Goal: Contribute content

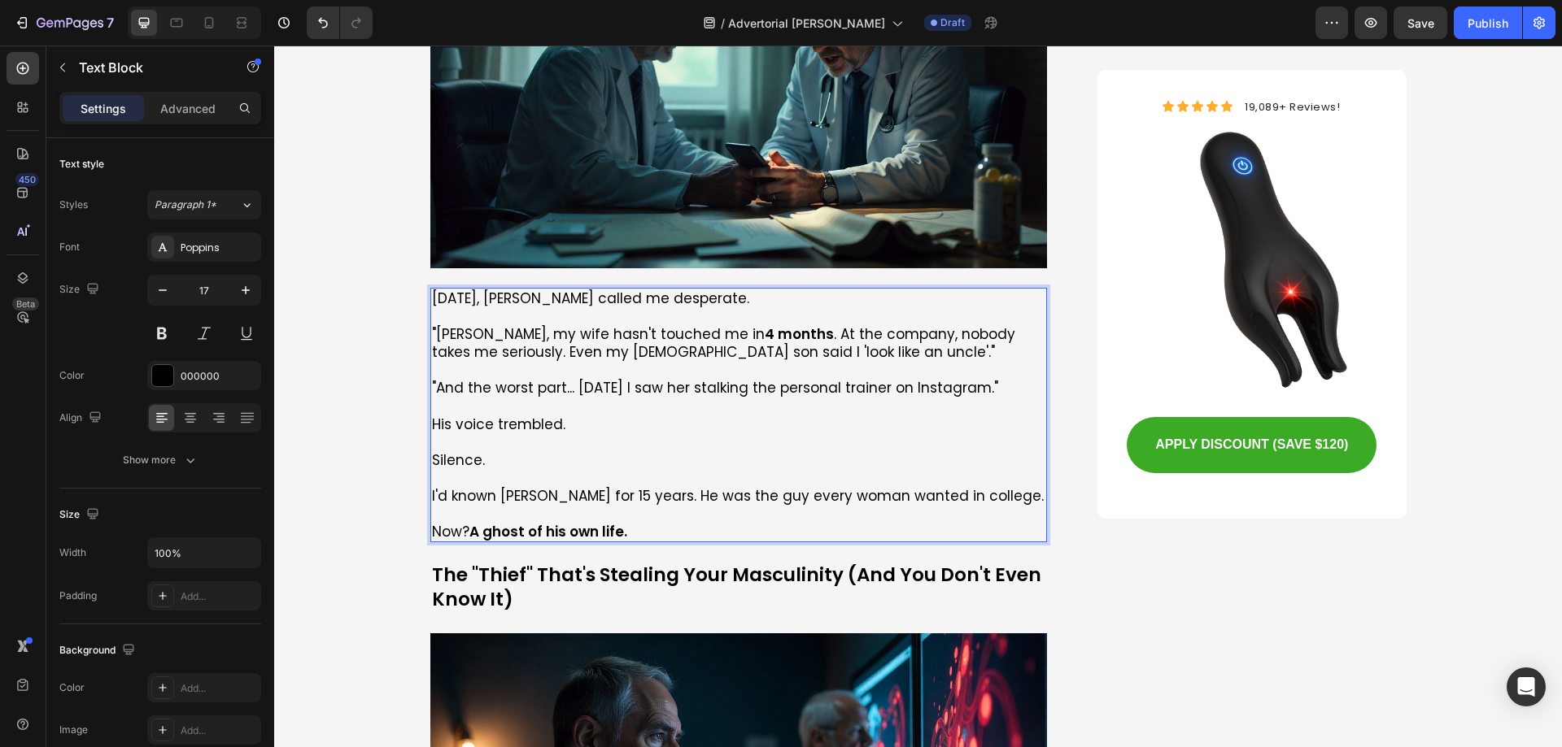
scroll to position [1301, 0]
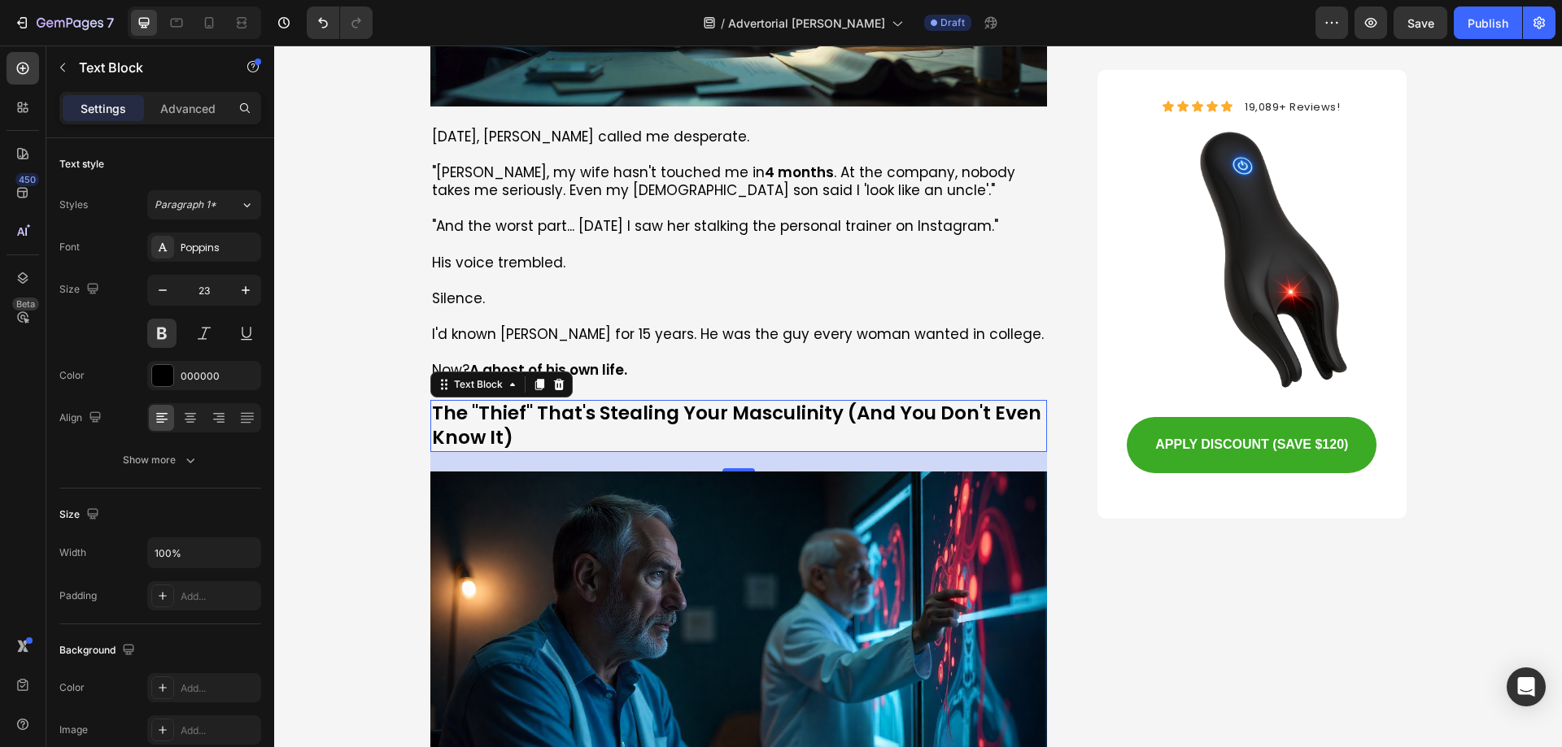
click at [535, 415] on p "The "Thief" That's Stealing Your Masculinity (And You Don't Even Know It)" at bounding box center [739, 426] width 614 height 49
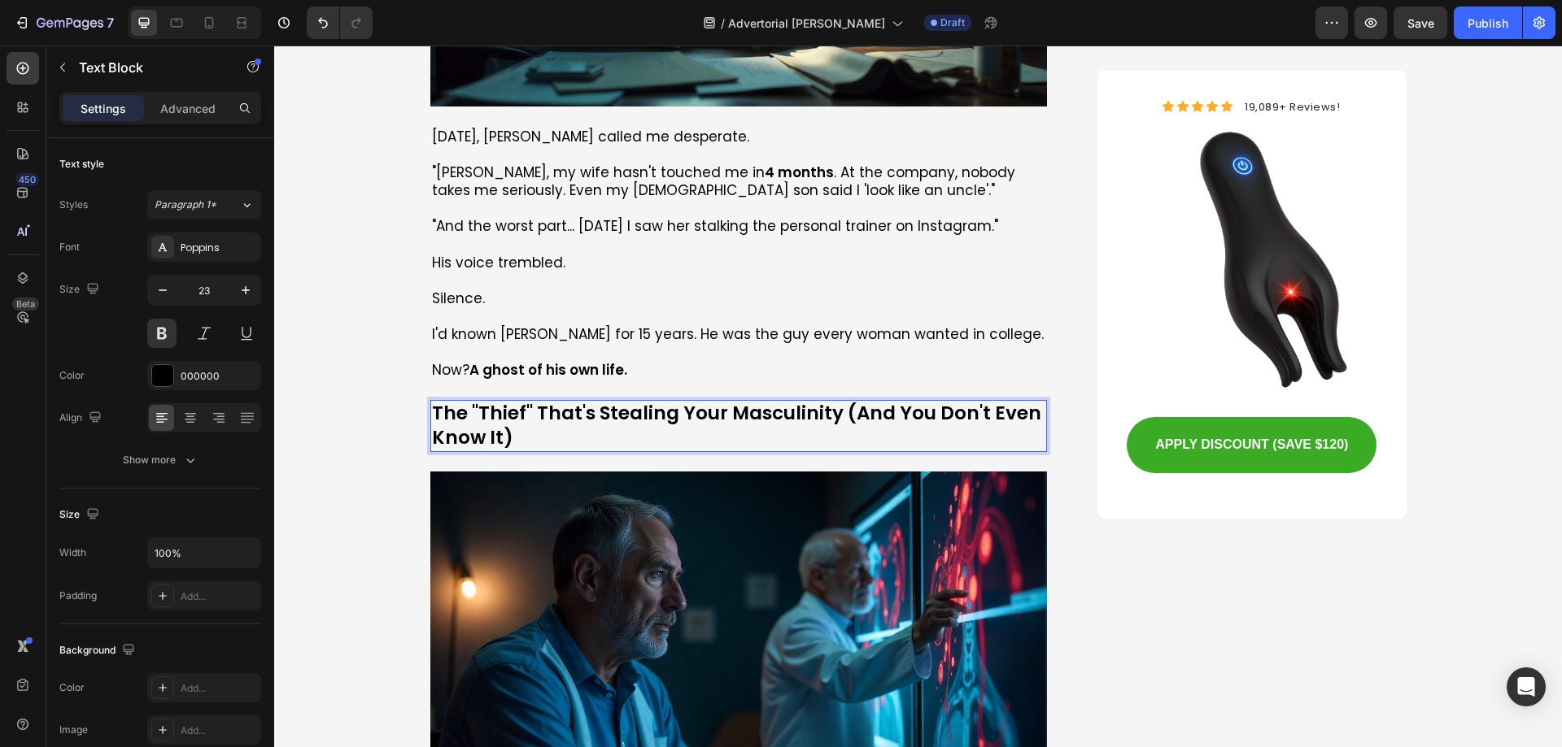
click at [535, 415] on p "The "Thief" That's Stealing Your Masculinity (And You Don't Even Know It)" at bounding box center [739, 426] width 614 height 49
click at [481, 442] on p "The "Thief" That's Stealing Your Masculinity (And You Don't Even Know It)" at bounding box center [739, 426] width 614 height 49
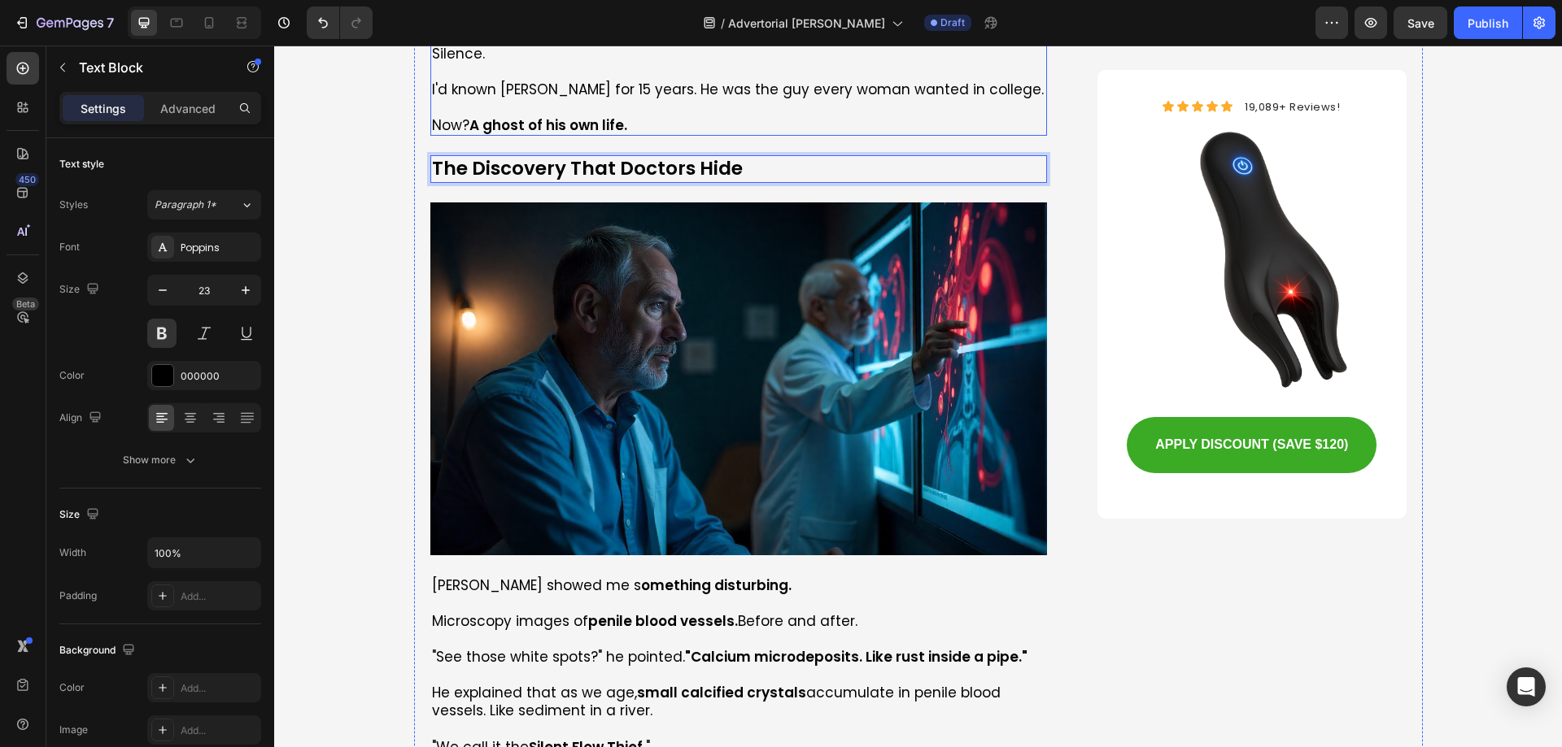
scroll to position [1627, 0]
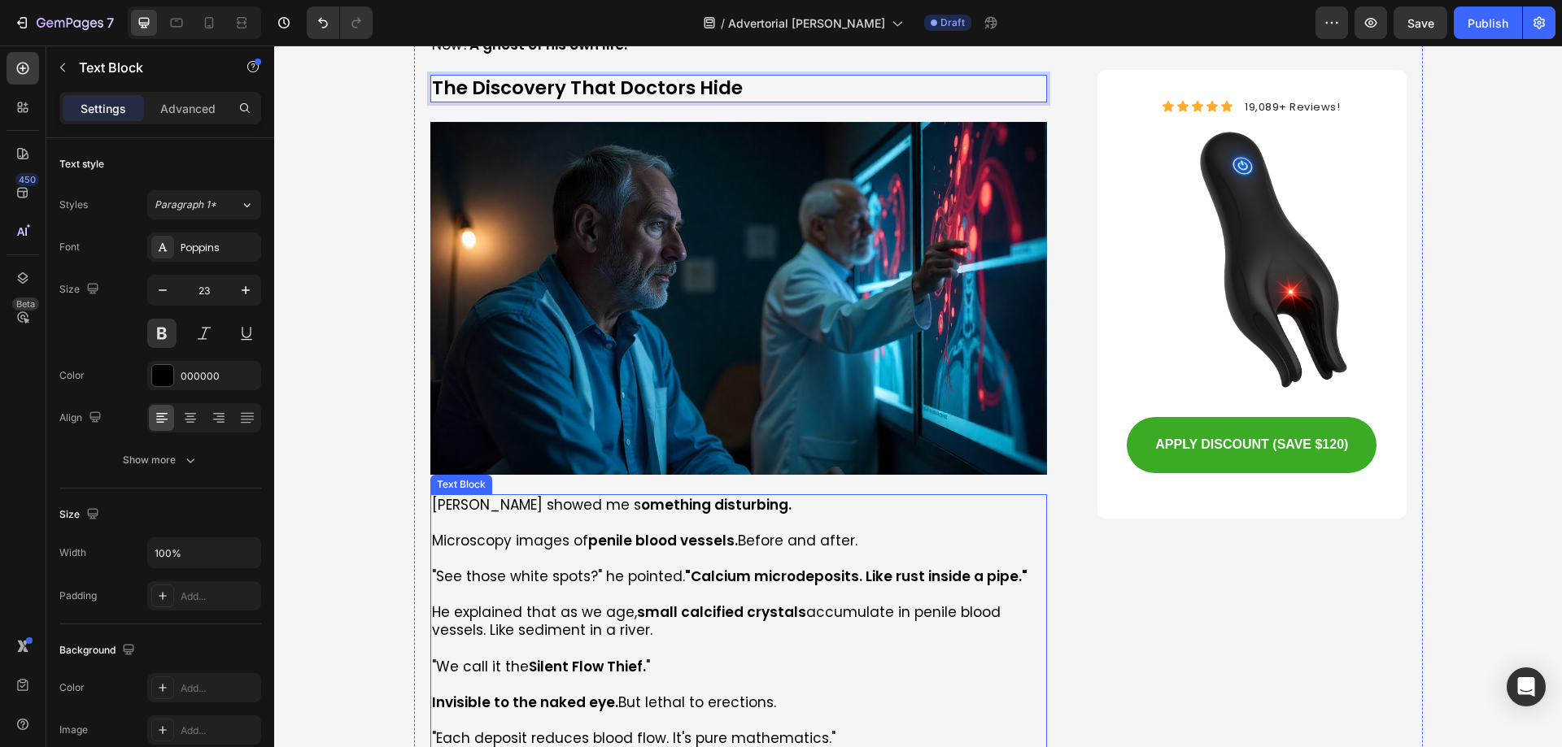
click at [641, 511] on strong "omething disturbing." at bounding box center [716, 505] width 150 height 20
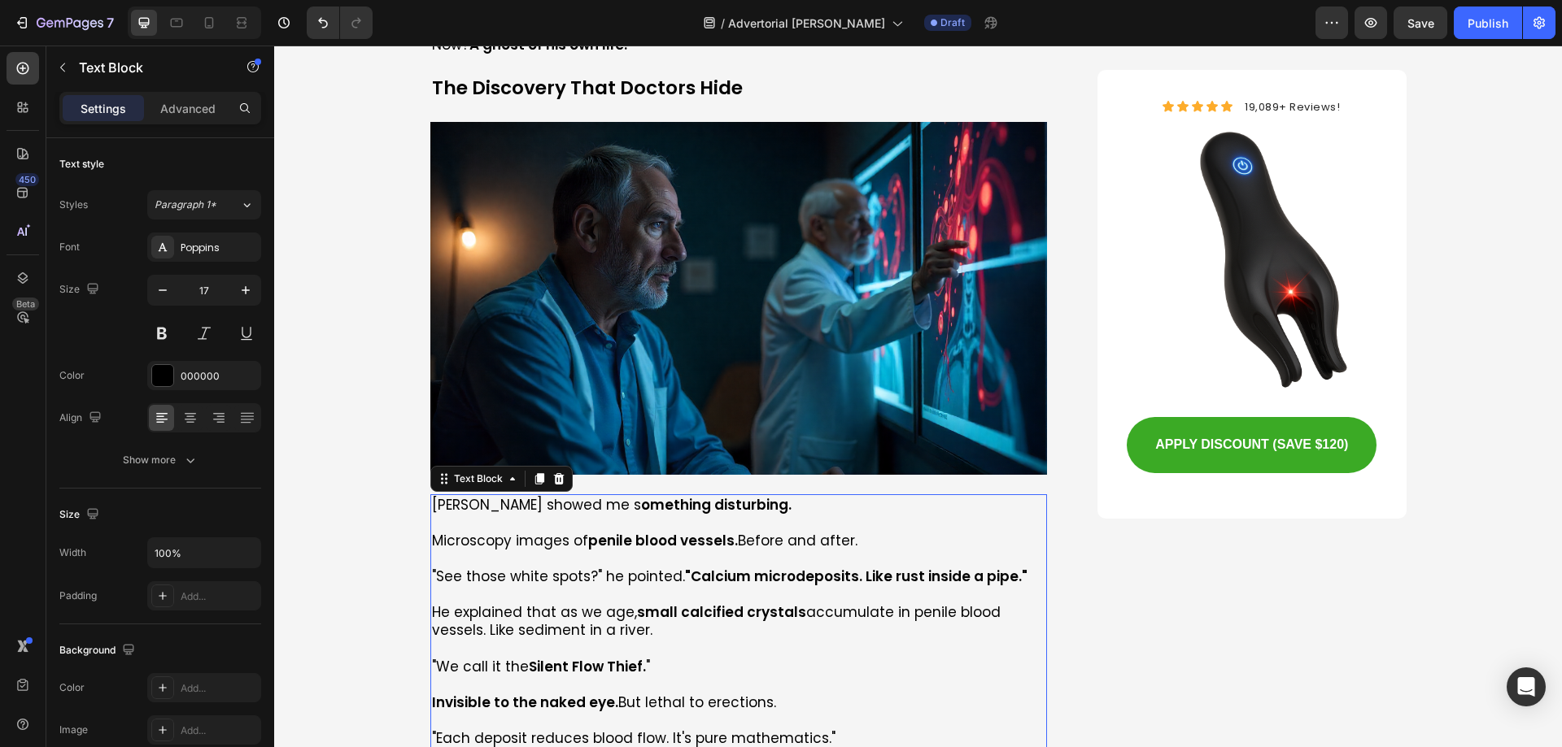
click at [717, 501] on strong "omething disturbing." at bounding box center [716, 505] width 150 height 20
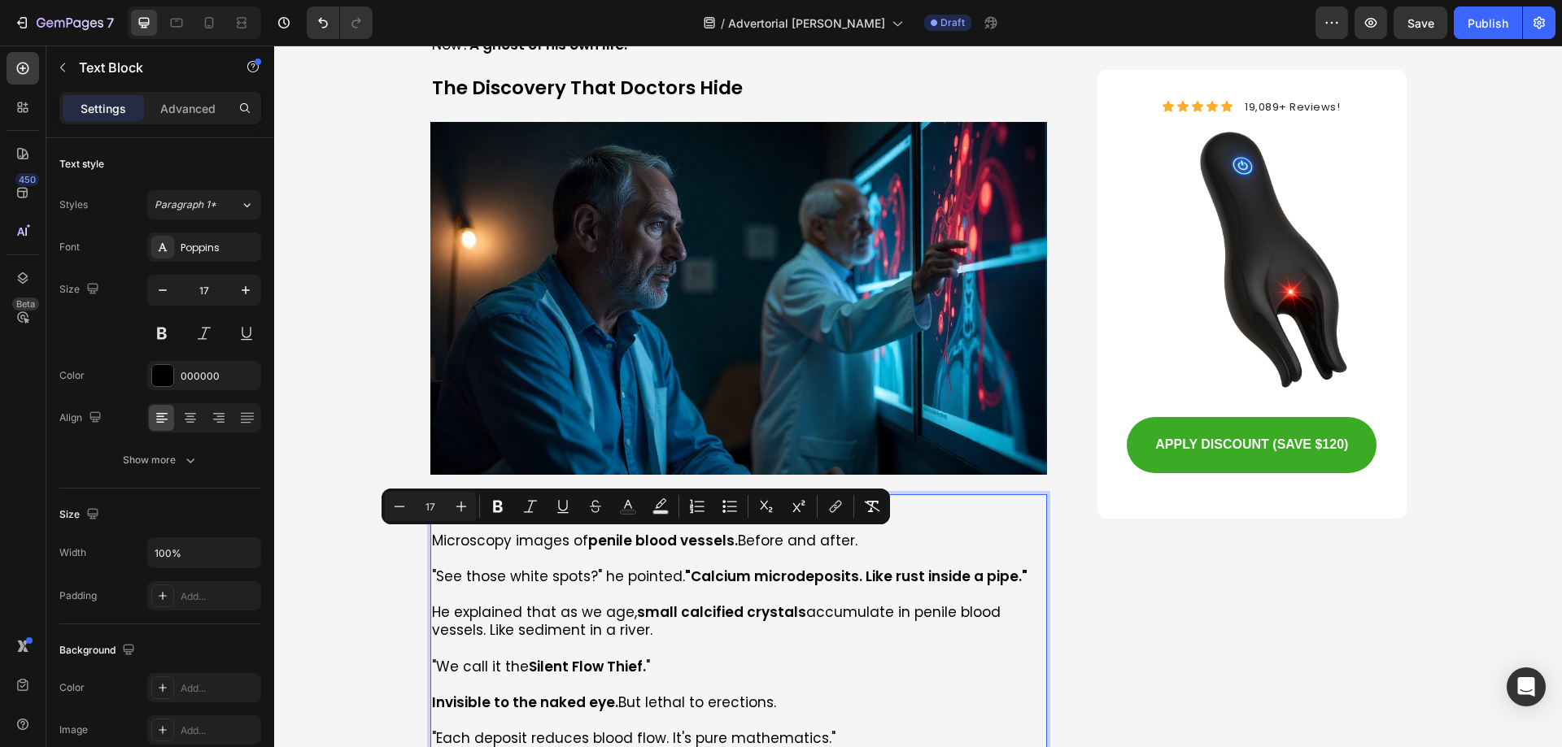
drag, startPoint x: 849, startPoint y: 544, endPoint x: 427, endPoint y: 549, distance: 422.1
click at [432, 549] on p "Microscopy images of penile blood vessels. Before and after." at bounding box center [739, 541] width 614 height 18
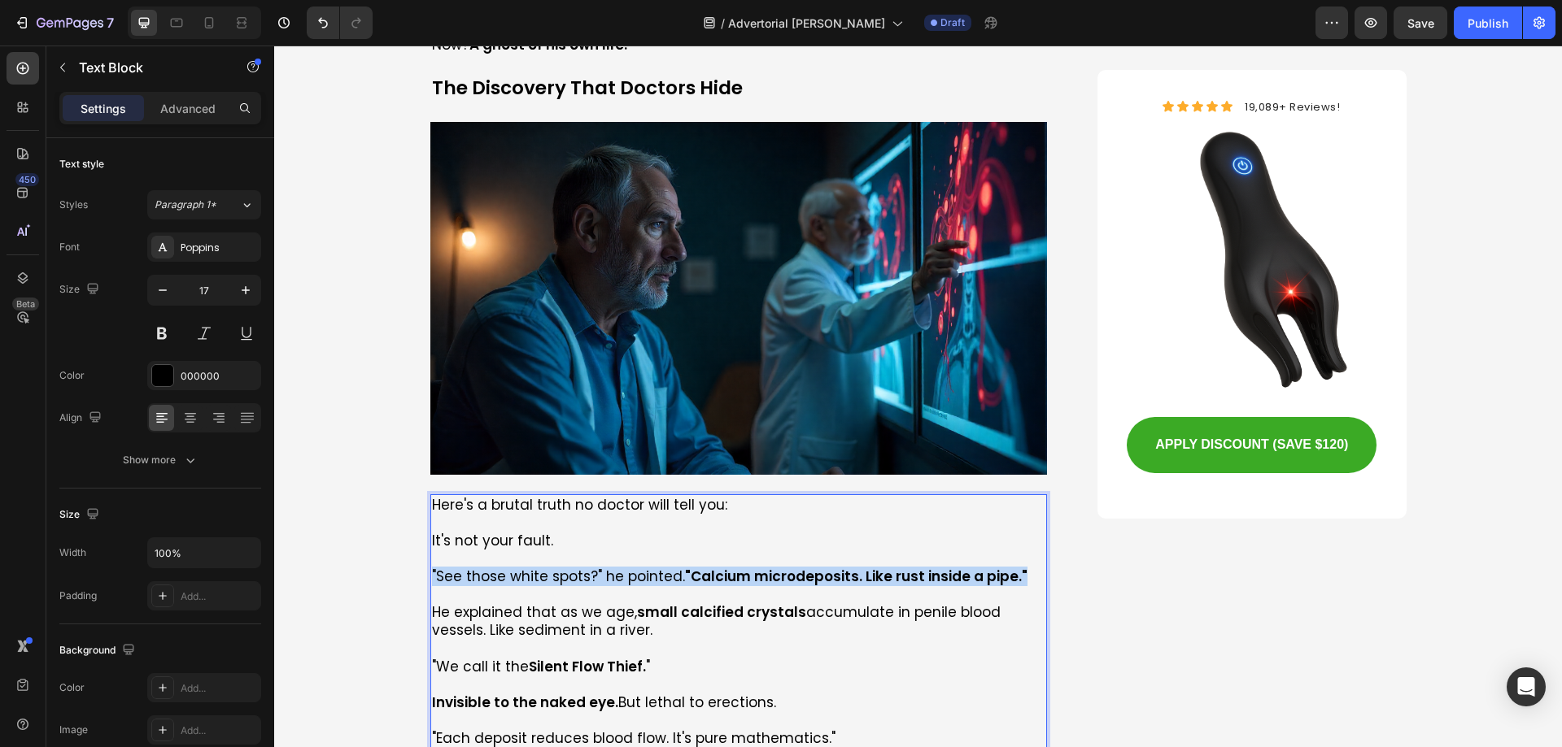
drag, startPoint x: 879, startPoint y: 579, endPoint x: 426, endPoint y: 578, distance: 453.0
click at [432, 578] on p ""See those white spots?" he pointed. "Calcium microdeposits. Like rust inside a…" at bounding box center [739, 577] width 614 height 18
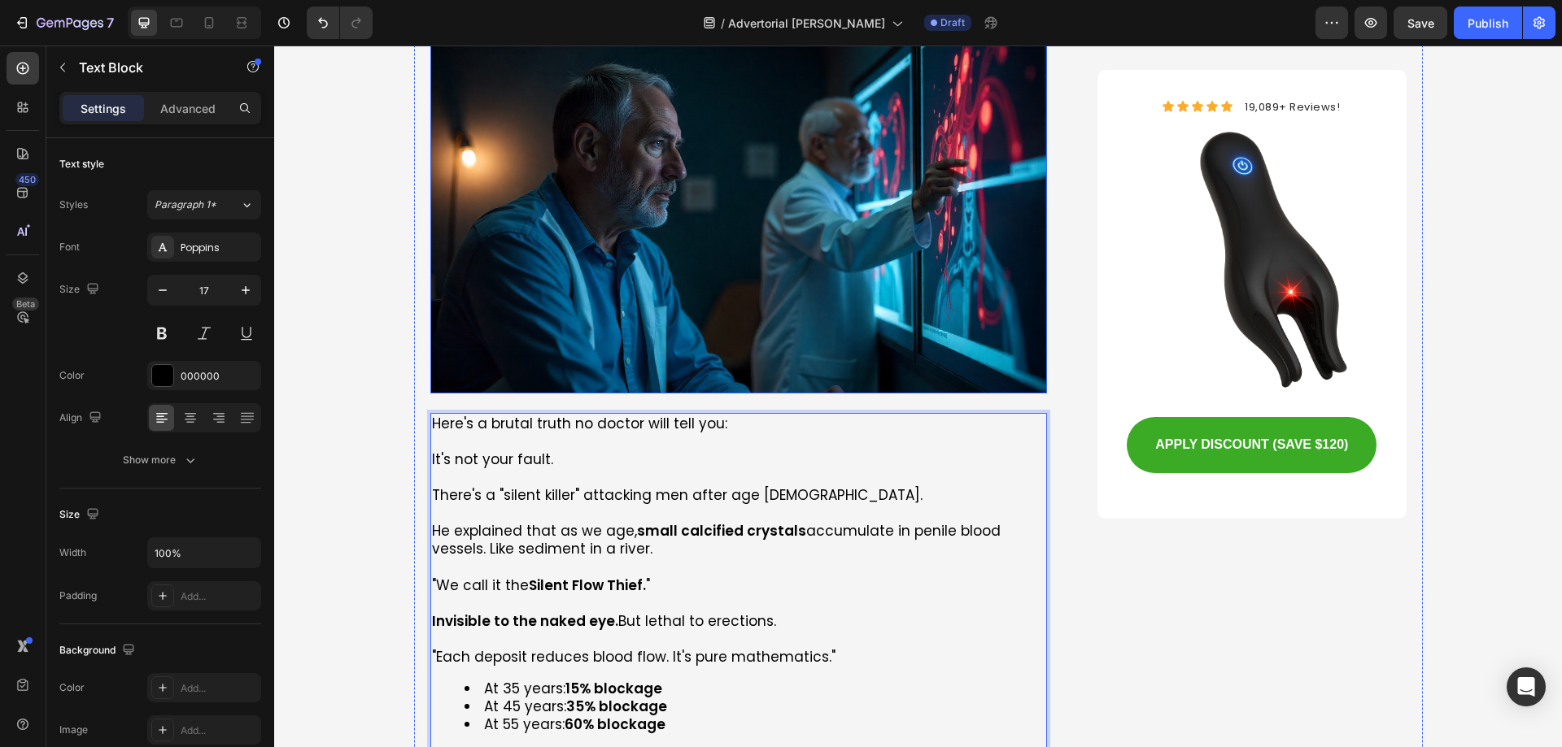
scroll to position [1789, 0]
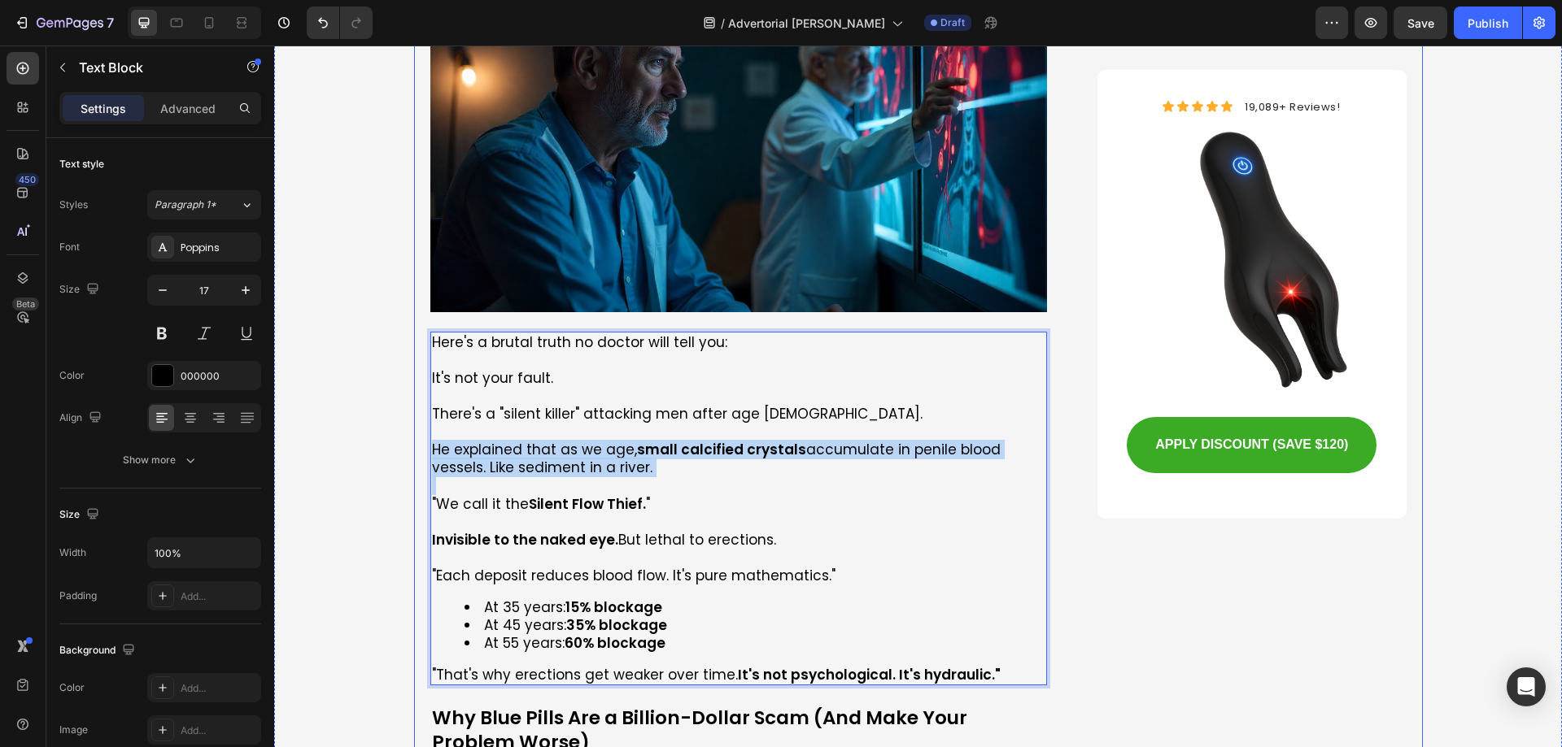
drag, startPoint x: 648, startPoint y: 481, endPoint x: 420, endPoint y: 450, distance: 230.7
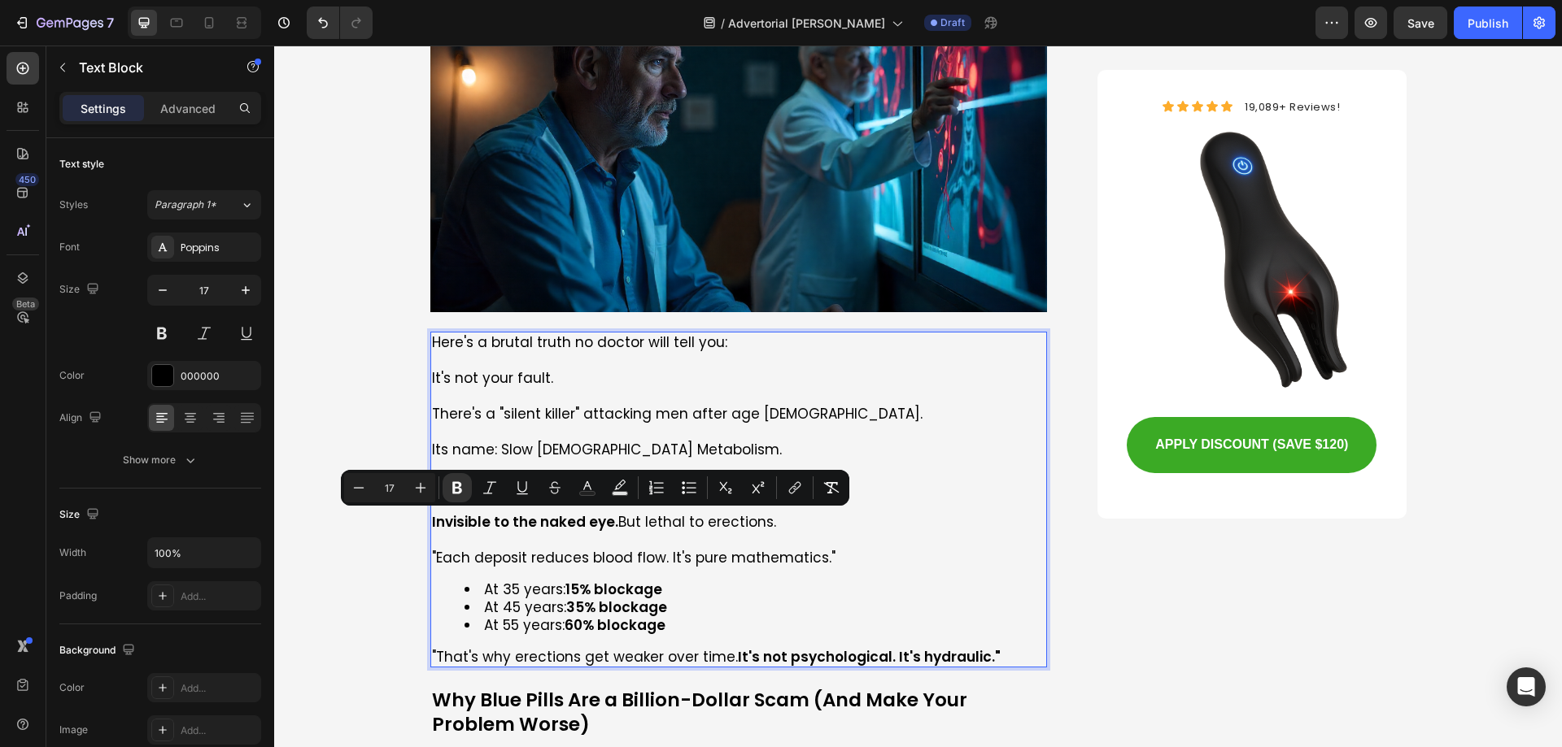
drag, startPoint x: 789, startPoint y: 521, endPoint x: 425, endPoint y: 530, distance: 363.7
click at [432, 530] on p "Invisible to the naked eye. But lethal to erections." at bounding box center [739, 522] width 614 height 18
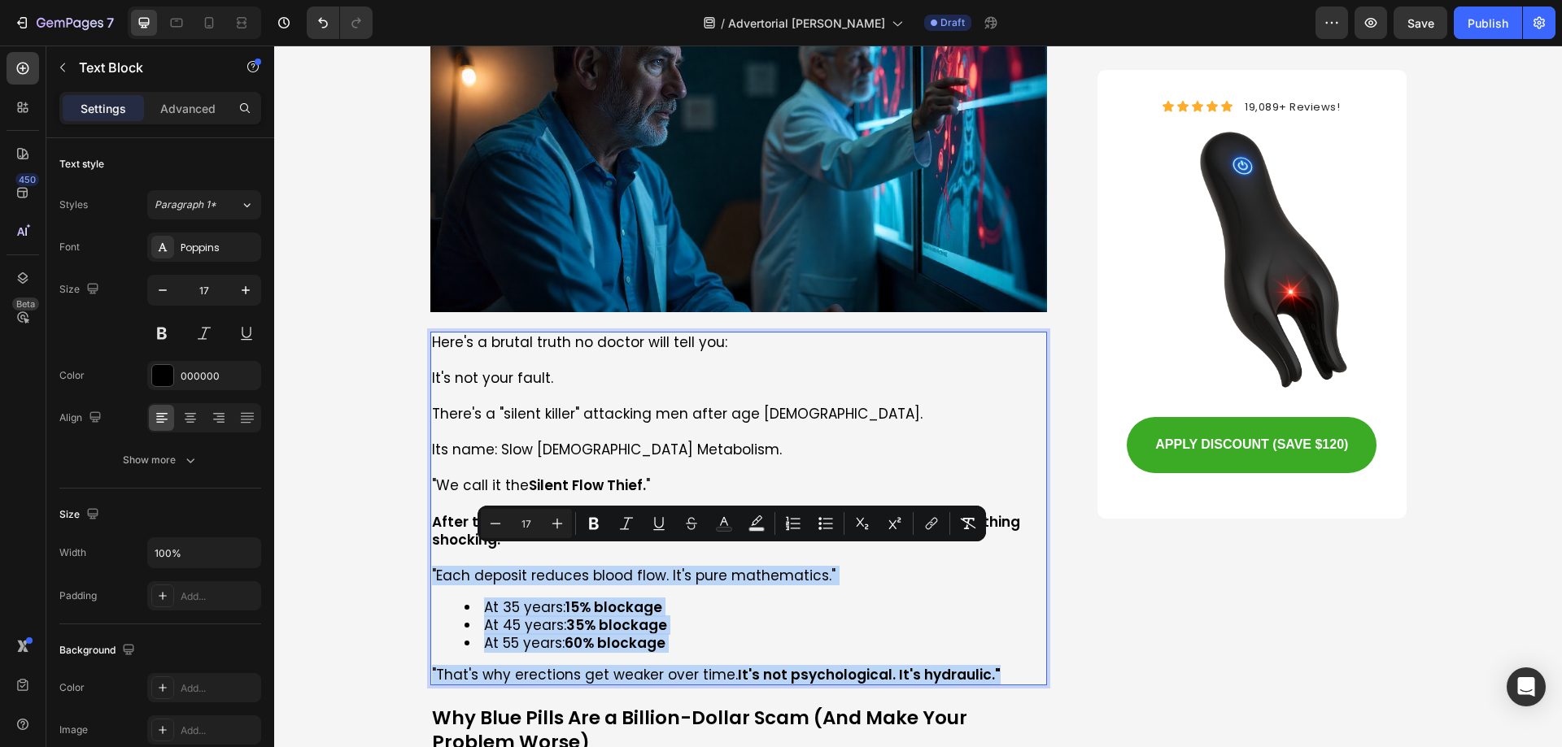
drag, startPoint x: 427, startPoint y: 554, endPoint x: 988, endPoint y: 651, distance: 569.5
click at [988, 651] on div "Here's a brutal truth no doctor will tell you: It's not your fault. There's a "…" at bounding box center [738, 509] width 617 height 355
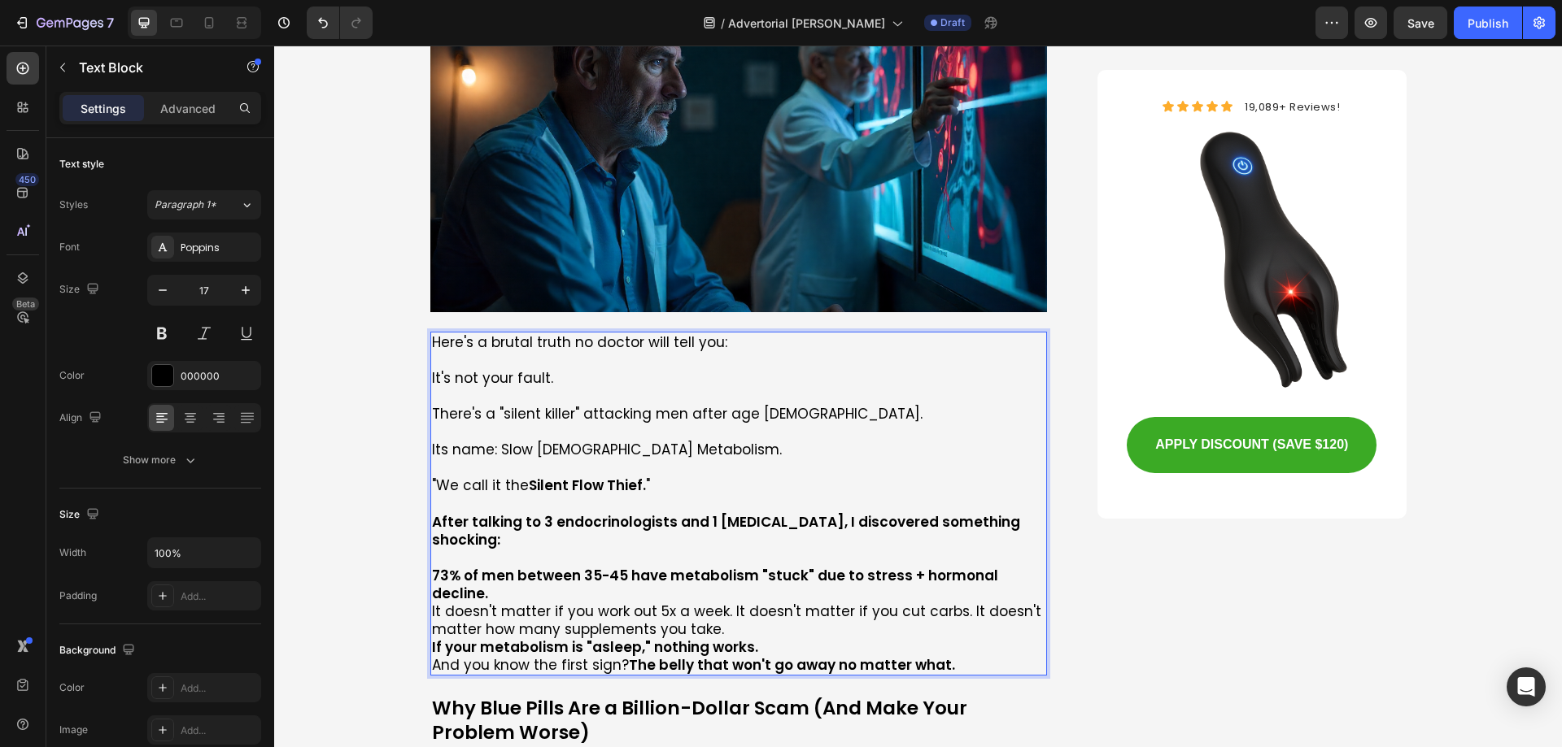
click at [1030, 567] on p "73% of men between 35-45 have metabolism "stuck" due to stress + hormonal decli…" at bounding box center [739, 585] width 614 height 36
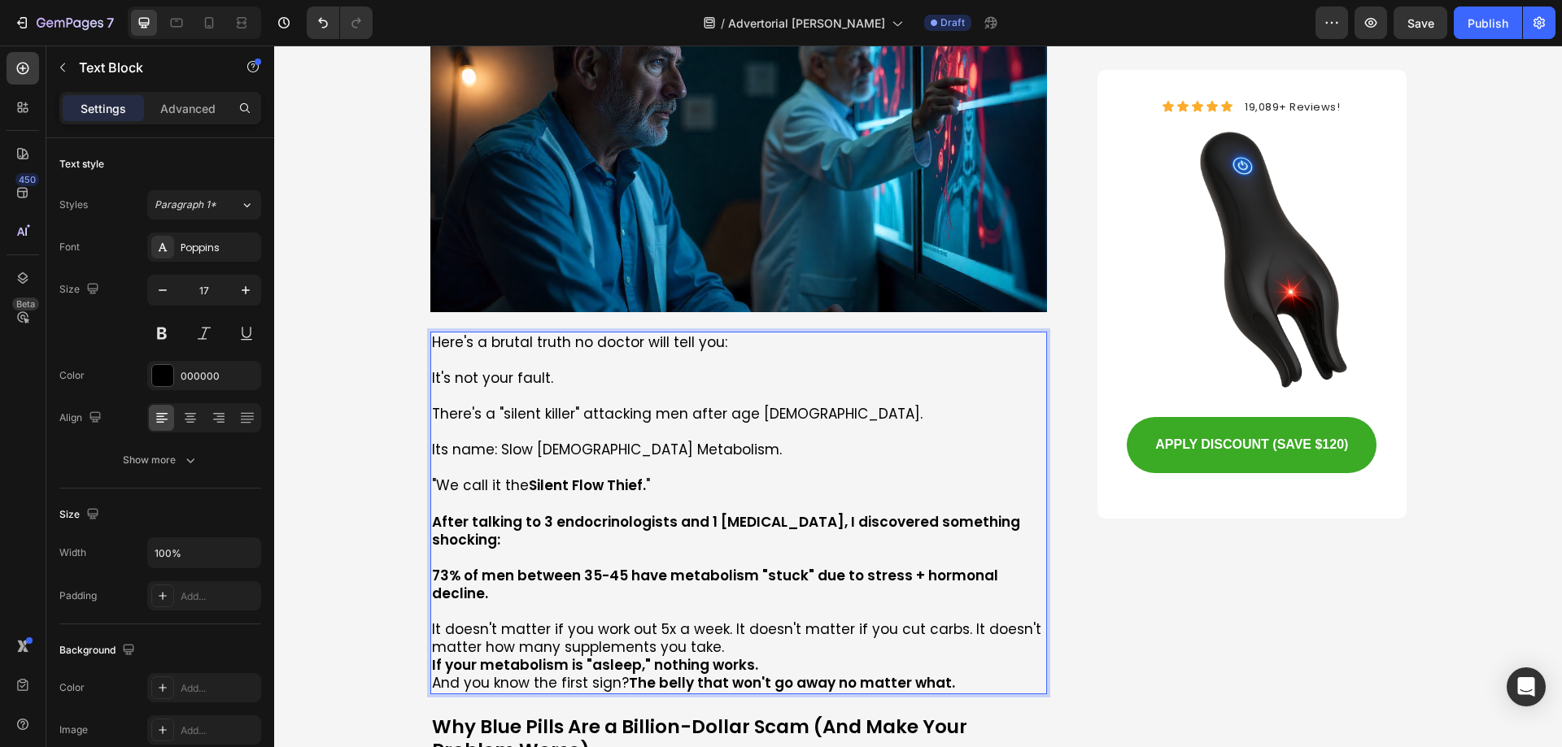
click at [745, 621] on p "It doesn't matter if you work out 5x a week. It doesn't matter if you cut carbs…" at bounding box center [739, 639] width 614 height 36
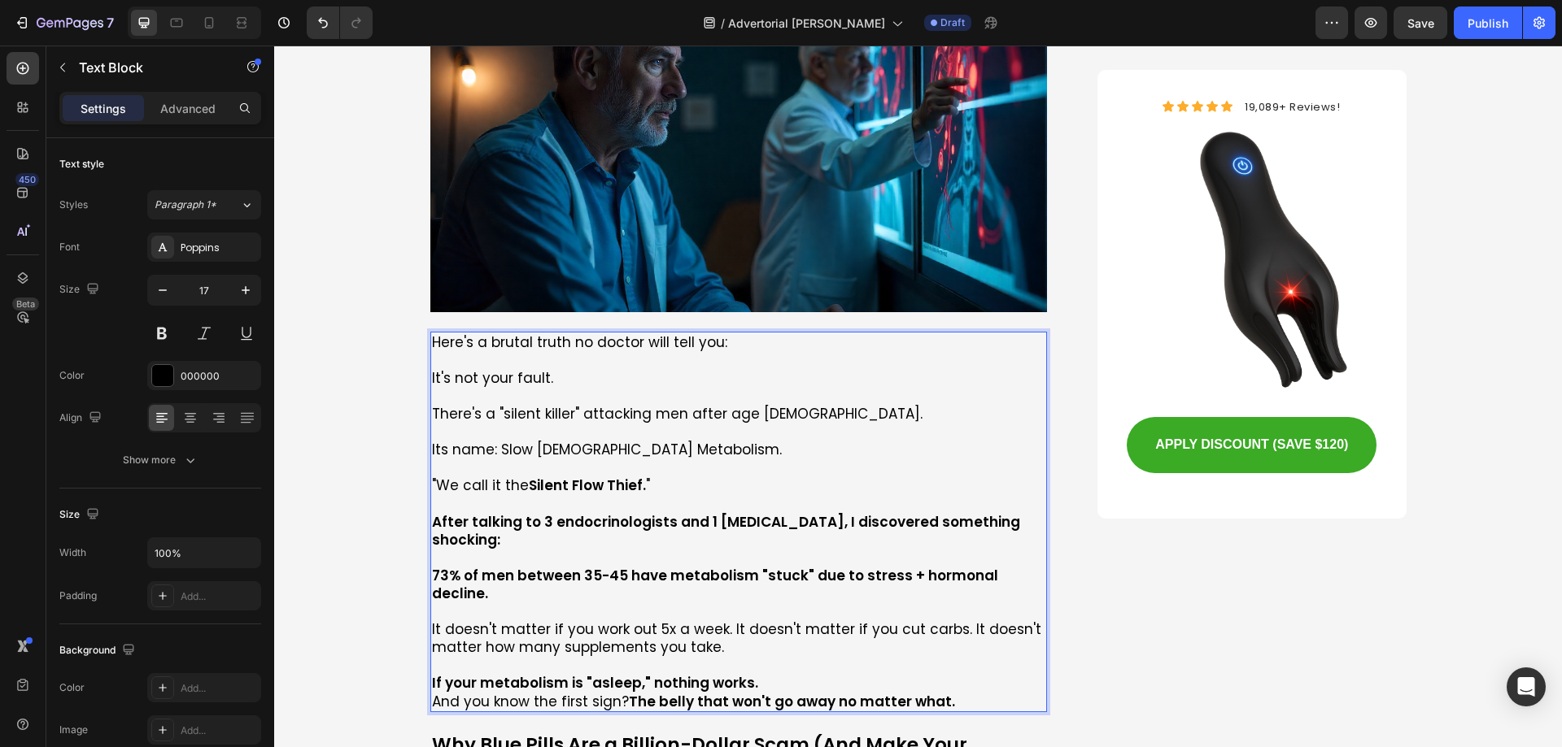
click at [802, 674] on p "If your metabolism is "asleep," nothing works." at bounding box center [739, 683] width 614 height 18
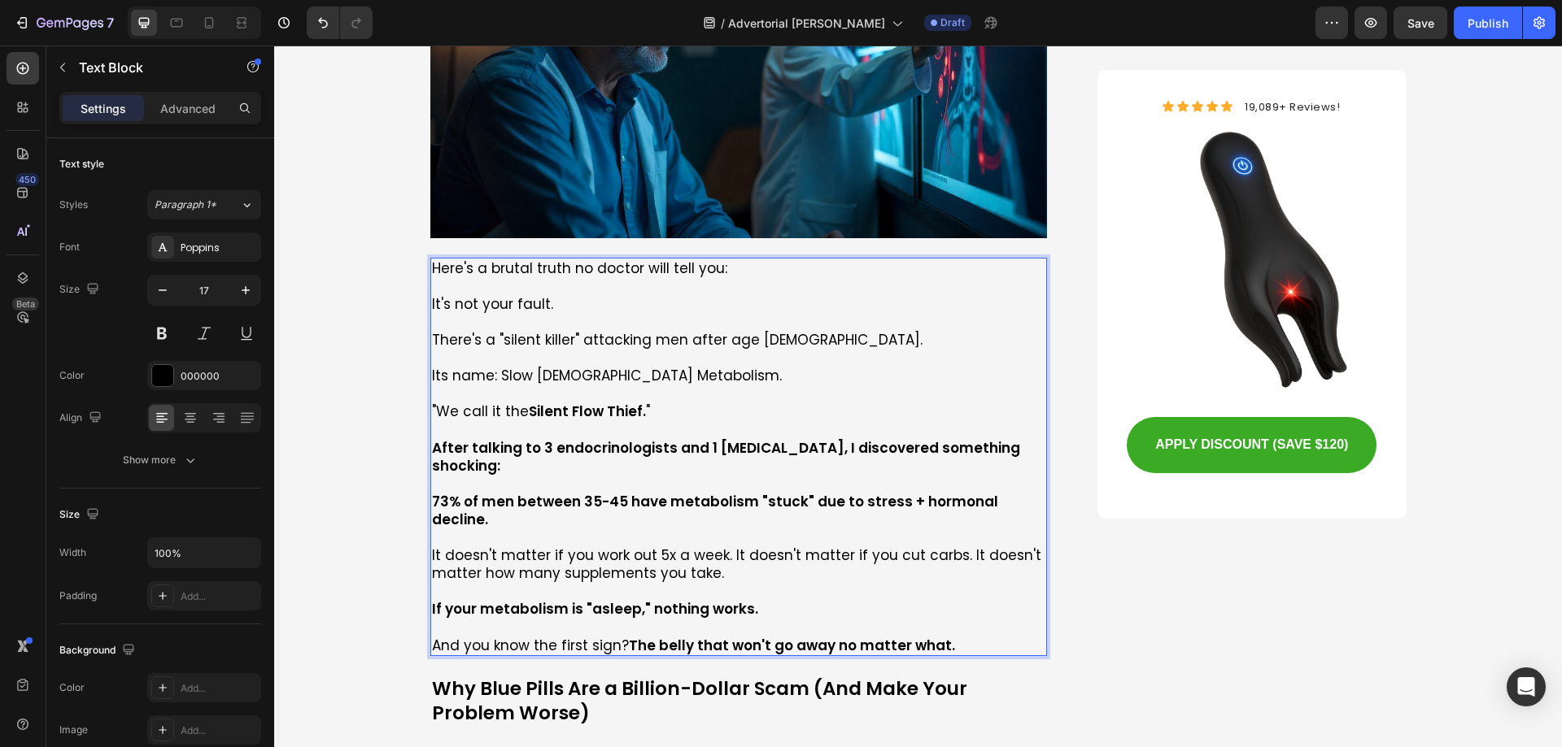
scroll to position [1871, 0]
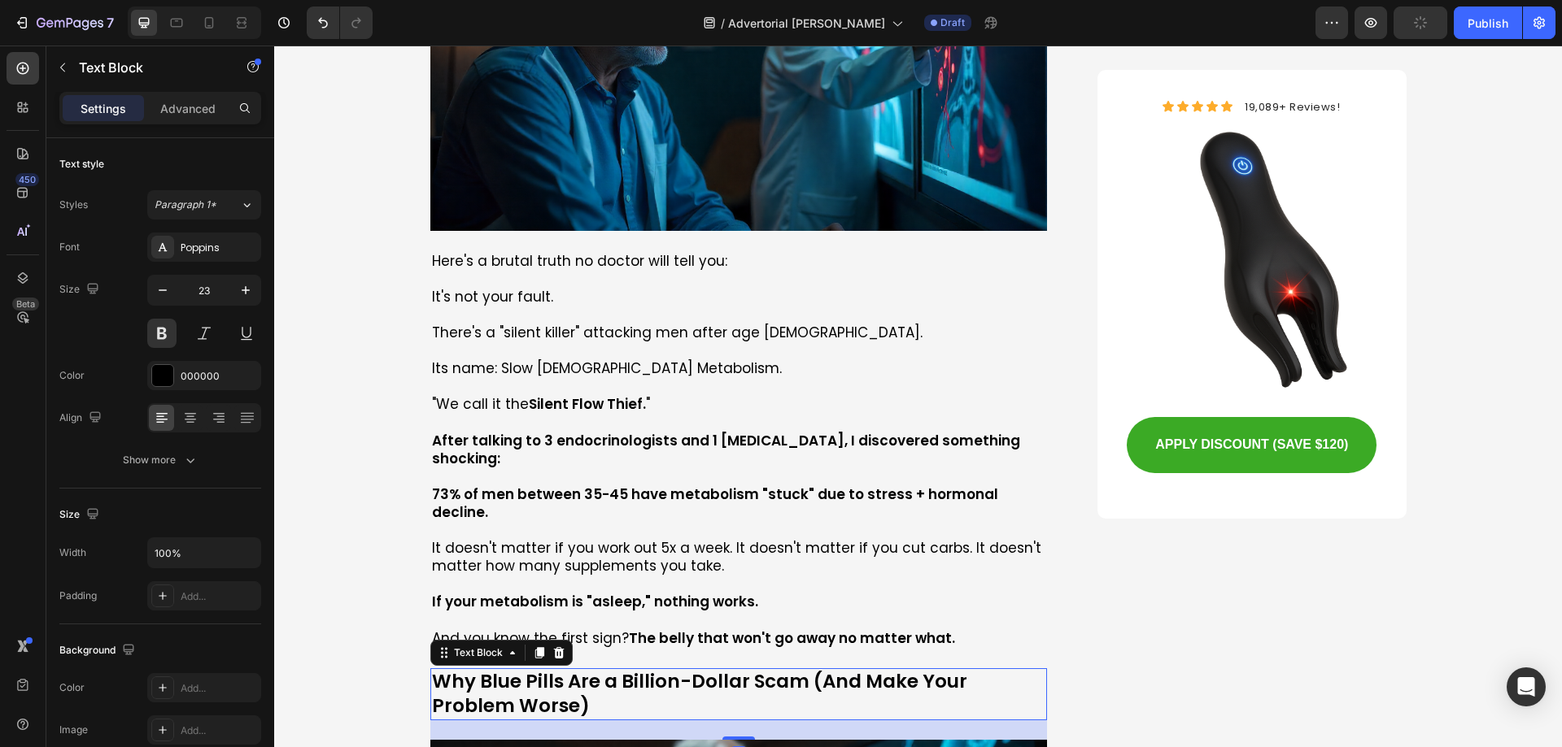
click at [596, 670] on p "Why Blue Pills Are a Billion-Dollar Scam (And Make Your Problem Worse)" at bounding box center [739, 694] width 614 height 49
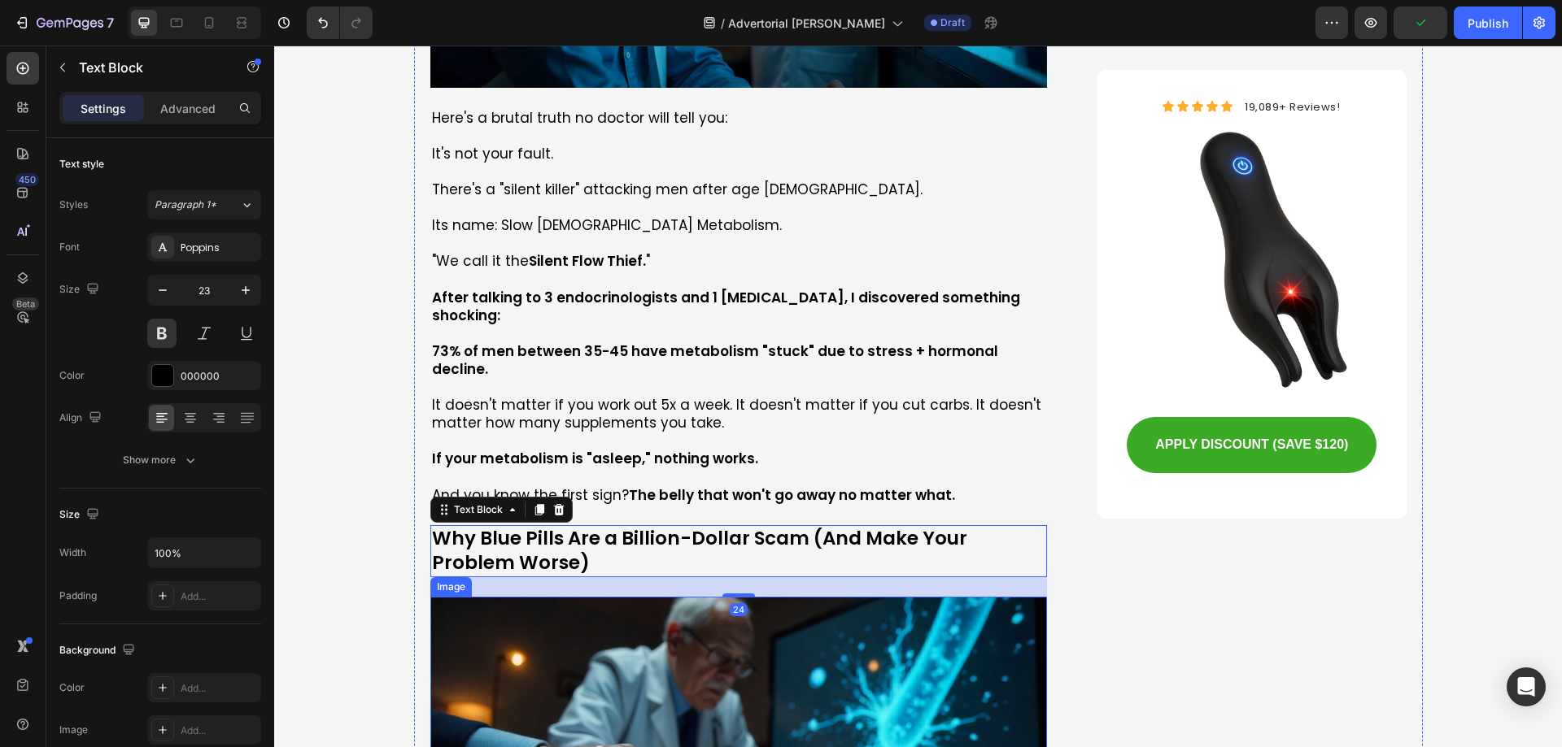
scroll to position [2033, 0]
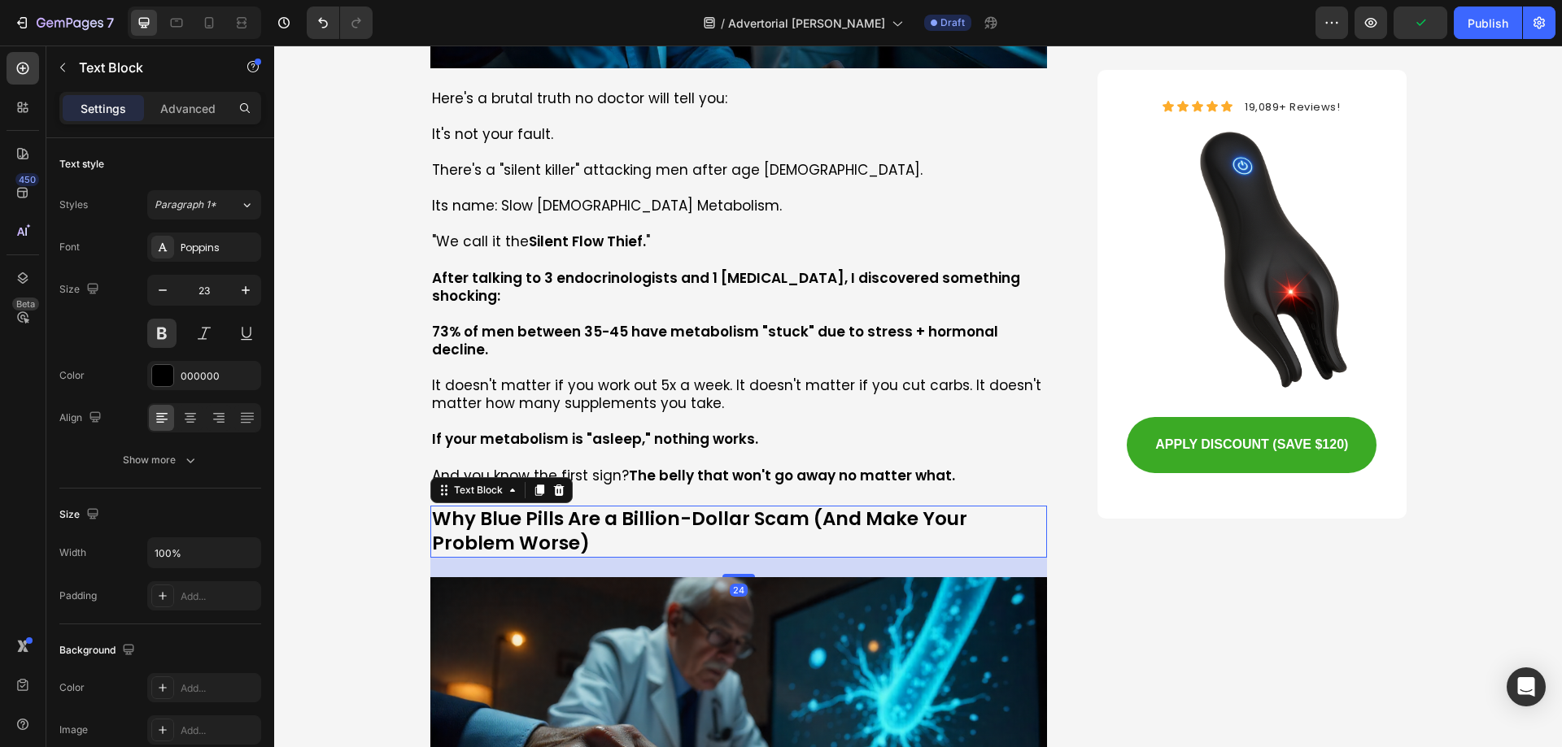
click at [683, 508] on p "Why Blue Pills Are a Billion-Dollar Scam (And Make Your Problem Worse)" at bounding box center [739, 532] width 614 height 49
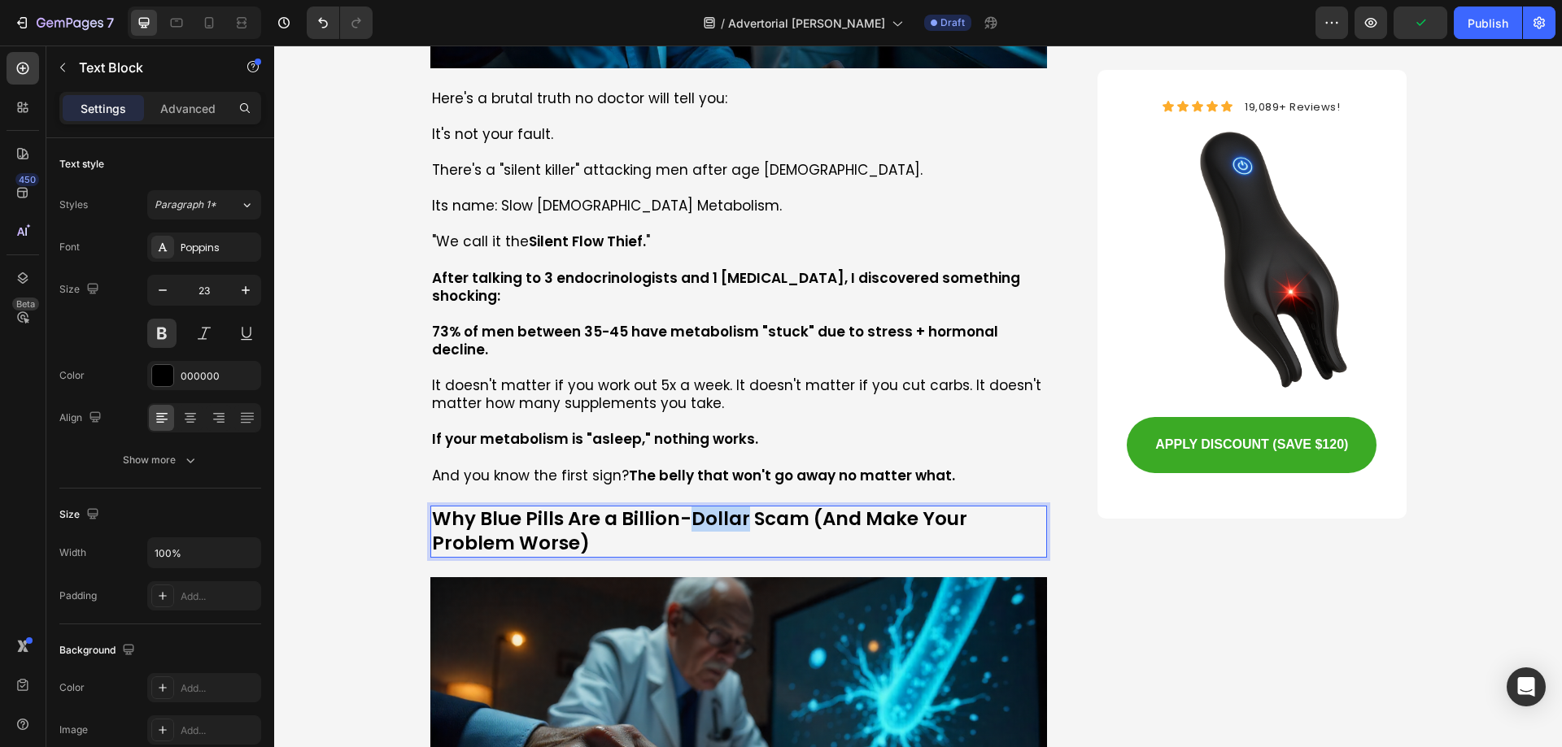
click at [682, 508] on p "Why Blue Pills Are a Billion-Dollar Scam (And Make Your Problem Worse)" at bounding box center [739, 532] width 614 height 49
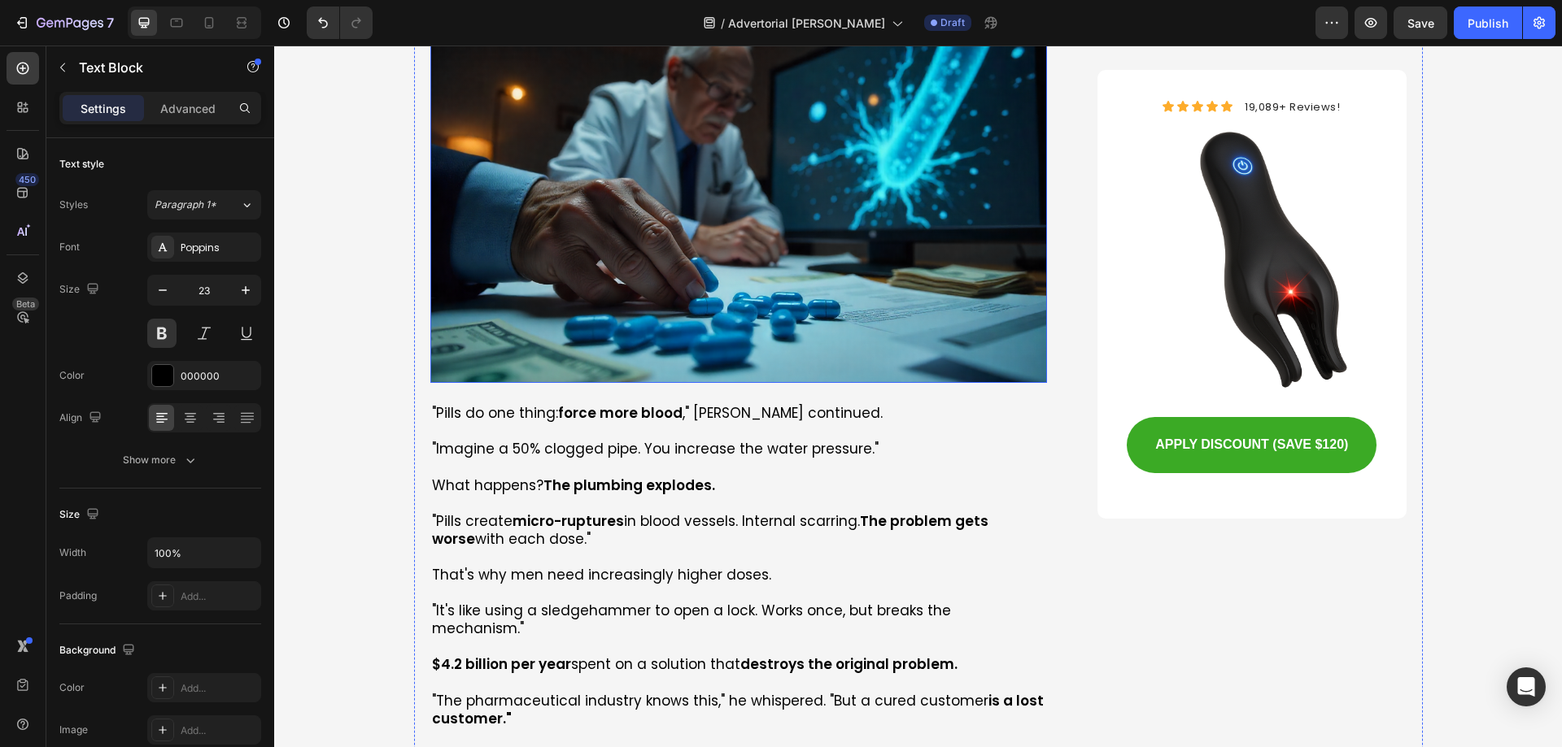
scroll to position [2603, 0]
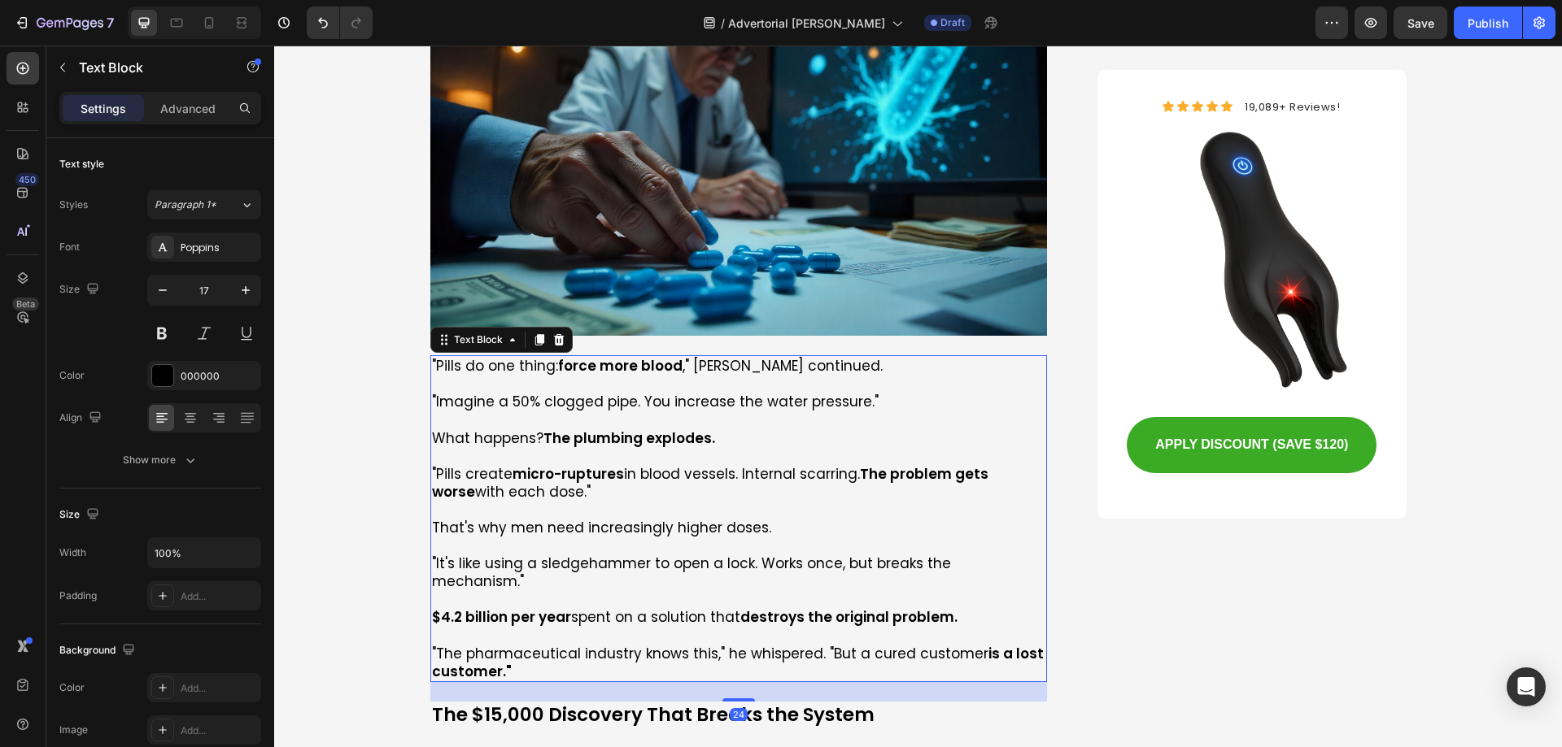
click at [542, 411] on p at bounding box center [739, 420] width 614 height 18
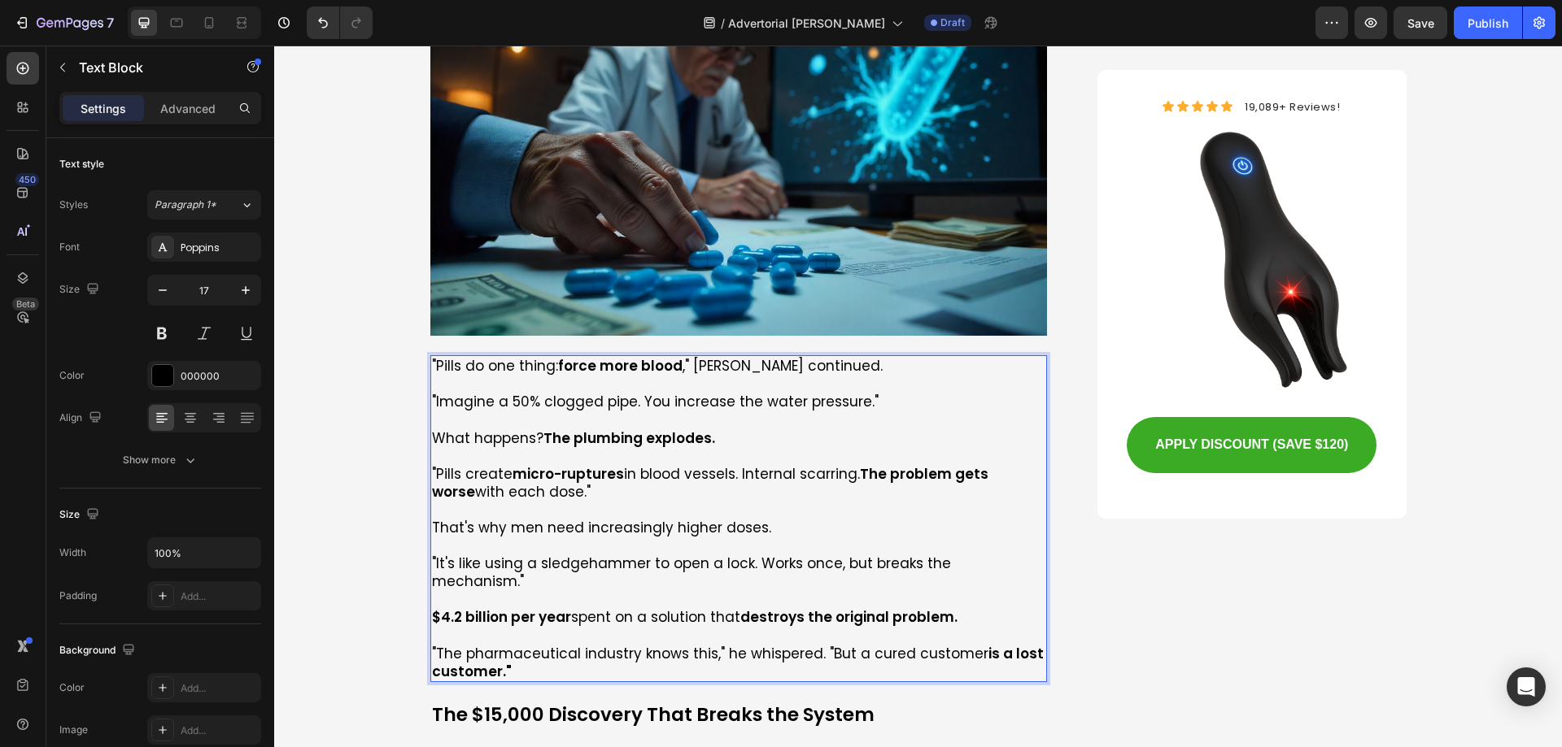
click at [779, 447] on p "Rich Text Editor. Editing area: main" at bounding box center [739, 456] width 614 height 18
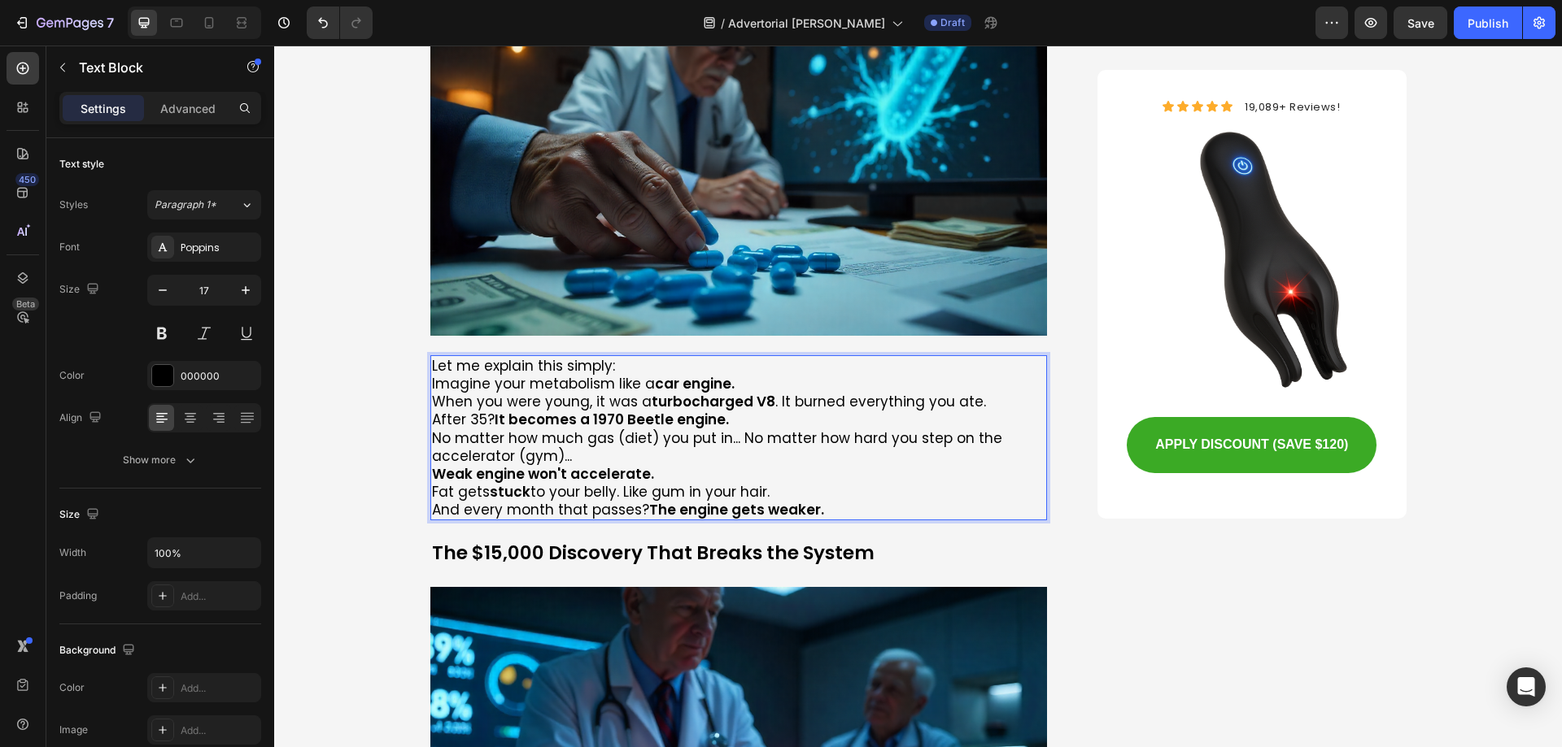
click at [704, 374] on strong "car engine." at bounding box center [695, 384] width 80 height 20
click at [692, 357] on p "Let me explain this simply:" at bounding box center [739, 366] width 614 height 18
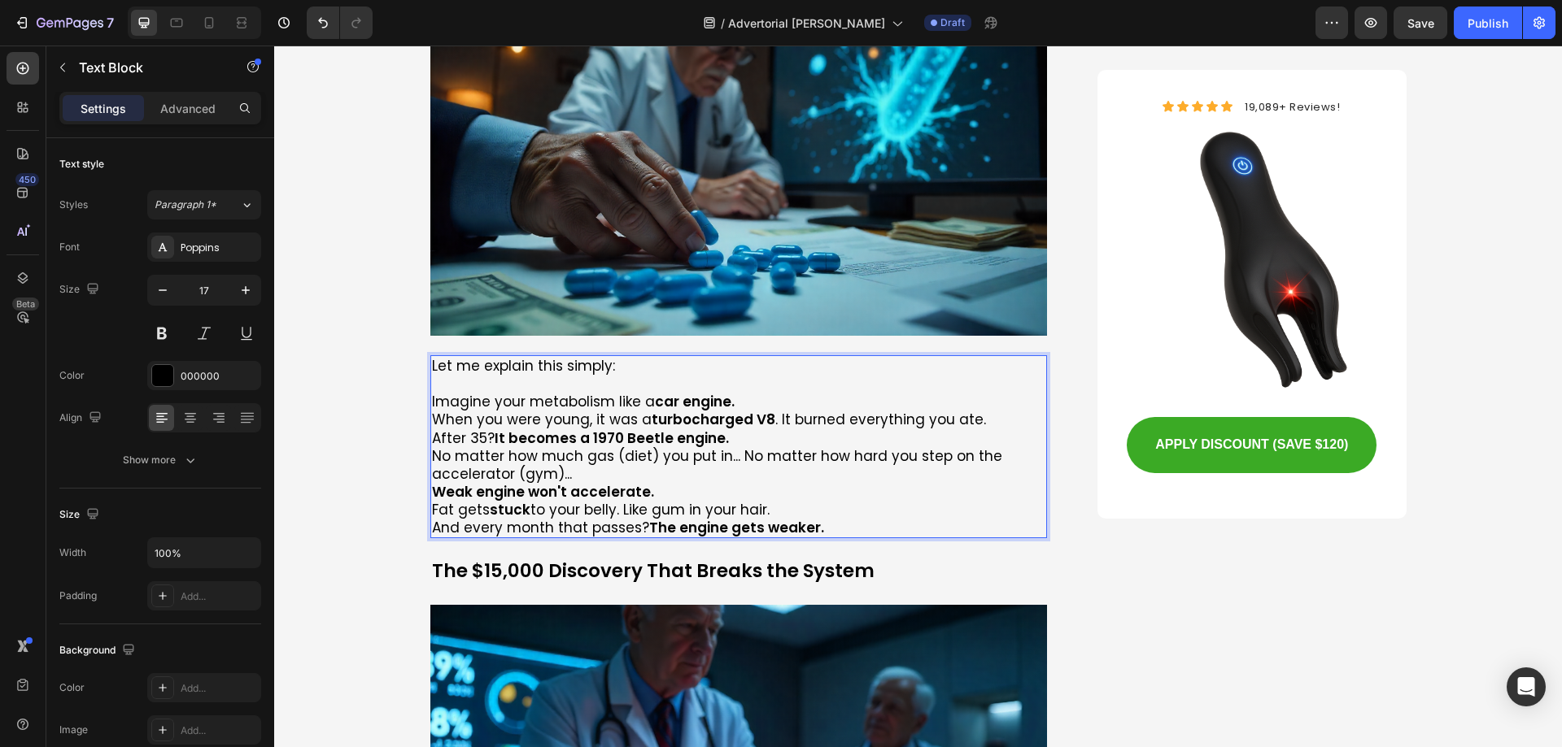
click at [778, 393] on p "Imagine your metabolism like a car engine." at bounding box center [739, 402] width 614 height 18
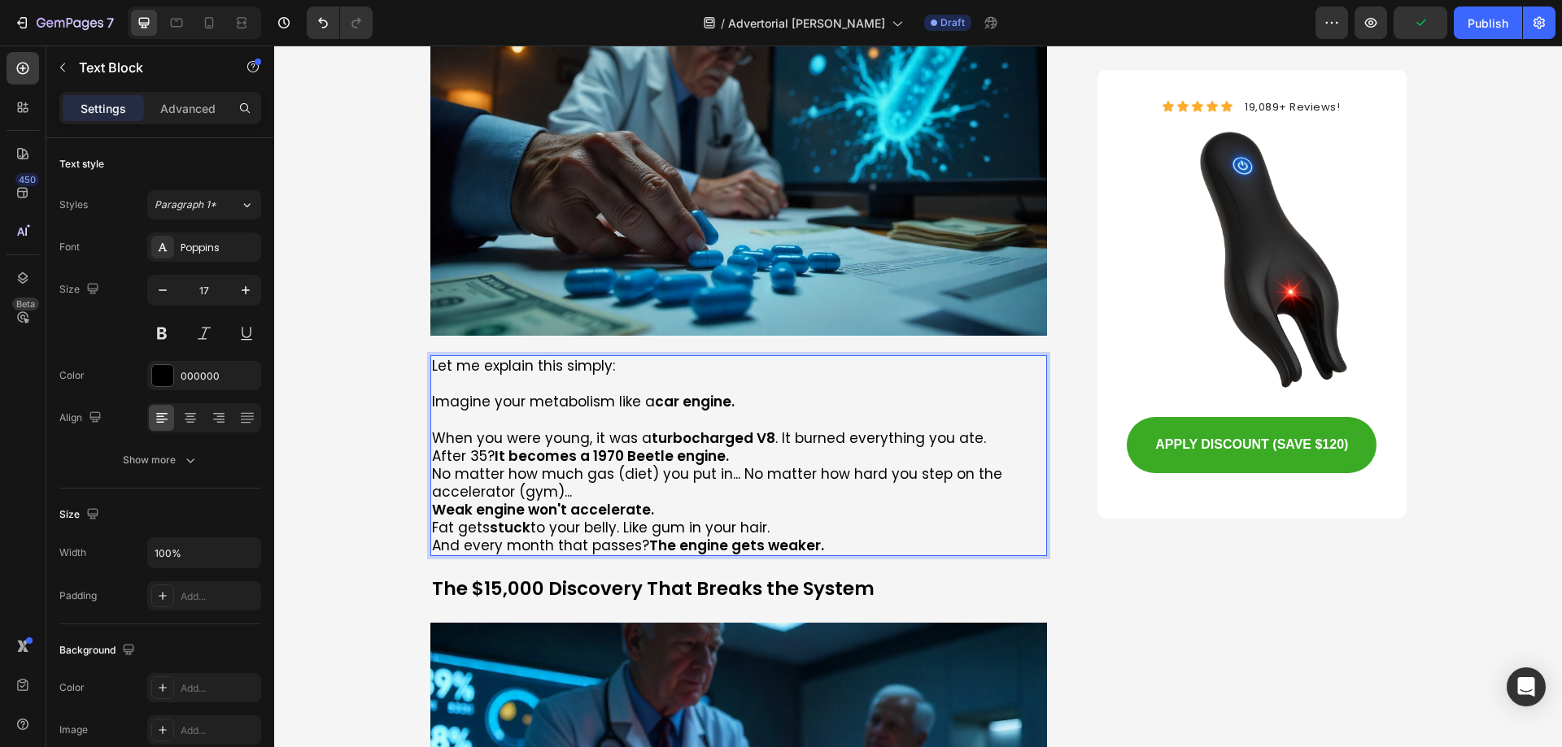
click at [984, 429] on p "When you were young, it was a turbocharged V8 . It burned everything you ate." at bounding box center [739, 438] width 614 height 18
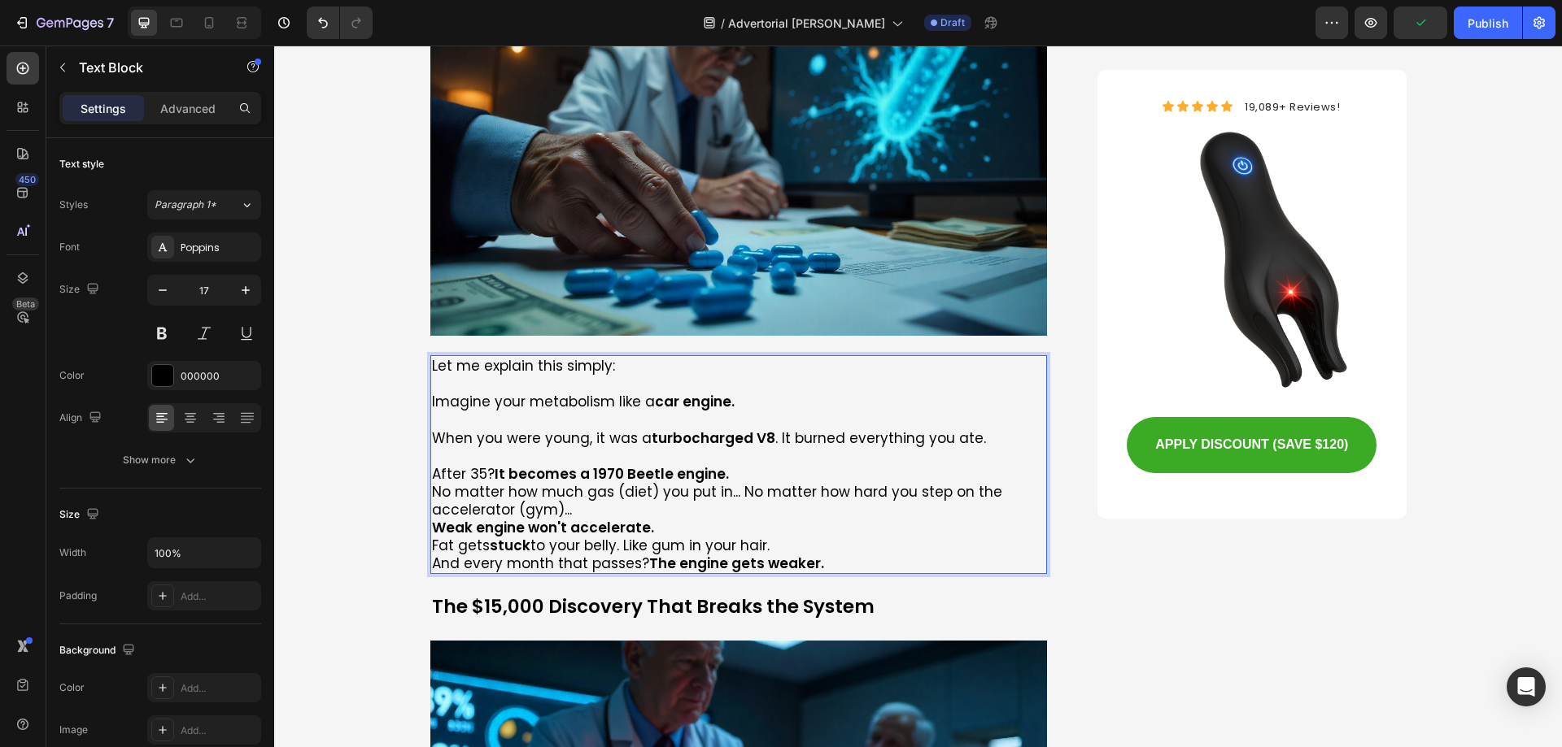
click at [760, 465] on p "After 35? It becomes a 1970 Beetle engine." at bounding box center [739, 474] width 614 height 18
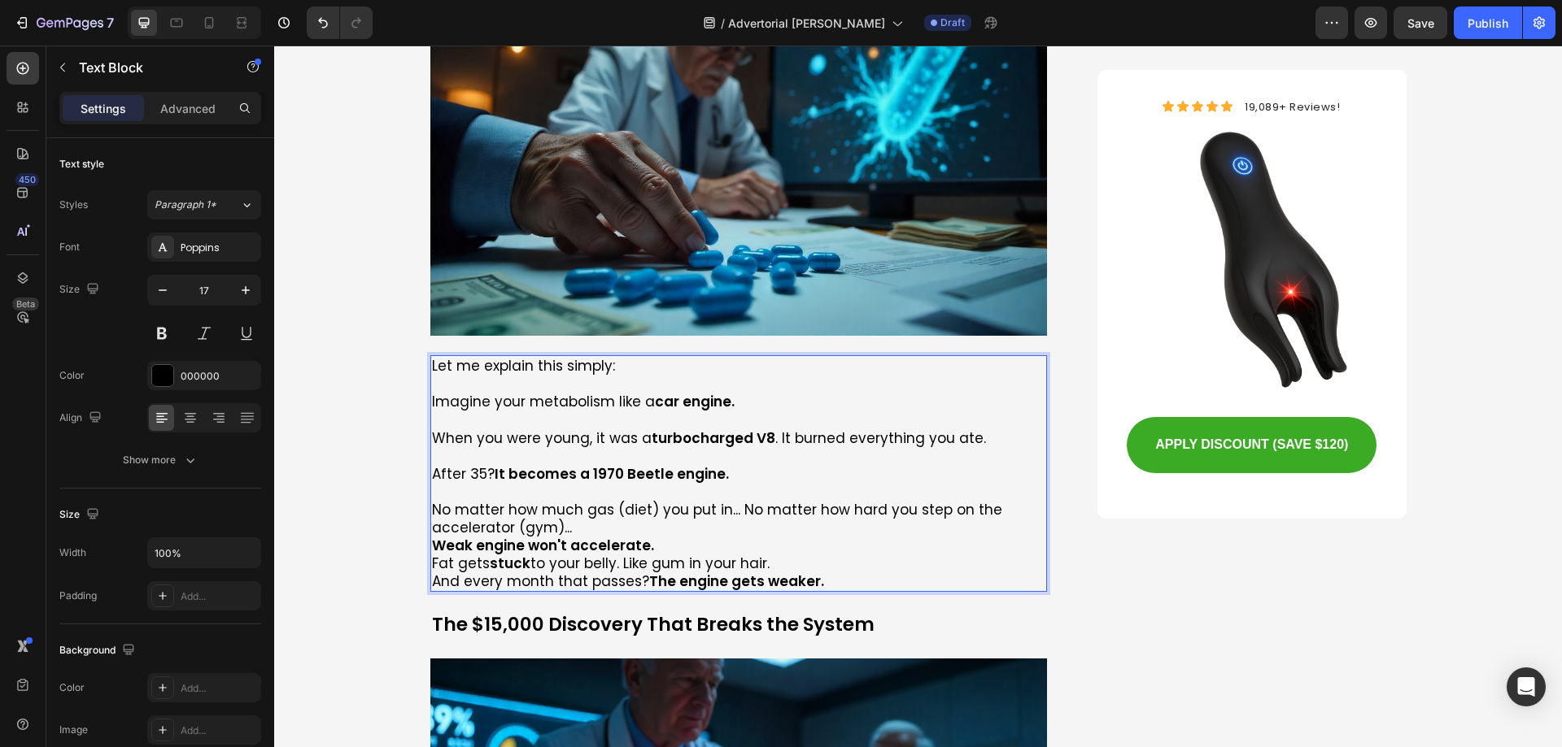
click at [579, 501] on p "No matter how much gas (diet) you put in... No matter how hard you step on the …" at bounding box center [739, 519] width 614 height 36
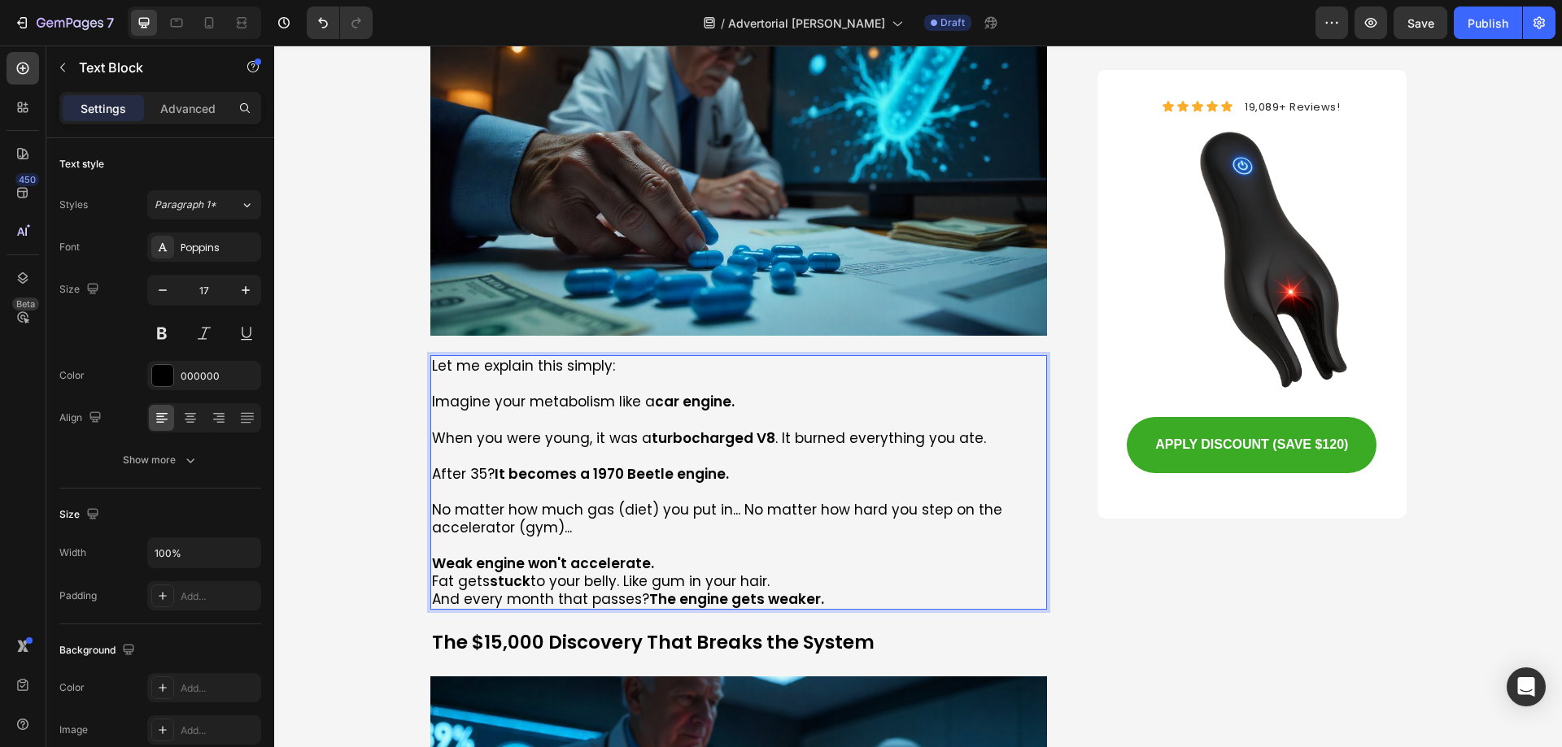
click at [657, 555] on p "Weak engine won't accelerate." at bounding box center [739, 564] width 614 height 18
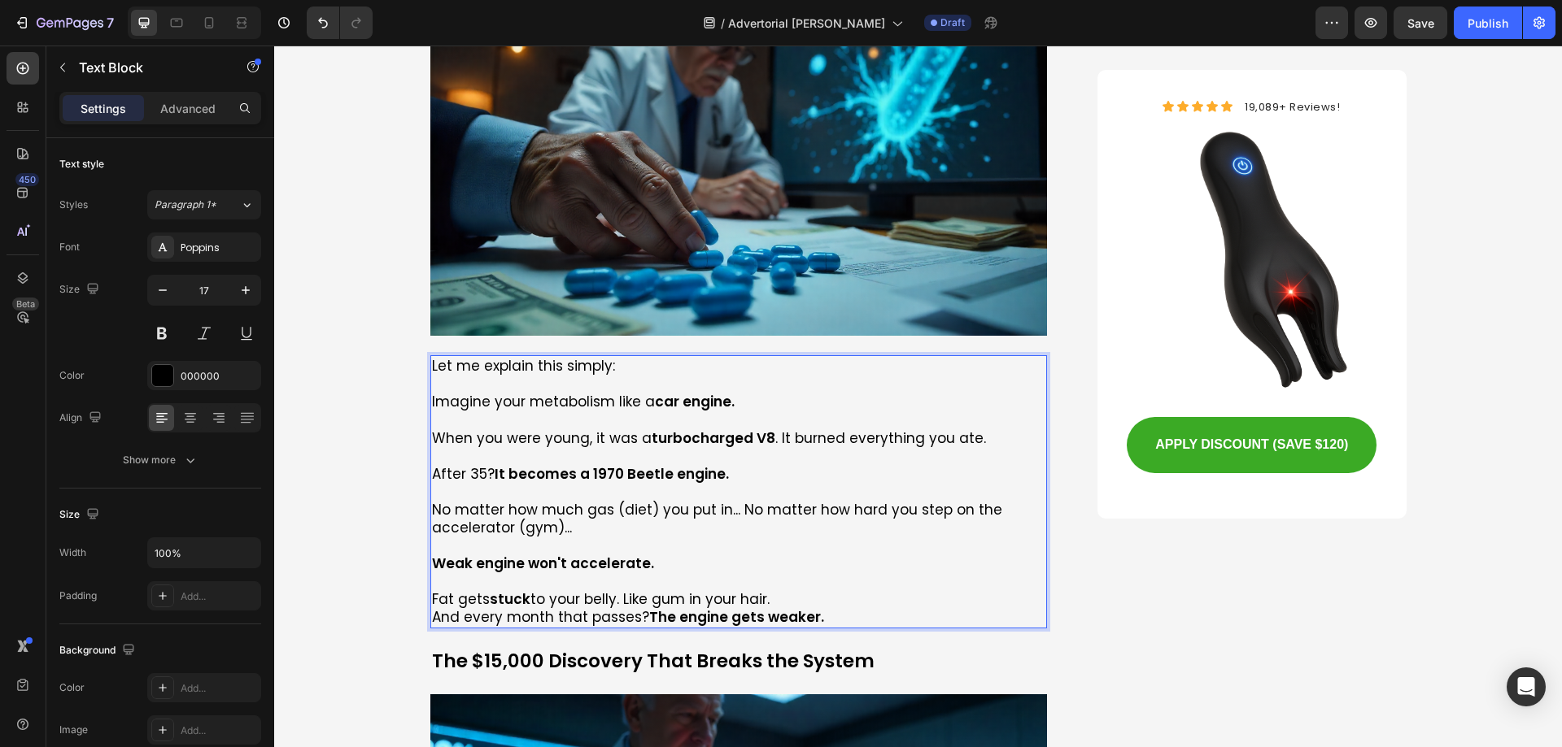
click at [791, 590] on p "Fat gets stuck to your belly. Like gum in your hair." at bounding box center [739, 599] width 614 height 18
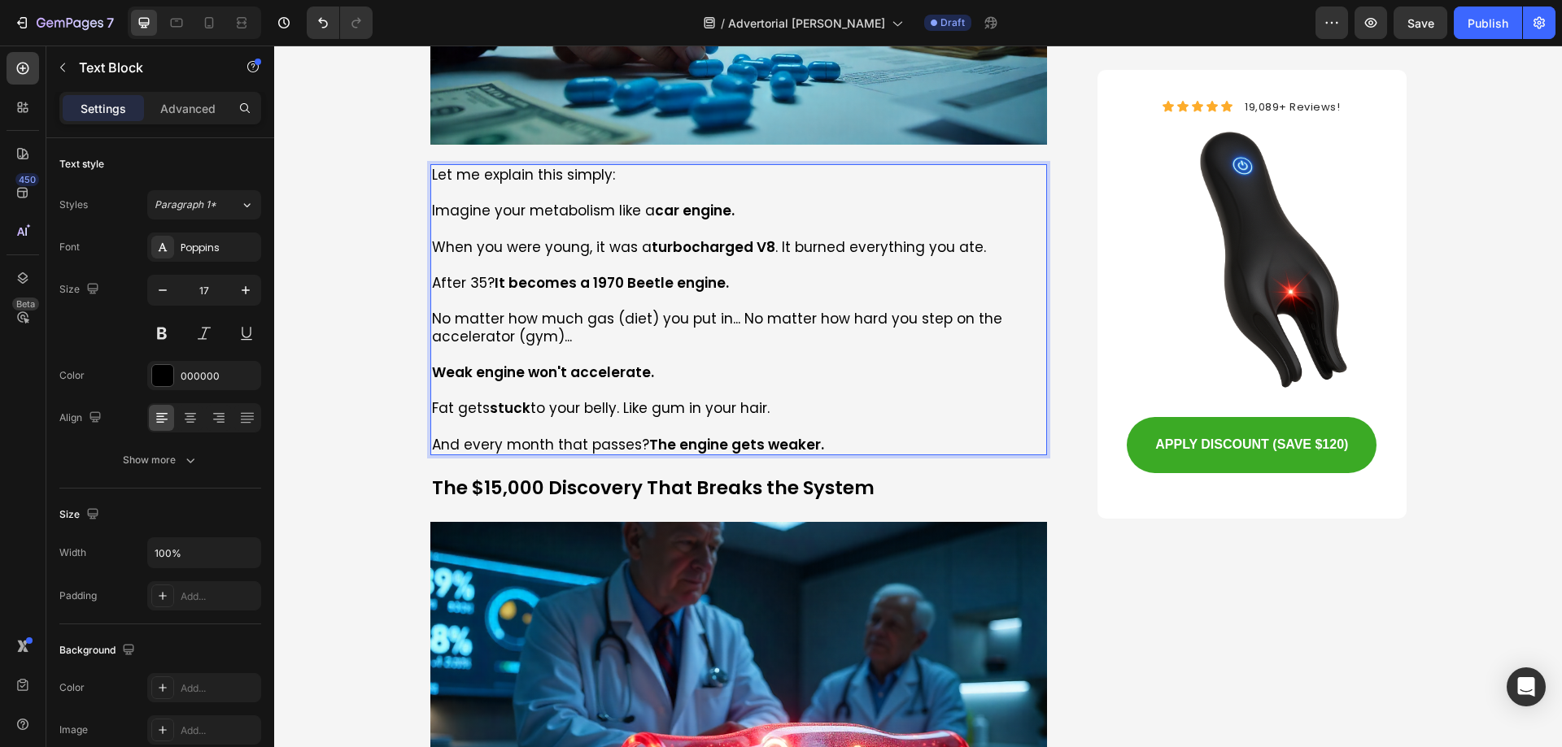
scroll to position [2847, 0]
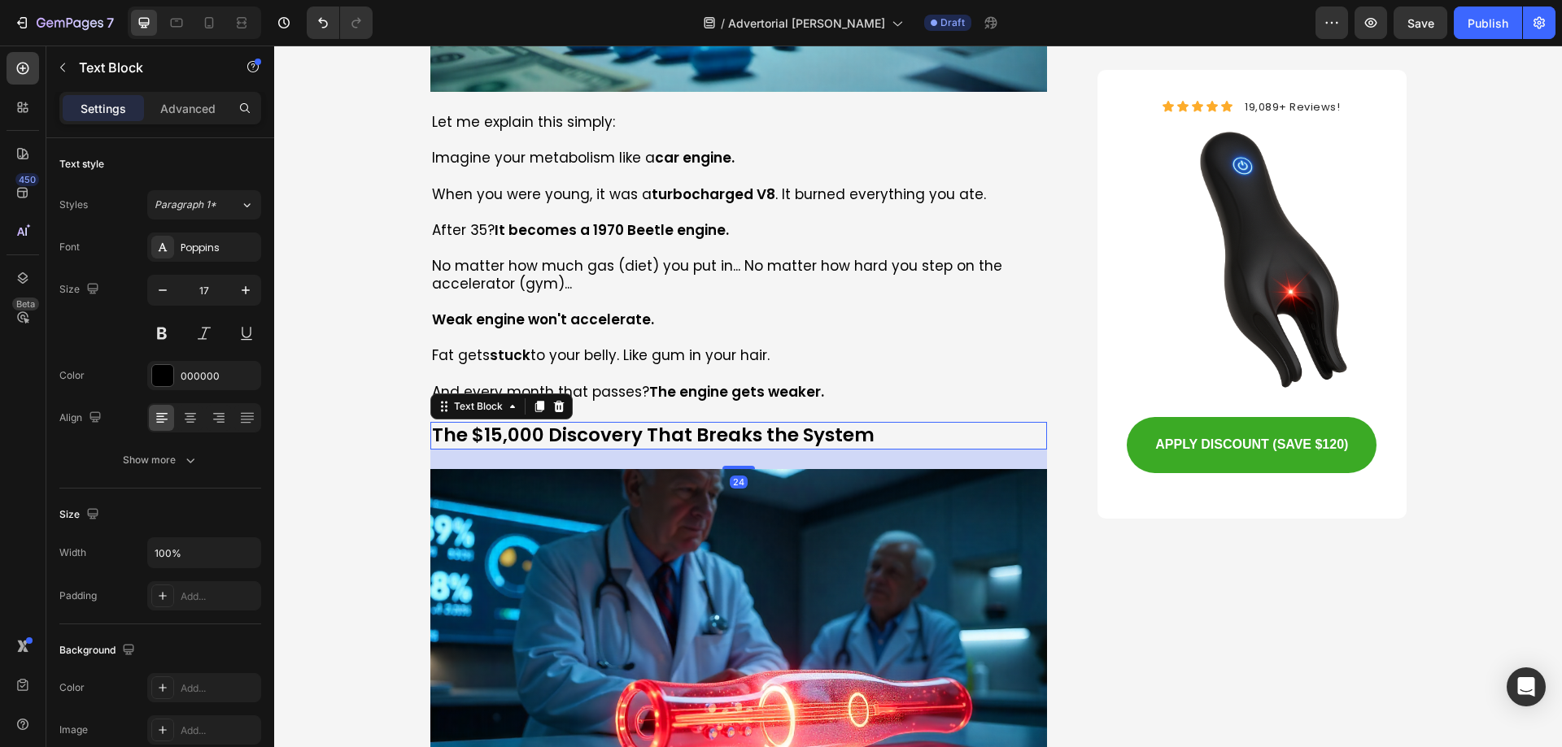
click at [683, 424] on p "The $15,000 Discovery That Breaks the System" at bounding box center [739, 436] width 614 height 24
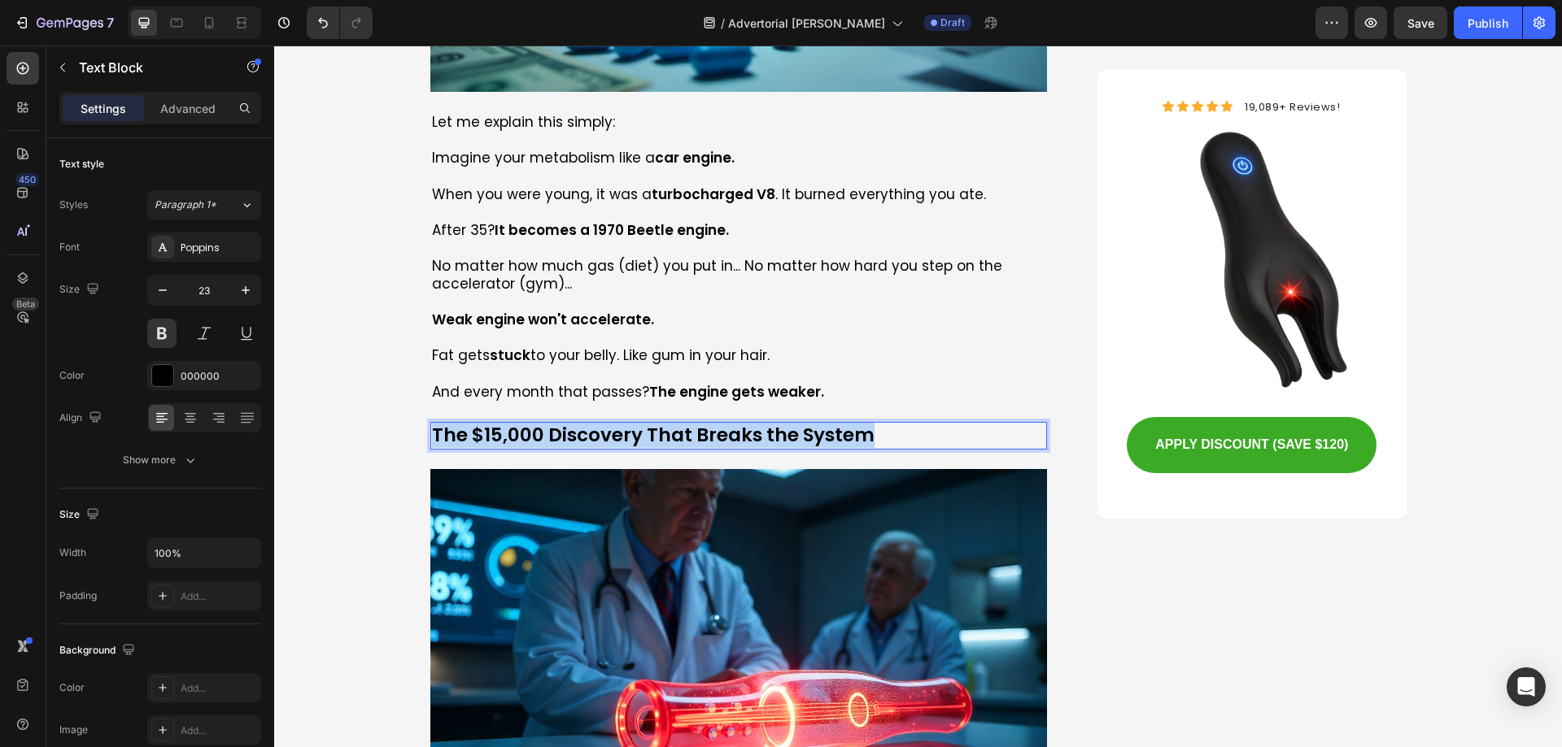
click at [683, 424] on p "The $15,000 Discovery That Breaks the System" at bounding box center [739, 436] width 614 height 24
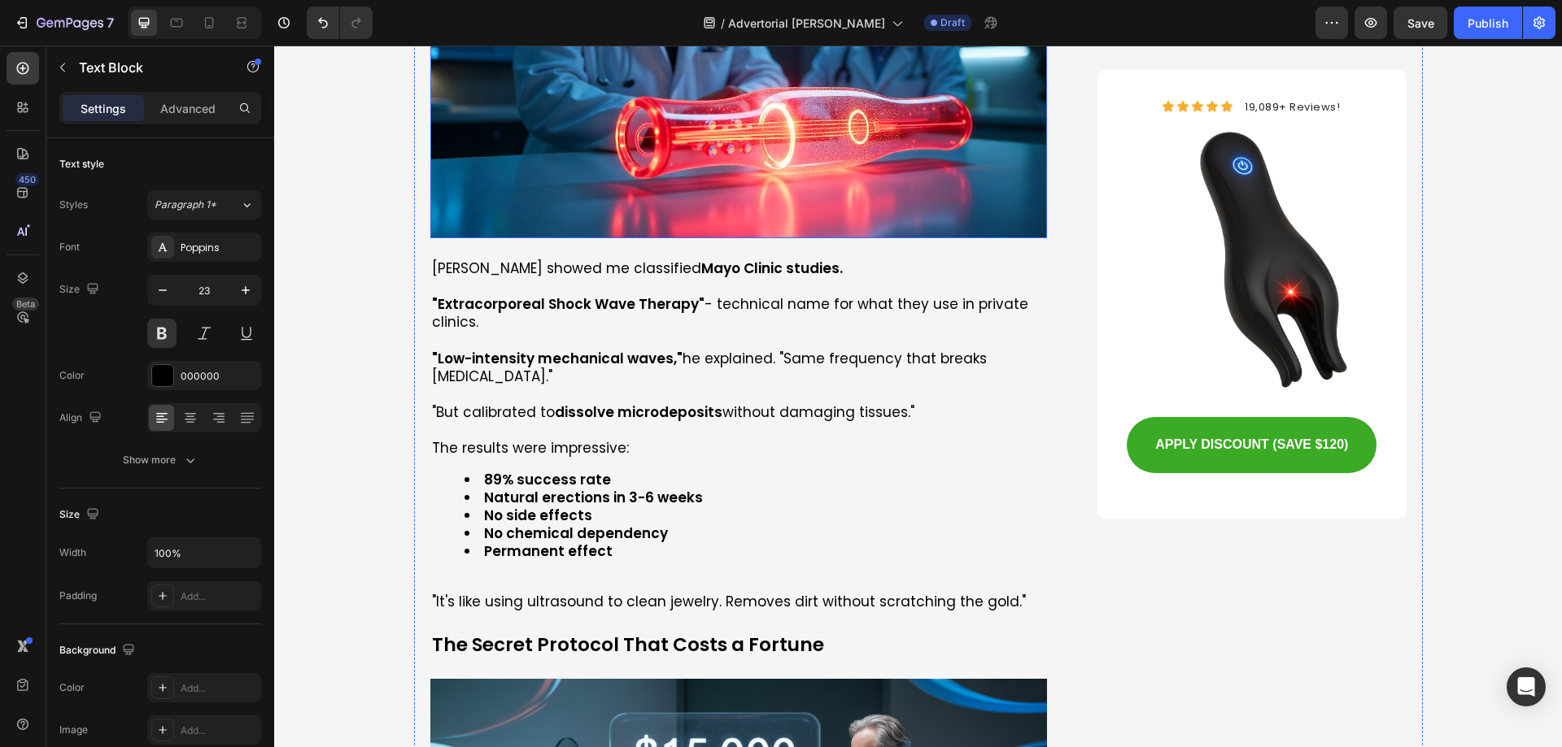
scroll to position [3497, 0]
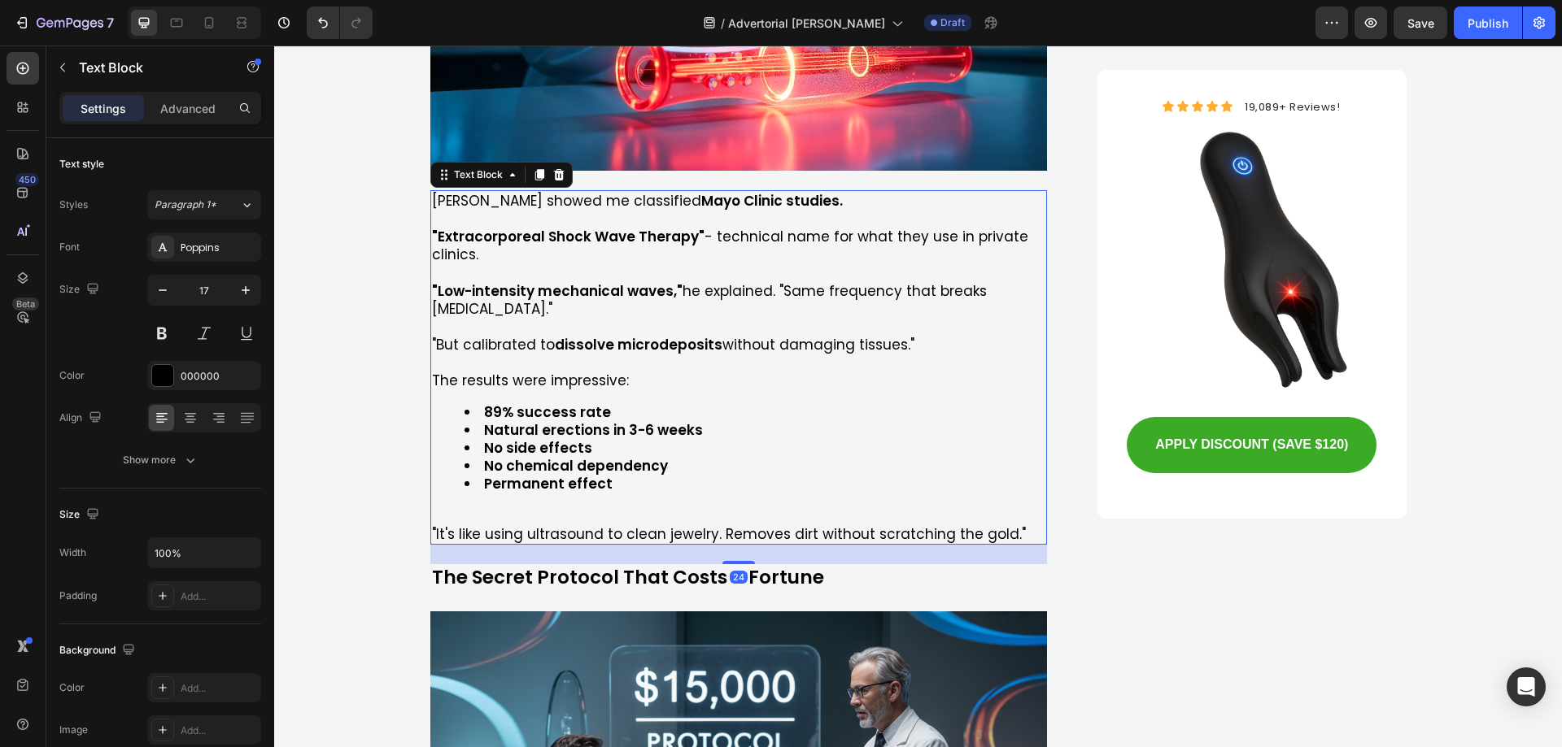
click at [521, 403] on strong "89% success rate" at bounding box center [547, 413] width 127 height 20
click at [738, 403] on li "89% success rate" at bounding box center [755, 412] width 582 height 18
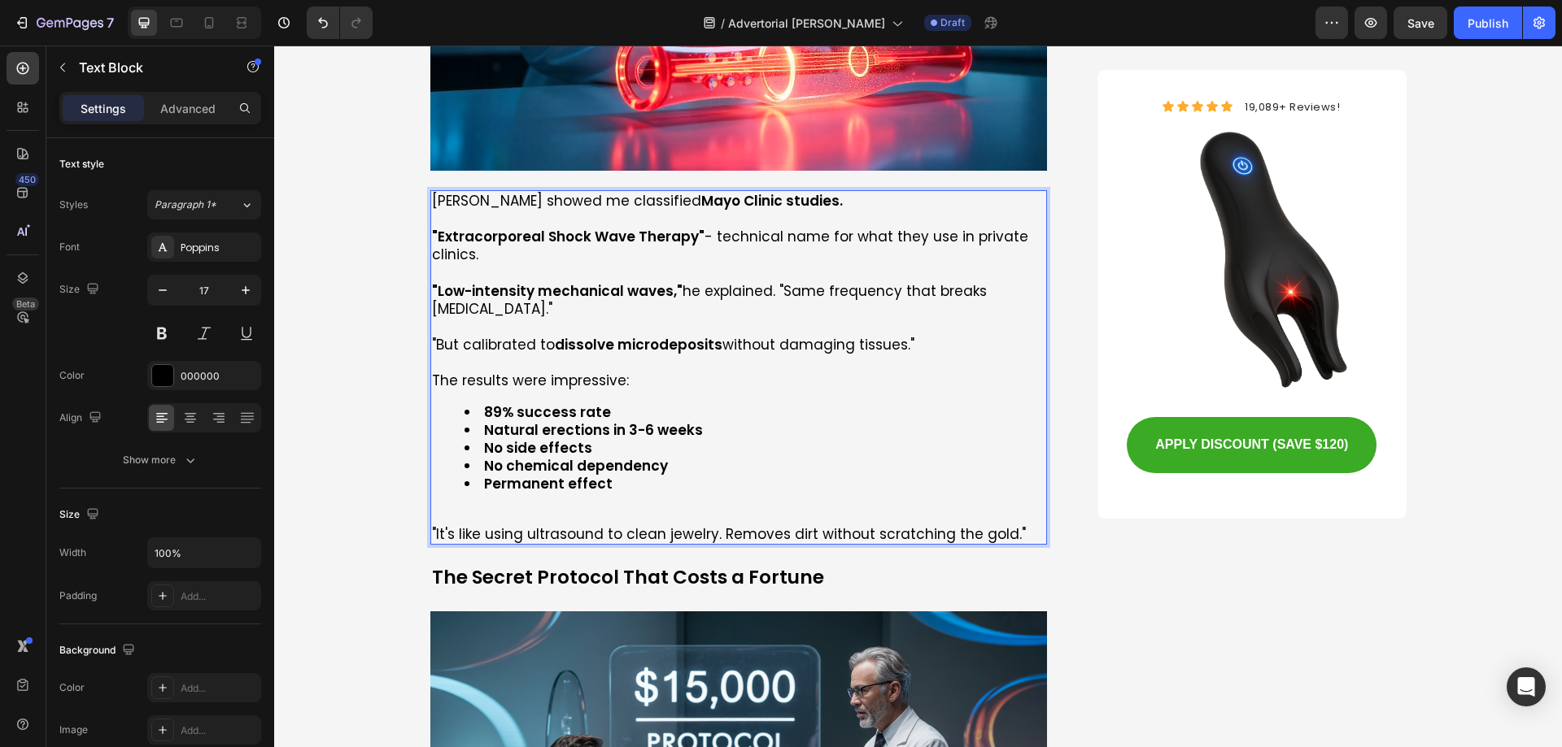
click at [738, 403] on li "89% success rate" at bounding box center [755, 412] width 582 height 18
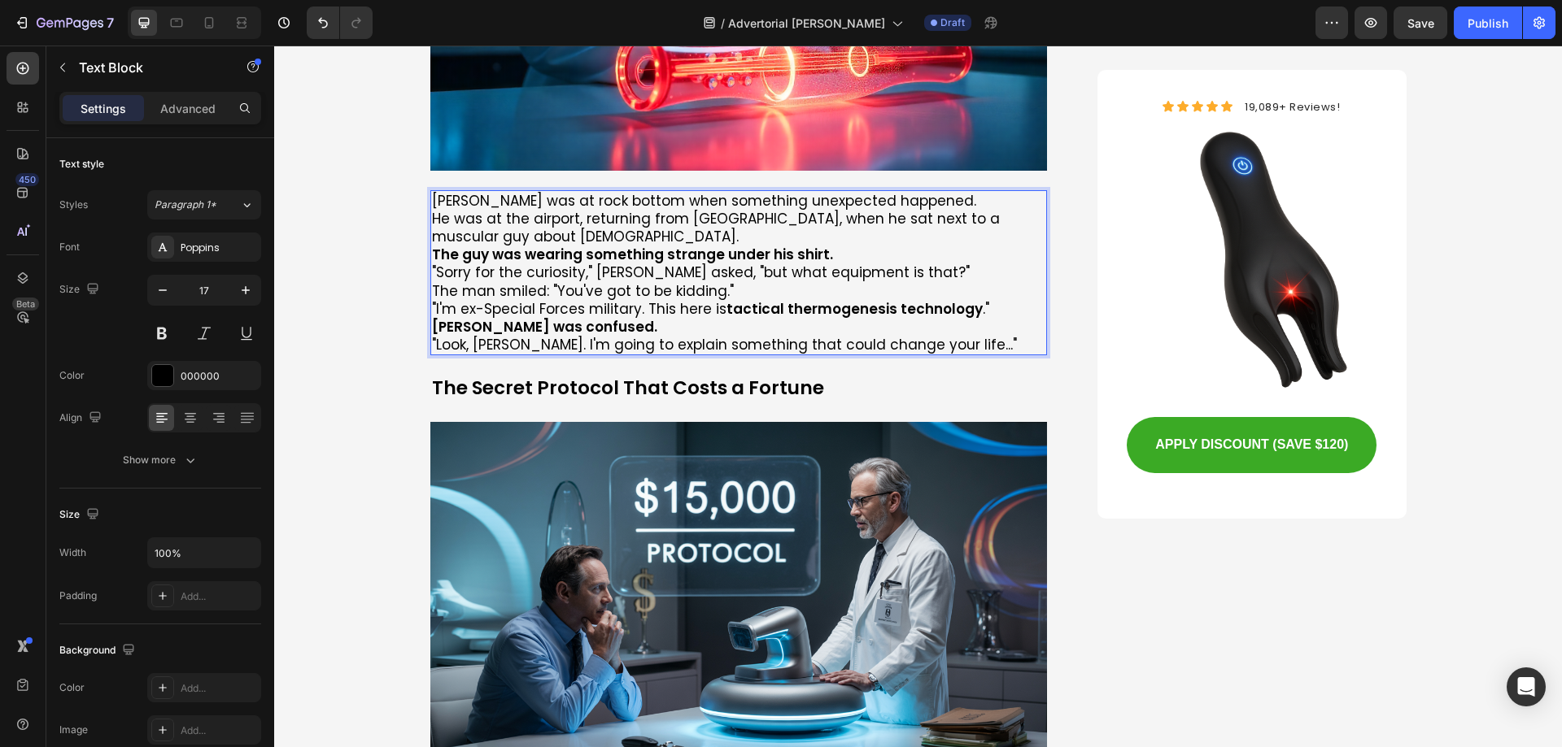
click at [932, 192] on p "[PERSON_NAME] was at rock bottom when something unexpected happened." at bounding box center [739, 201] width 614 height 18
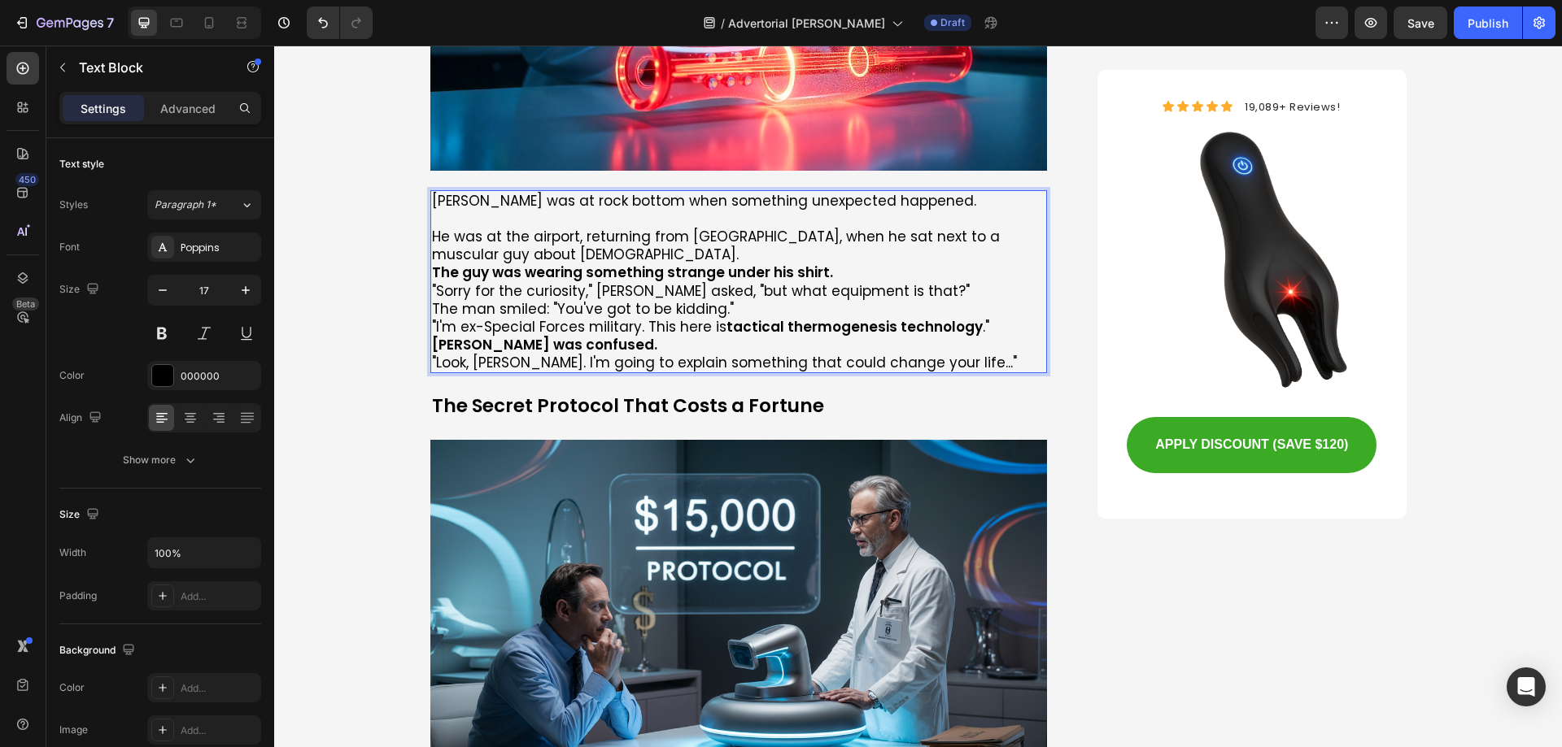
click at [549, 228] on p "He was at the airport, returning from [GEOGRAPHIC_DATA], when he sat next to a …" at bounding box center [739, 246] width 614 height 36
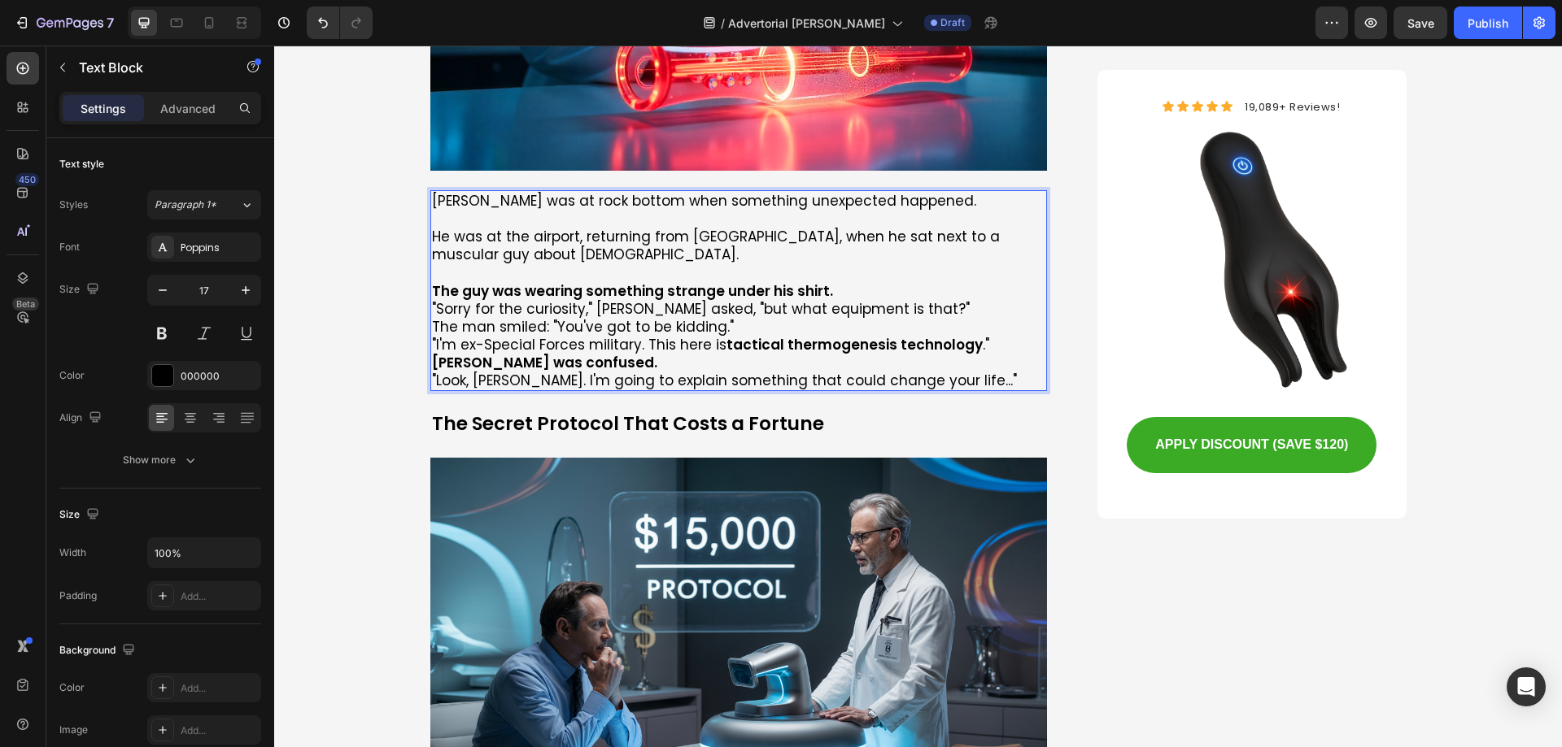
click at [860, 264] on p "Rich Text Editor. Editing area: main" at bounding box center [739, 273] width 614 height 18
click at [856, 282] on p "The guy was wearing something strange under his shirt." at bounding box center [739, 291] width 614 height 18
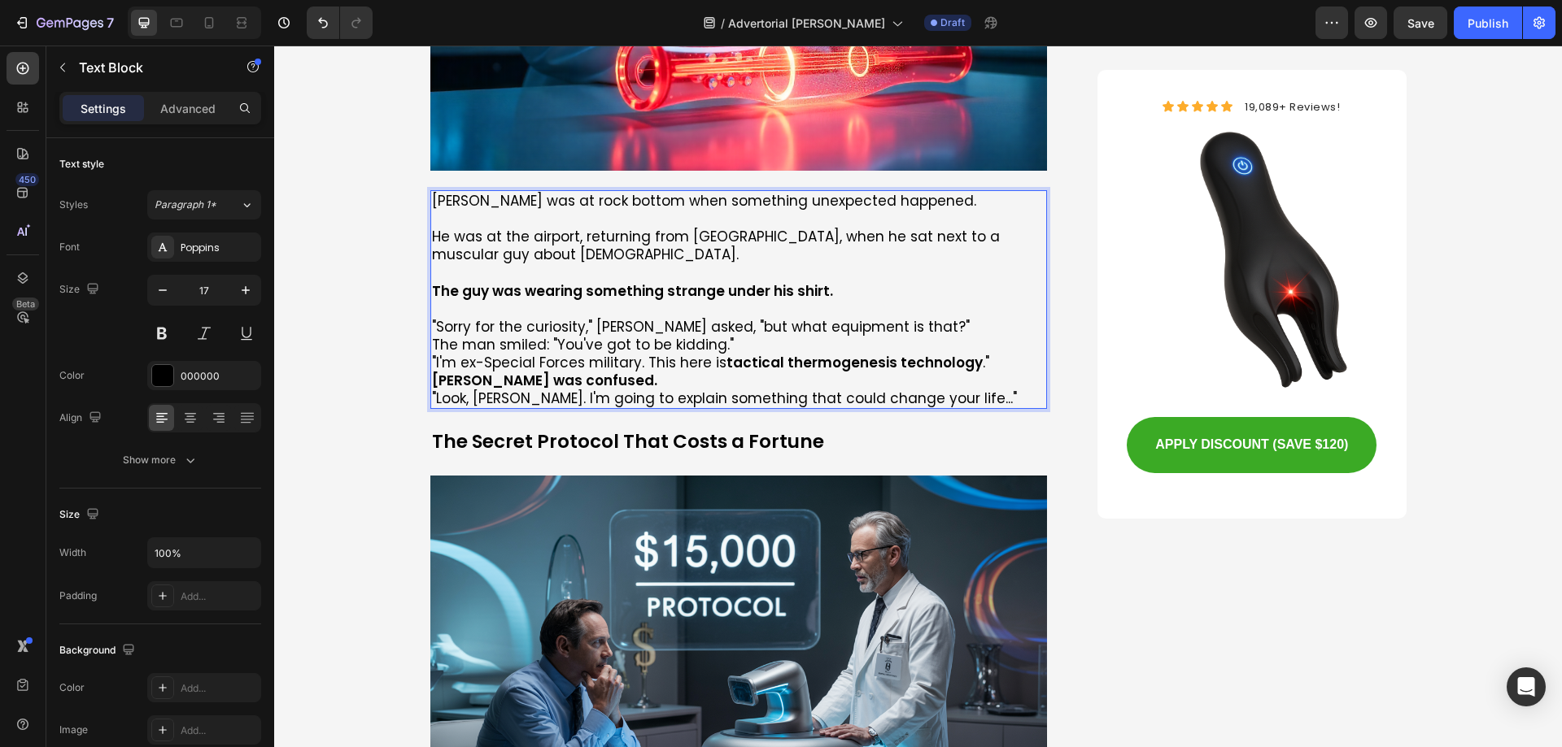
click at [900, 318] on p ""Sorry for the curiosity," [PERSON_NAME] asked, "but what equipment is that?"" at bounding box center [739, 327] width 614 height 18
click at [743, 336] on p "The man smiled: "You've got to be kidding."" at bounding box center [739, 345] width 614 height 18
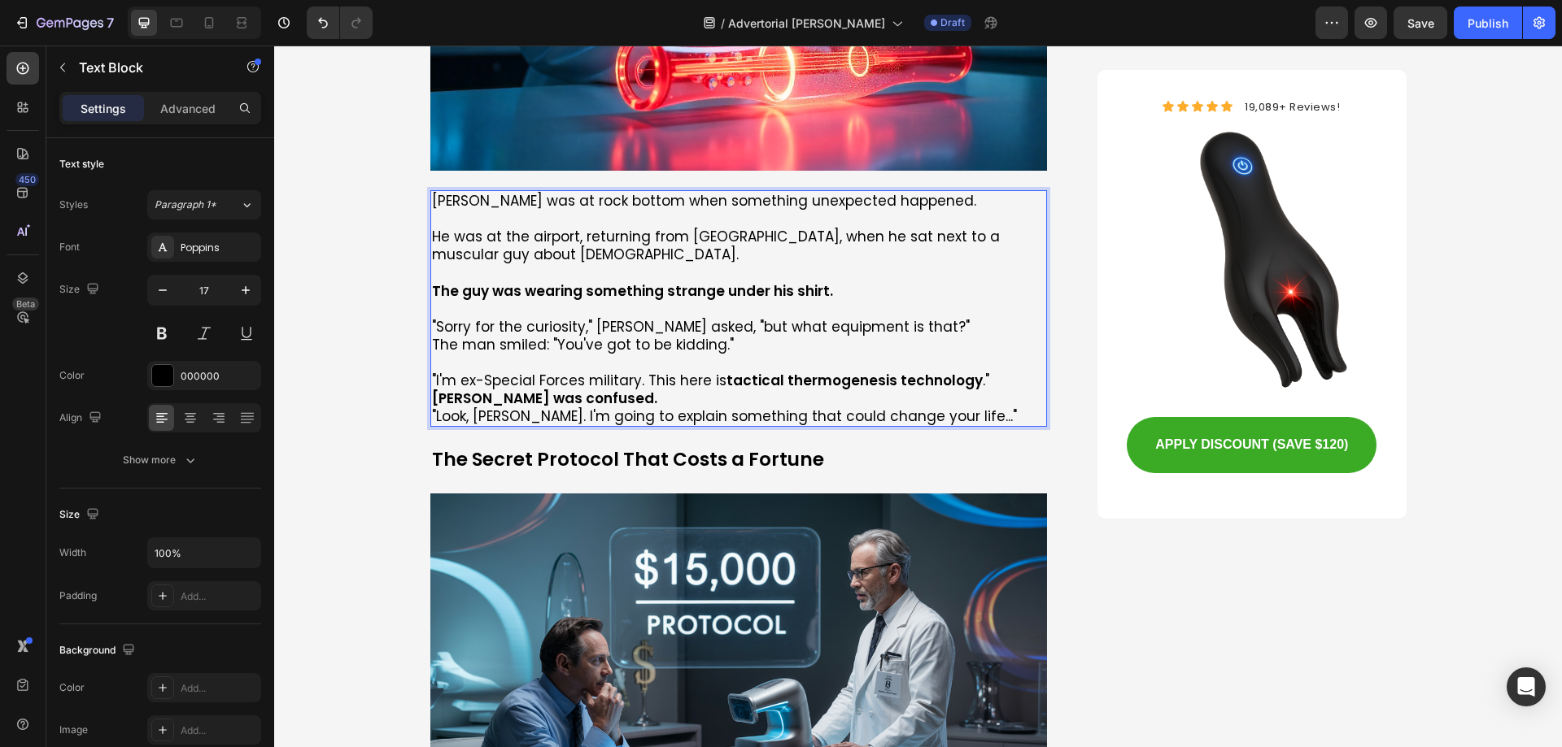
click at [632, 390] on p "[PERSON_NAME] was confused." at bounding box center [739, 399] width 614 height 18
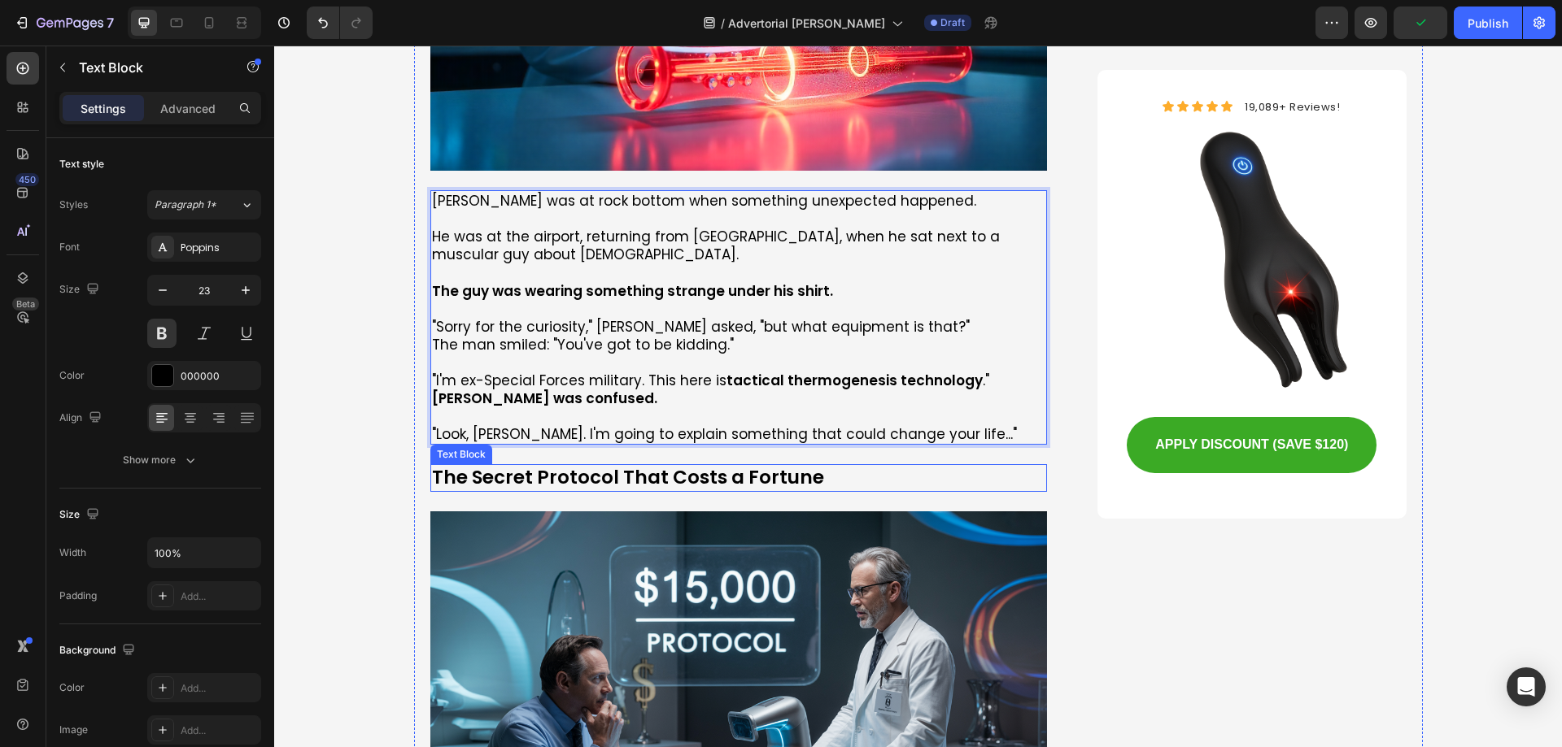
click at [516, 466] on p "The Secret Protocol That Costs a Fortune" at bounding box center [739, 478] width 614 height 24
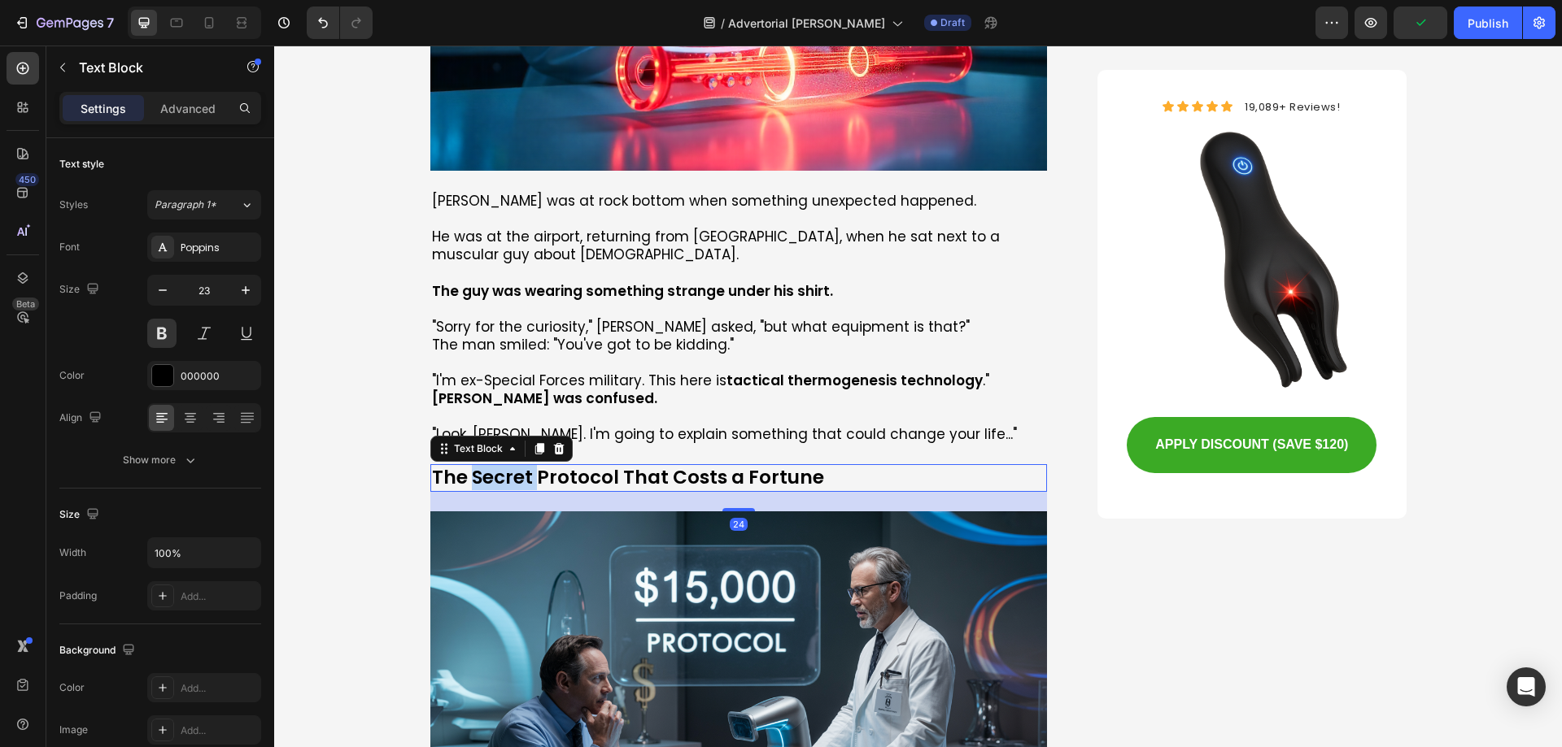
click at [516, 466] on p "The Secret Protocol That Costs a Fortune" at bounding box center [739, 478] width 614 height 24
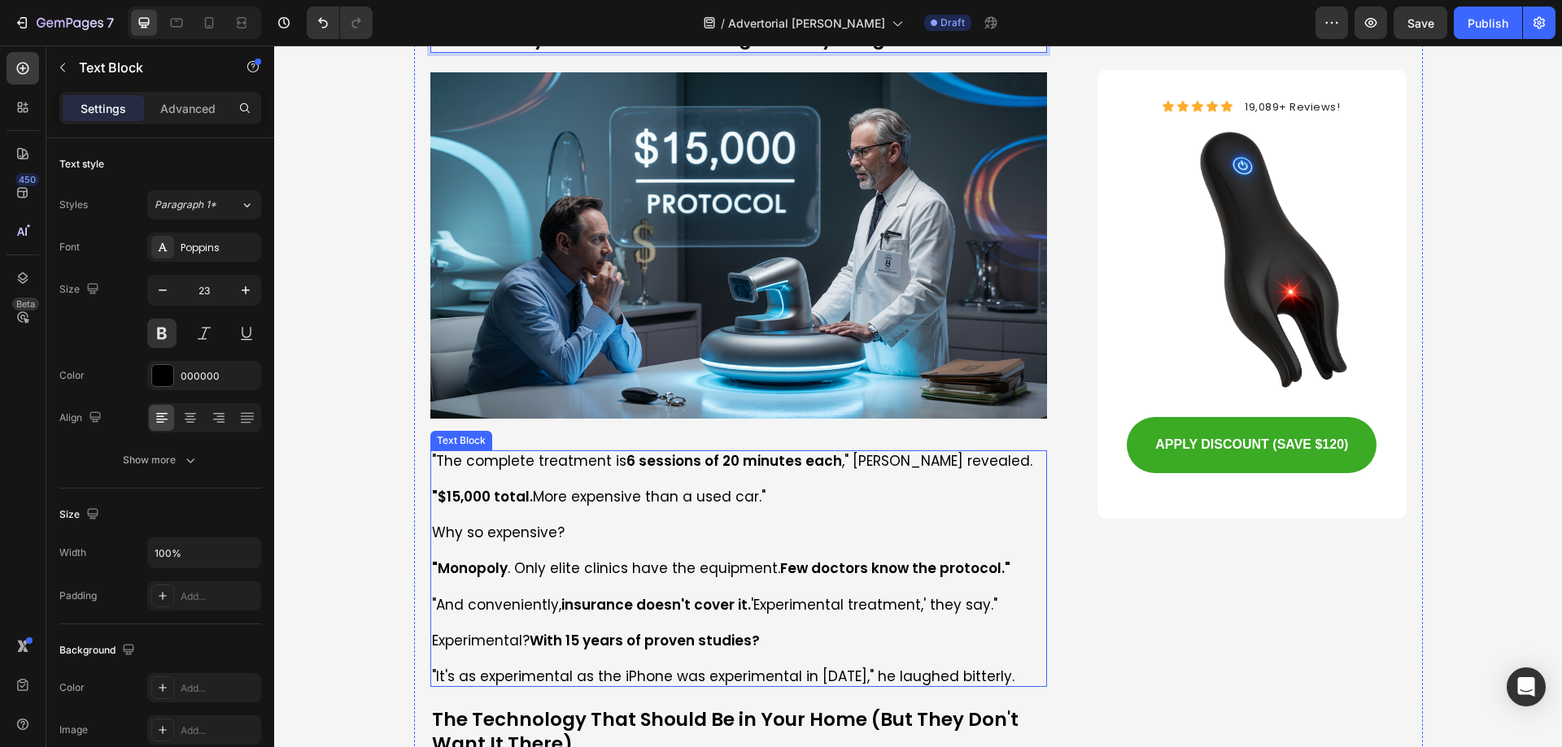
scroll to position [3985, 0]
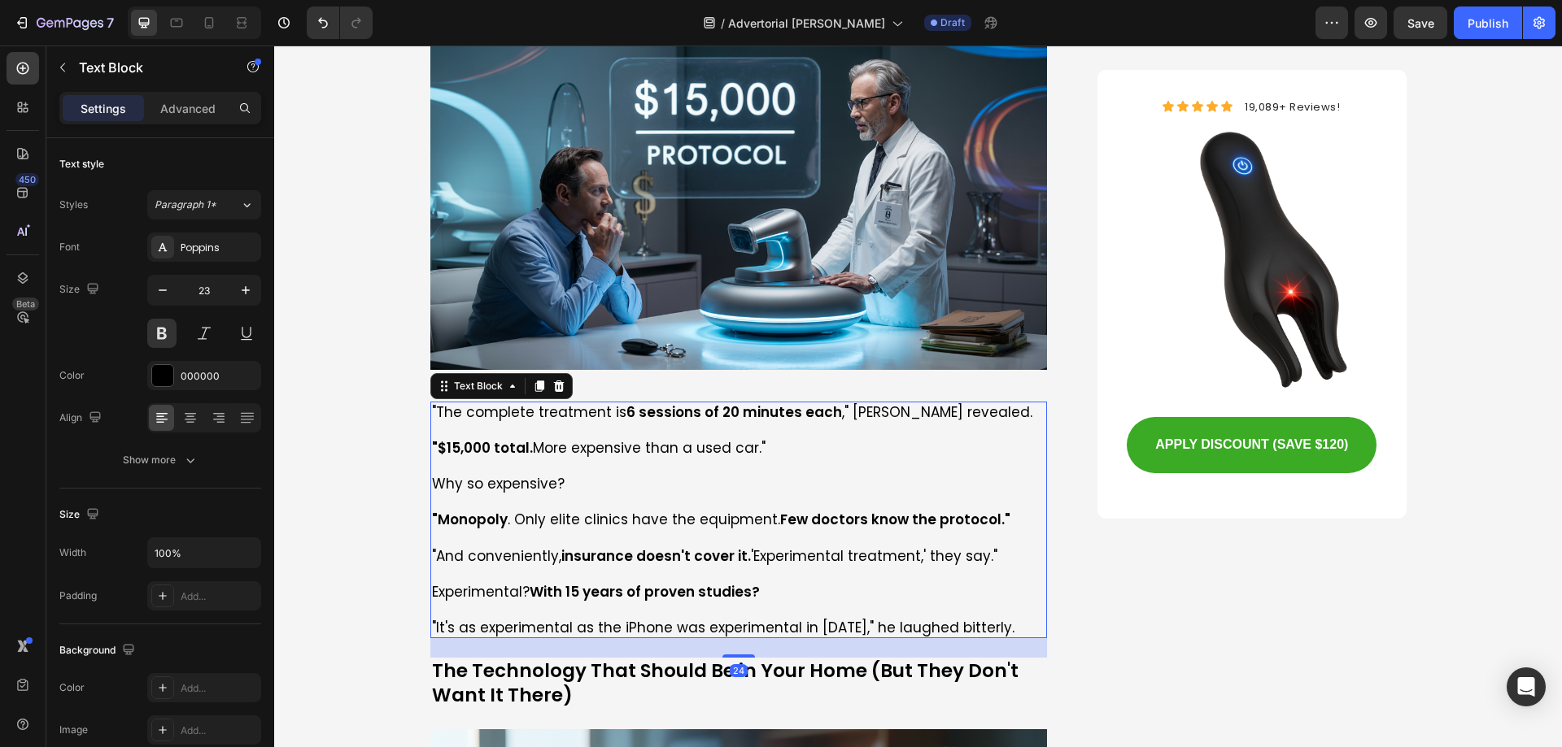
click at [636, 475] on p "Why so expensive?" at bounding box center [739, 484] width 614 height 18
click at [547, 493] on p at bounding box center [739, 502] width 614 height 18
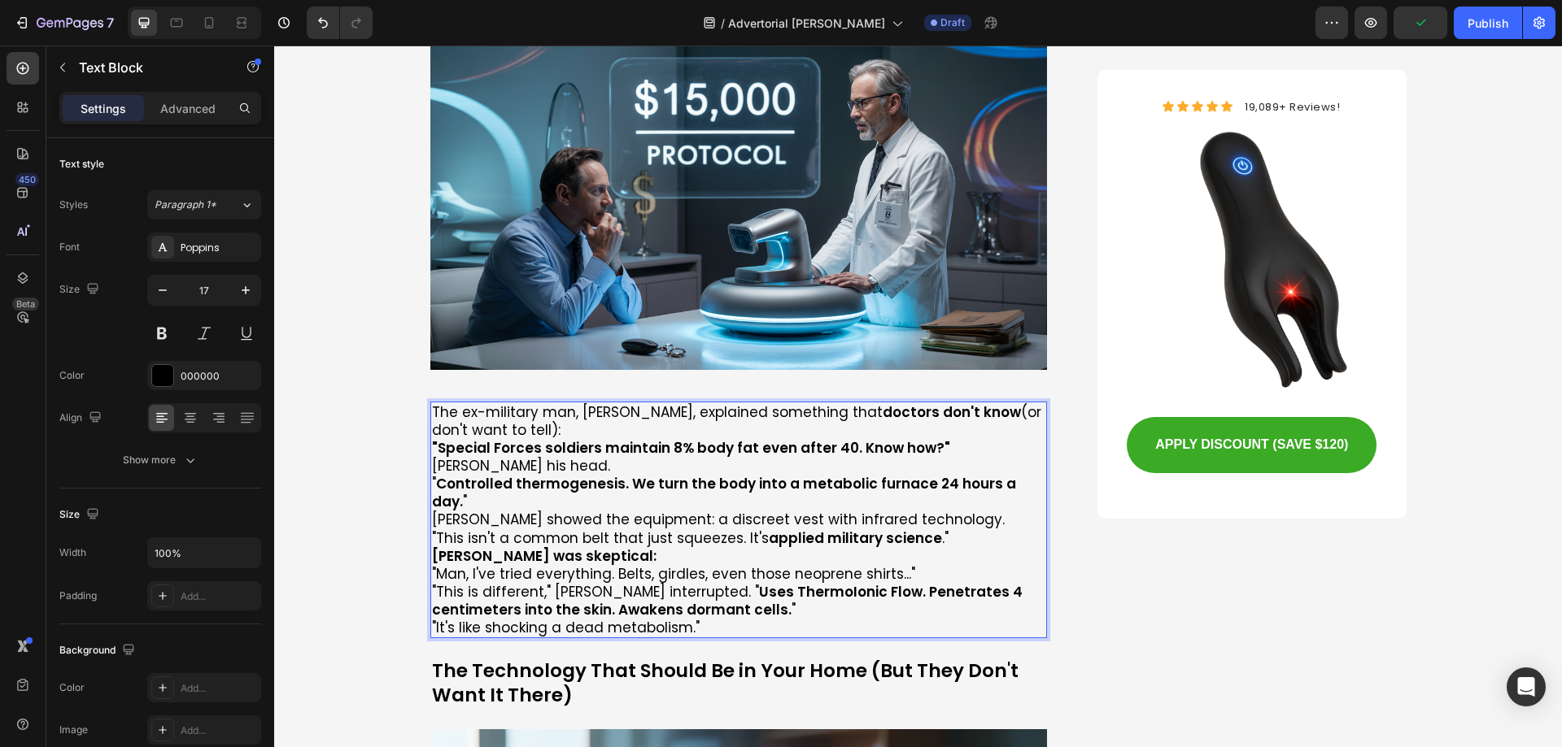
click at [524, 403] on p "The ex-military man, [PERSON_NAME], explained something that doctors don't know…" at bounding box center [739, 421] width 614 height 36
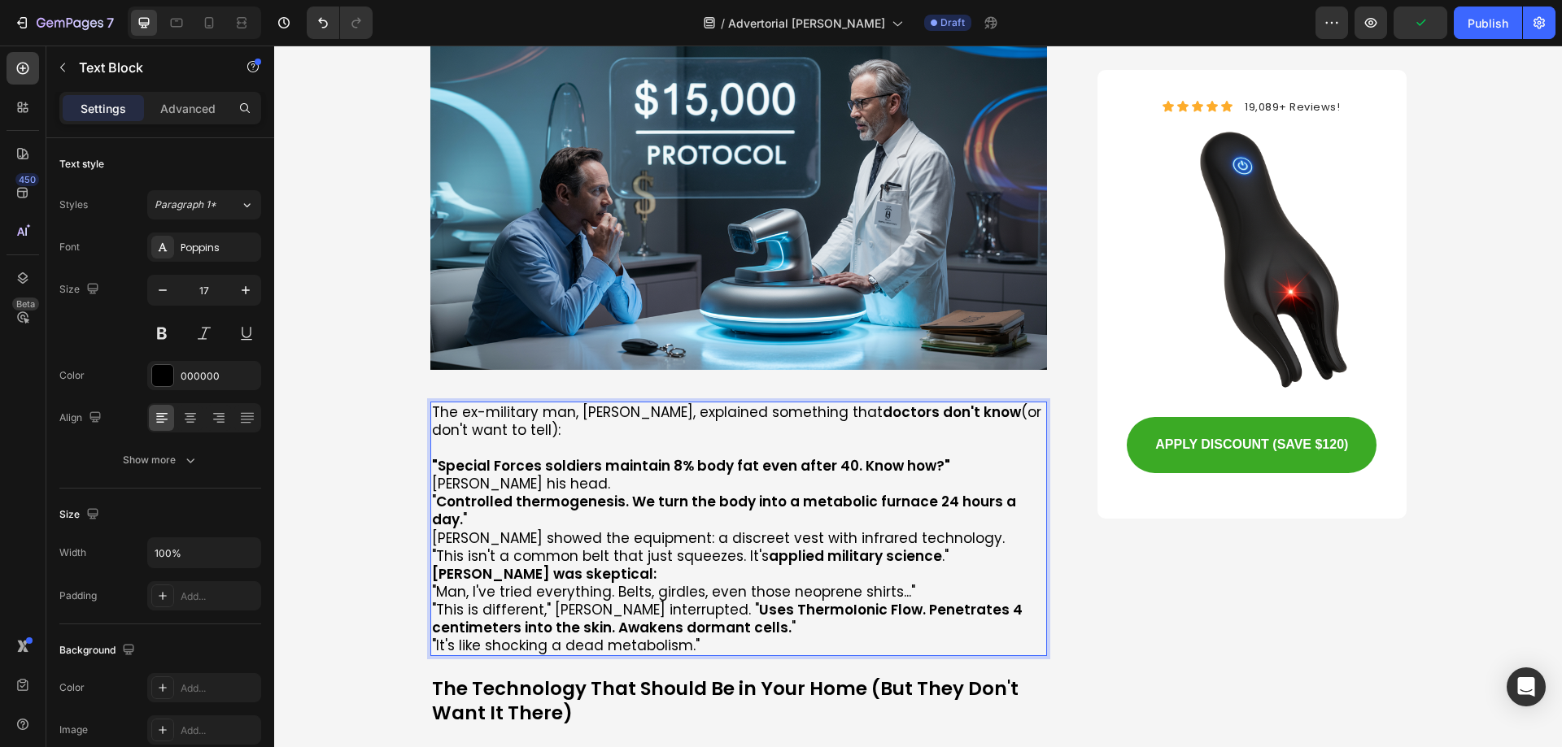
click at [620, 475] on p "[PERSON_NAME] his head." at bounding box center [739, 484] width 614 height 18
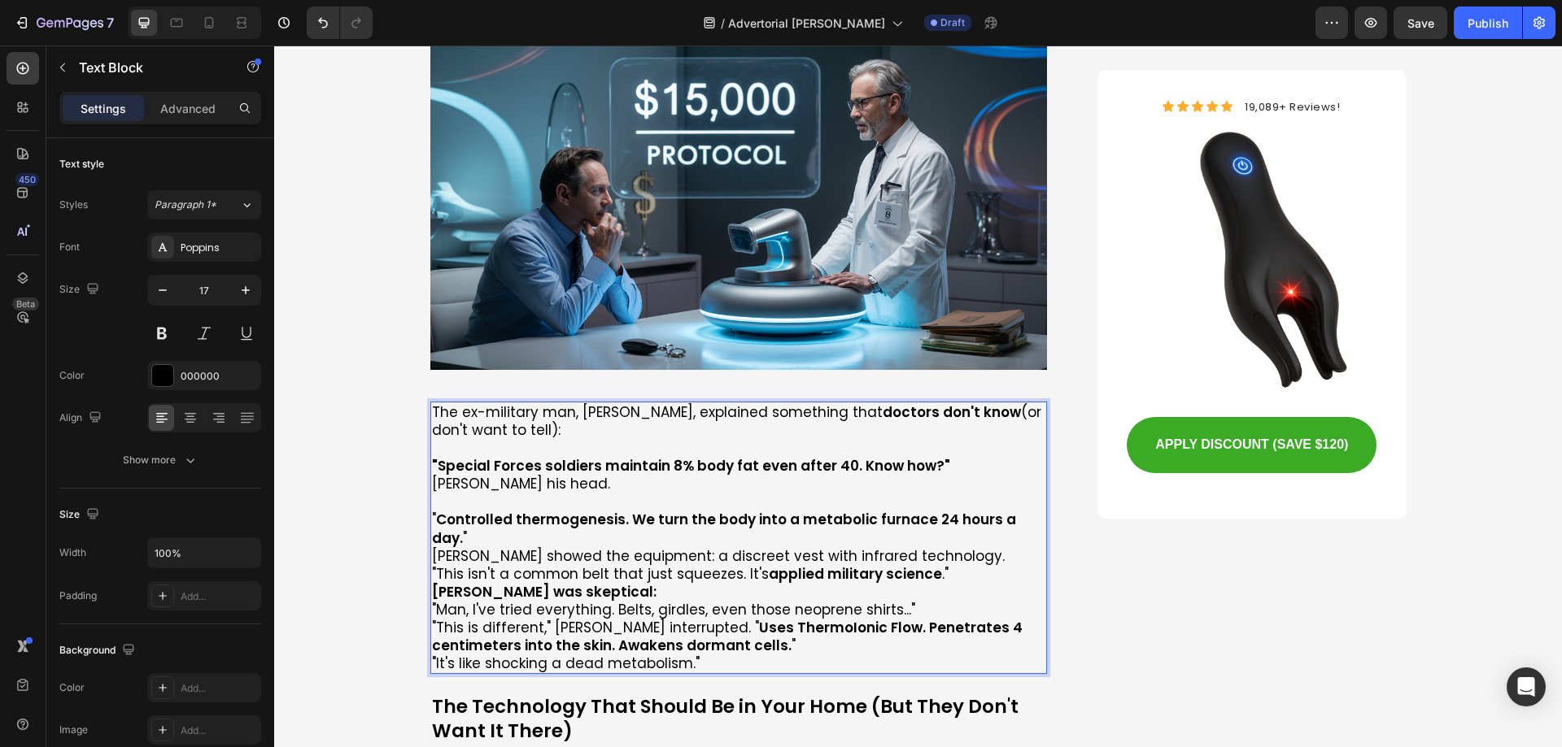
click at [932, 547] on p "[PERSON_NAME] showed the equipment: a discreet vest with infrared technology." at bounding box center [739, 556] width 614 height 18
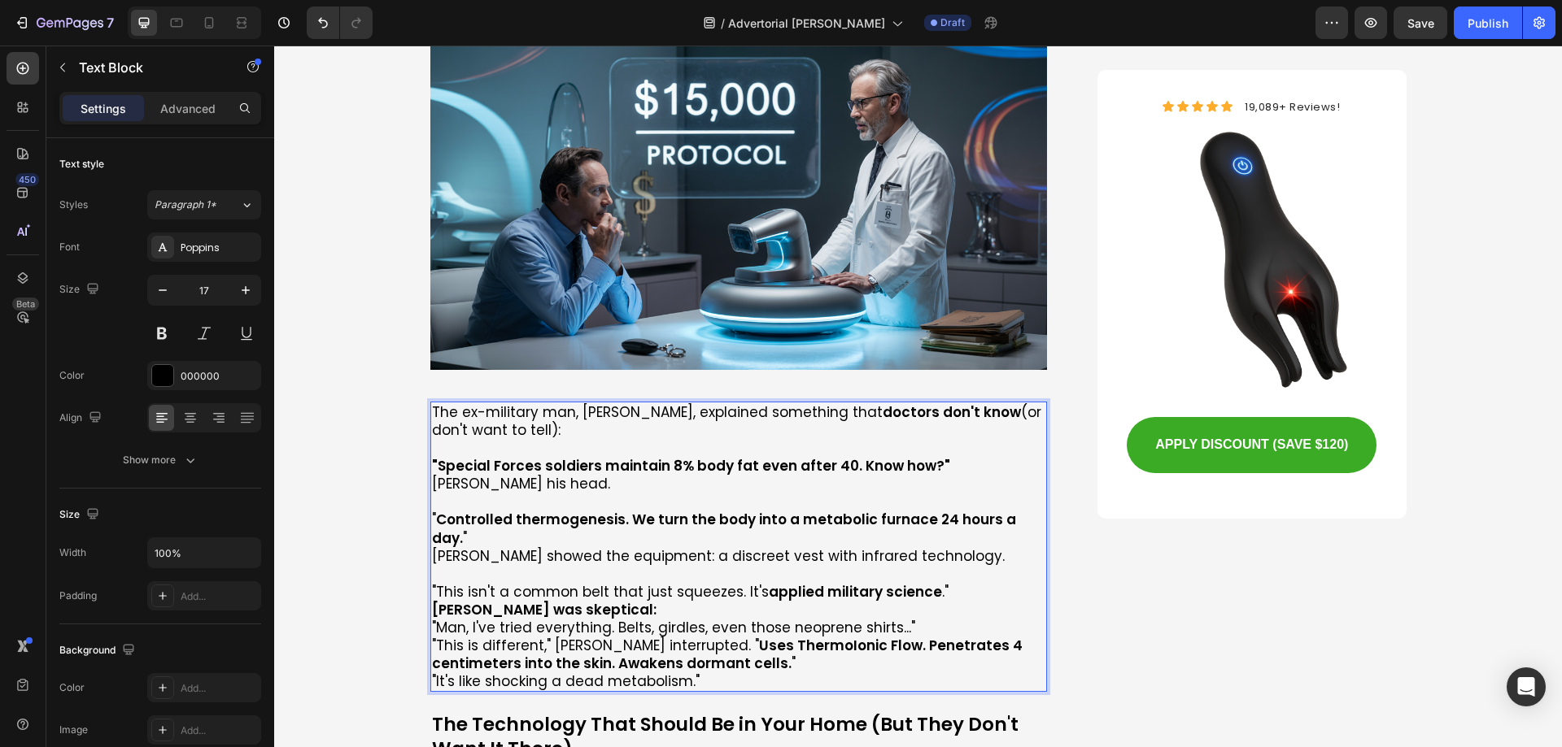
click at [620, 601] on p "[PERSON_NAME] was skeptical:" at bounding box center [739, 610] width 614 height 18
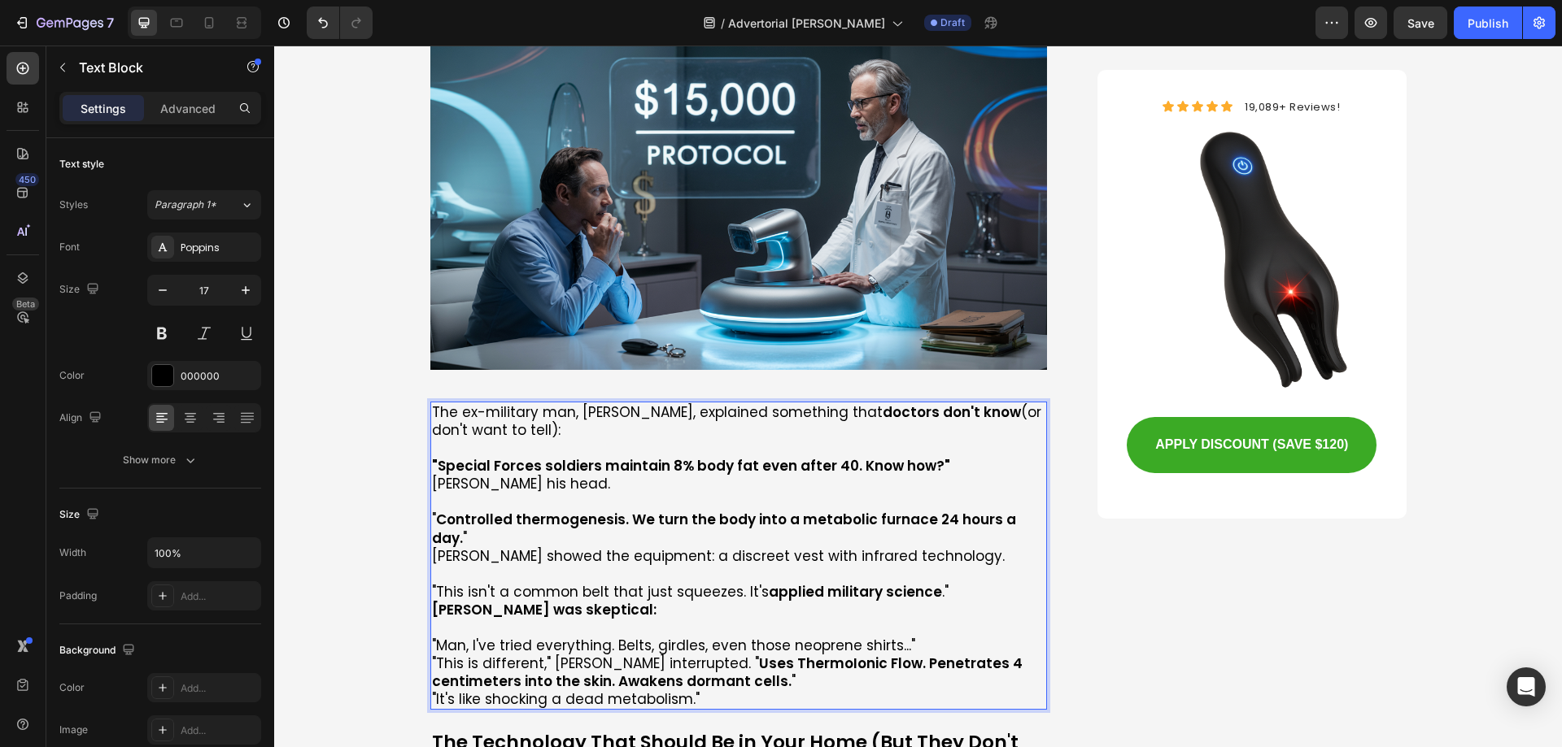
click at [910, 637] on p ""Man, I've tried everything. Belts, girdles, even those neoprene shirts..."" at bounding box center [739, 646] width 614 height 18
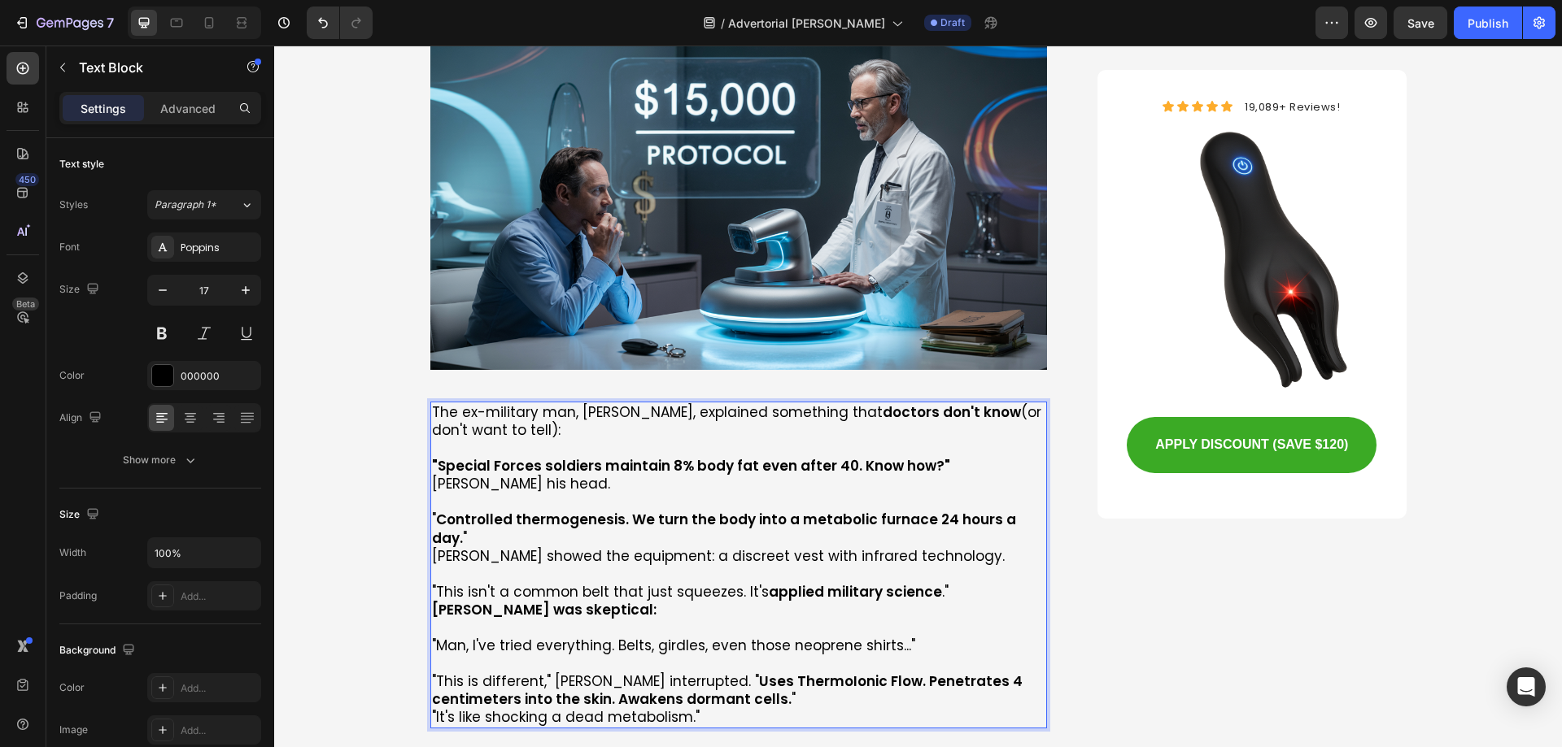
click at [711, 673] on p ""This is different," [PERSON_NAME] interrupted. " Uses ThermoIonic Flow. Penetr…" at bounding box center [739, 691] width 614 height 36
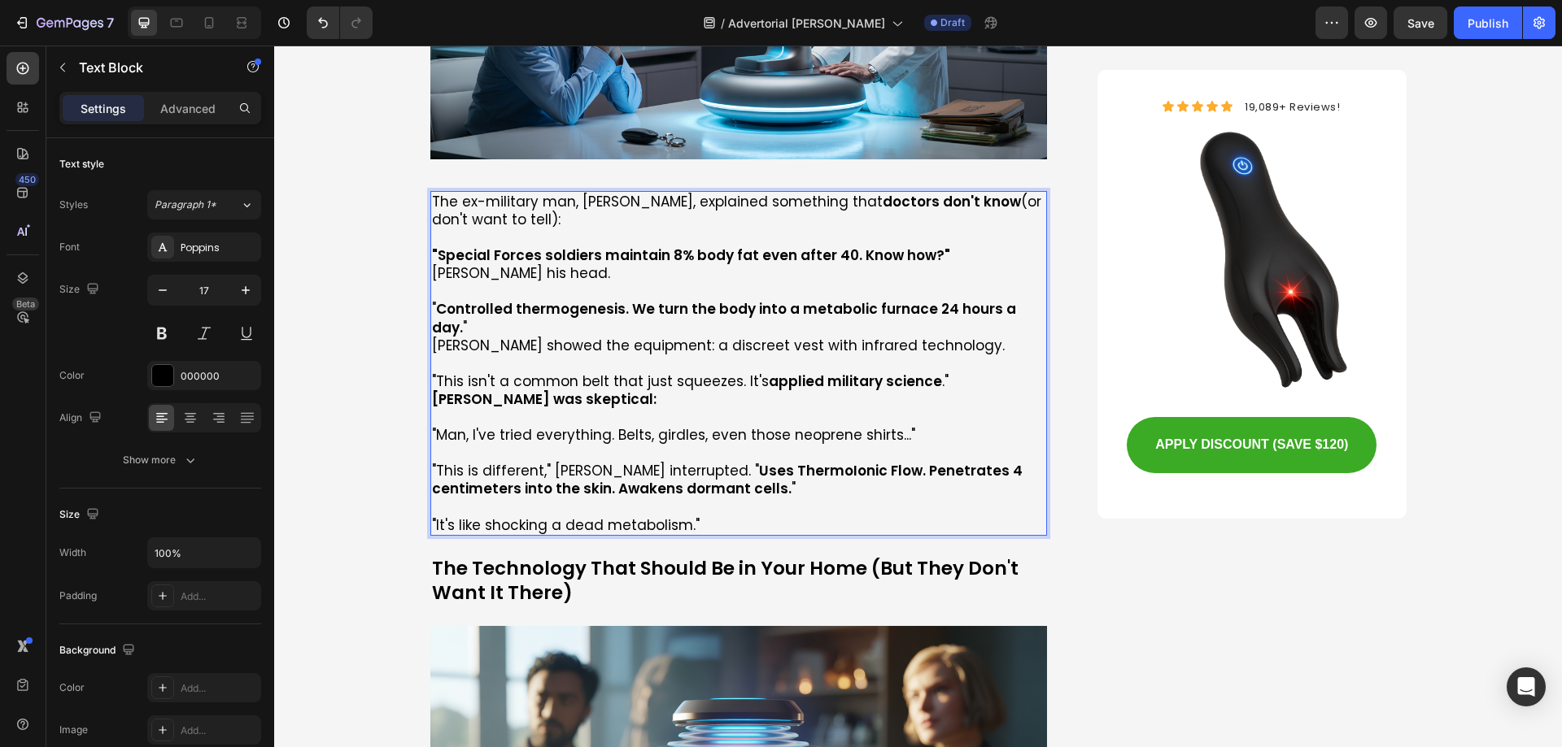
scroll to position [4311, 0]
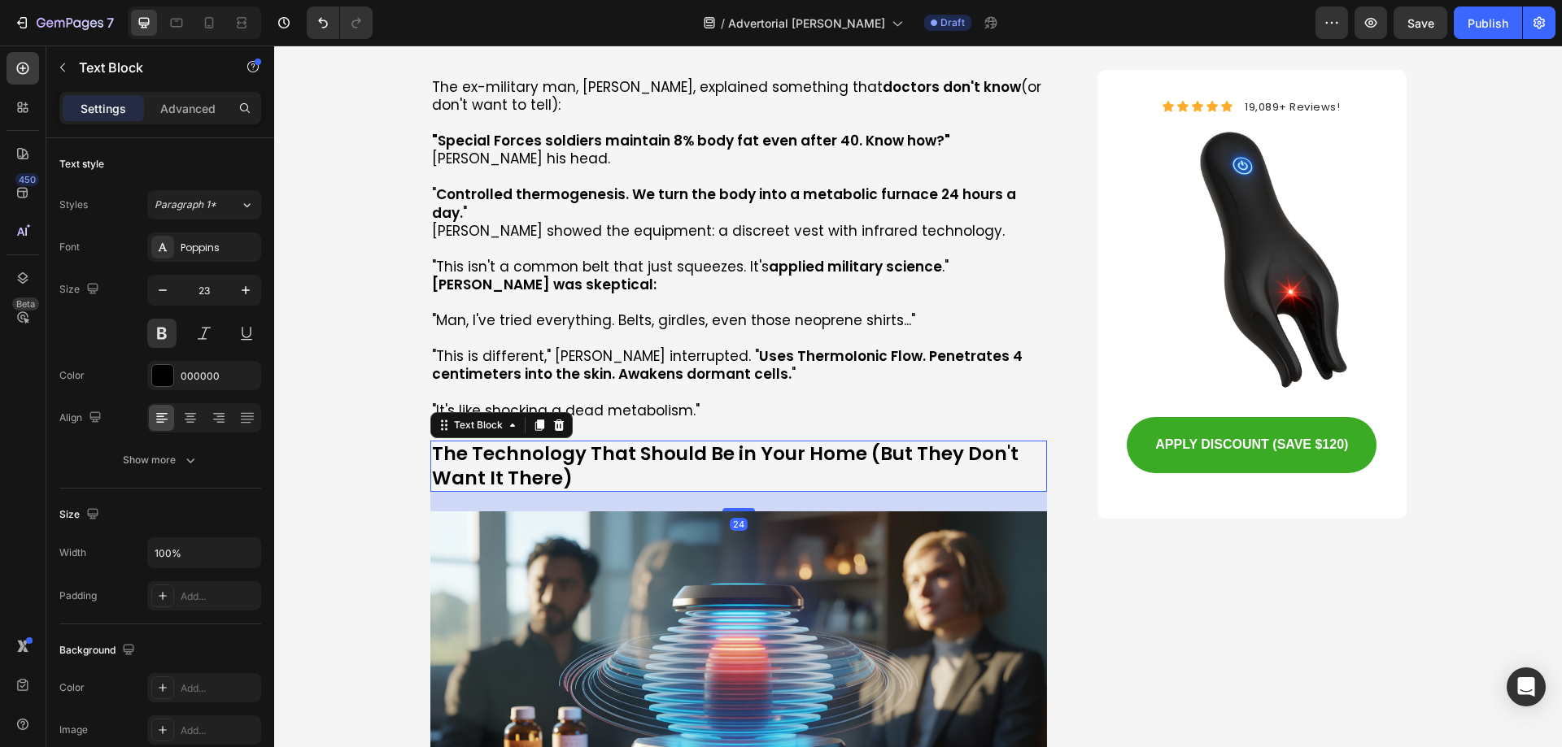
click at [492, 442] on p "The Technology That Should Be in Your Home (But They Don't Want It There)" at bounding box center [739, 466] width 614 height 49
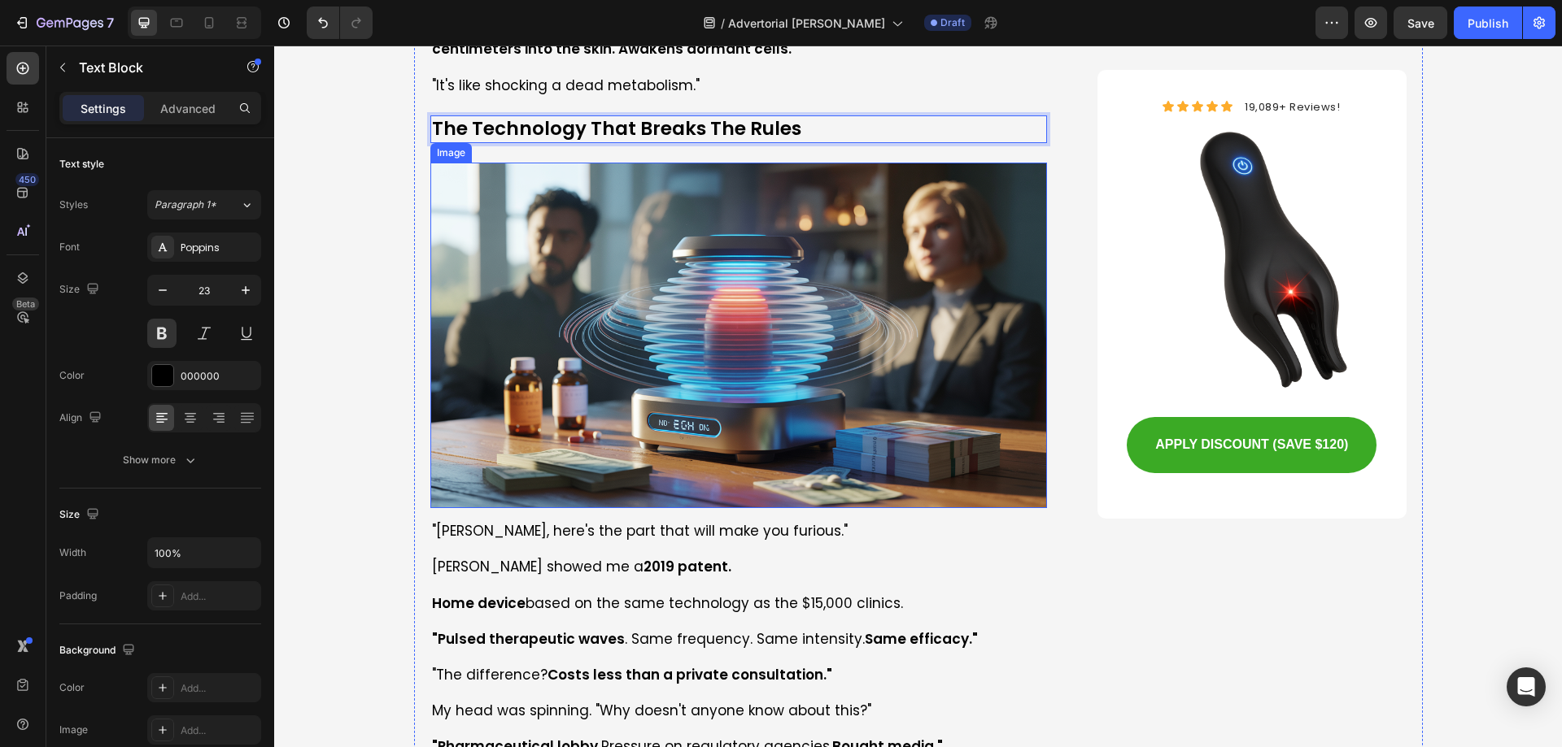
scroll to position [4799, 0]
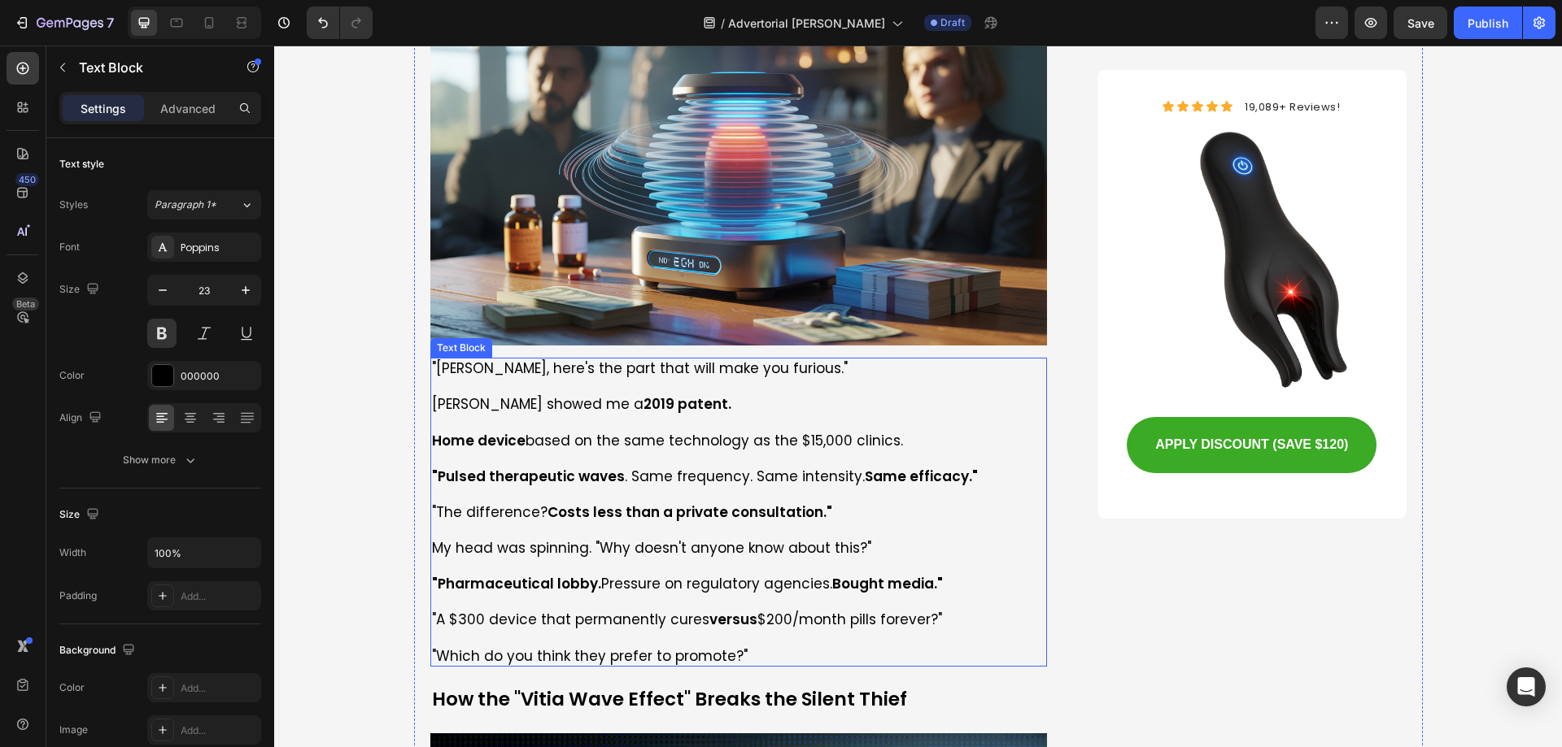
click at [567, 432] on p "Home device based on the same technology as the $15,000 clinics." at bounding box center [739, 441] width 614 height 18
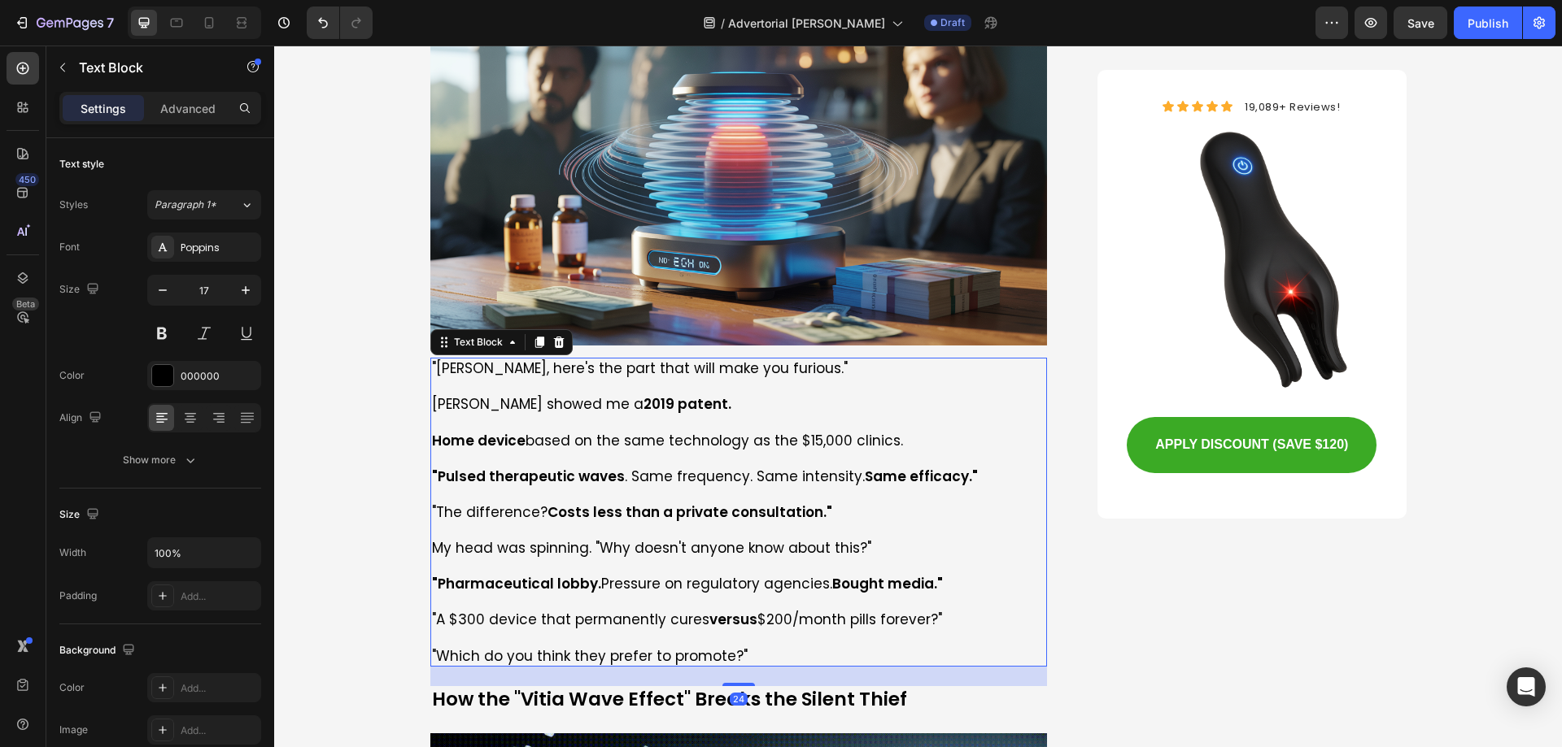
click at [567, 432] on p "Home device based on the same technology as the $15,000 clinics." at bounding box center [739, 441] width 614 height 18
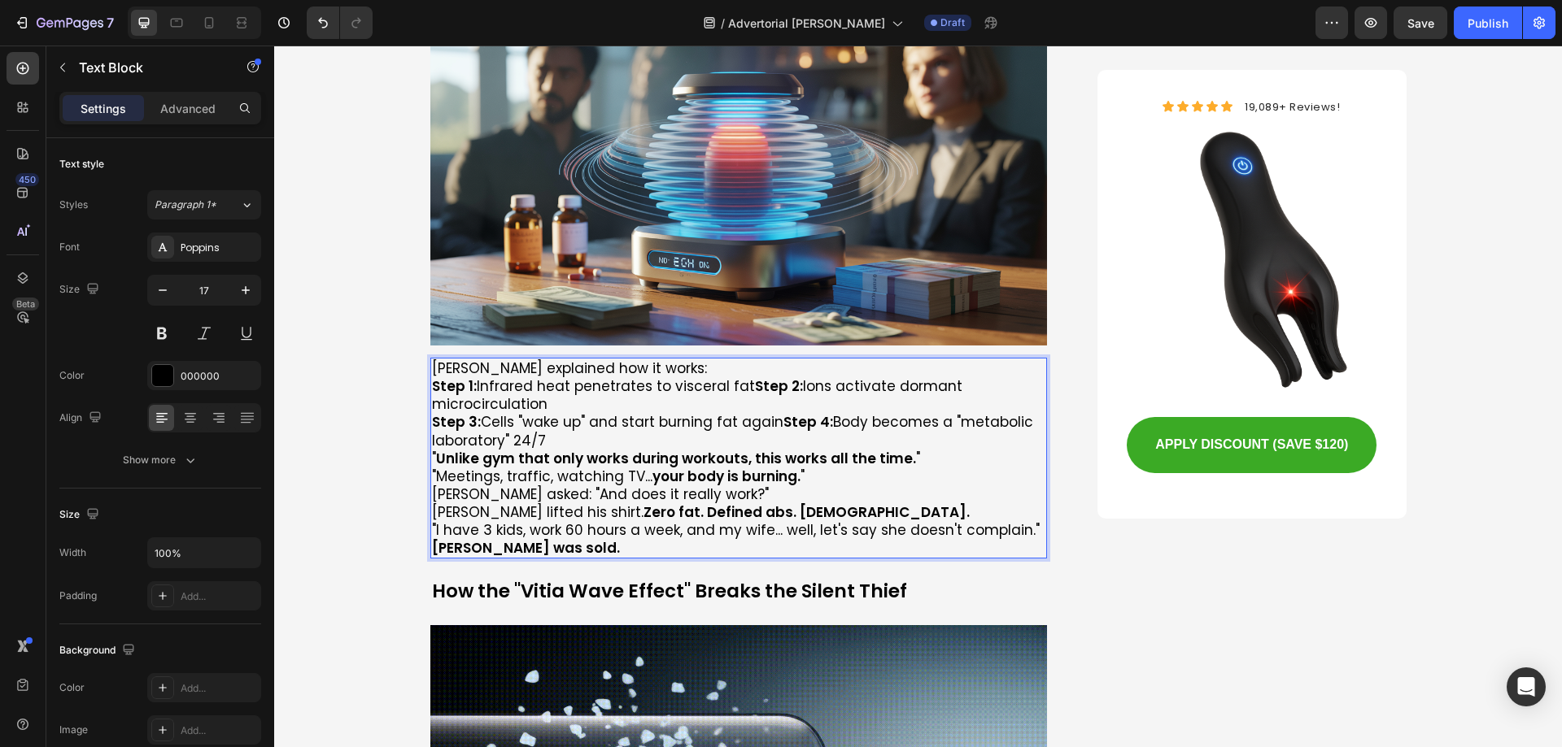
click at [648, 359] on p "[PERSON_NAME] explained how it works:" at bounding box center [739, 368] width 614 height 18
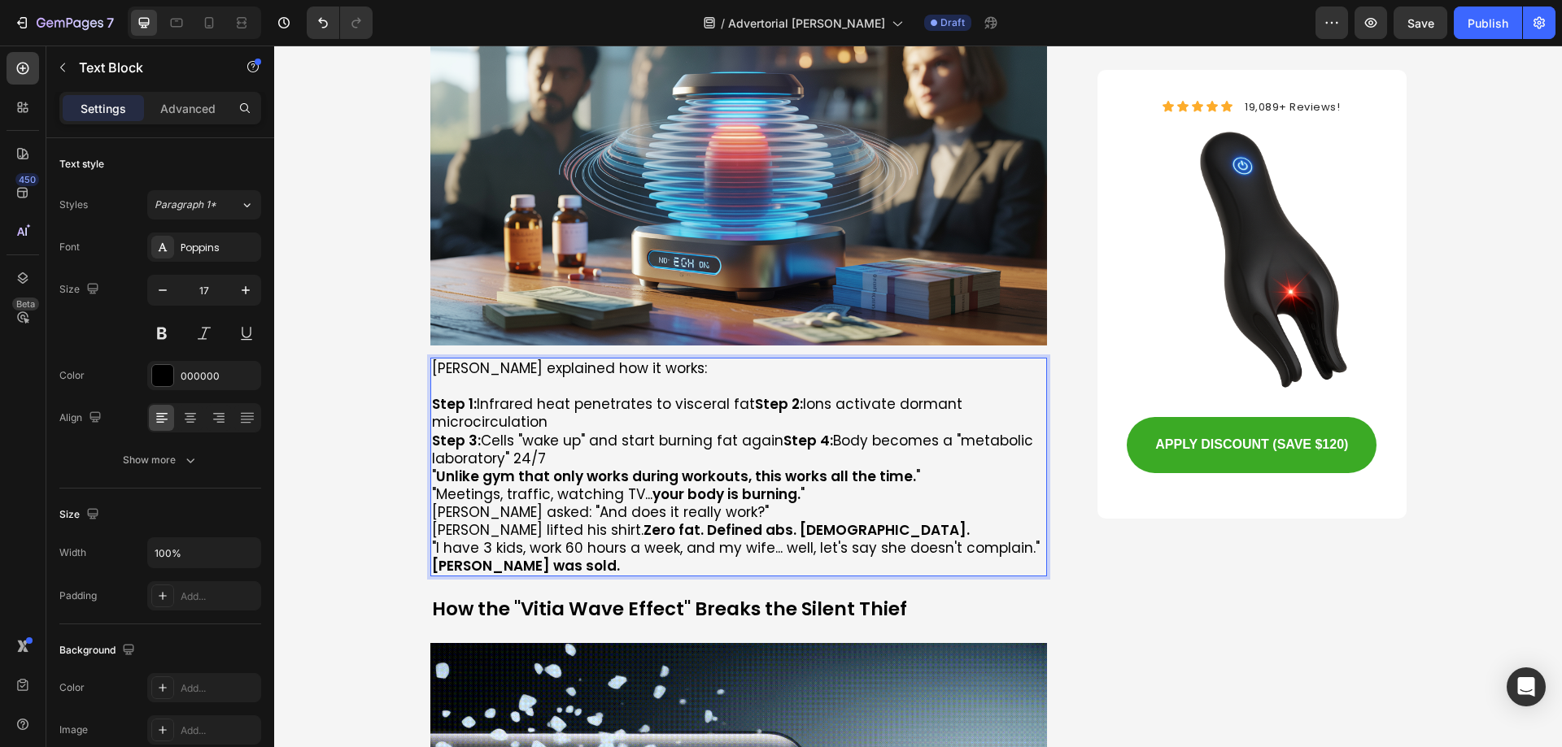
click at [555, 395] on p "Step 1: Infrared heat penetrates to visceral fat Step 2: Ions activate dormant …" at bounding box center [739, 431] width 614 height 72
click at [755, 394] on strong "Step 2:" at bounding box center [779, 404] width 48 height 20
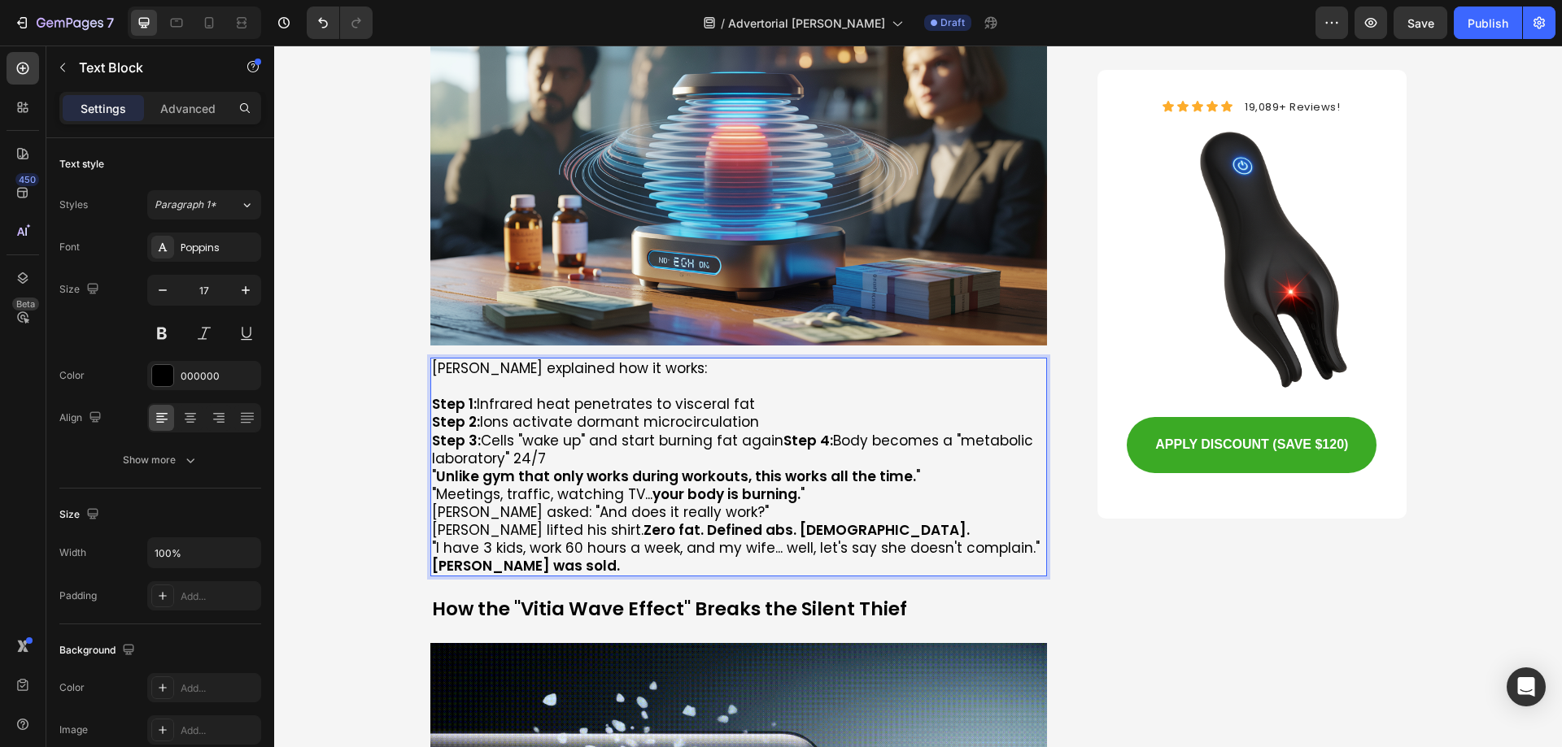
click at [557, 413] on p "Step 2: [PERSON_NAME] activate dormant microcirculation Step 3: Cells "wake up"…" at bounding box center [739, 440] width 614 height 54
click at [760, 395] on p "Step 1: Infrared heat penetrates to visceral fat" at bounding box center [739, 404] width 614 height 18
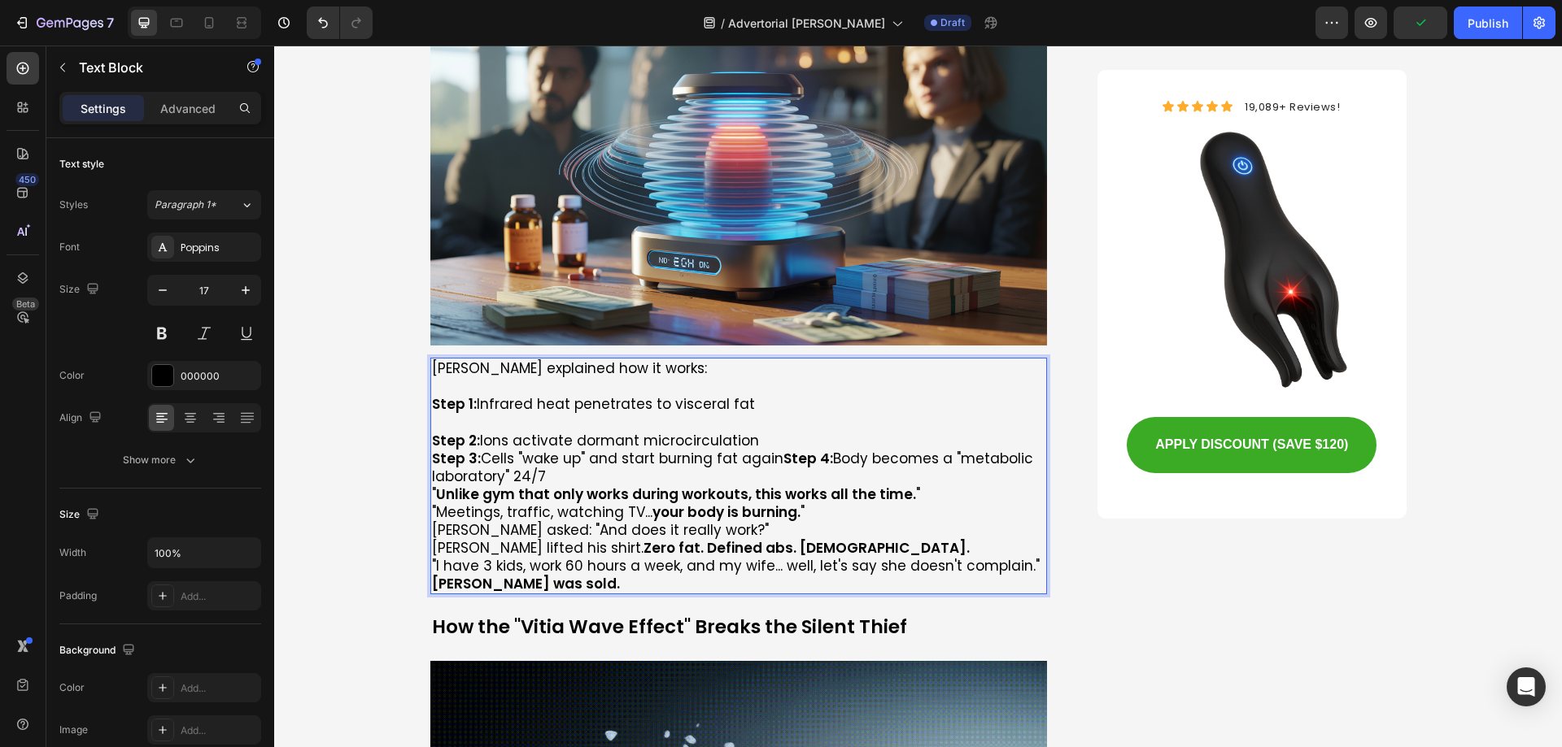
click at [759, 432] on p "Step 2: [PERSON_NAME] activate dormant microcirculation Step 3: Cells "wake up"…" at bounding box center [739, 459] width 614 height 54
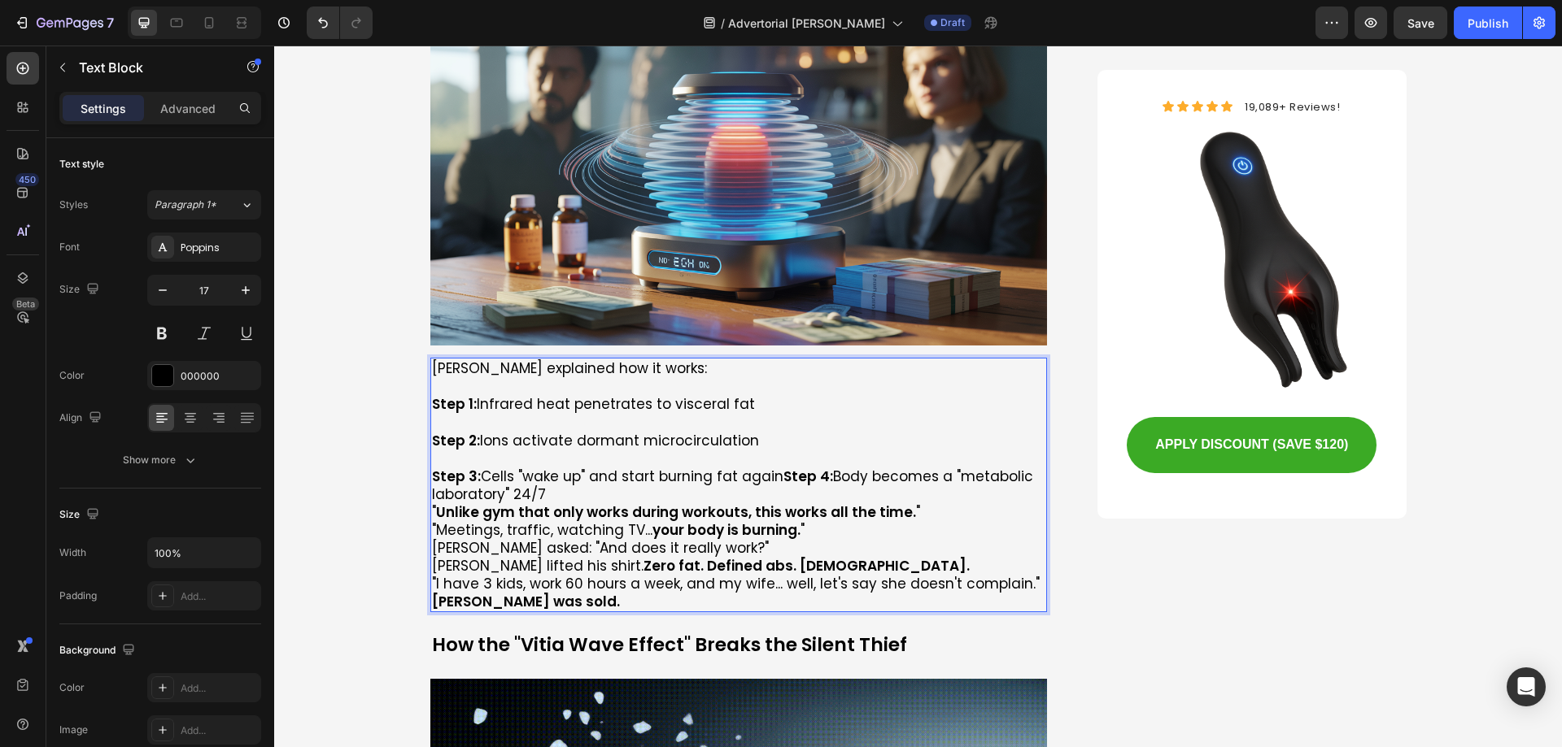
click at [783, 467] on strong "Step 4:" at bounding box center [808, 477] width 50 height 20
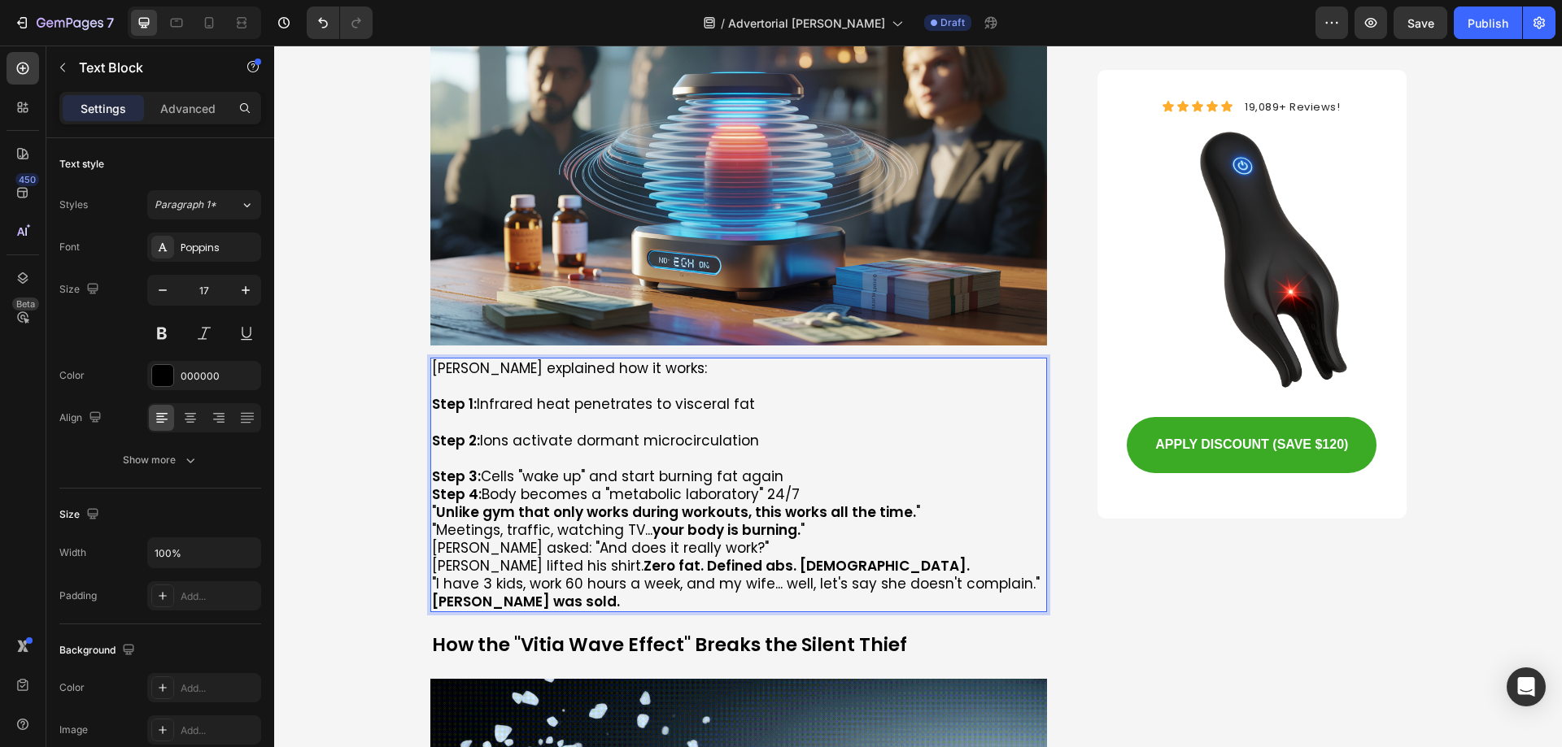
click at [834, 486] on p "Step 4: Body becomes a "metabolic laboratory" 24/7" at bounding box center [739, 495] width 614 height 18
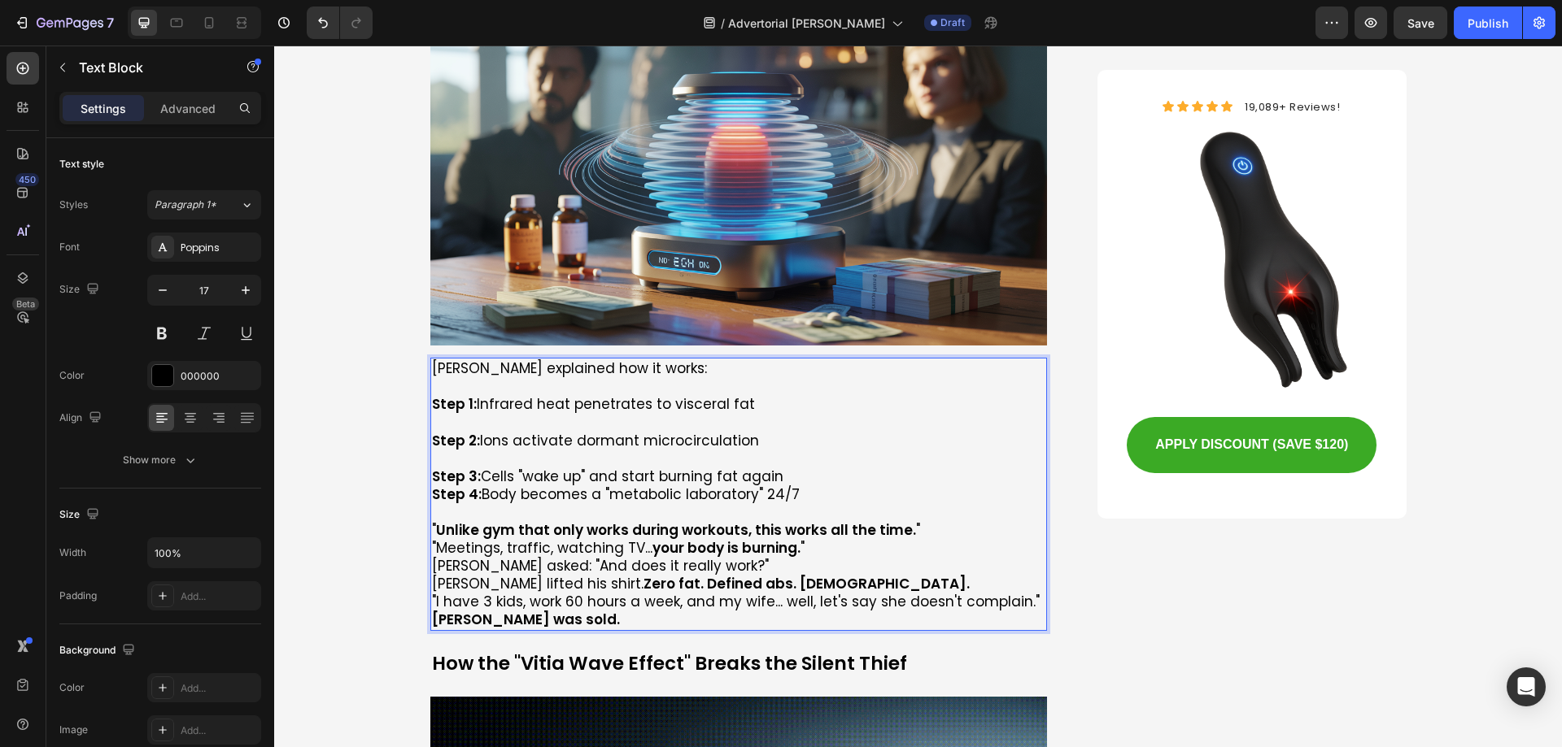
click at [799, 450] on p "Step 3: Cells "wake up" and start burning fat again" at bounding box center [739, 468] width 614 height 36
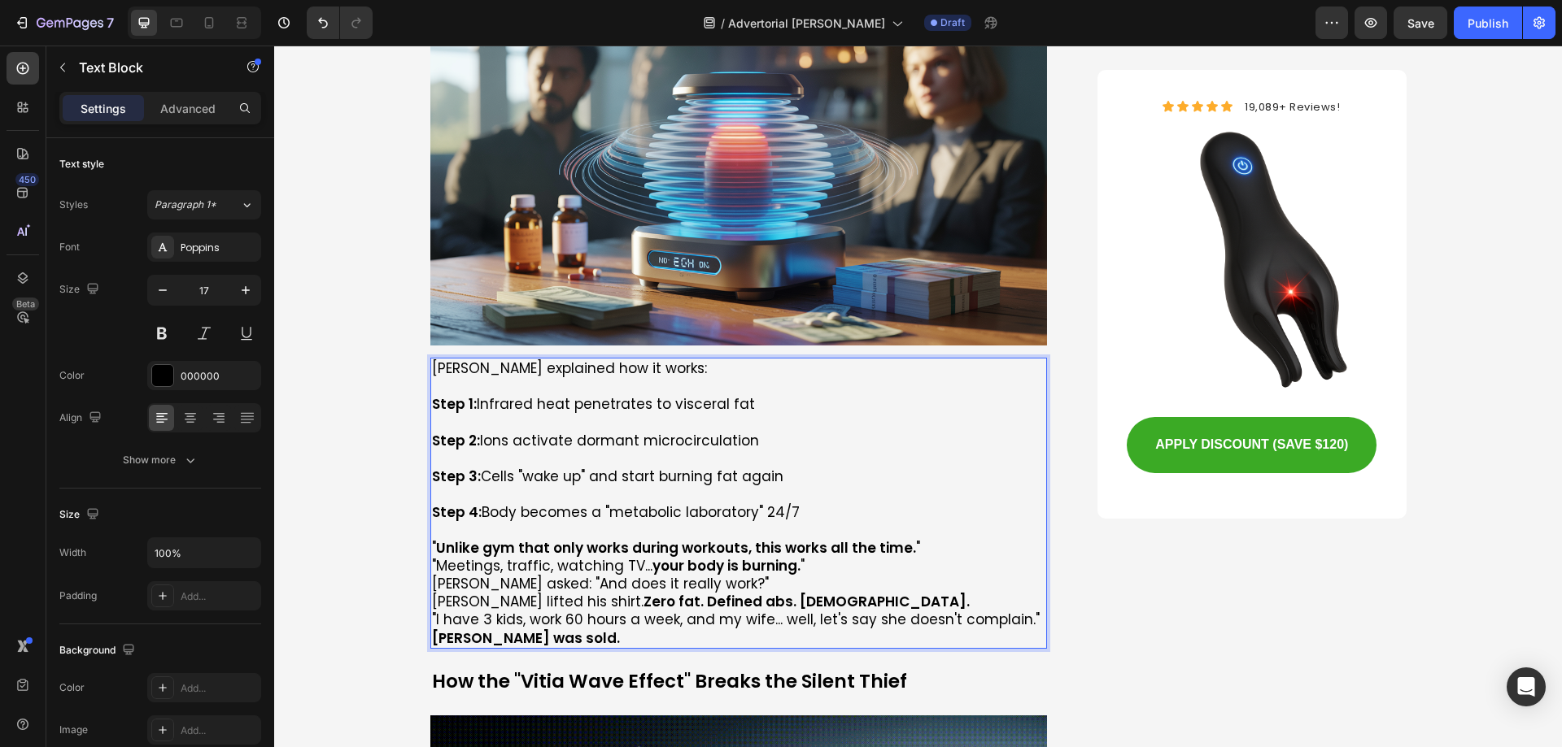
click at [908, 539] on p "" Unlike gym that only works during workouts, this works all the time. "" at bounding box center [739, 548] width 614 height 18
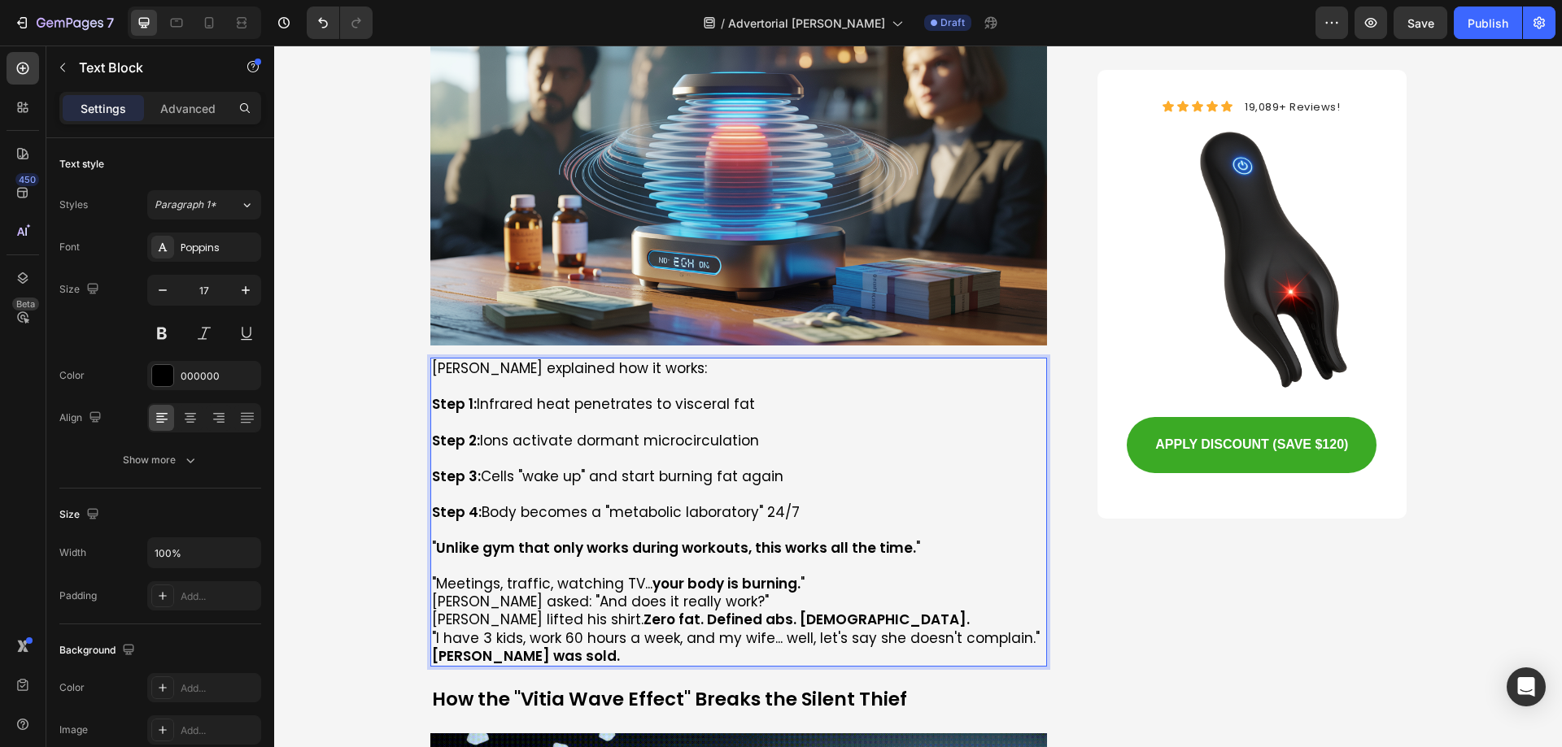
click at [814, 575] on p ""Meetings, traffic, watching TV... your body is burning. "" at bounding box center [739, 584] width 614 height 18
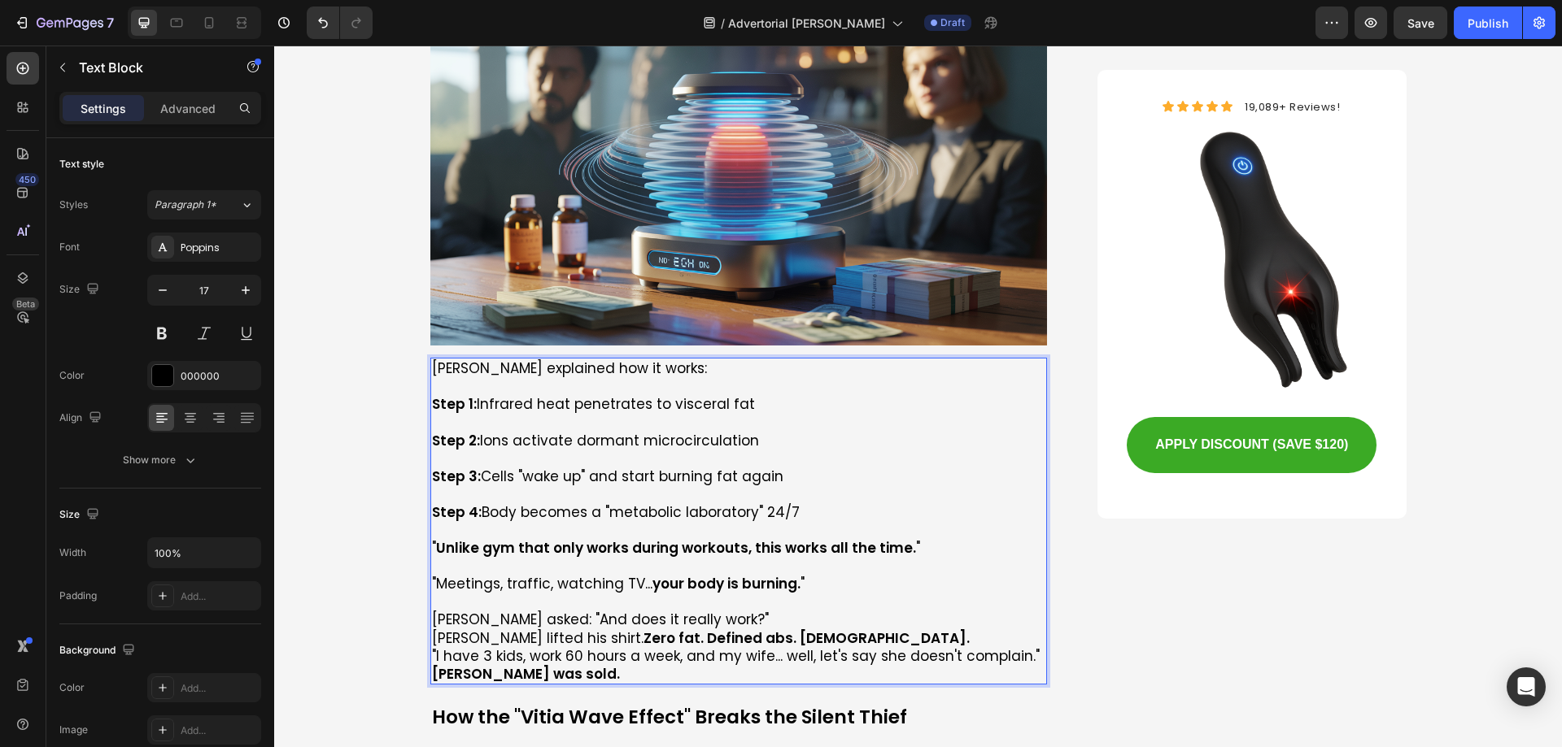
click at [741, 611] on p "[PERSON_NAME] asked: "And does it really work?"" at bounding box center [739, 620] width 614 height 18
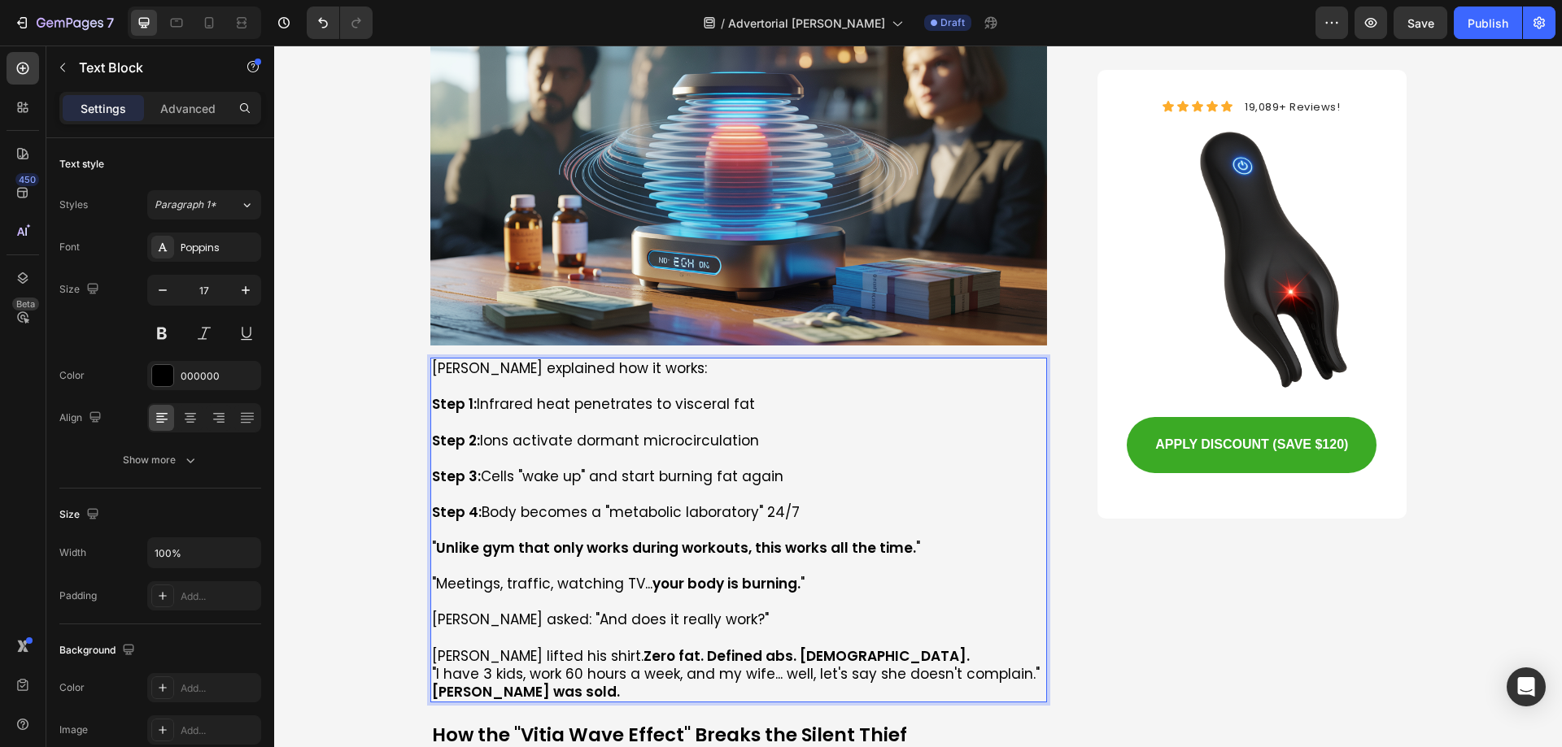
click at [643, 647] on strong "Zero fat. Defined abs. [DEMOGRAPHIC_DATA]." at bounding box center [806, 657] width 326 height 20
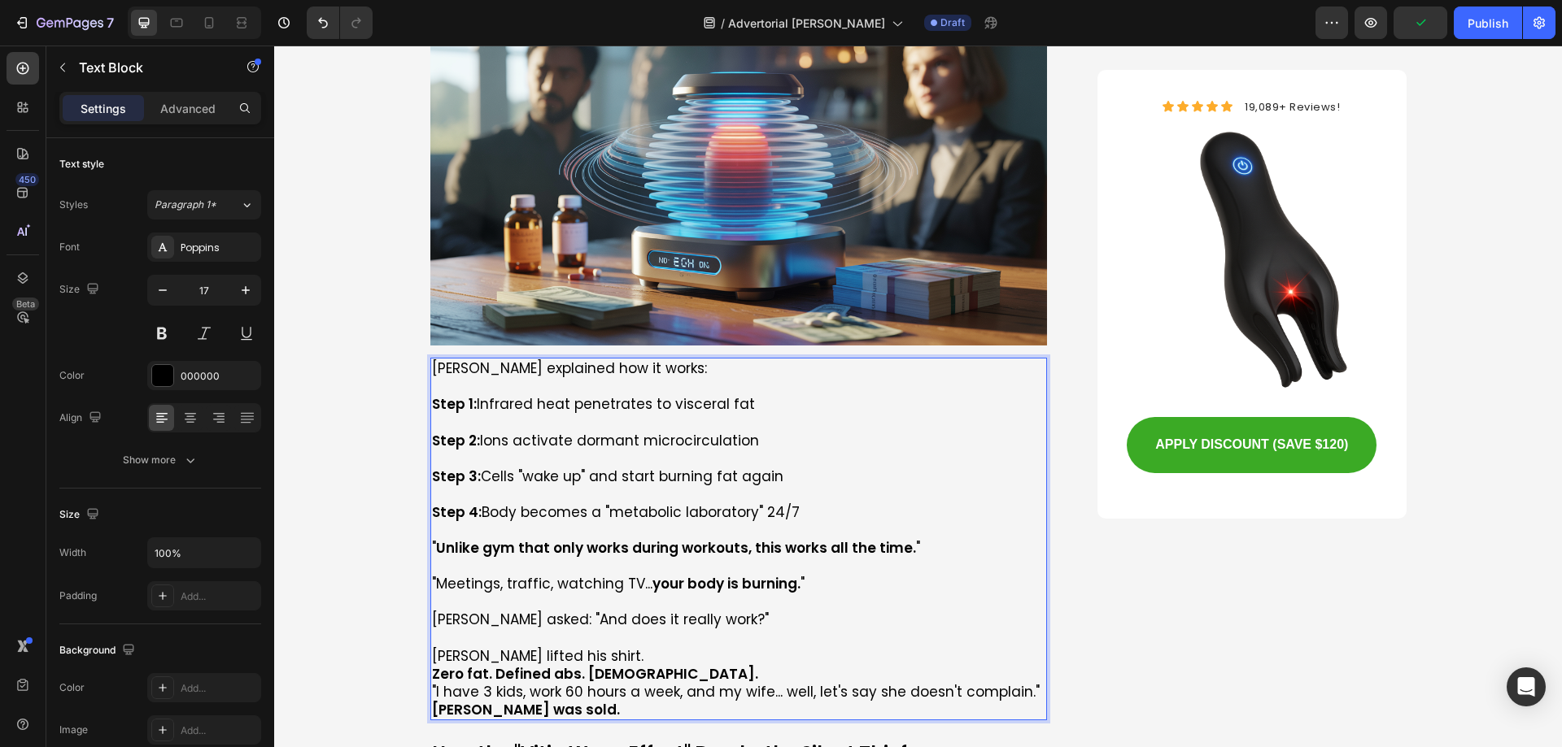
click at [694, 665] on p "Zero fat. Defined abs. [DEMOGRAPHIC_DATA]." at bounding box center [739, 674] width 614 height 18
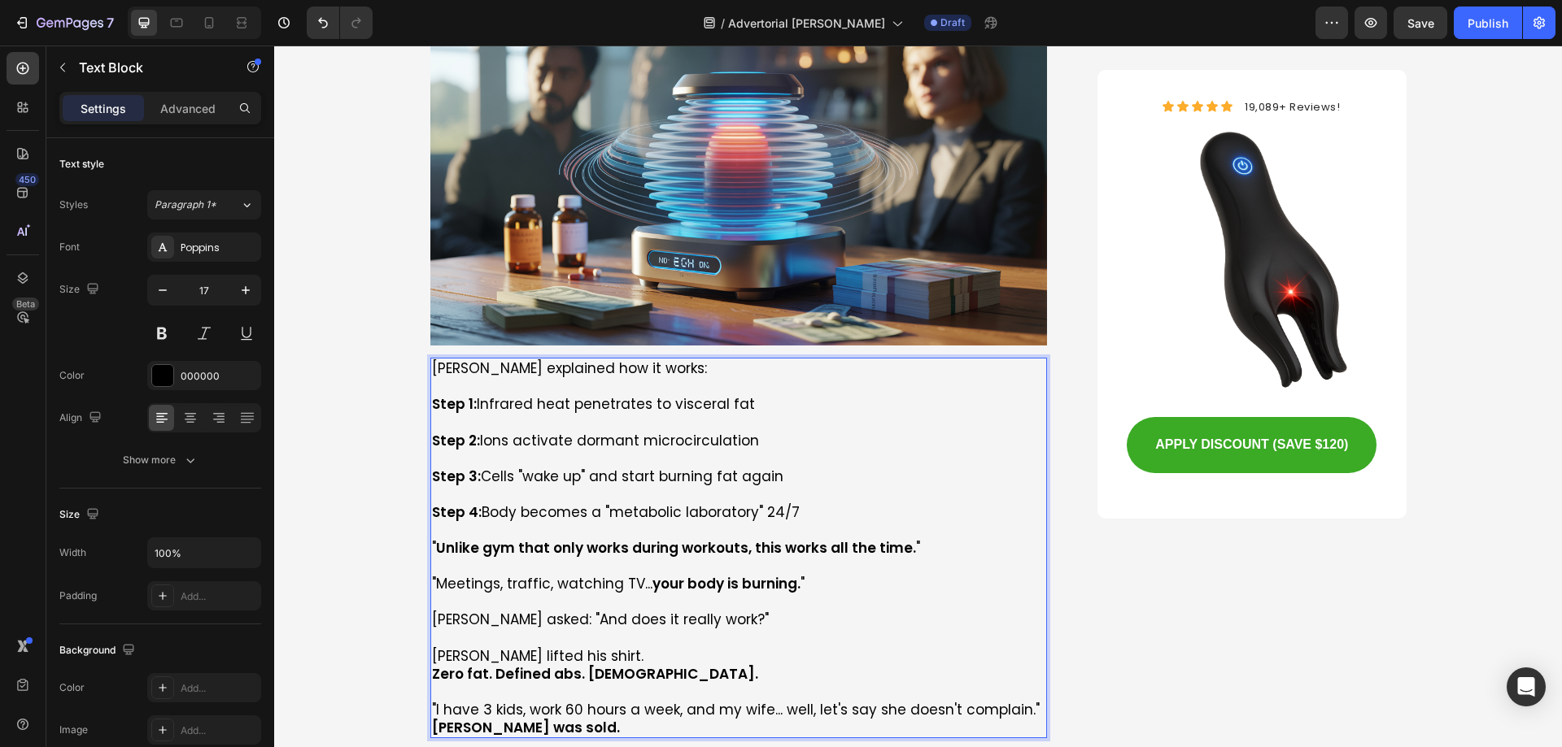
click at [612, 647] on p "[PERSON_NAME] lifted his shirt." at bounding box center [739, 656] width 614 height 18
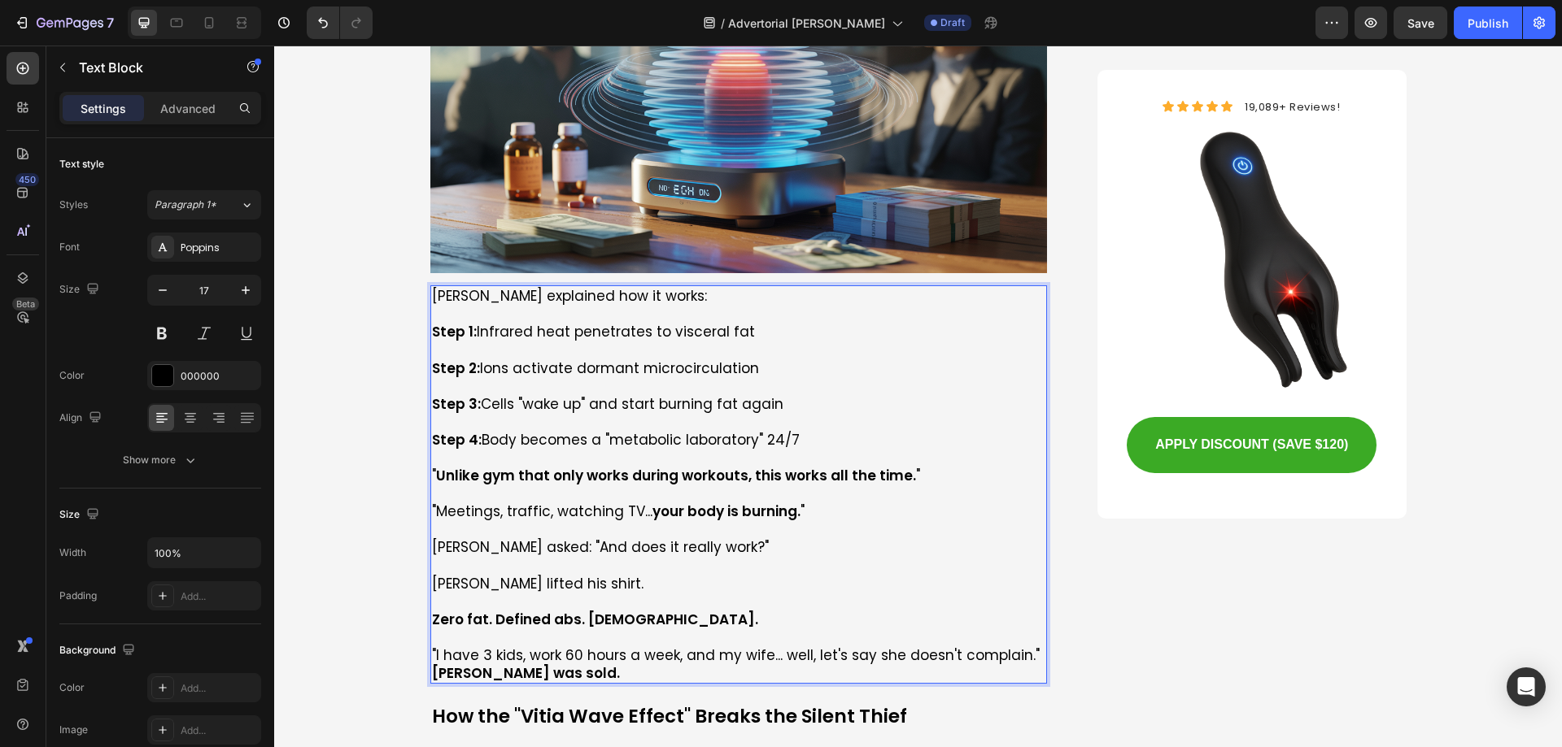
scroll to position [4880, 0]
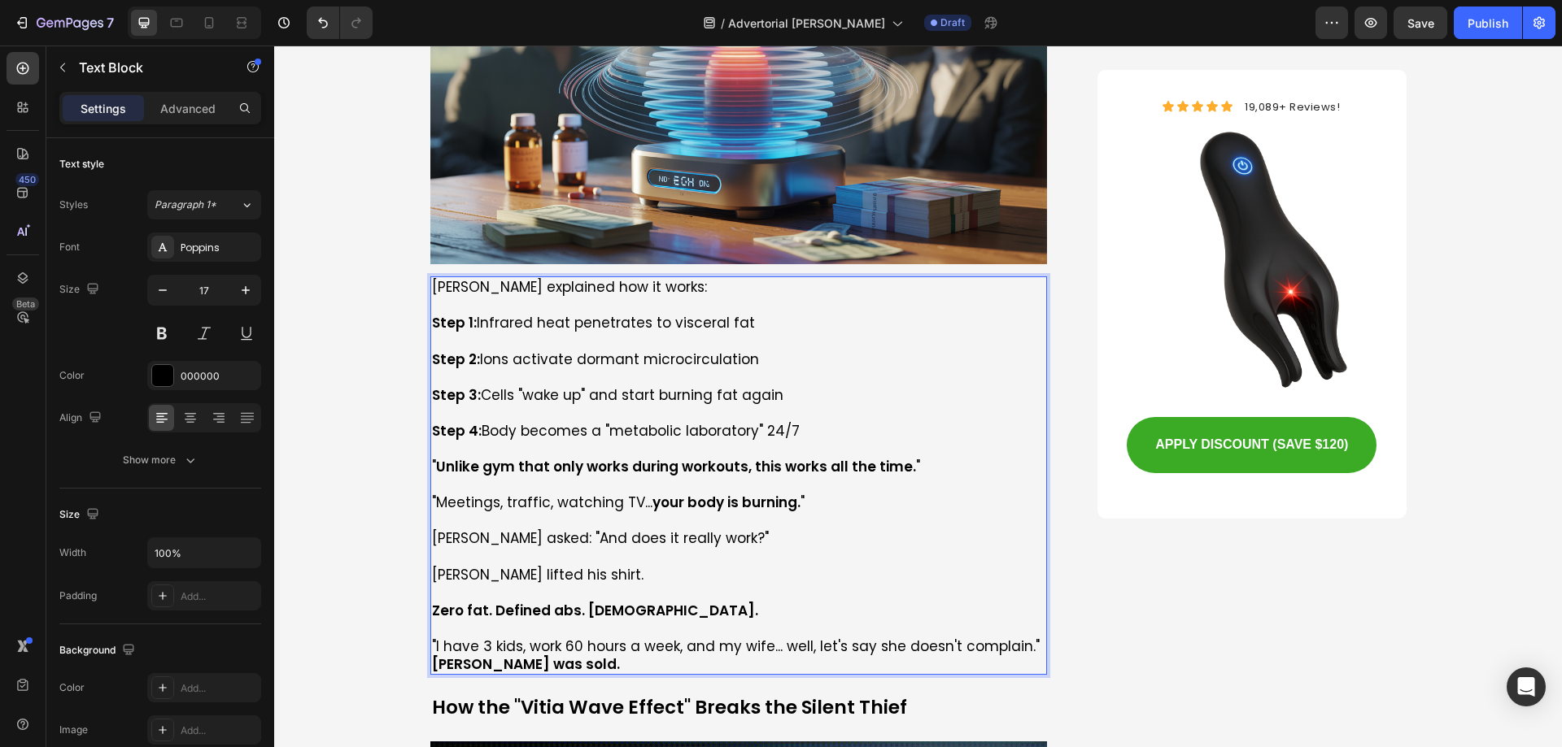
click at [1035, 638] on p ""I have 3 kids, work 60 hours a week, and my wife... well, let's say she doesn'…" at bounding box center [739, 647] width 614 height 18
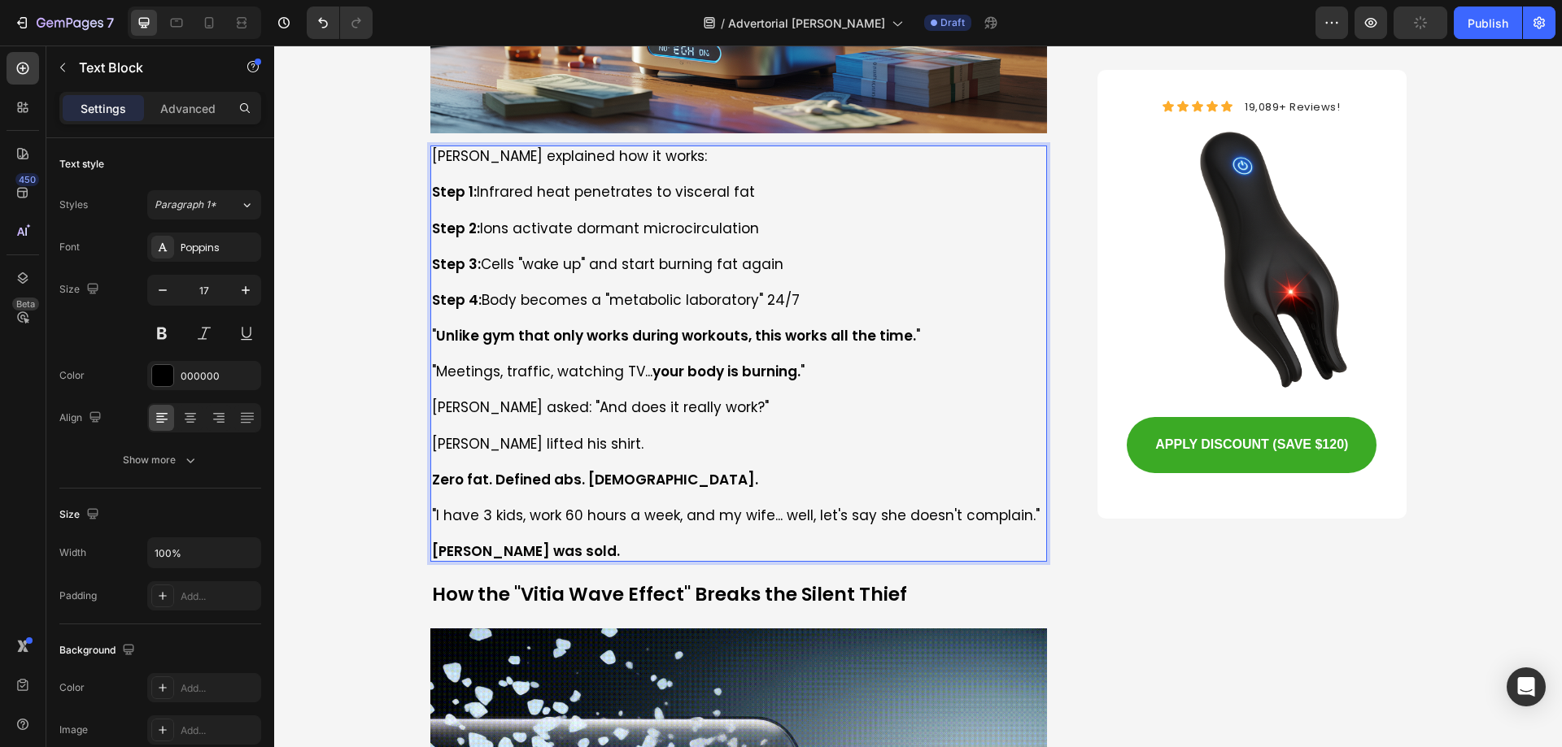
scroll to position [5205, 0]
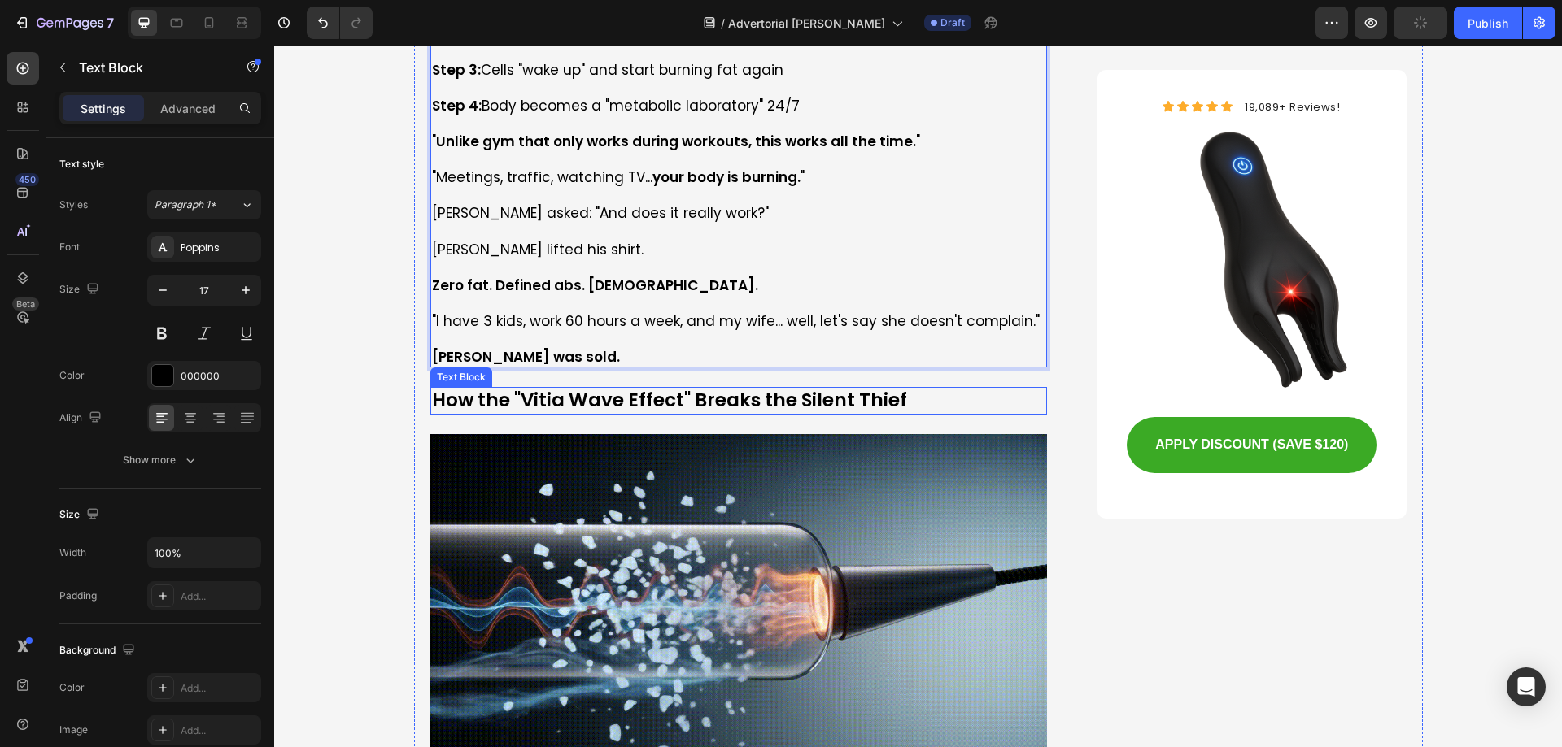
click at [614, 389] on p "How the "Vitia Wave Effect" Breaks the Silent Thief" at bounding box center [739, 401] width 614 height 24
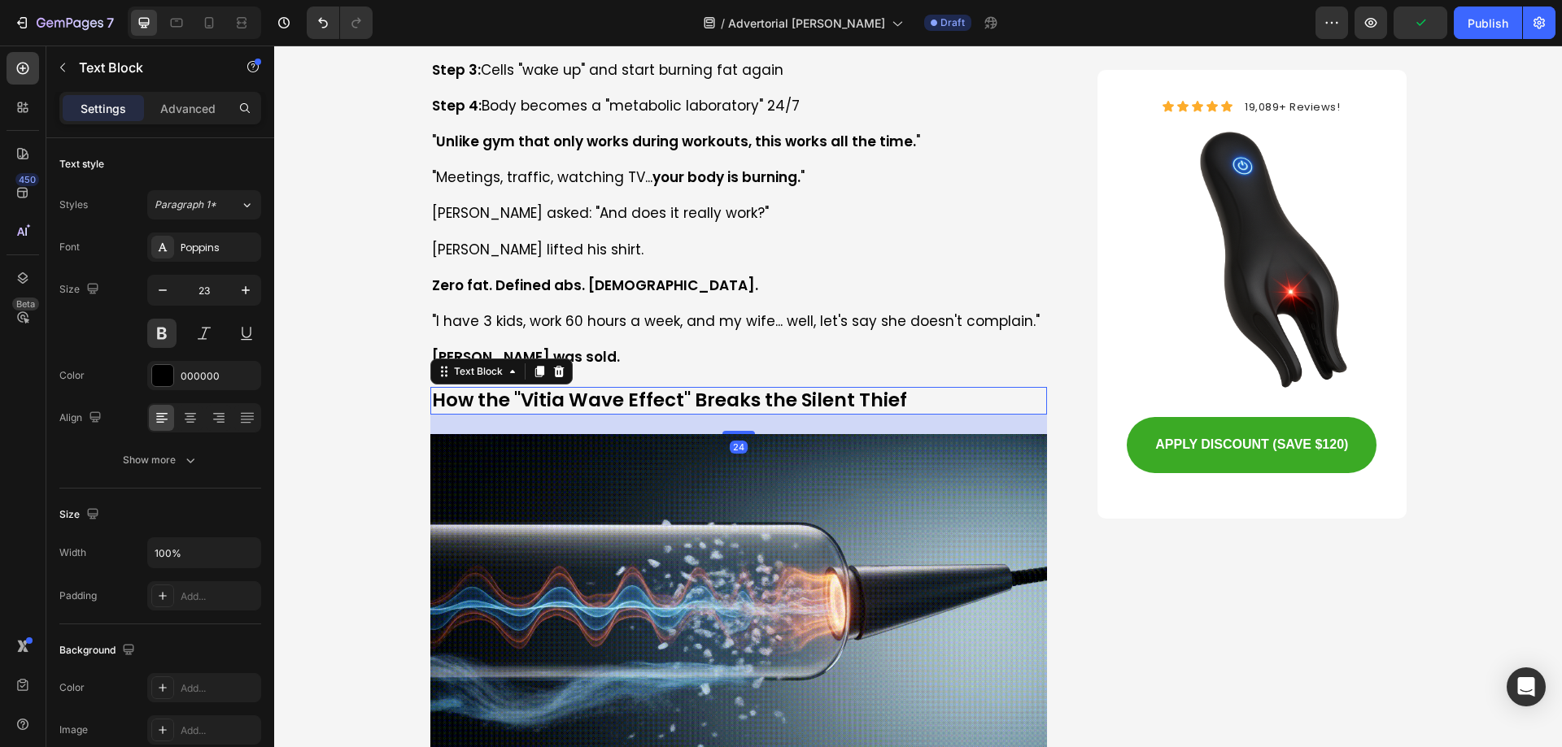
click at [614, 389] on p "How the "Vitia Wave Effect" Breaks the Silent Thief" at bounding box center [739, 401] width 614 height 24
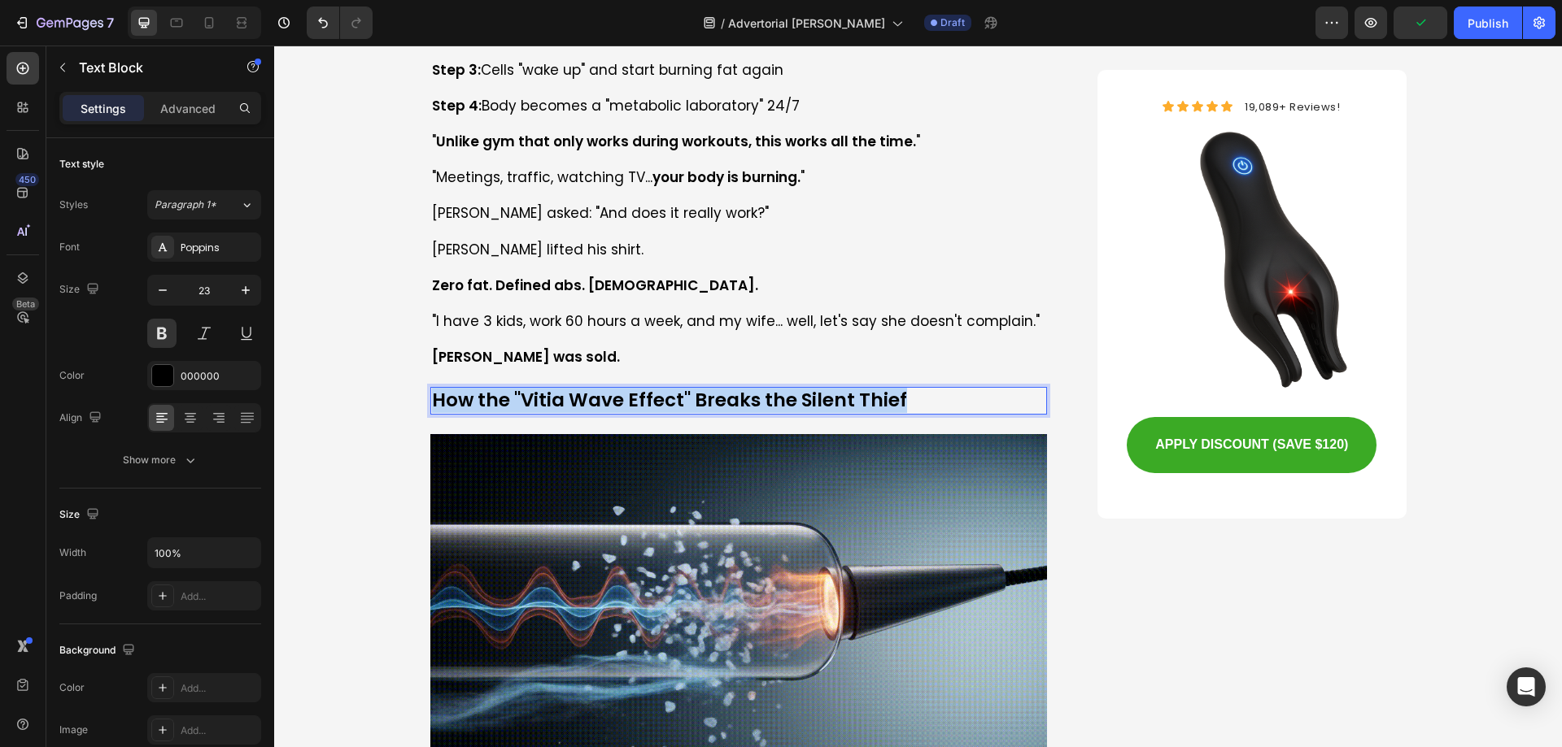
click at [614, 389] on p "How the "Vitia Wave Effect" Breaks the Silent Thief" at bounding box center [739, 401] width 614 height 24
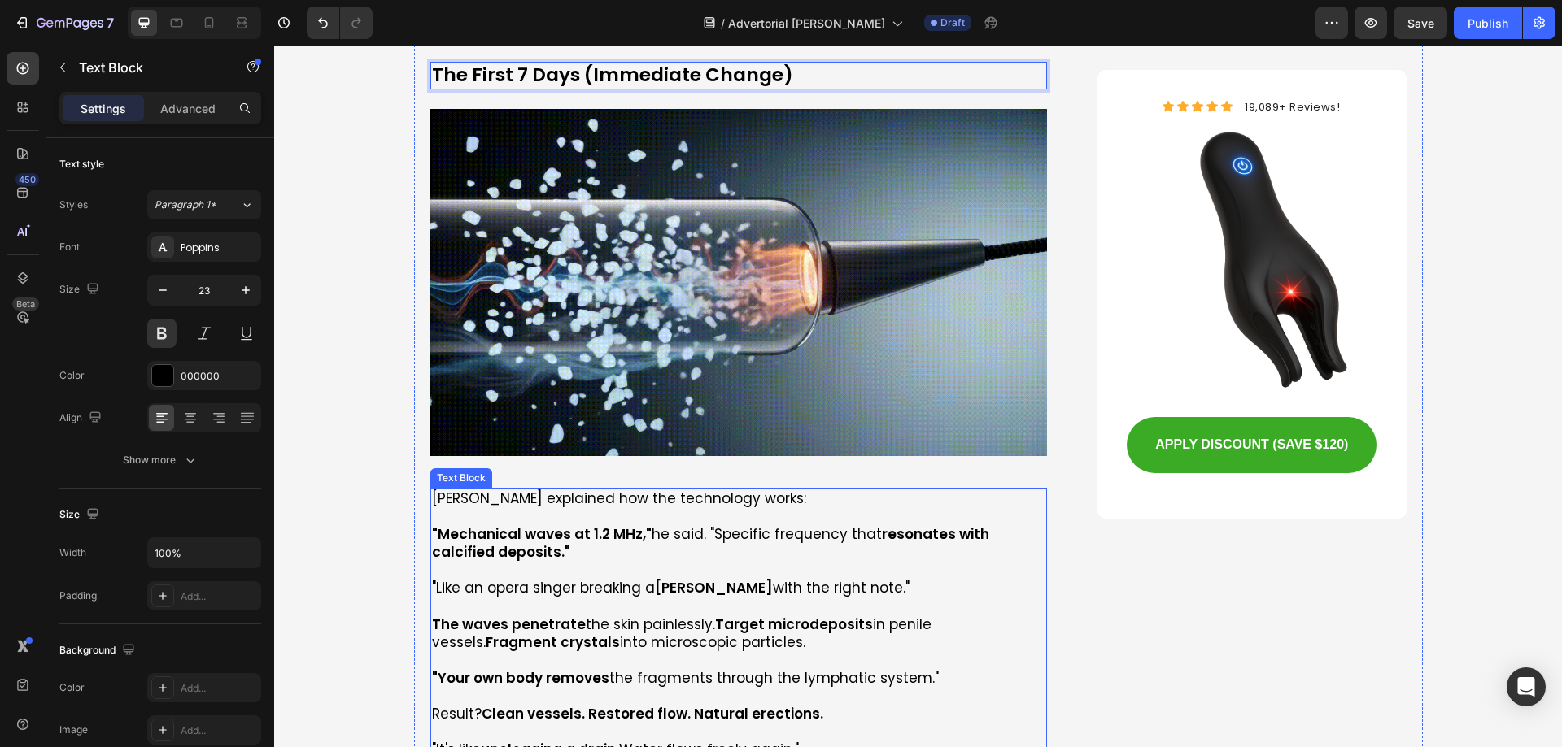
click at [621, 525] on strong ""Mechanical waves at 1.2 MHz,"" at bounding box center [542, 535] width 220 height 20
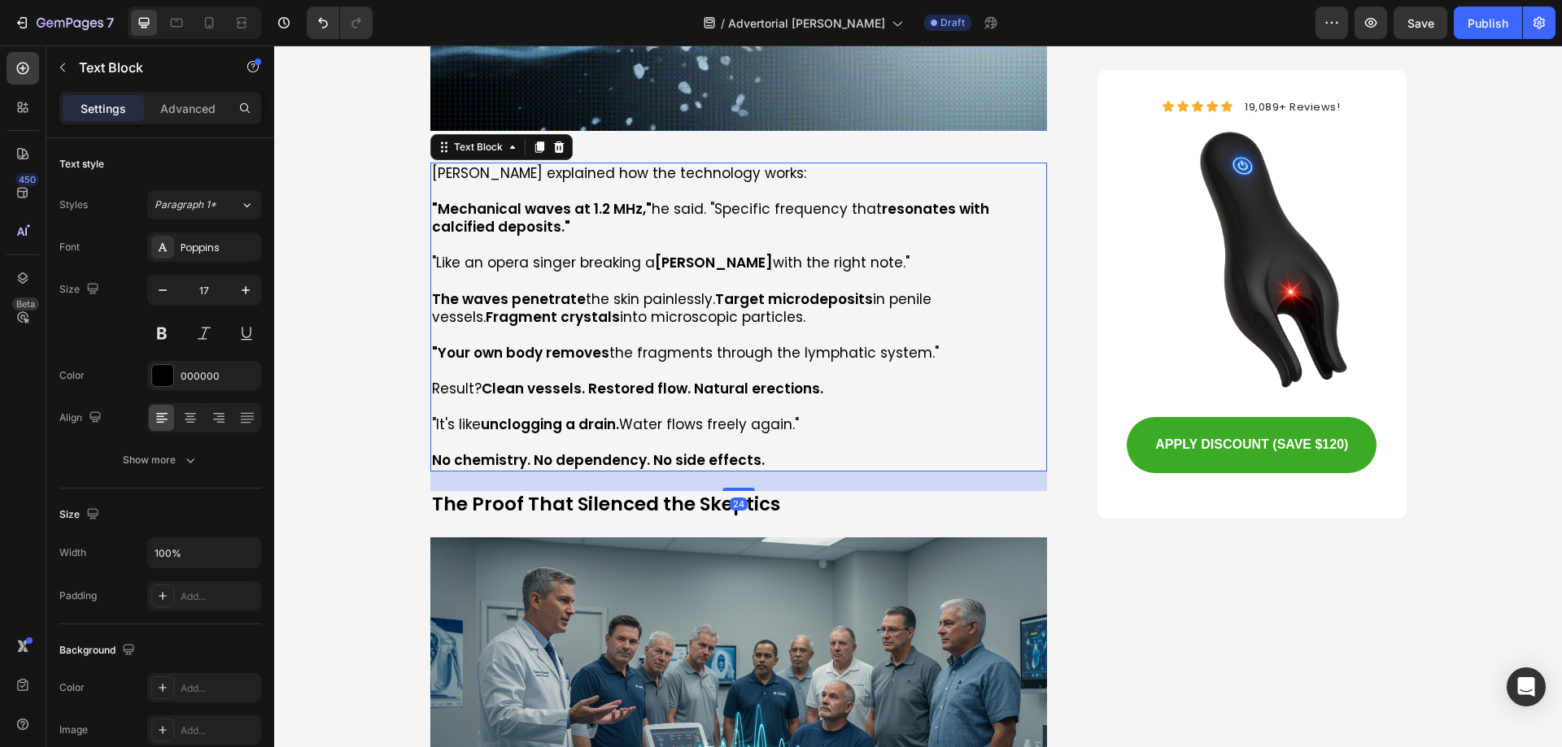
click at [699, 398] on p at bounding box center [739, 407] width 614 height 18
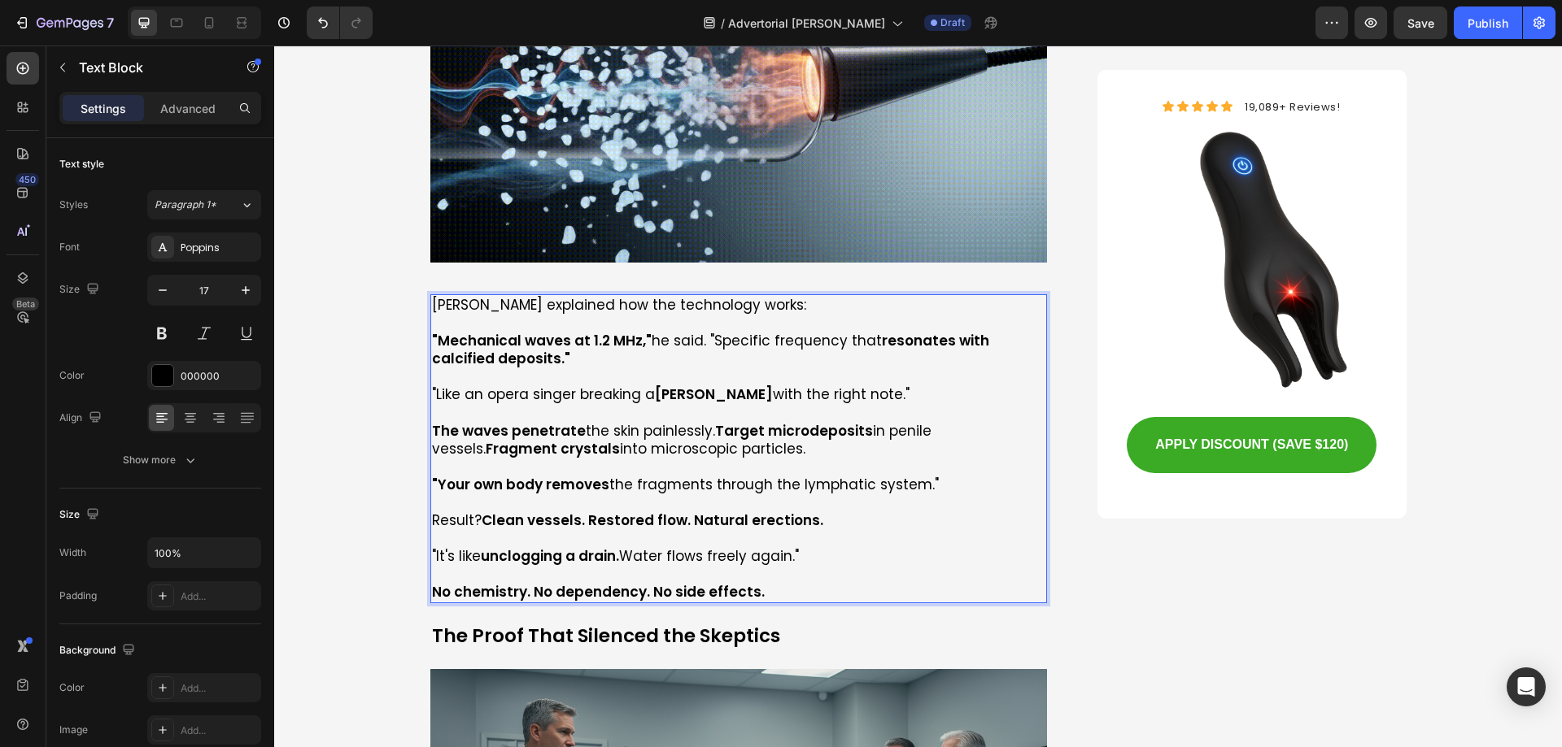
scroll to position [5693, 0]
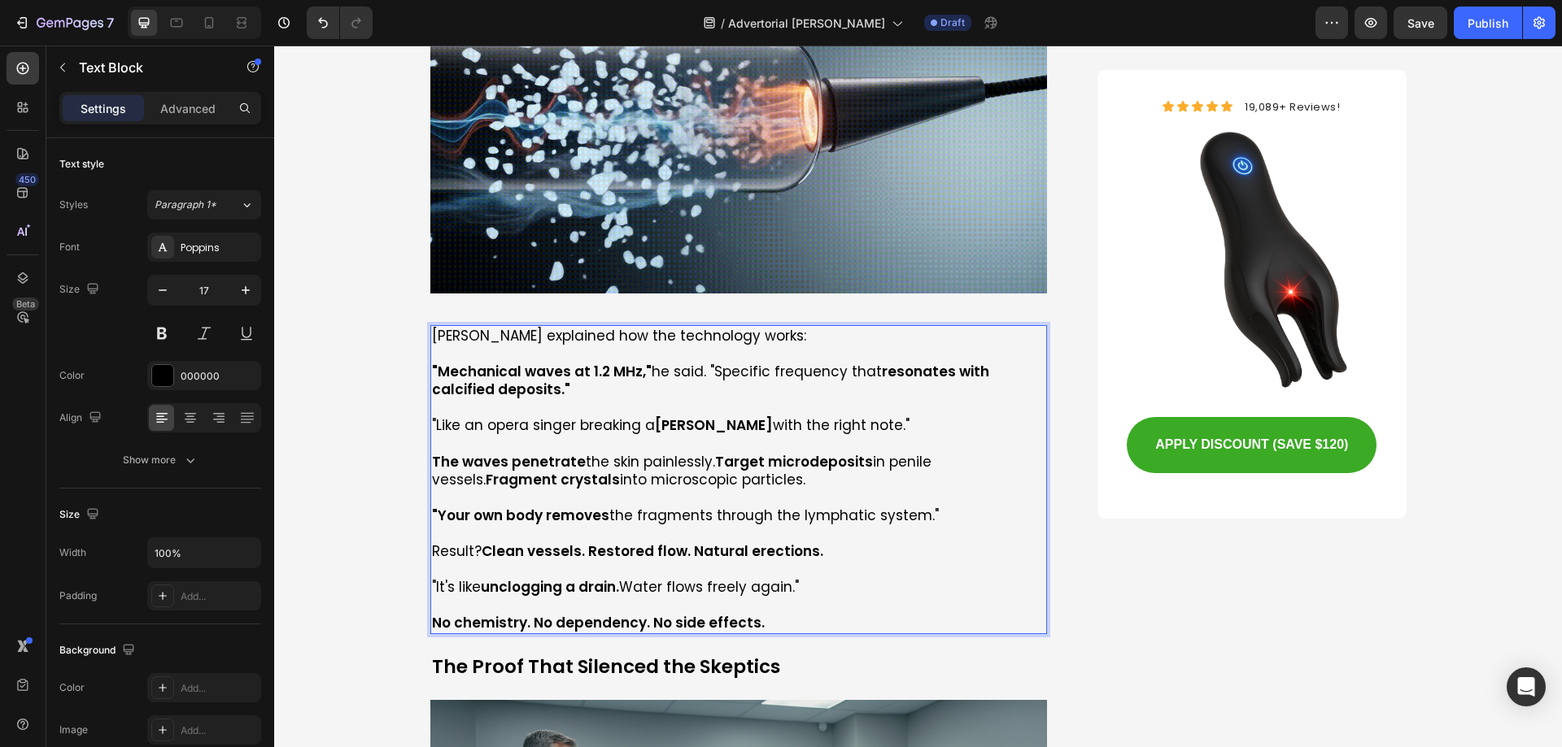
click at [656, 416] on strong "[PERSON_NAME]" at bounding box center [714, 426] width 118 height 20
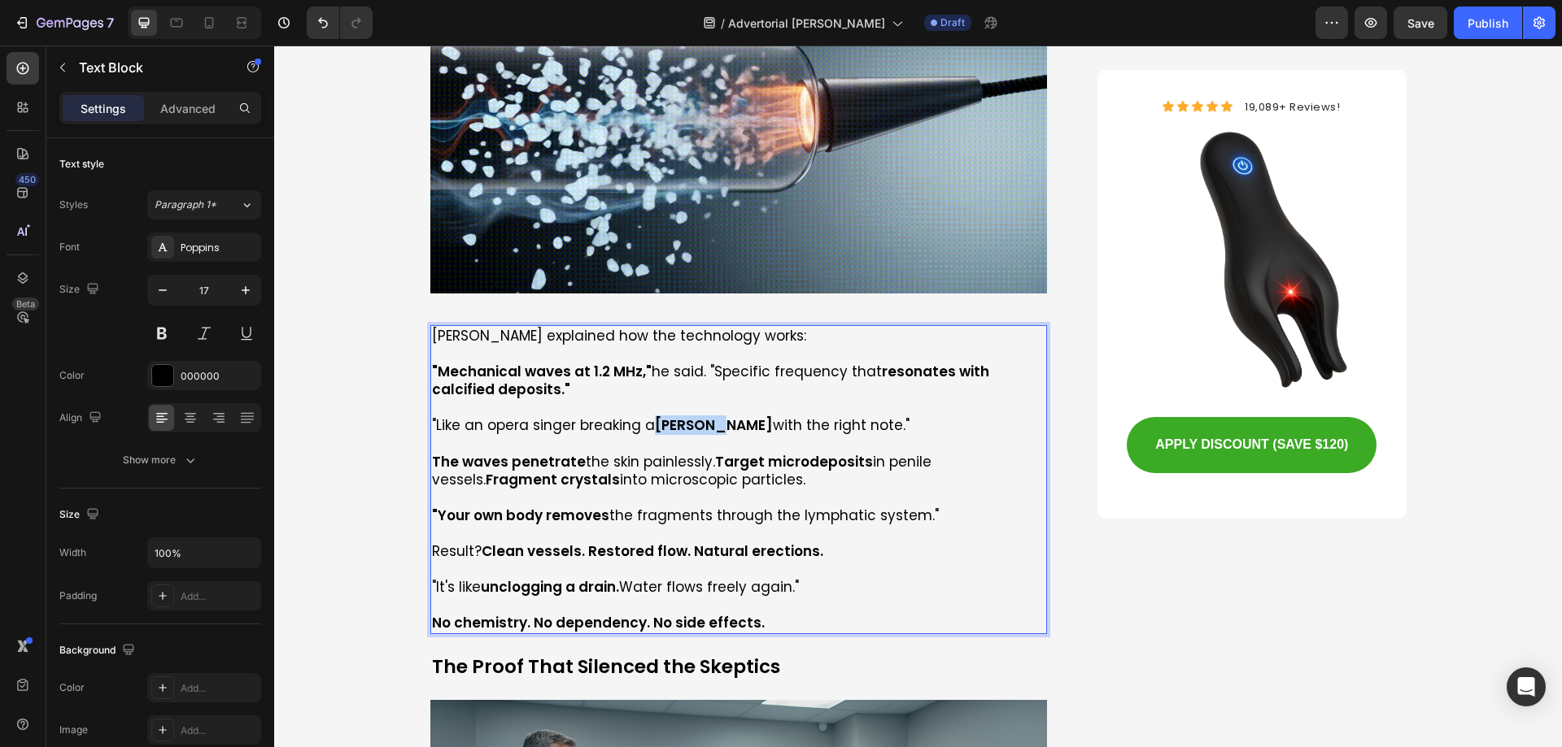
click at [656, 416] on strong "[PERSON_NAME]" at bounding box center [714, 426] width 118 height 20
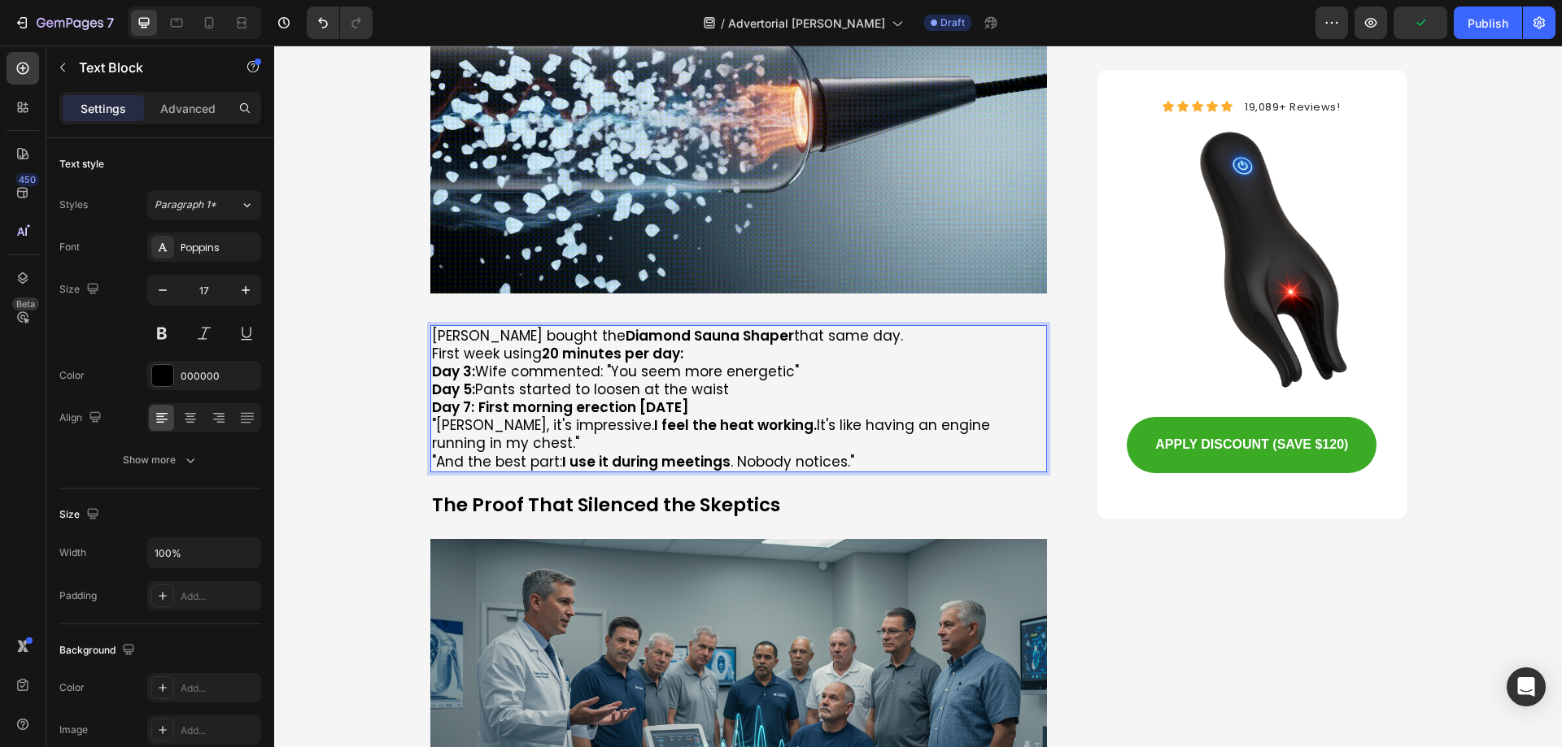
click at [865, 327] on p "[PERSON_NAME] bought the Diamond Sauna Shaper that same day." at bounding box center [739, 336] width 614 height 18
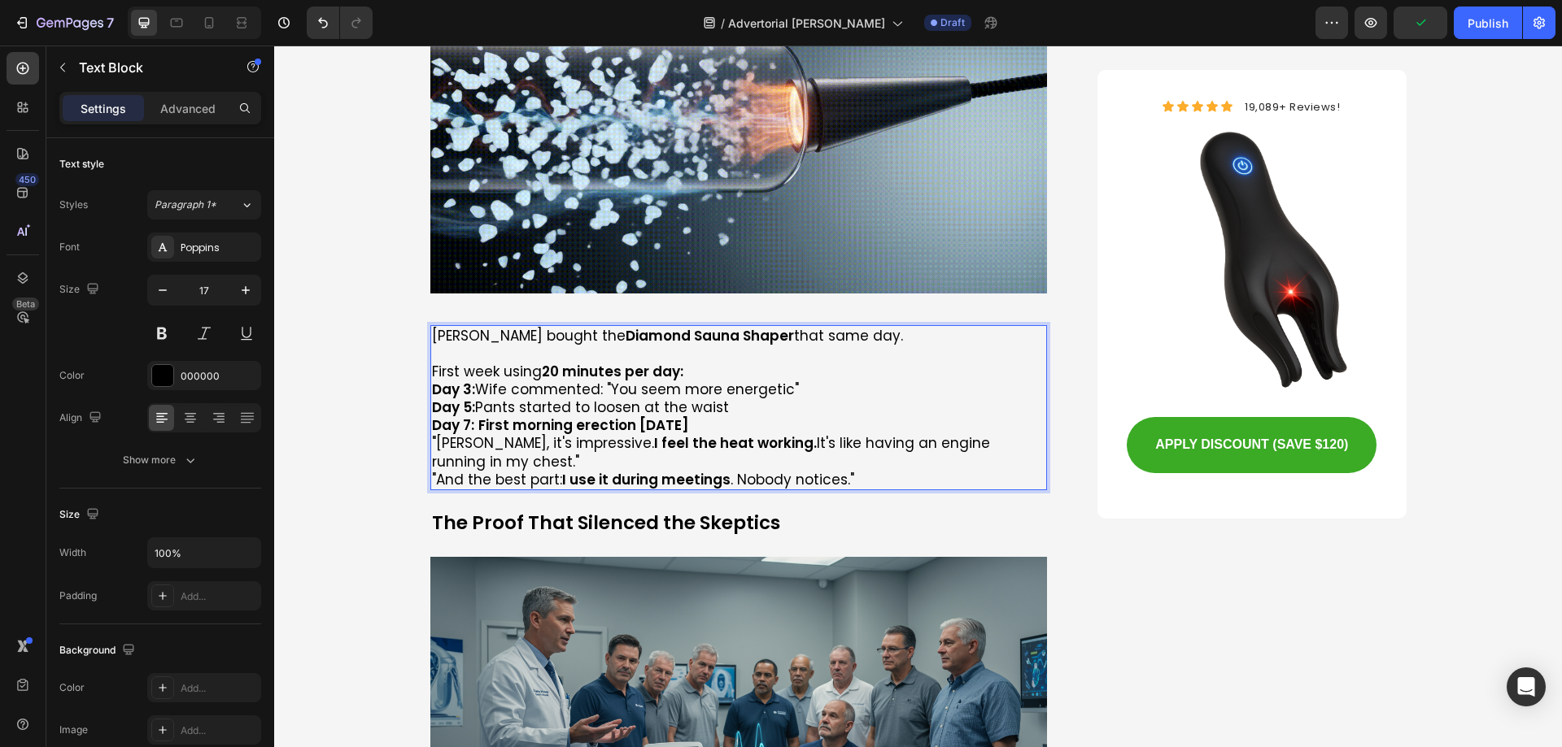
click at [716, 363] on p "First week using 20 minutes per day:" at bounding box center [739, 372] width 614 height 18
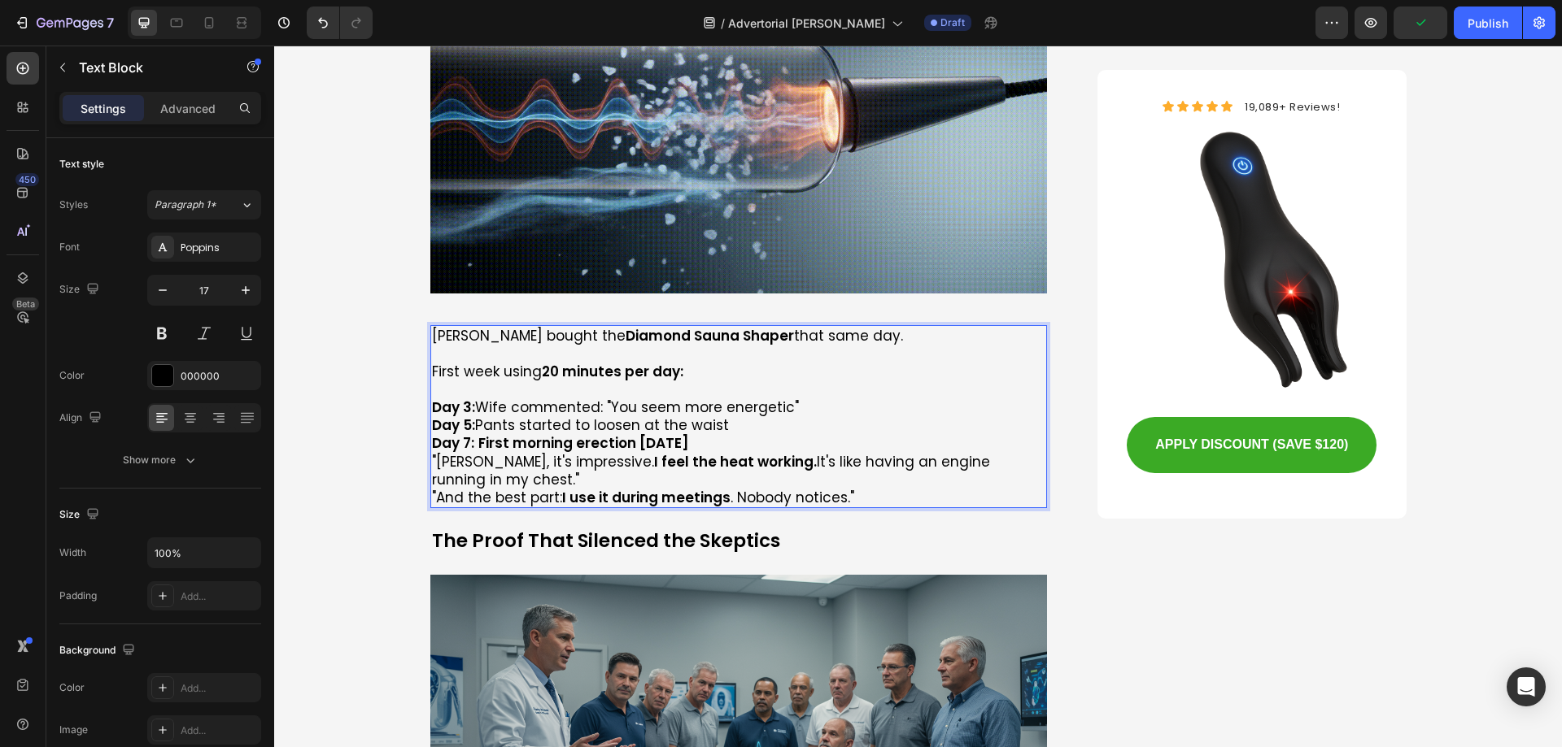
click at [824, 399] on p "Day 3: Wife commented: "You seem more energetic" Day 5: Pants started to loosen…" at bounding box center [739, 426] width 614 height 54
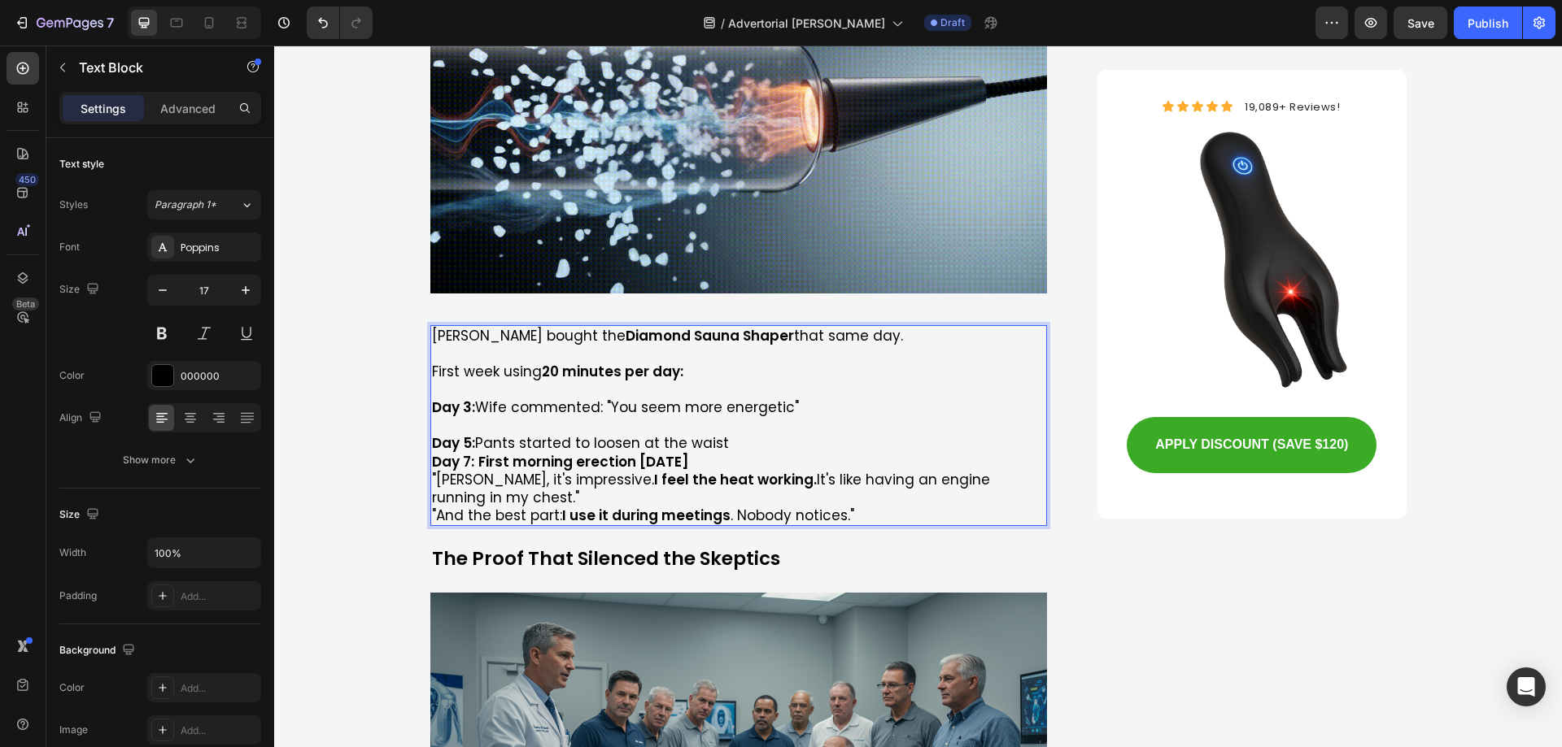
click at [730, 416] on p "⁠⁠⁠⁠⁠⁠⁠ Day 5: Pants started to loosen at the waist Day 7: First morning erecti…" at bounding box center [739, 443] width 614 height 54
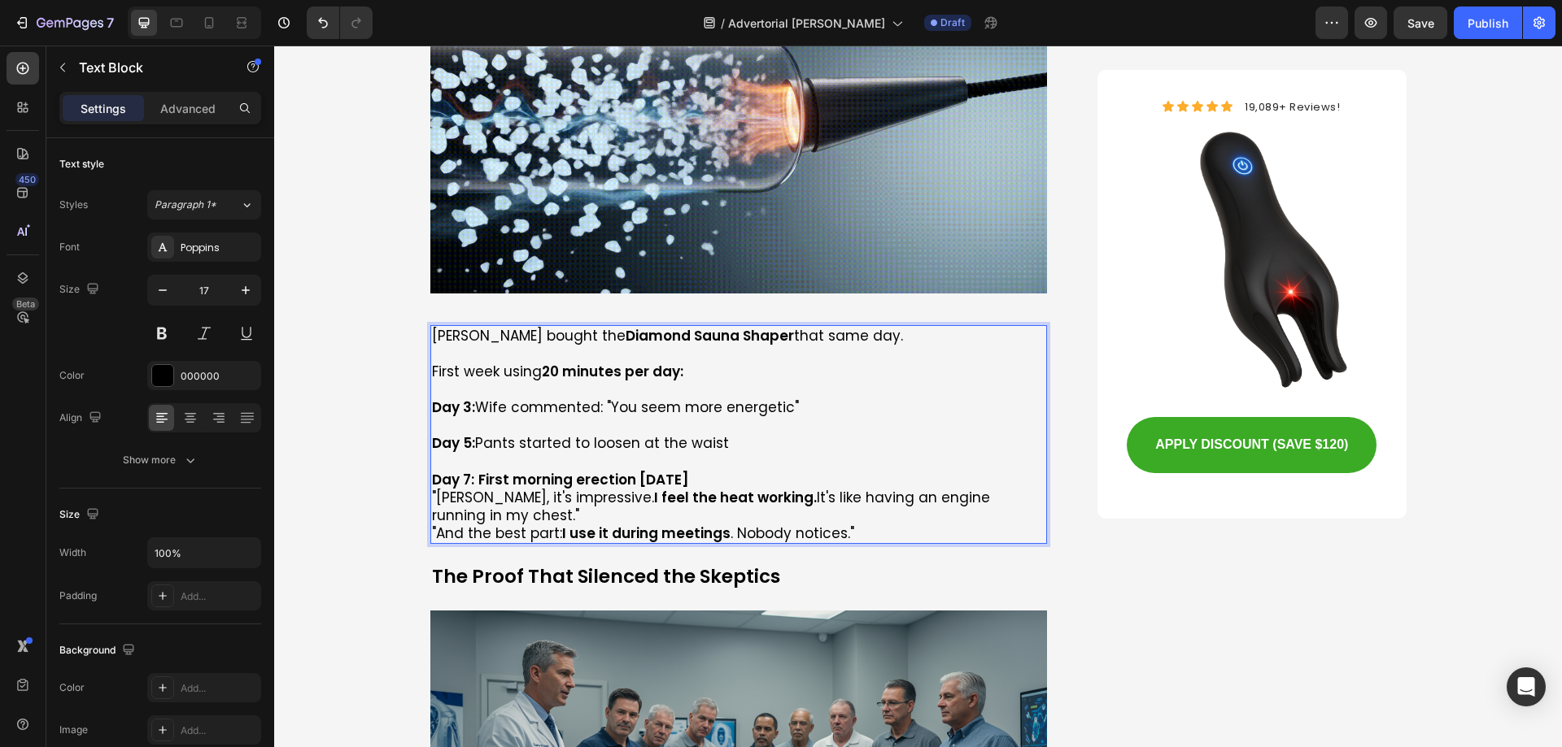
click at [728, 453] on p "⁠⁠⁠⁠⁠⁠⁠ Day 7: First morning erection [DATE]" at bounding box center [739, 471] width 614 height 36
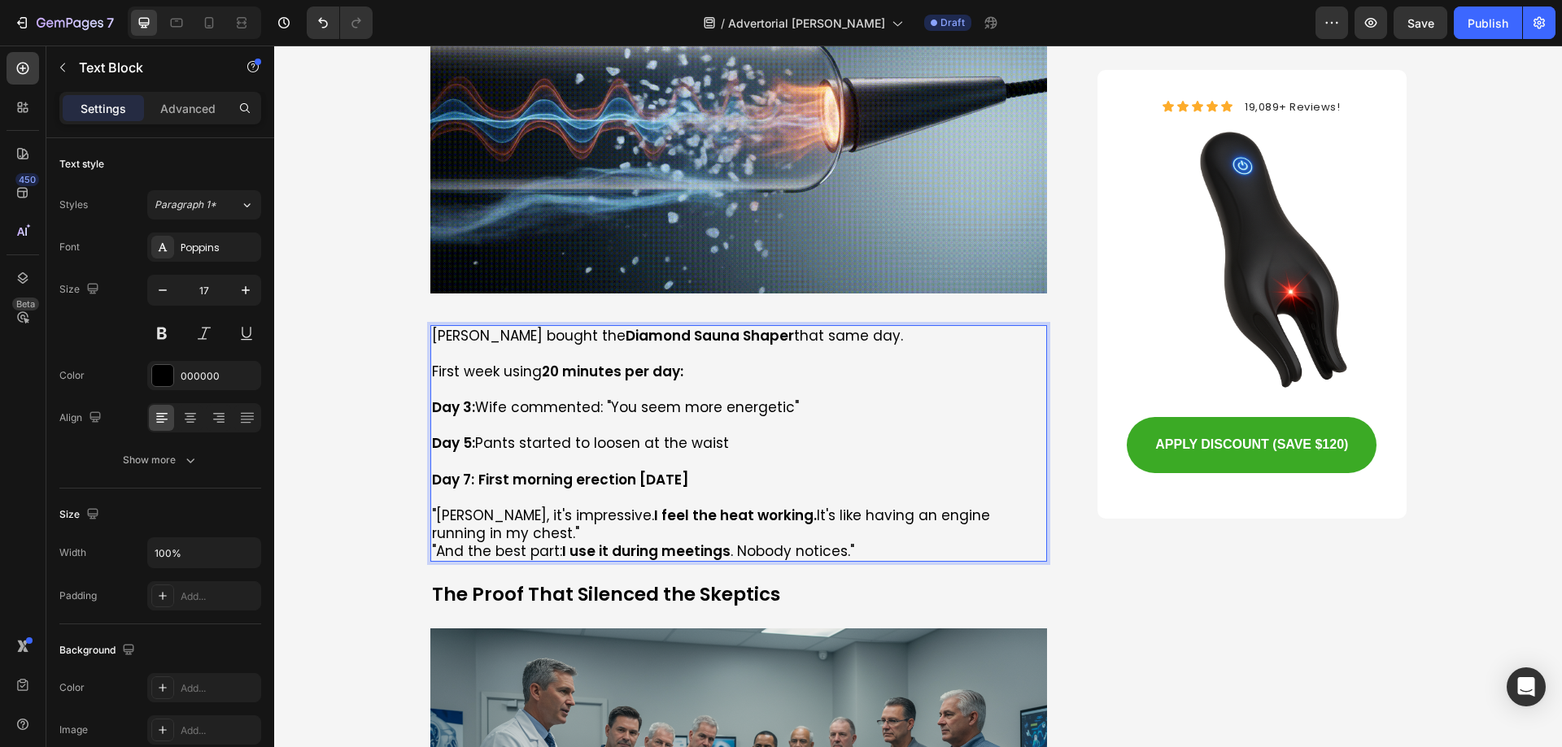
click at [572, 507] on p ""[PERSON_NAME], it's impressive. I feel the heat working. It's like having an e…" at bounding box center [739, 525] width 614 height 36
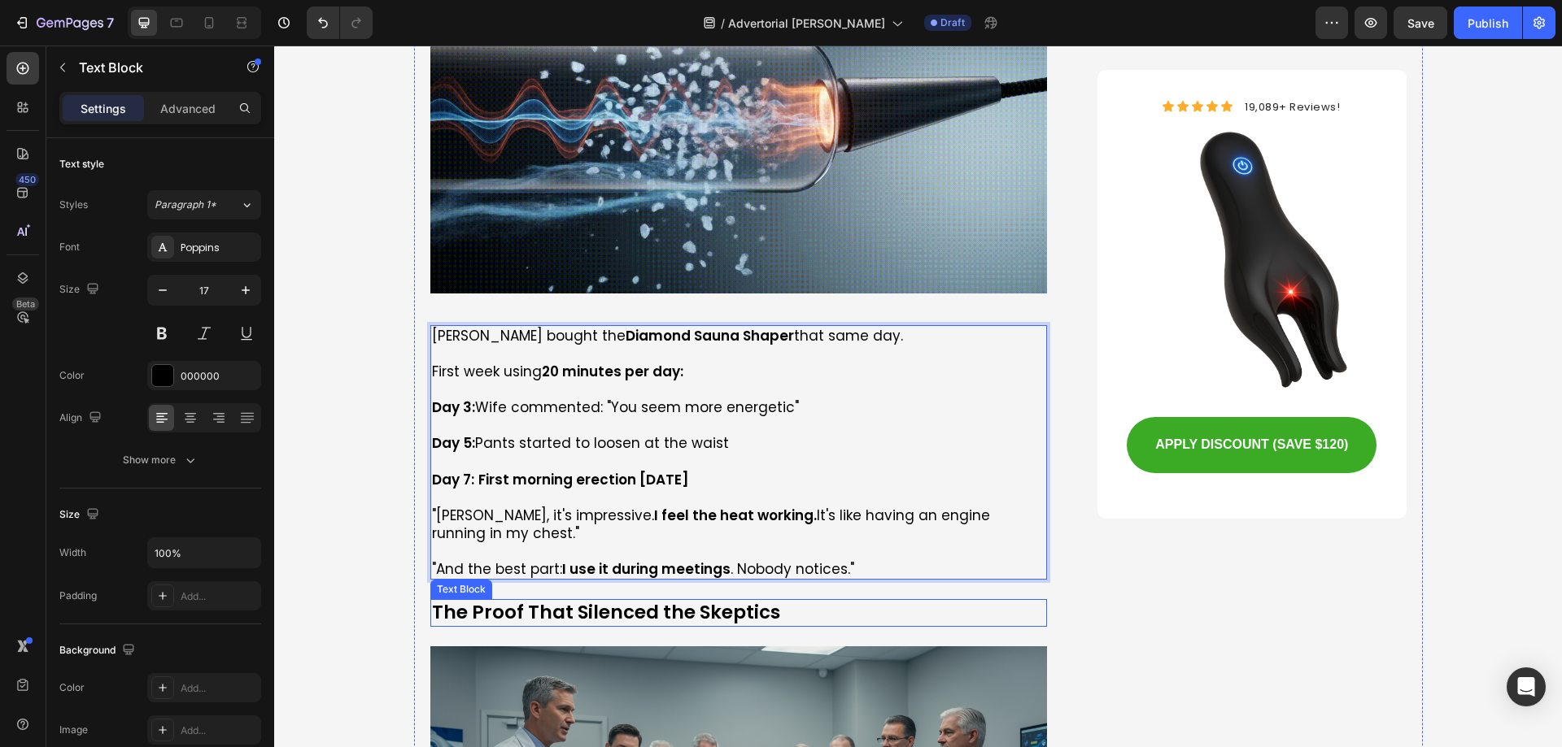
click at [636, 601] on p "The Proof That Silenced the Skeptics" at bounding box center [739, 613] width 614 height 24
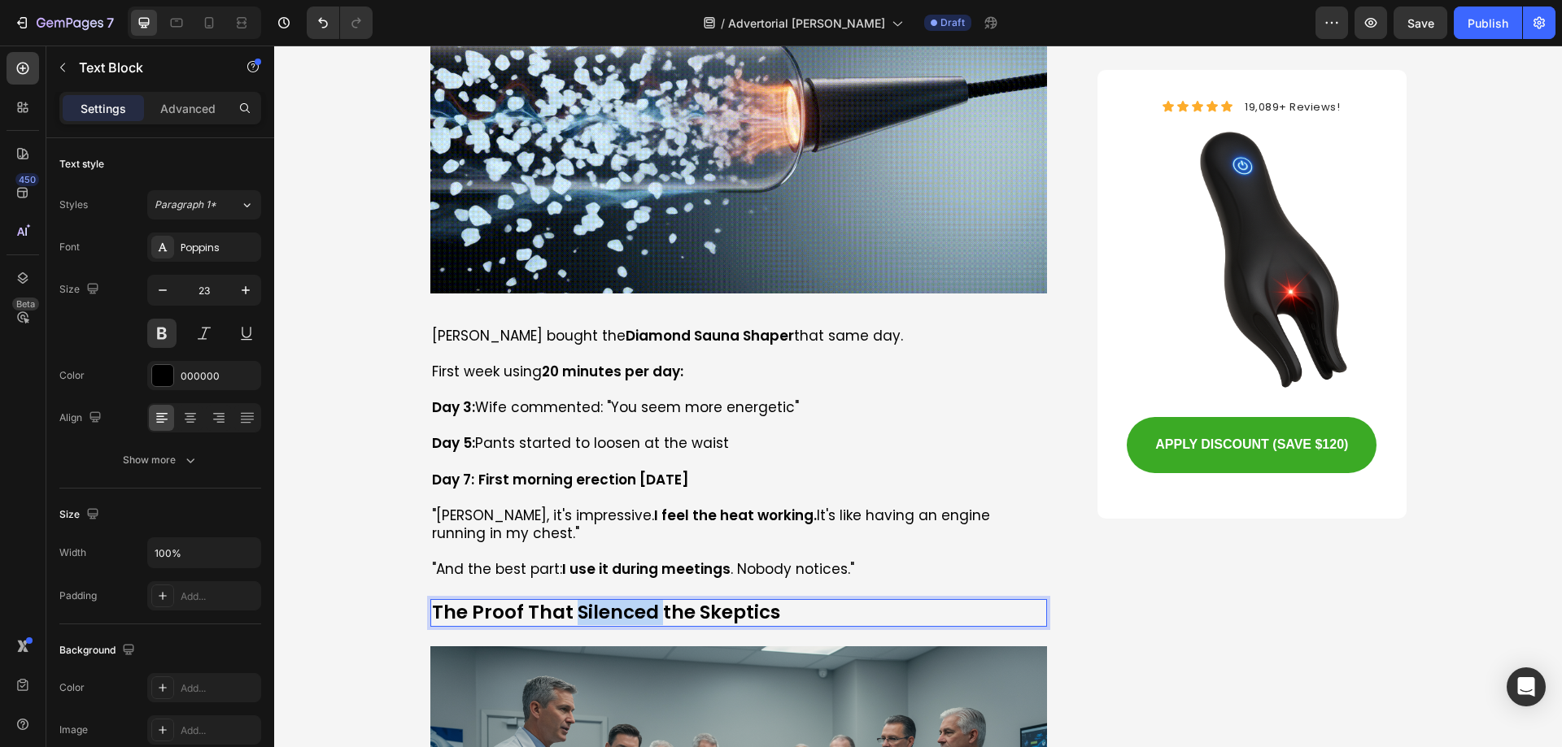
click at [636, 601] on p "The Proof That Silenced the Skeptics" at bounding box center [739, 613] width 614 height 24
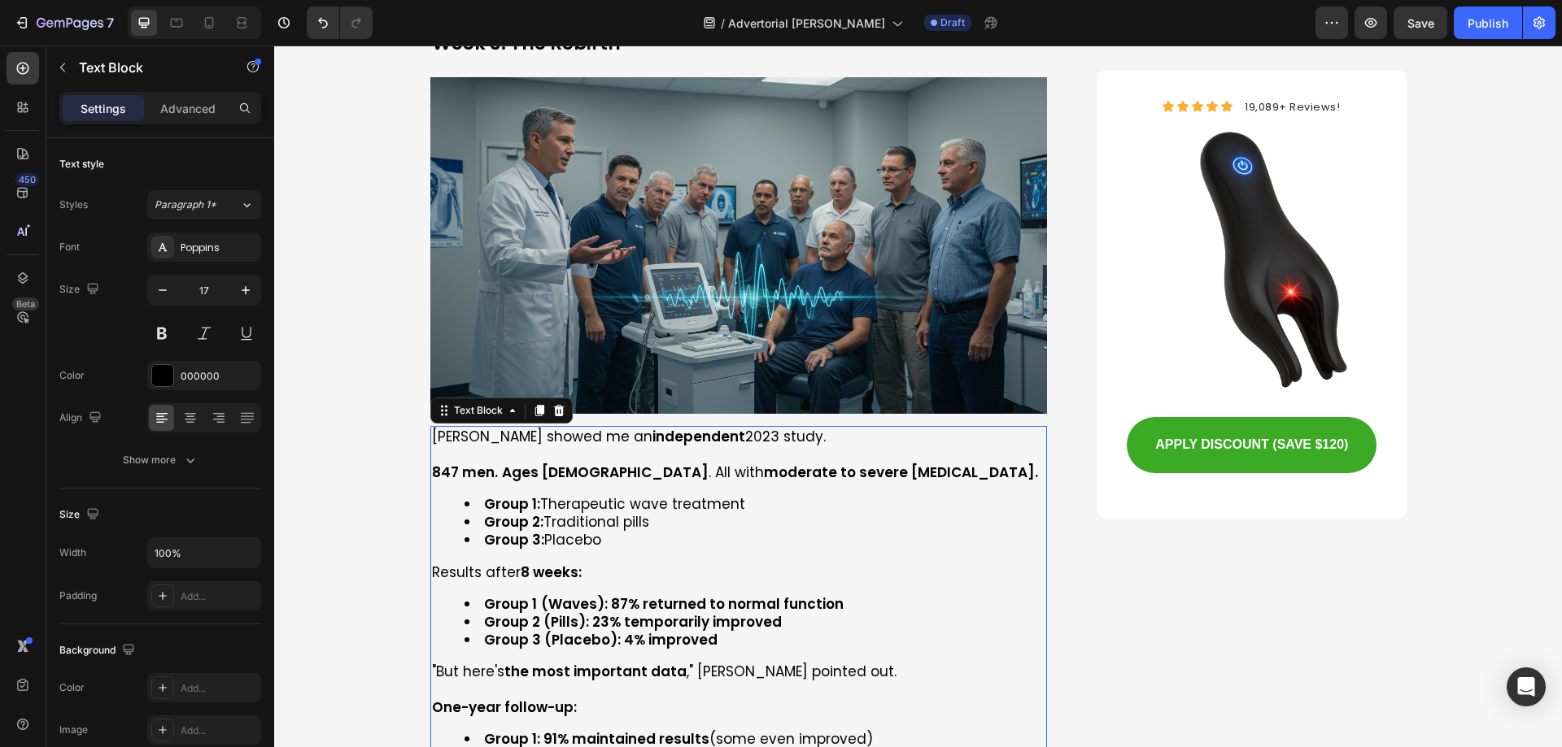
click at [559, 513] on li "Group 2: Traditional pills" at bounding box center [755, 522] width 582 height 18
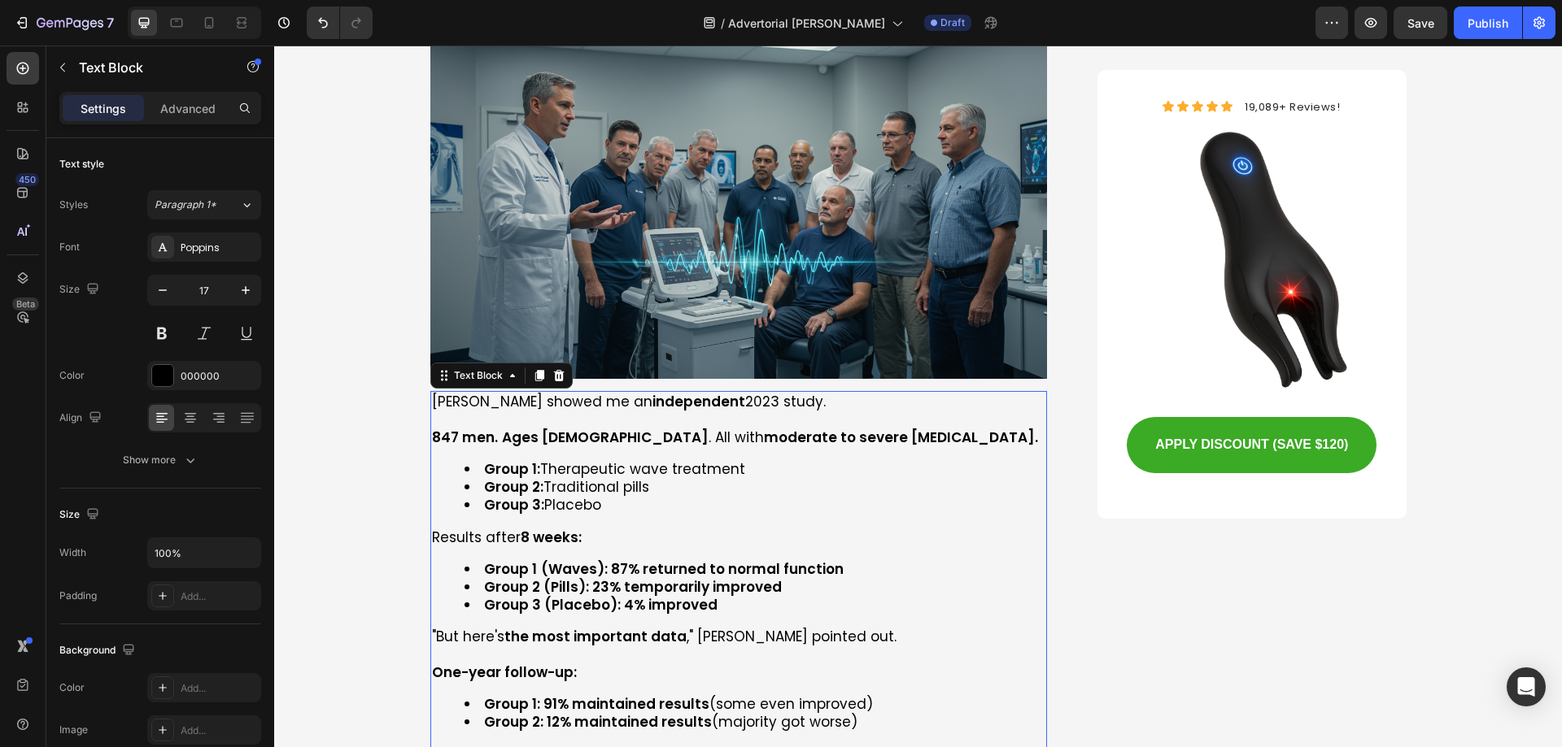
scroll to position [6507, 0]
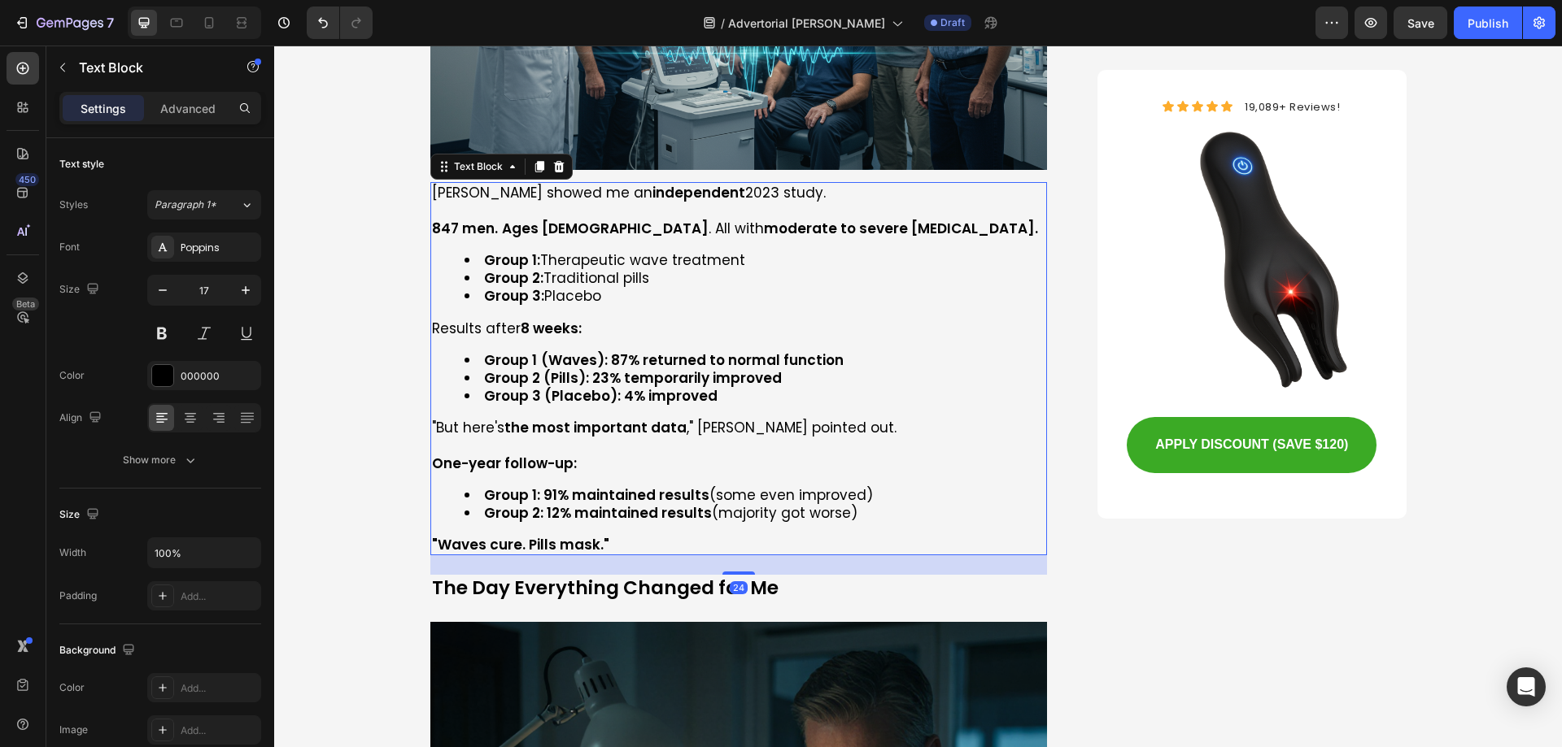
click at [641, 455] on p "One-year follow-up:" at bounding box center [739, 464] width 614 height 18
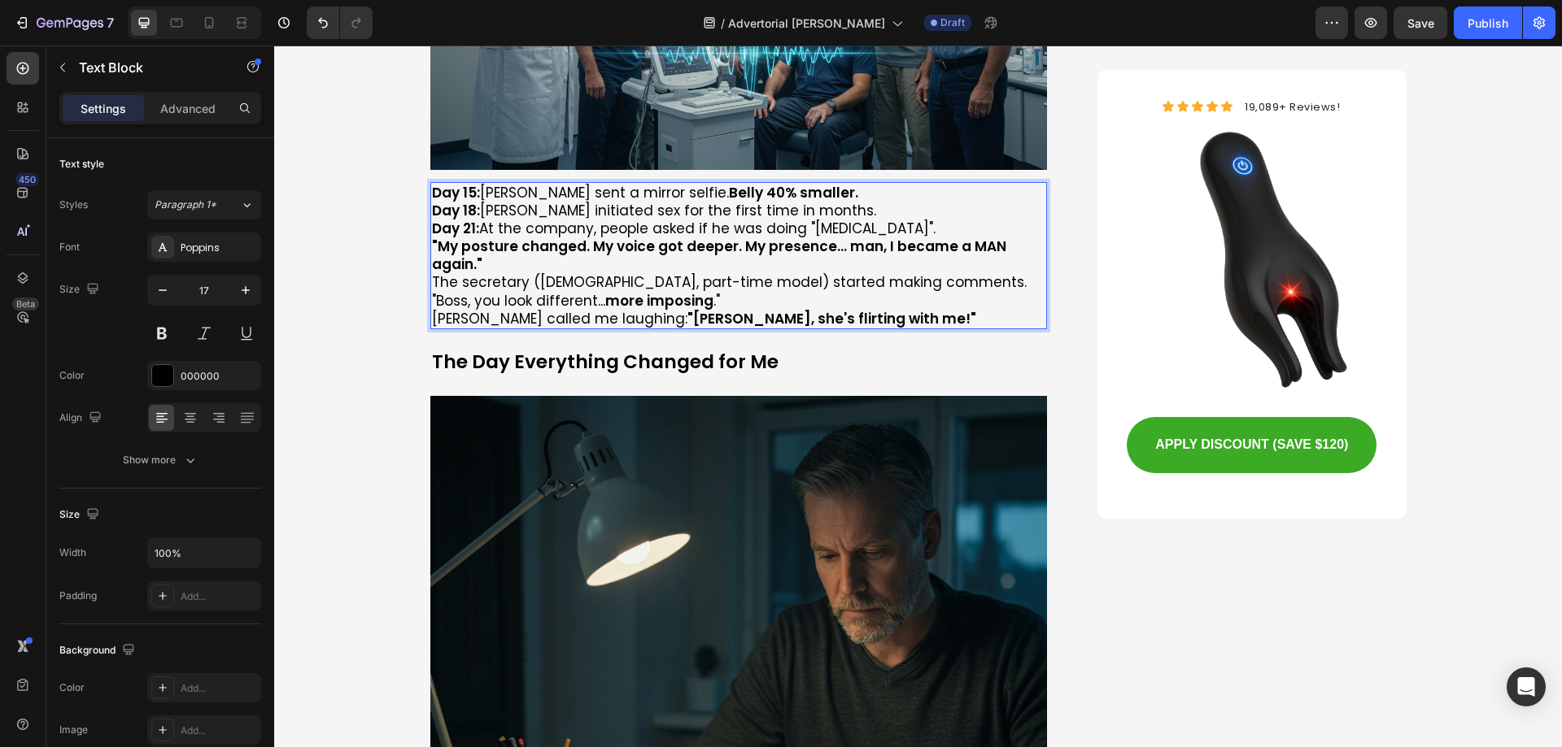
click at [852, 184] on p "Day 15: [PERSON_NAME] sent a mirror selfie. Belly 40% smaller." at bounding box center [739, 193] width 614 height 18
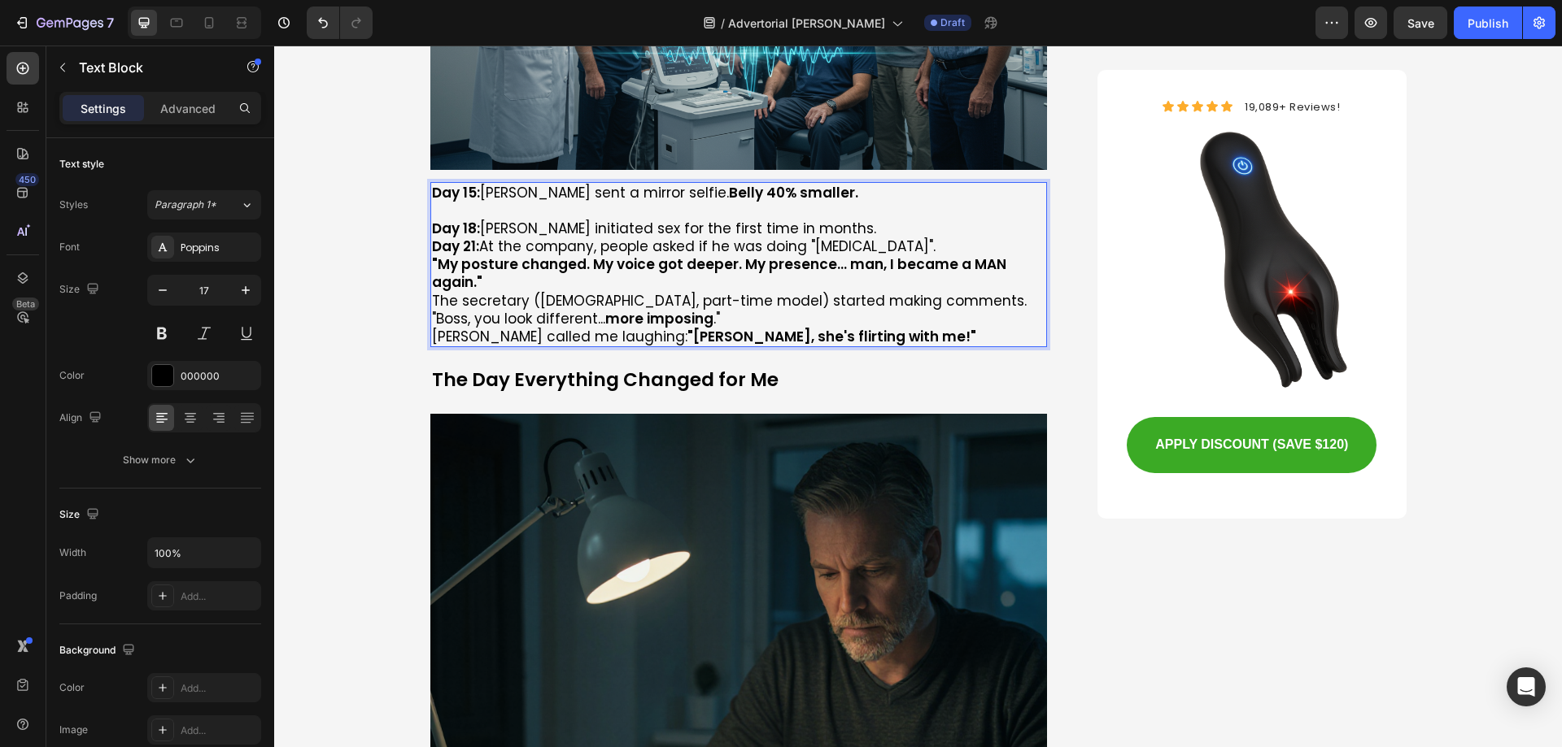
click at [799, 220] on p "Day 18: [PERSON_NAME] initiated sex for the first time in months." at bounding box center [739, 229] width 614 height 18
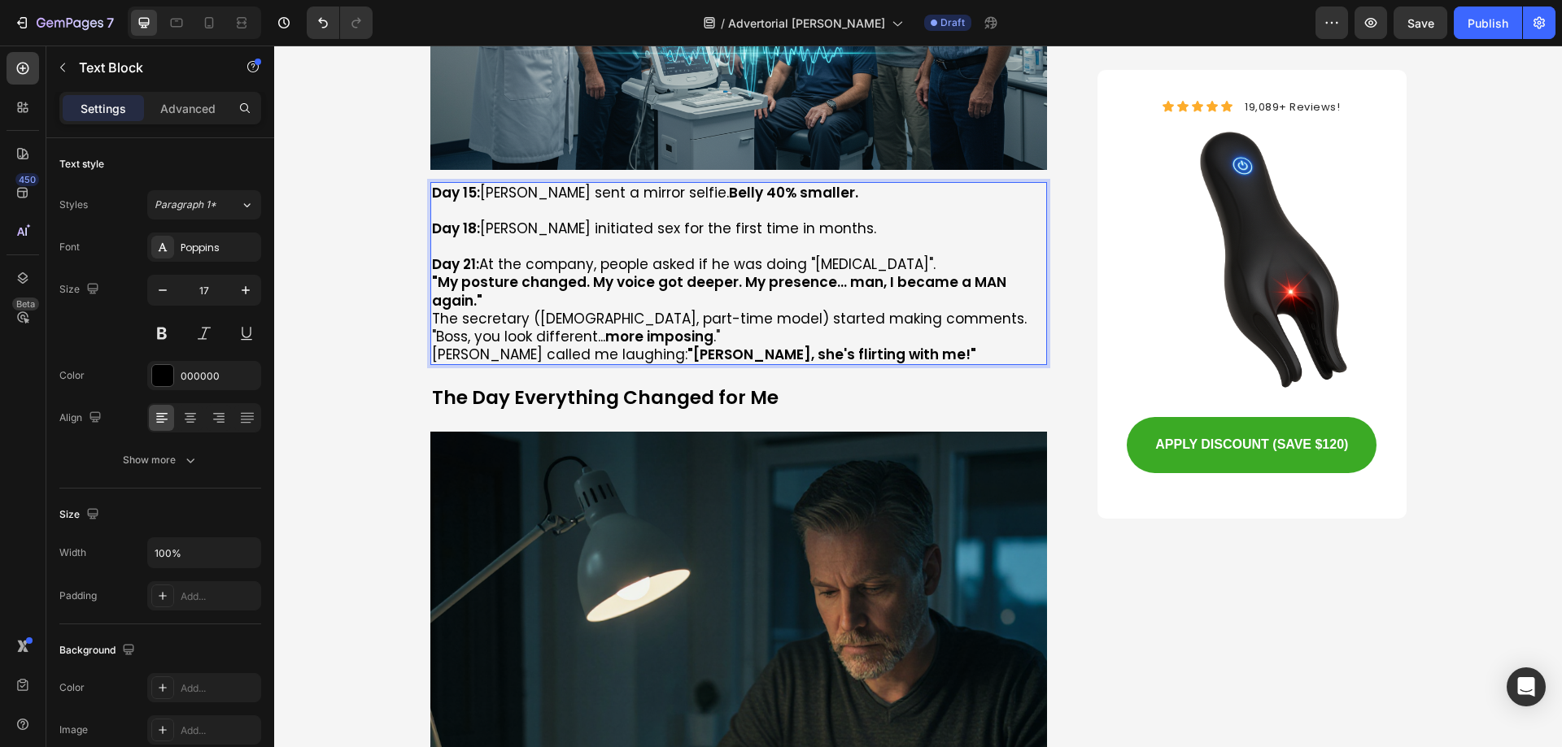
click at [966, 255] on p "Day 21: At the company, people asked if he was doing "[MEDICAL_DATA]"." at bounding box center [739, 264] width 614 height 18
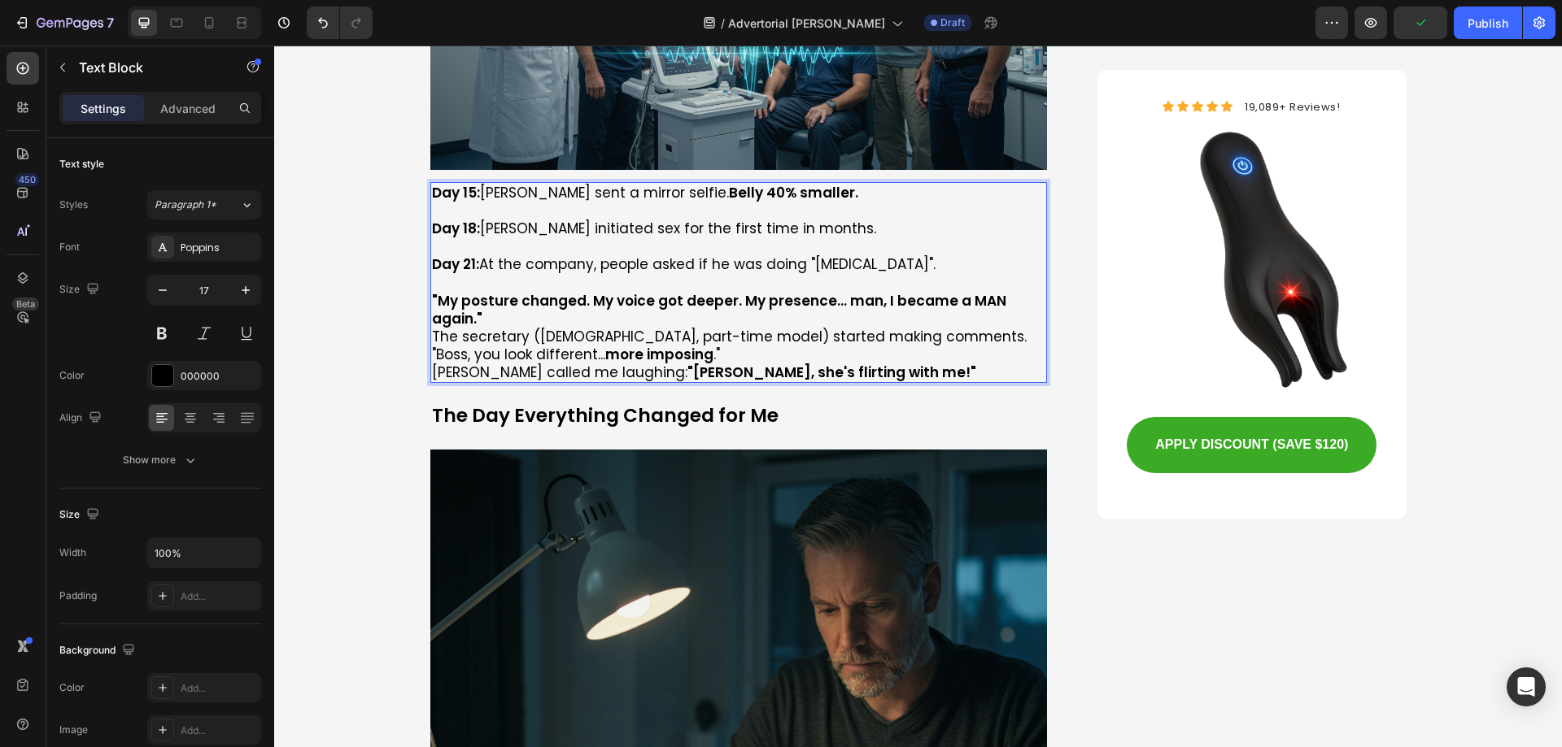
click at [1039, 249] on div "Day 15: [PERSON_NAME] sent a mirror selfie. Belly 40% smaller. Day 18: [PERSON_…" at bounding box center [738, 282] width 617 height 201
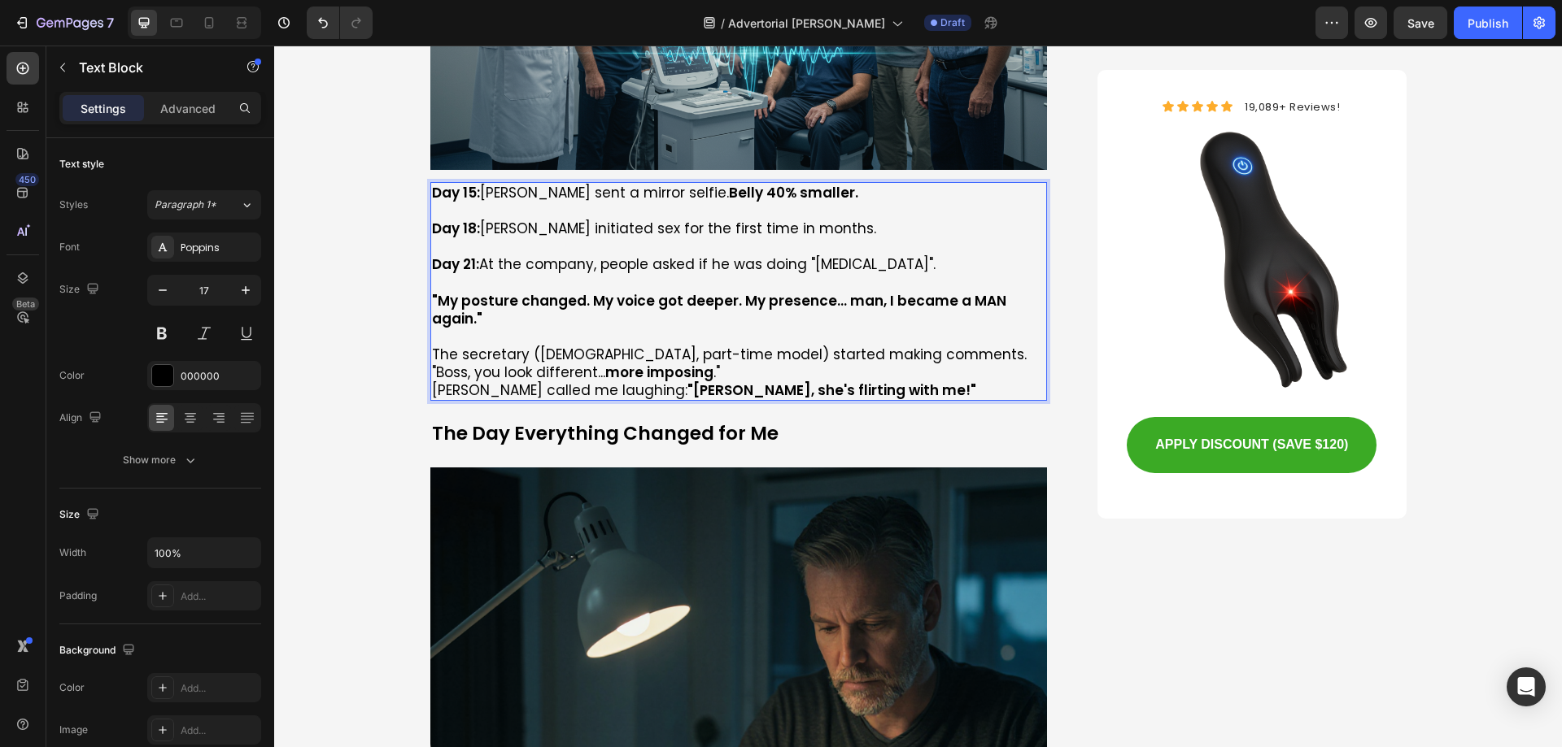
click at [940, 346] on p "The secretary ([DEMOGRAPHIC_DATA], part-time model) started making comments." at bounding box center [739, 355] width 614 height 18
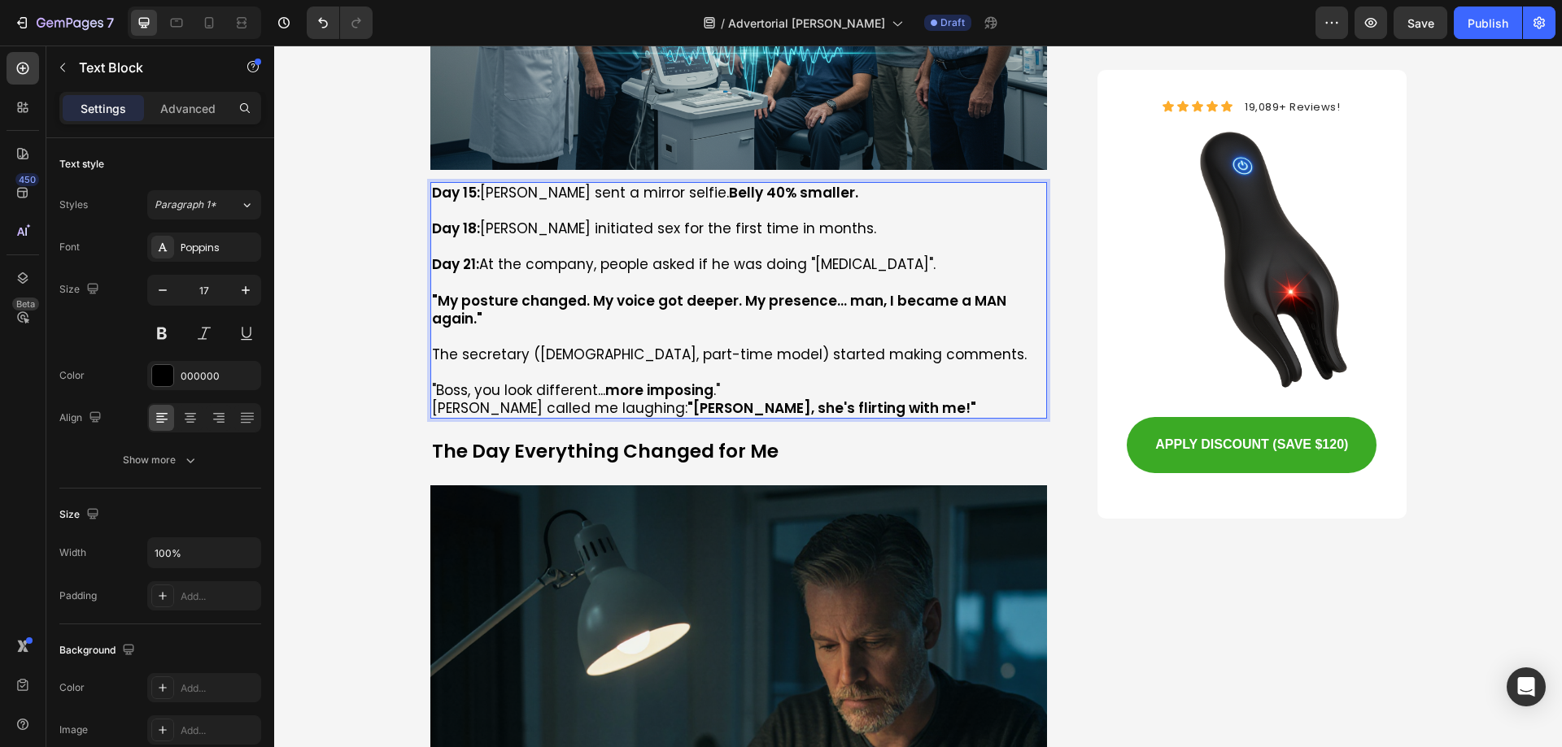
click at [780, 381] on p ""Boss, you look different... more imposing ."" at bounding box center [739, 390] width 614 height 18
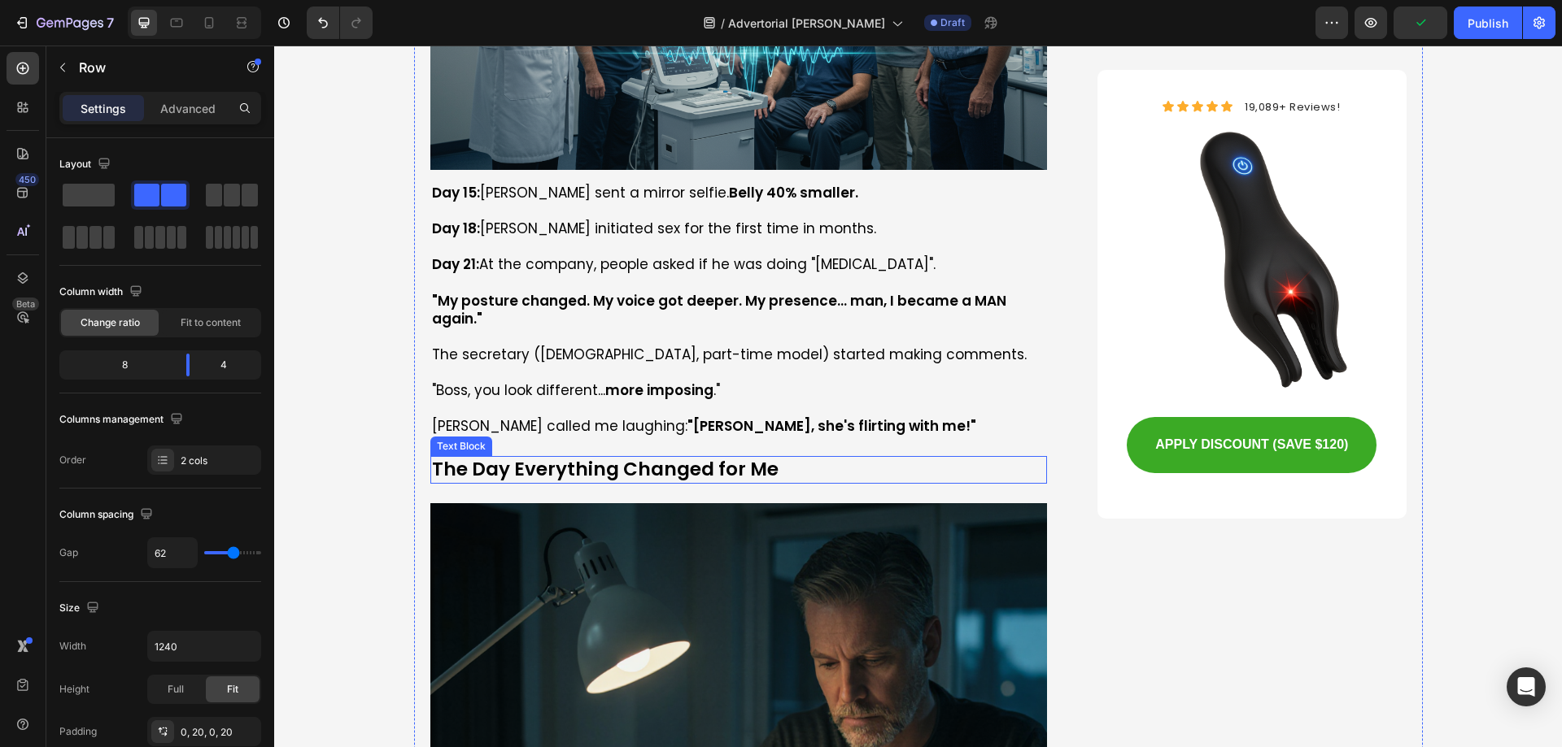
click at [508, 458] on p "The Day Everything Changed for Me" at bounding box center [739, 470] width 614 height 24
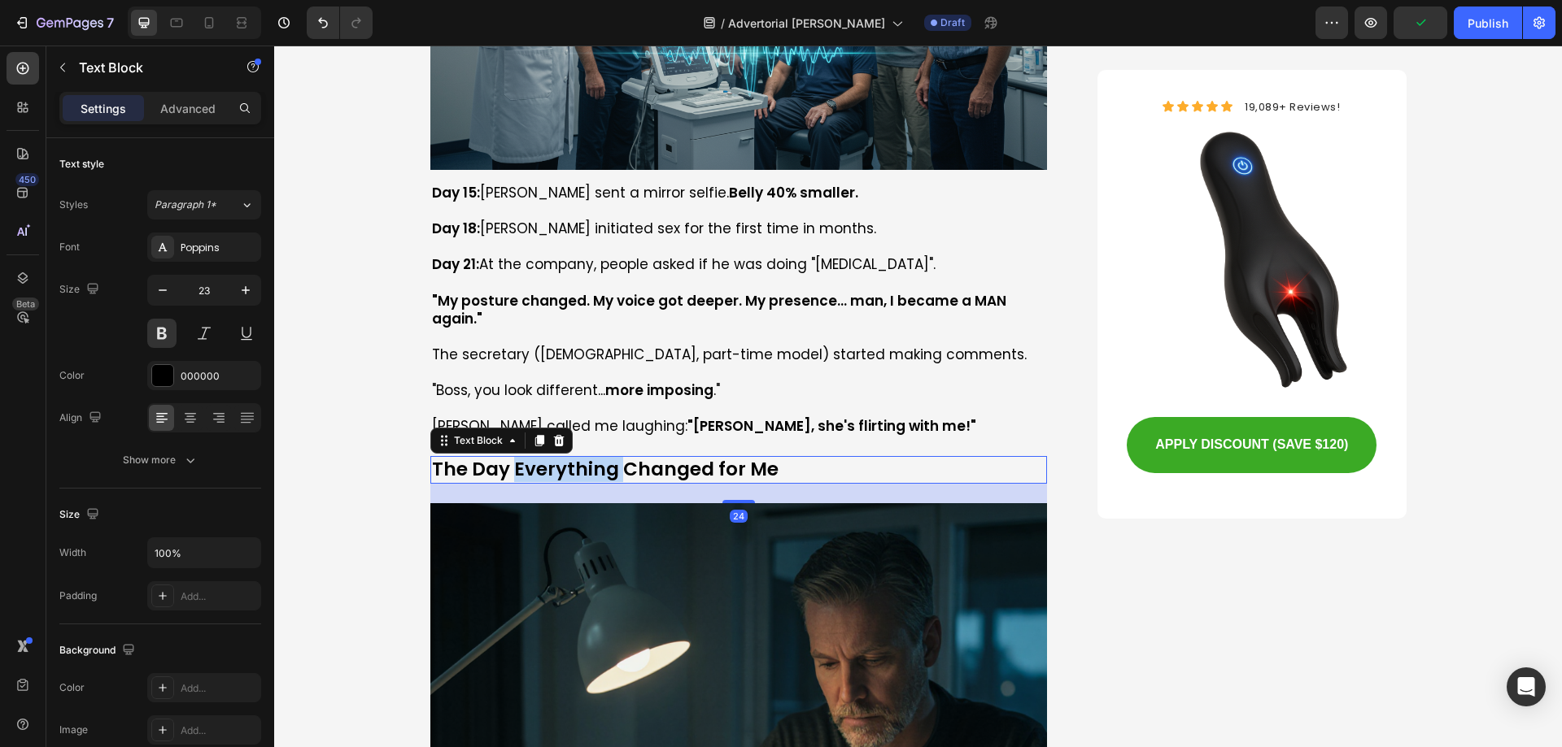
click at [508, 458] on p "The Day Everything Changed for Me" at bounding box center [739, 470] width 614 height 24
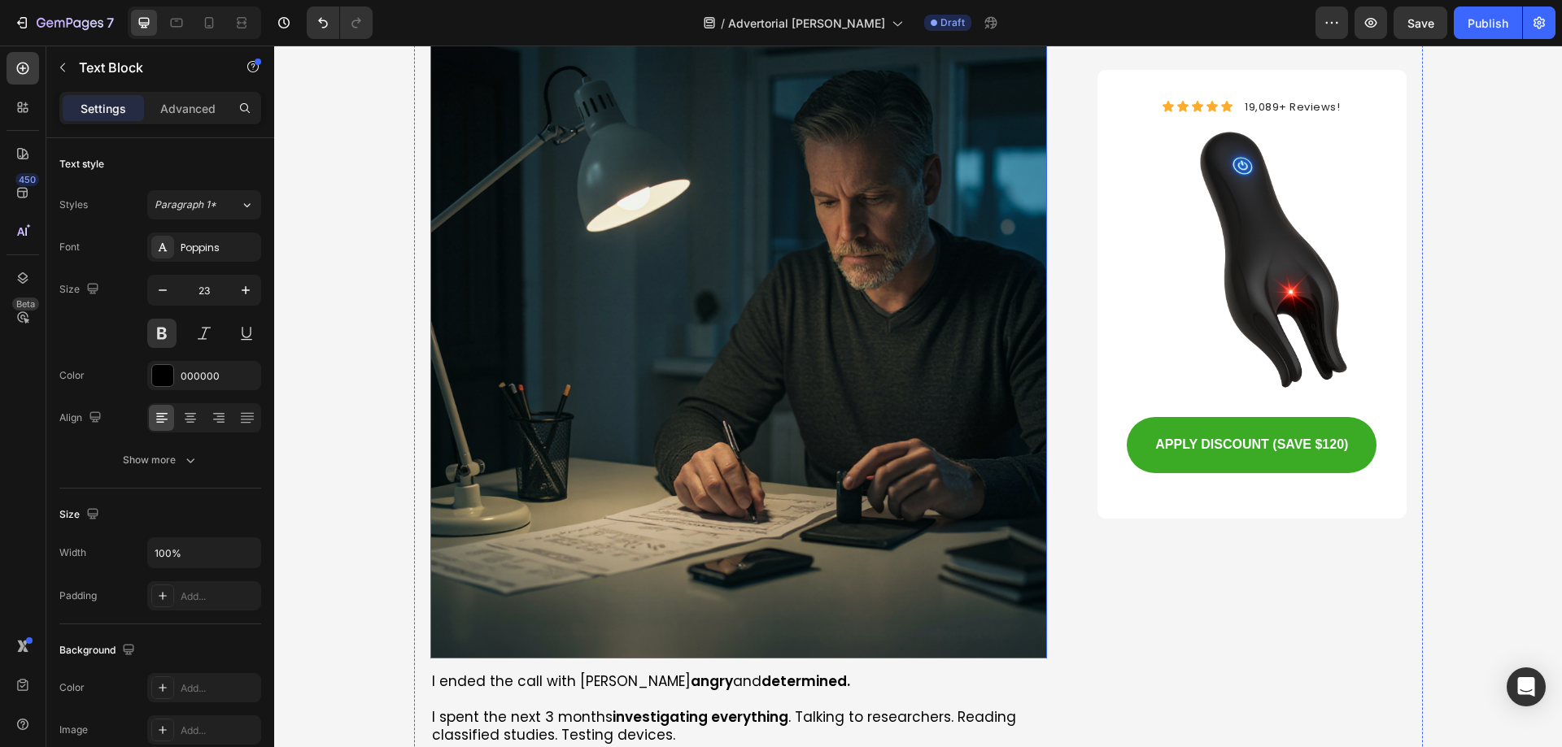
scroll to position [7157, 0]
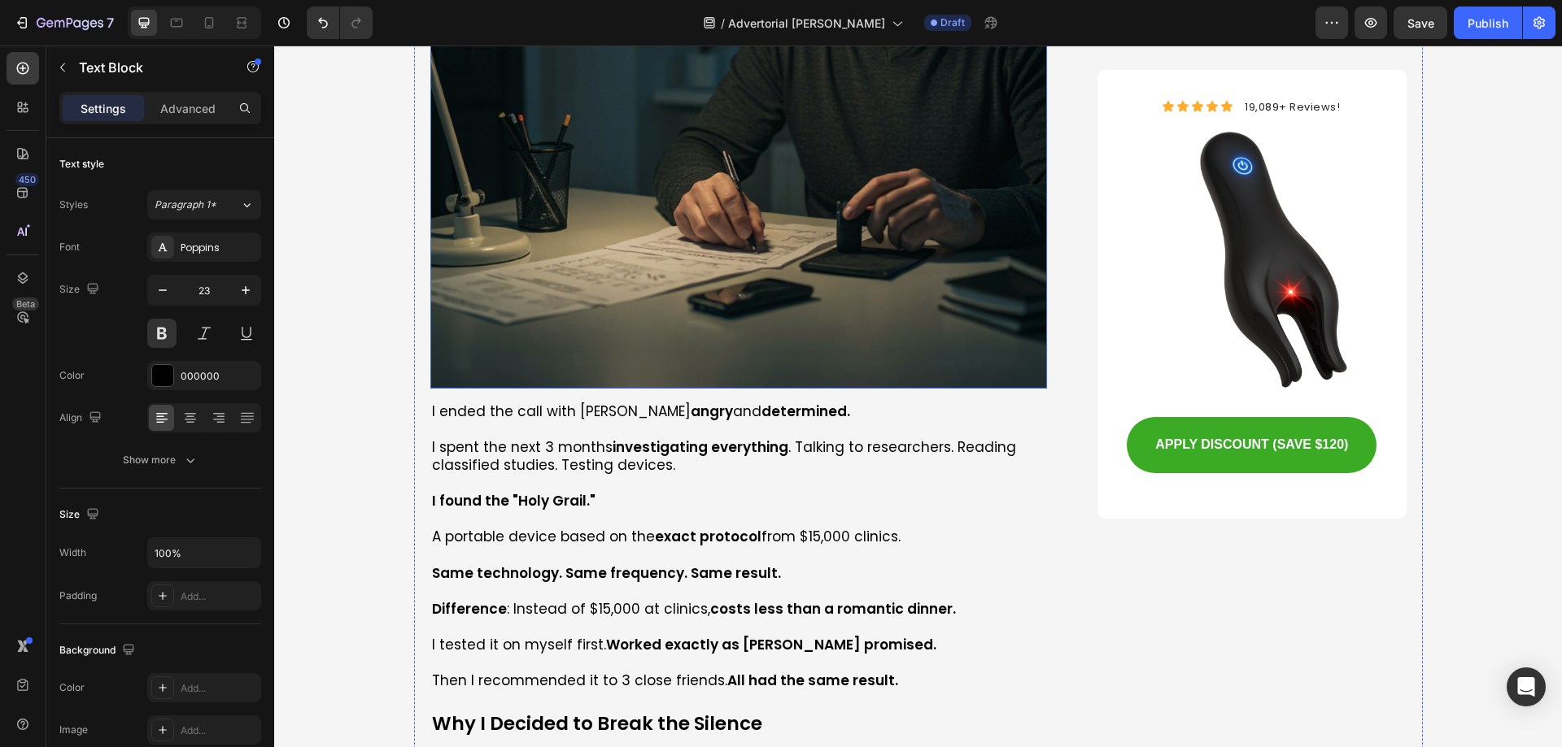
click at [582, 618] on p at bounding box center [739, 627] width 614 height 18
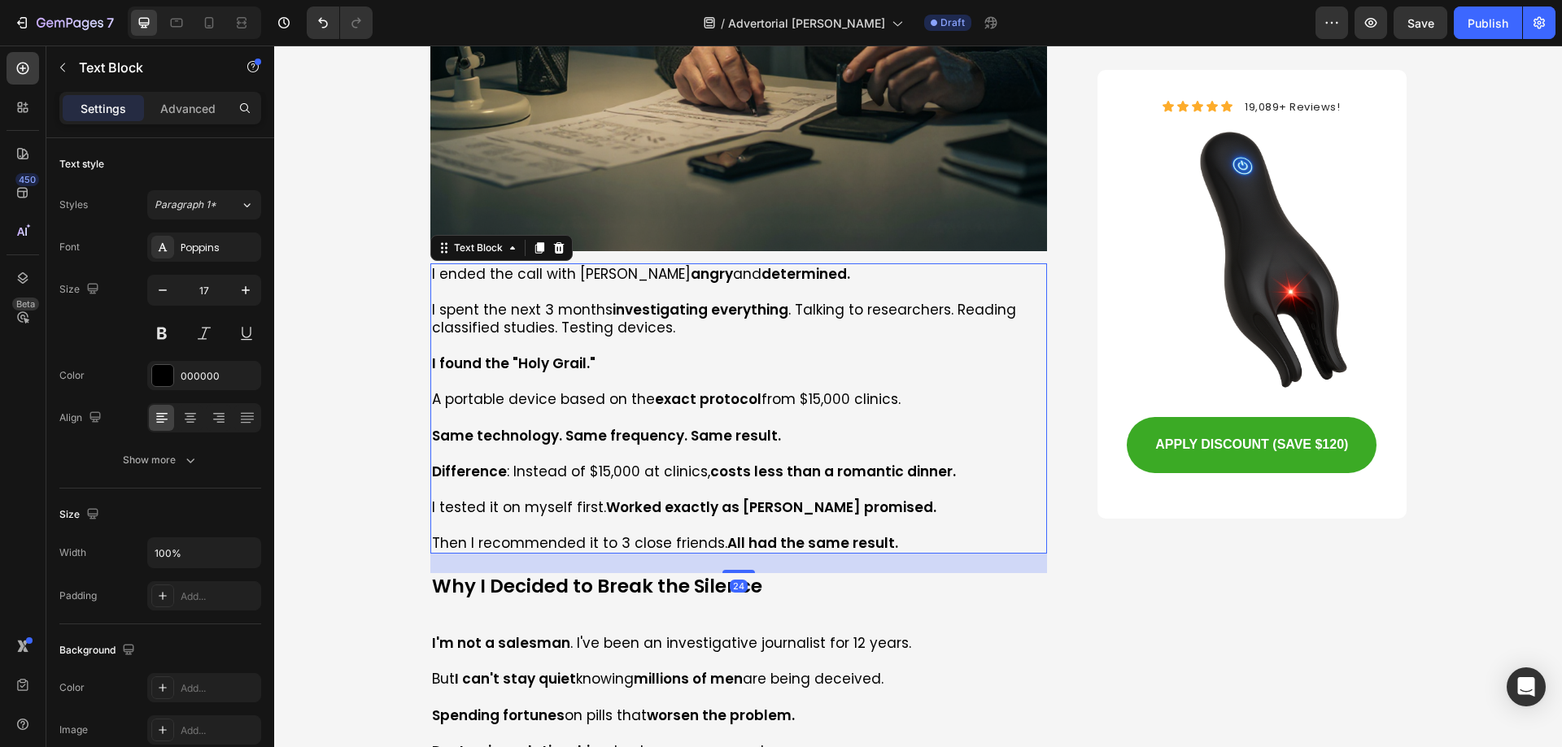
scroll to position [7401, 0]
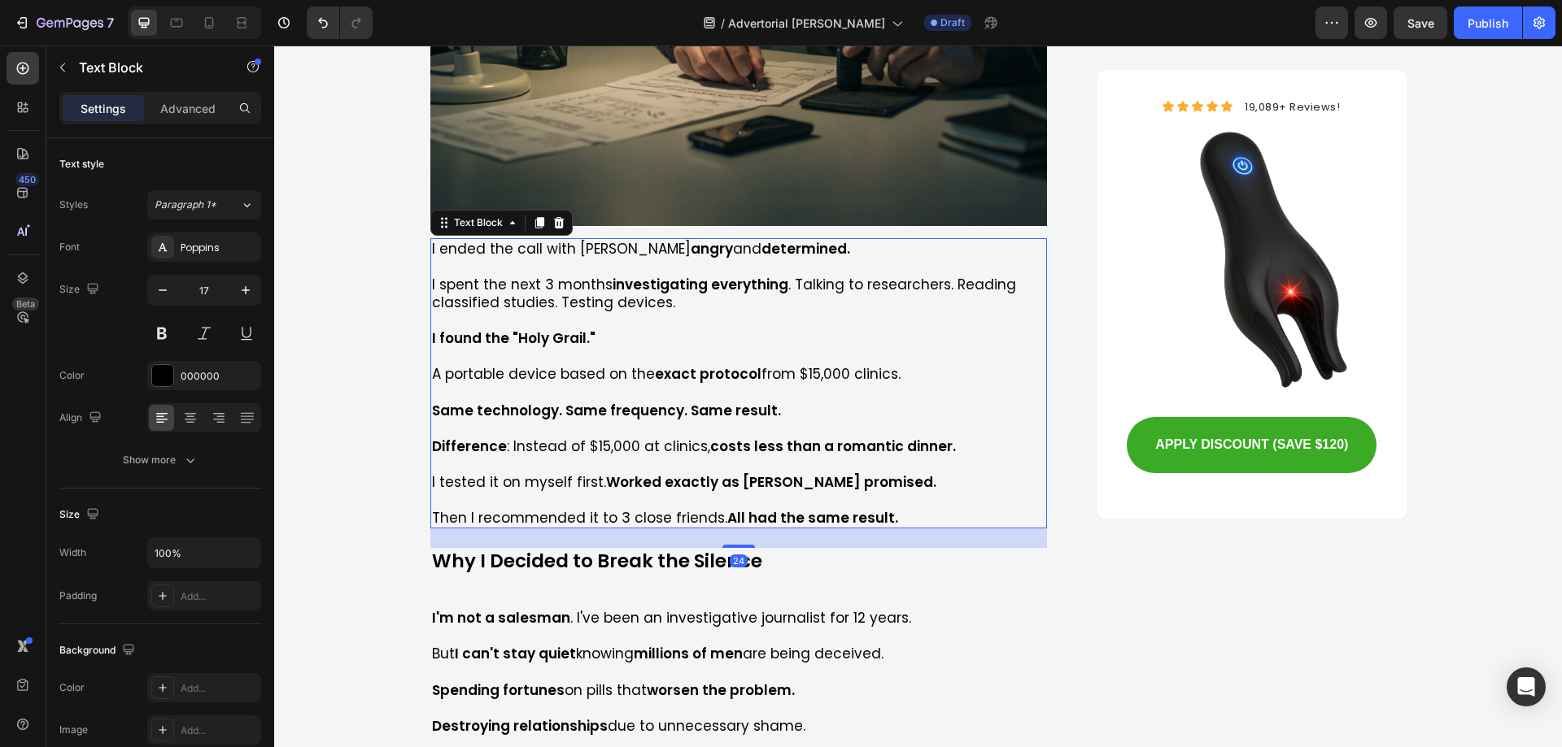
click at [574, 438] on p "Difference : Instead of $15,000 at clinics, costs less than a romantic dinner." at bounding box center [739, 447] width 614 height 18
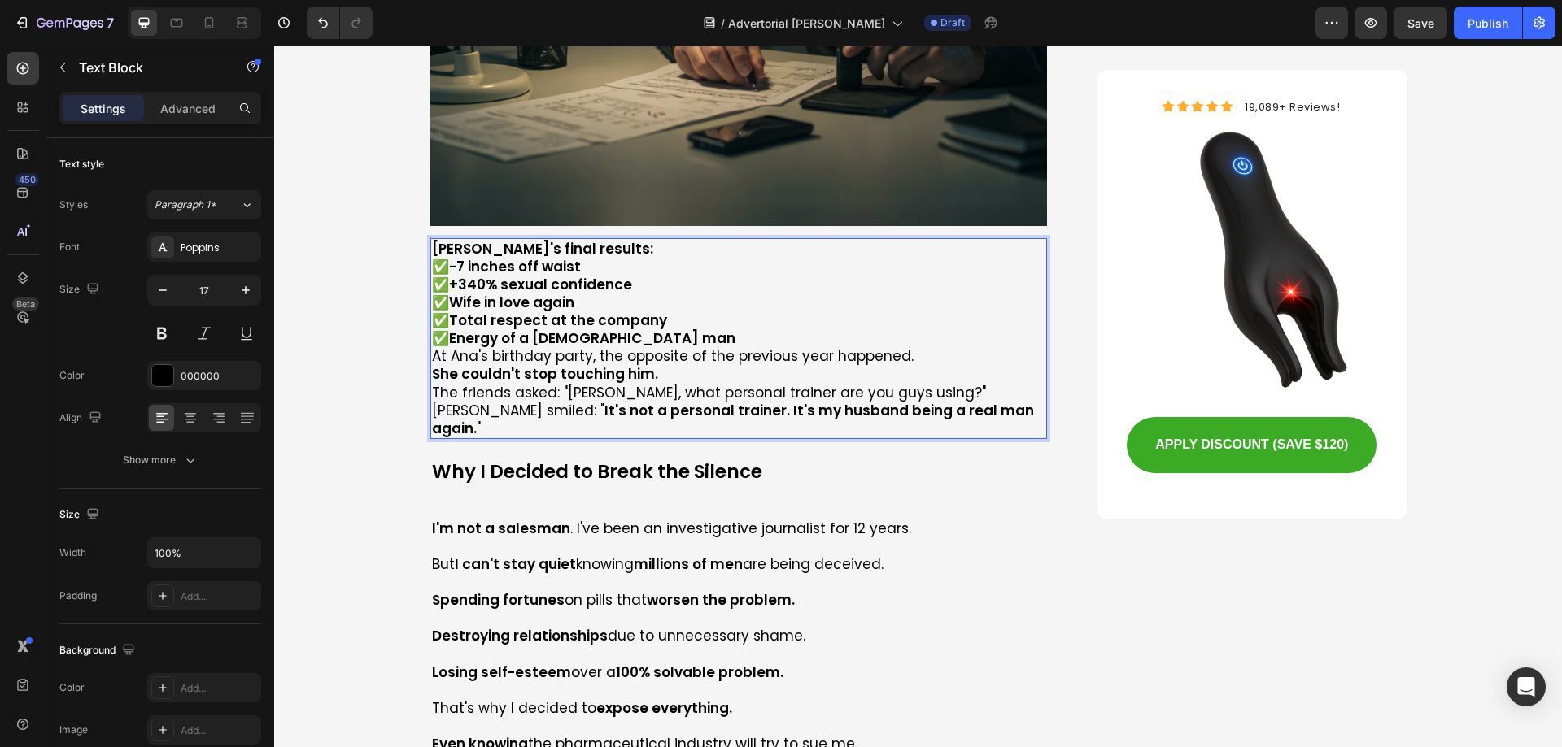
click at [597, 240] on p "[PERSON_NAME]'s final results:" at bounding box center [739, 249] width 614 height 18
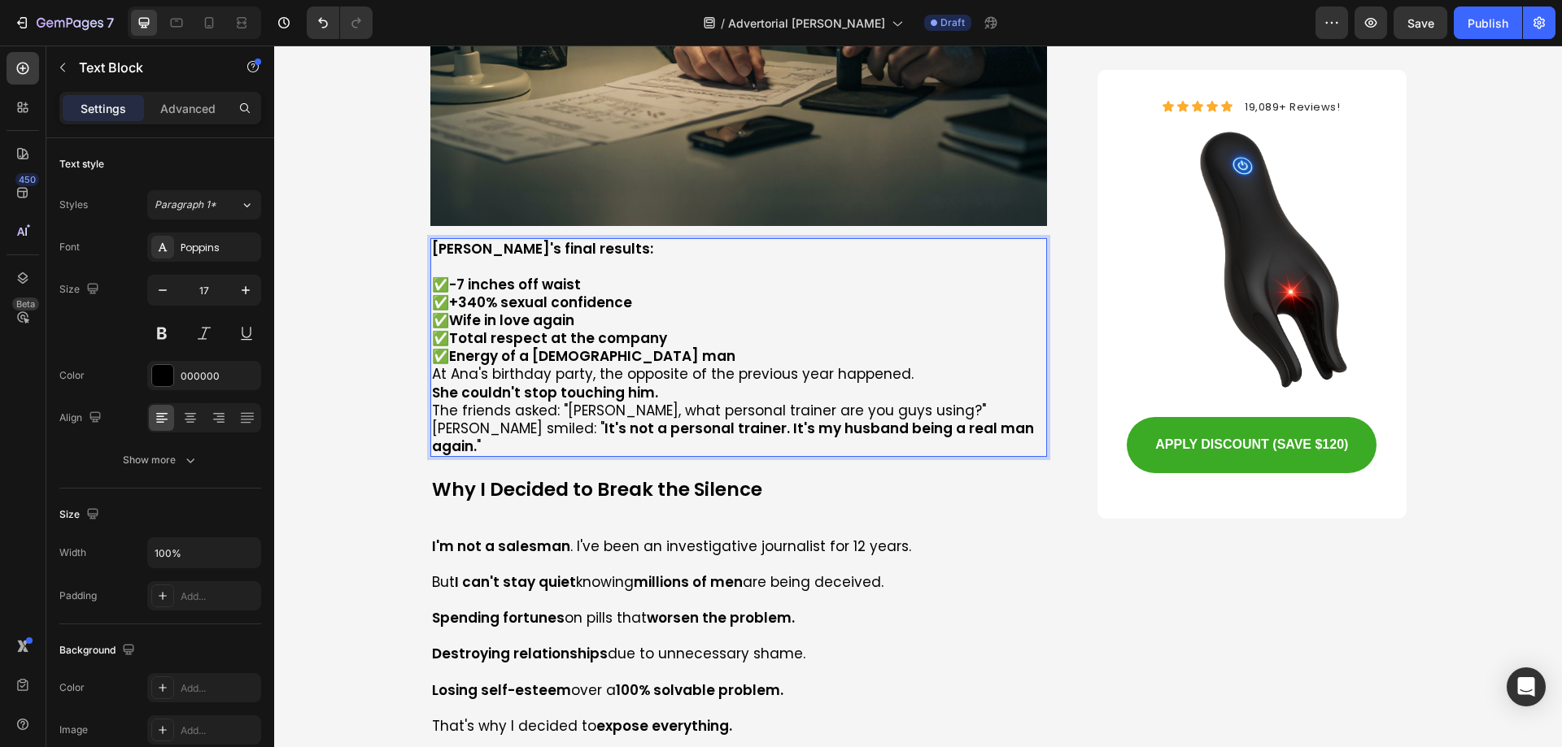
click at [608, 276] on p "✅ -7 inches off waist ✅ +340% sexual confidence ✅ Wife in love again ✅ Total re…" at bounding box center [739, 320] width 614 height 89
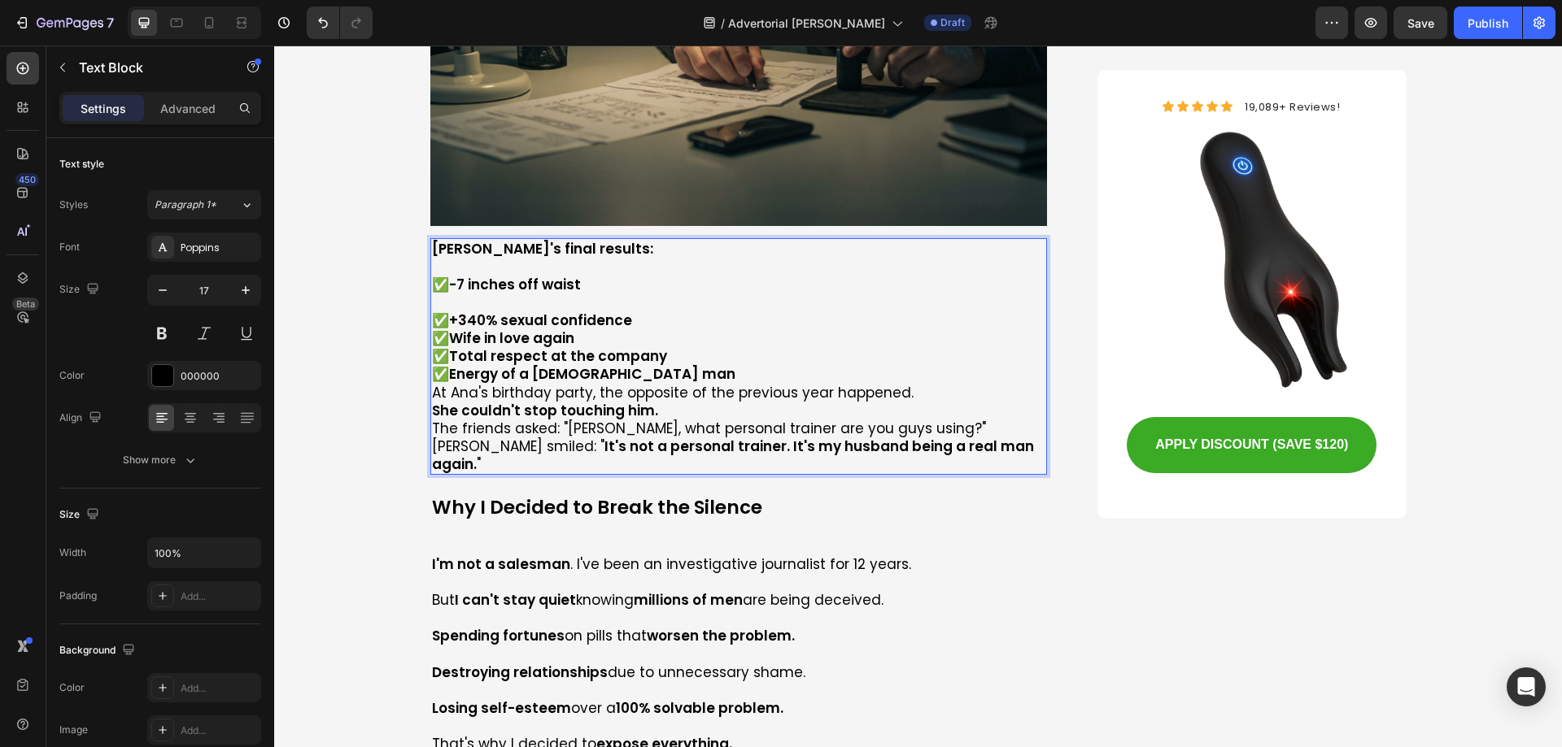
click at [647, 294] on p "✅ +340% sexual confidence ✅ Wife in love again ✅ Total respect at the company ✅…" at bounding box center [739, 338] width 614 height 89
click at [632, 294] on p "✅ +340% sexual confidence ✅ Wife in love again ✅ Total respect at the company ✅…" at bounding box center [739, 338] width 614 height 89
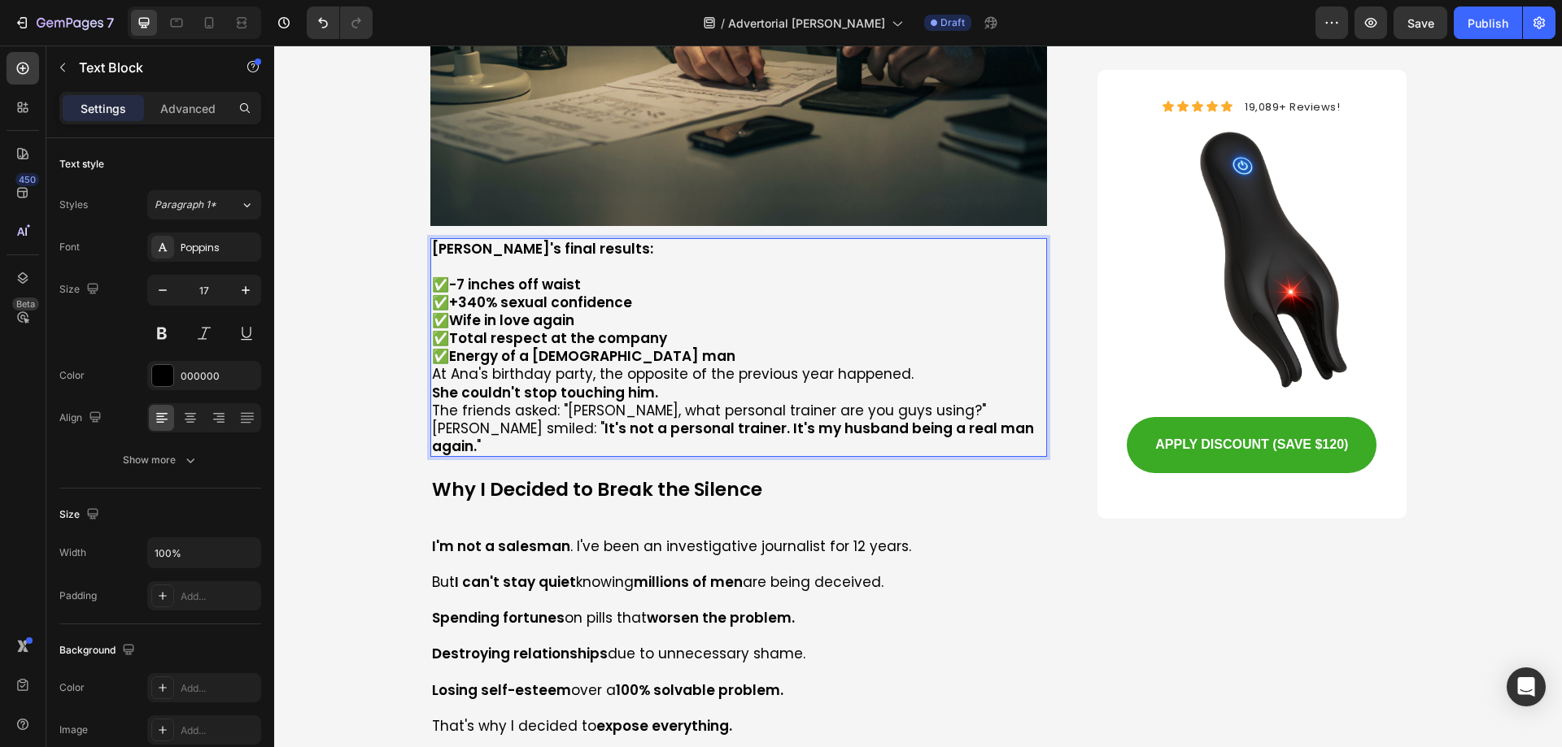
click at [696, 285] on p "✅ -7 inches off waist ✅ +340% sexual confidence ✅ Wife in love again ✅ Total re…" at bounding box center [739, 320] width 614 height 89
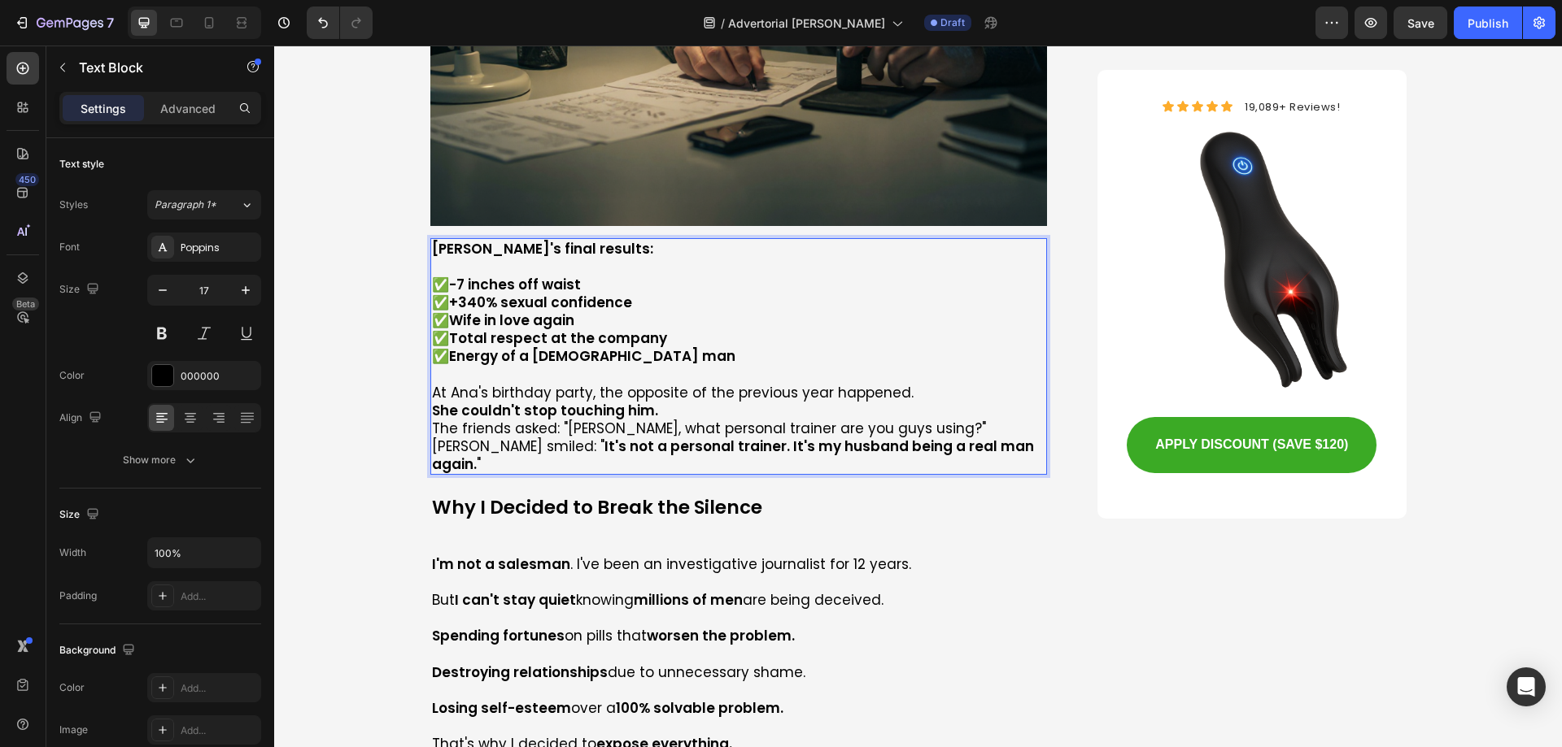
click at [670, 402] on p "She couldn't stop touching him." at bounding box center [739, 411] width 614 height 18
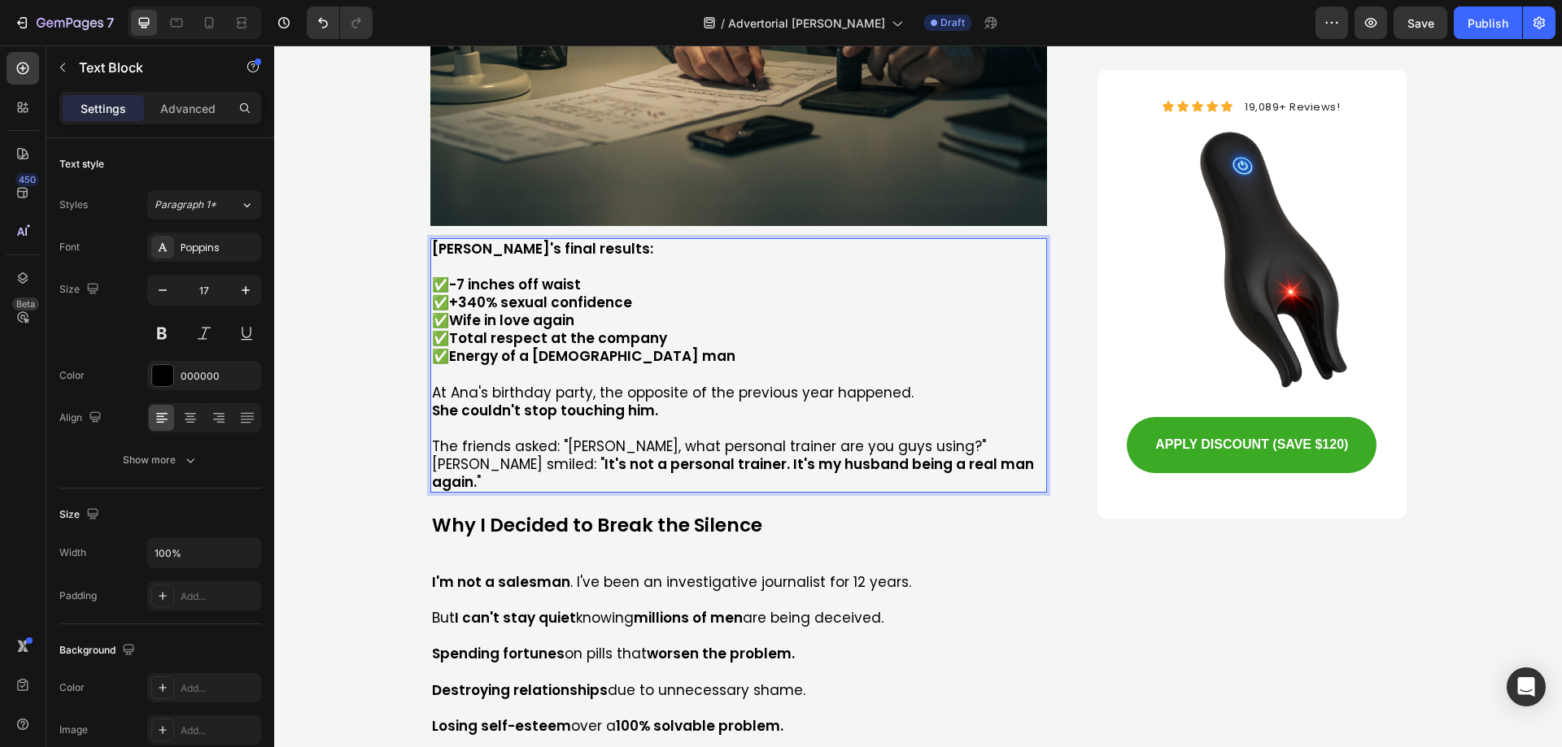
click at [901, 438] on p "The friends asked: "[PERSON_NAME], what personal trainer are you guys using?"" at bounding box center [739, 447] width 614 height 18
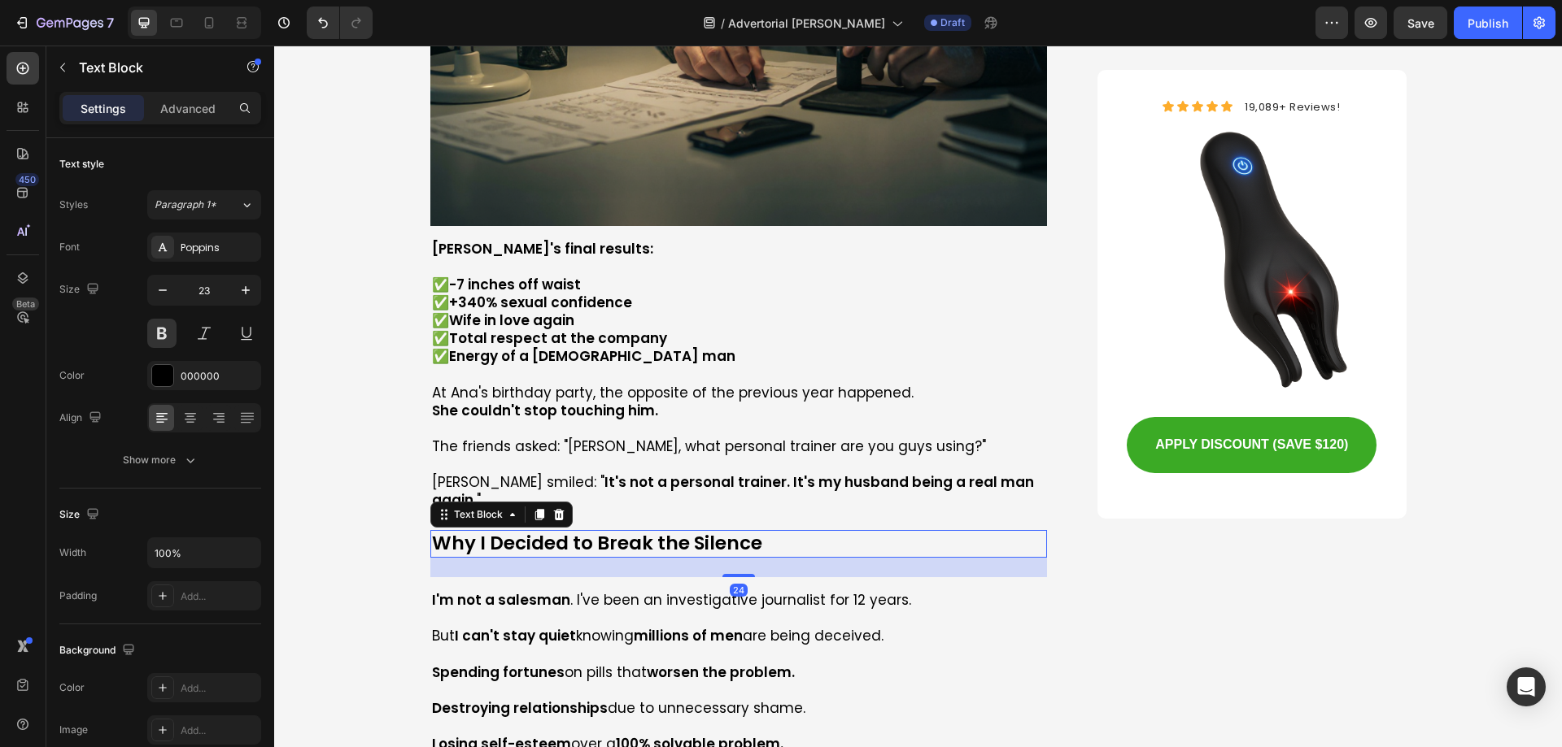
click at [562, 532] on p "Why I Decided to Break the Silence" at bounding box center [739, 544] width 614 height 24
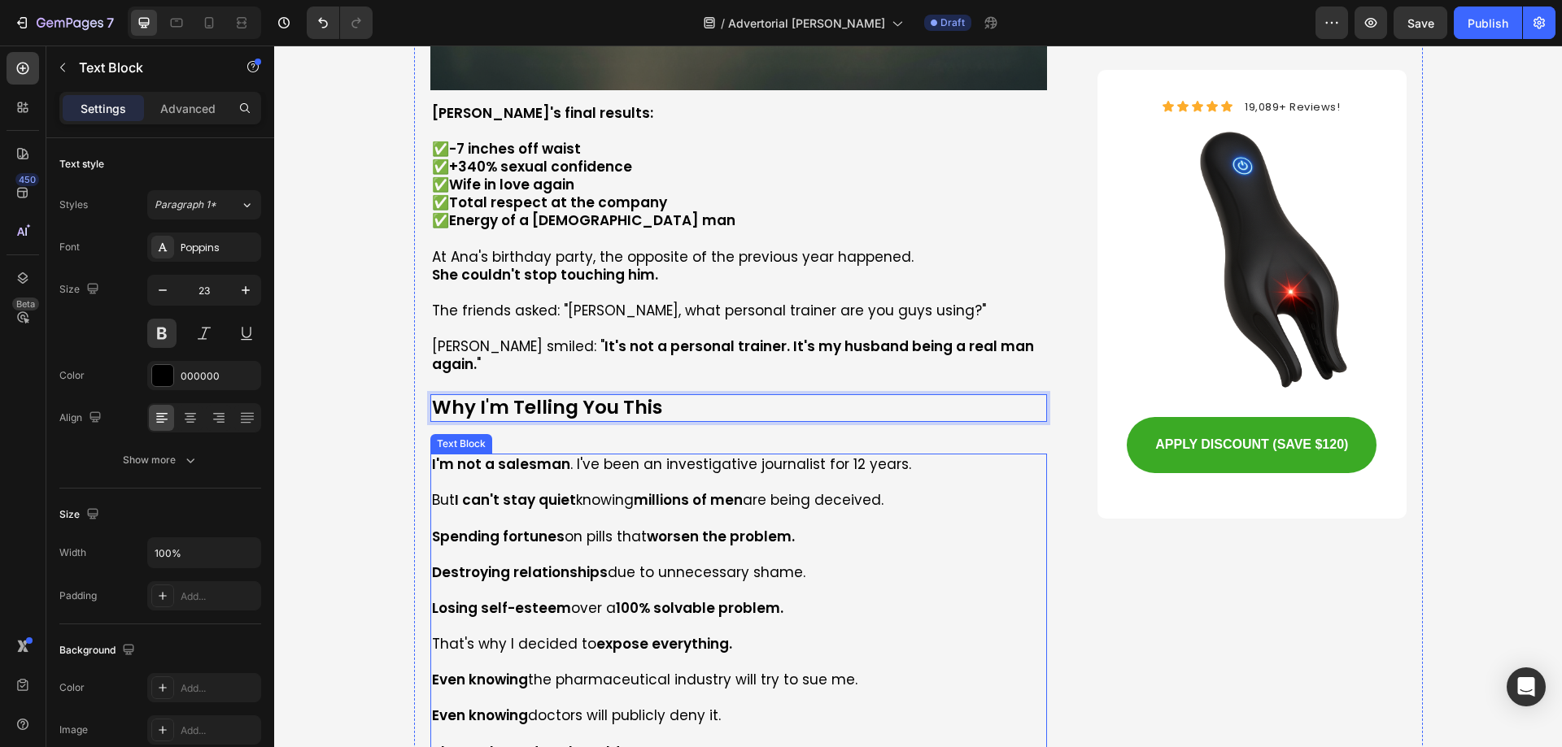
scroll to position [7564, 0]
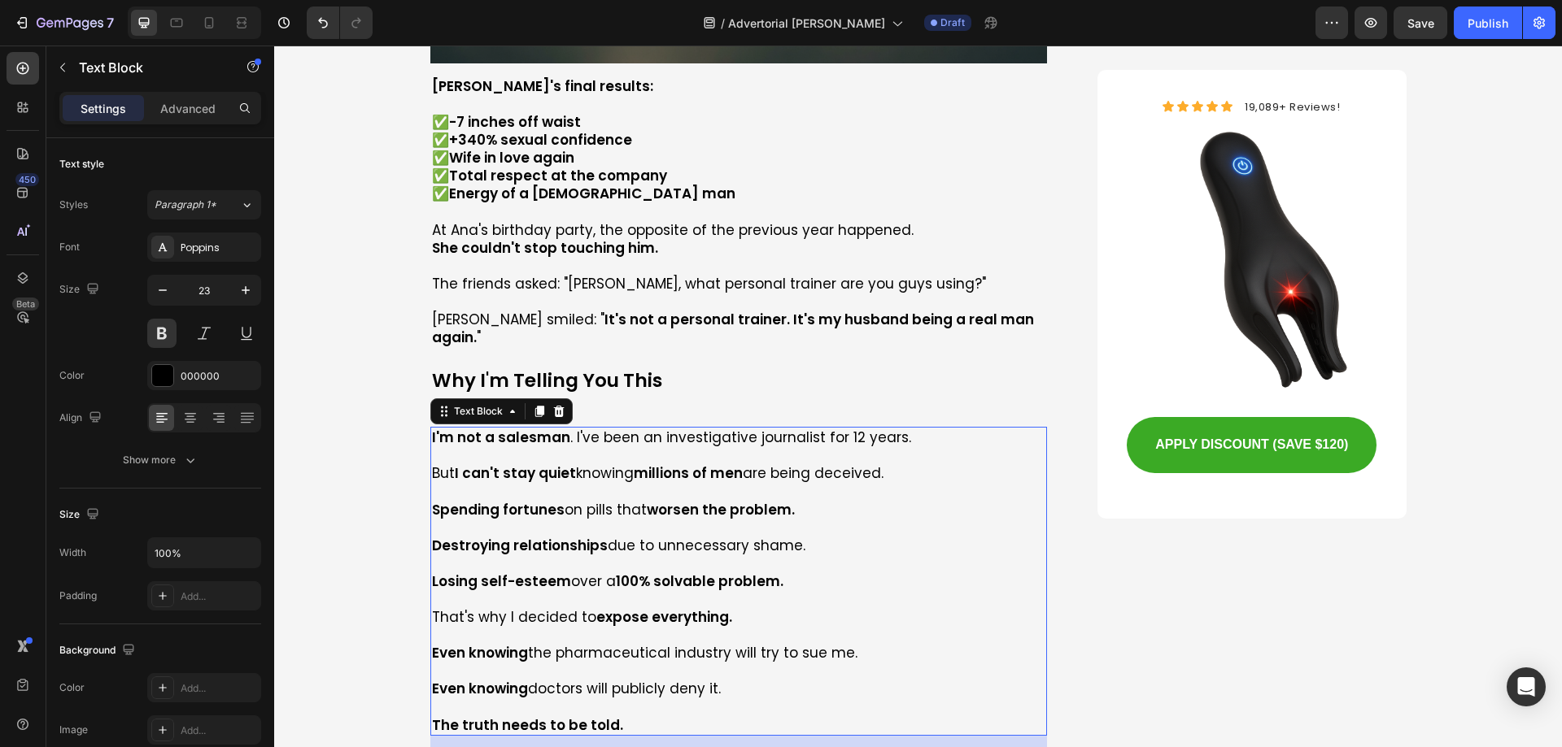
click at [560, 447] on p at bounding box center [739, 456] width 614 height 18
click at [646, 537] on p "Destroying relationships due to unnecessary shame." at bounding box center [739, 546] width 614 height 18
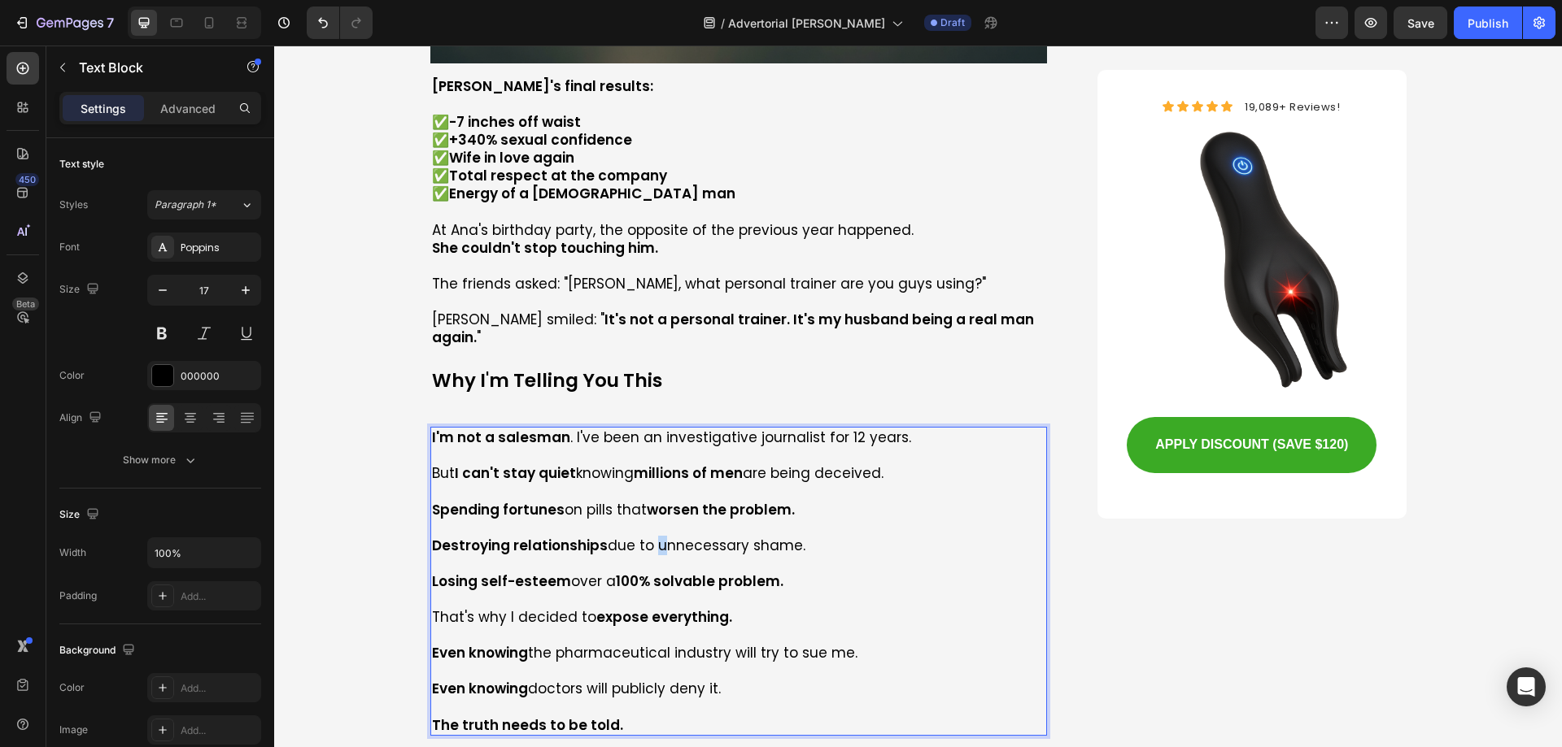
click at [646, 537] on p "Destroying relationships due to unnecessary shame." at bounding box center [739, 546] width 614 height 18
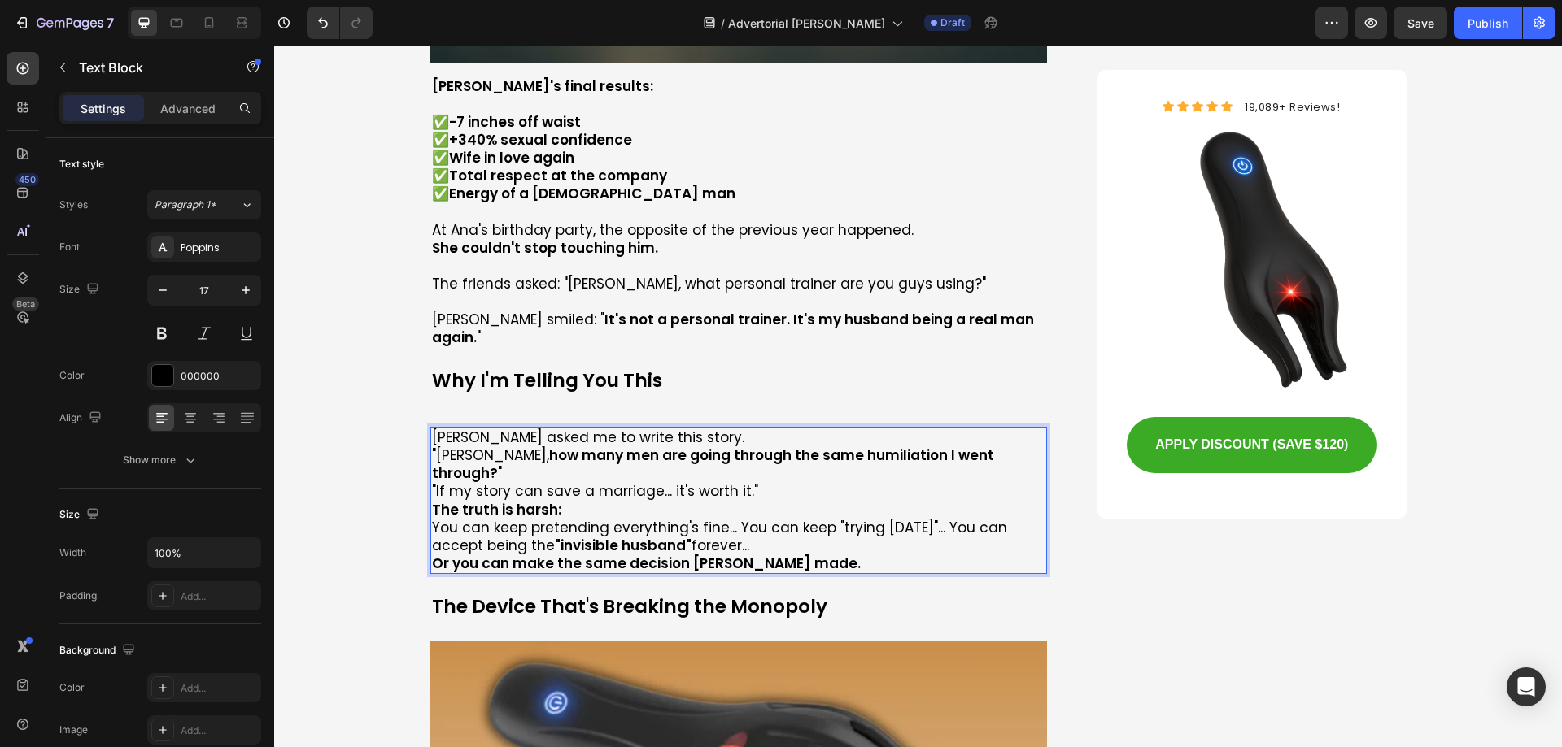
click at [706, 429] on p "[PERSON_NAME] asked me to write this story." at bounding box center [739, 438] width 614 height 18
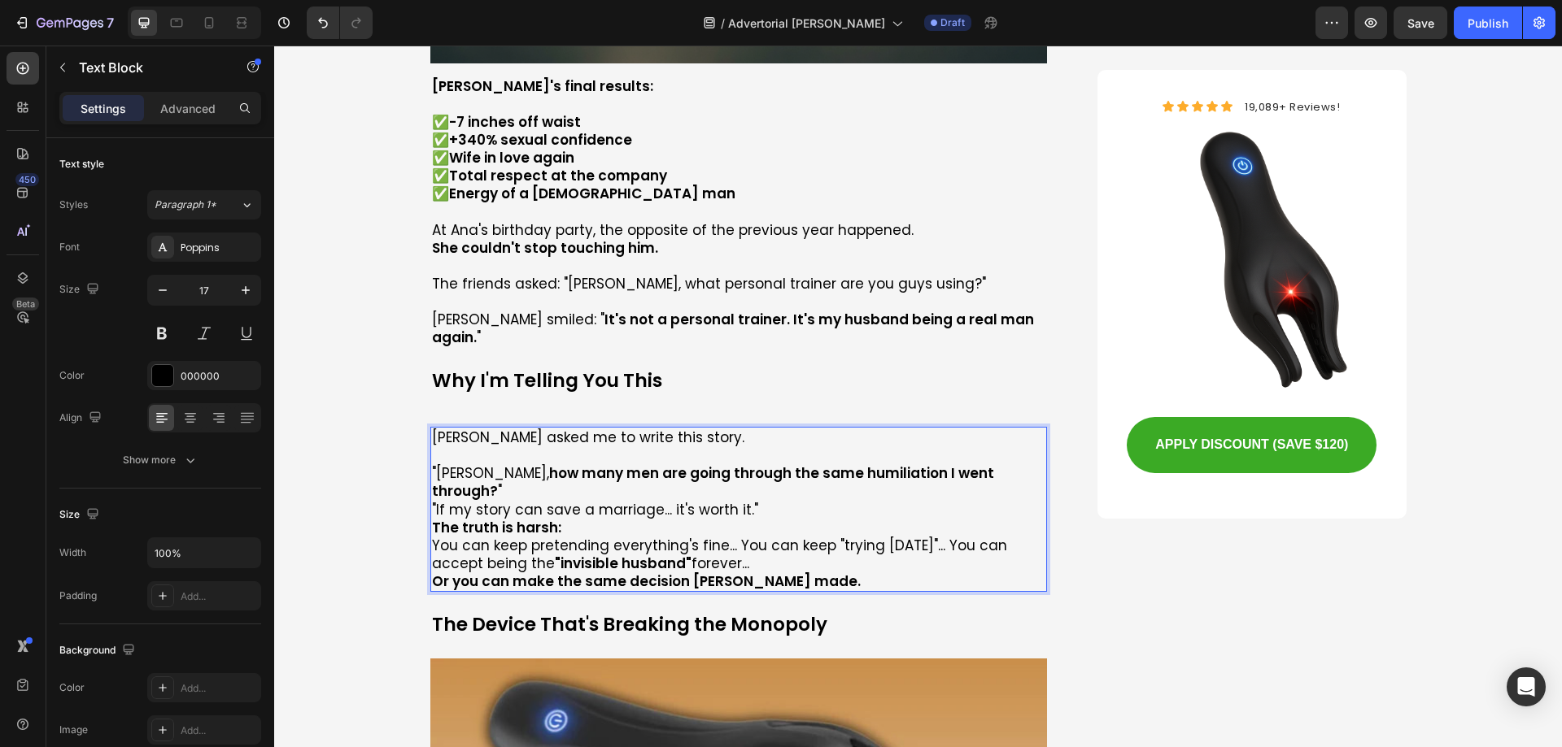
click at [1013, 464] on p ""[PERSON_NAME], how many men are going through the same humiliation I went thro…" at bounding box center [739, 482] width 614 height 36
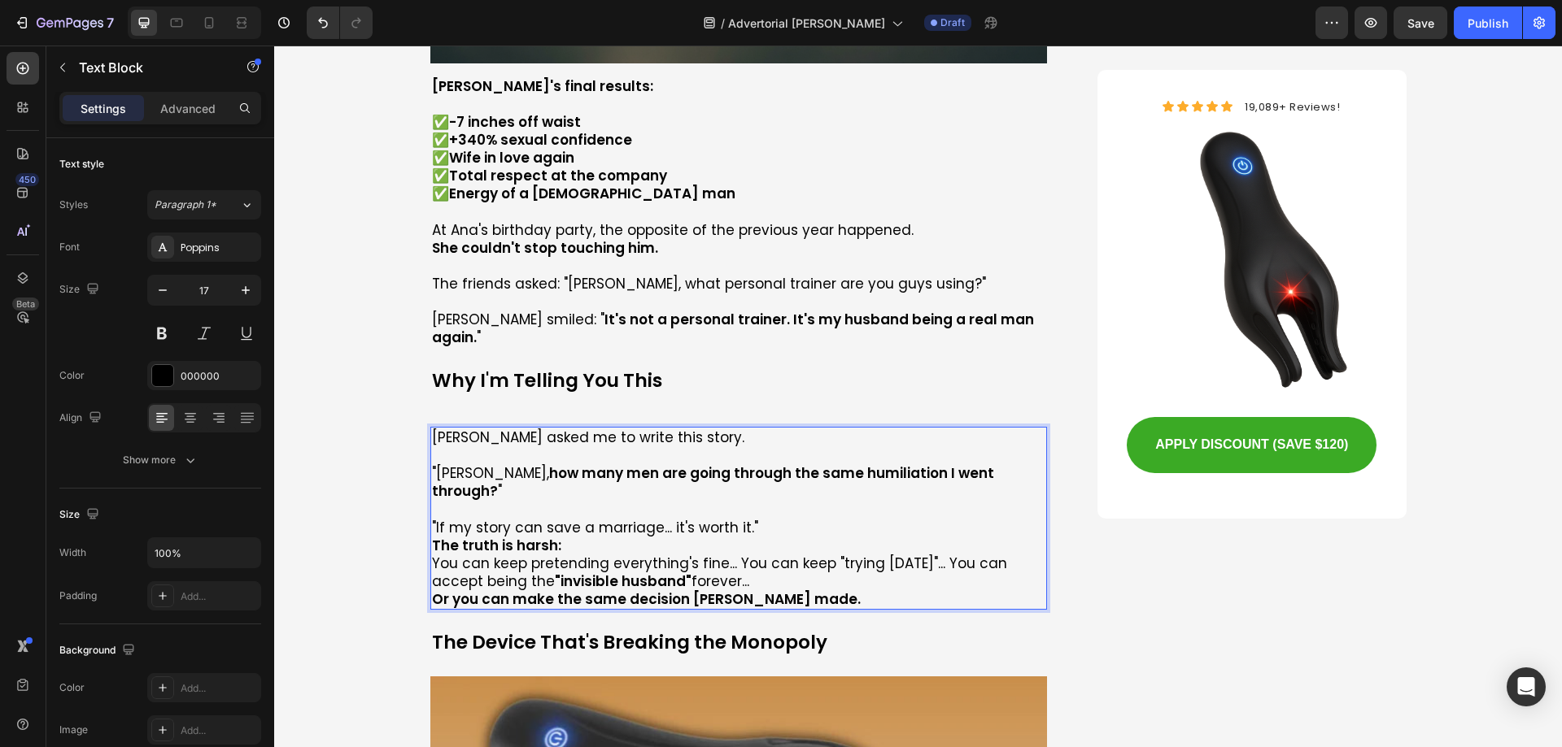
click at [789, 519] on p ""If my story can save a marriage... it's worth it."" at bounding box center [739, 528] width 614 height 18
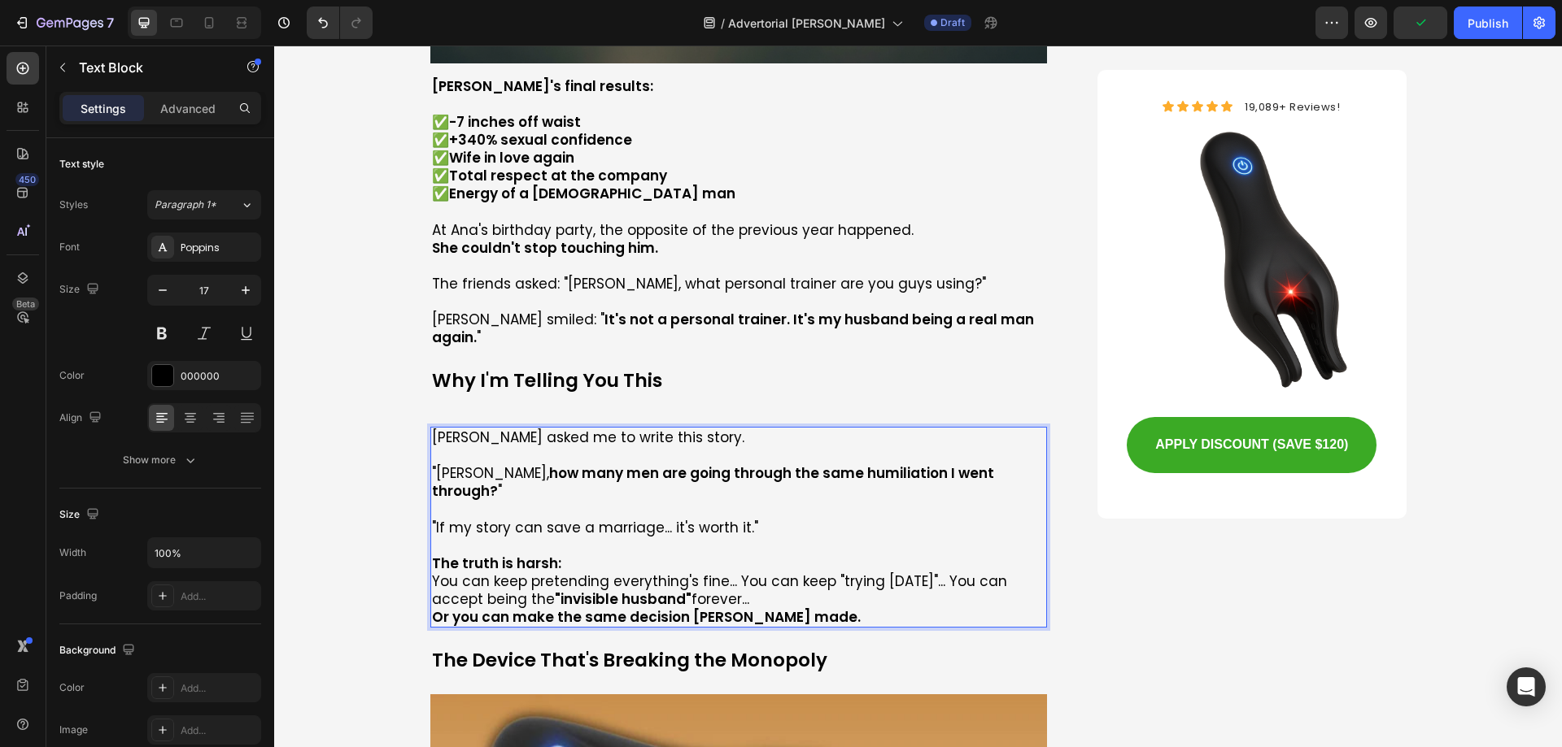
click at [608, 555] on p "The truth is harsh:" at bounding box center [739, 564] width 614 height 18
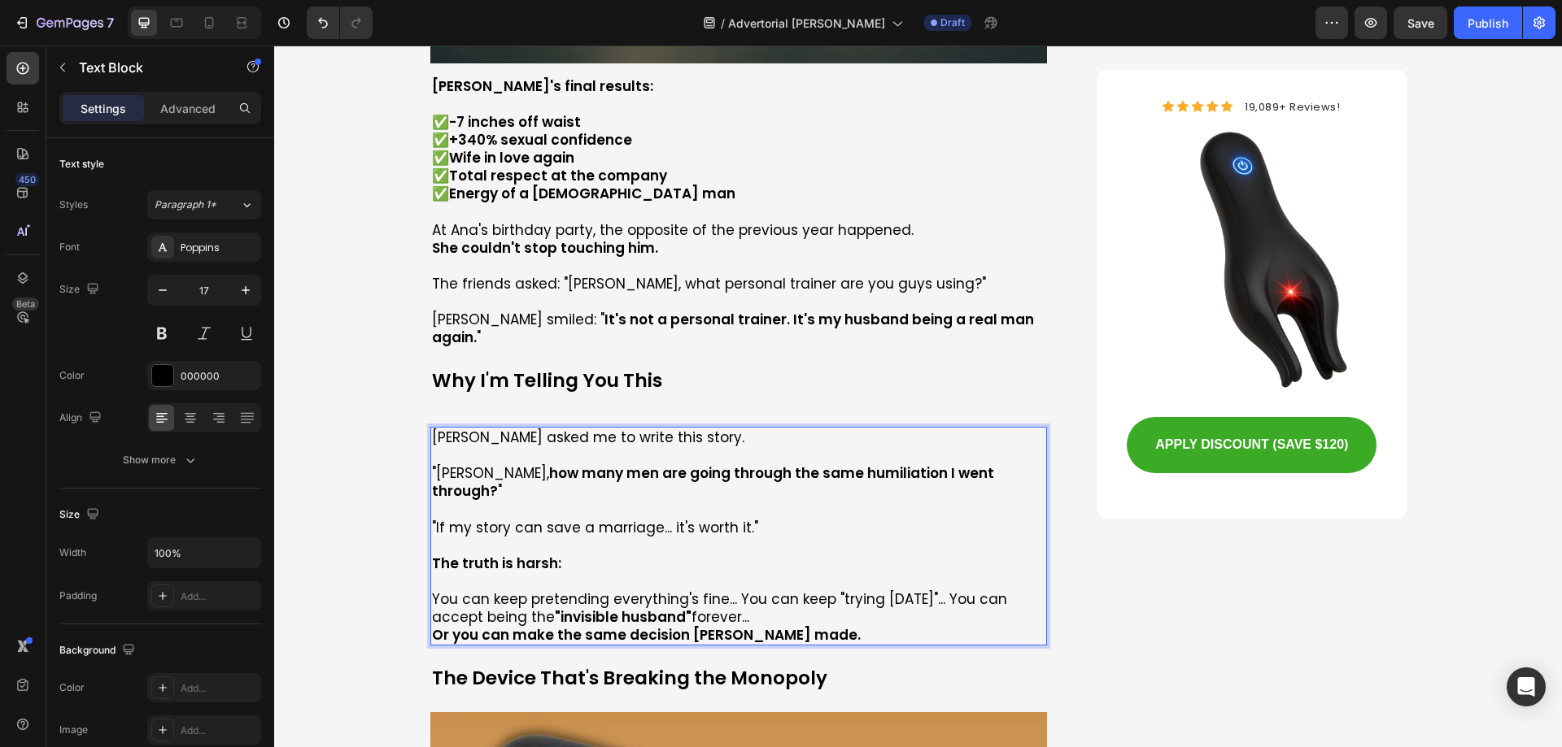
click at [736, 590] on p "You can keep pretending everything's fine... You can keep "trying [DATE]"... Yo…" at bounding box center [739, 608] width 614 height 36
click at [734, 590] on p "You can keep pretending everything's fine... You can keep "trying [DATE]"... Yo…" at bounding box center [739, 608] width 614 height 36
click at [815, 626] on p "Or you can make the same decision [PERSON_NAME] made." at bounding box center [739, 635] width 614 height 18
click at [813, 590] on p "You can keep pretending everything's fine... You can keep "trying [DATE]"... Yo…" at bounding box center [739, 608] width 614 height 36
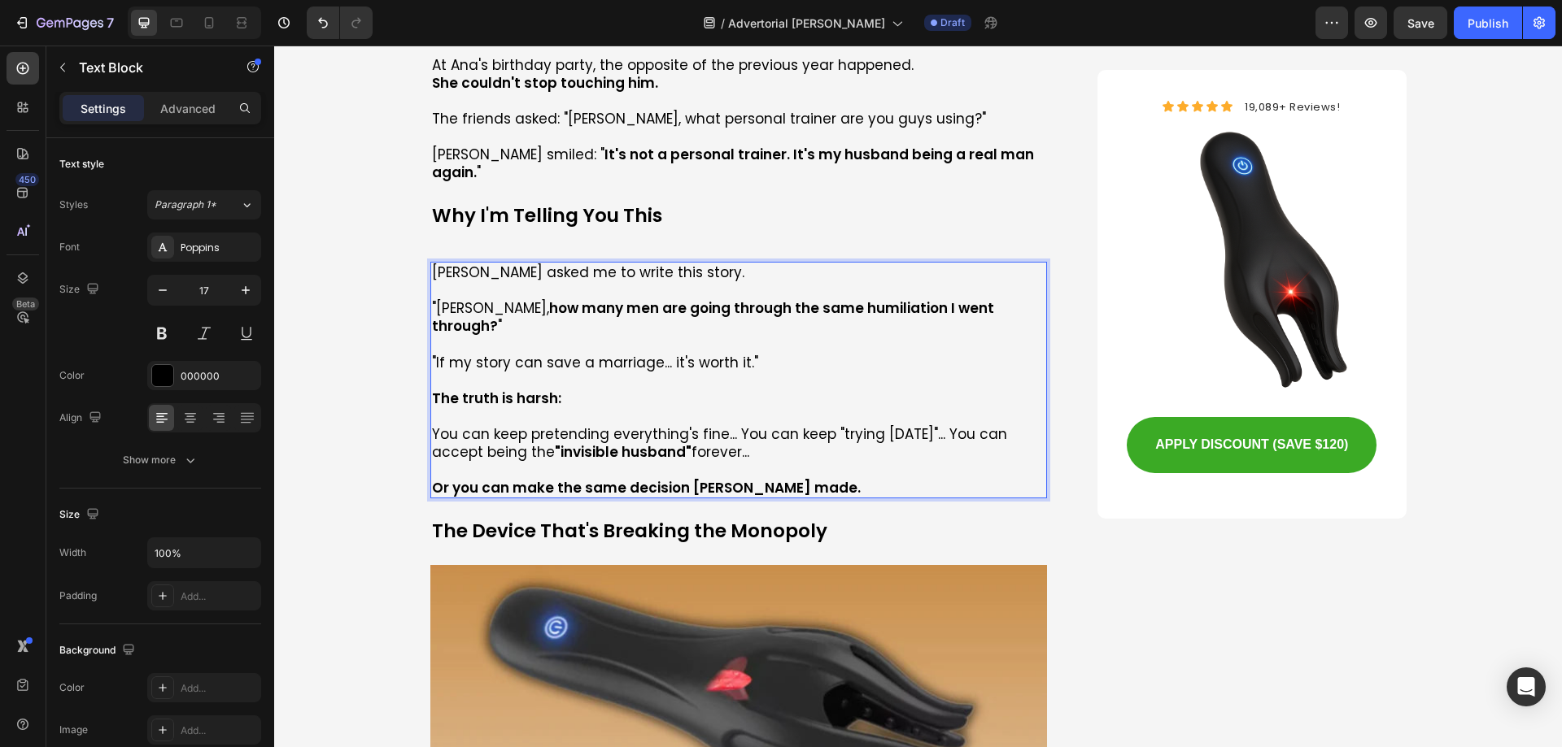
scroll to position [7808, 0]
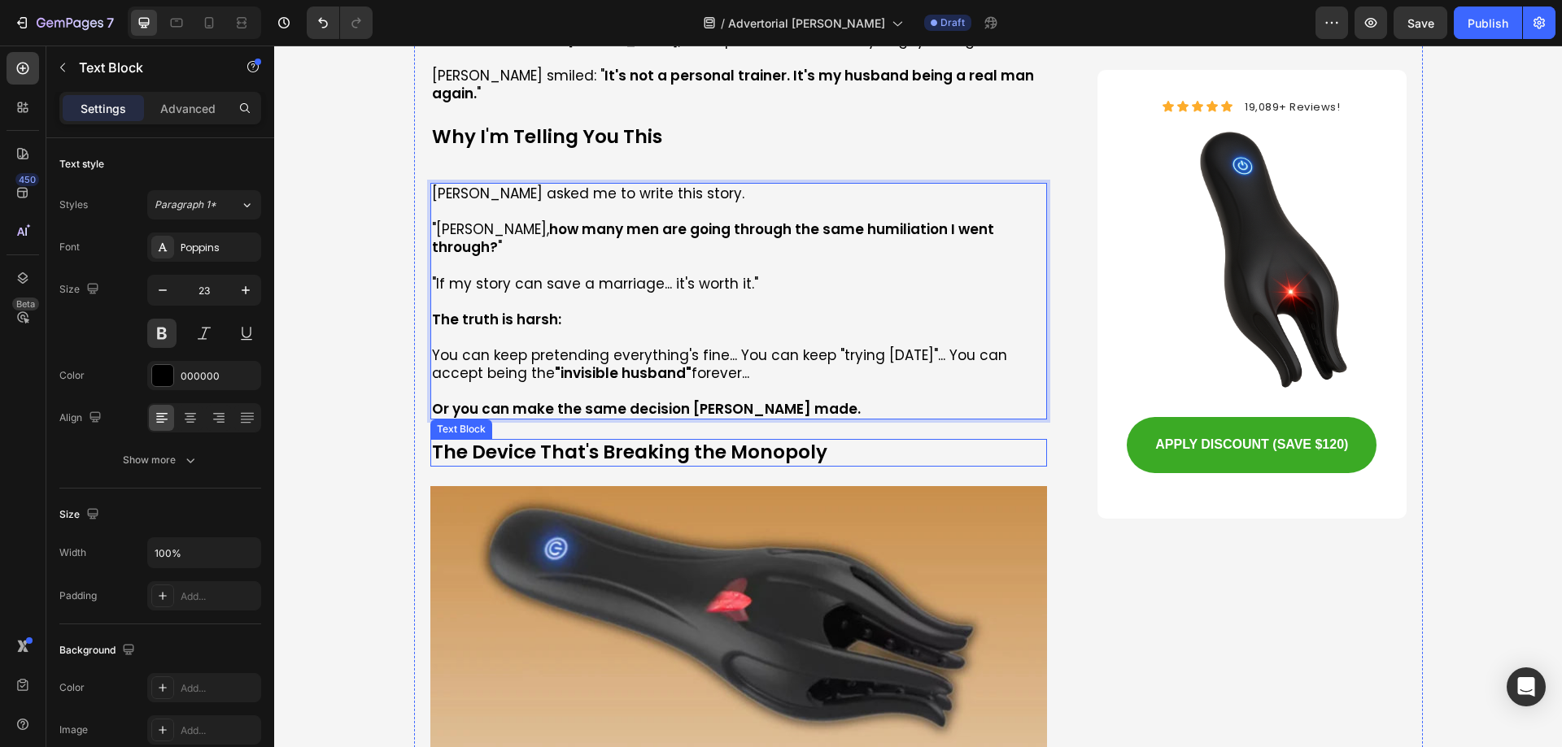
click at [549, 441] on p "The Device That's Breaking the Monopoly" at bounding box center [739, 453] width 614 height 24
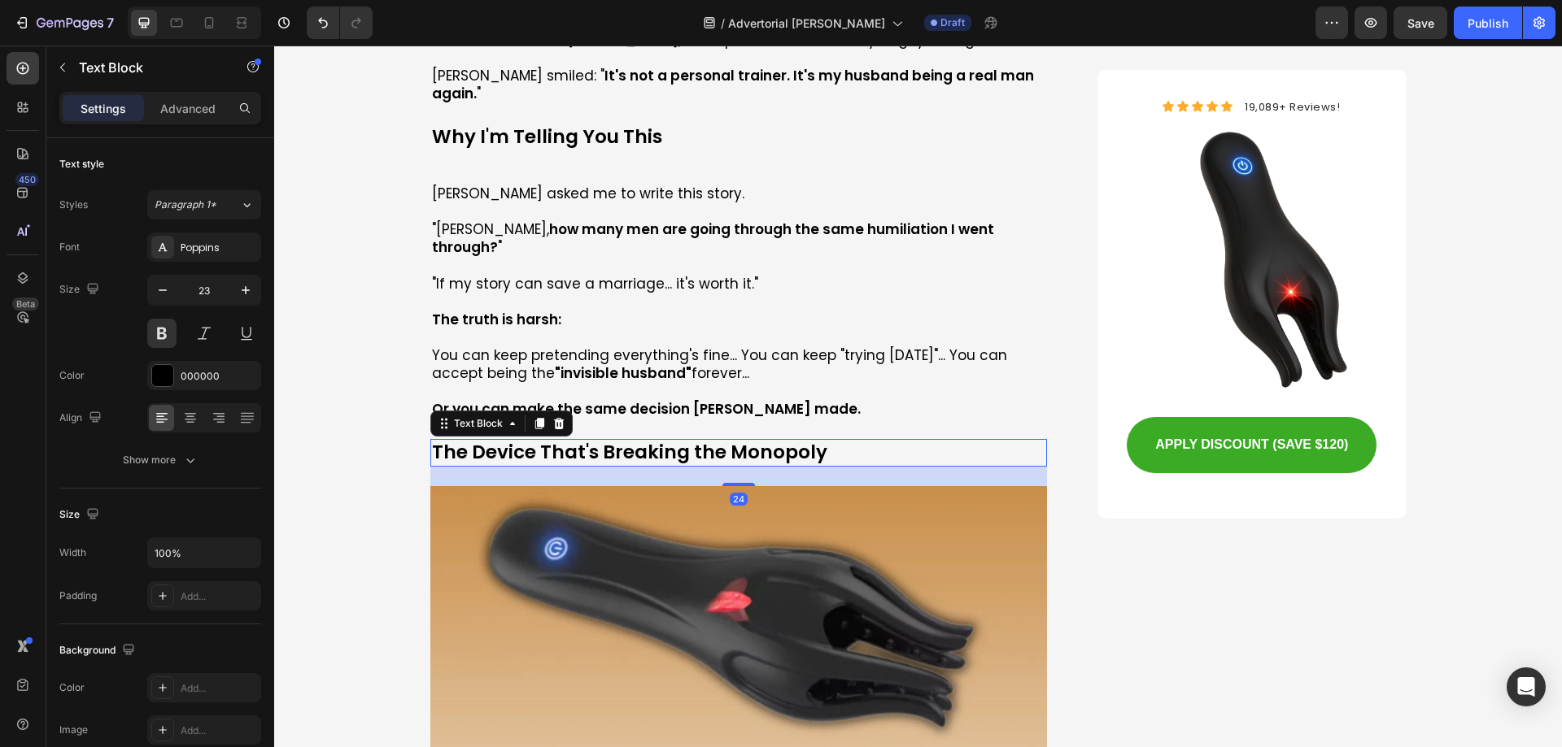
click at [549, 441] on p "The Device That's Breaking the Monopoly" at bounding box center [739, 453] width 614 height 24
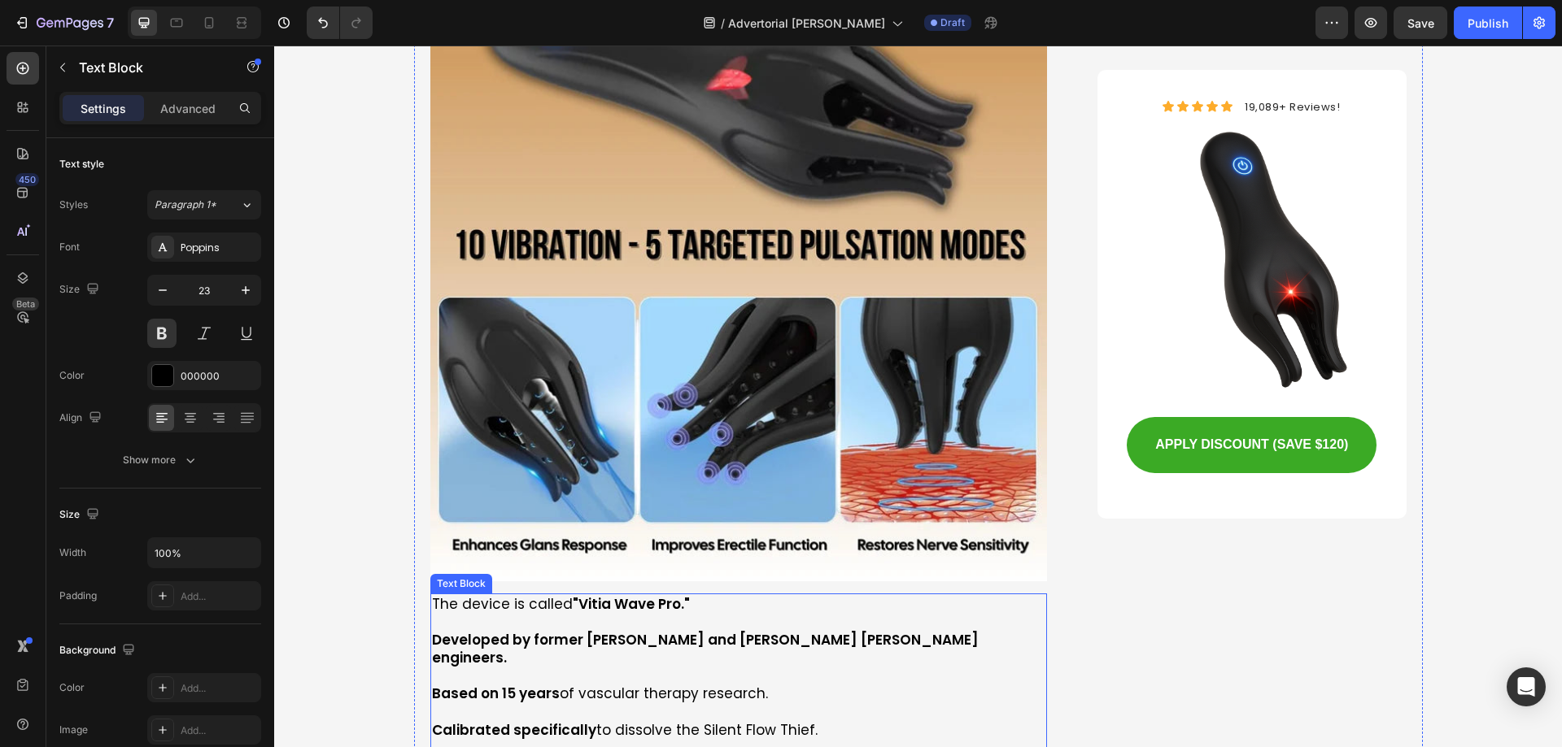
scroll to position [8459, 0]
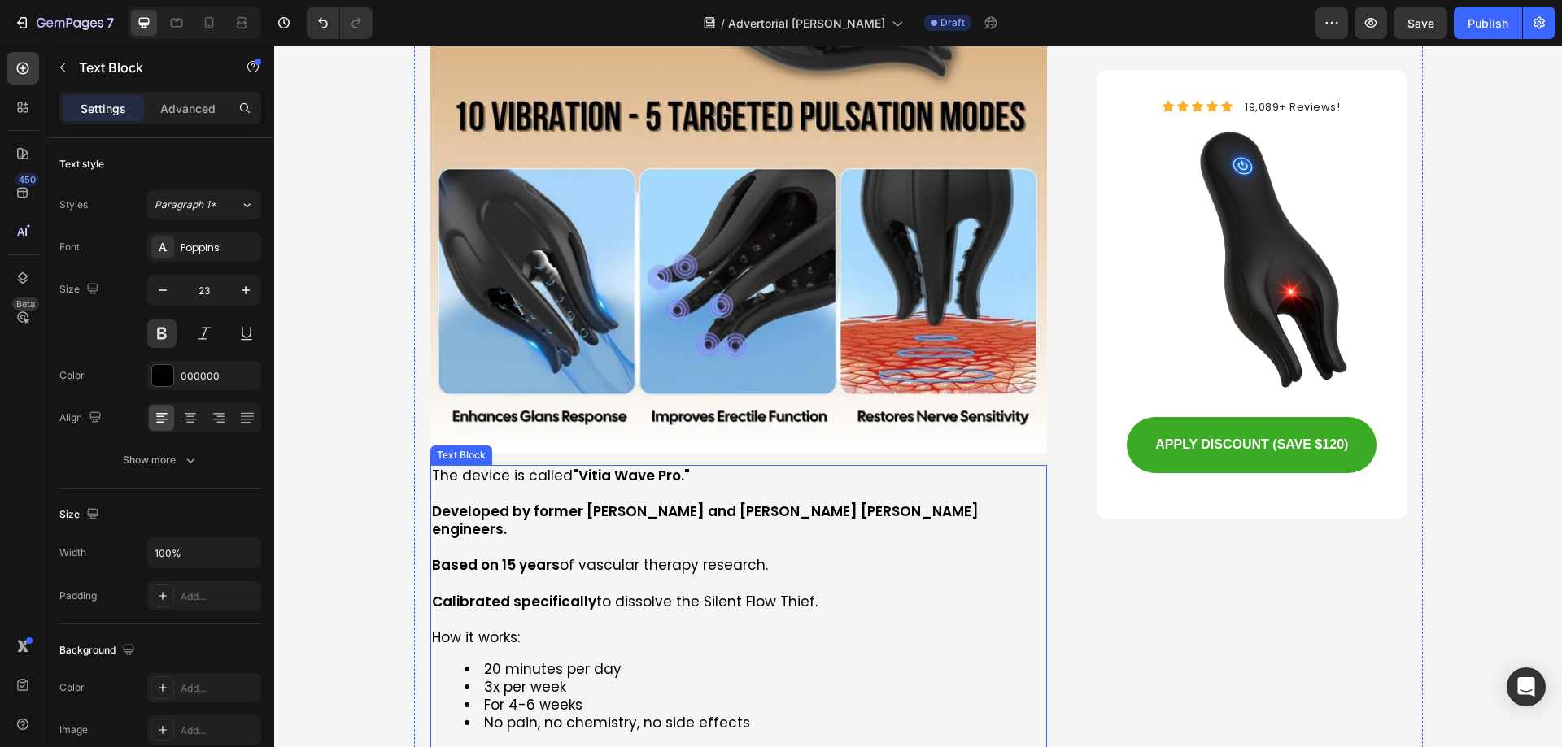
click at [522, 555] on strong "Based on 15 years" at bounding box center [496, 565] width 128 height 20
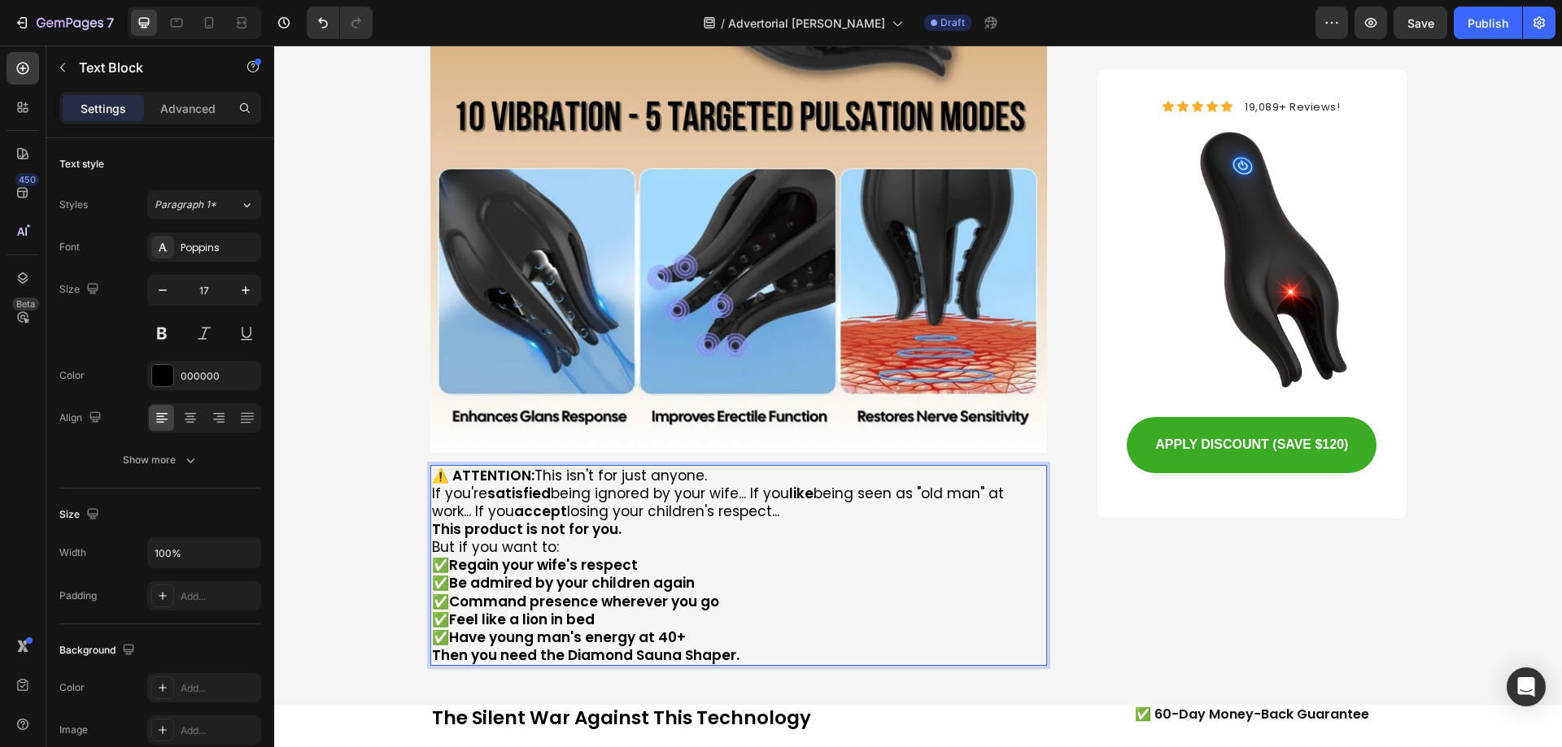
click at [731, 467] on p "⚠️ ATTENTION: This isn't for just anyone." at bounding box center [739, 476] width 614 height 18
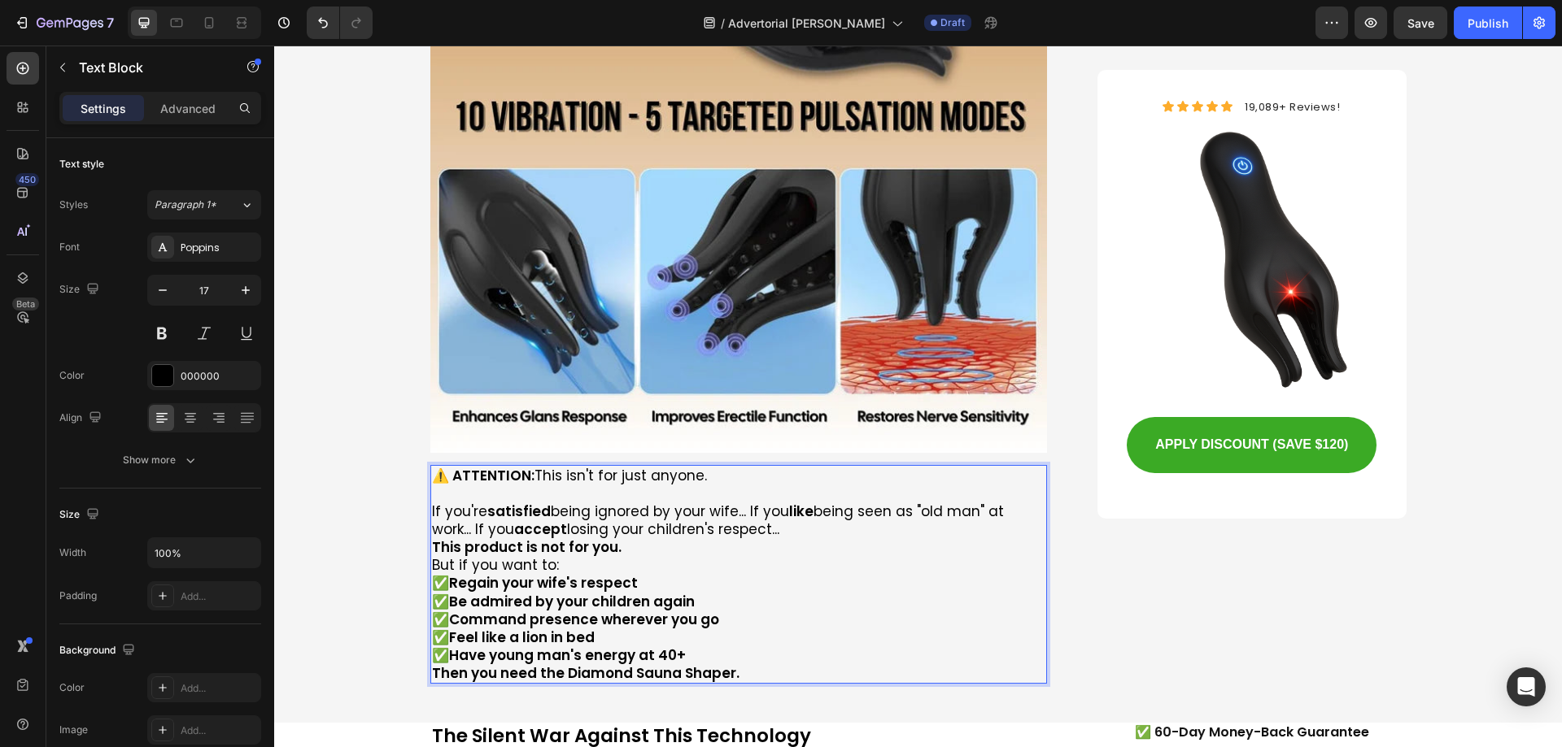
click at [806, 503] on p "If you're satisfied being ignored by your wife... If you like being seen as "ol…" at bounding box center [739, 521] width 614 height 36
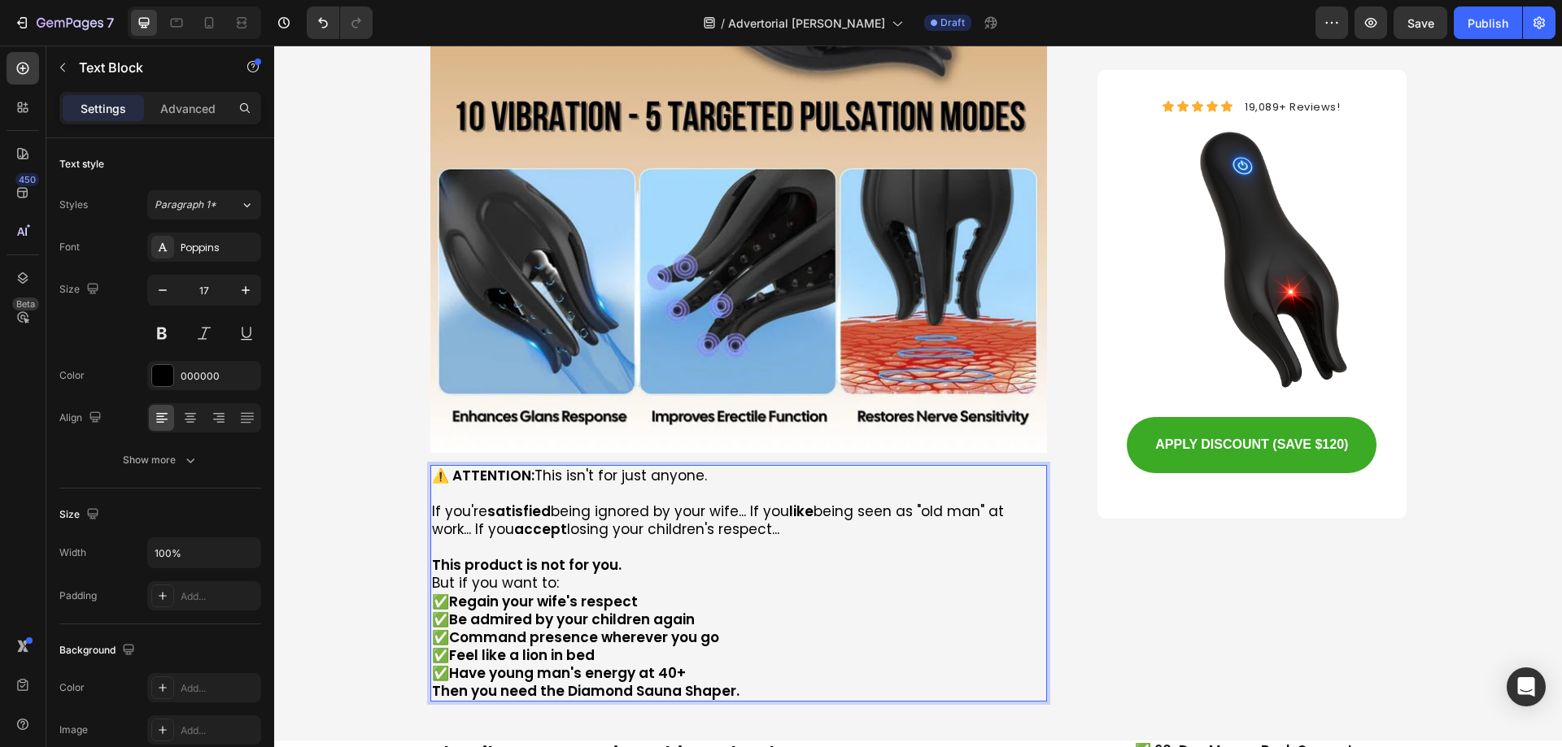
click at [638, 556] on p "This product is not for you." at bounding box center [739, 565] width 614 height 18
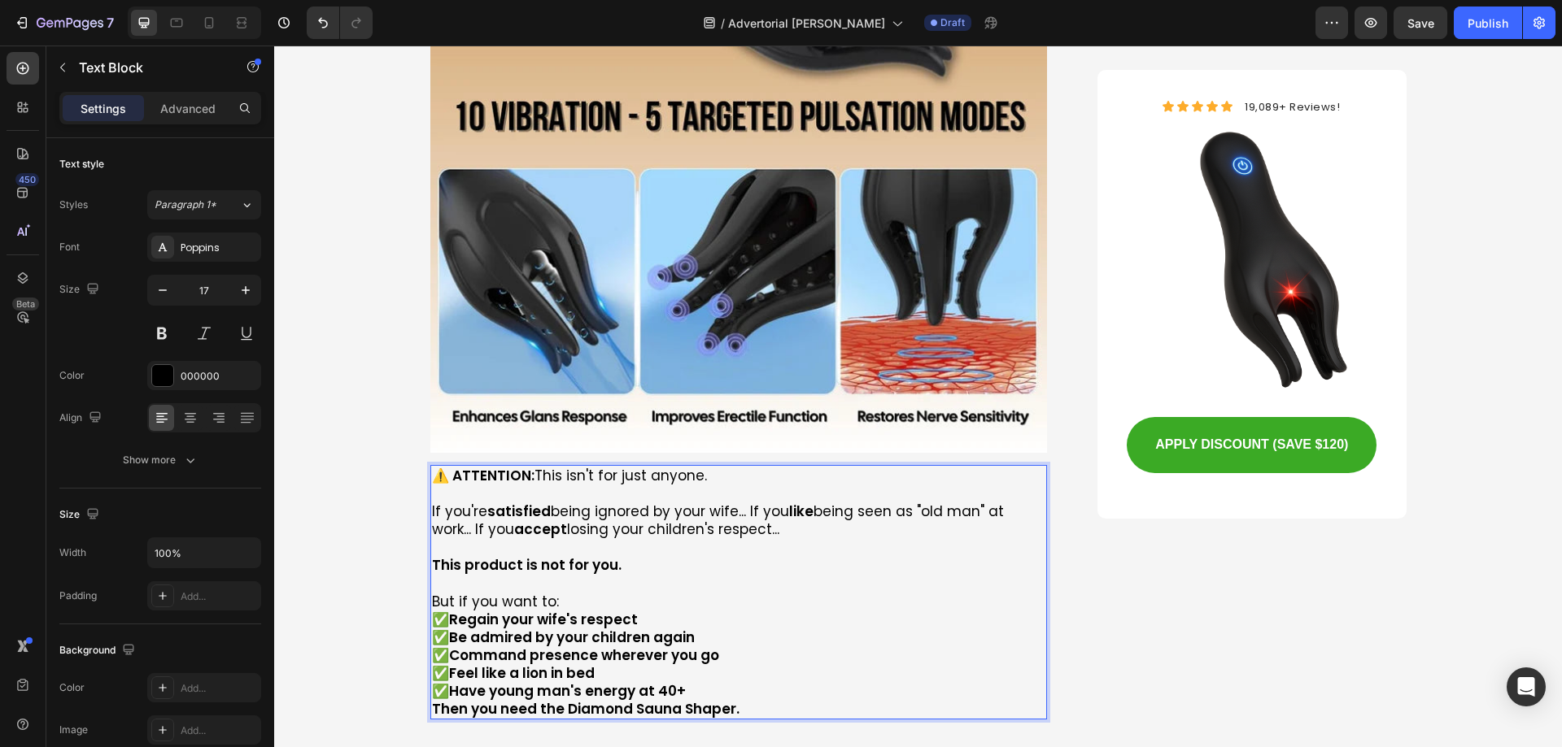
click at [713, 611] on p "✅ Regain your wife's respect ✅ Be admired by your children again ✅ Command pres…" at bounding box center [739, 655] width 614 height 89
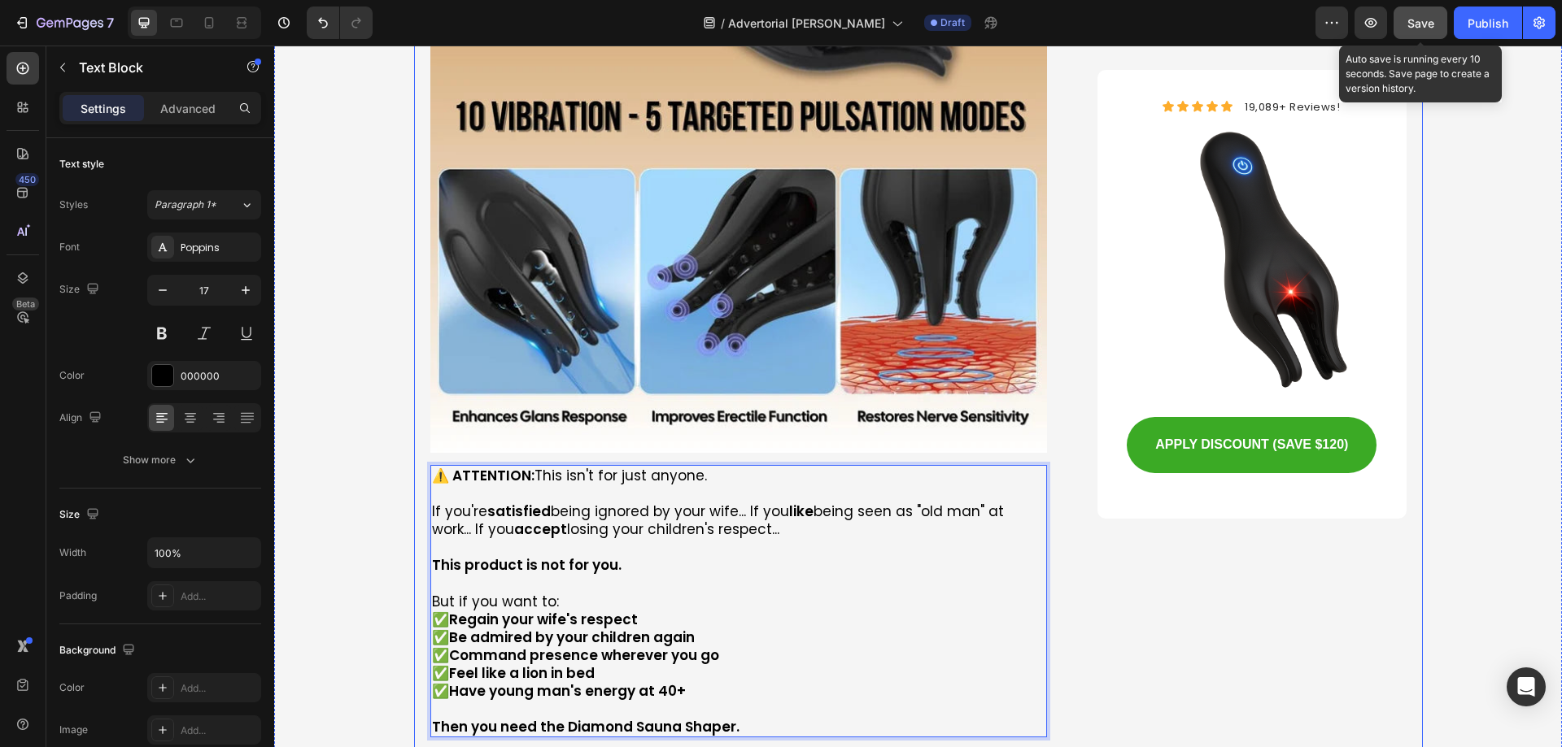
click at [1423, 31] on div "Save" at bounding box center [1420, 23] width 27 height 17
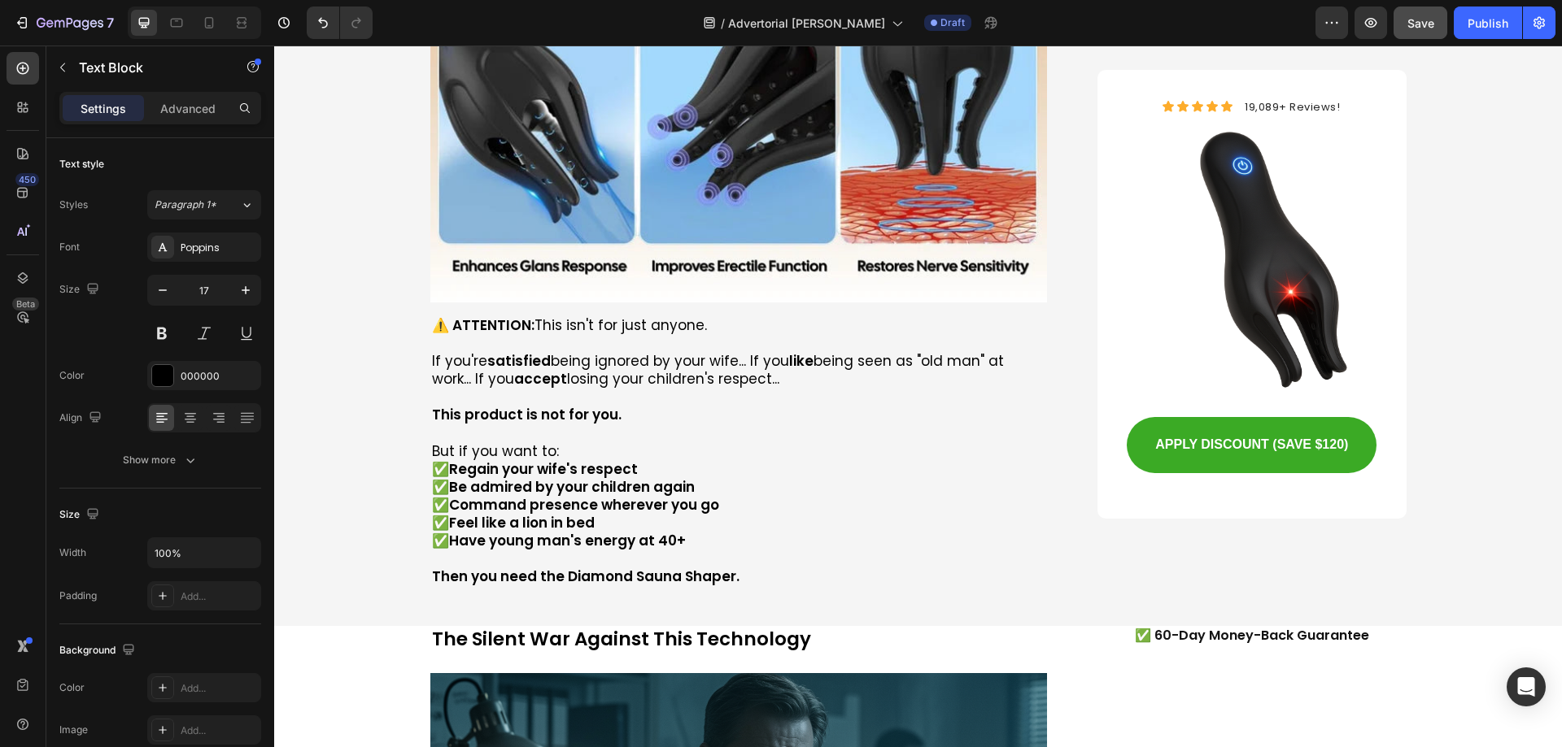
scroll to position [8621, 0]
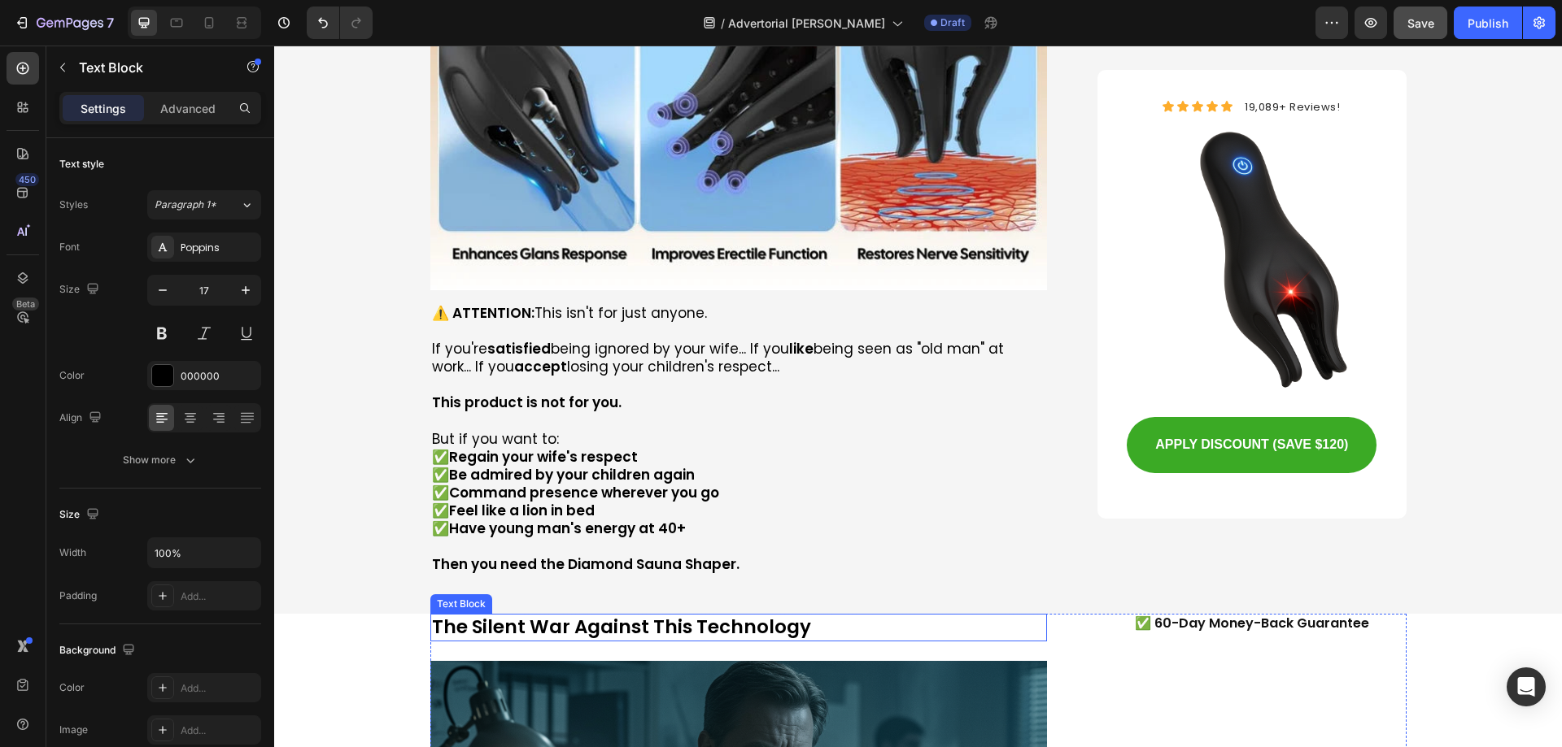
click at [643, 616] on p "The Silent War Against This Technology" at bounding box center [739, 628] width 614 height 24
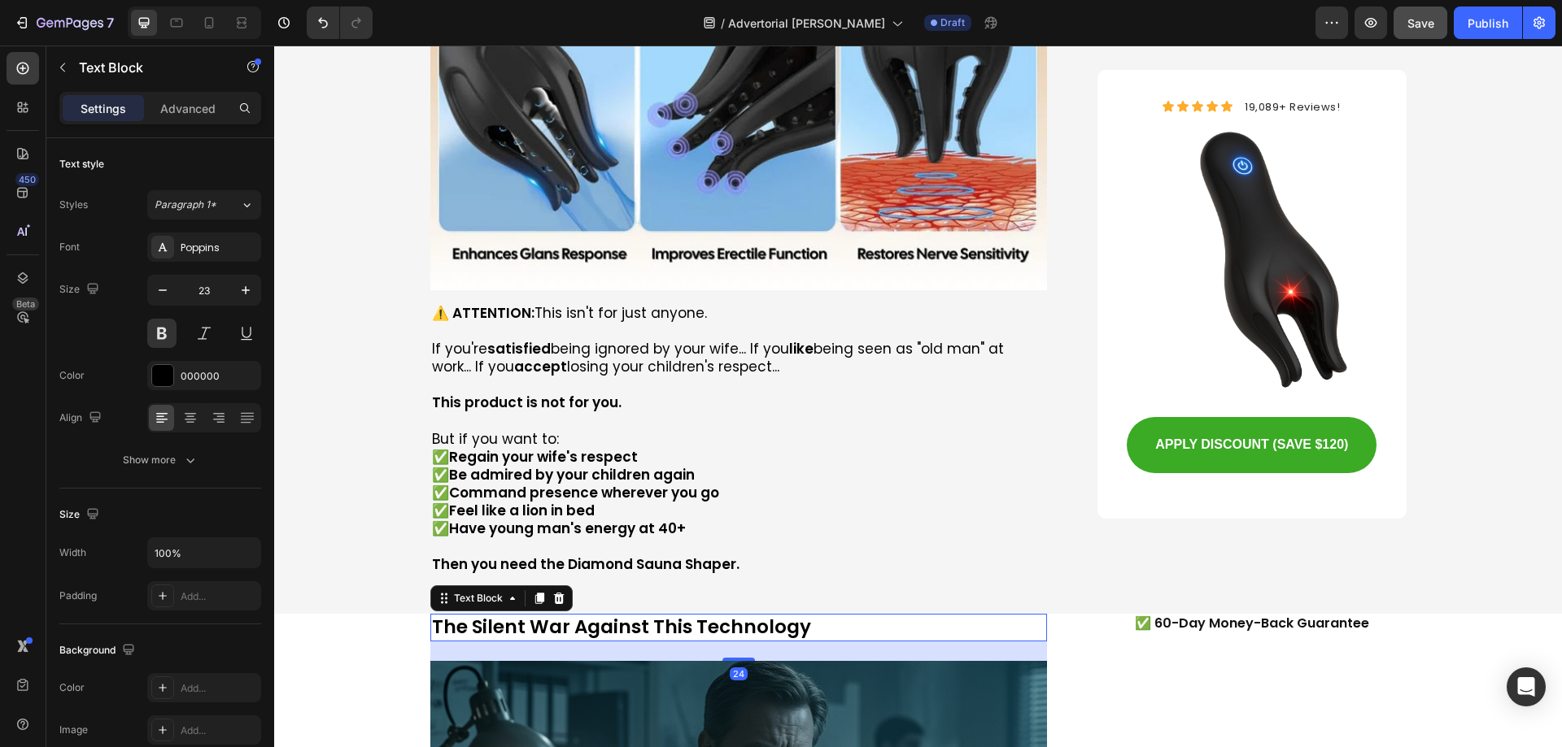
click at [643, 616] on p "The Silent War Against This Technology" at bounding box center [739, 628] width 614 height 24
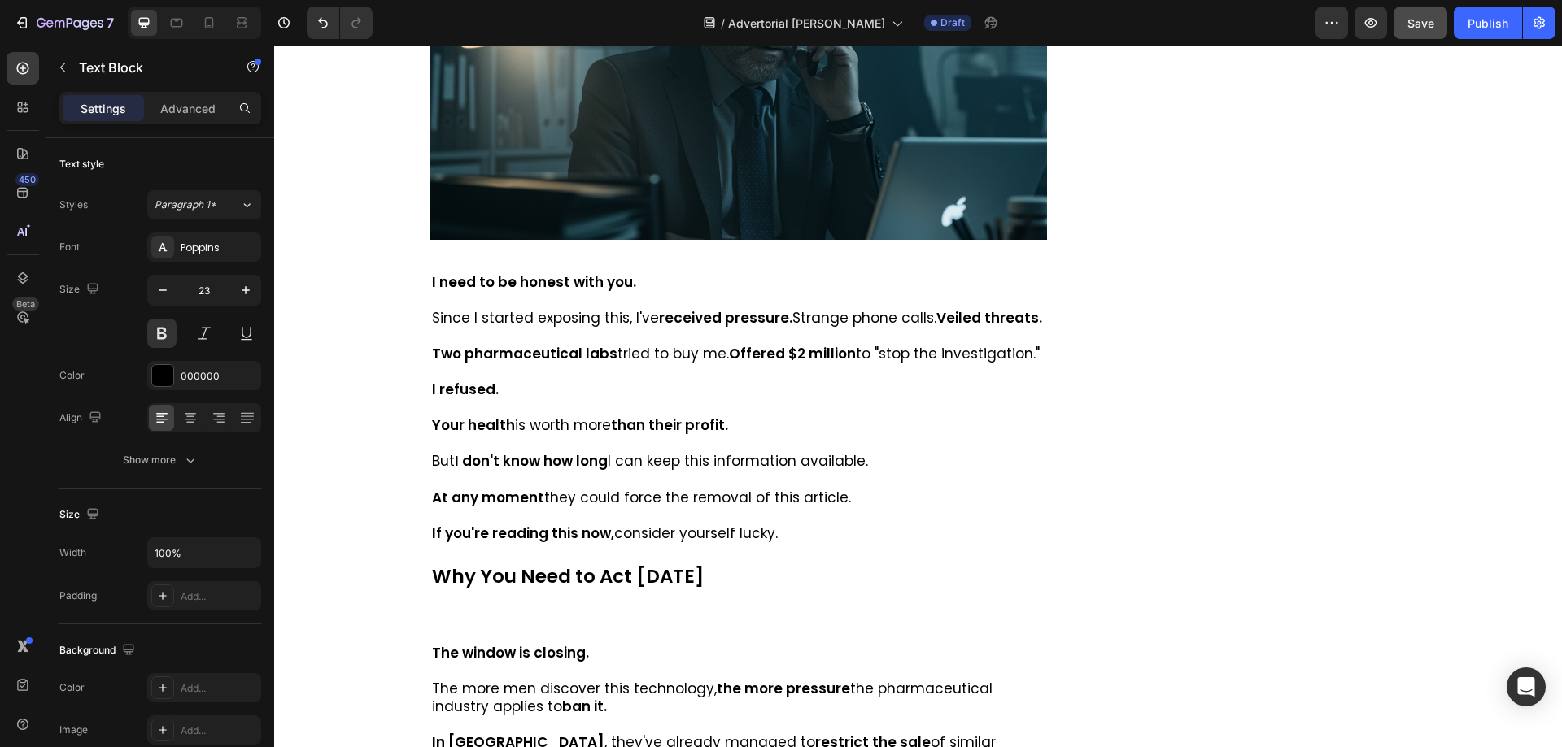
scroll to position [9353, 0]
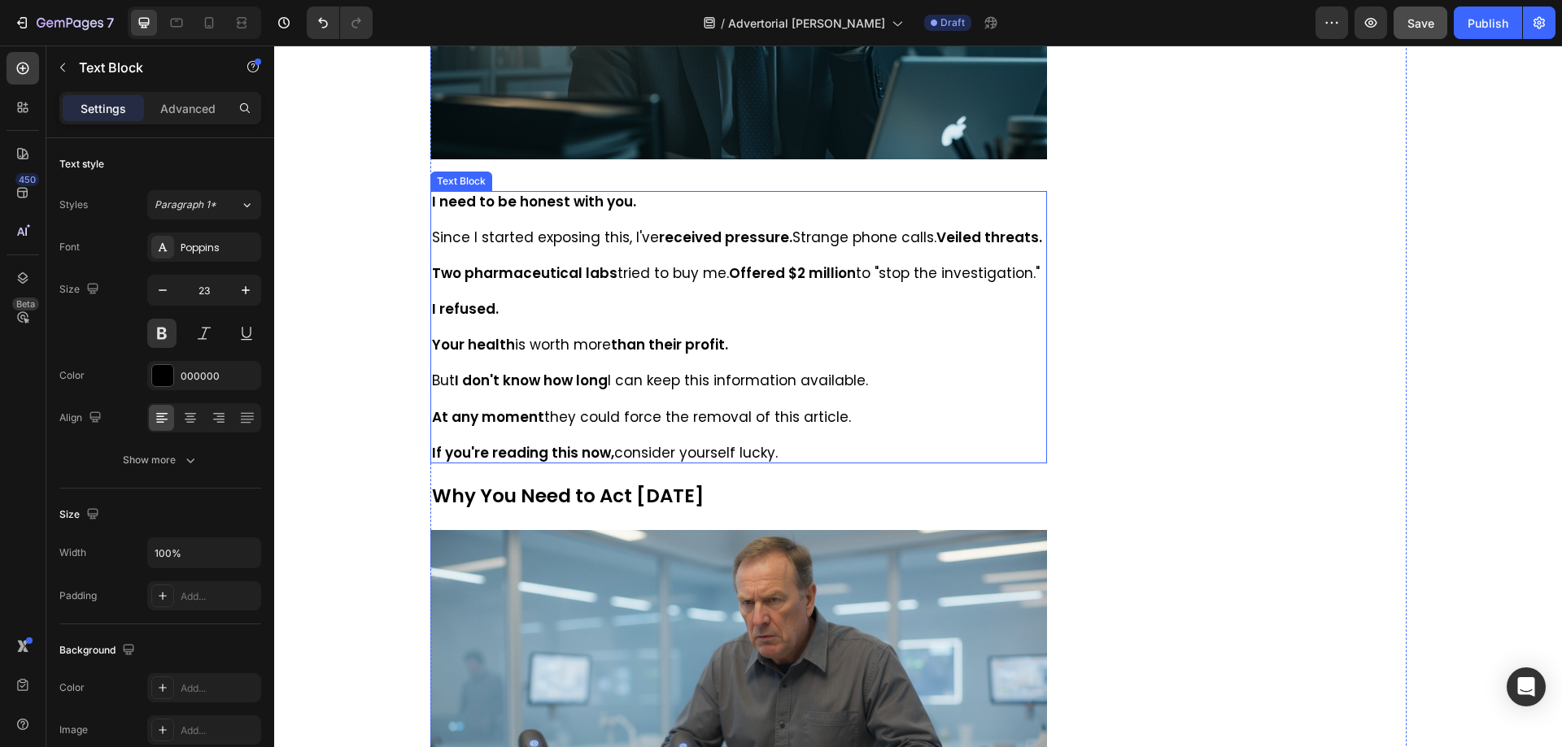
click at [554, 315] on p "I refused." at bounding box center [739, 309] width 614 height 18
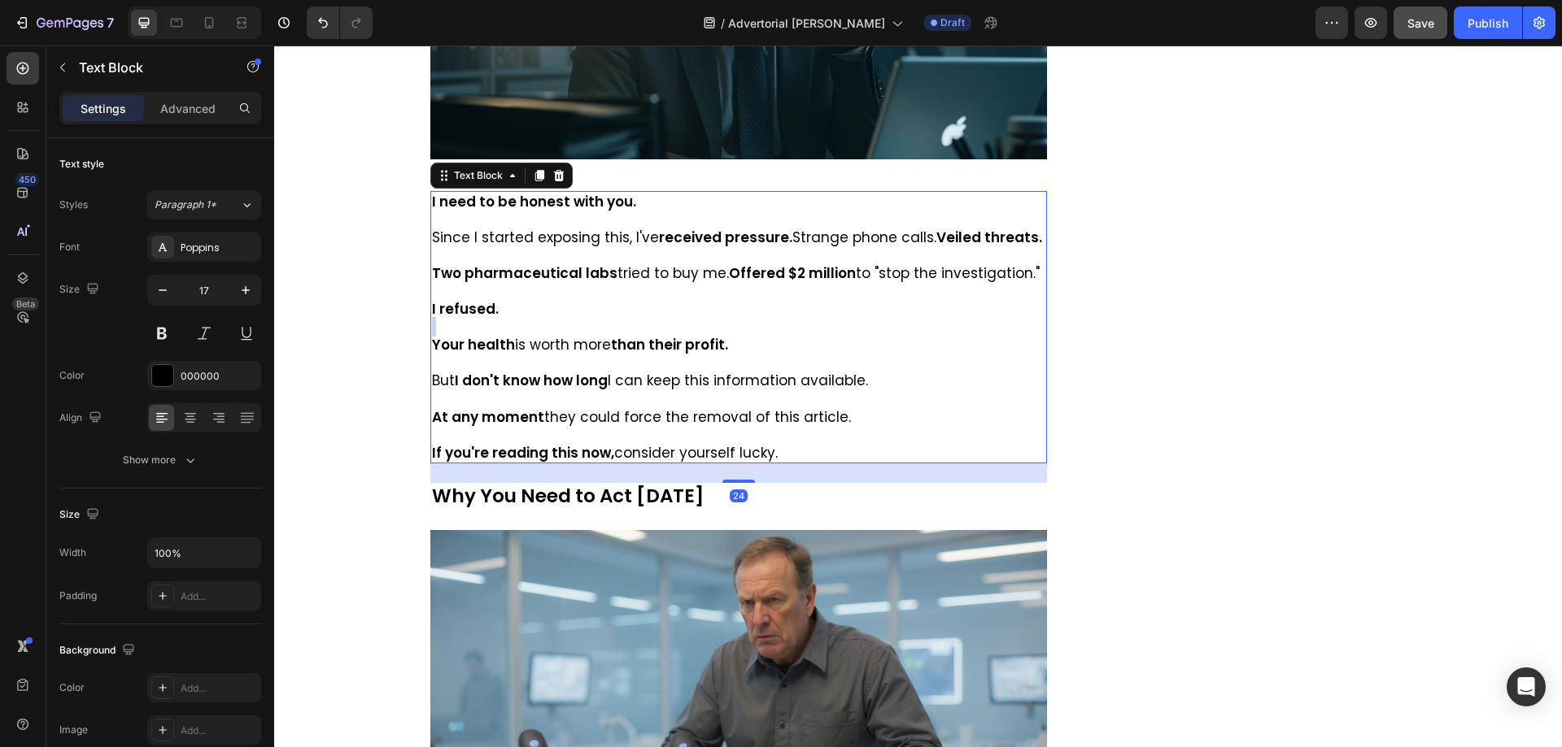
click at [554, 315] on p "I refused." at bounding box center [739, 309] width 614 height 18
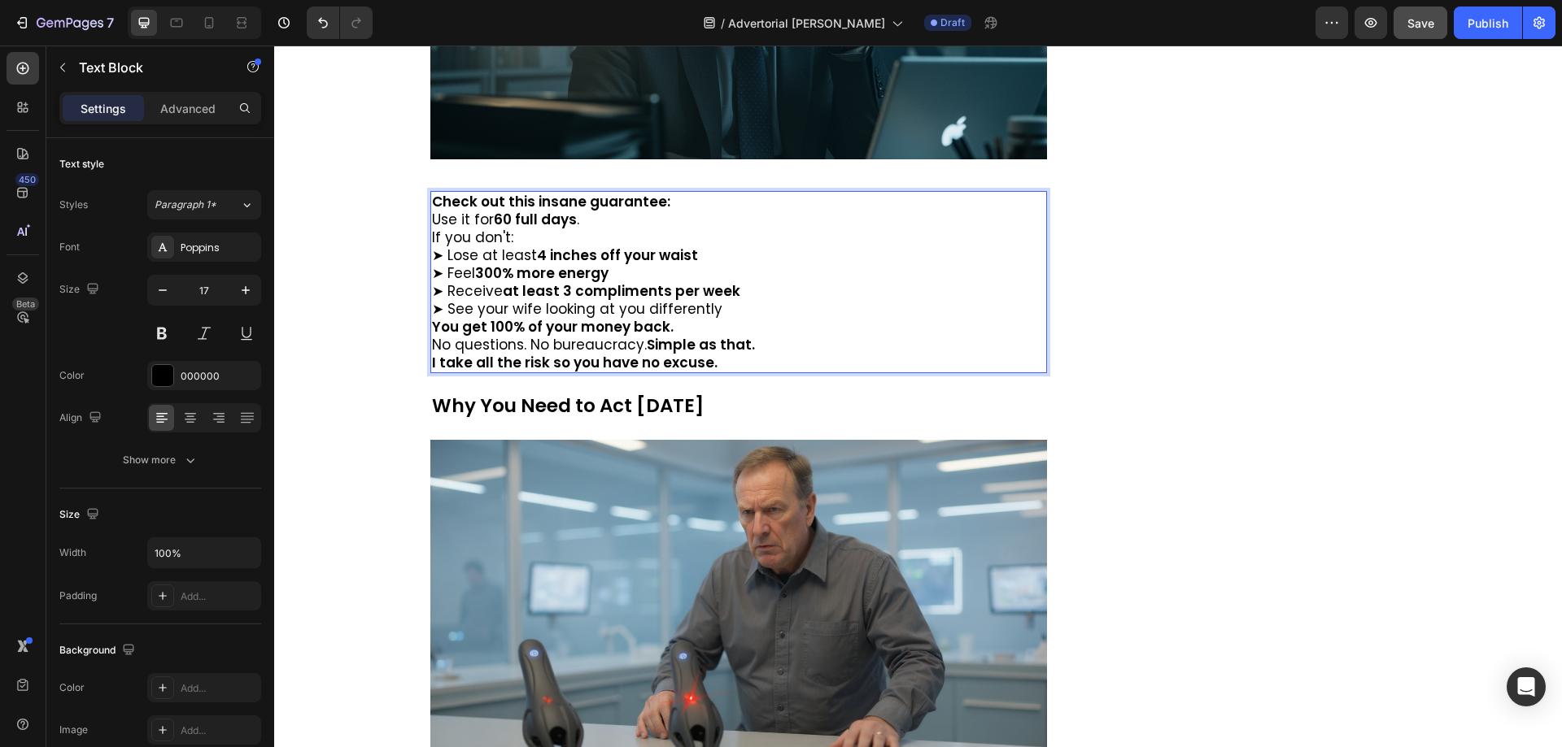
click at [680, 207] on p "Check out this insane guarantee:" at bounding box center [739, 202] width 614 height 18
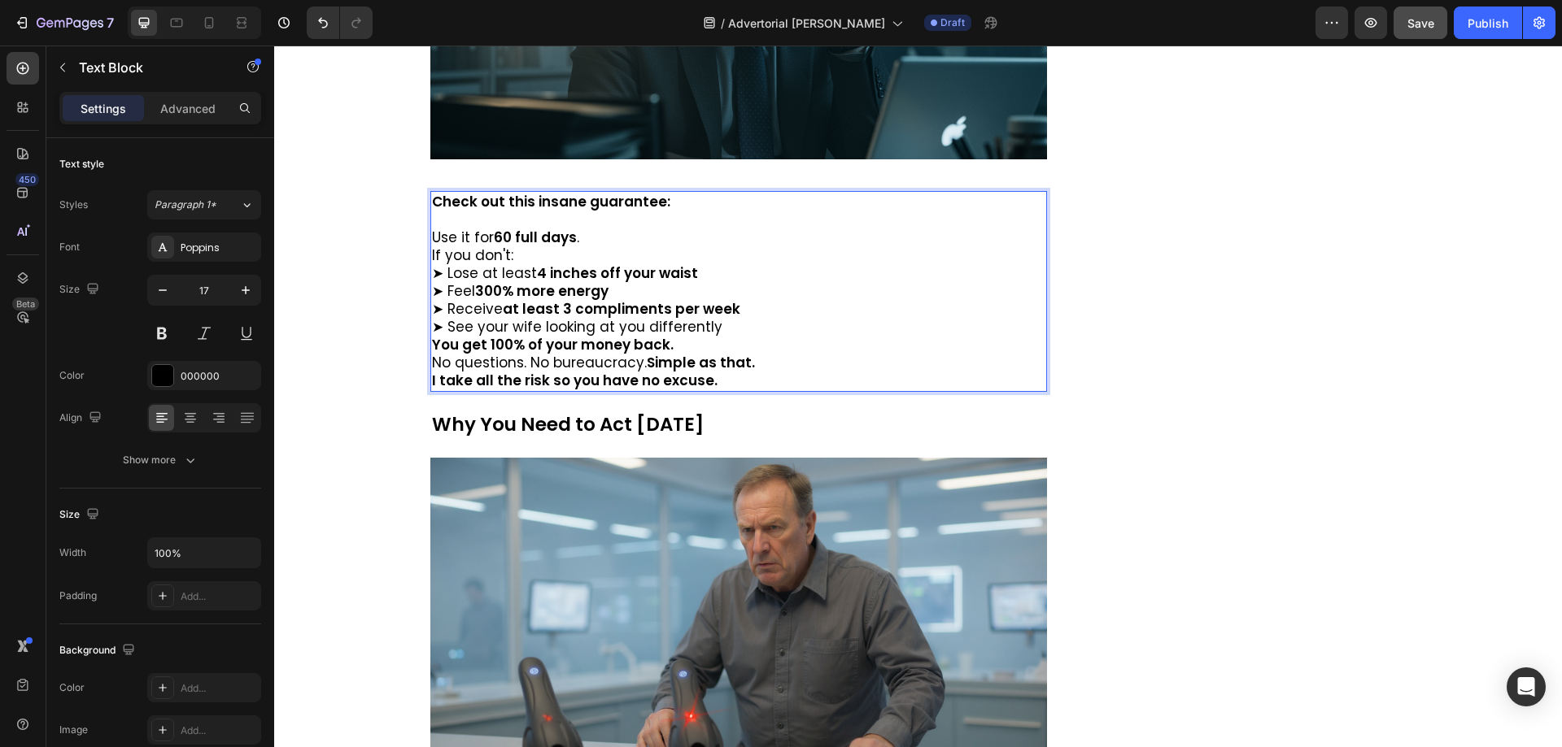
click at [594, 229] on p "Use it for 60 full days ." at bounding box center [739, 238] width 614 height 18
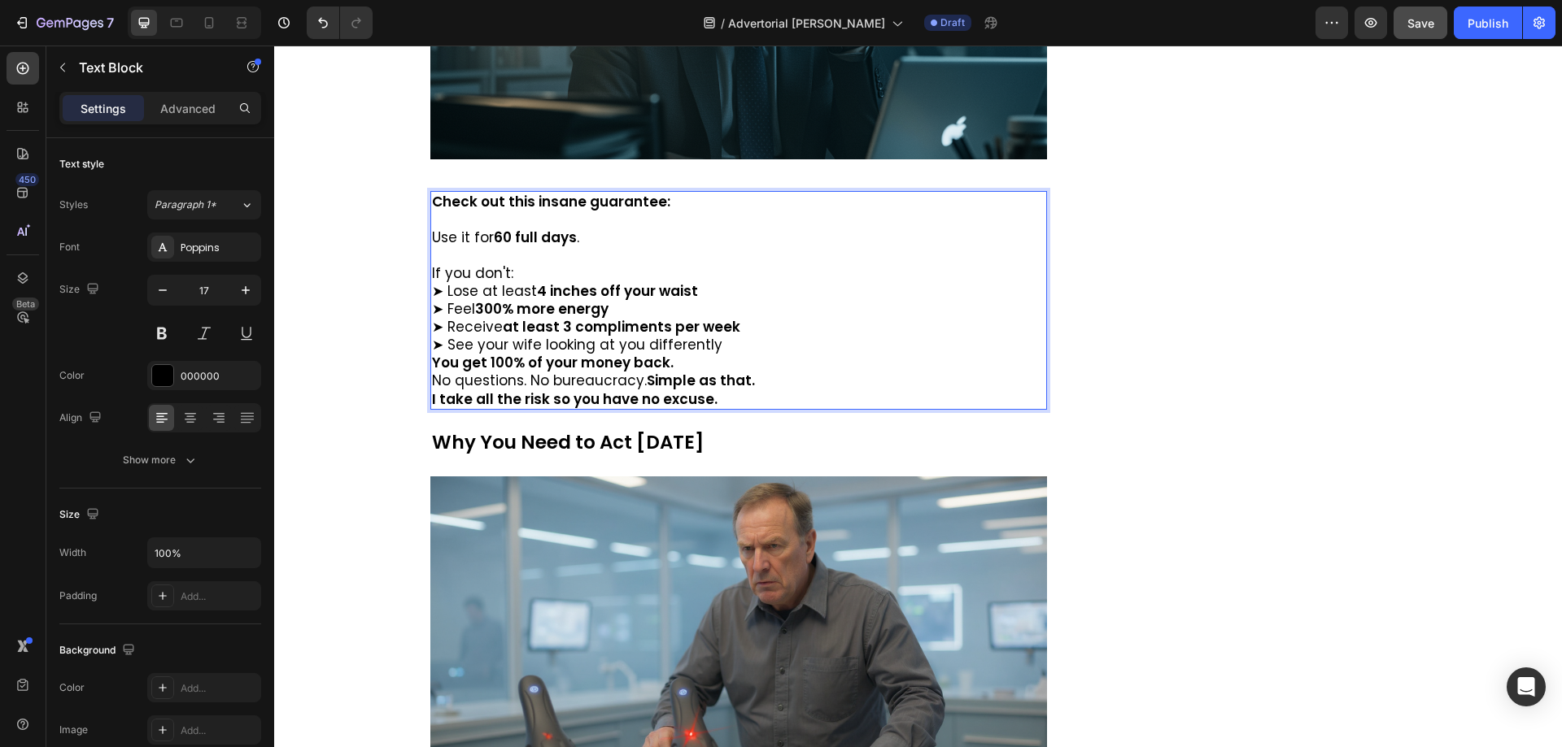
click at [537, 268] on p "If you don't:" at bounding box center [739, 273] width 614 height 18
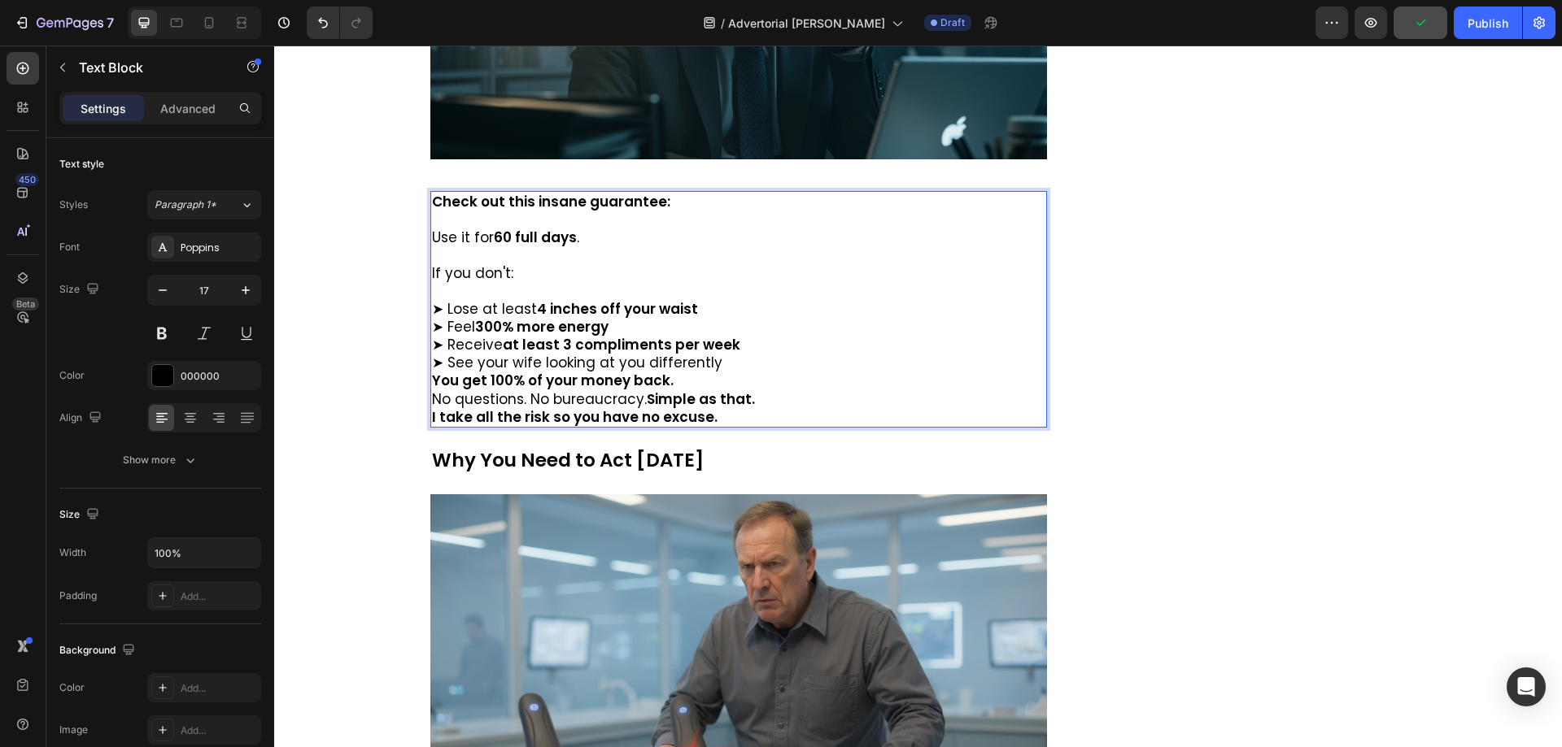
click at [725, 371] on p "➤ Lose at least 4 inches off your waist ➤ Feel 300% more energy ➤ Receive at le…" at bounding box center [739, 336] width 614 height 72
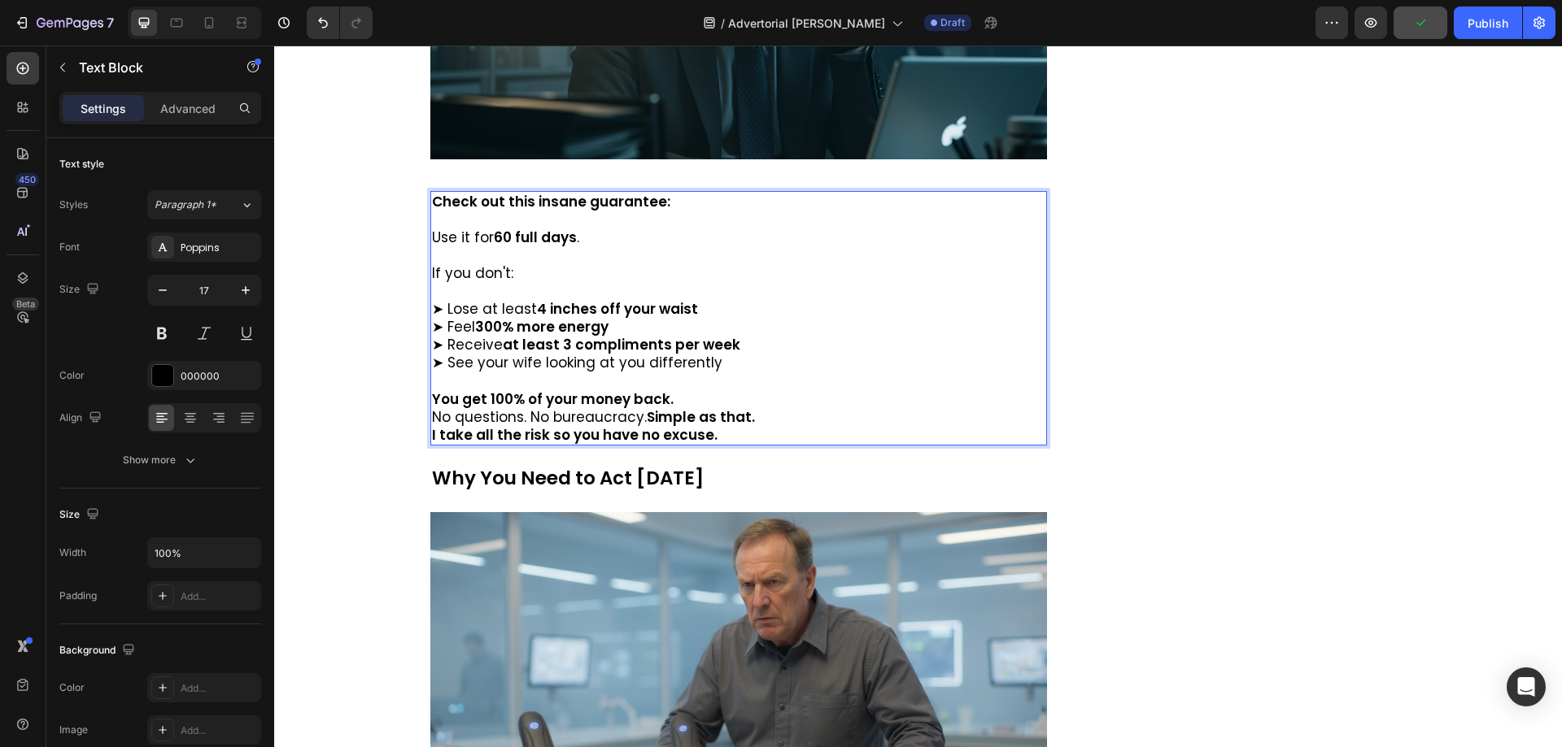
click at [697, 399] on p "You get 100% of your money back." at bounding box center [739, 399] width 614 height 18
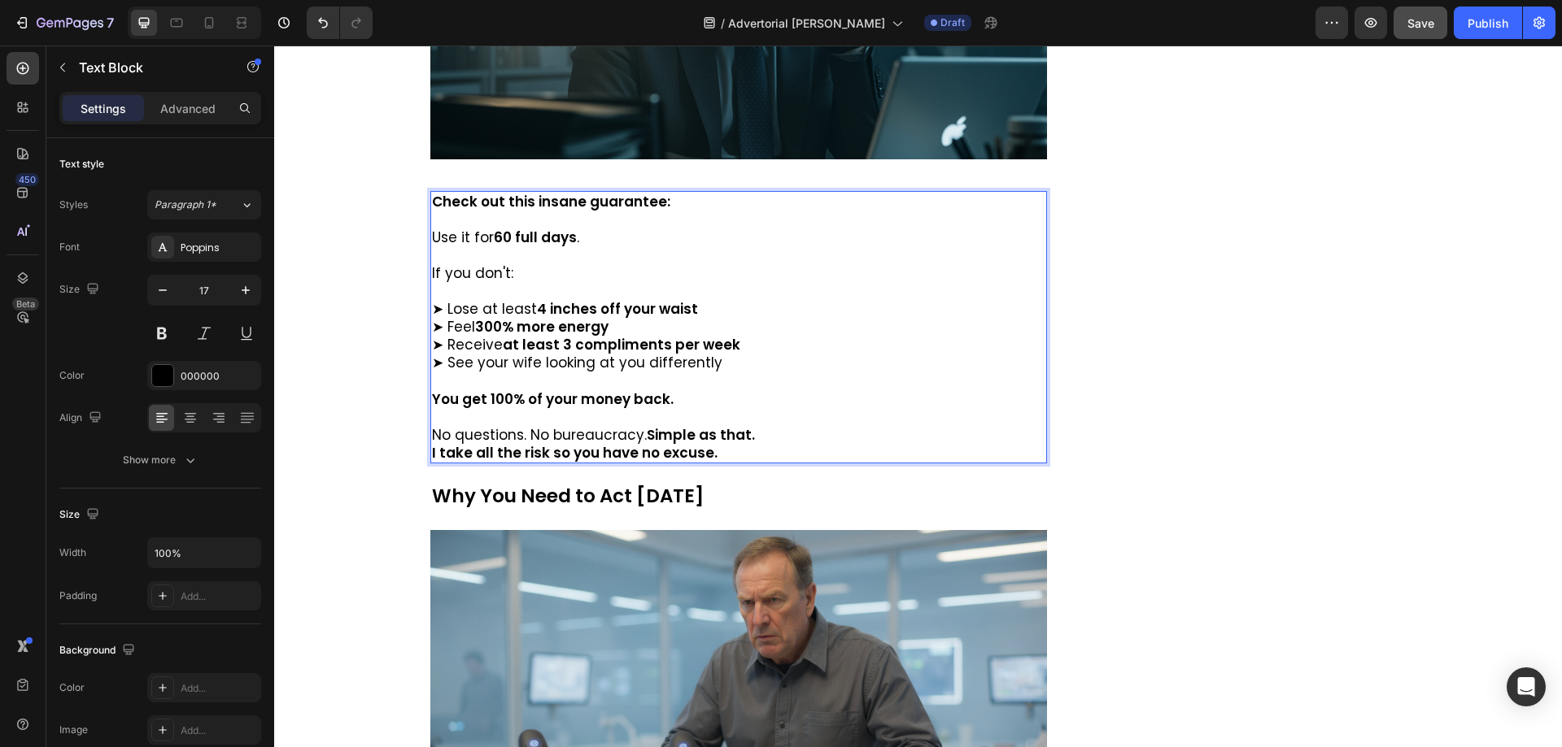
click at [779, 440] on p "No questions. No bureaucracy. Simple as that." at bounding box center [739, 435] width 614 height 18
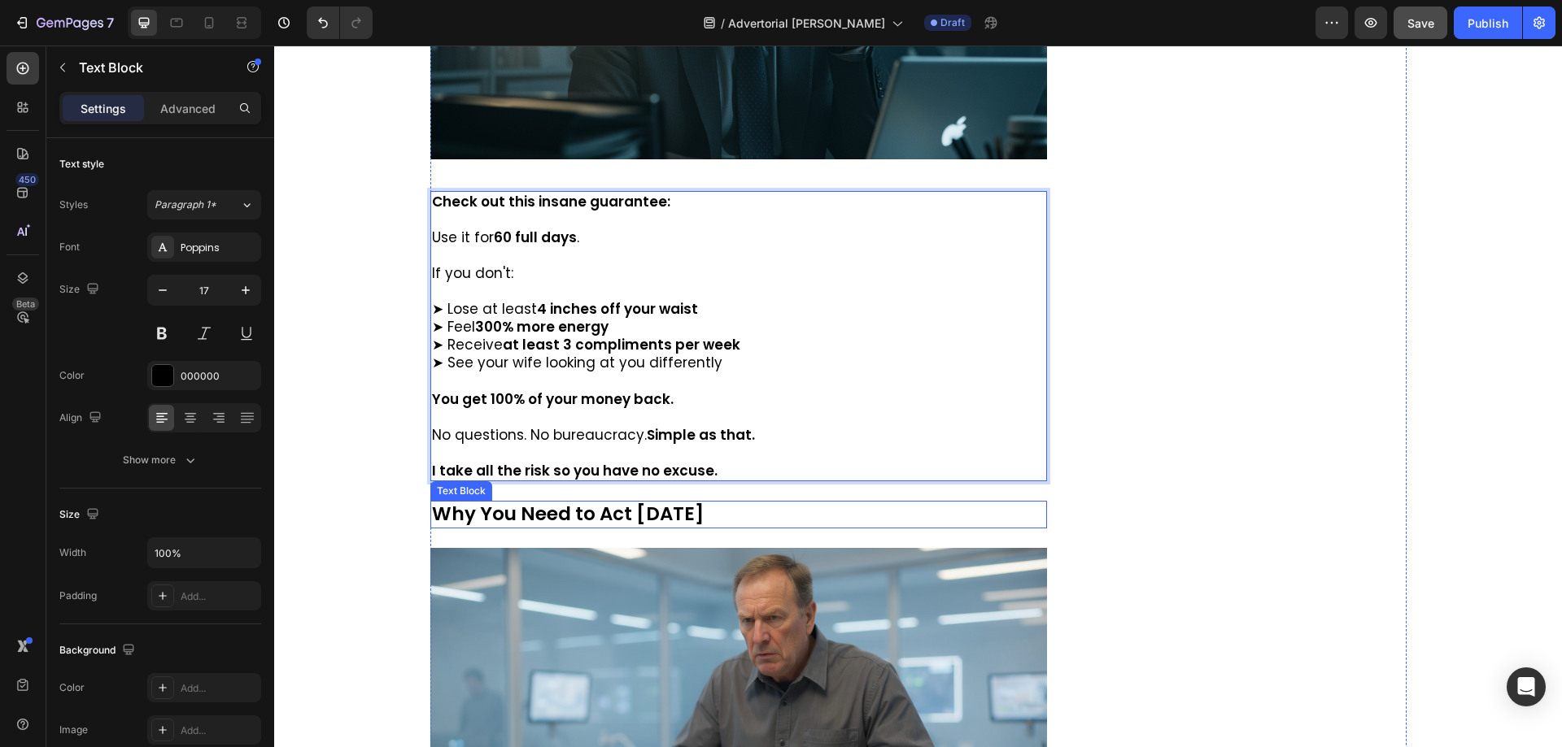
click at [543, 521] on p "Why You Need to Act [DATE]" at bounding box center [739, 515] width 614 height 24
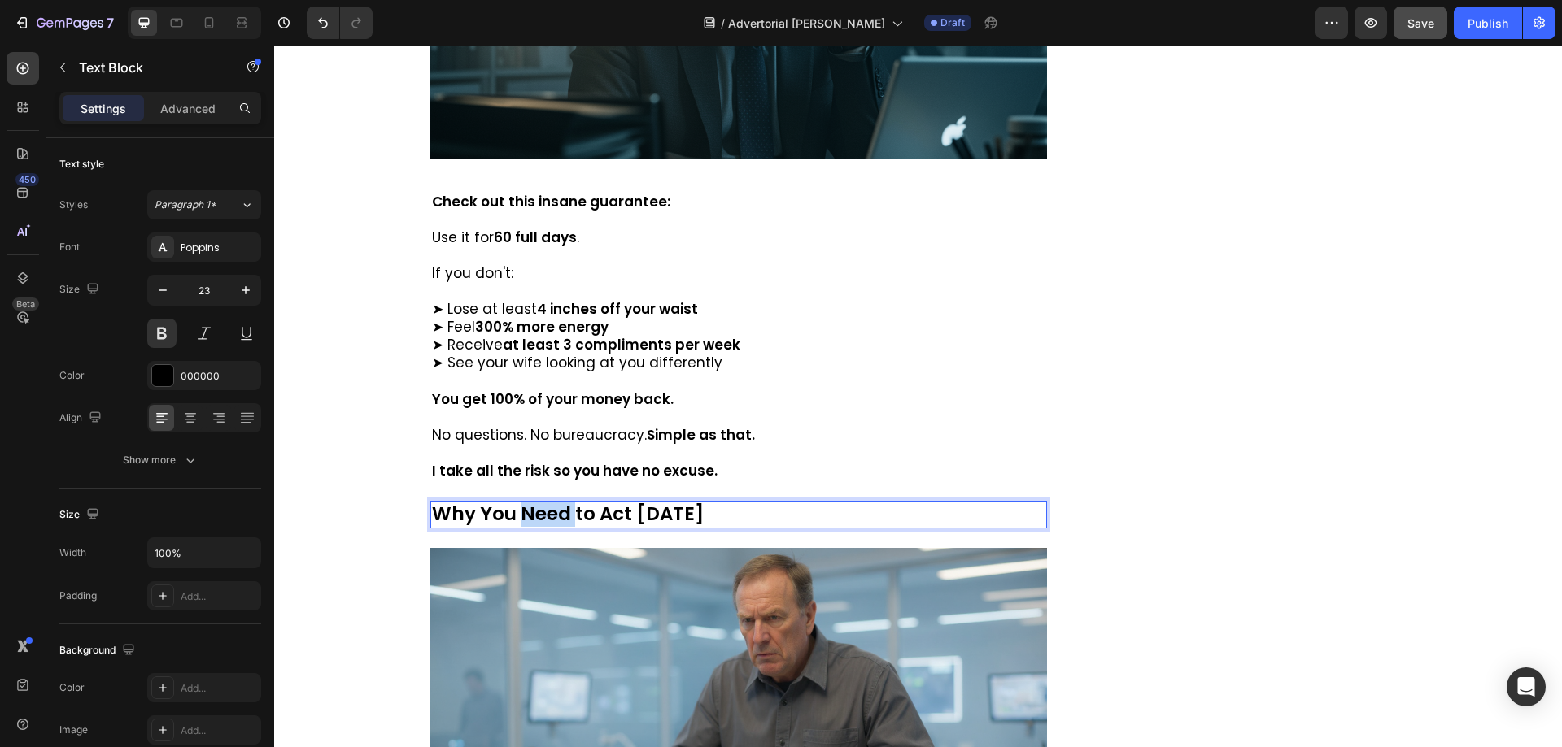
click at [543, 521] on p "Why You Need to Act [DATE]" at bounding box center [739, 515] width 614 height 24
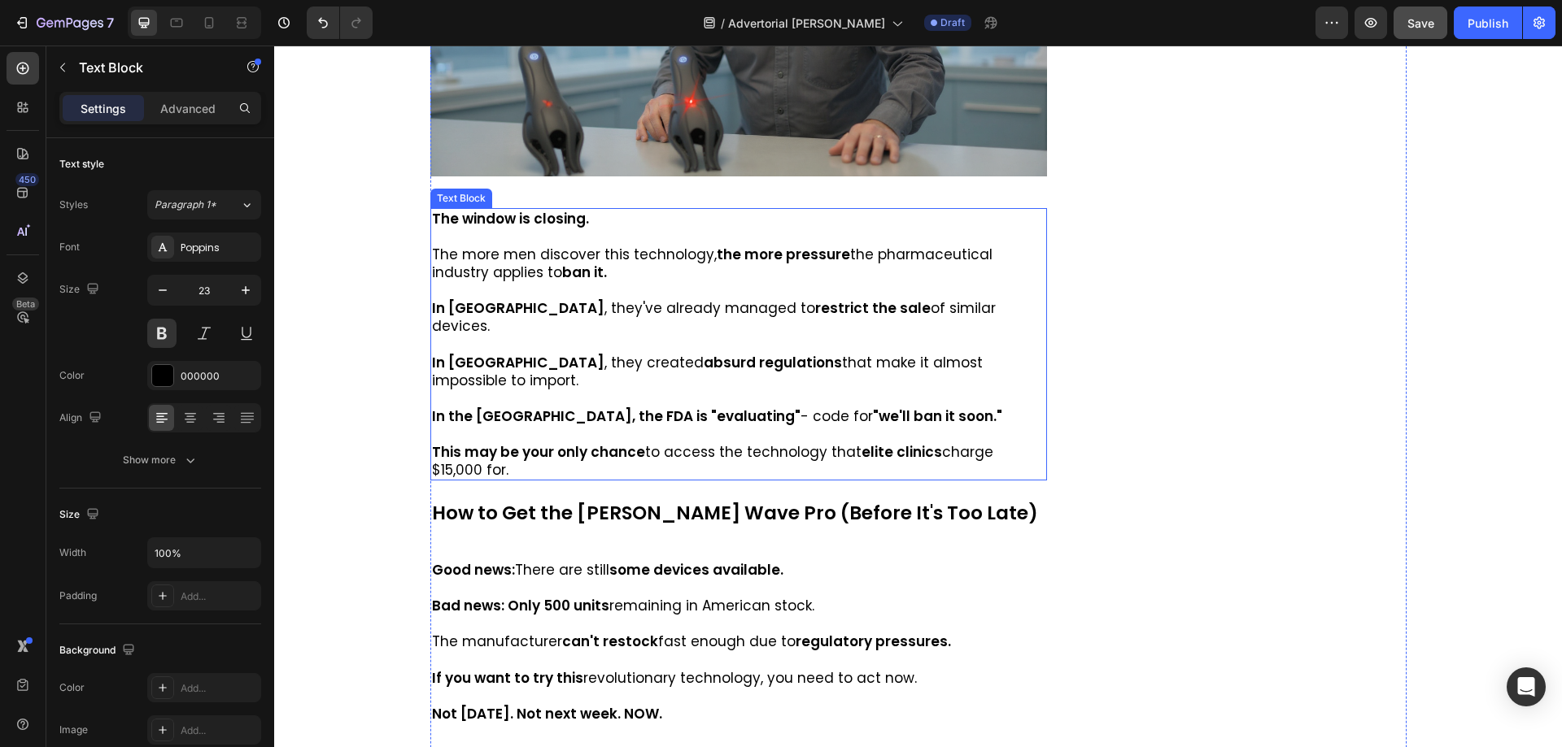
scroll to position [10004, 0]
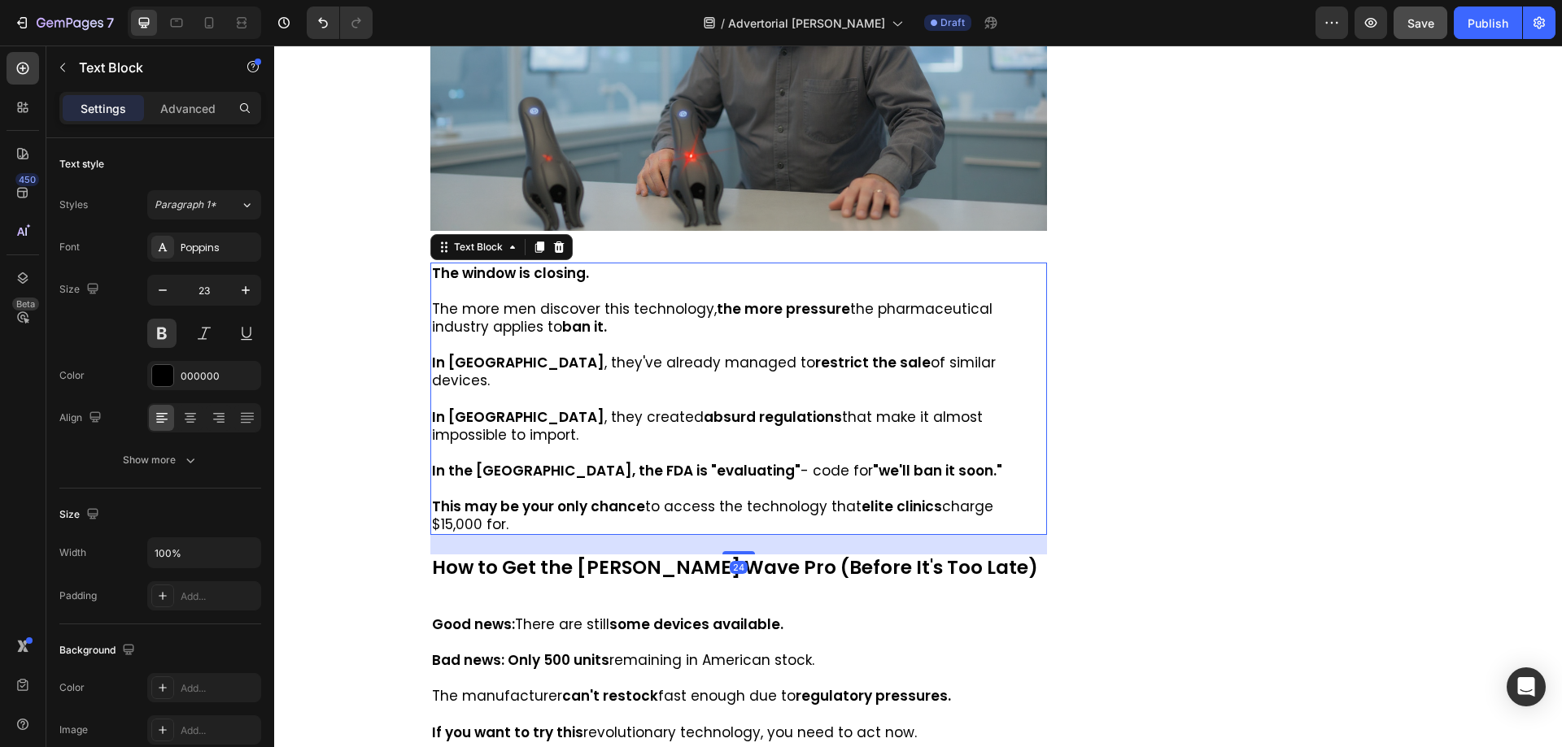
click at [531, 349] on p at bounding box center [739, 345] width 614 height 18
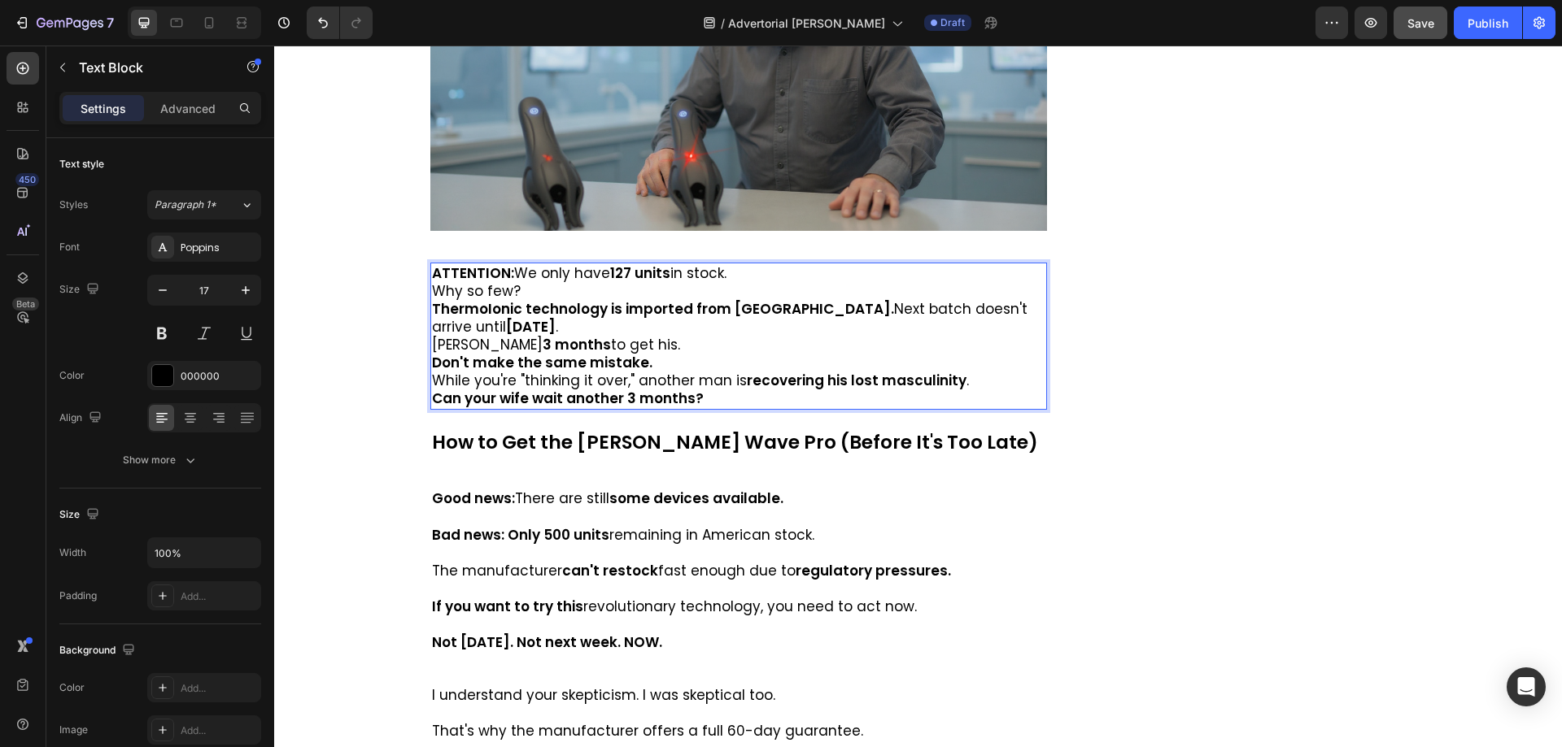
click at [740, 271] on p "ATTENTION: We only have 127 units in stock." at bounding box center [739, 273] width 614 height 18
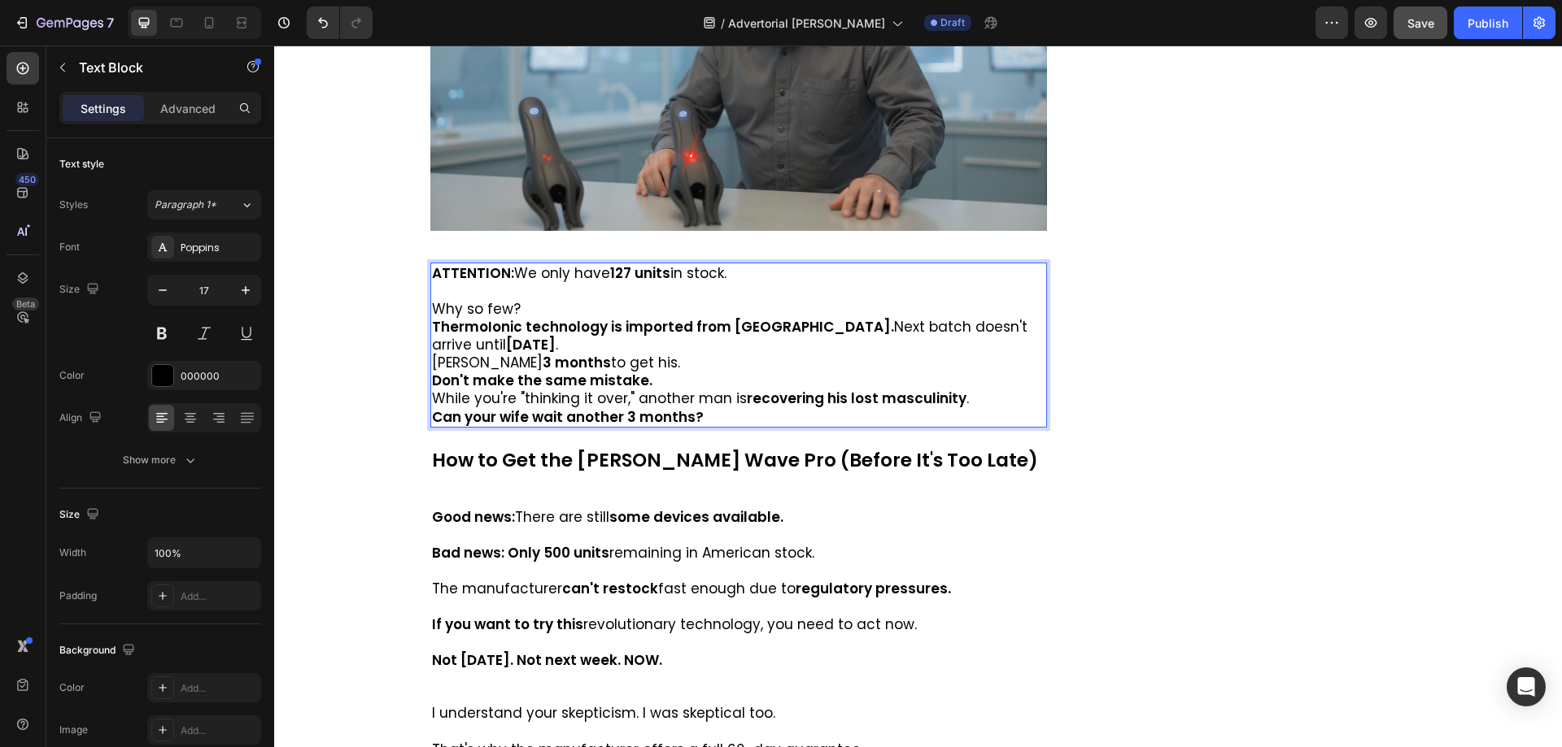
click at [573, 305] on p "Why so few?" at bounding box center [739, 309] width 614 height 18
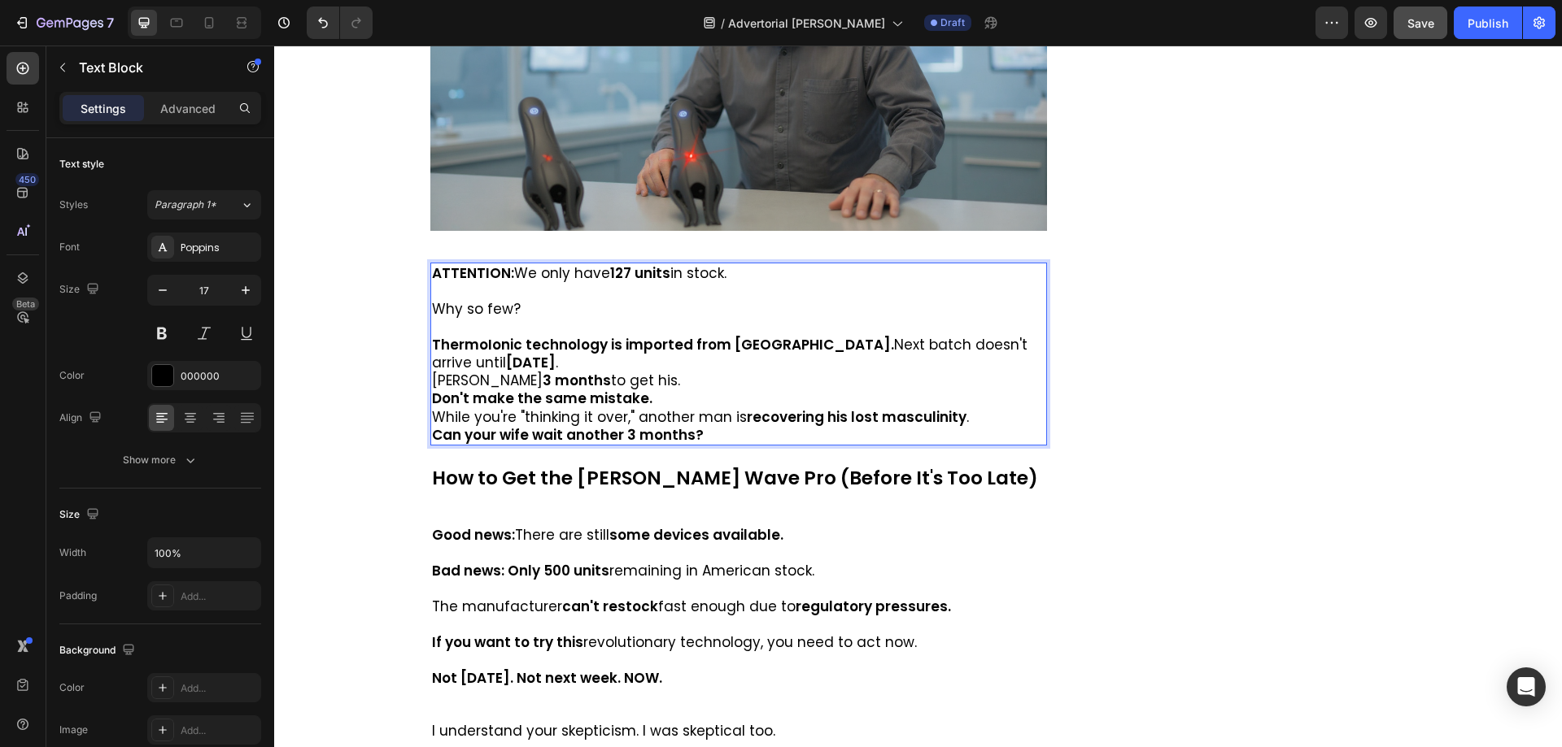
click at [480, 351] on strong "ThermoIonic technology is imported from [GEOGRAPHIC_DATA]." at bounding box center [663, 345] width 462 height 20
click at [474, 372] on p "[PERSON_NAME] waited 3 months to get his." at bounding box center [739, 381] width 614 height 18
click at [494, 368] on p "ThermoIonic technology is imported from [GEOGRAPHIC_DATA]. Next batch doesn't a…" at bounding box center [739, 354] width 614 height 36
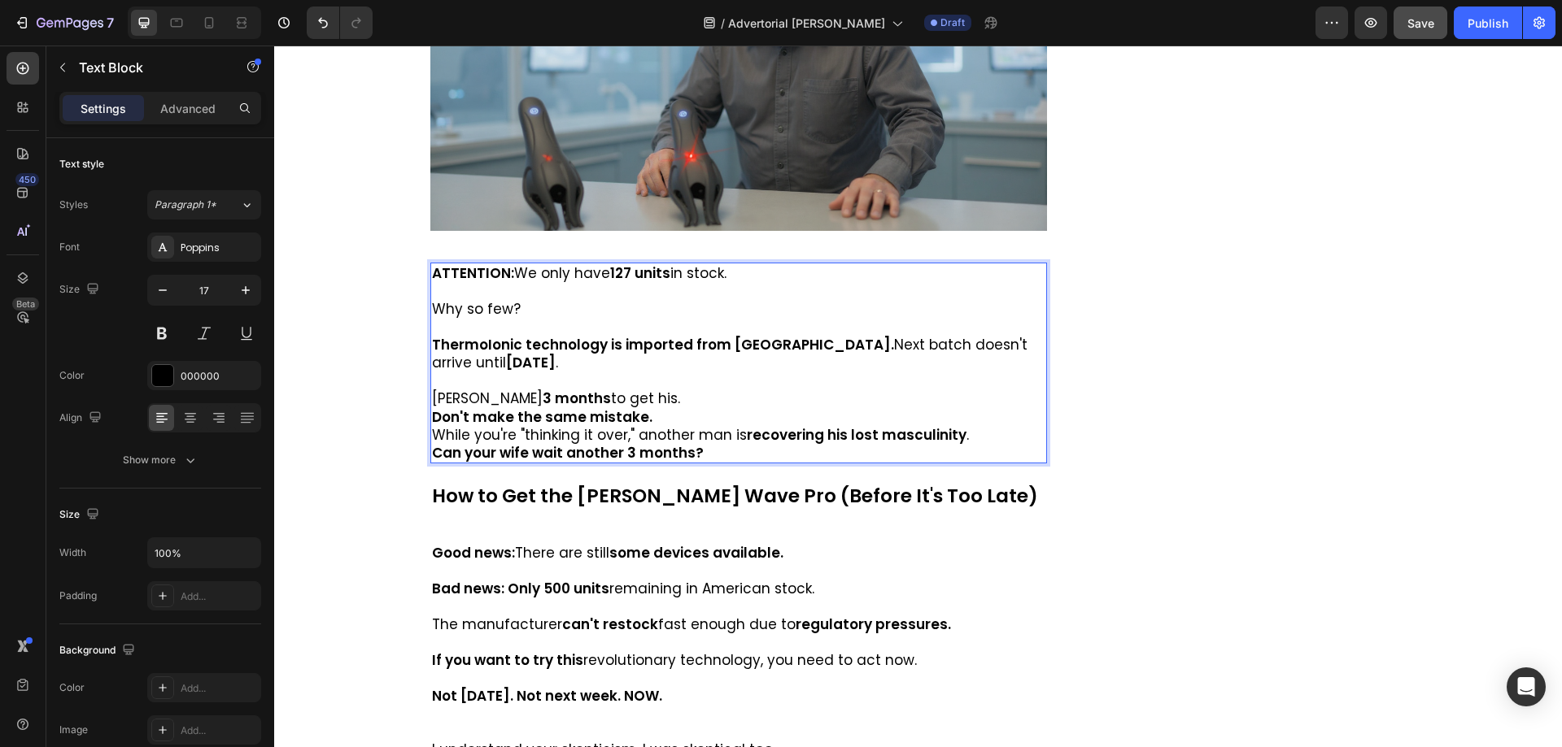
click at [684, 400] on p "[PERSON_NAME] waited 3 months to get his." at bounding box center [739, 399] width 614 height 18
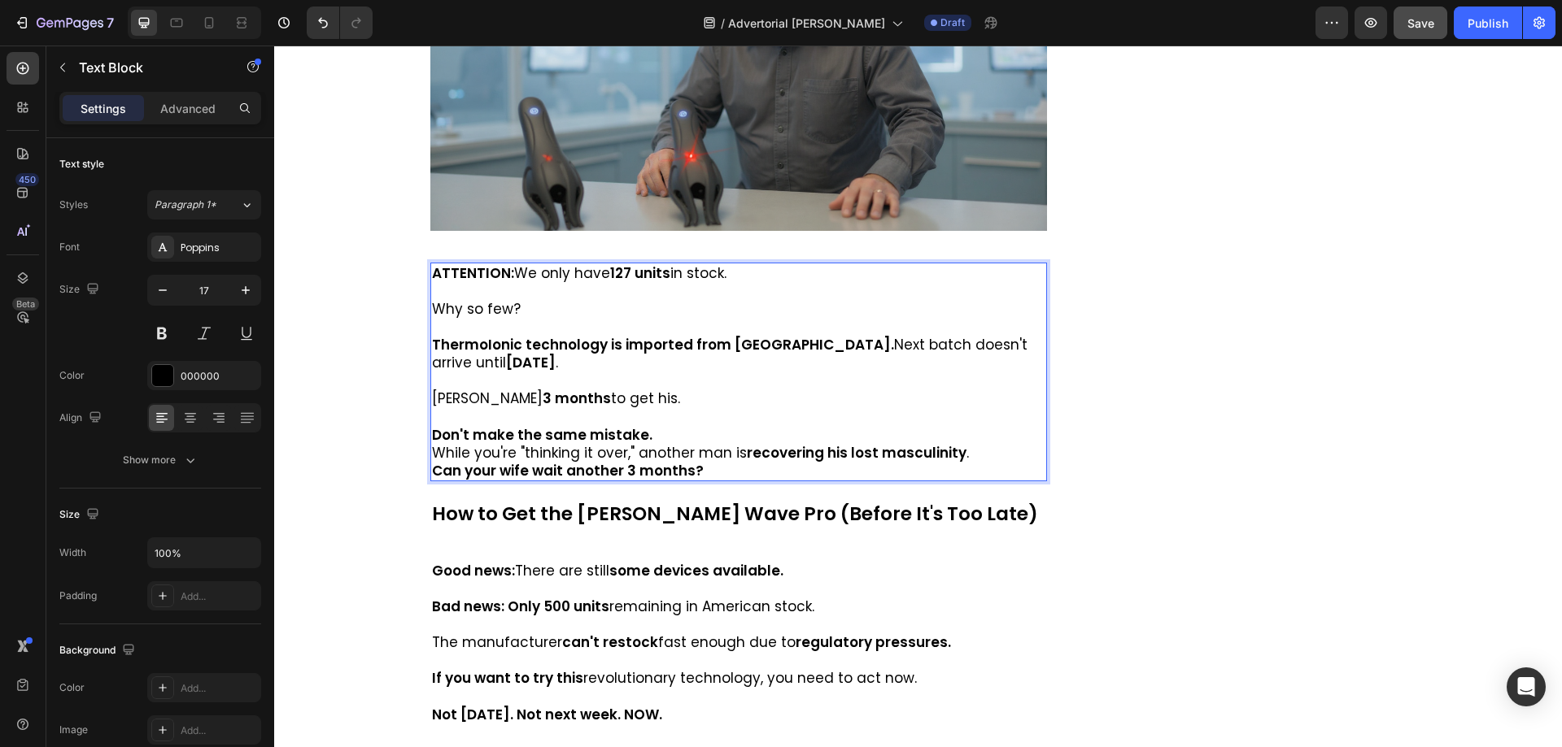
click at [660, 438] on p "Don't make the same mistake." at bounding box center [739, 435] width 614 height 18
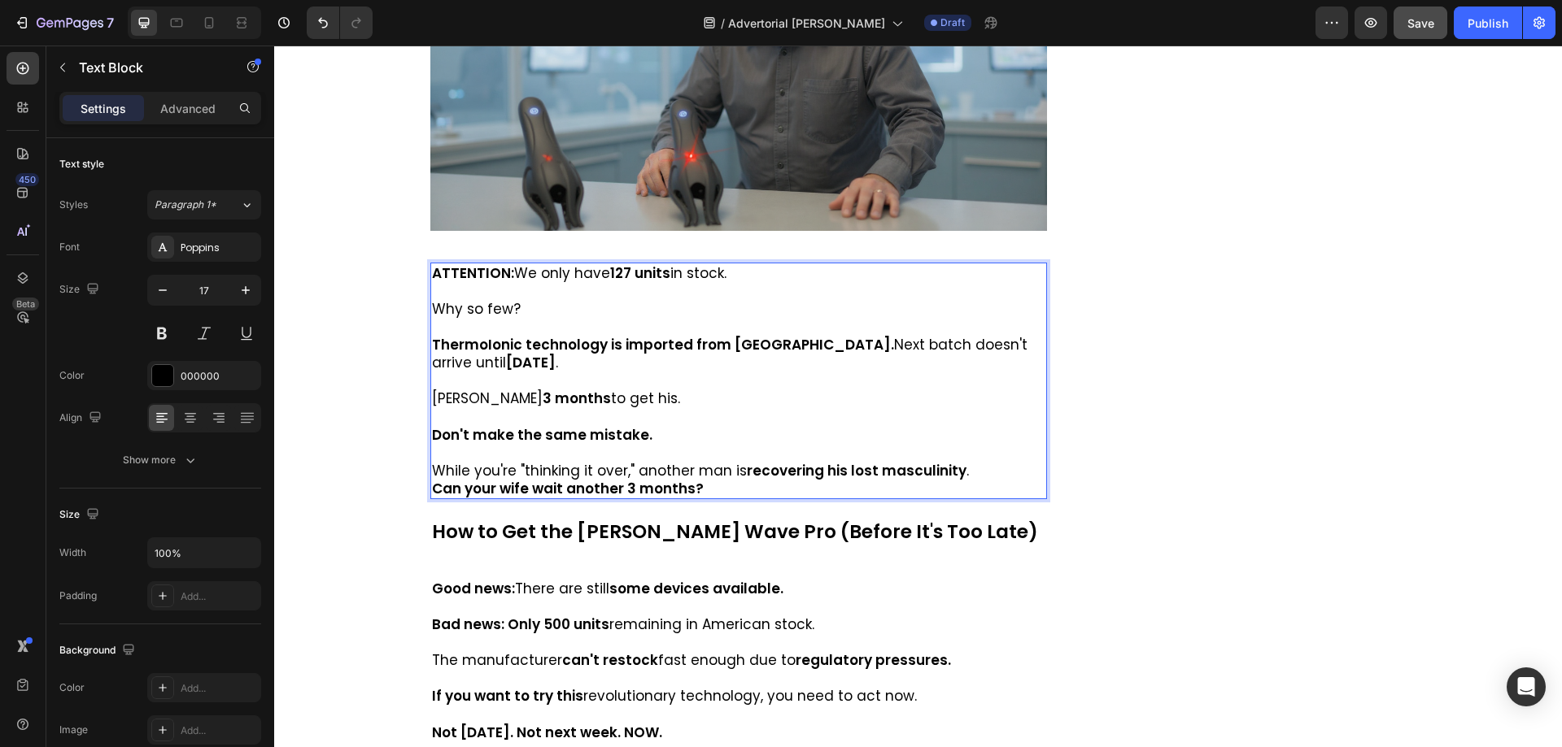
click at [965, 471] on p "While you're "thinking it over," another man is recovering his lost masculinity…" at bounding box center [739, 471] width 614 height 18
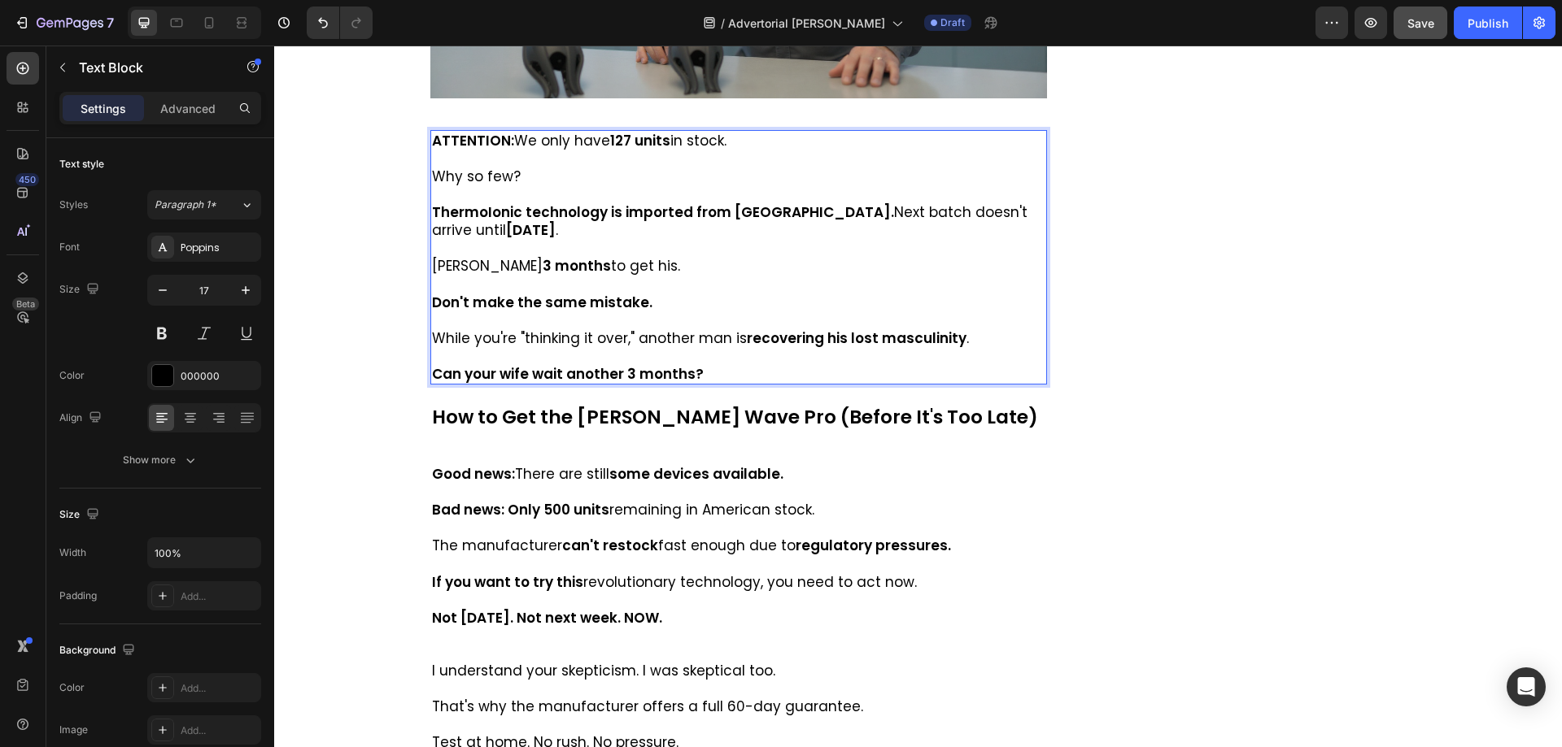
scroll to position [10166, 0]
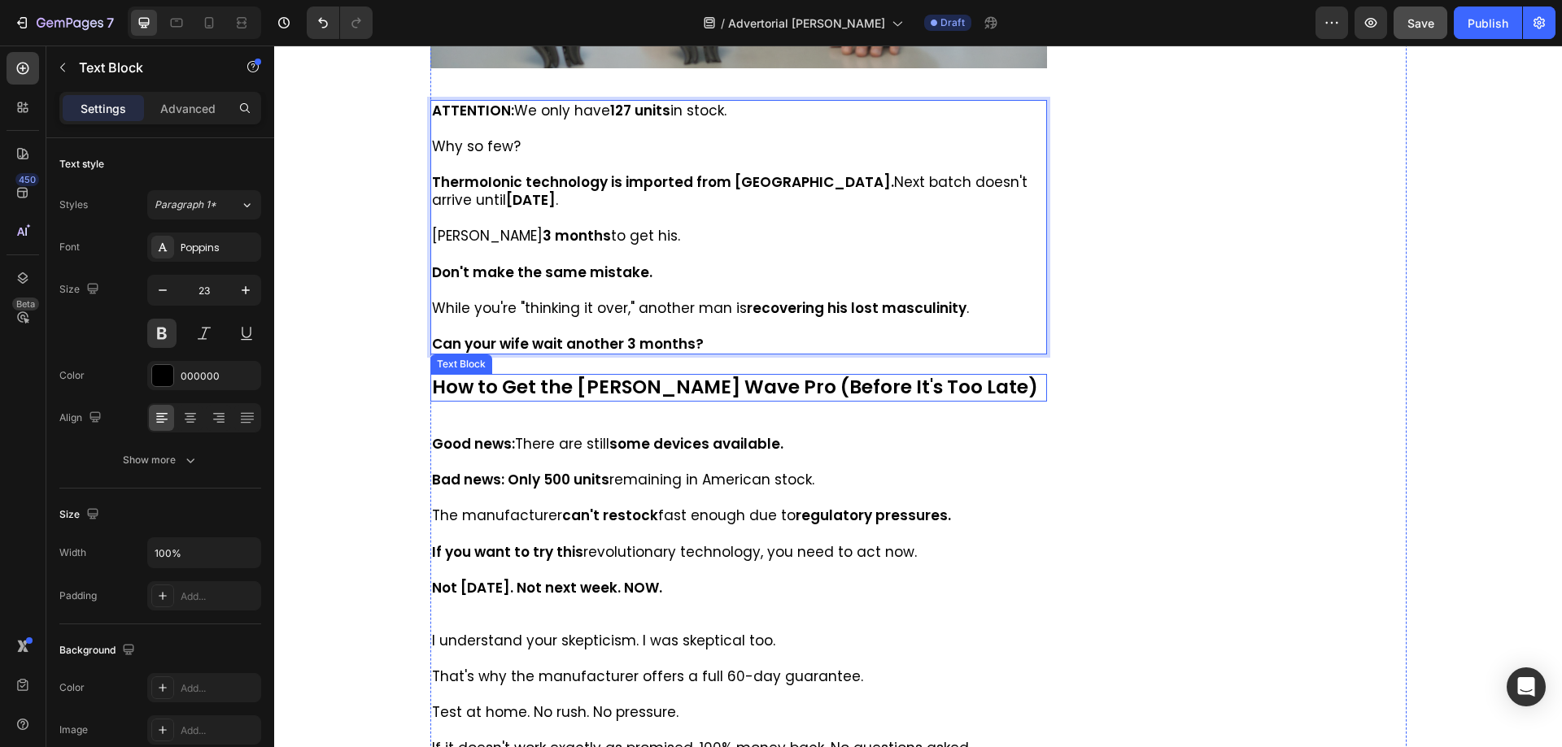
click at [644, 394] on p "How to Get the [PERSON_NAME] Wave Pro (Before It's Too Late)" at bounding box center [739, 388] width 614 height 24
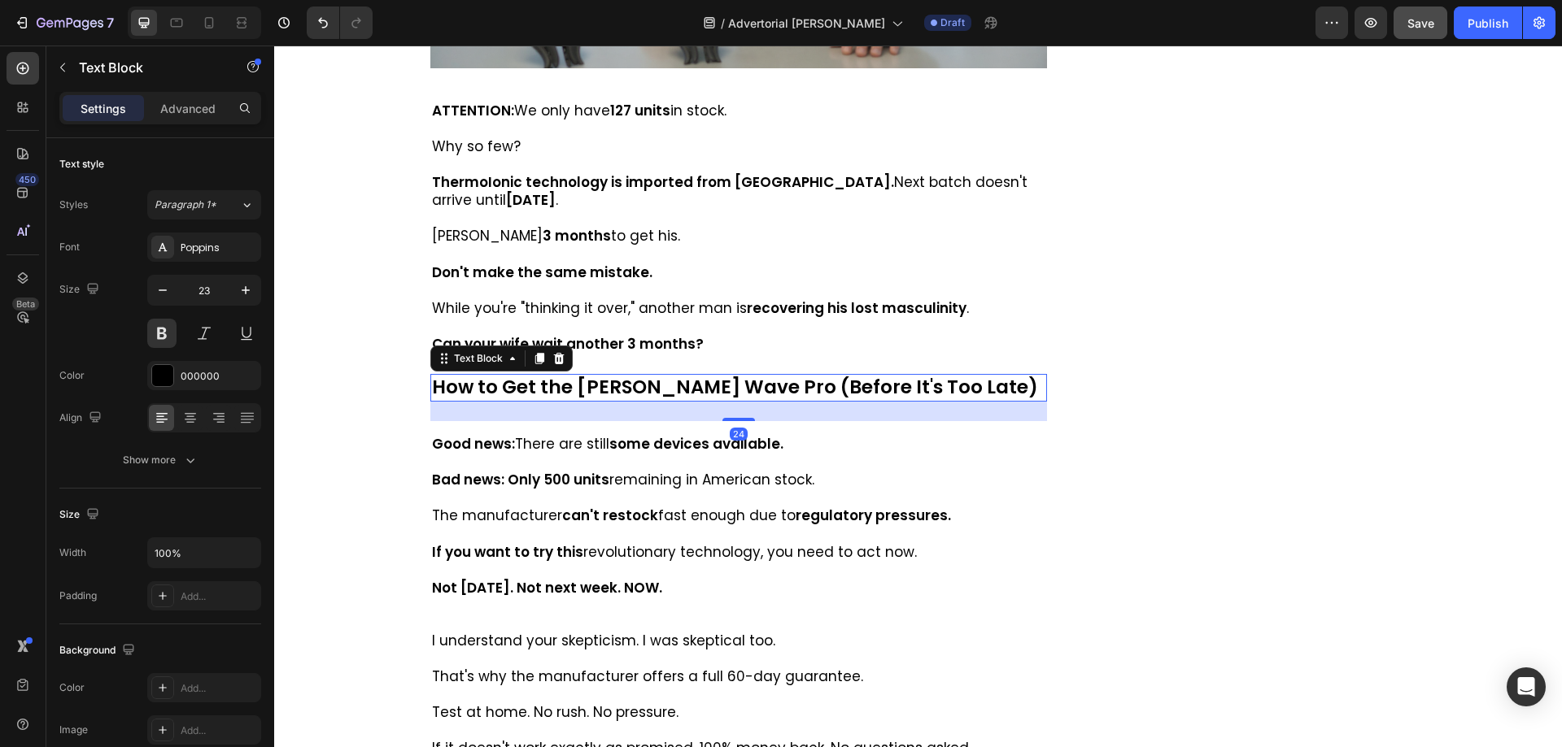
click at [644, 394] on p "How to Get the [PERSON_NAME] Wave Pro (Before It's Too Late)" at bounding box center [739, 388] width 614 height 24
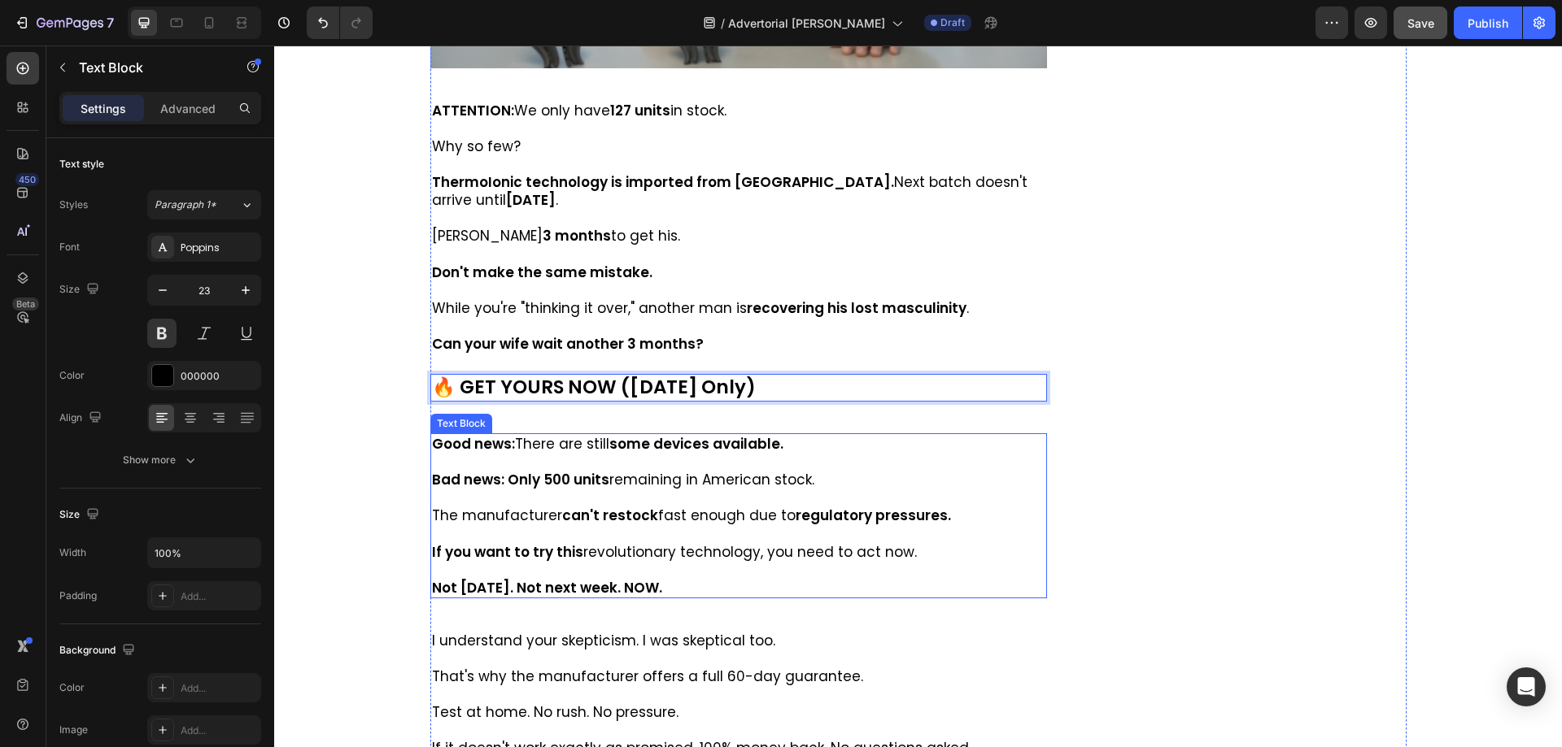
click at [554, 454] on p at bounding box center [739, 462] width 614 height 18
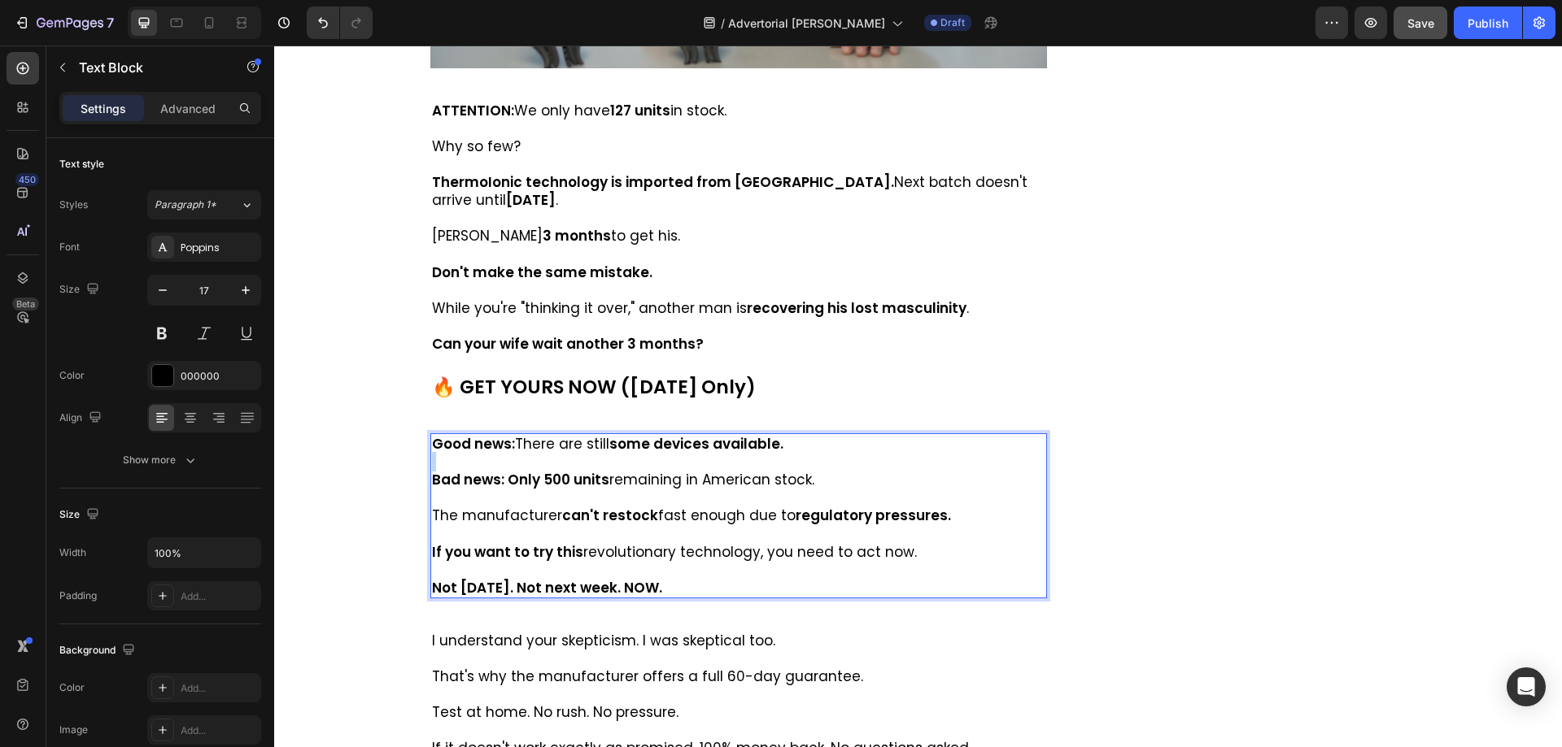
click at [554, 454] on p "Rich Text Editor. Editing area: main" at bounding box center [739, 462] width 614 height 18
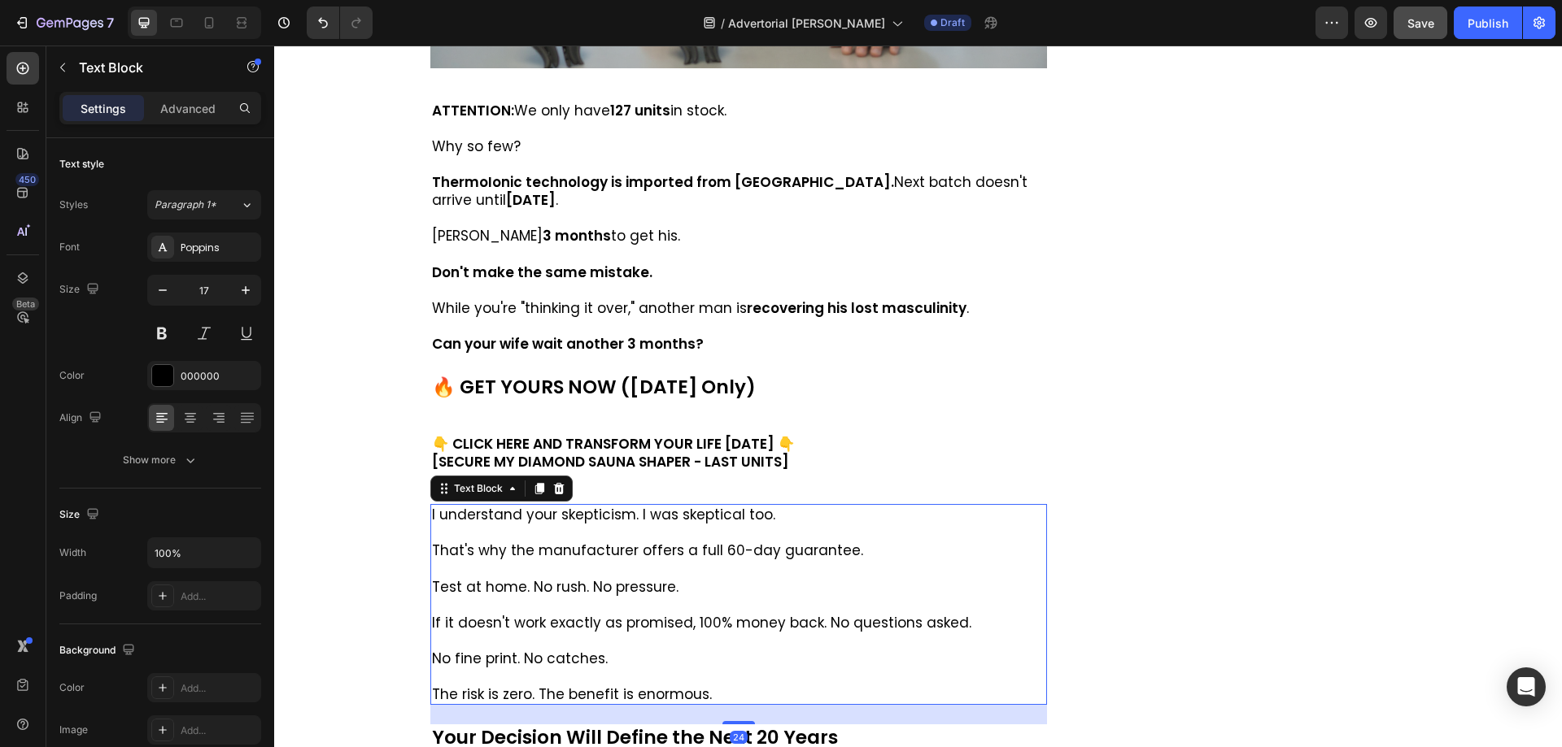
click at [552, 532] on p at bounding box center [739, 533] width 614 height 18
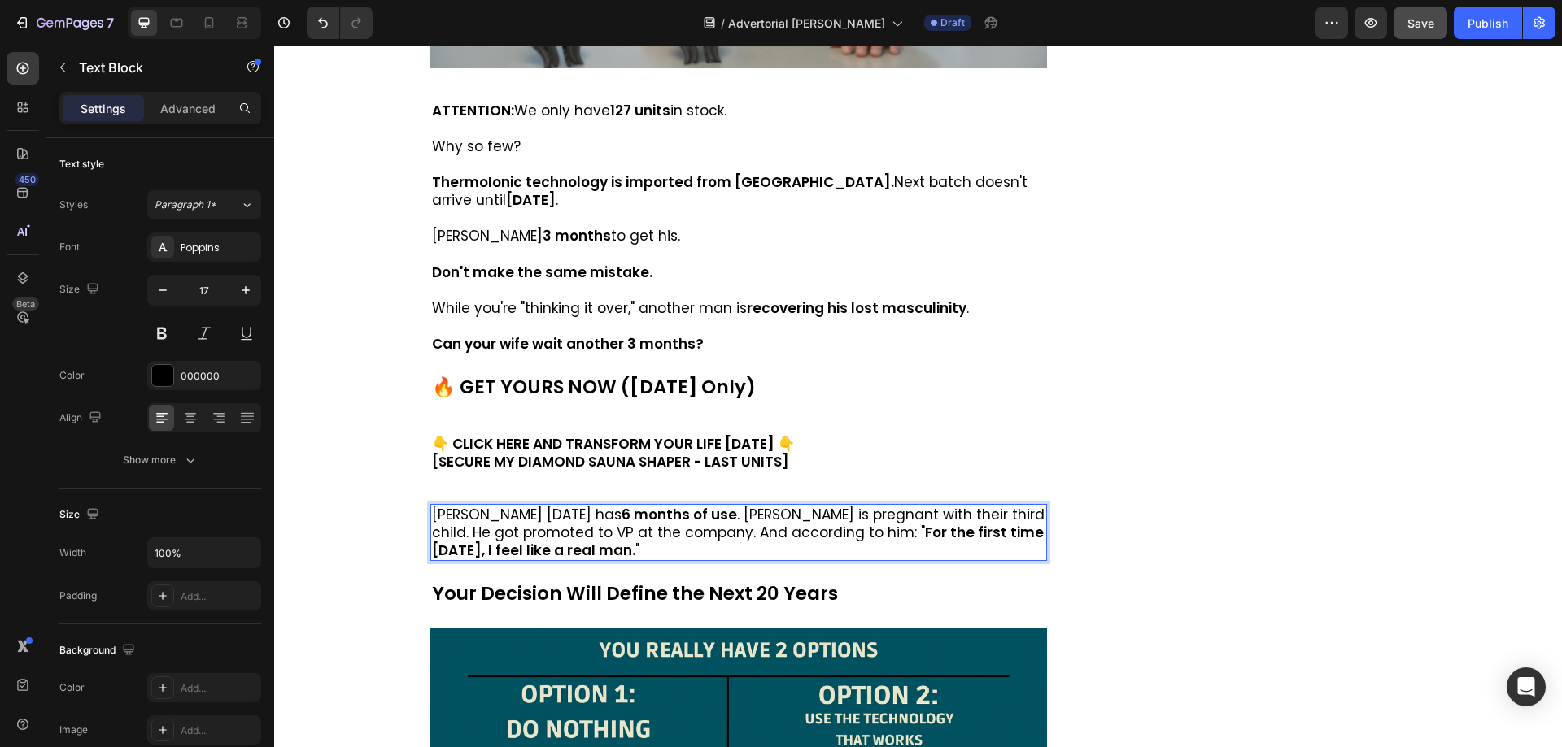
click at [677, 514] on p "[PERSON_NAME] [DATE] has 6 months of use . [PERSON_NAME] is pregnant with their…" at bounding box center [739, 533] width 614 height 54
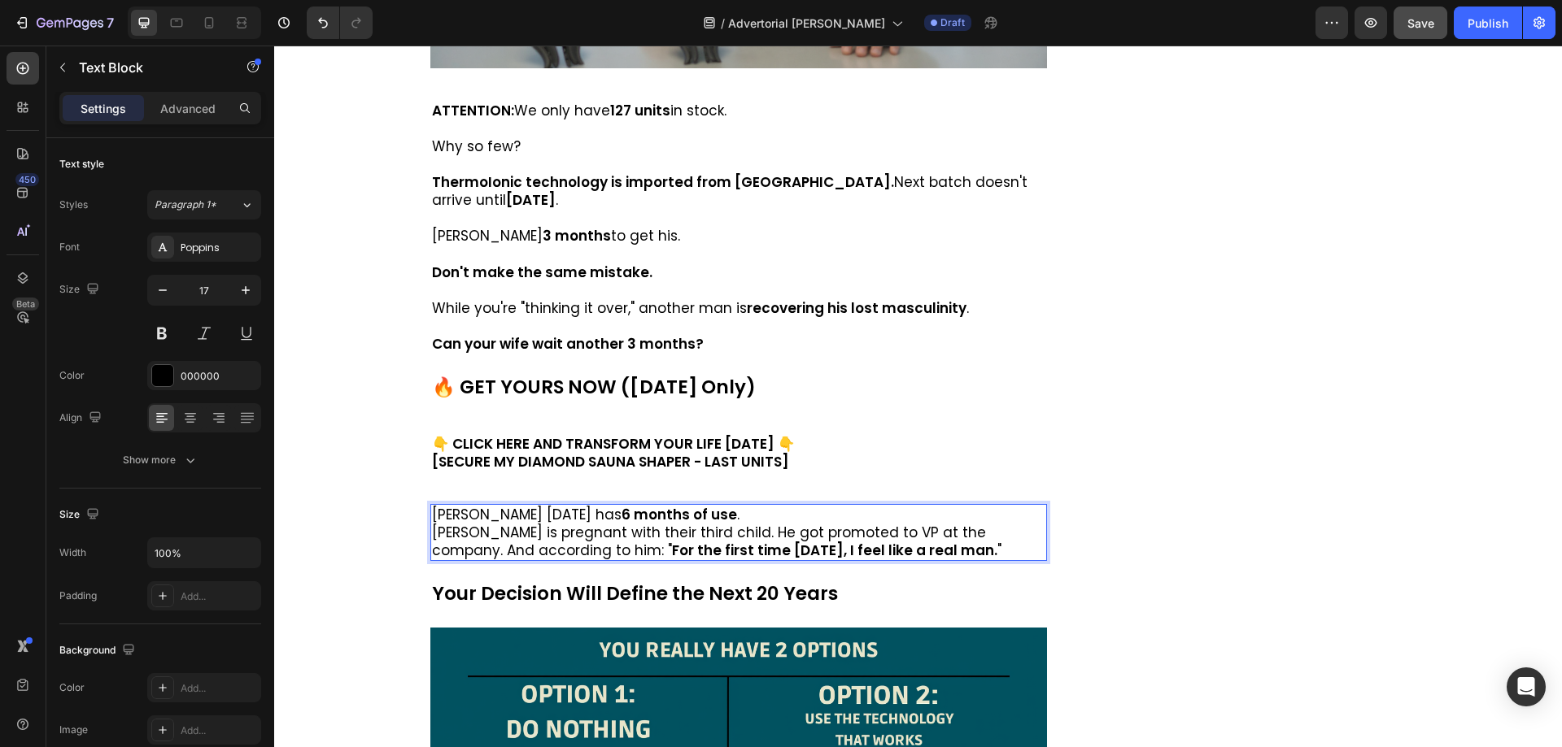
click at [963, 531] on p "[PERSON_NAME] is pregnant with their third child. He got promoted to VP at the …" at bounding box center [739, 542] width 614 height 36
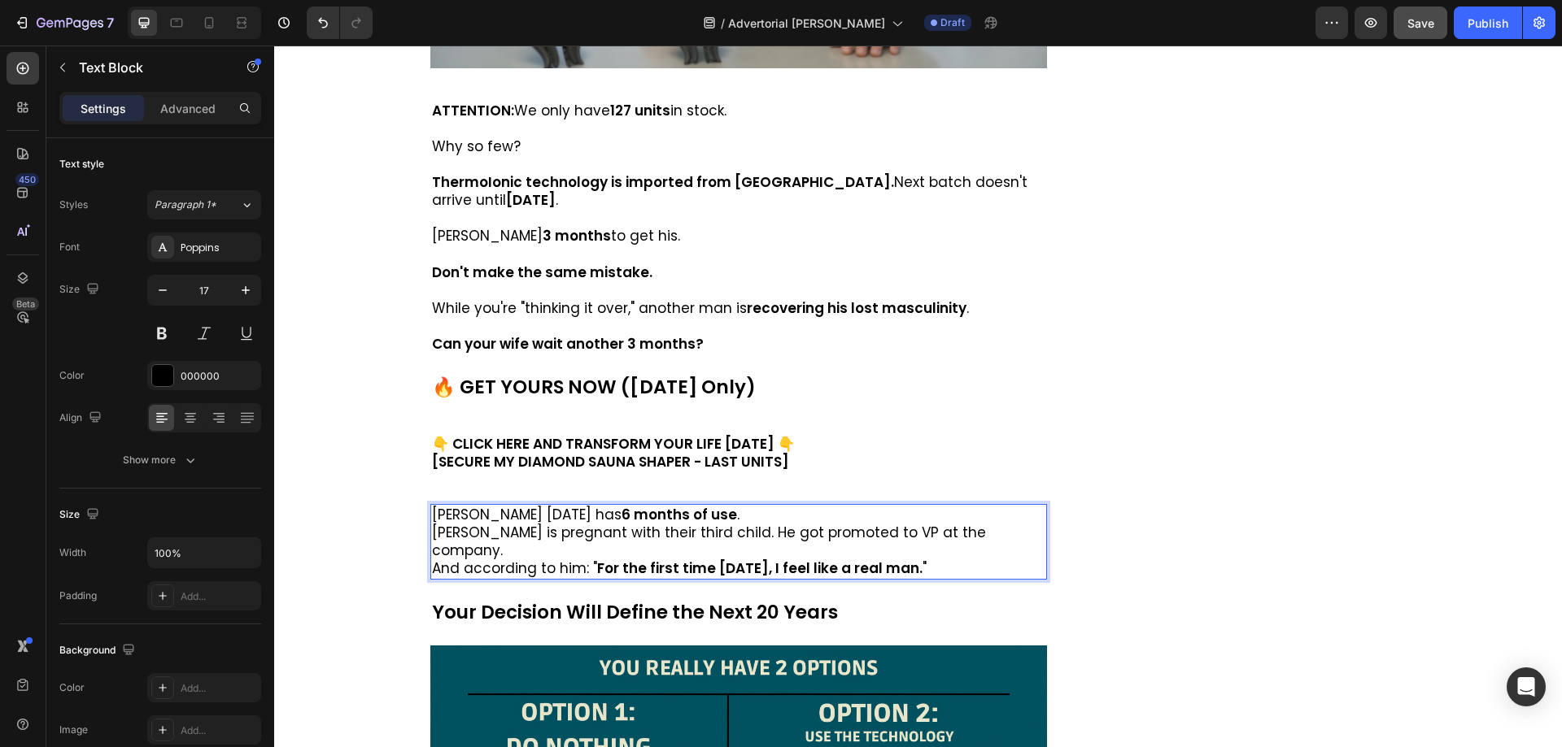
click at [956, 560] on p "And according to him: " For the first time [DATE], I feel like a real man. "" at bounding box center [739, 569] width 614 height 18
click at [970, 538] on p "[PERSON_NAME] is pregnant with their third child. He got promoted to VP at the …" at bounding box center [739, 542] width 614 height 36
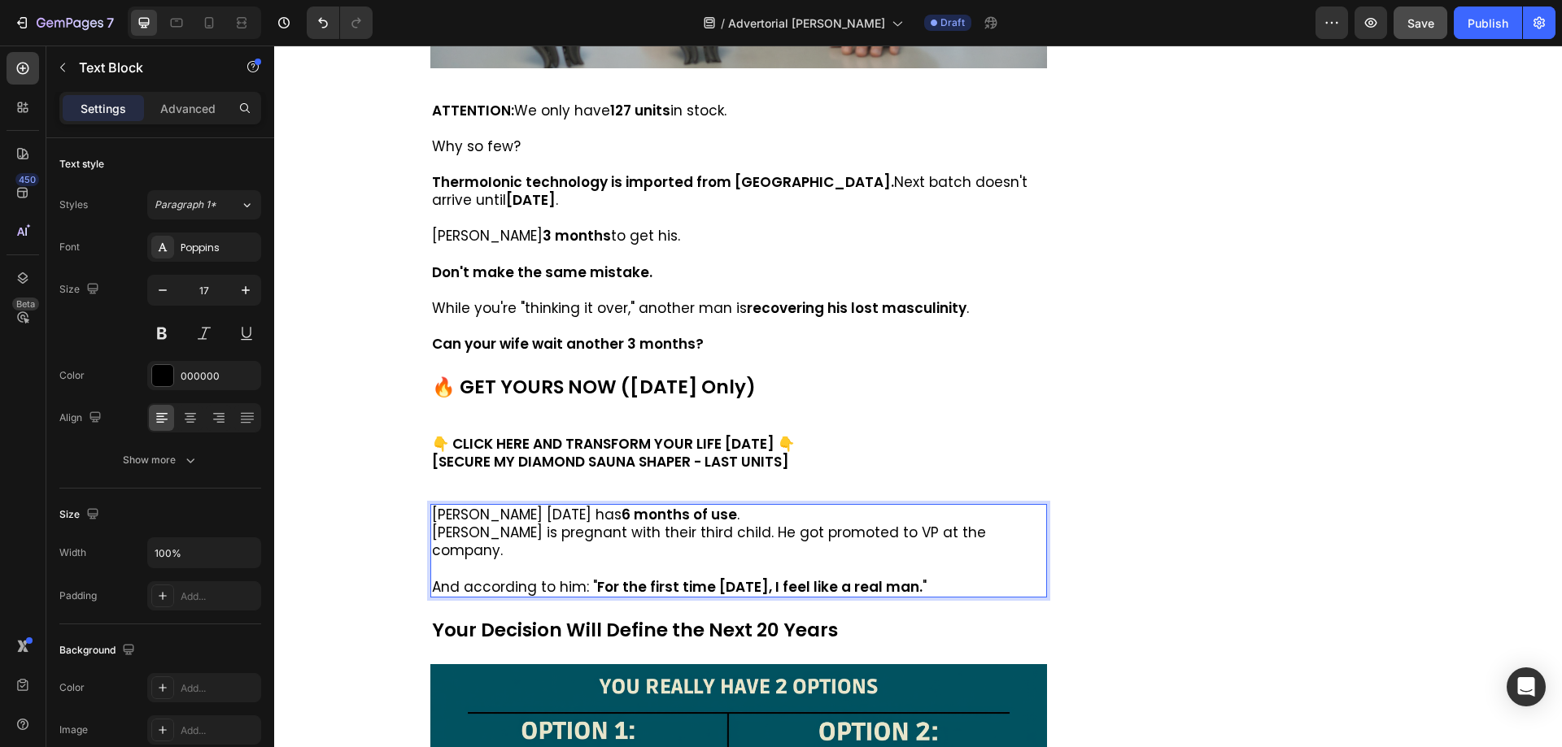
click at [729, 521] on p "[PERSON_NAME] [DATE] has 6 months of use ." at bounding box center [739, 515] width 614 height 18
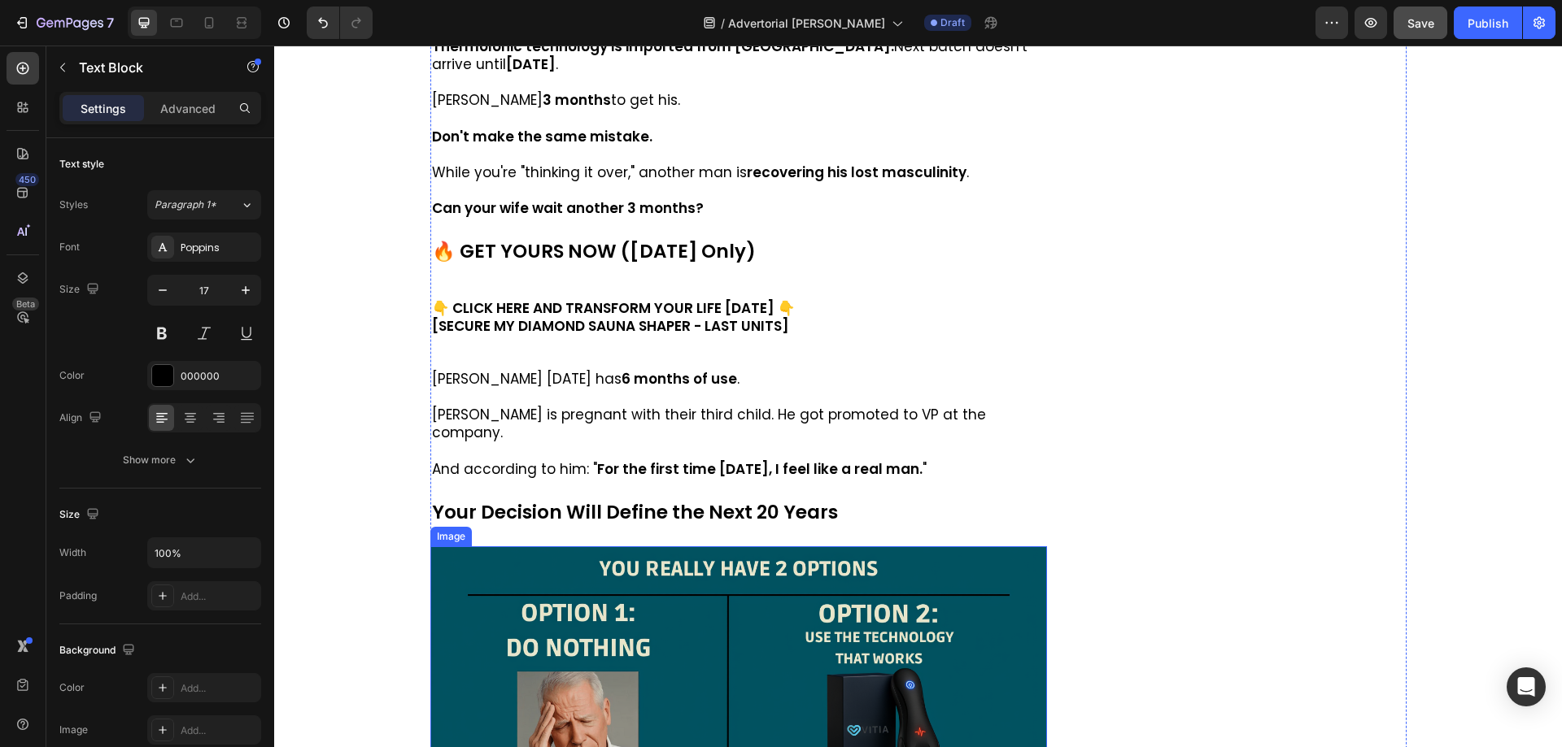
scroll to position [10329, 0]
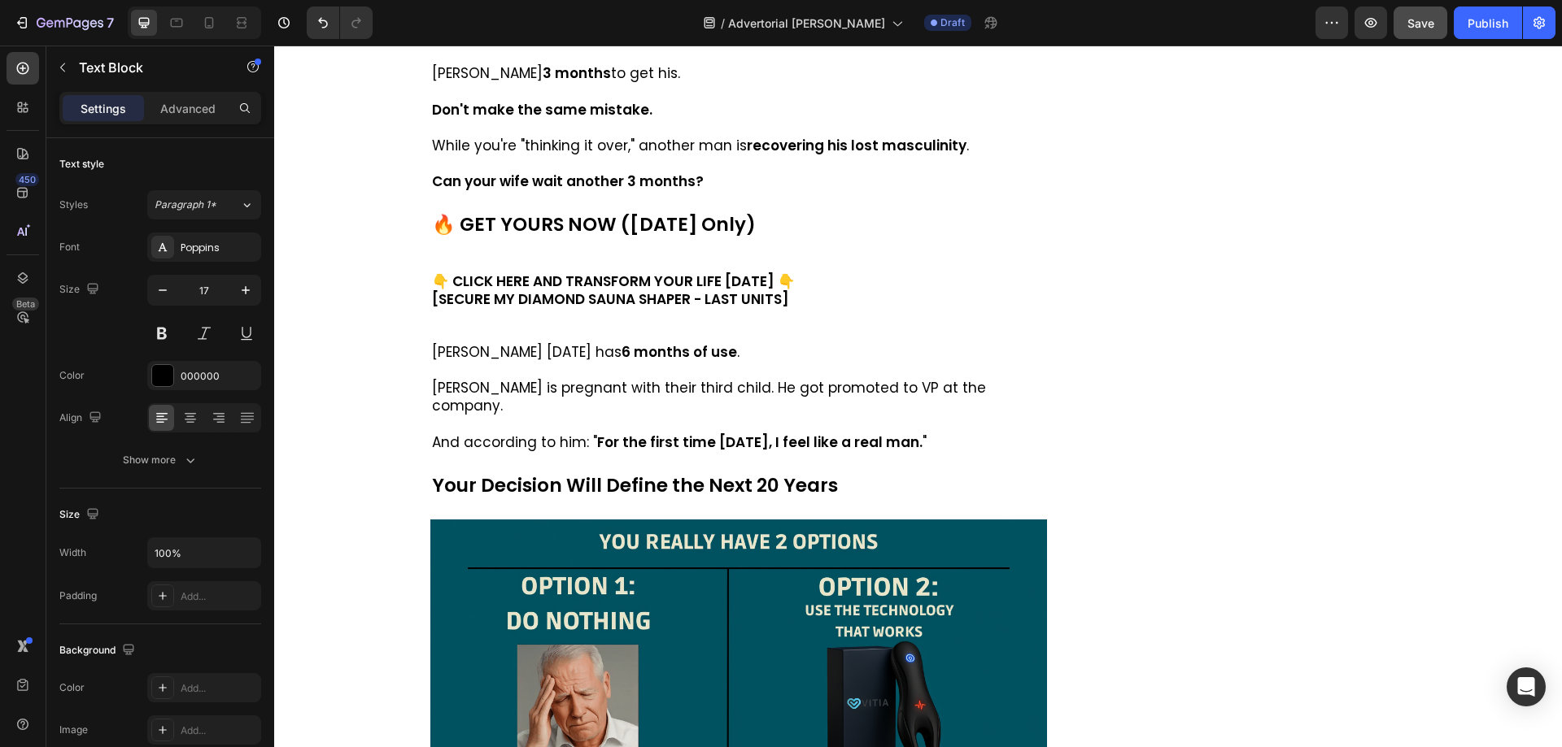
click at [588, 416] on p "Rich Text Editor. Editing area: main" at bounding box center [739, 425] width 614 height 18
click at [621, 354] on strong "6 months of use" at bounding box center [678, 352] width 115 height 20
click at [493, 348] on p "[PERSON_NAME] [DATE] has 6 months of use ." at bounding box center [739, 352] width 614 height 18
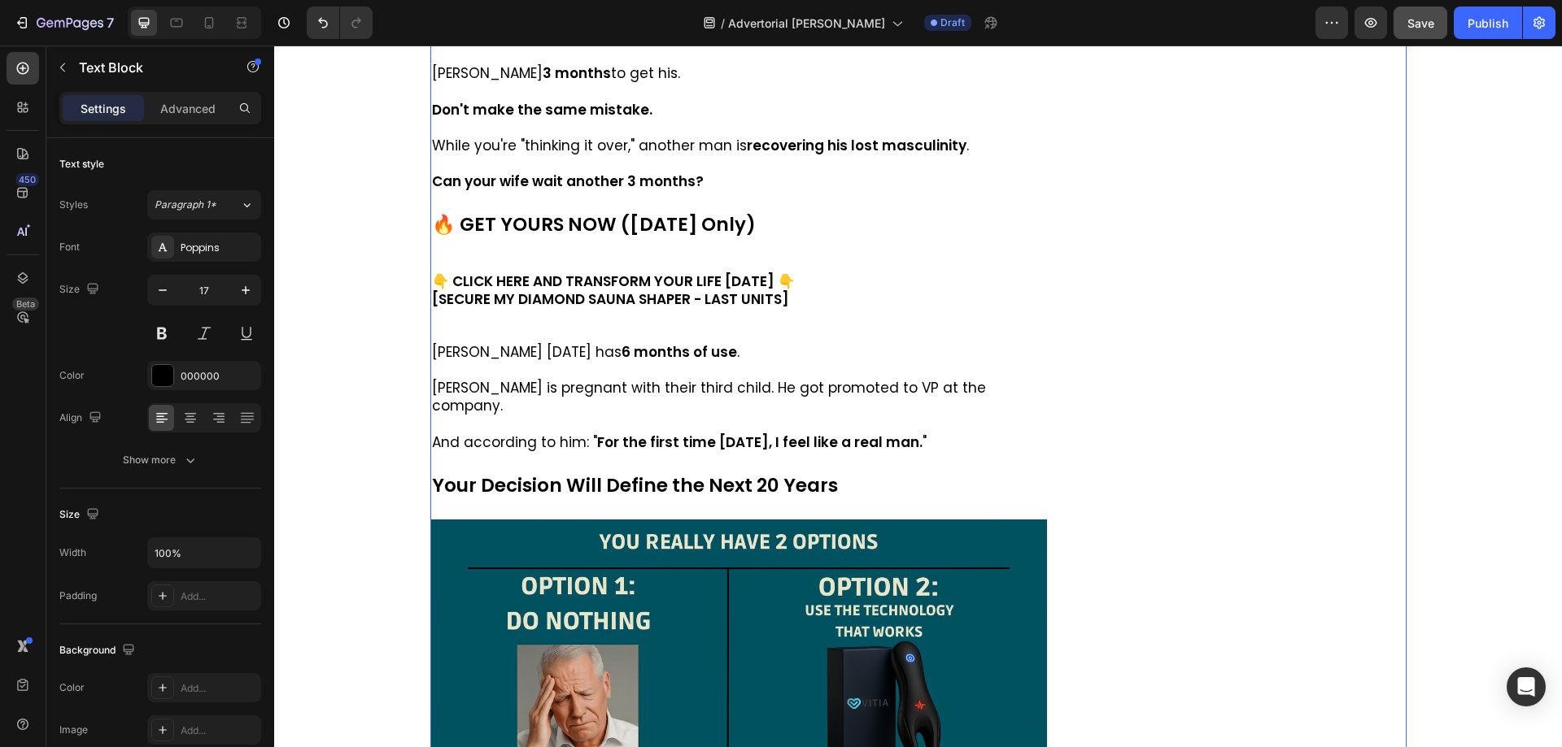
click at [669, 308] on strong "[SECURE MY DIAMOND SAUNA SHAPER - LAST UNITS]" at bounding box center [610, 300] width 357 height 20
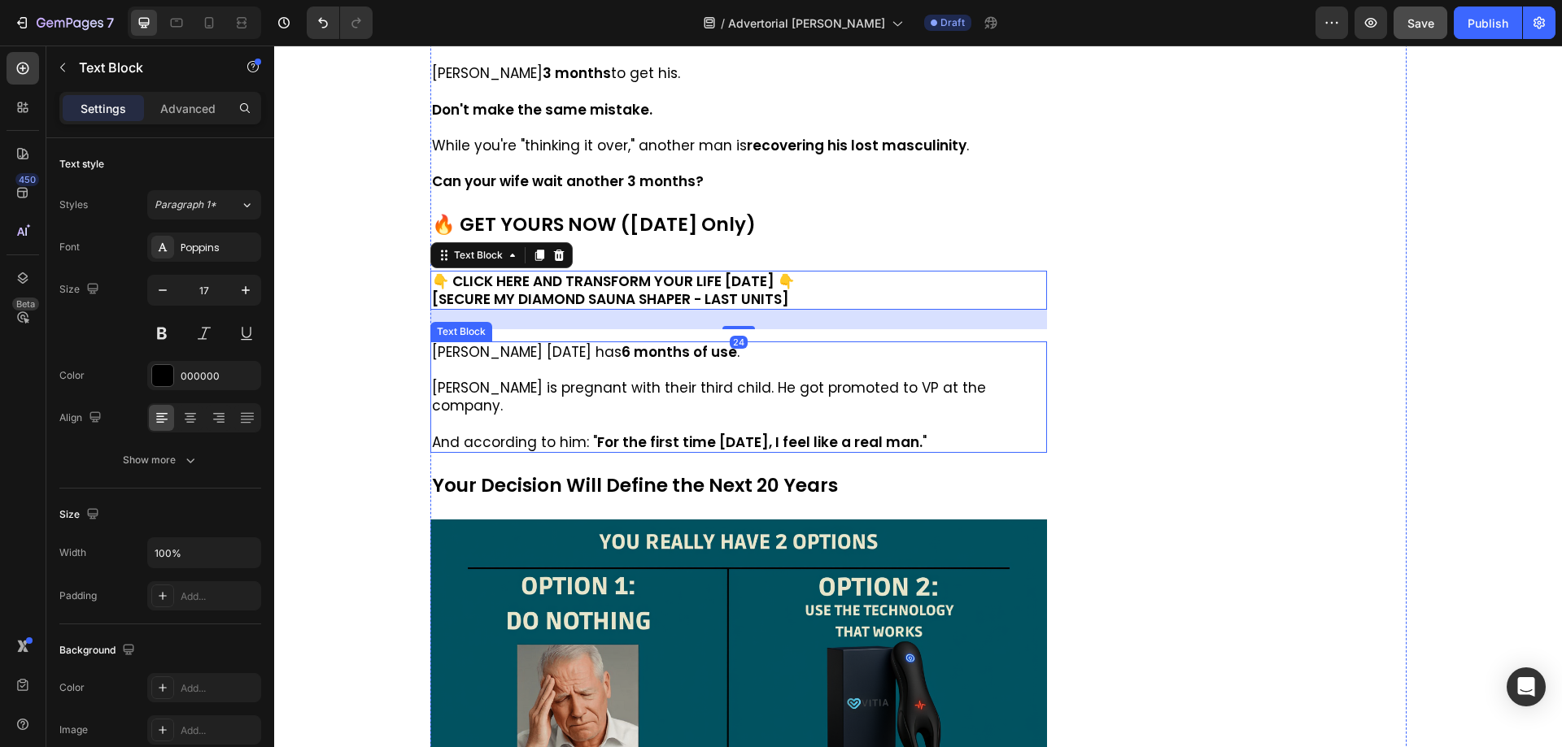
click at [573, 389] on p "[PERSON_NAME] is pregnant with their third child. He got promoted to VP at the …" at bounding box center [739, 397] width 614 height 36
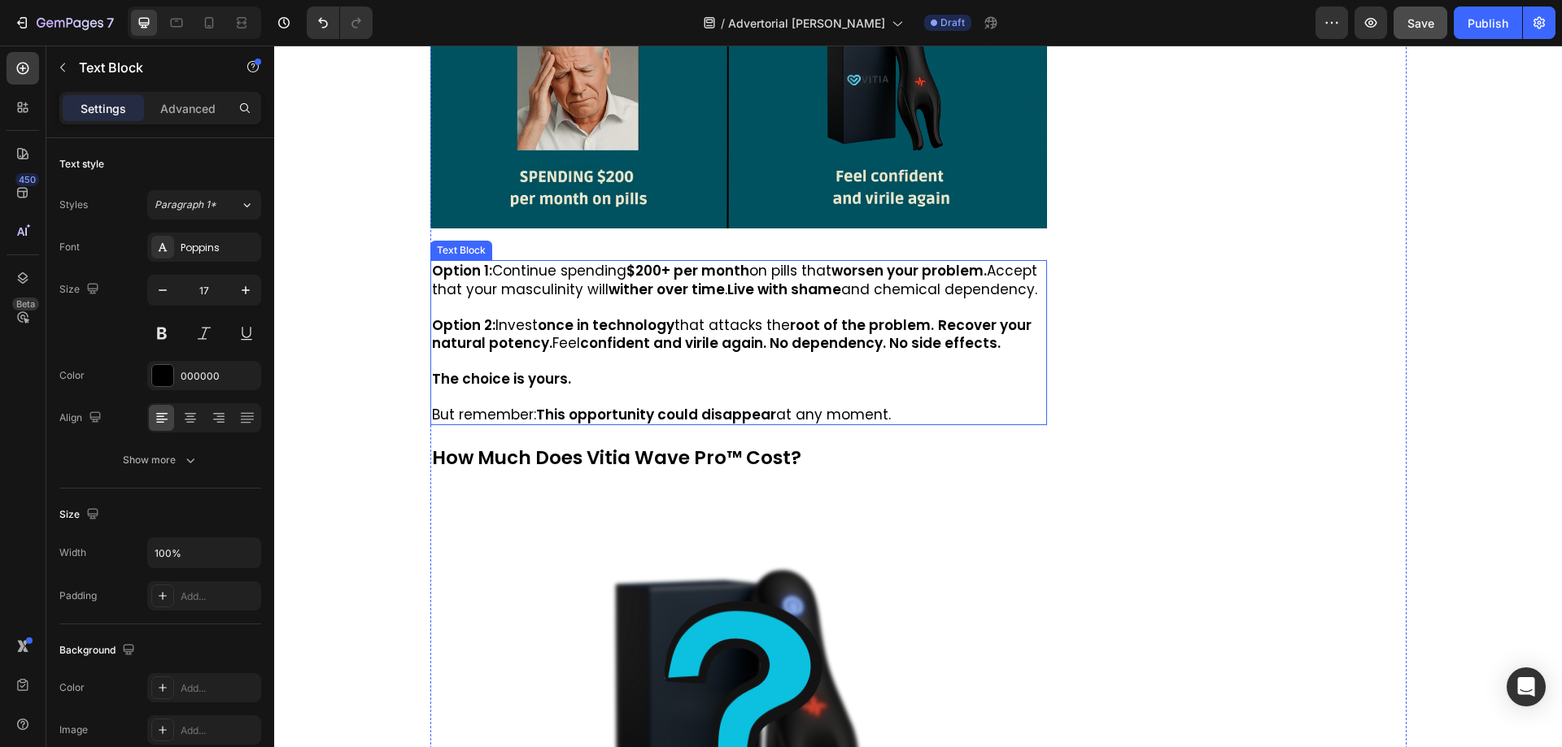
scroll to position [10898, 0]
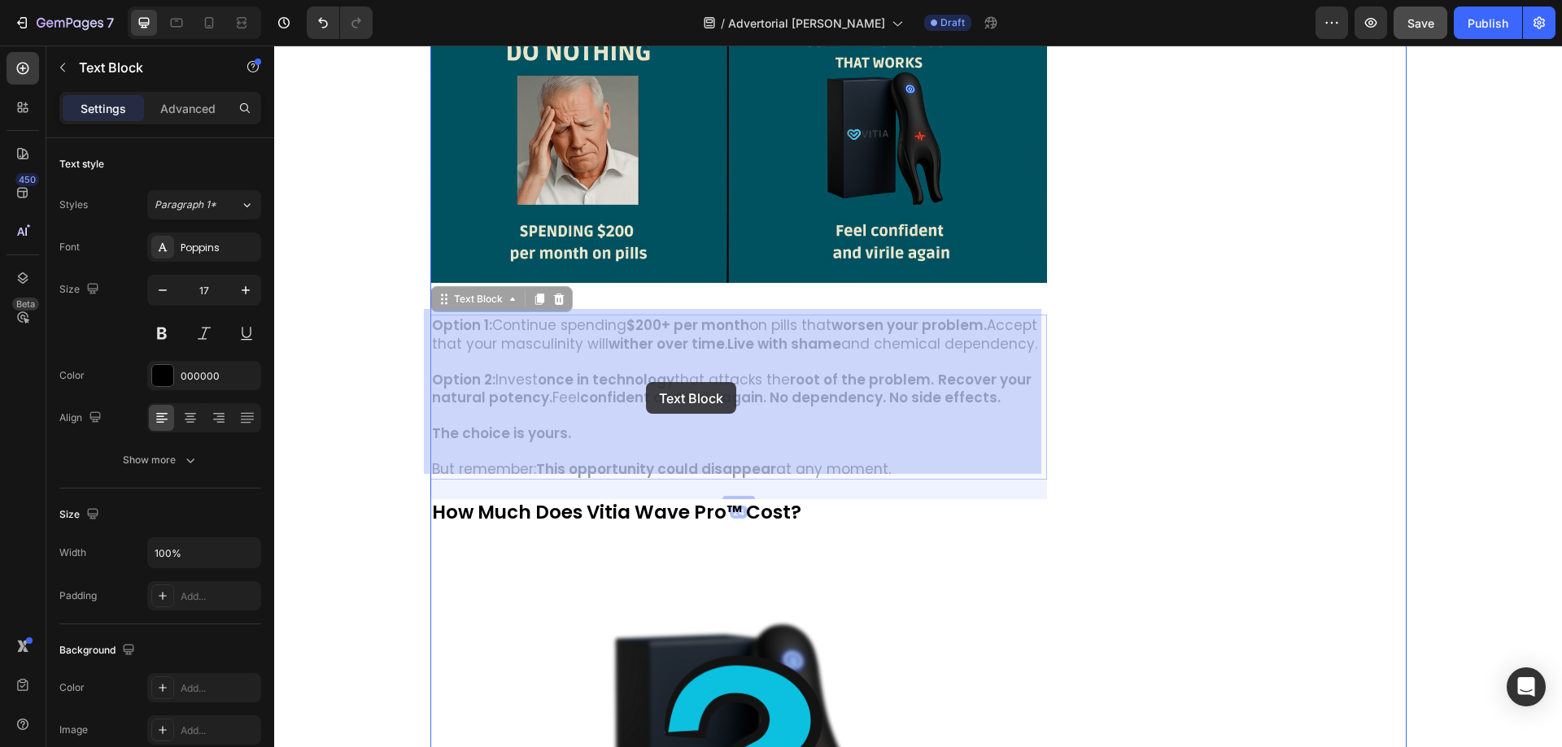
drag, startPoint x: 429, startPoint y: 303, endPoint x: 645, endPoint y: 377, distance: 228.4
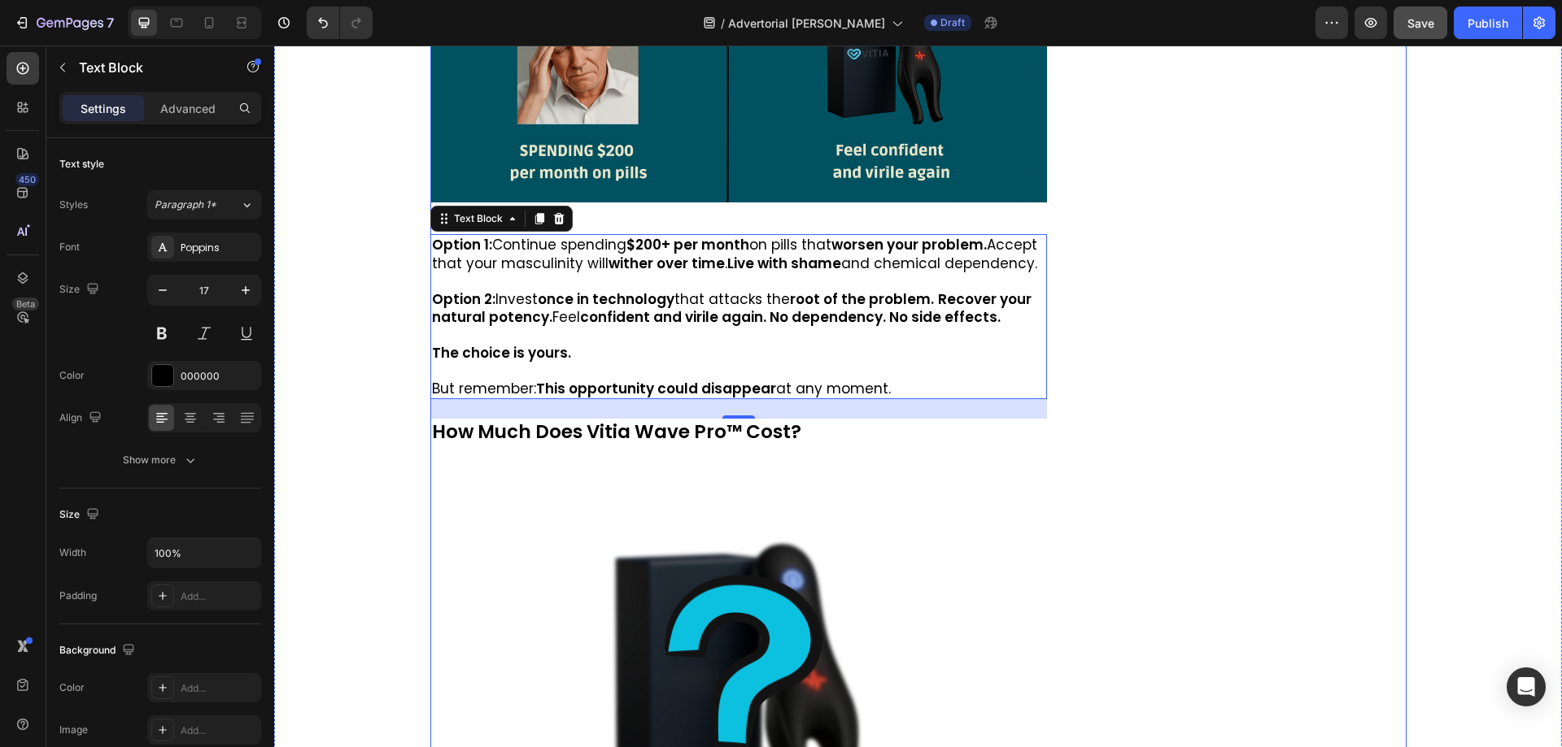
scroll to position [10980, 0]
click at [386, 310] on div "Iron-Clad 60-Day Guarantee Text Block Image Check out this insane guarantee: Us…" at bounding box center [917, 699] width 1255 height 5100
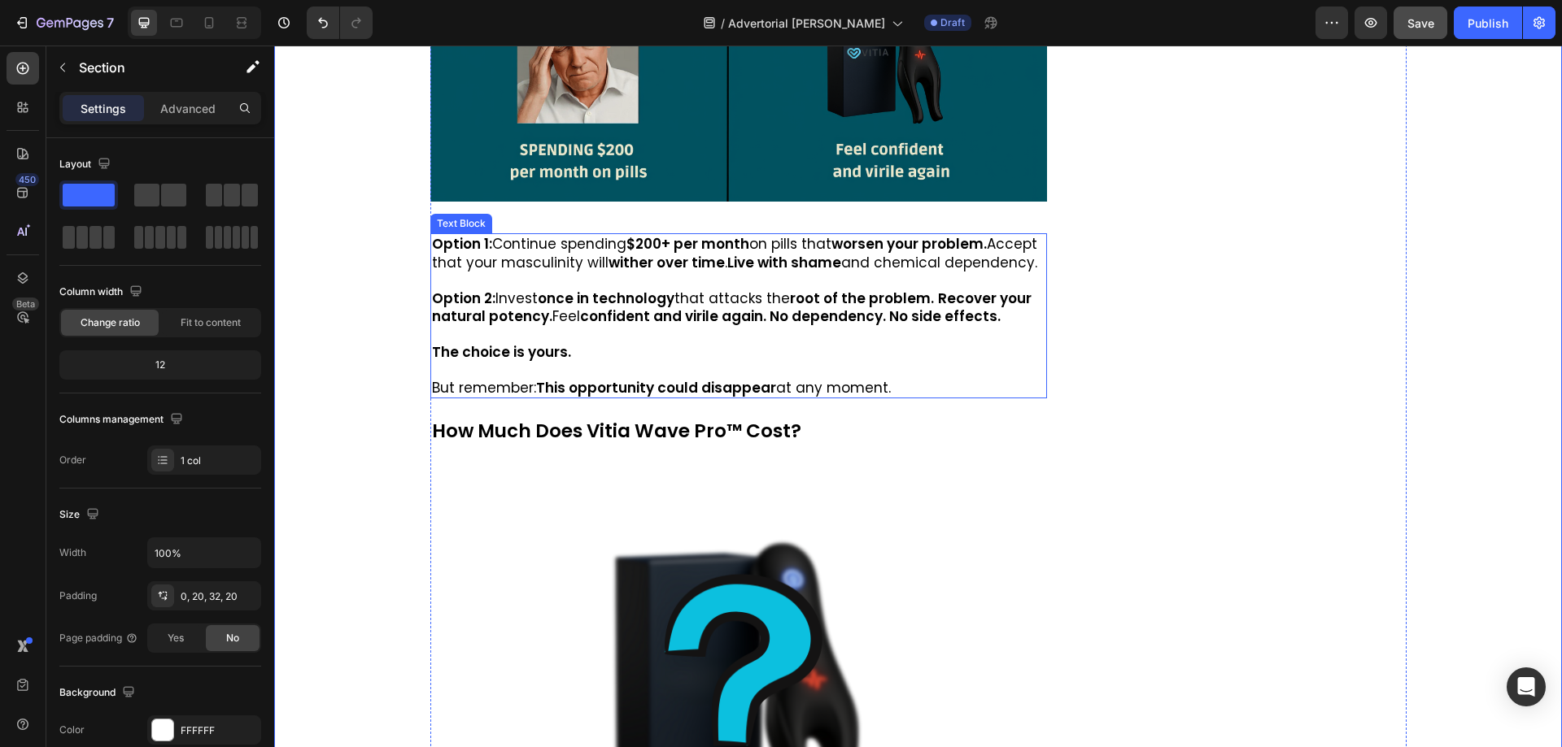
click at [489, 243] on p "Option 1: Continue spending $200+ per month on pills that worsen your problem. …" at bounding box center [739, 253] width 614 height 36
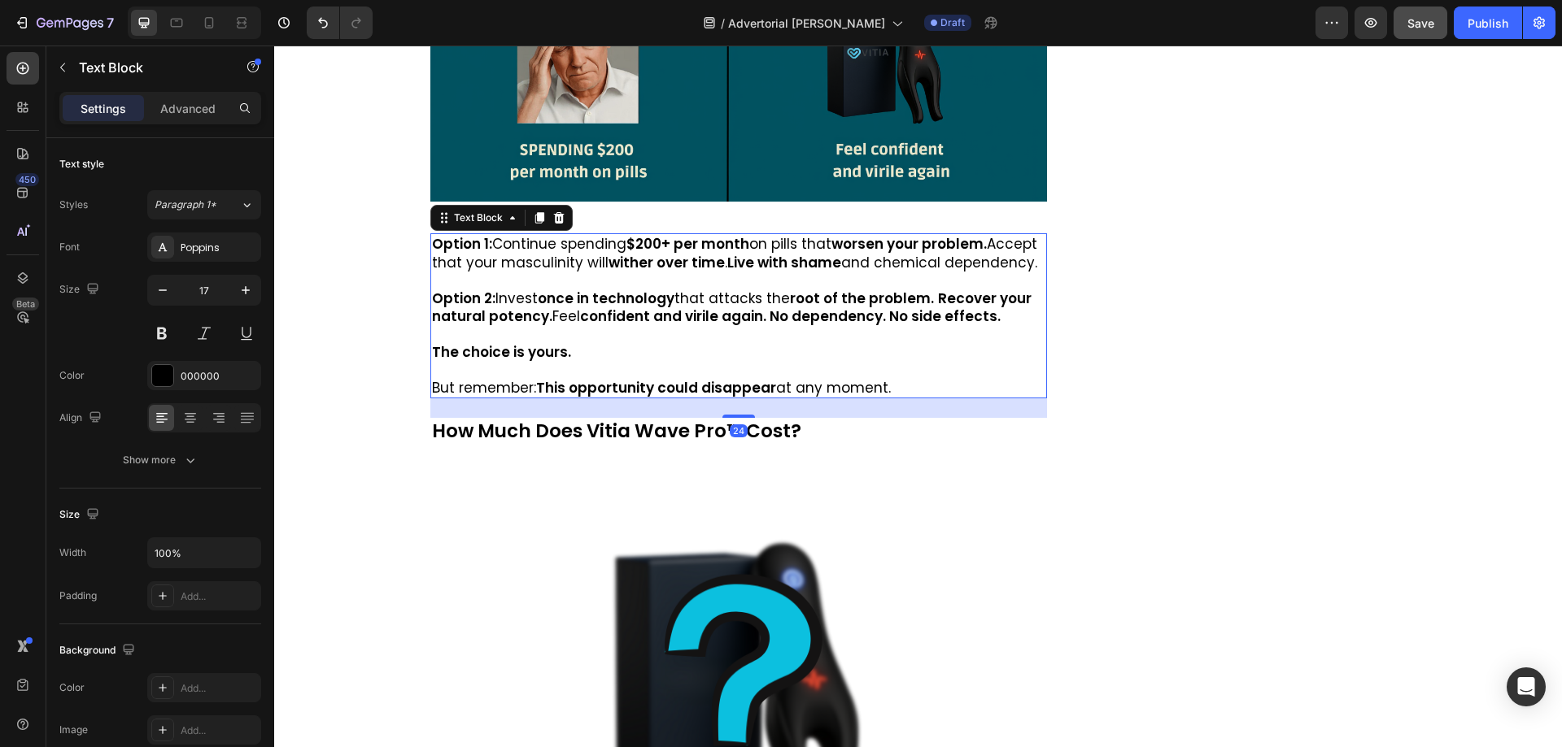
click at [489, 243] on p "Option 1: Continue spending $200+ per month on pills that worsen your problem. …" at bounding box center [739, 253] width 614 height 36
click at [580, 420] on p "How Much Does Vitia Wave Pro™ Cost?" at bounding box center [739, 432] width 614 height 24
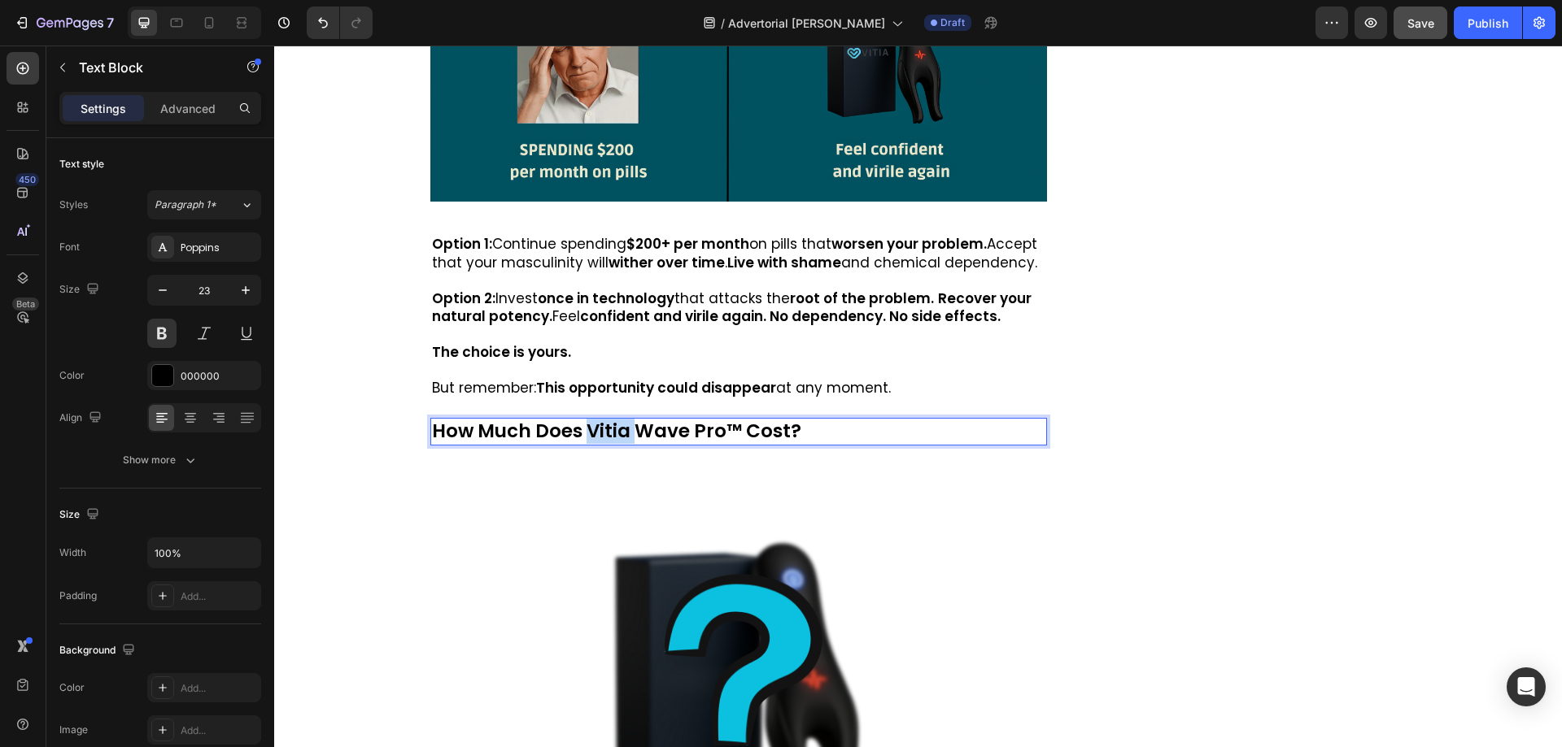
click at [580, 420] on p "How Much Does Vitia Wave Pro™ Cost?" at bounding box center [739, 432] width 614 height 24
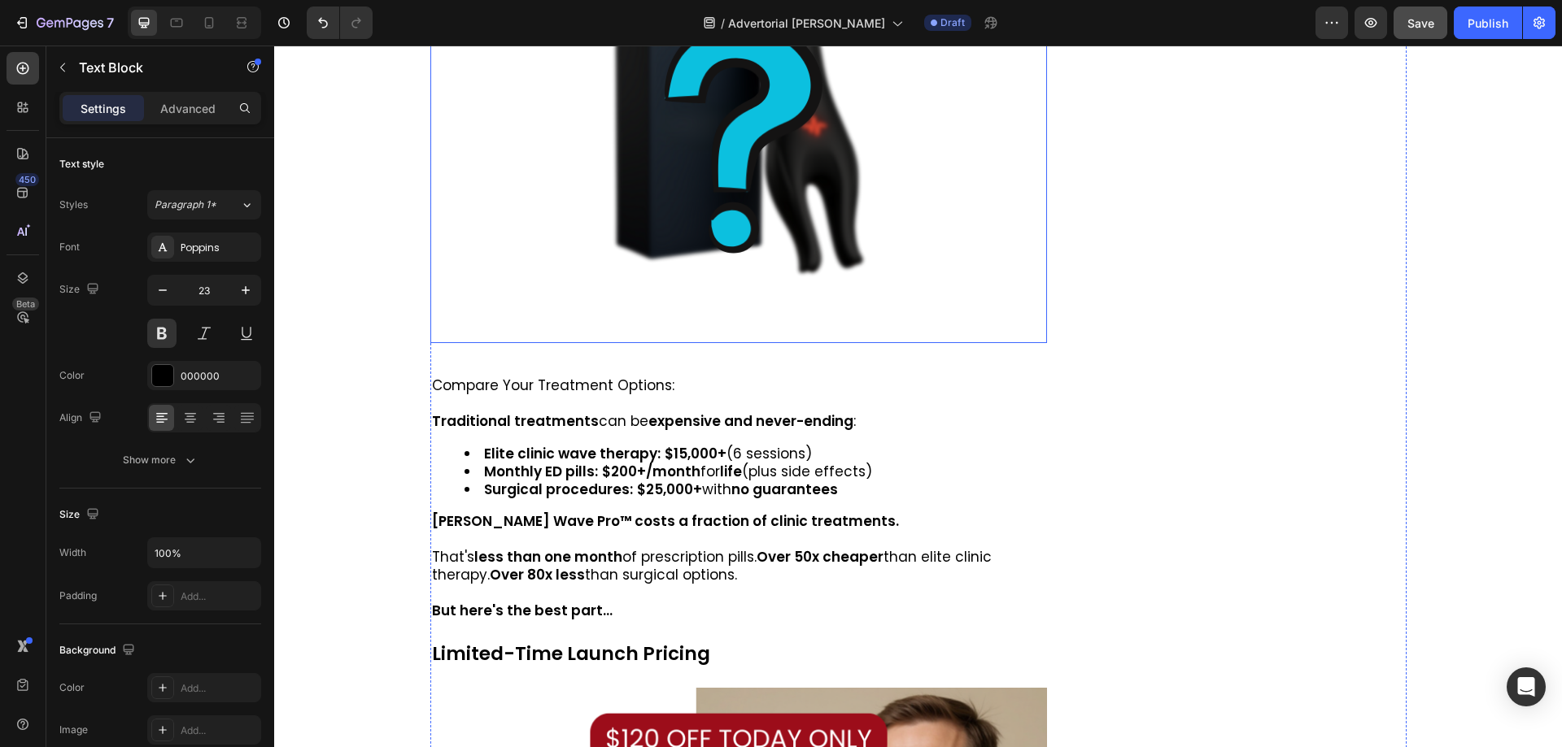
scroll to position [11549, 0]
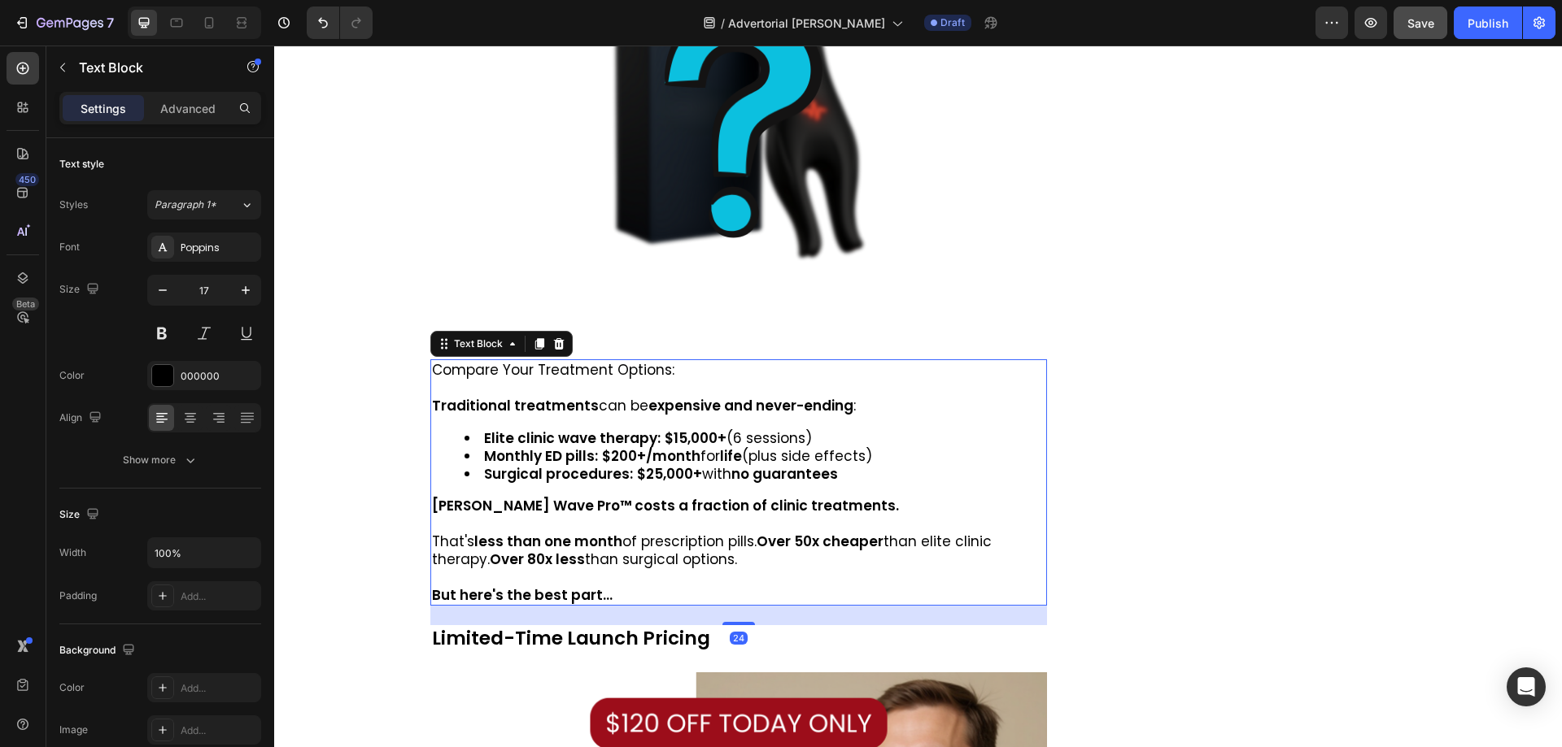
click at [612, 408] on div "Compare Your Treatment Options: Traditional treatments can be expensive and nev…" at bounding box center [738, 482] width 617 height 246
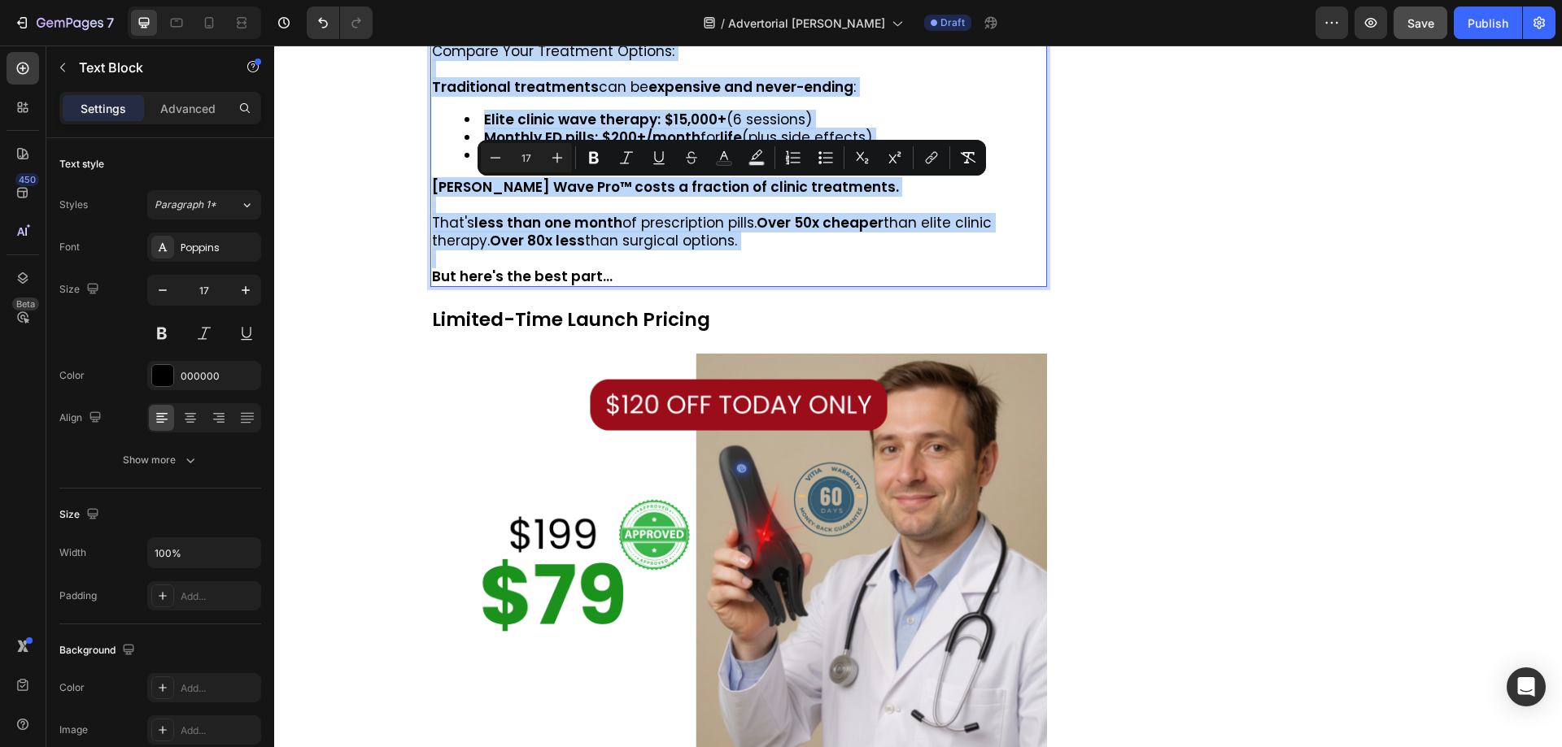
scroll to position [11956, 0]
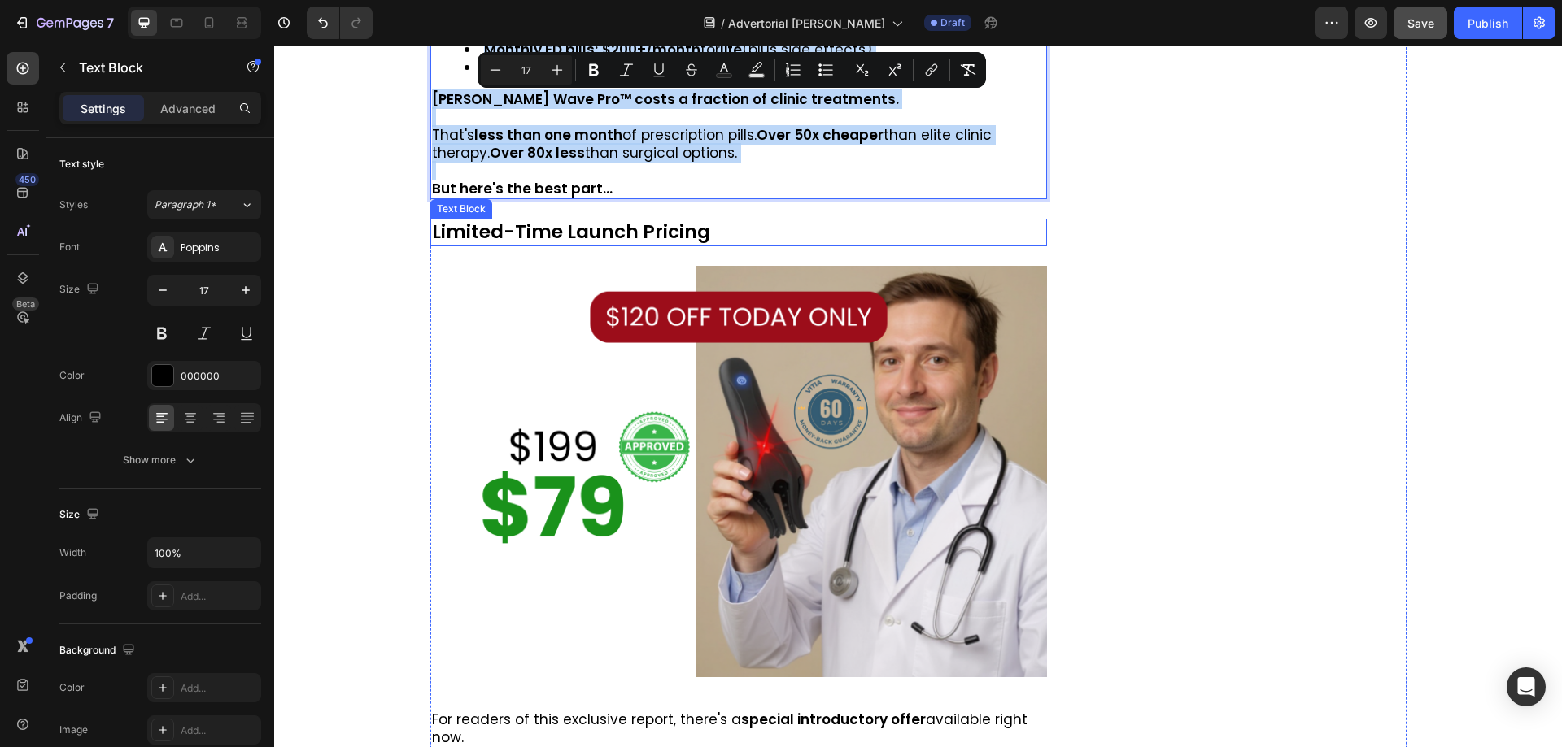
click at [574, 220] on p "Limited-Time Launch Pricing" at bounding box center [739, 232] width 614 height 24
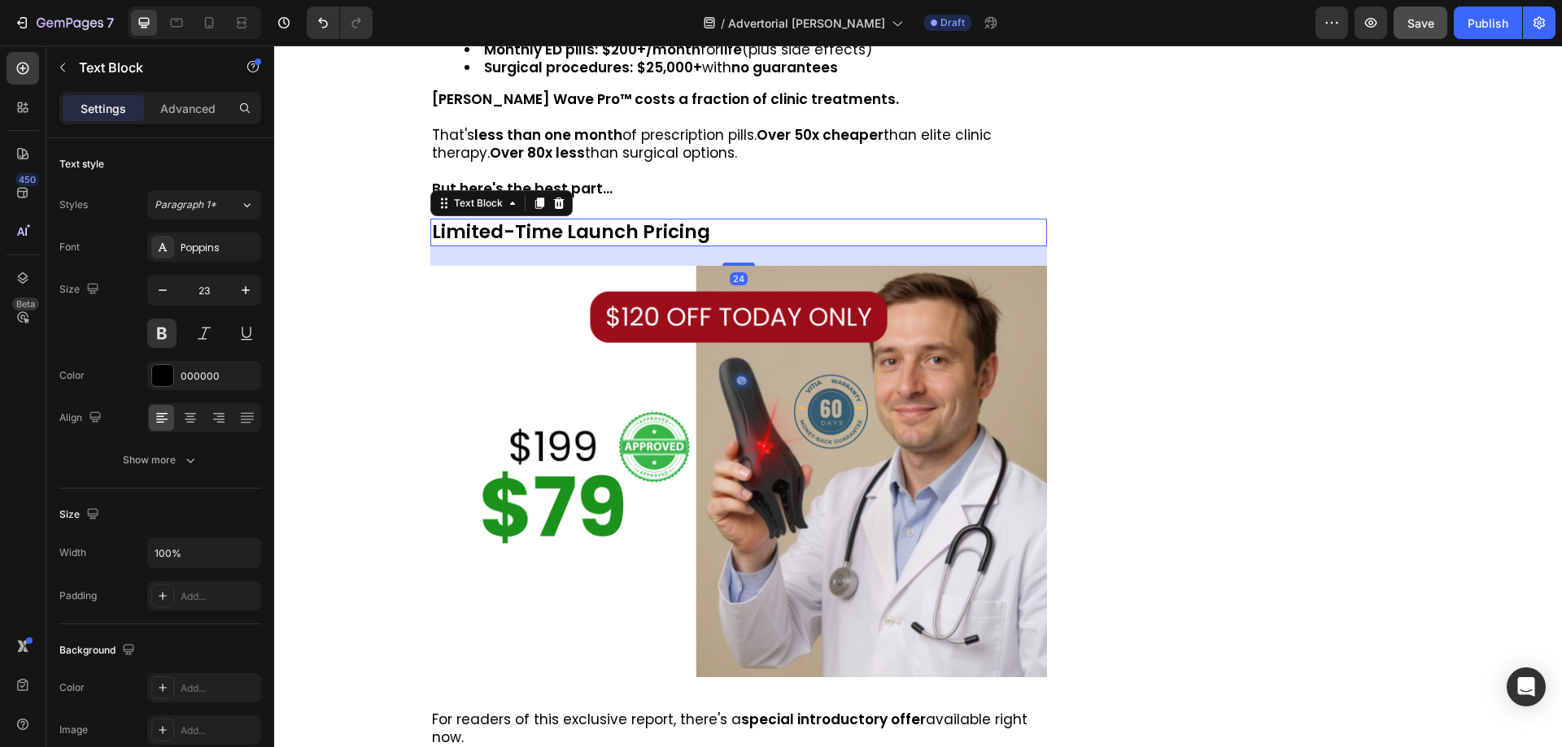
click at [574, 220] on p "Limited-Time Launch Pricing" at bounding box center [739, 232] width 614 height 24
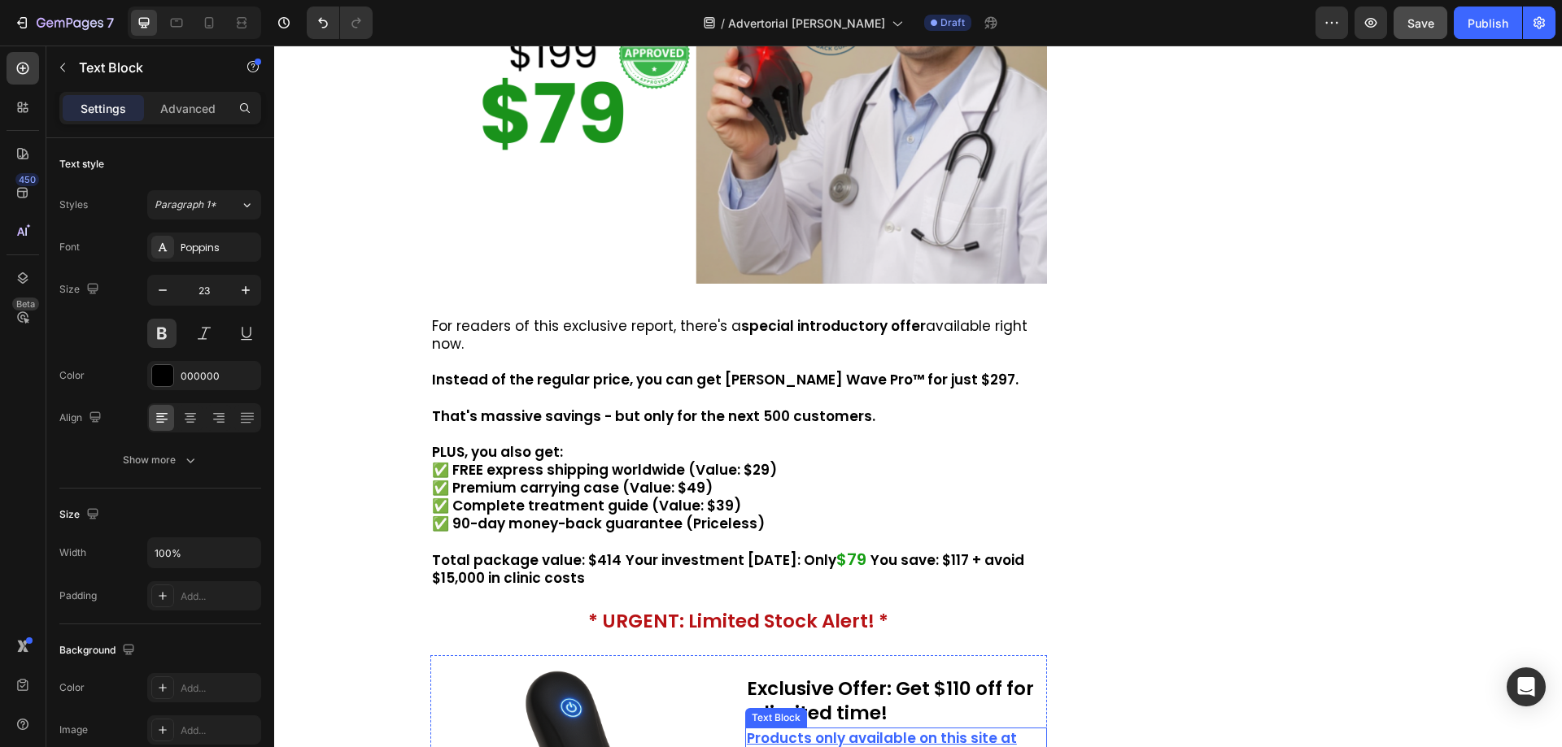
scroll to position [12281, 0]
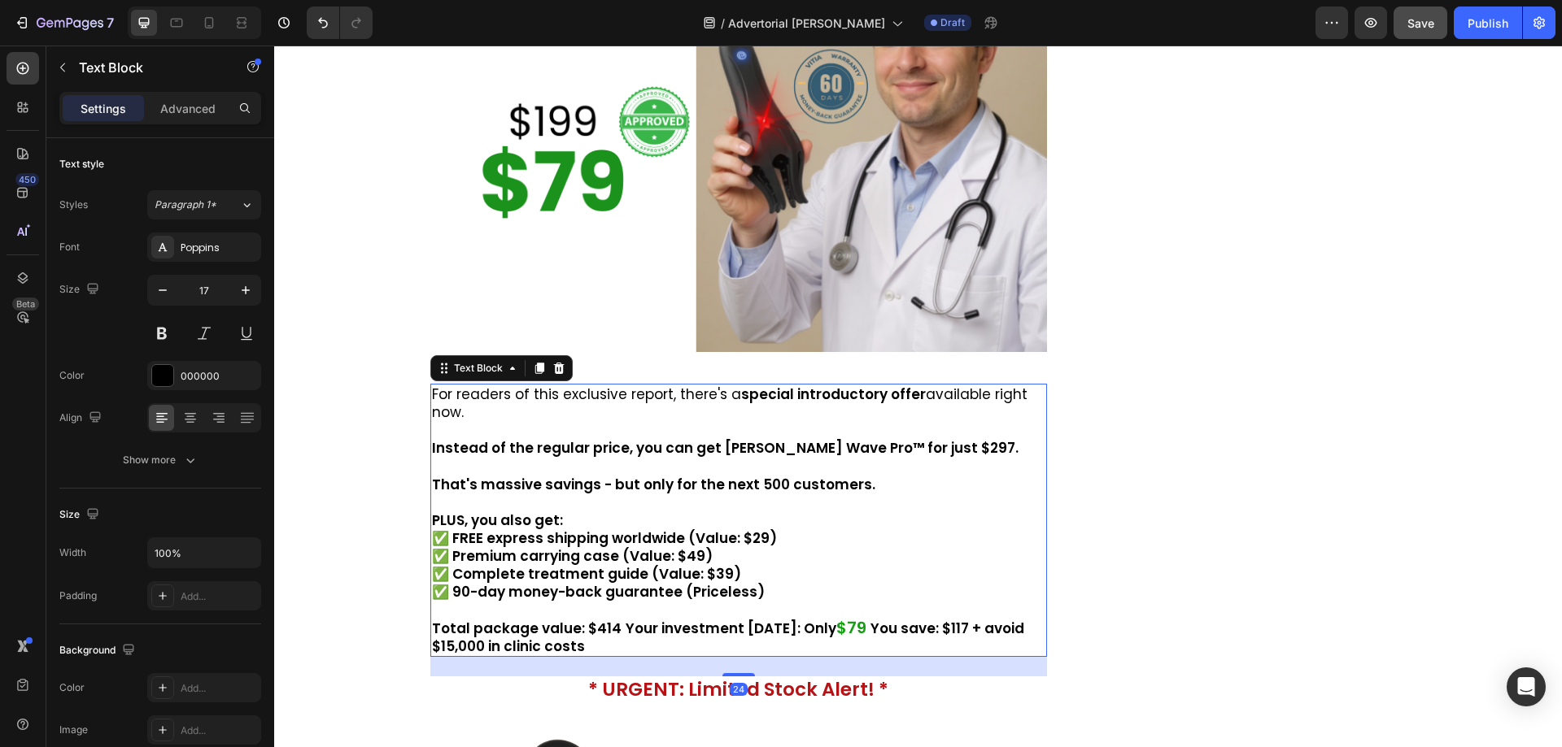
click at [597, 457] on p at bounding box center [739, 466] width 614 height 18
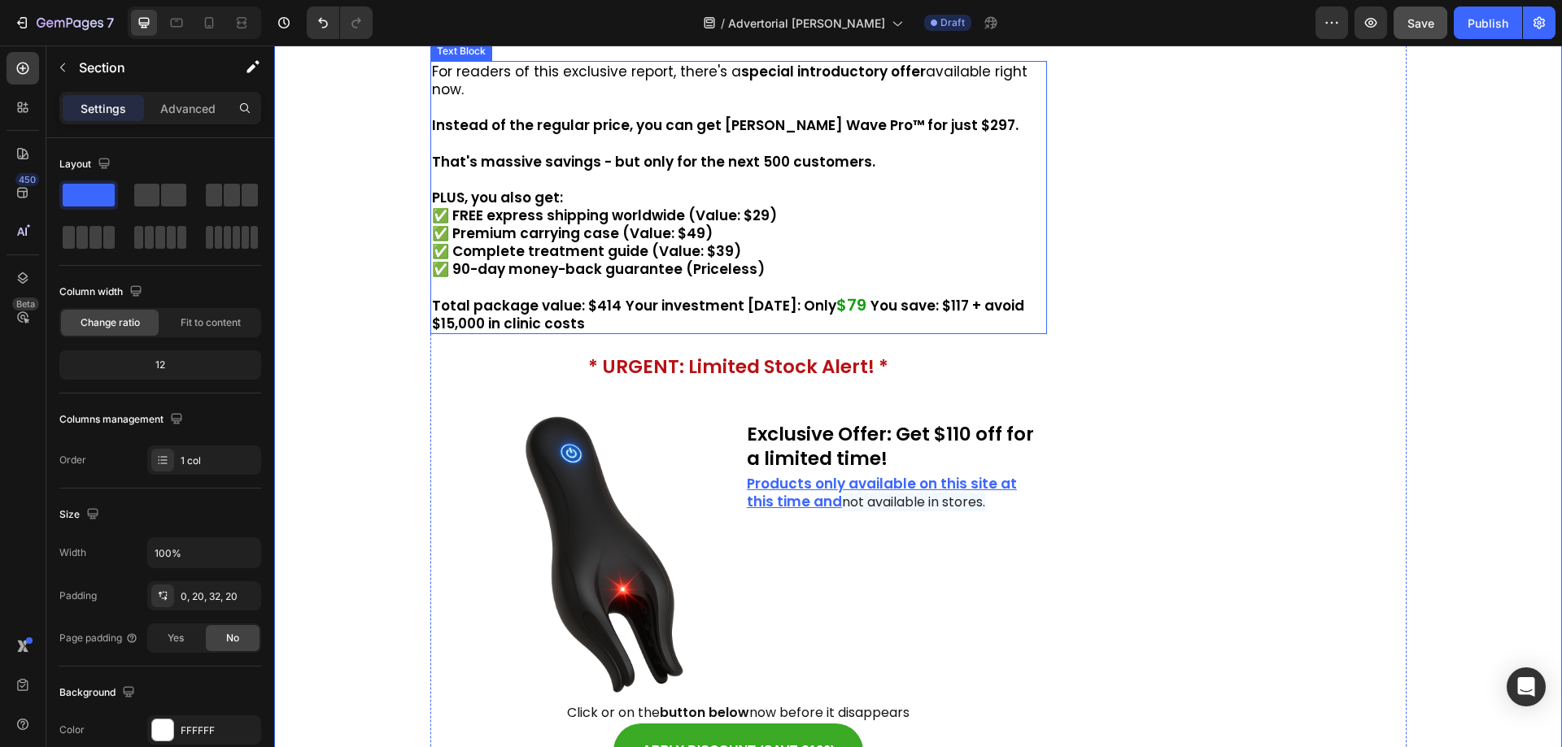
scroll to position [12769, 0]
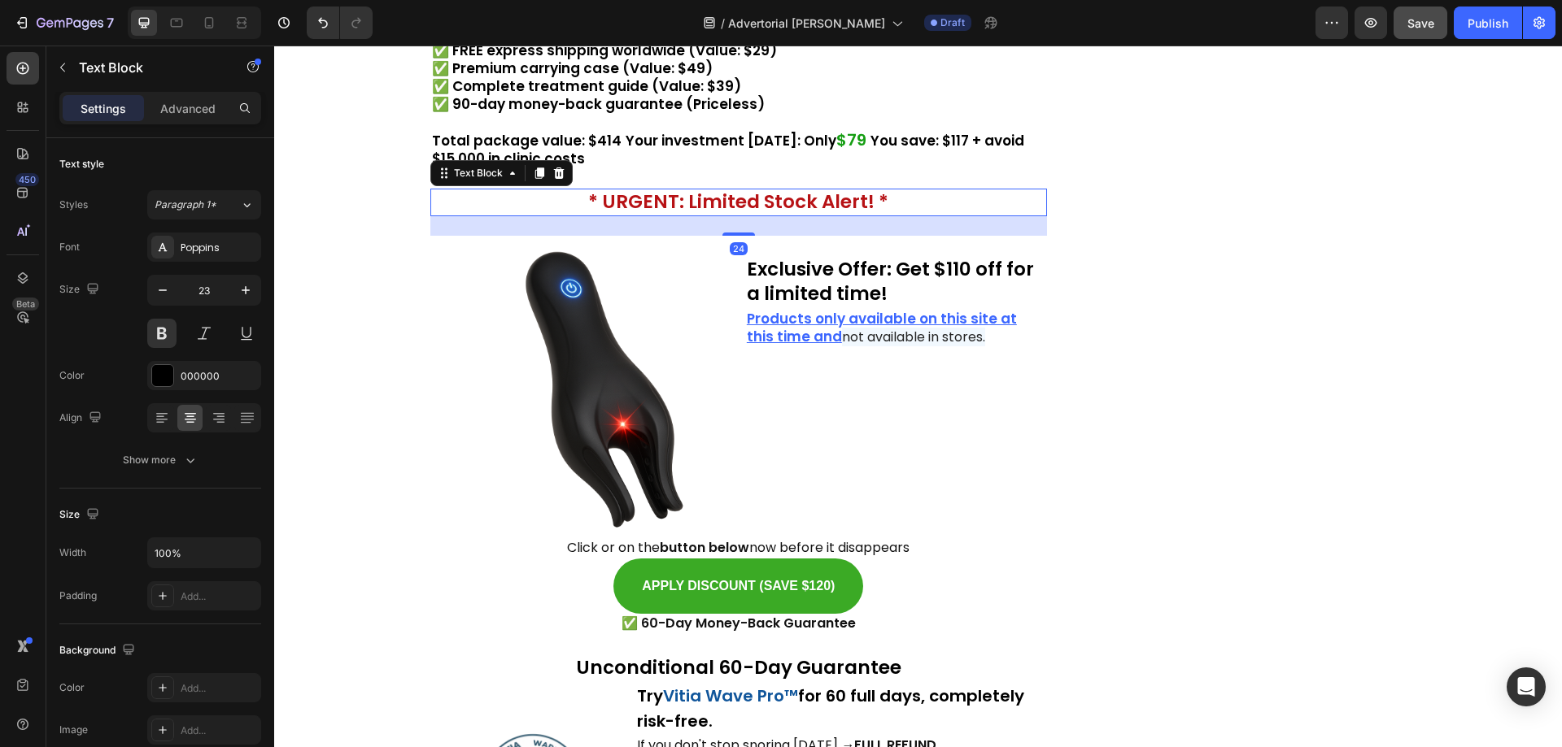
click at [762, 189] on strong "* URGENT: Limited Stock Alert! *" at bounding box center [738, 202] width 300 height 26
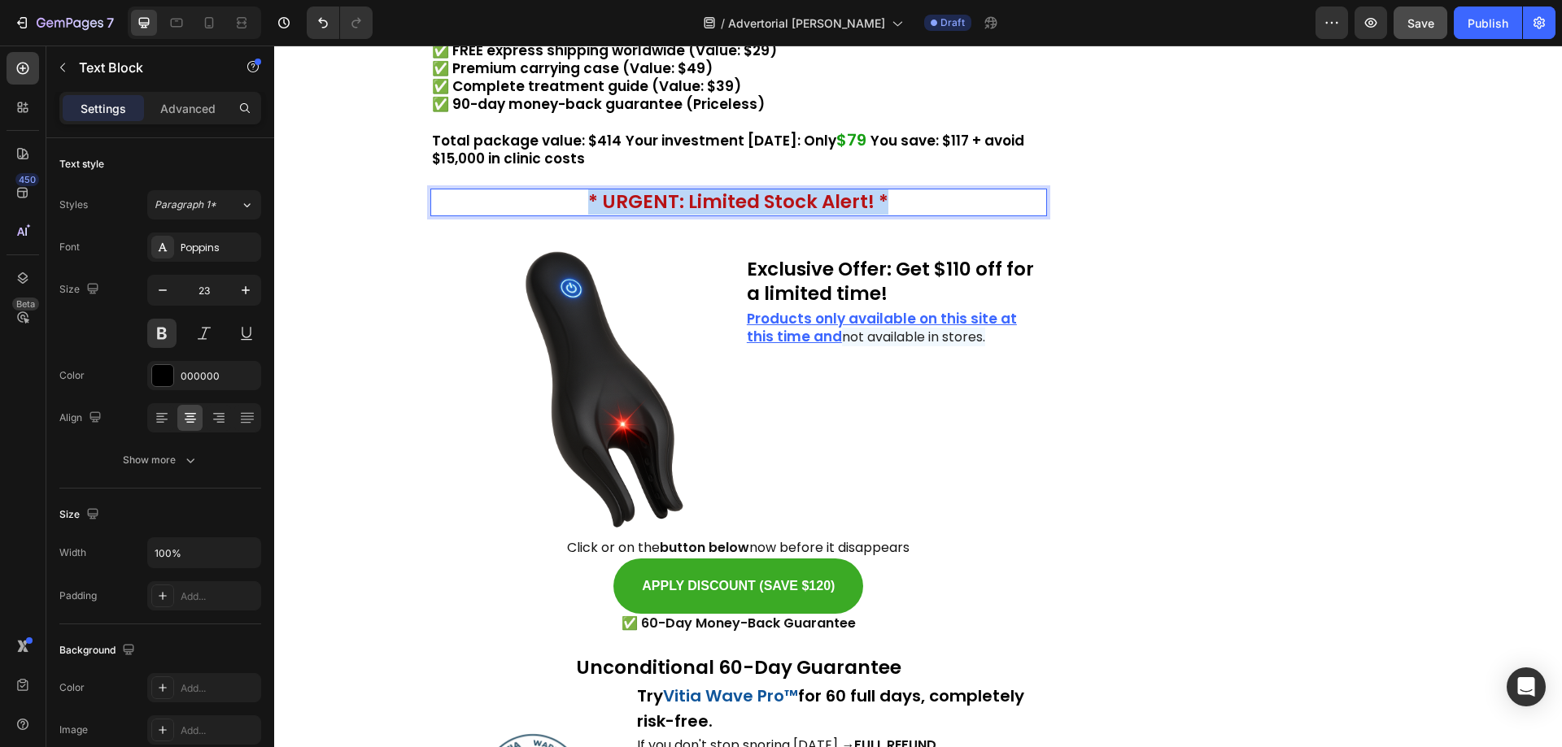
click at [762, 189] on strong "* URGENT: Limited Stock Alert! *" at bounding box center [738, 202] width 300 height 26
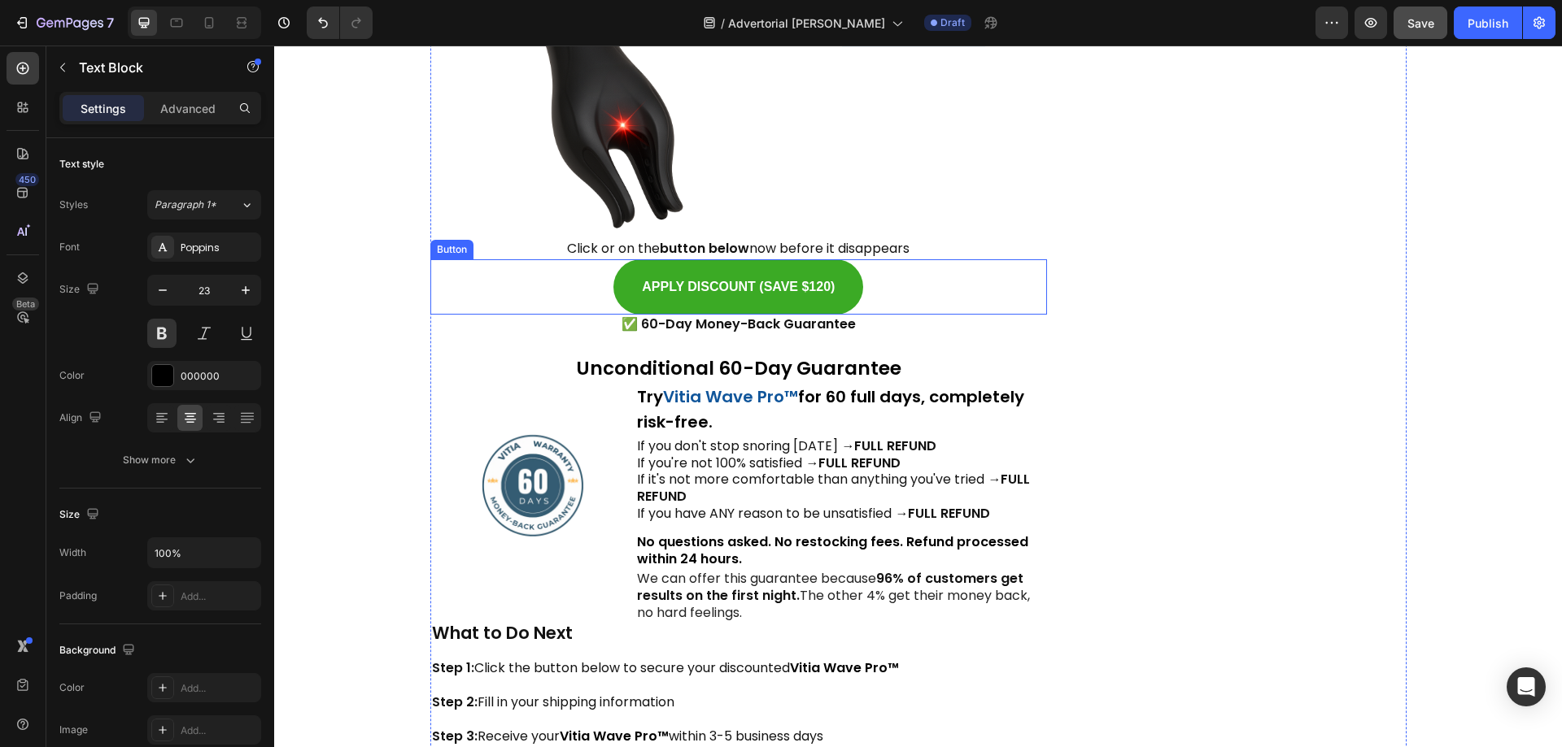
scroll to position [13094, 0]
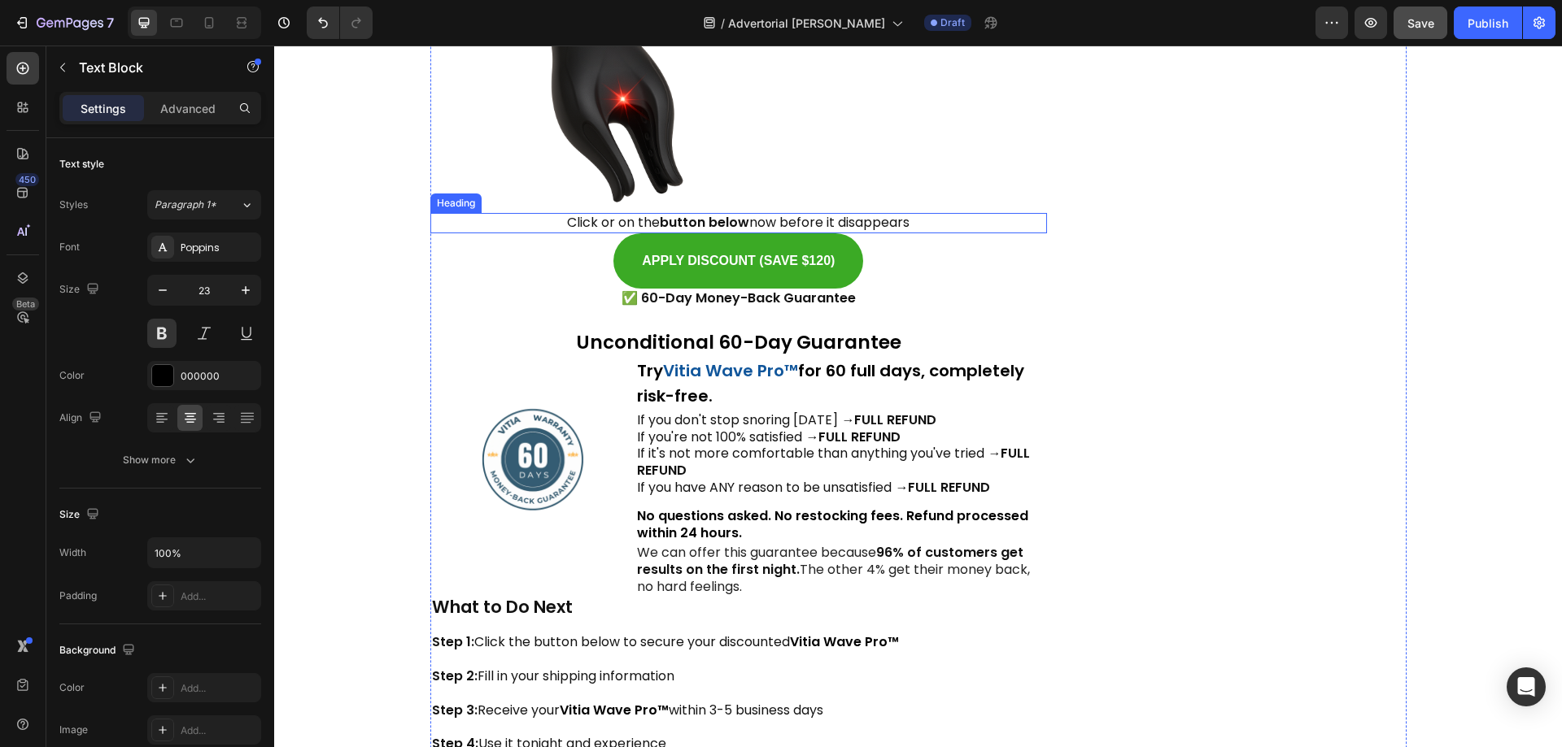
click at [773, 213] on h2 "Click or on the button below now before it disappears" at bounding box center [738, 223] width 617 height 20
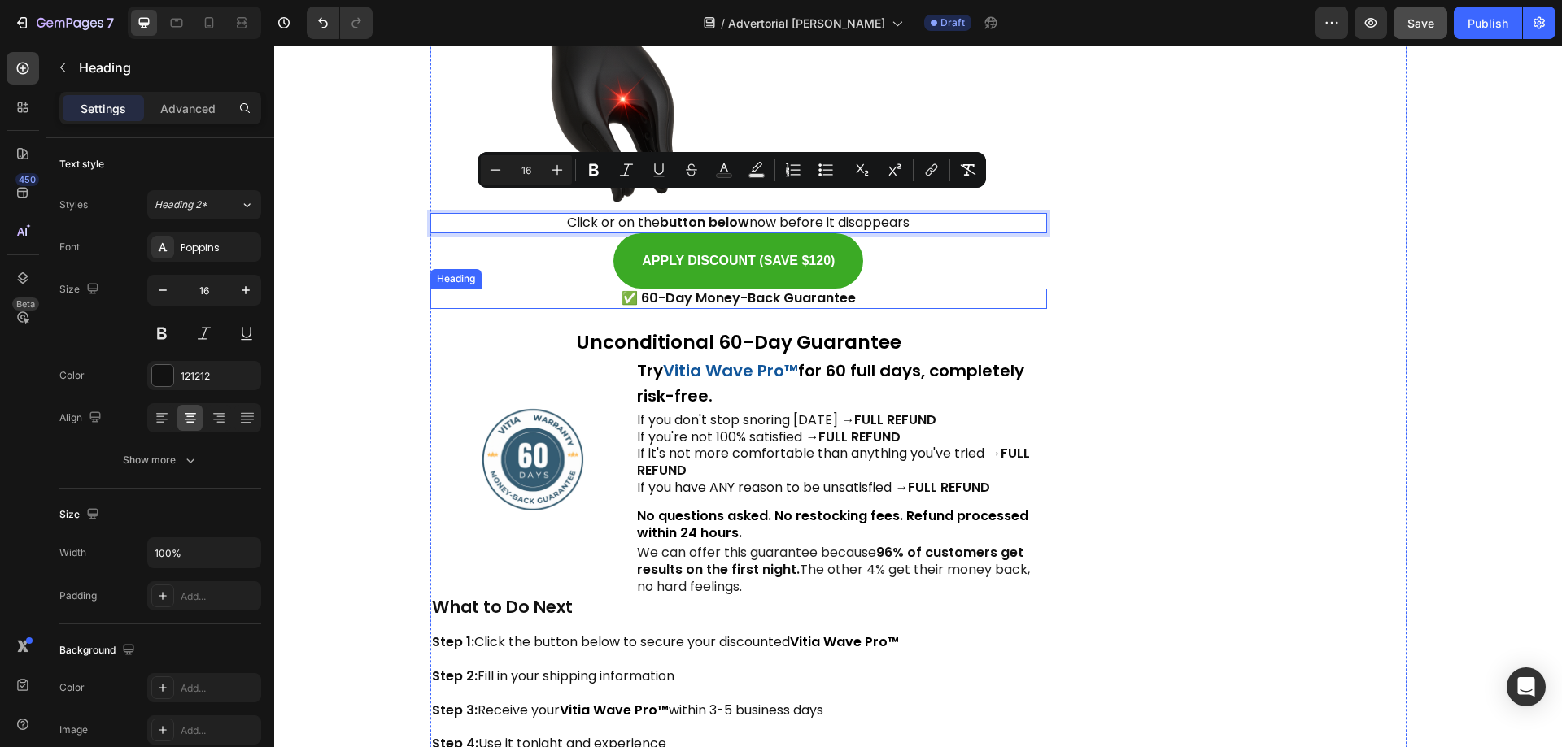
click at [677, 289] on strong "✅ 60-Day Money-Back Guarantee" at bounding box center [738, 298] width 234 height 19
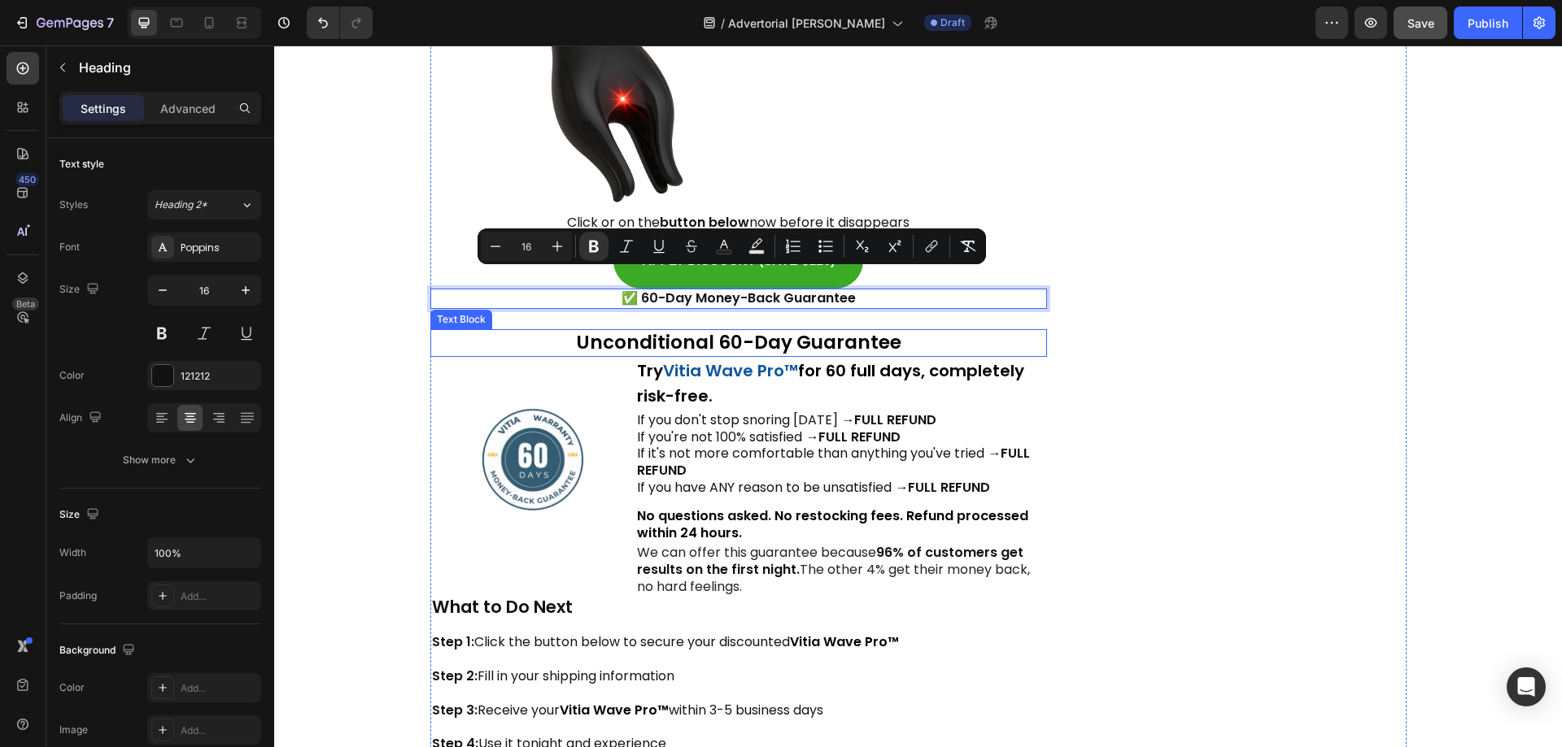
click at [761, 331] on p "Unconditional 60-Day Guarantee" at bounding box center [739, 343] width 614 height 24
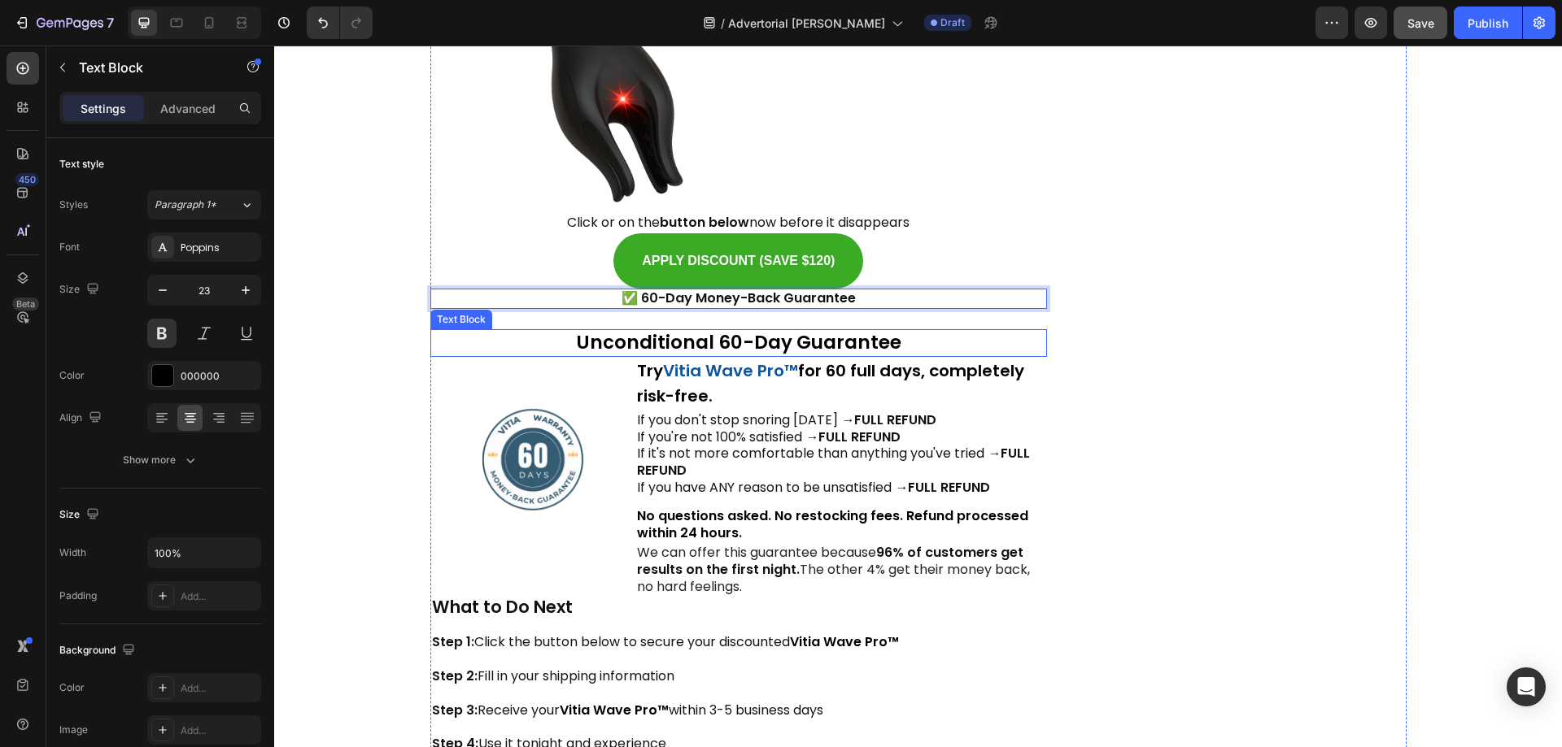
click at [761, 331] on p "Unconditional 60-Day Guarantee" at bounding box center [739, 343] width 614 height 24
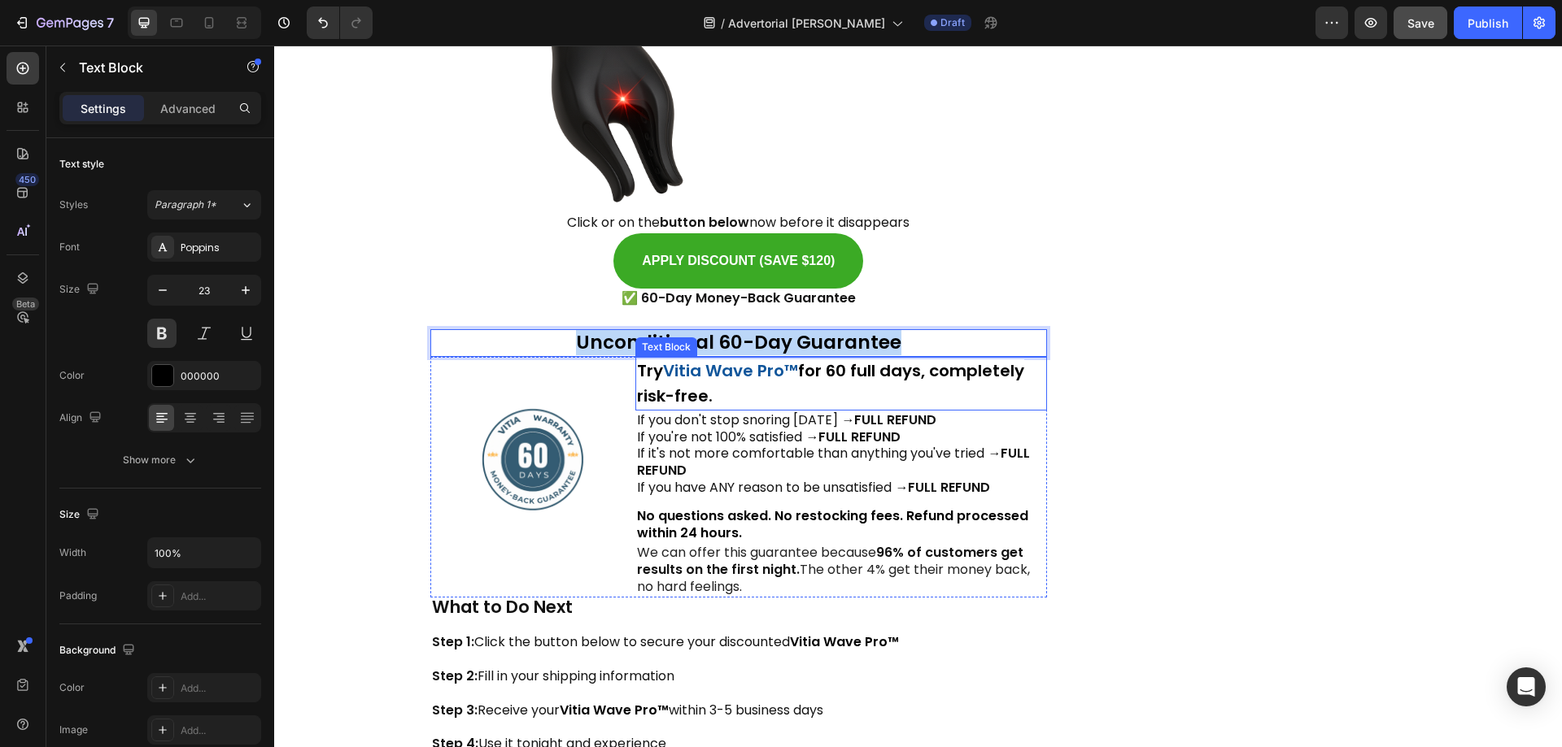
click at [838, 364] on p "Try Vitia Wave Pro™ for 60 full days, completely risk-free." at bounding box center [841, 384] width 408 height 50
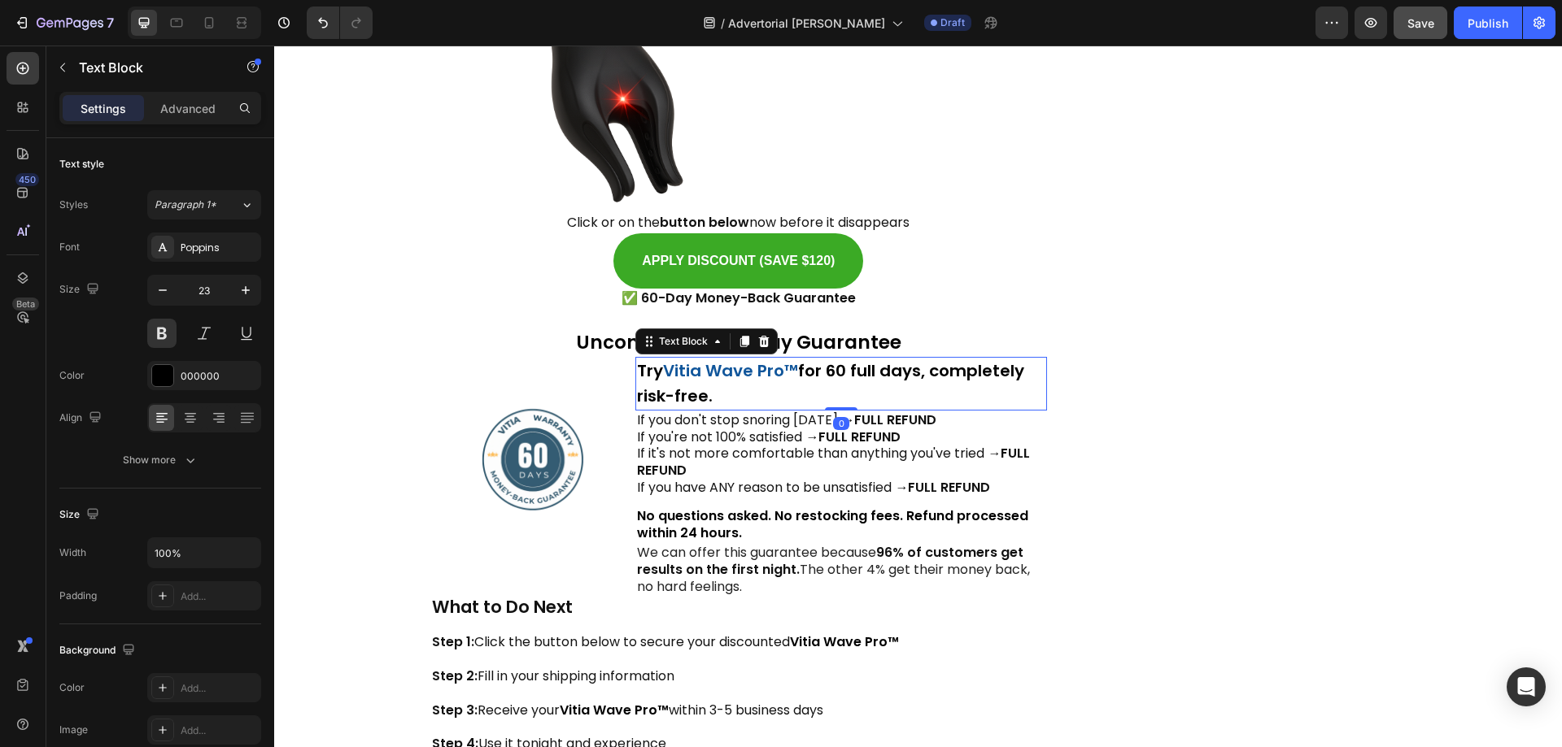
click at [838, 364] on p "Try Vitia Wave Pro™ for 60 full days, completely risk-free." at bounding box center [841, 384] width 408 height 50
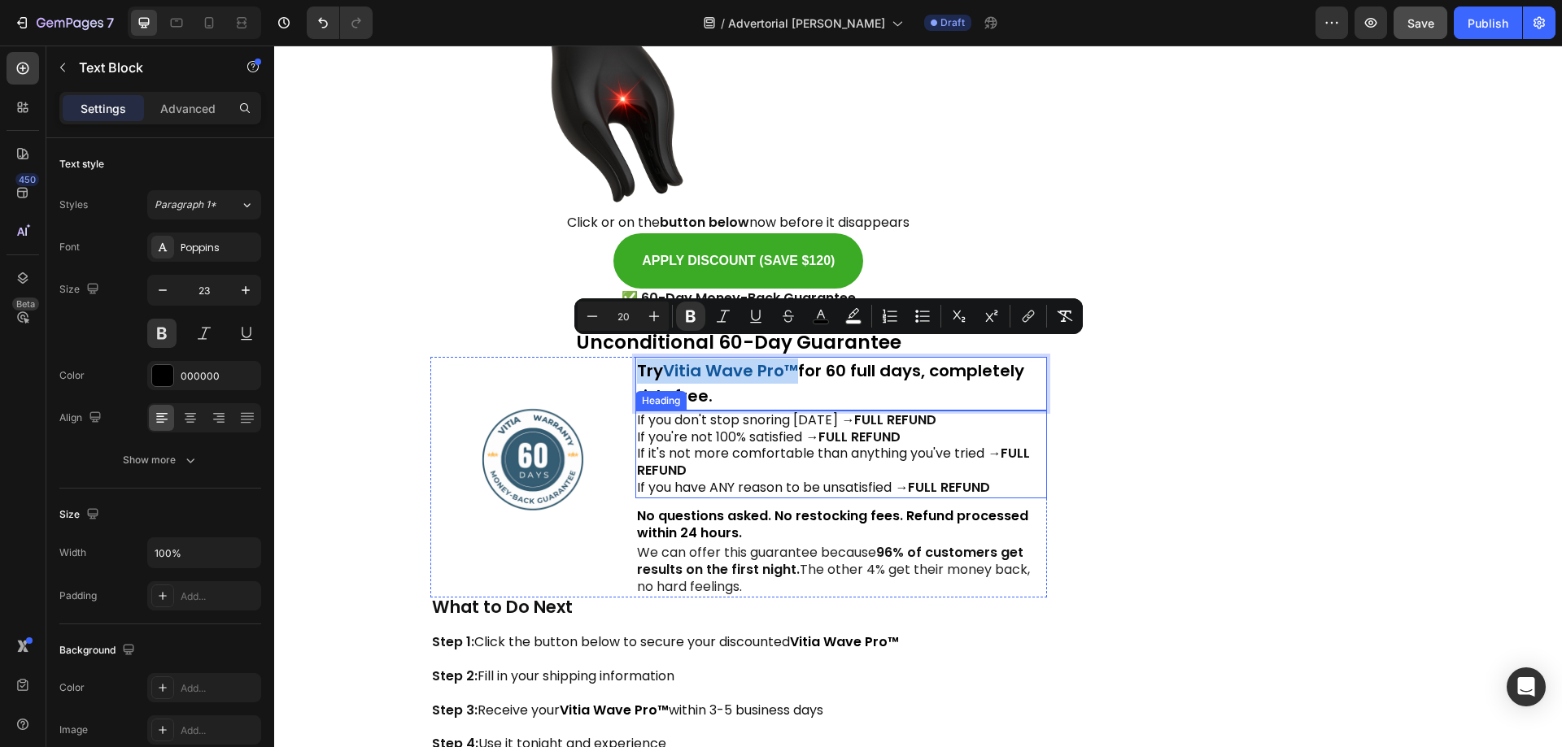
click at [695, 433] on h2 "If you don't stop snoring [DATE] → FULL REFUND If you're not 100% satisfied → F…" at bounding box center [841, 455] width 412 height 88
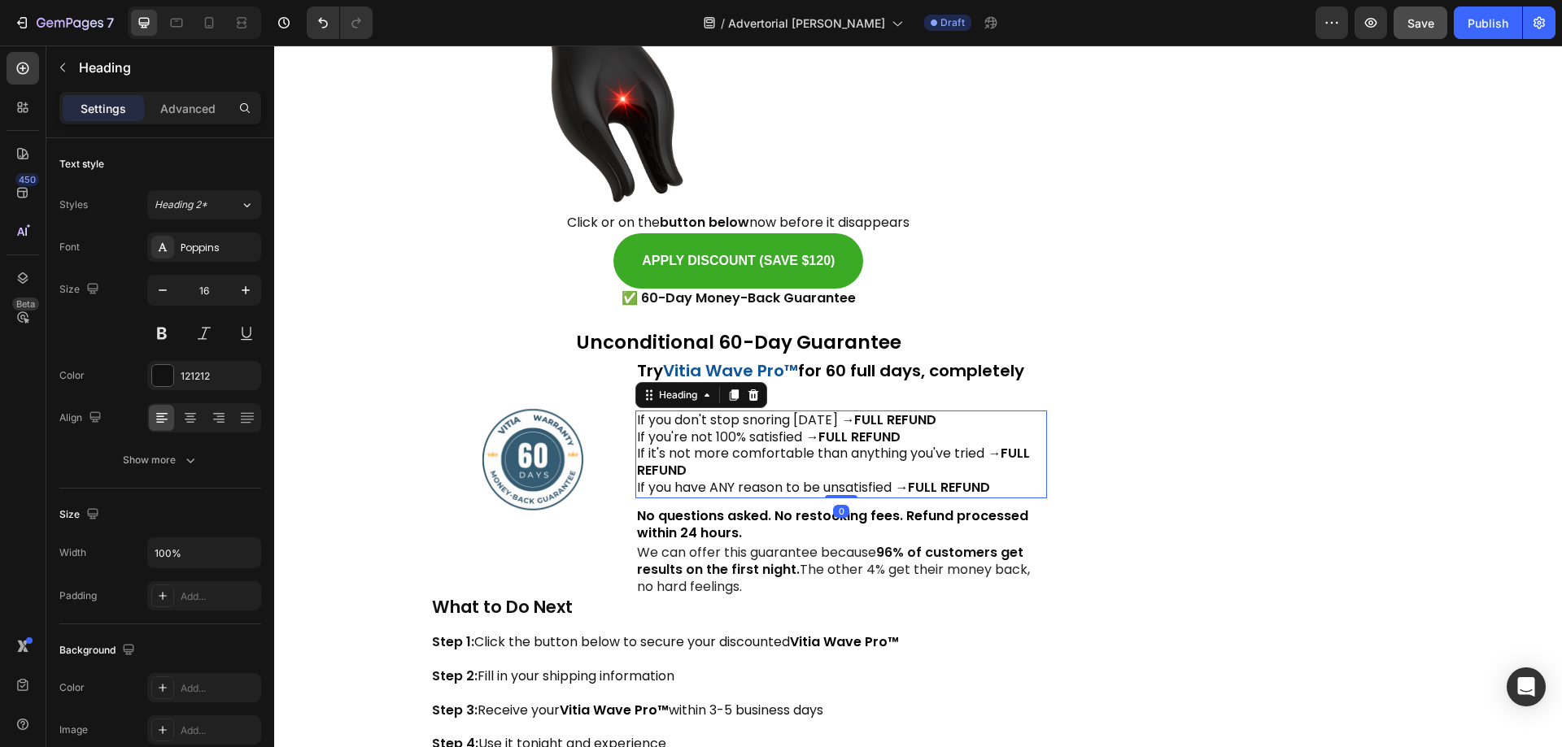
click at [695, 433] on h2 "If you don't stop snoring [DATE] → FULL REFUND If you're not 100% satisfied → F…" at bounding box center [841, 455] width 412 height 88
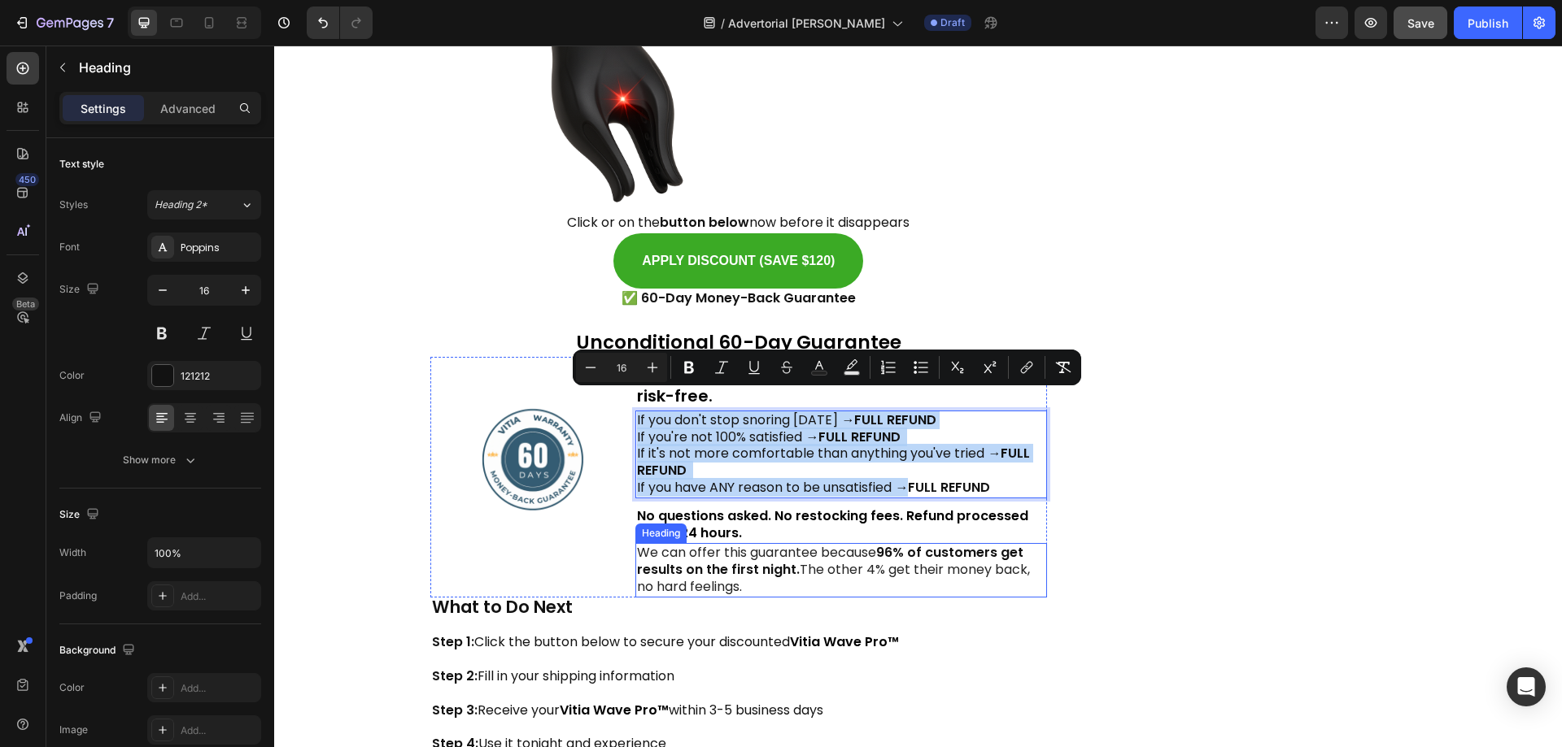
click at [705, 543] on span "We can offer this guarantee because" at bounding box center [756, 552] width 239 height 19
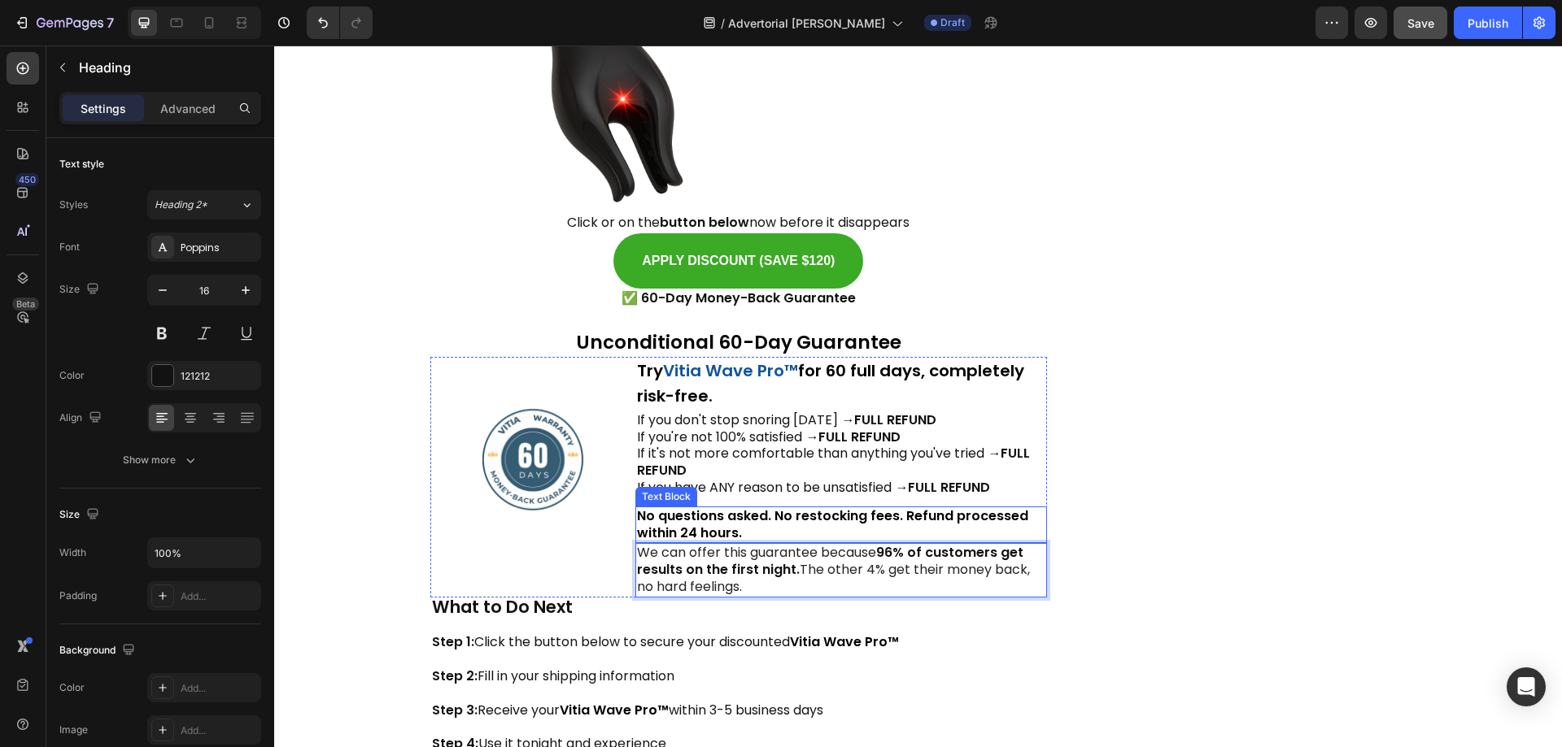
click at [686, 507] on strong "No questions asked. No restocking fees. Refund processed within 24 hours." at bounding box center [832, 525] width 391 height 36
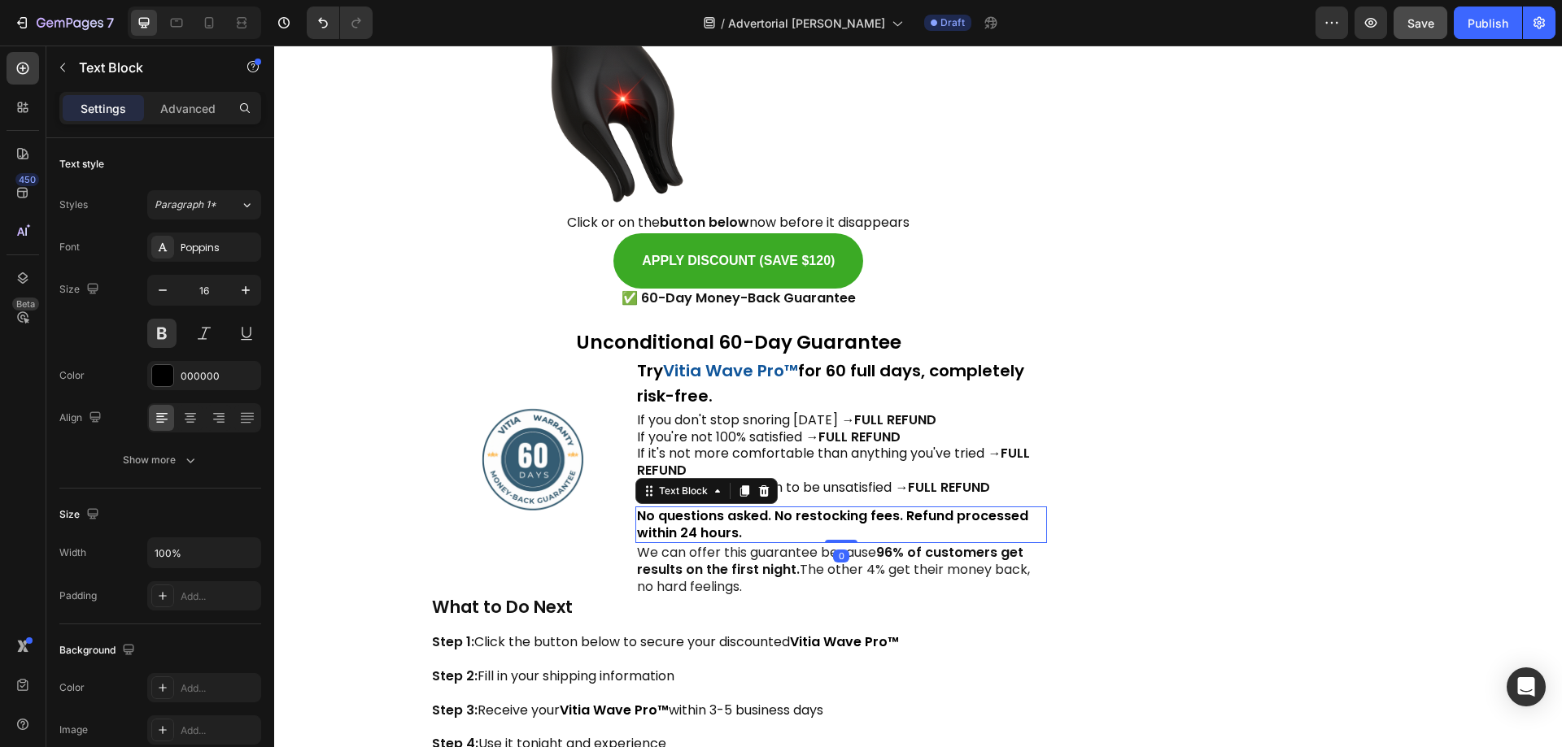
click at [686, 507] on strong "No questions asked. No restocking fees. Refund processed within 24 hours." at bounding box center [832, 525] width 391 height 36
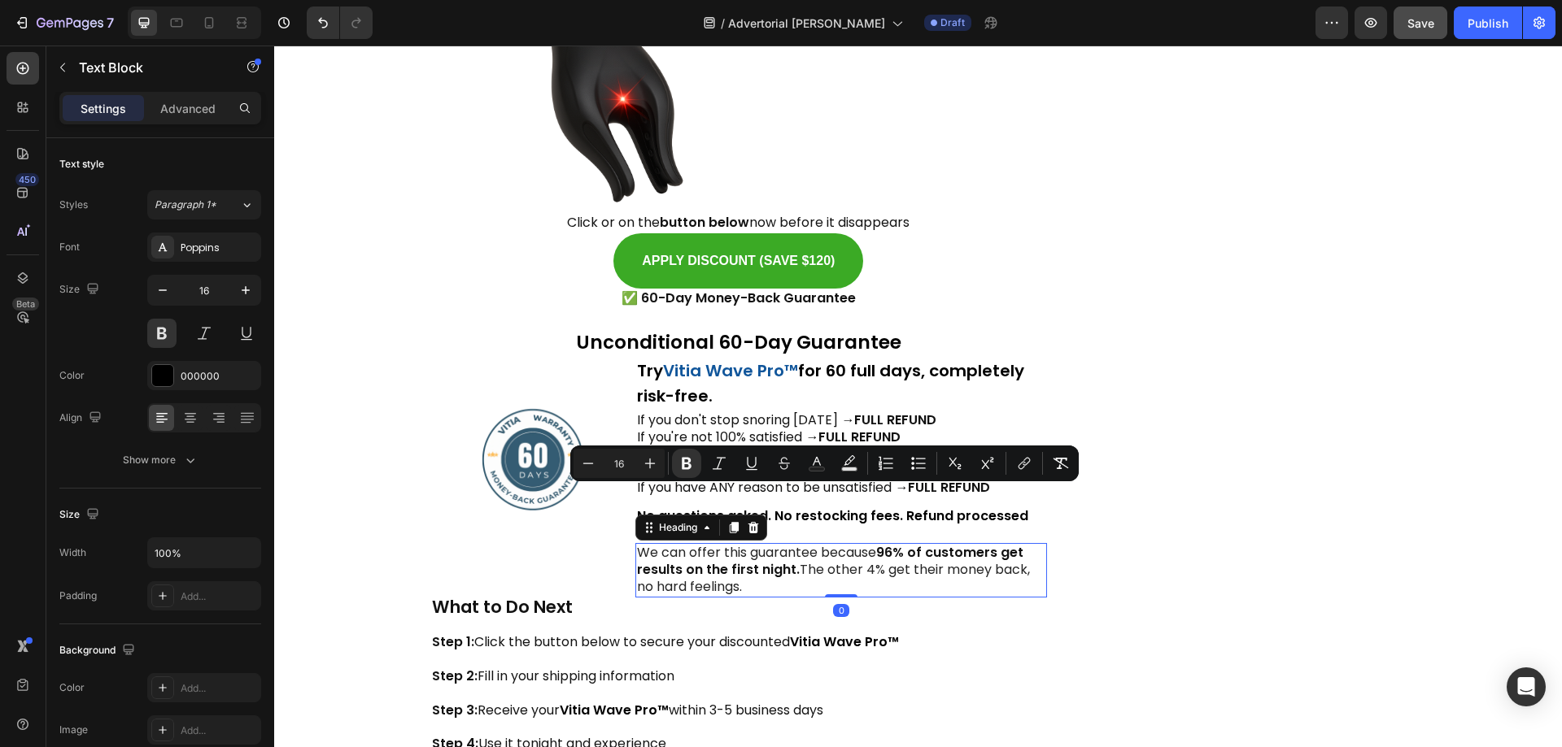
click at [665, 552] on strong "96% of customers get results on the first night." at bounding box center [830, 561] width 386 height 36
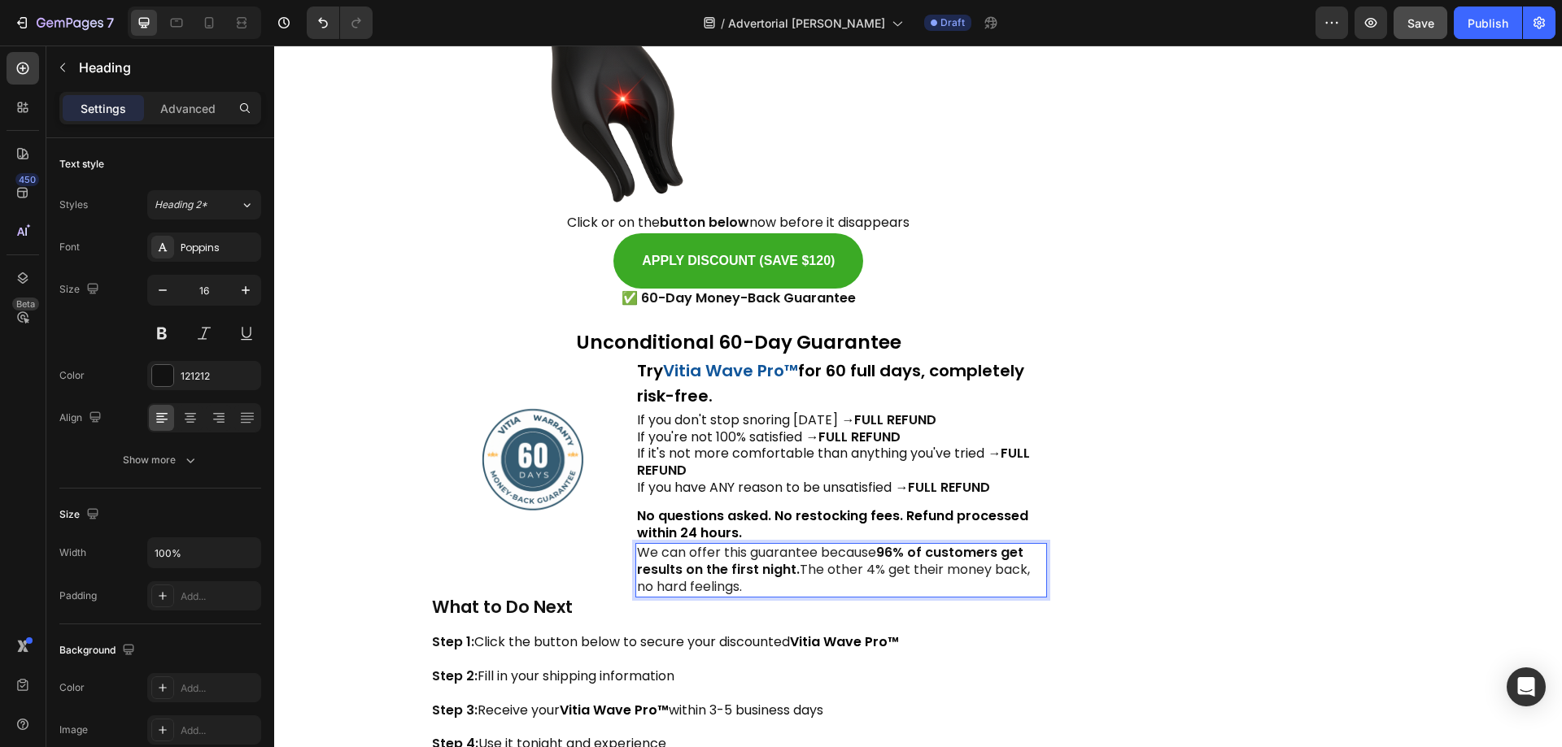
click at [665, 552] on strong "96% of customers get results on the first night." at bounding box center [830, 561] width 386 height 36
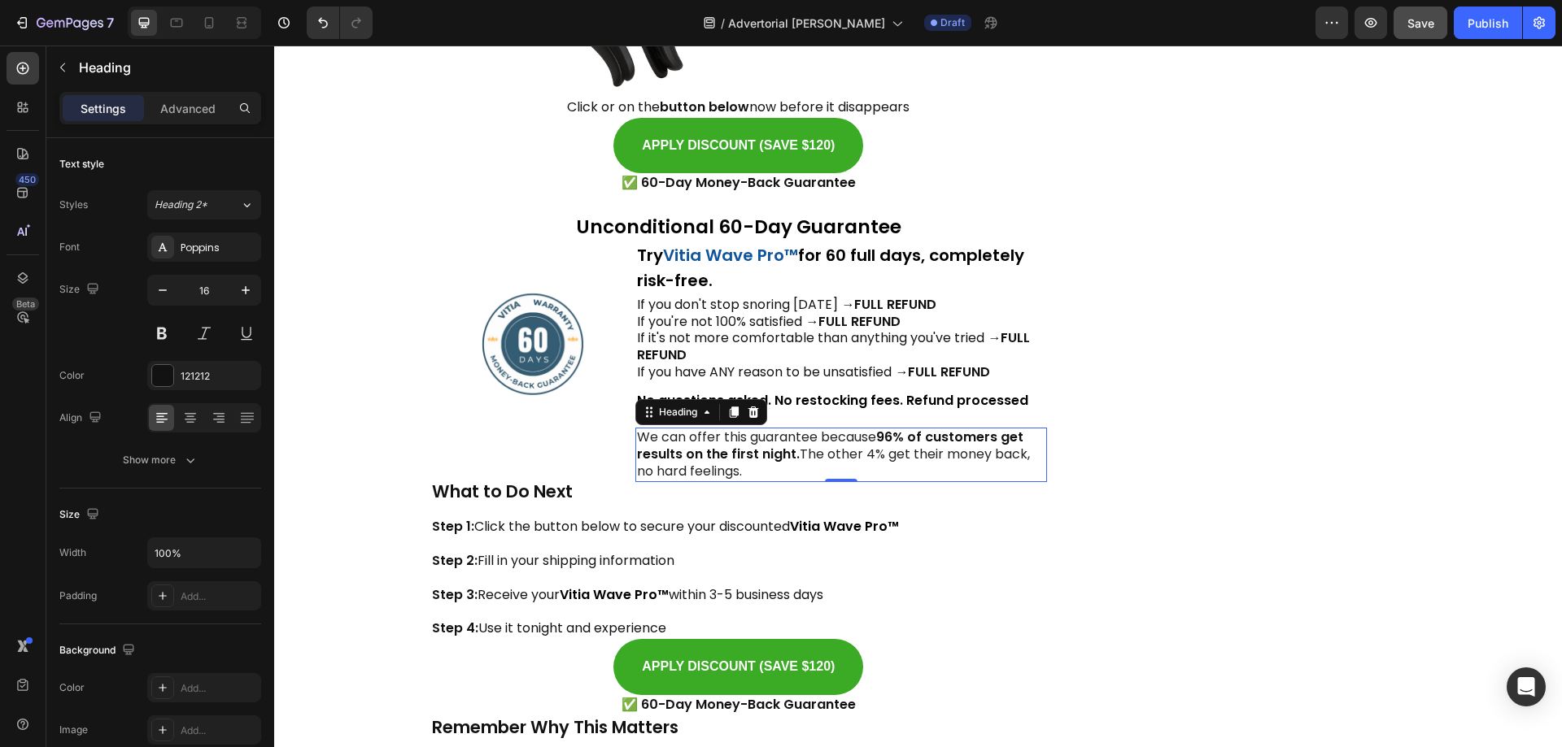
scroll to position [13257, 0]
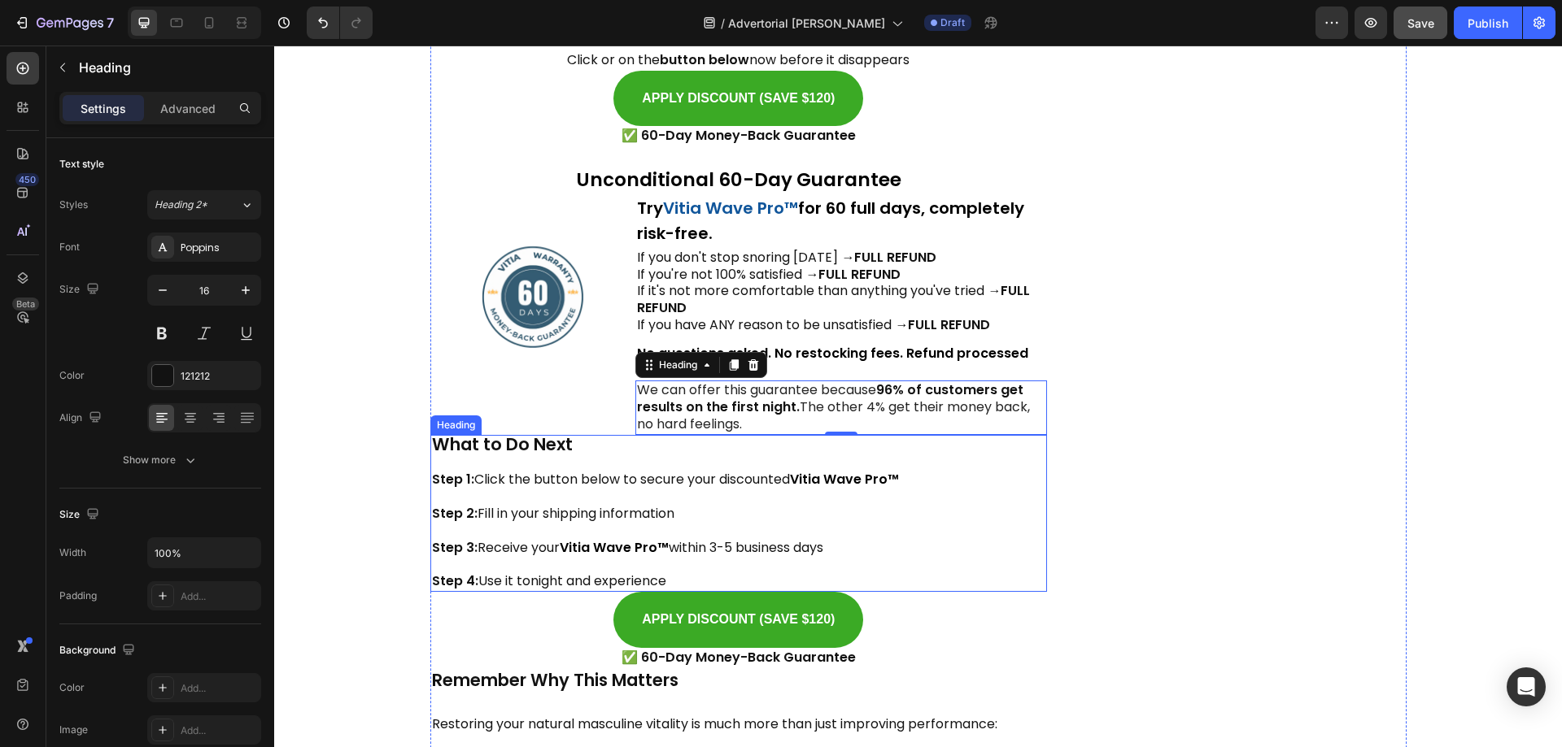
click at [526, 504] on span "Step 2: Fill in your shipping information" at bounding box center [553, 513] width 242 height 19
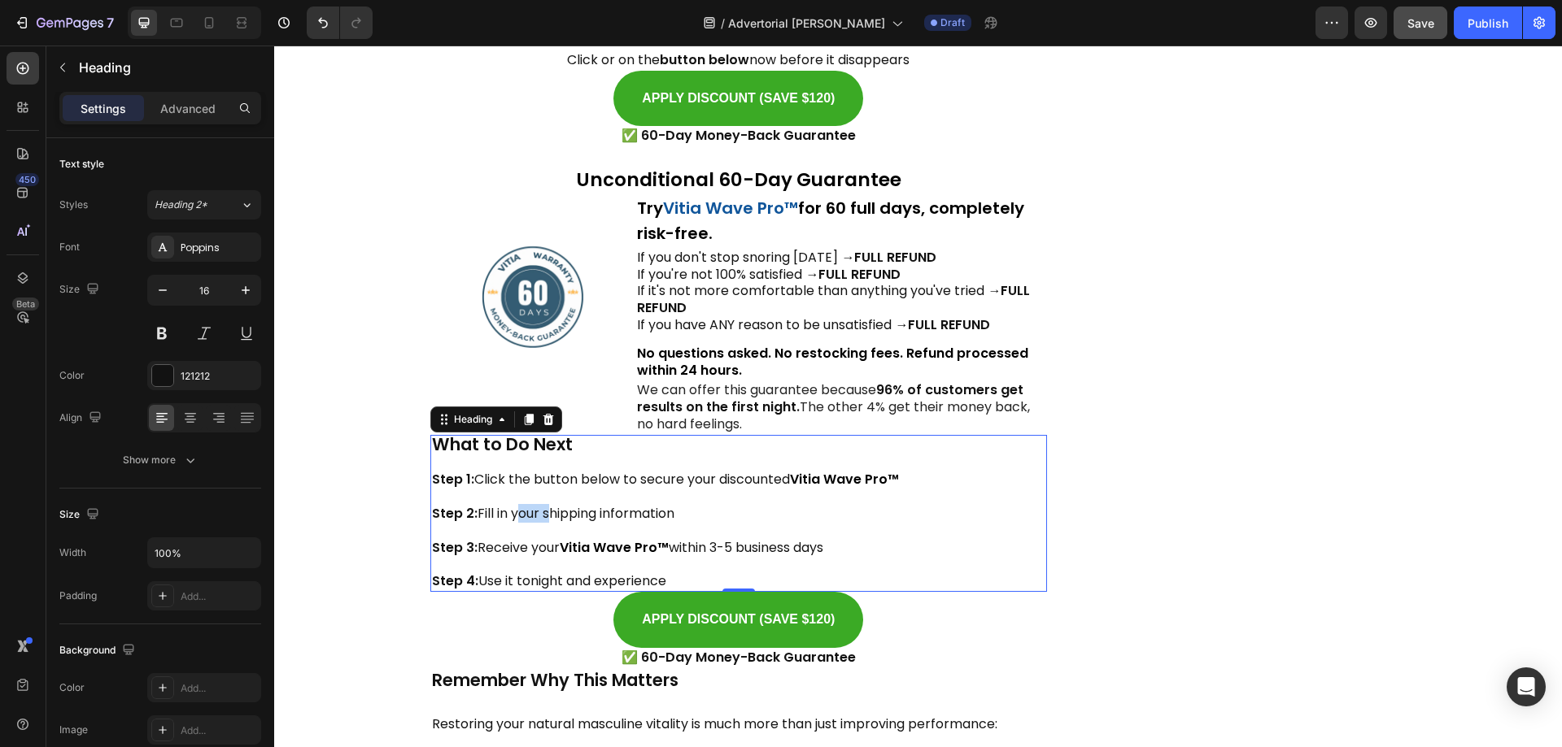
click at [526, 504] on span "Step 2: Fill in your shipping information" at bounding box center [553, 513] width 242 height 19
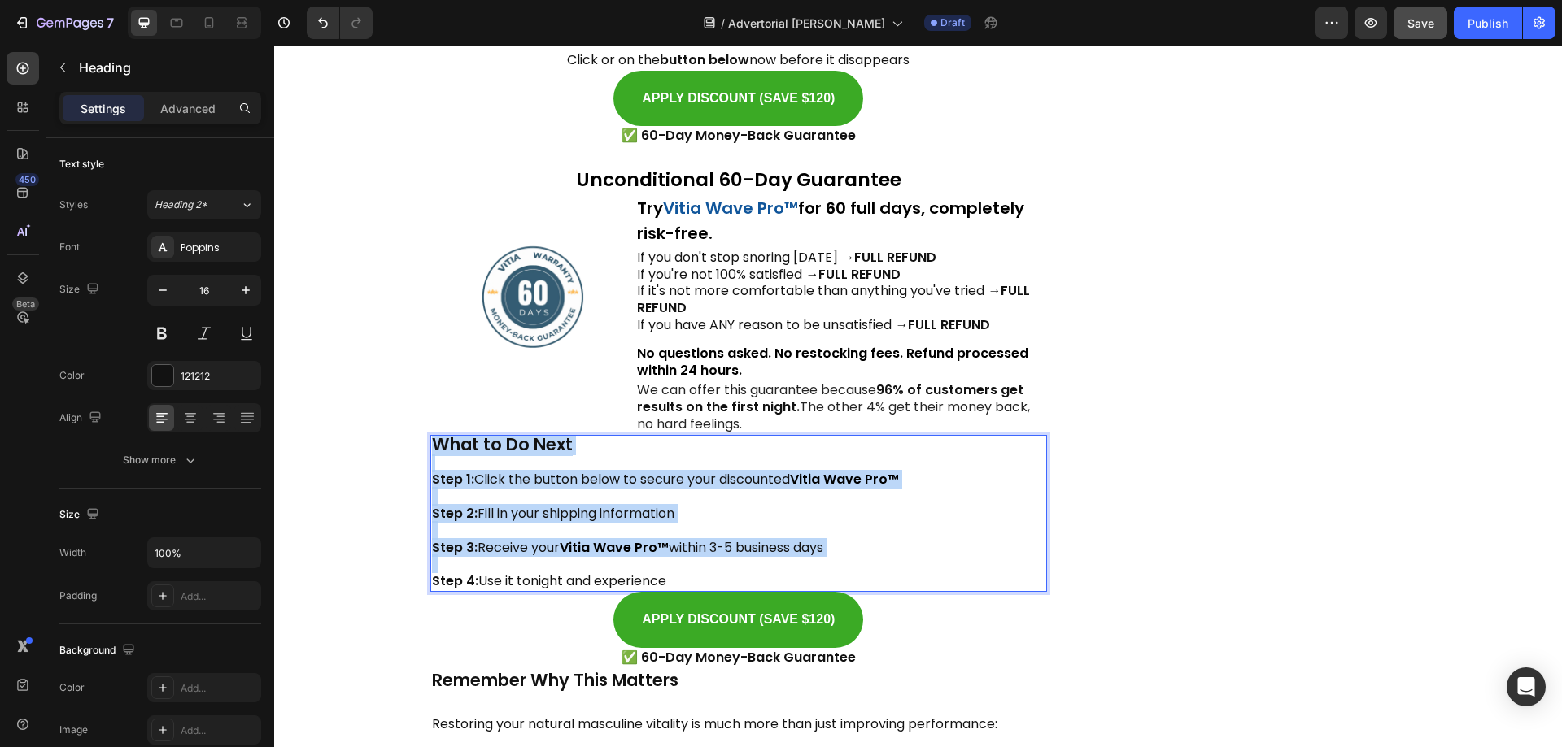
copy p "What to Do Next Step 1: Click the button below to secure your discounted Vitia …"
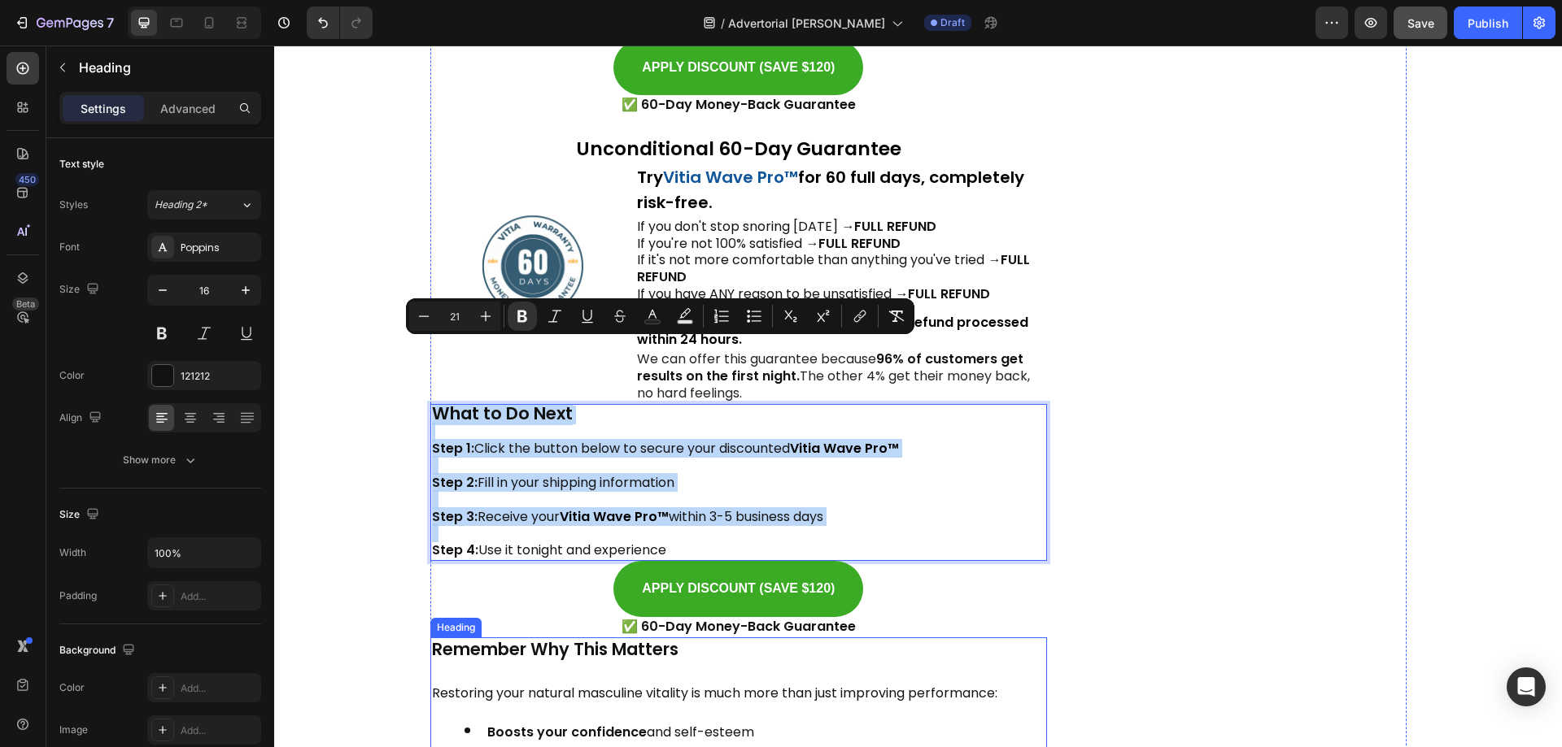
scroll to position [13420, 0]
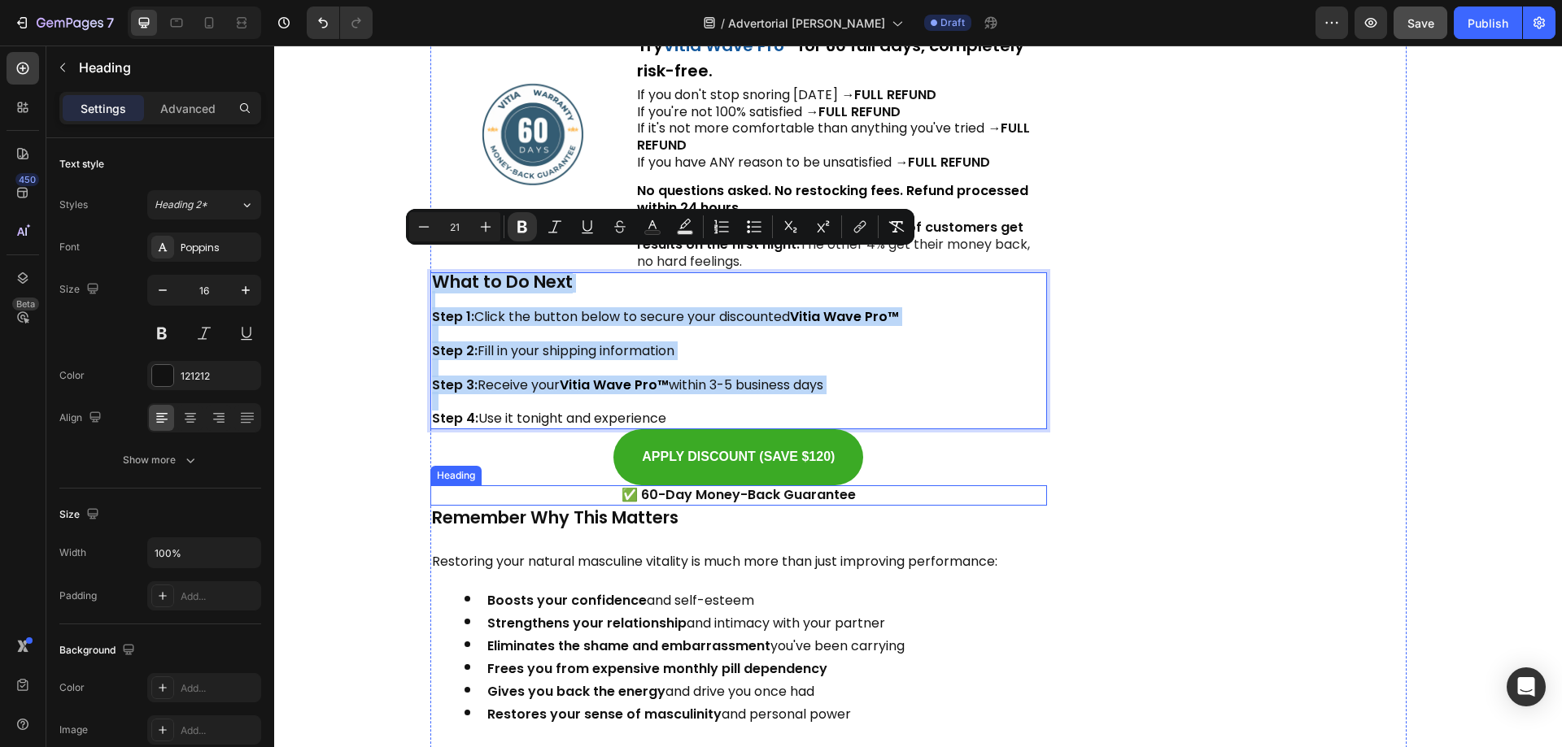
click at [709, 486] on strong "✅ 60-Day Money-Back Guarantee" at bounding box center [738, 495] width 234 height 19
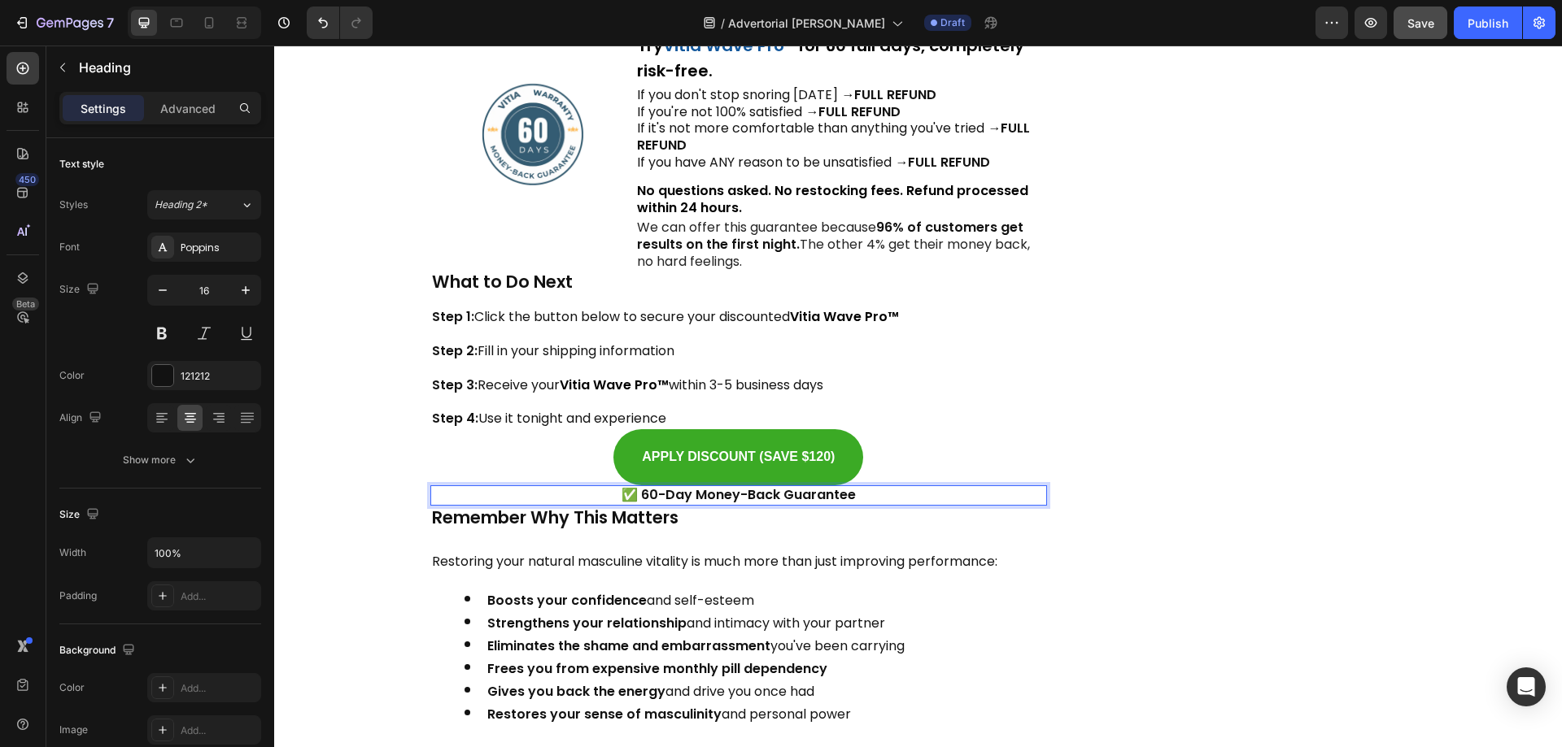
click at [709, 486] on strong "✅ 60-Day Money-Back Guarantee" at bounding box center [738, 495] width 234 height 19
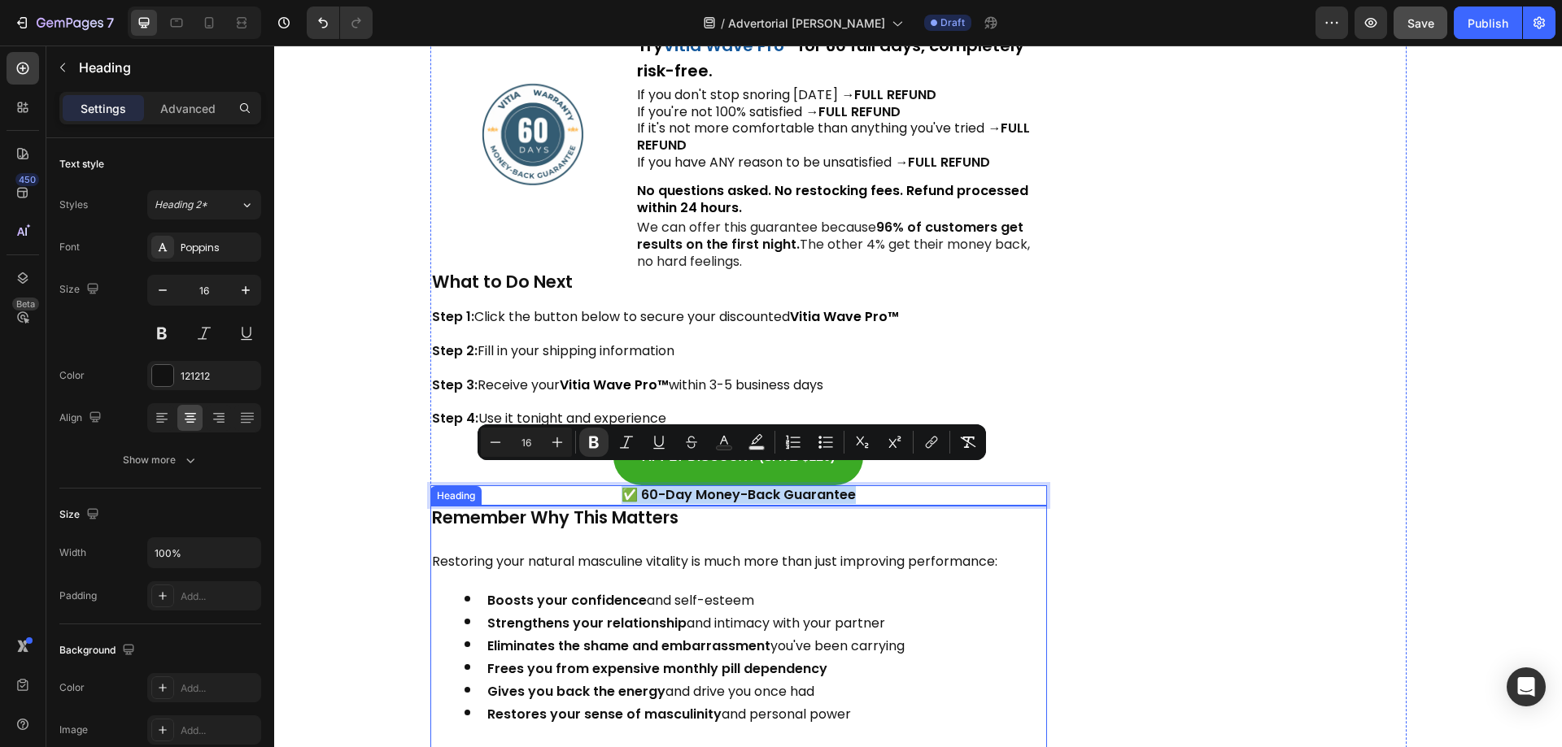
copy strong "✅ 60-Day Money-Back Guarantee"
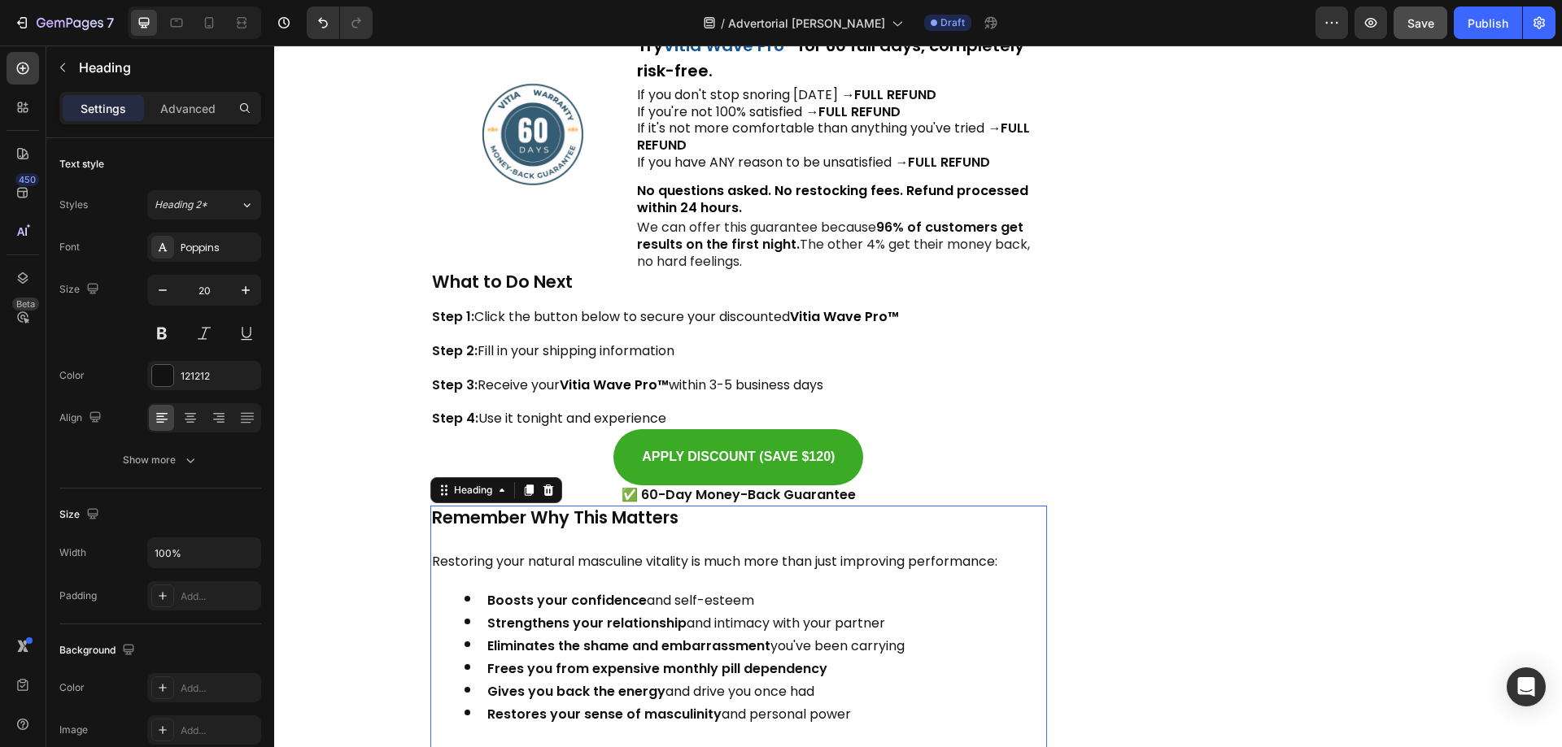
click at [610, 506] on strong "Remember Why This Matters" at bounding box center [555, 518] width 246 height 24
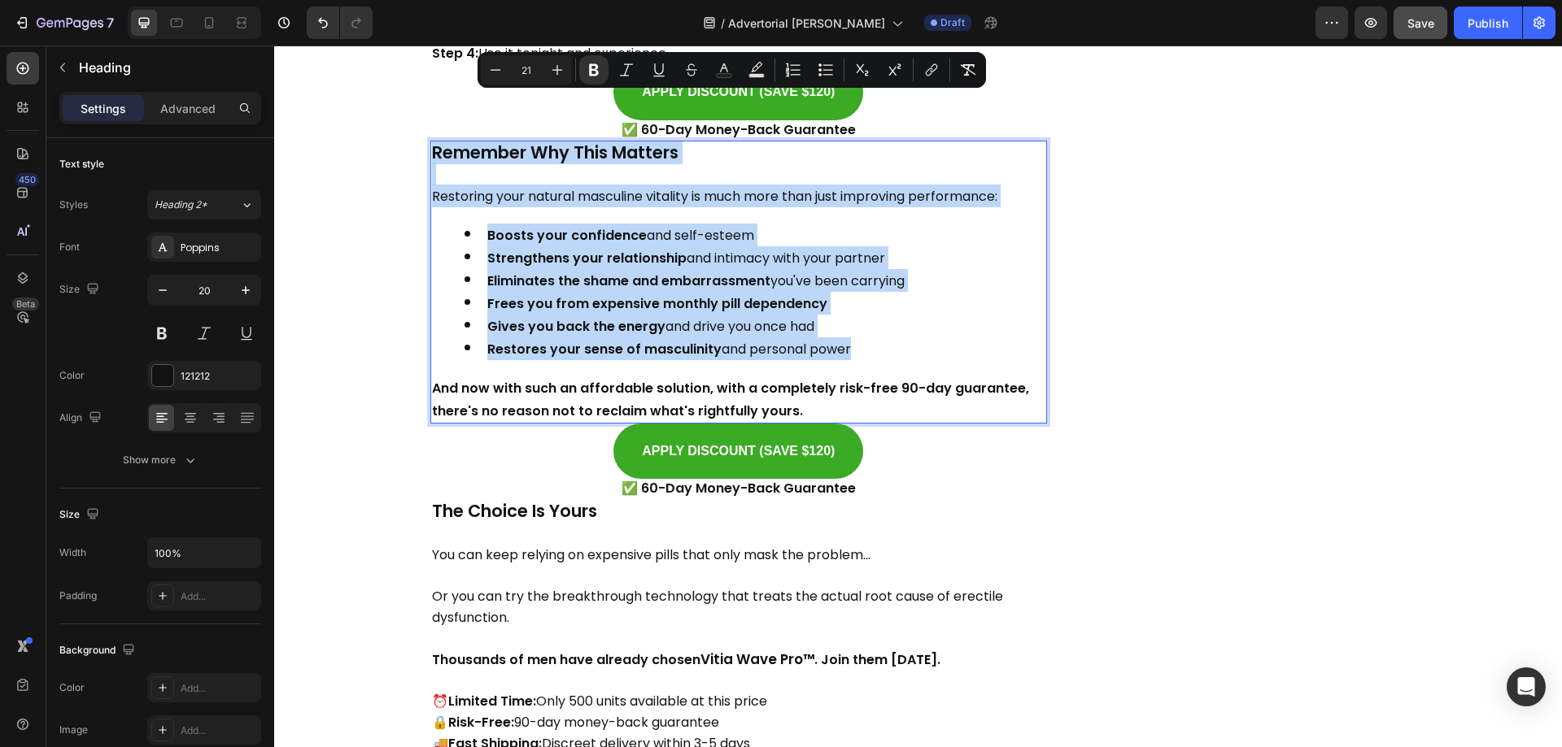
scroll to position [13989, 0]
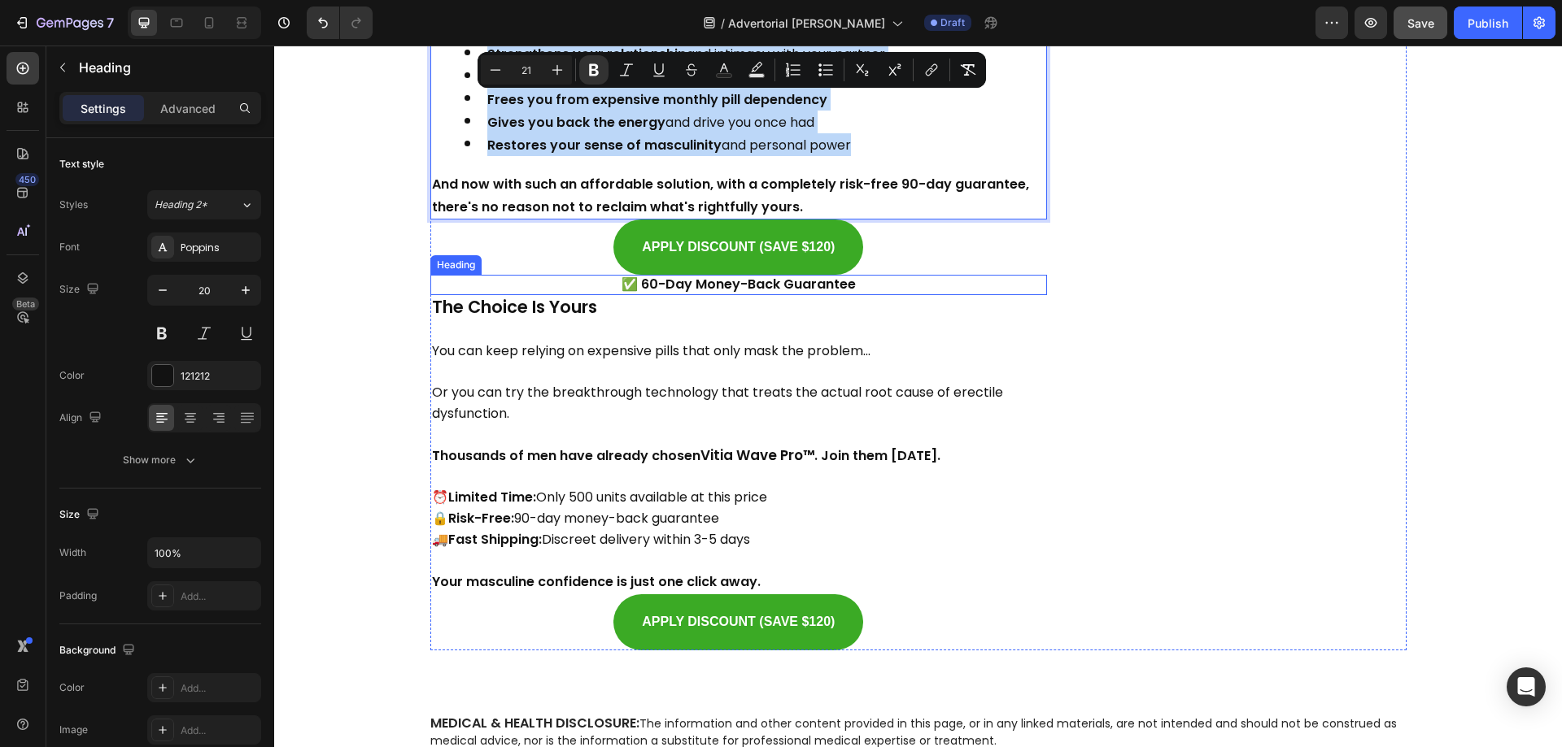
click at [716, 275] on strong "✅ 60-Day Money-Back Guarantee" at bounding box center [738, 284] width 234 height 19
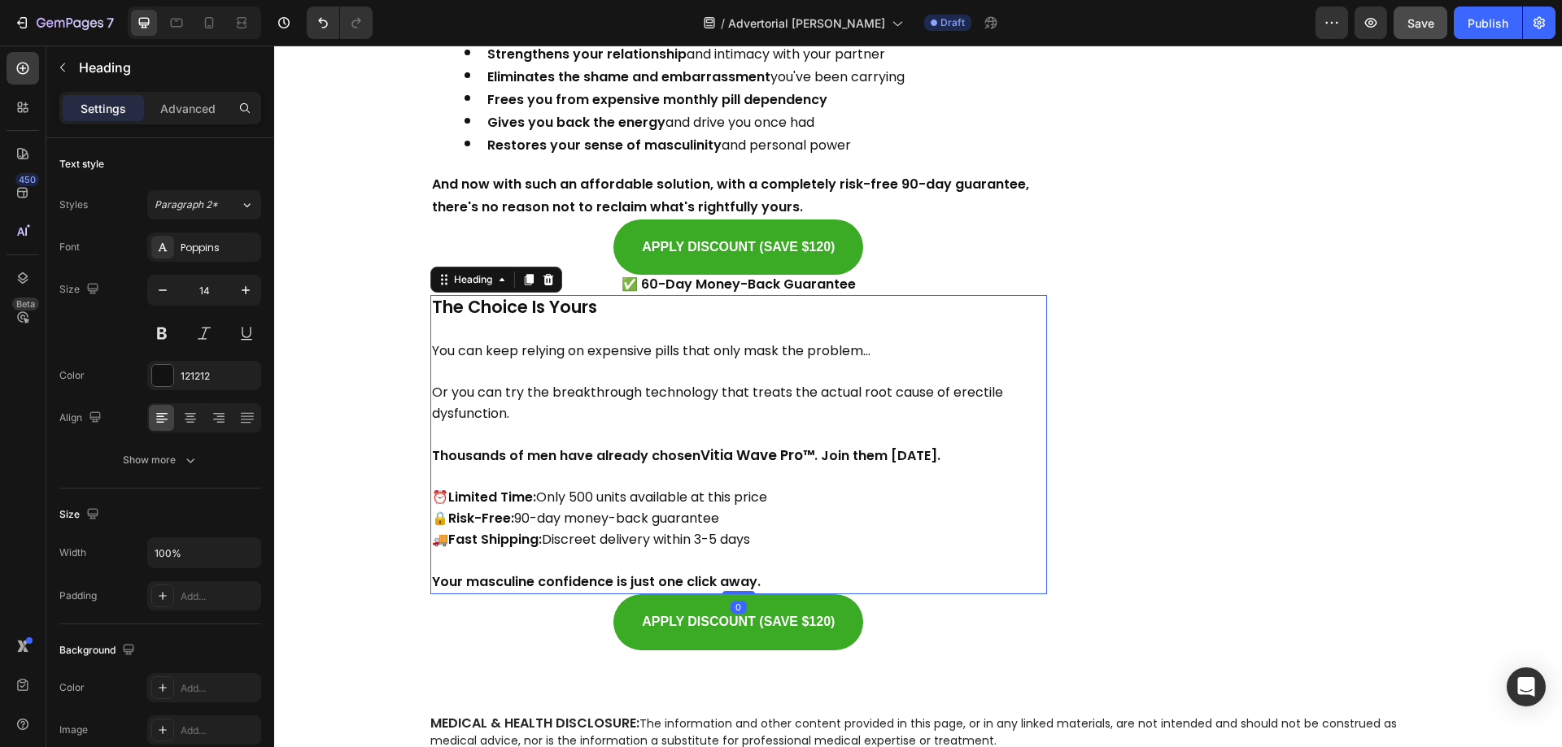
click at [693, 342] on span "You can keep relying on expensive pills that only mask the problem..." at bounding box center [651, 351] width 438 height 19
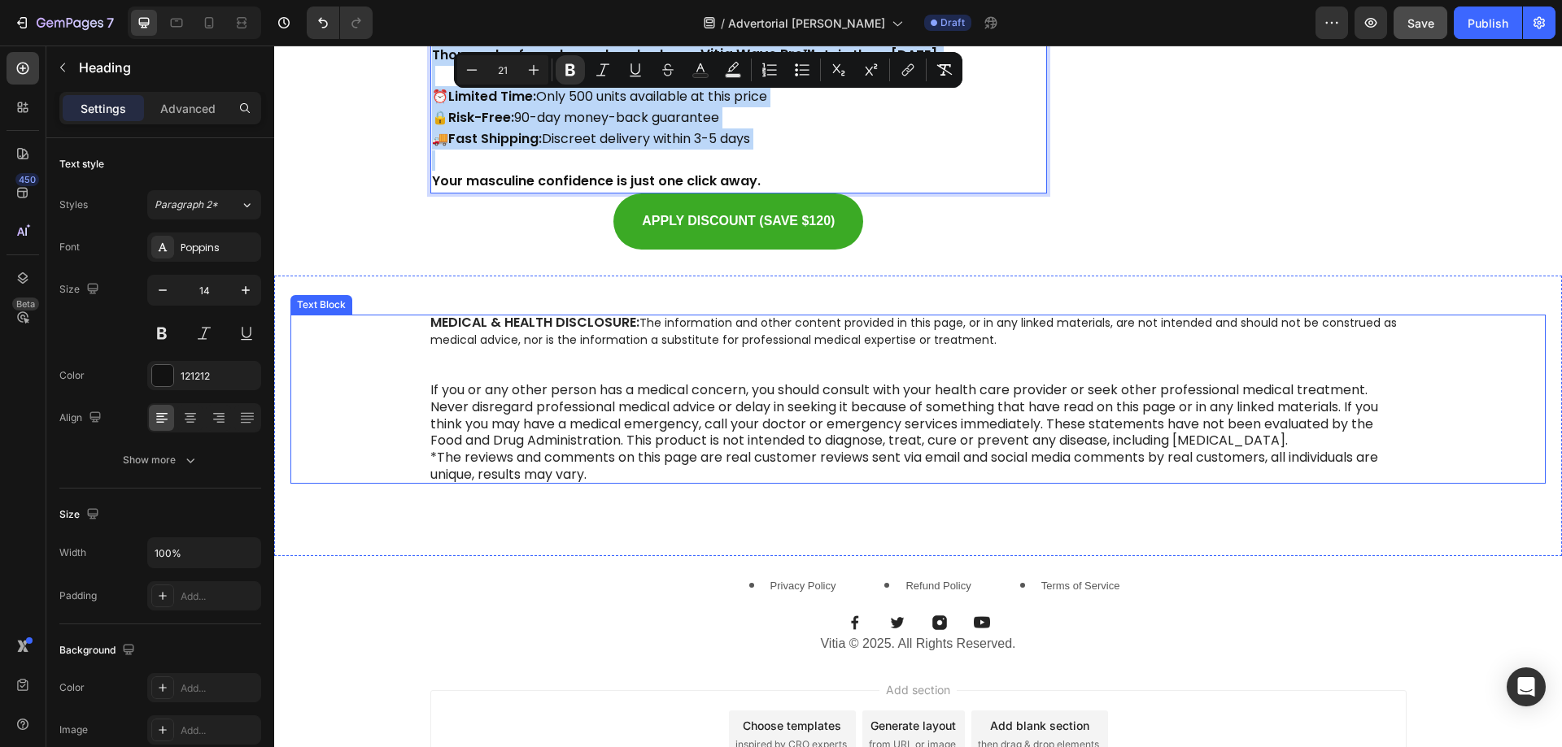
scroll to position [14396, 0]
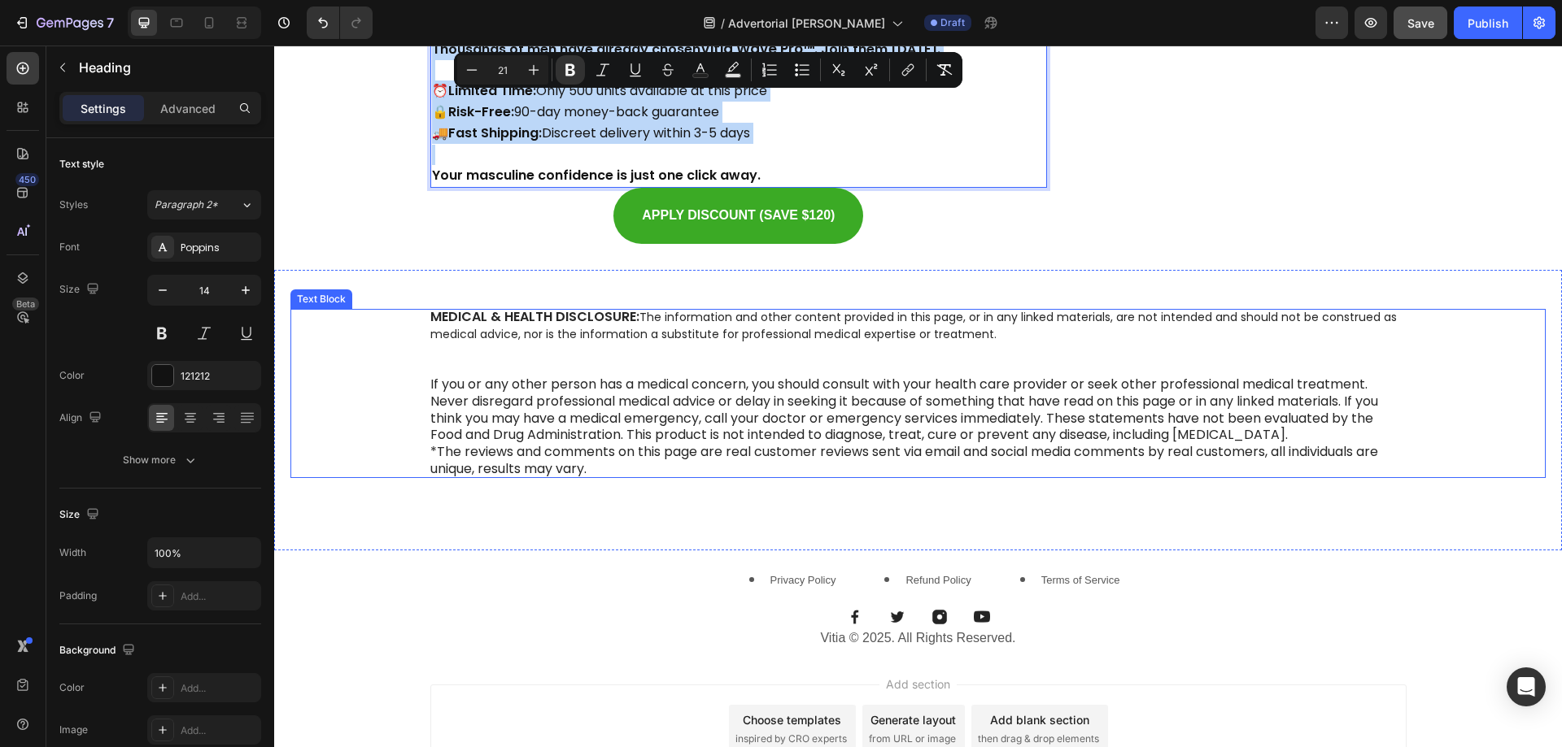
click at [567, 342] on p at bounding box center [918, 359] width 976 height 34
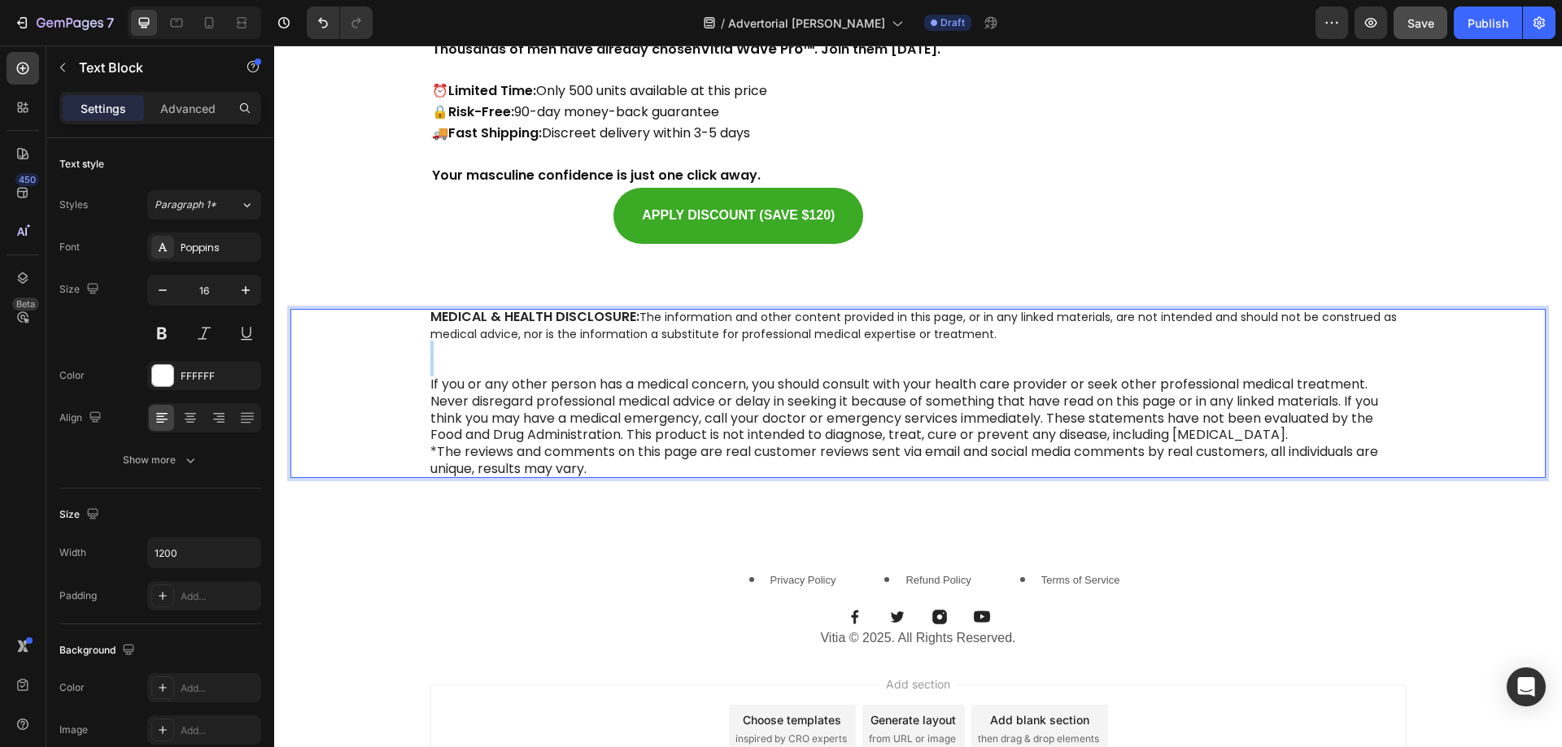
click at [567, 342] on p "Rich Text Editor. Editing area: main" at bounding box center [918, 359] width 976 height 34
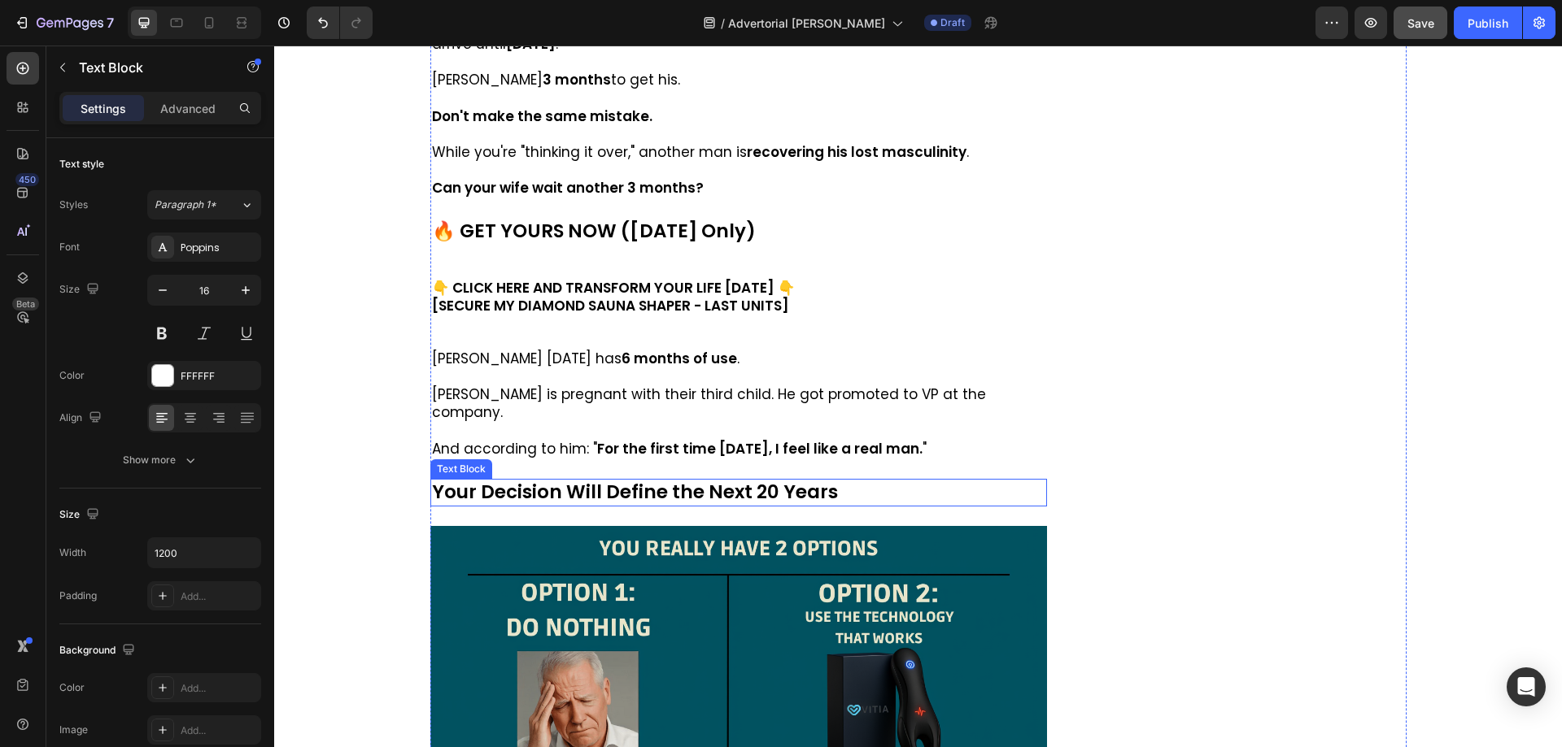
scroll to position [10329, 0]
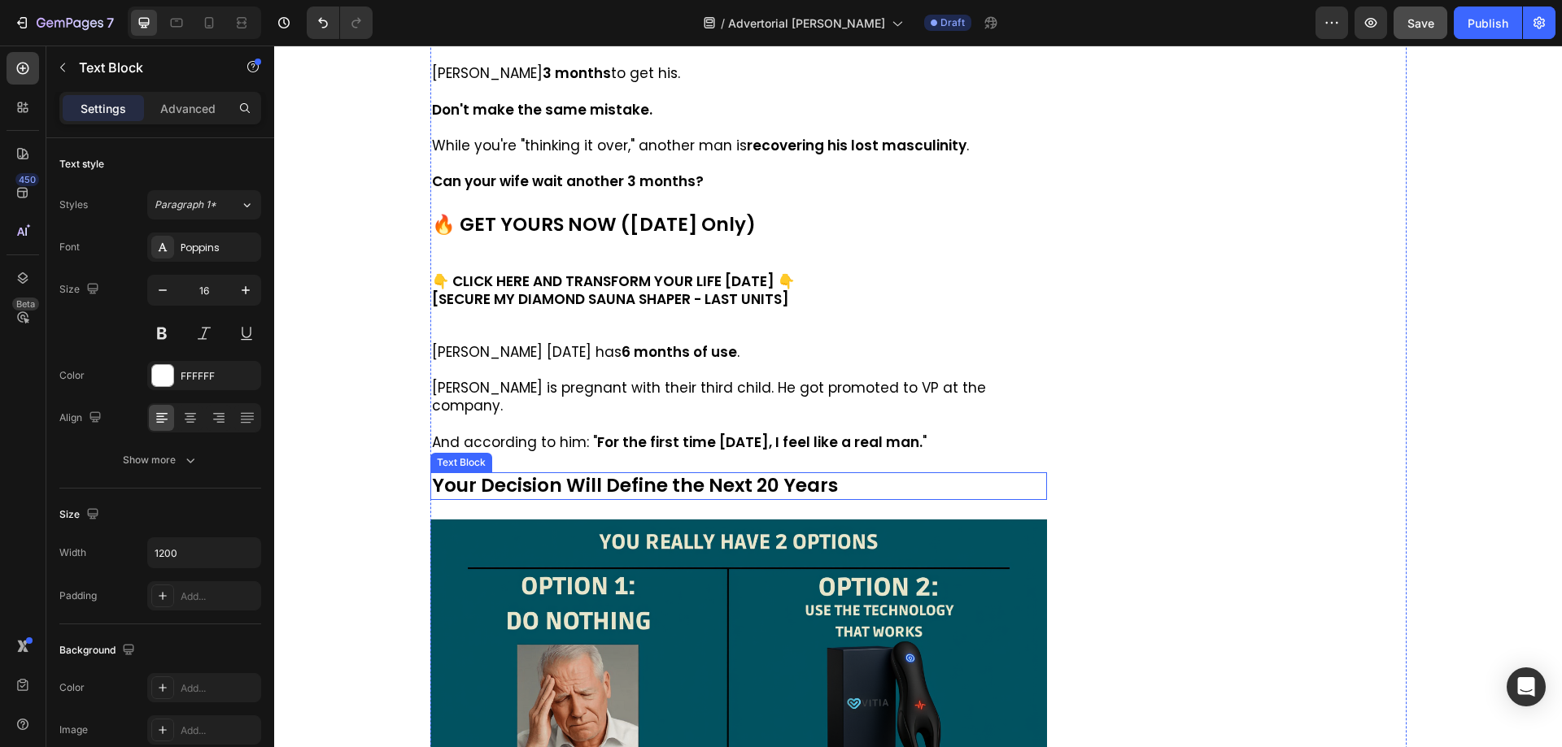
click at [643, 474] on p "Your Decision Will Define the Next 20 Years" at bounding box center [739, 486] width 614 height 24
click at [648, 477] on p "Your Decision Will Define the Next 20 Years" at bounding box center [739, 486] width 614 height 24
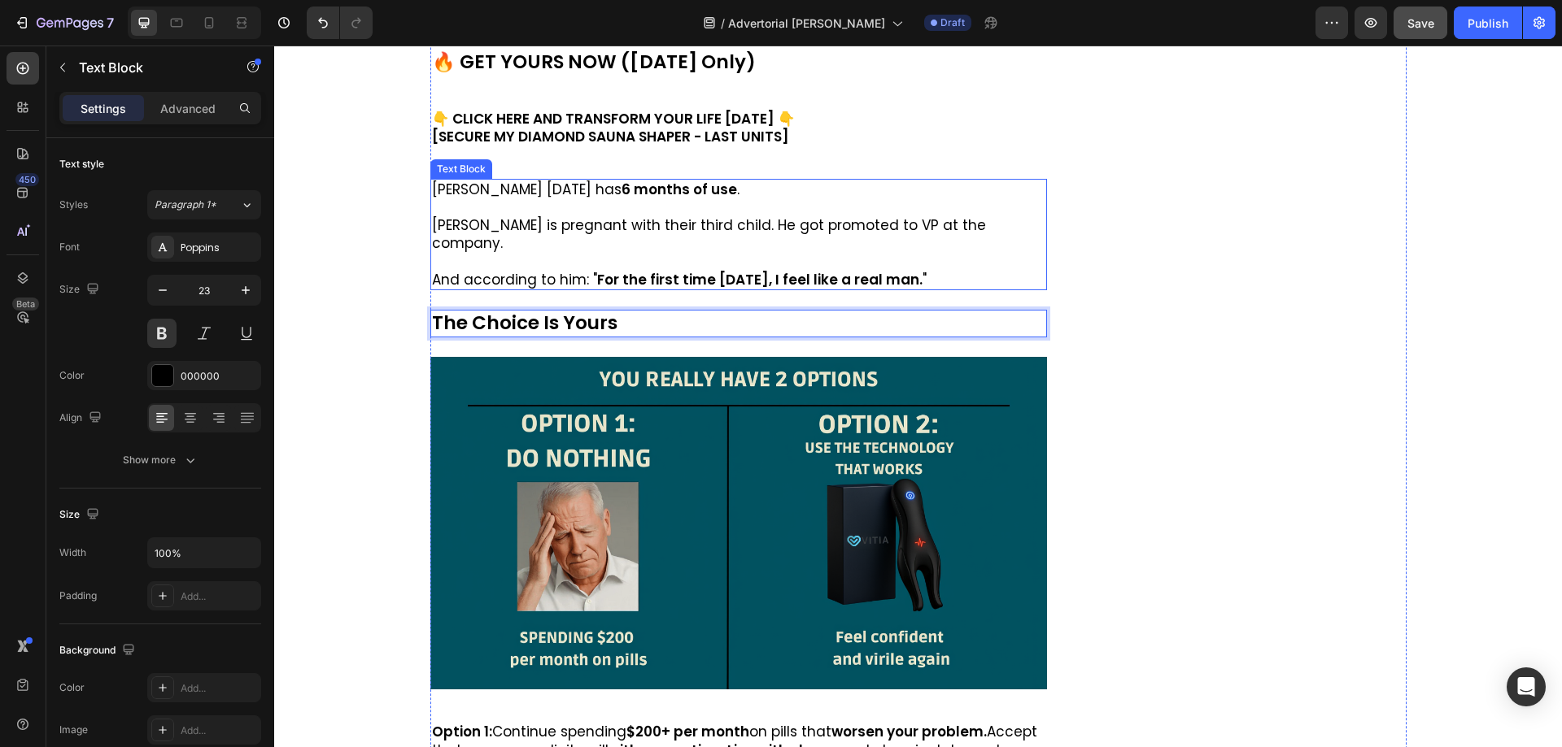
scroll to position [10898, 0]
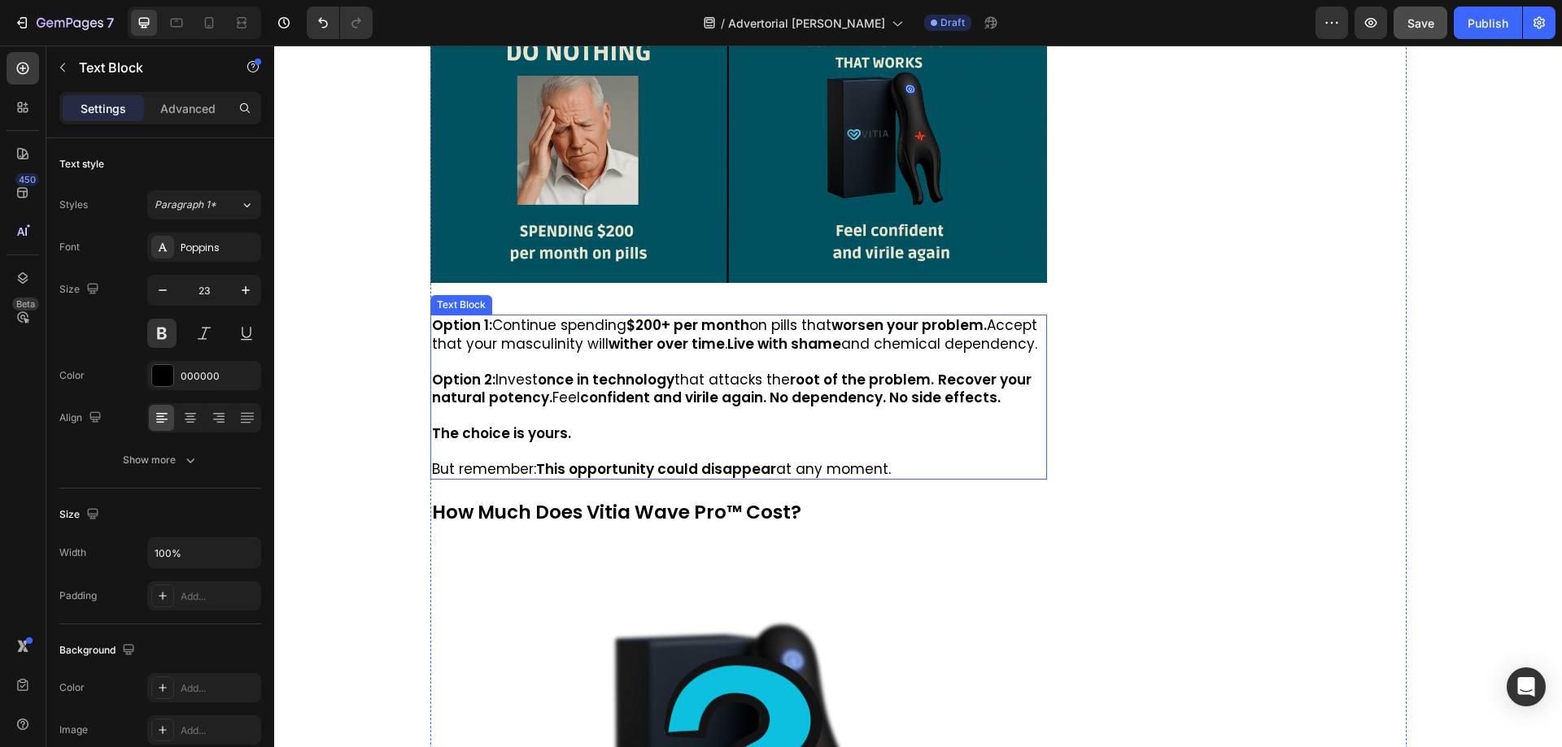
click at [598, 316] on p "Option 1: Continue spending $200+ per month on pills that worsen your problem. …" at bounding box center [739, 334] width 614 height 36
click at [599, 319] on p "Option 1: Continue spending $200+ per month on pills that worsen your problem. …" at bounding box center [739, 334] width 614 height 36
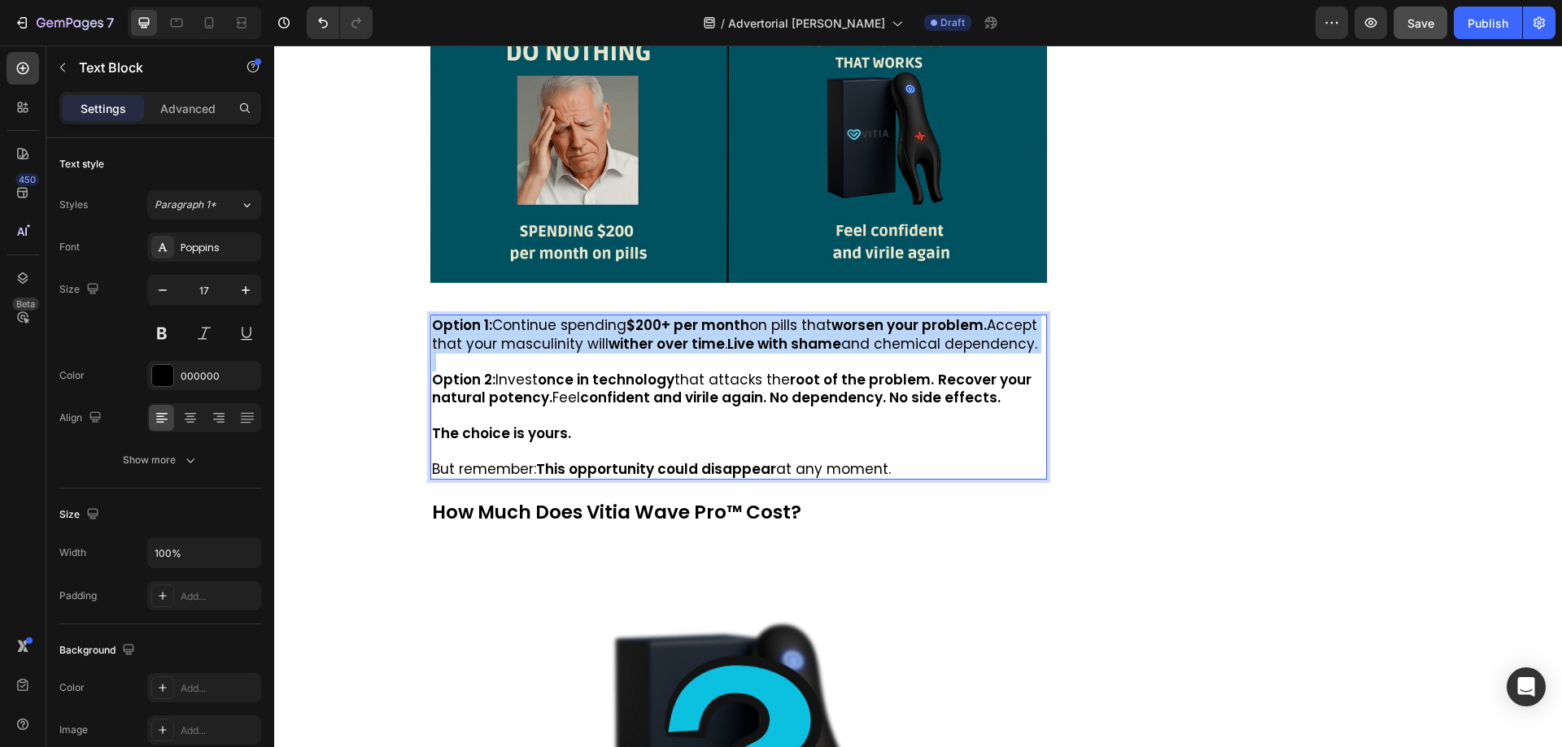
click at [599, 319] on p "Option 1: Continue spending $200+ per month on pills that worsen your problem. …" at bounding box center [739, 334] width 614 height 36
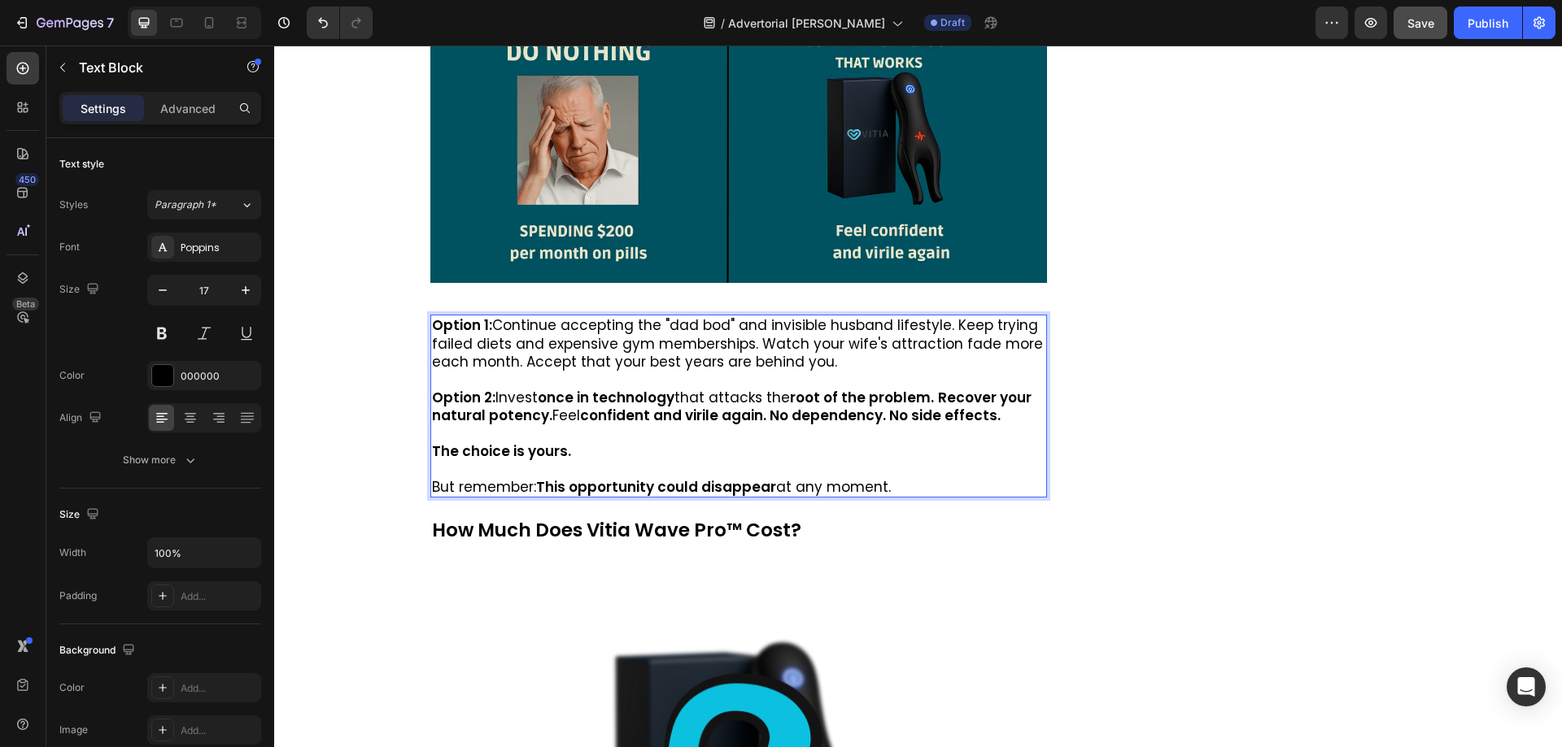
click at [445, 388] on strong "Recover your natural potency." at bounding box center [731, 406] width 599 height 37
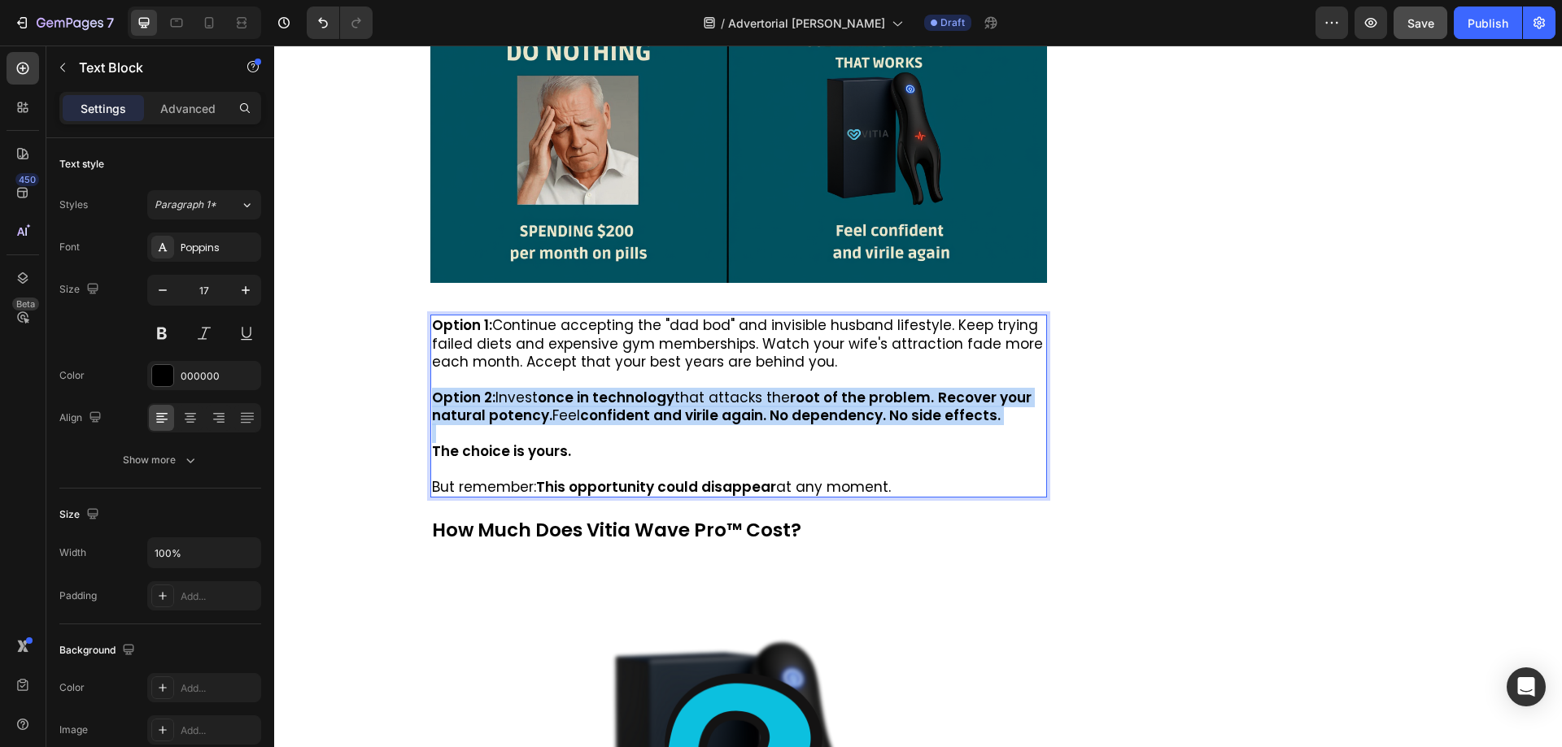
click at [445, 388] on strong "Recover your natural potency." at bounding box center [731, 406] width 599 height 37
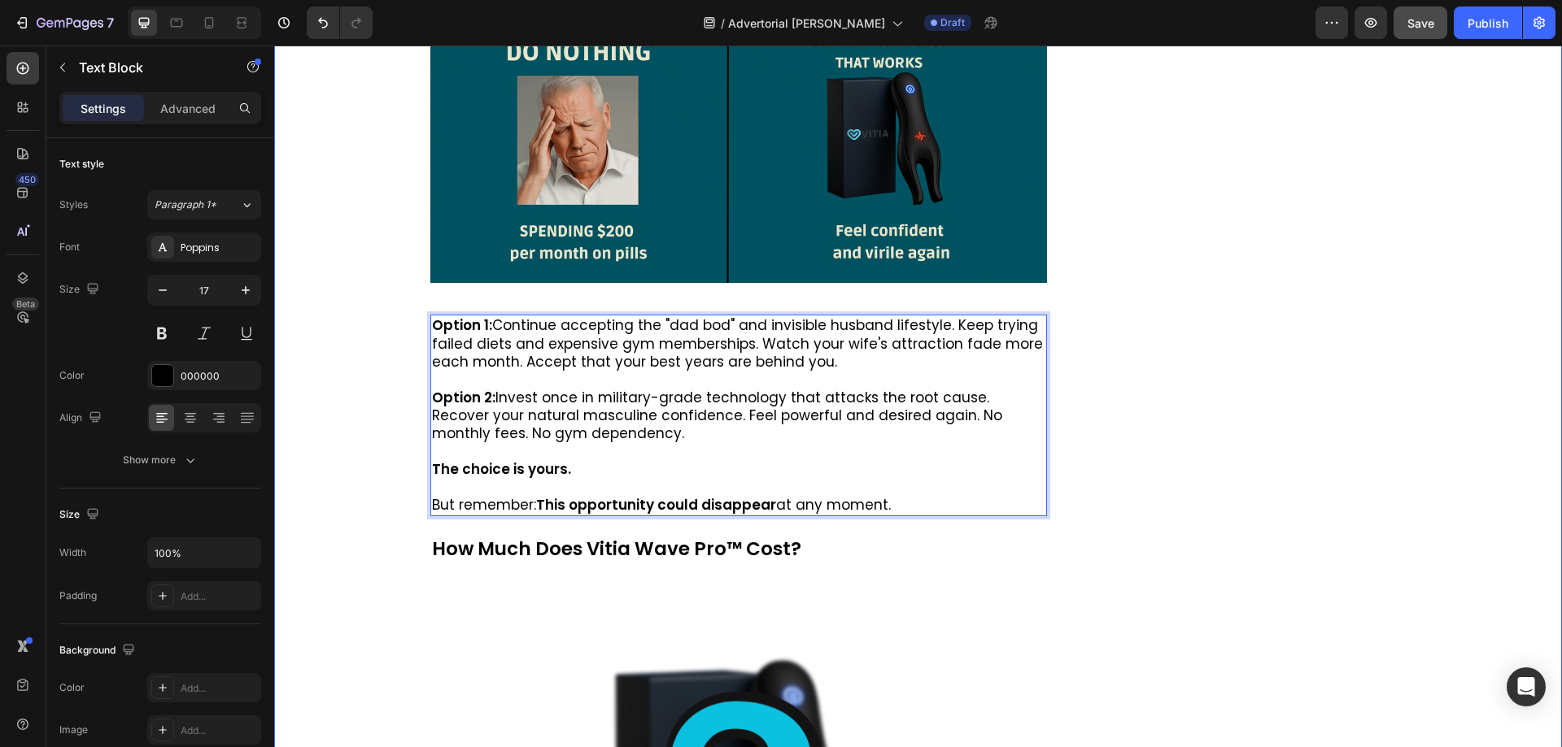
drag, startPoint x: 887, startPoint y: 486, endPoint x: 412, endPoint y: 495, distance: 475.1
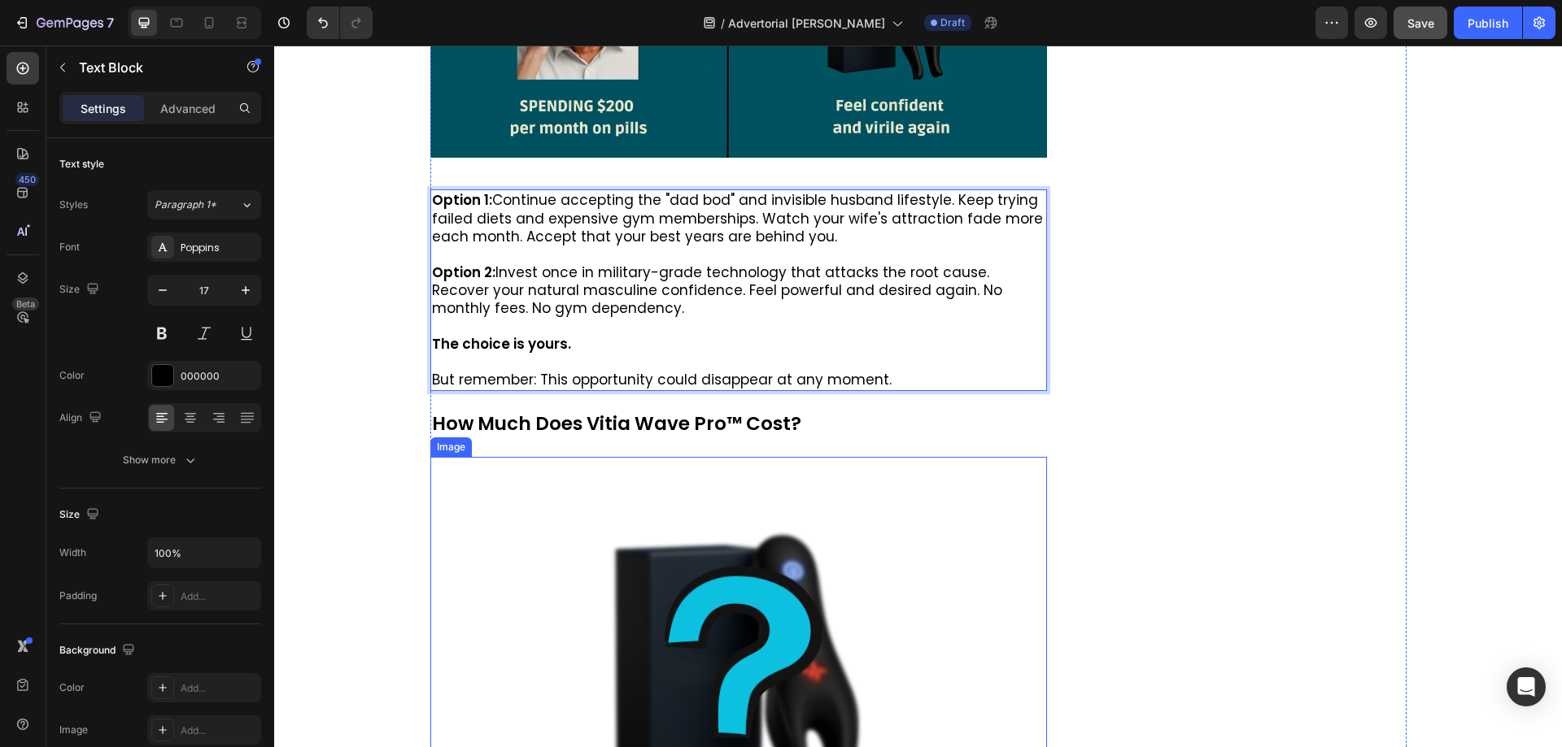
scroll to position [11061, 0]
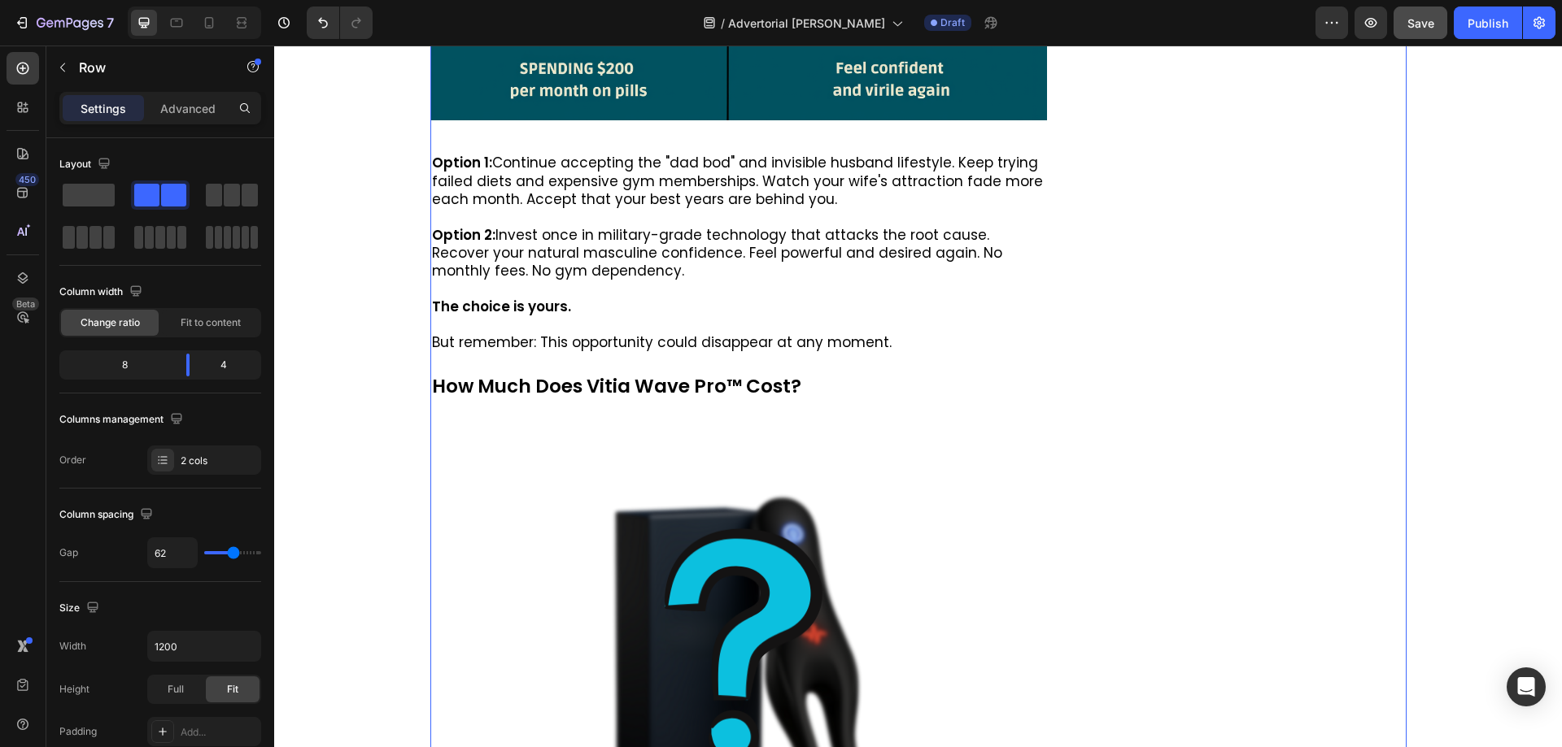
click at [615, 380] on p "How Much Does Vitia Wave Pro™ Cost?" at bounding box center [739, 387] width 614 height 24
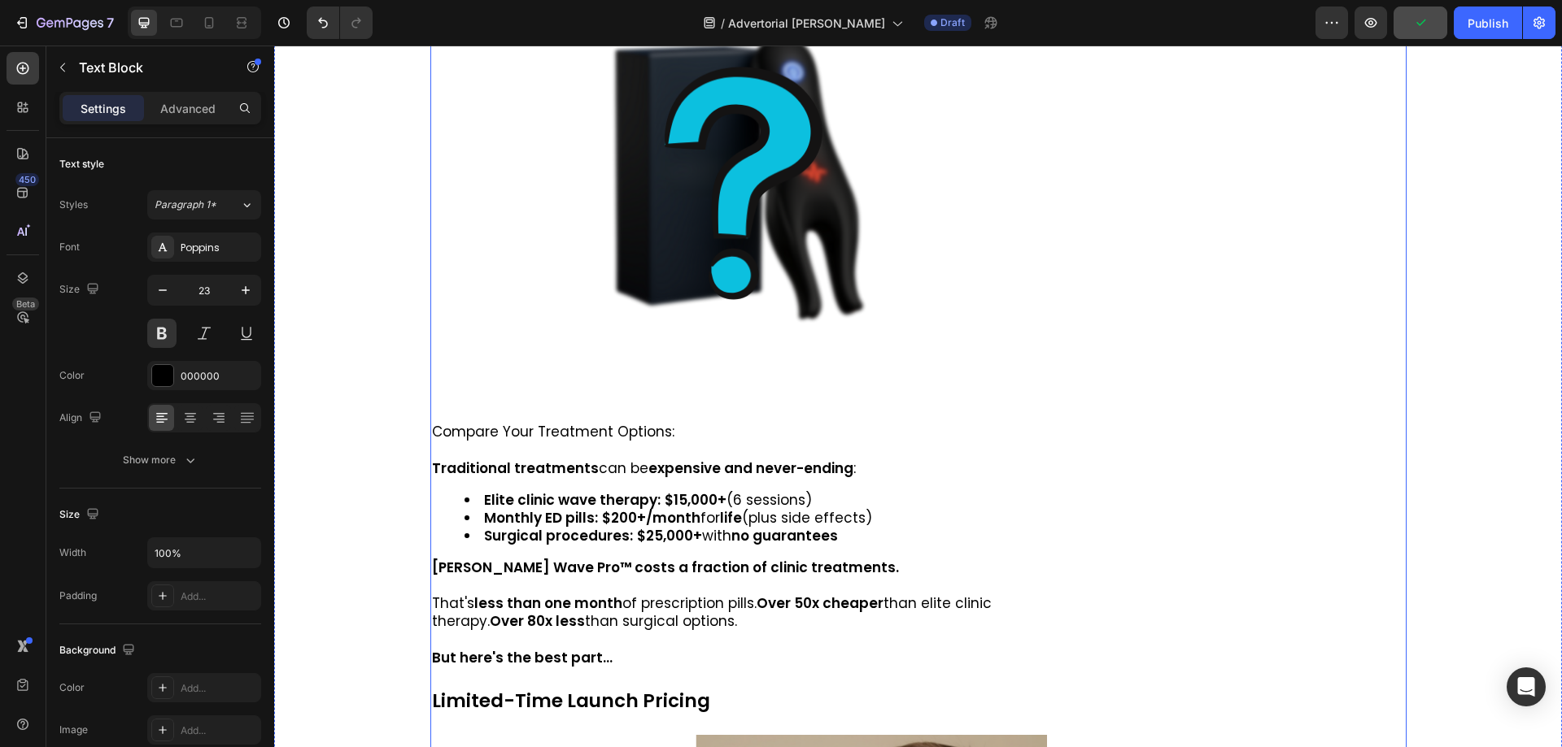
scroll to position [11549, 0]
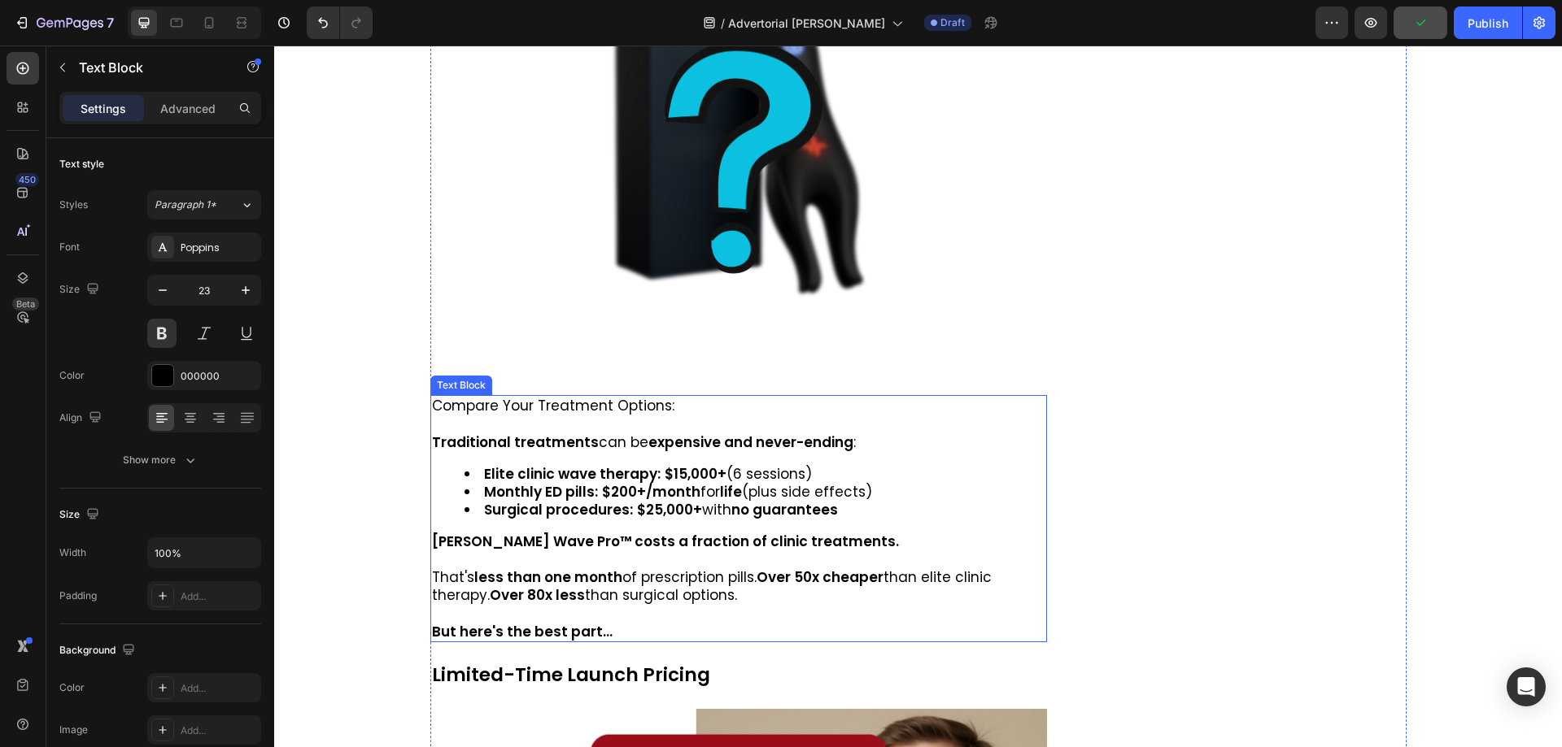
click at [531, 397] on p "Compare Your Treatment Options:" at bounding box center [739, 406] width 614 height 18
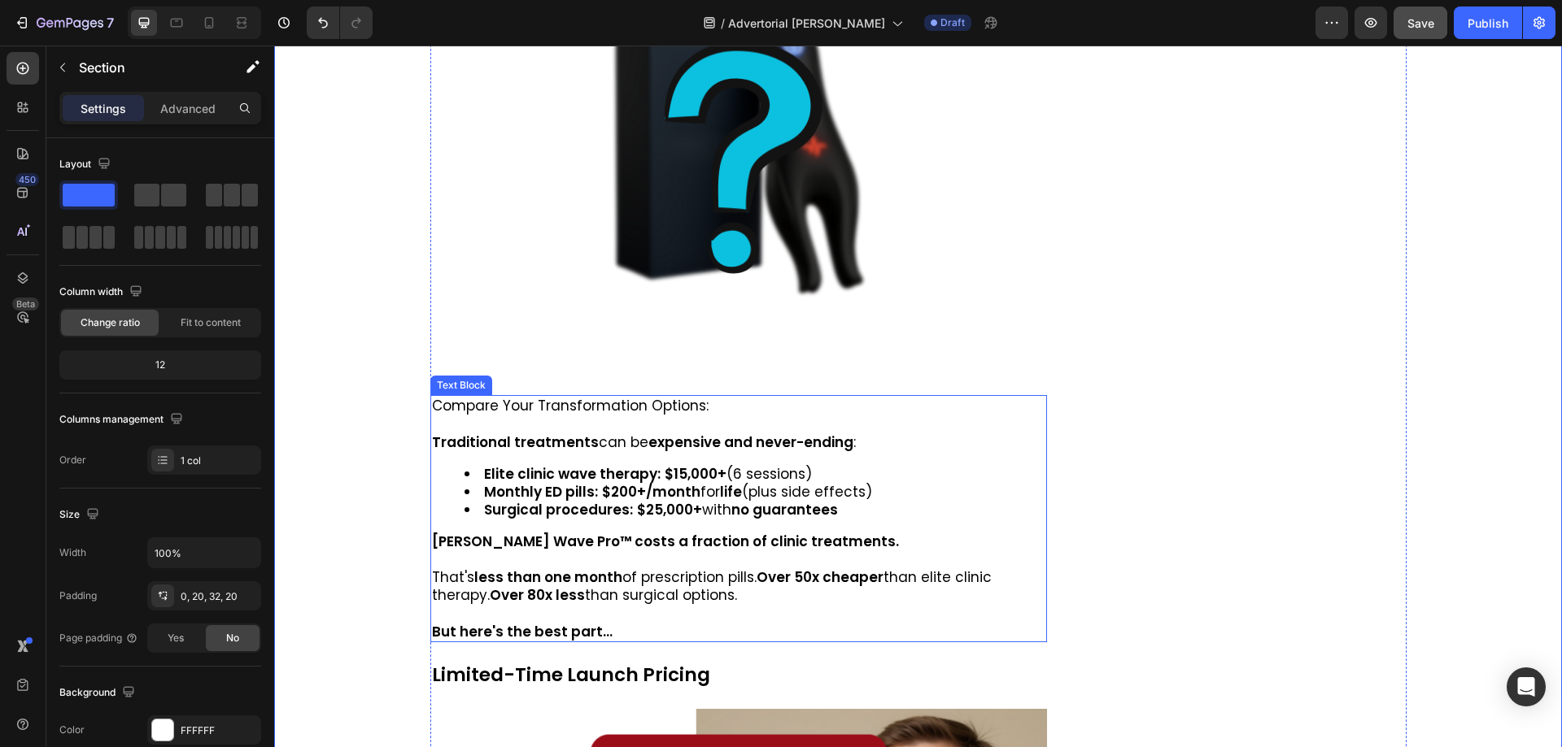
click at [511, 464] on strong "Elite clinic wave therapy:" at bounding box center [572, 474] width 176 height 20
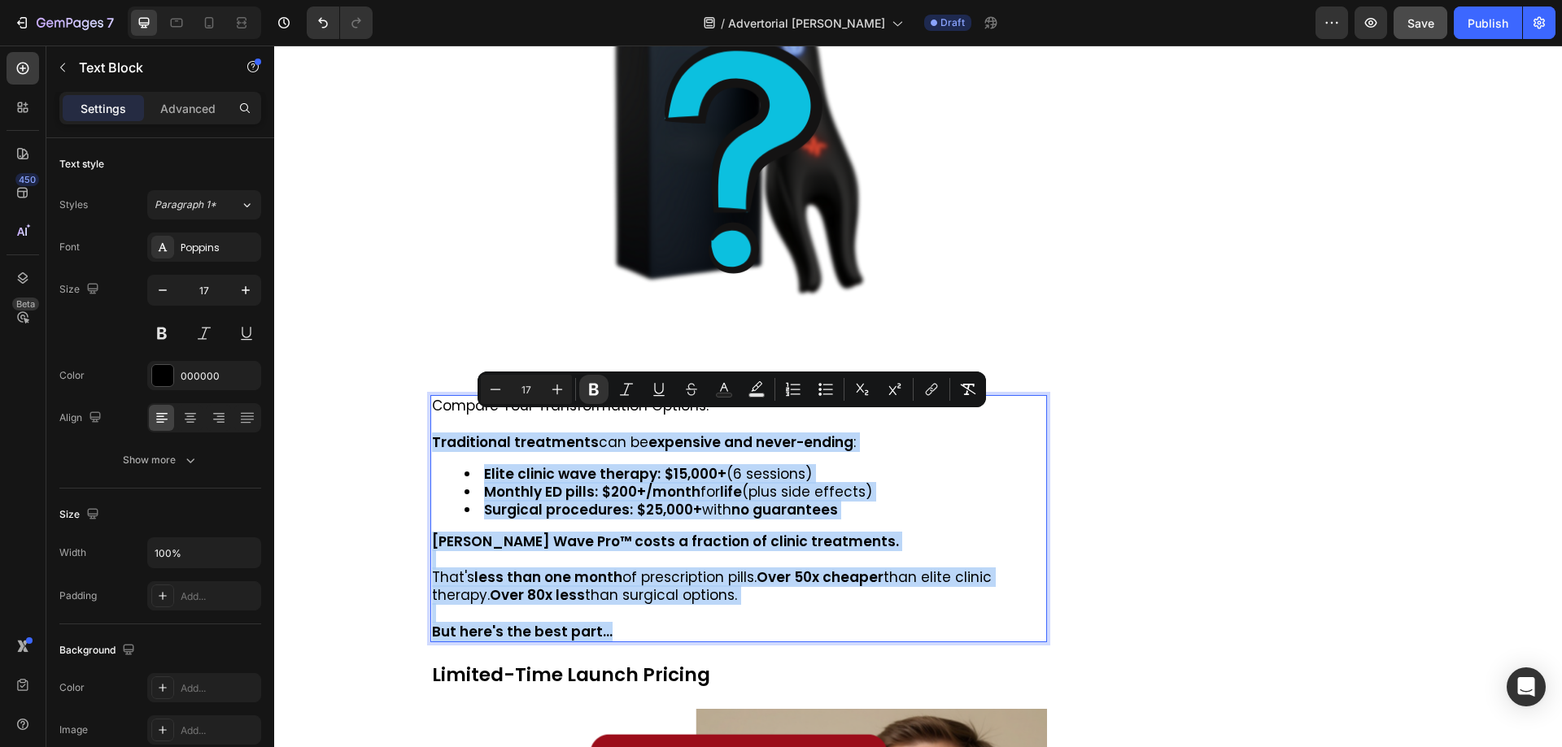
drag, startPoint x: 426, startPoint y: 424, endPoint x: 612, endPoint y: 612, distance: 264.5
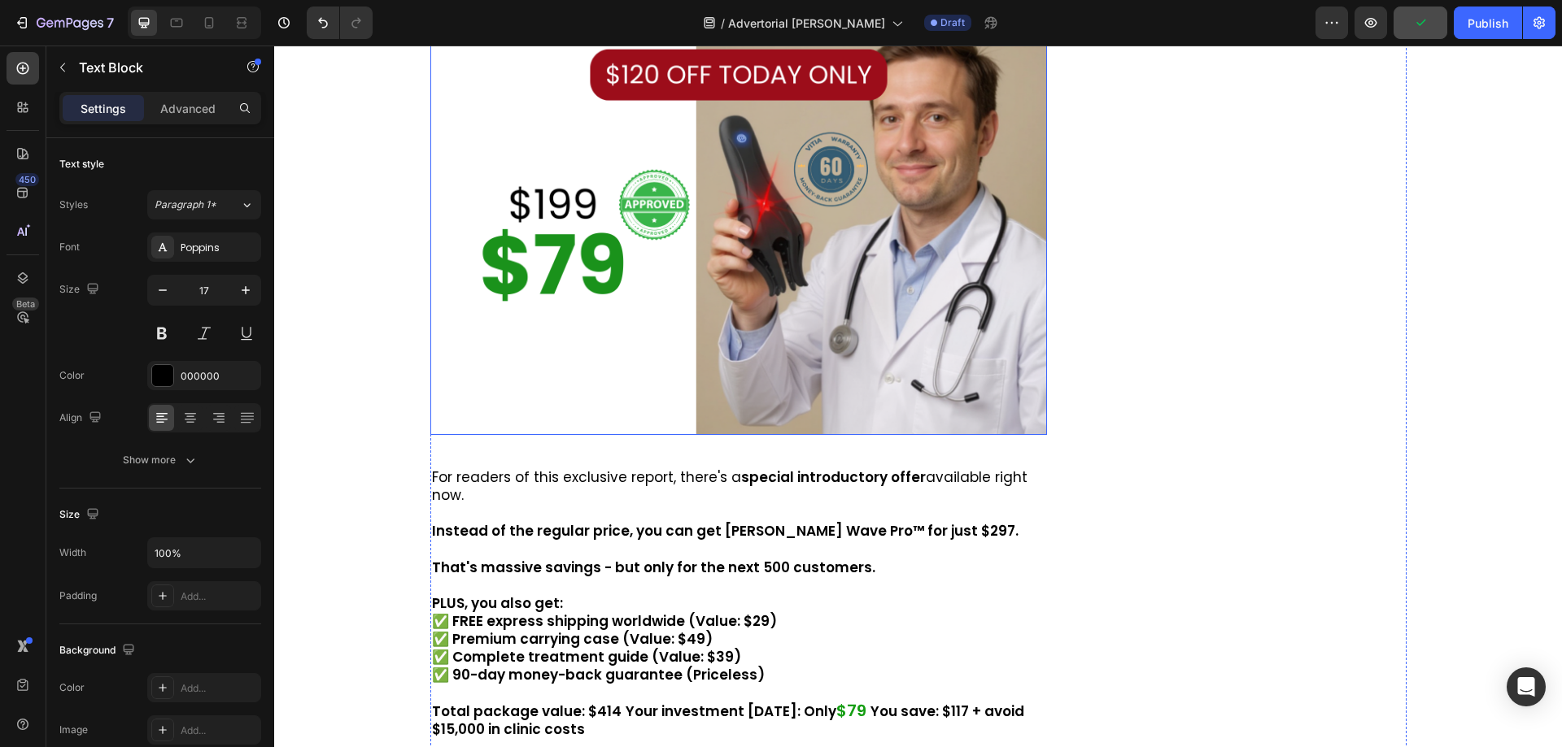
scroll to position [12362, 0]
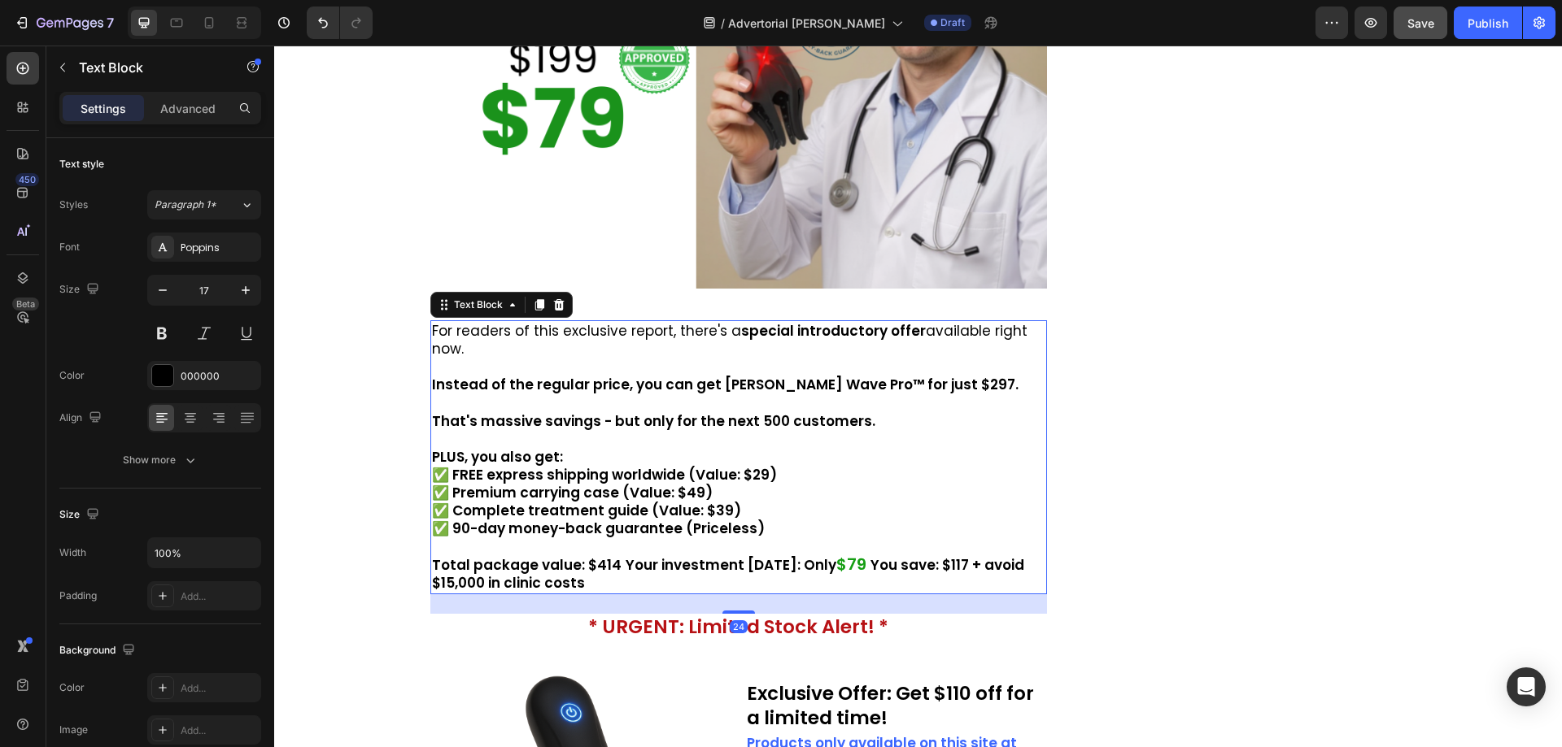
click at [502, 358] on p "Rich Text Editor. Editing area: main" at bounding box center [739, 367] width 614 height 18
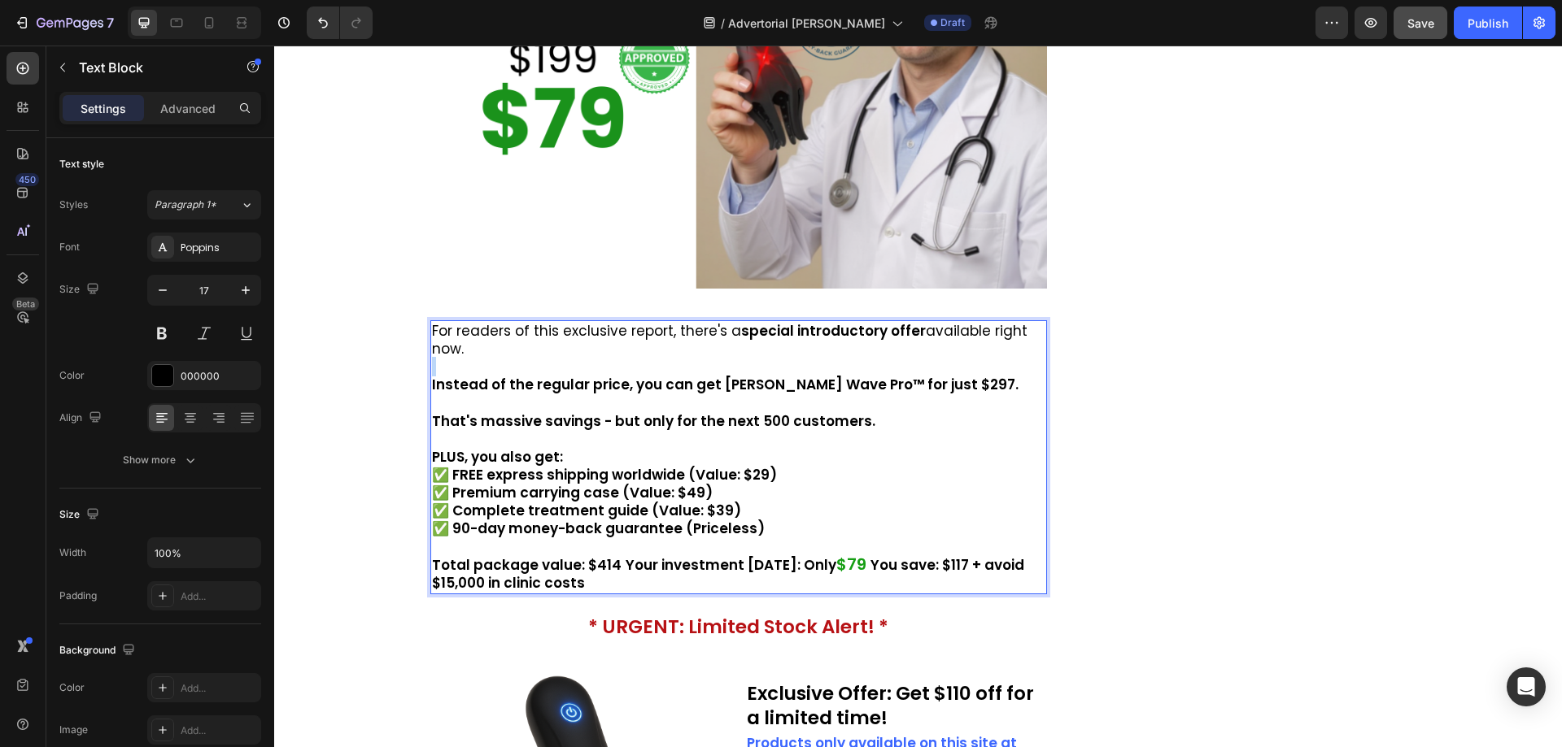
click at [502, 358] on p "Rich Text Editor. Editing area: main" at bounding box center [739, 367] width 614 height 18
click at [873, 412] on p "That's massive savings - but only for the next 500 customers." at bounding box center [739, 421] width 614 height 18
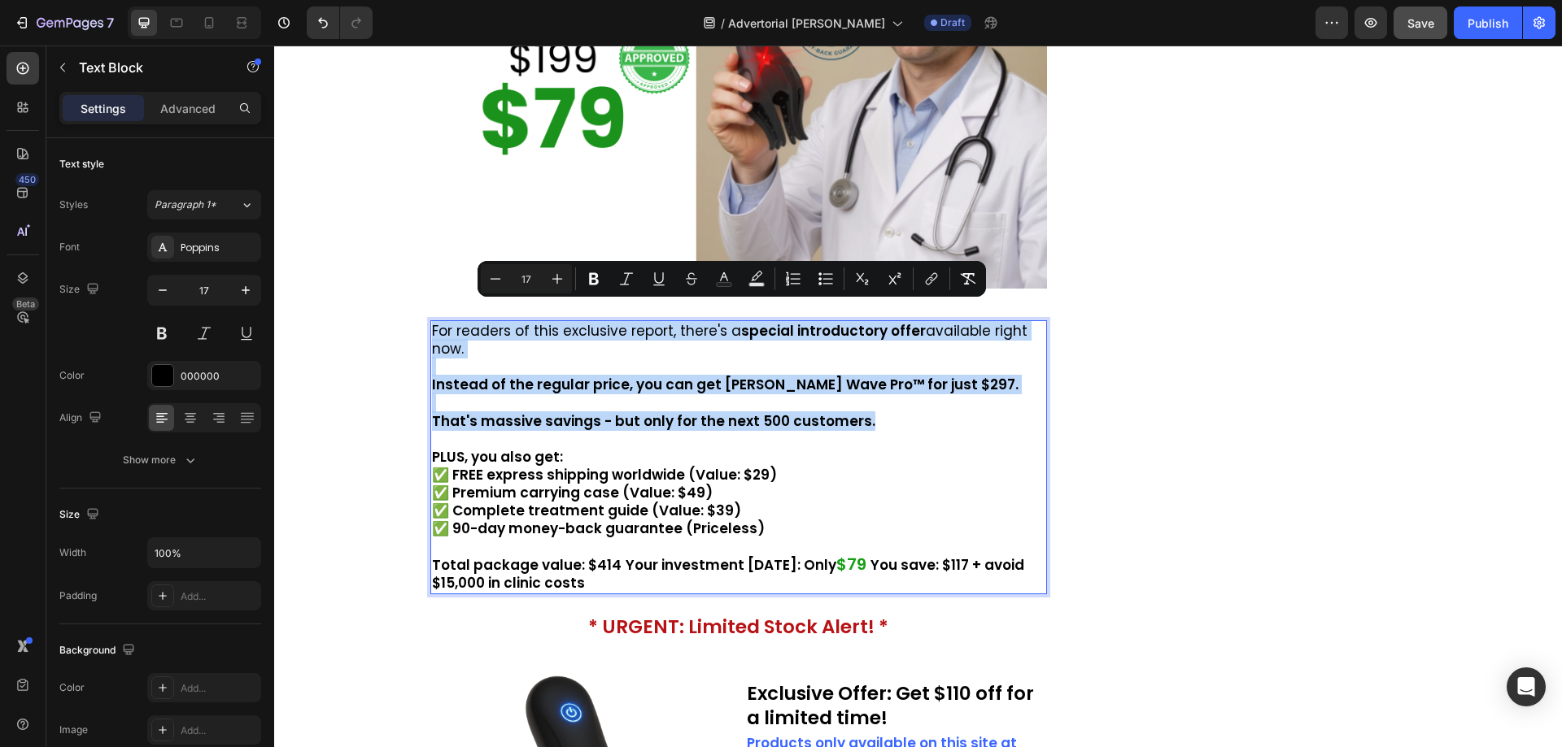
drag, startPoint x: 842, startPoint y: 399, endPoint x: 425, endPoint y: 313, distance: 425.9
click at [430, 320] on div "For readers of this exclusive report, there's a special introductory offer avai…" at bounding box center [738, 456] width 617 height 273
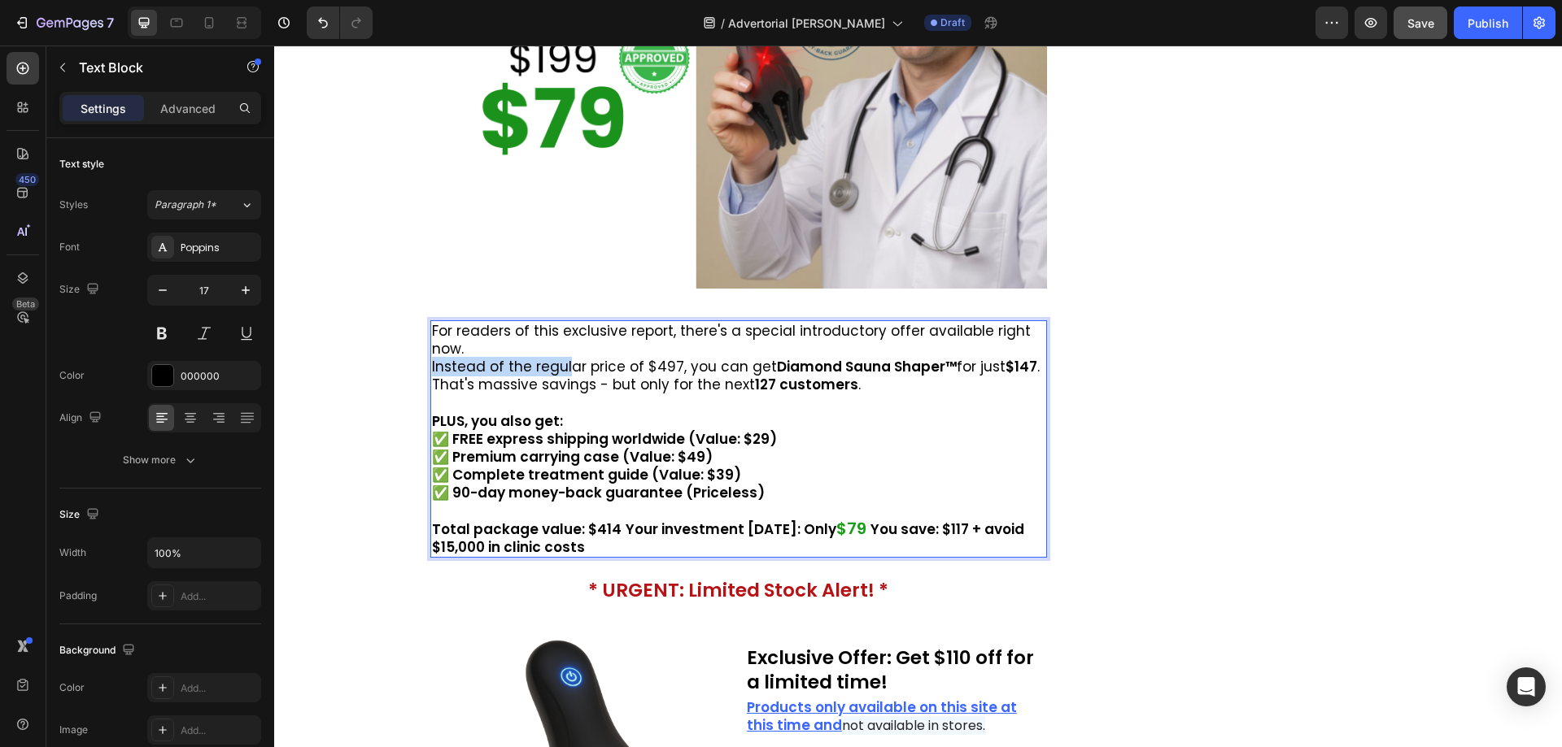
click at [564, 338] on div "For readers of this exclusive report, there's a special introductory offer avai…" at bounding box center [738, 438] width 617 height 237
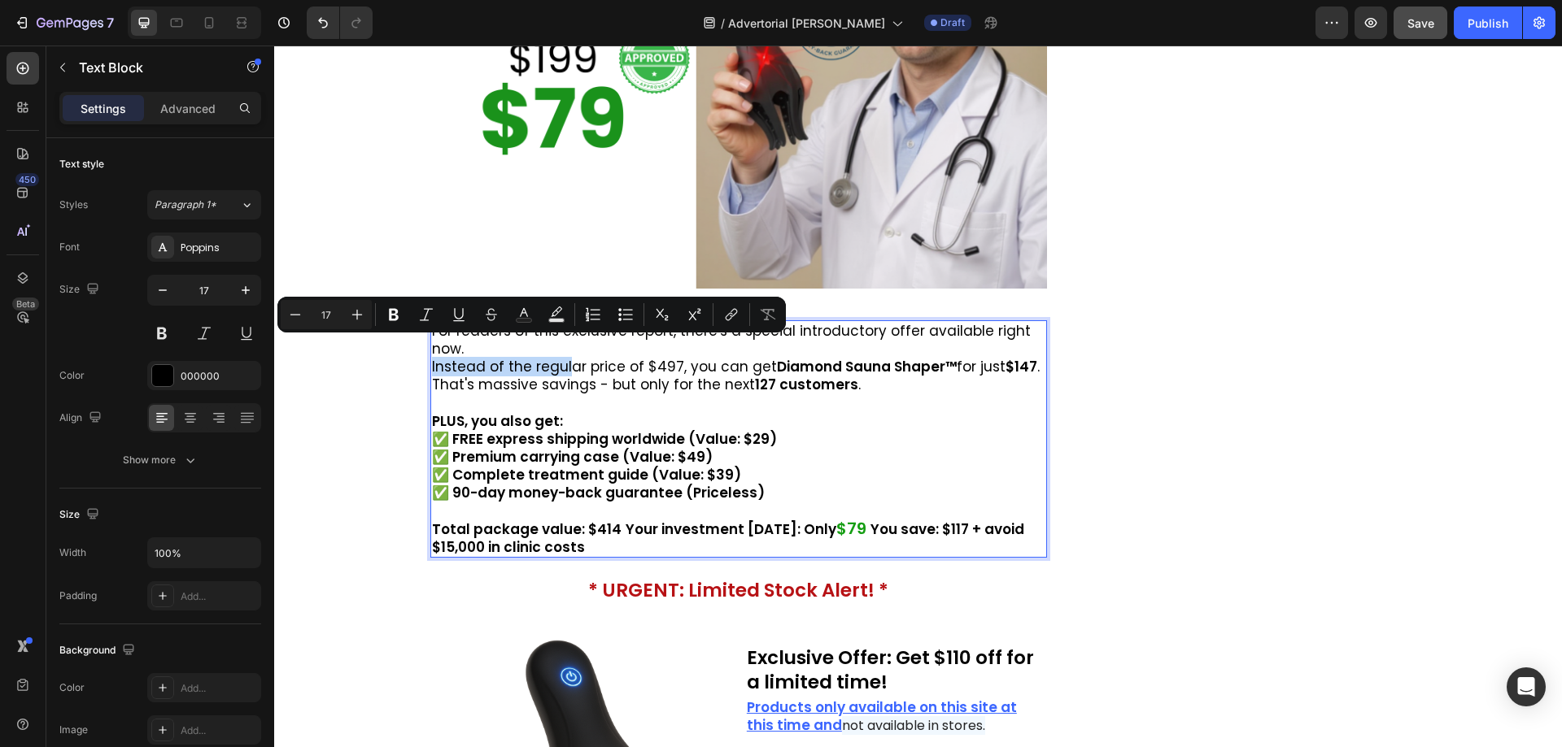
drag, startPoint x: 277, startPoint y: 287, endPoint x: 535, endPoint y: 329, distance: 261.9
click at [546, 329] on div "Minus 17 Plus Bold Italic Underline Strikethrough Text Color Text Background Co…" at bounding box center [531, 315] width 508 height 36
click at [782, 375] on strong "127 customers" at bounding box center [806, 385] width 103 height 20
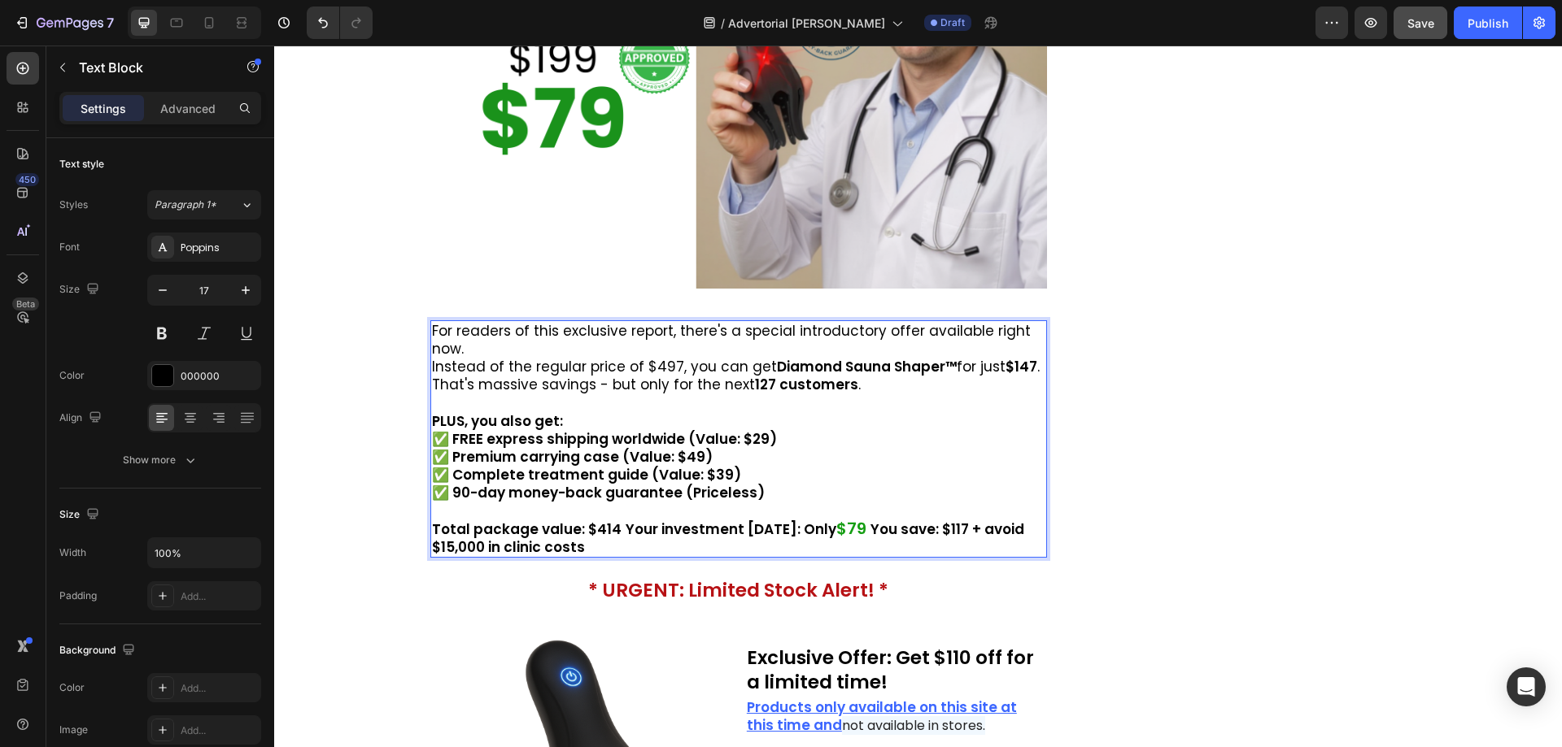
click at [481, 336] on p "For readers of this exclusive report, there's a special introductory offer avai…" at bounding box center [739, 340] width 614 height 36
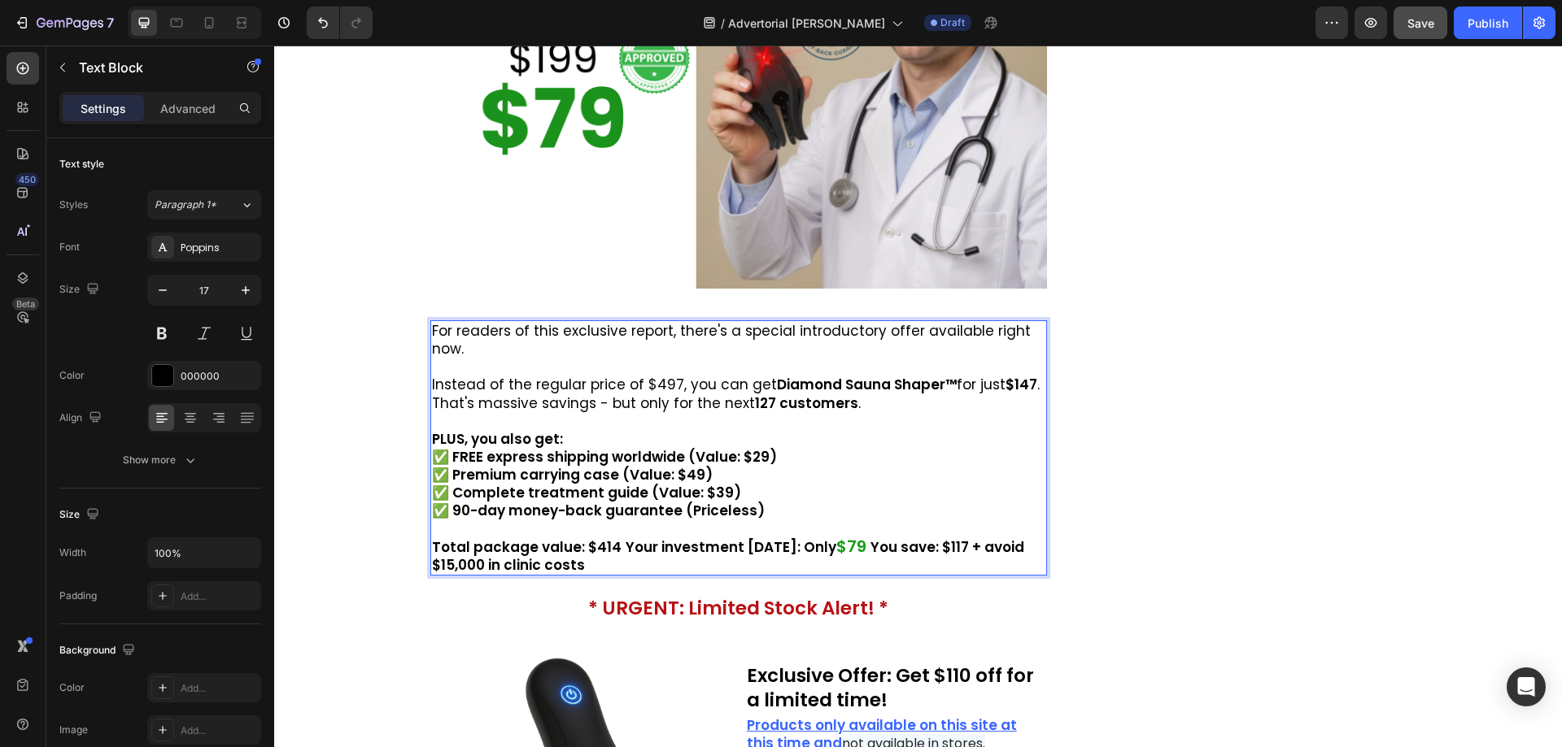
click at [1035, 376] on p "Instead of the regular price of $497, you can get Diamond Sauna Shaper™ for jus…" at bounding box center [739, 385] width 614 height 18
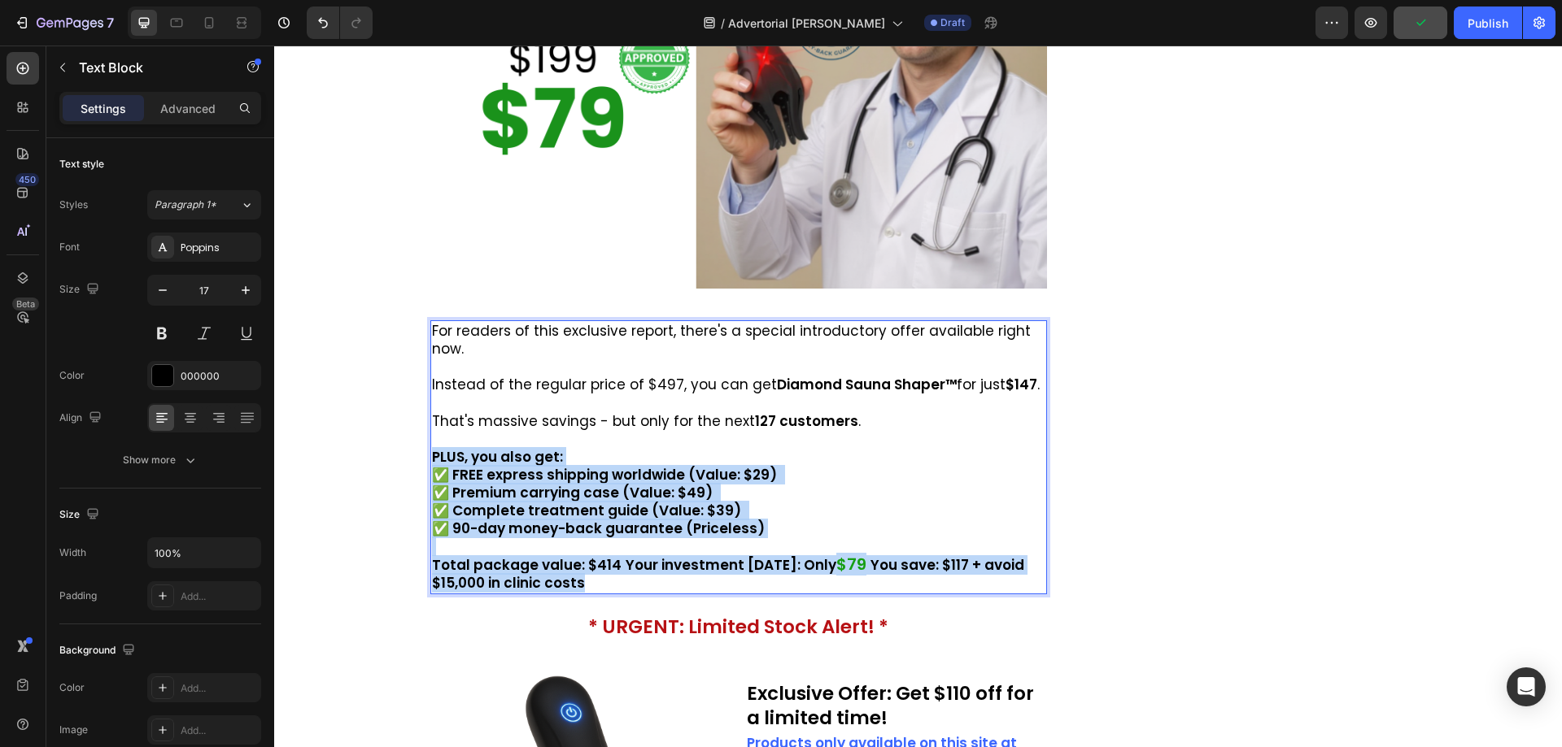
drag, startPoint x: 451, startPoint y: 454, endPoint x: 585, endPoint y: 566, distance: 174.3
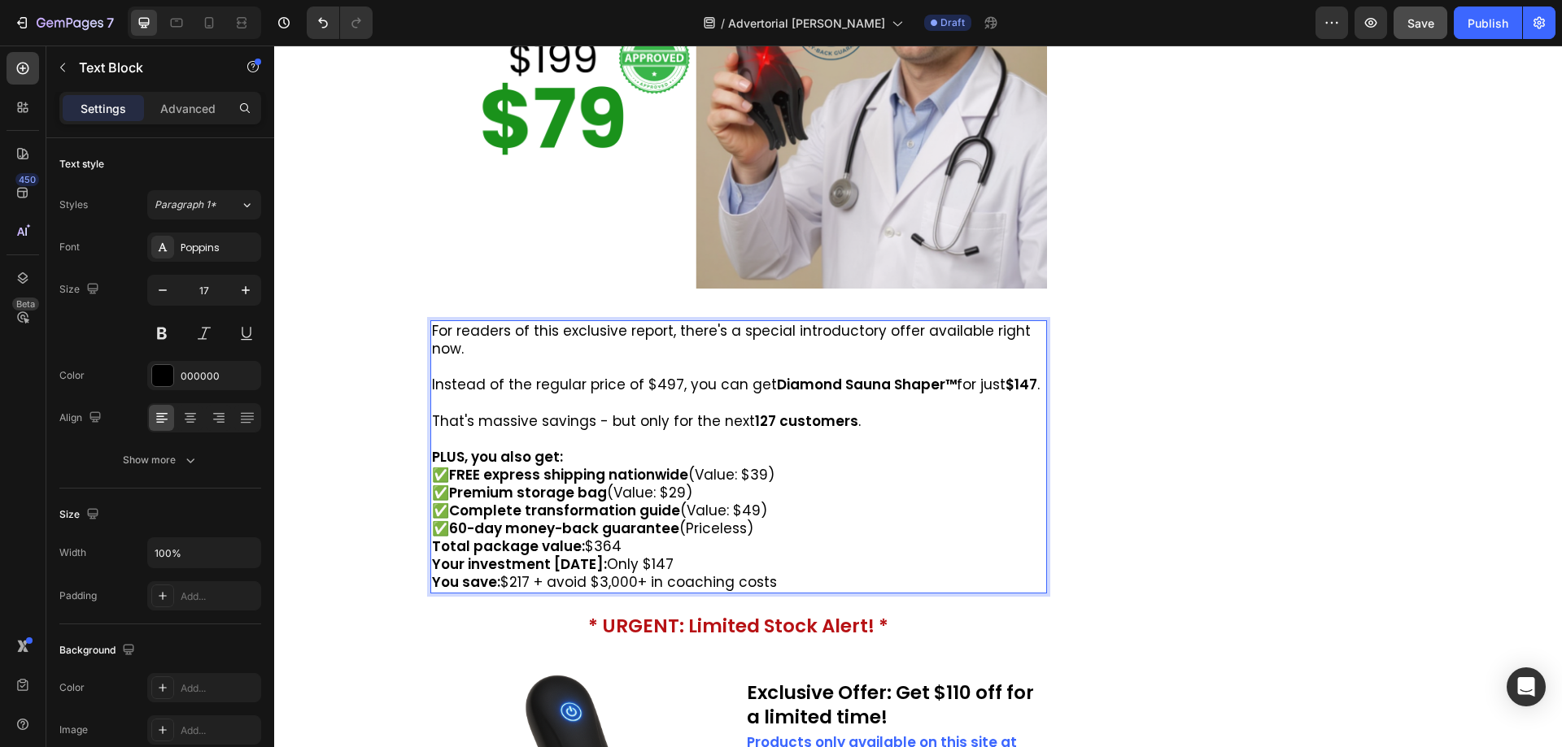
click at [577, 448] on p "PLUS, you also get:" at bounding box center [739, 457] width 614 height 18
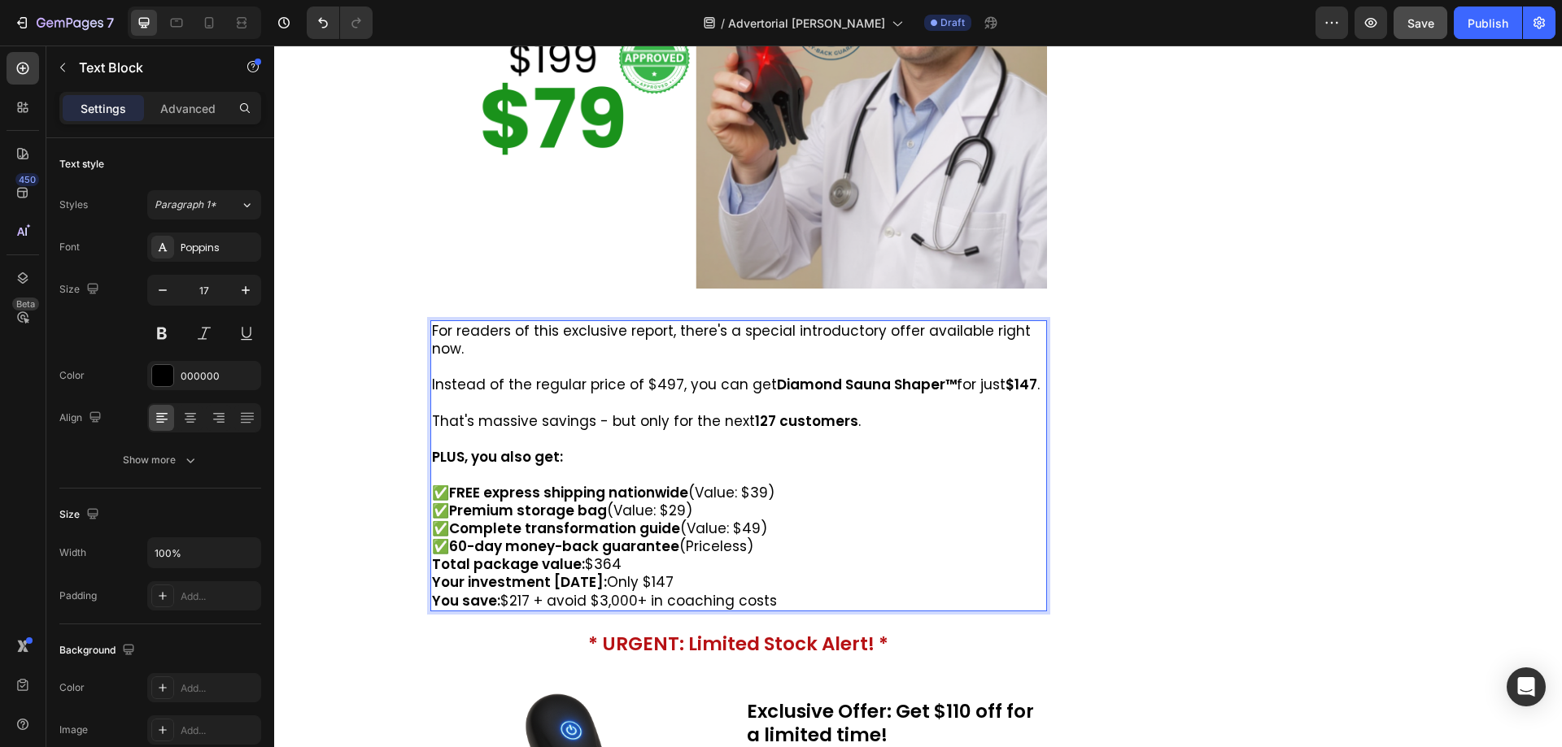
click at [799, 484] on p "✅ FREE express shipping nationwide (Value: $39) ✅ Premium storage bag (Value: $…" at bounding box center [739, 520] width 614 height 72
click at [806, 533] on p "✅ FREE express shipping nationwide (Value: $39) ✅ Premium storage bag (Value: $…" at bounding box center [739, 520] width 614 height 72
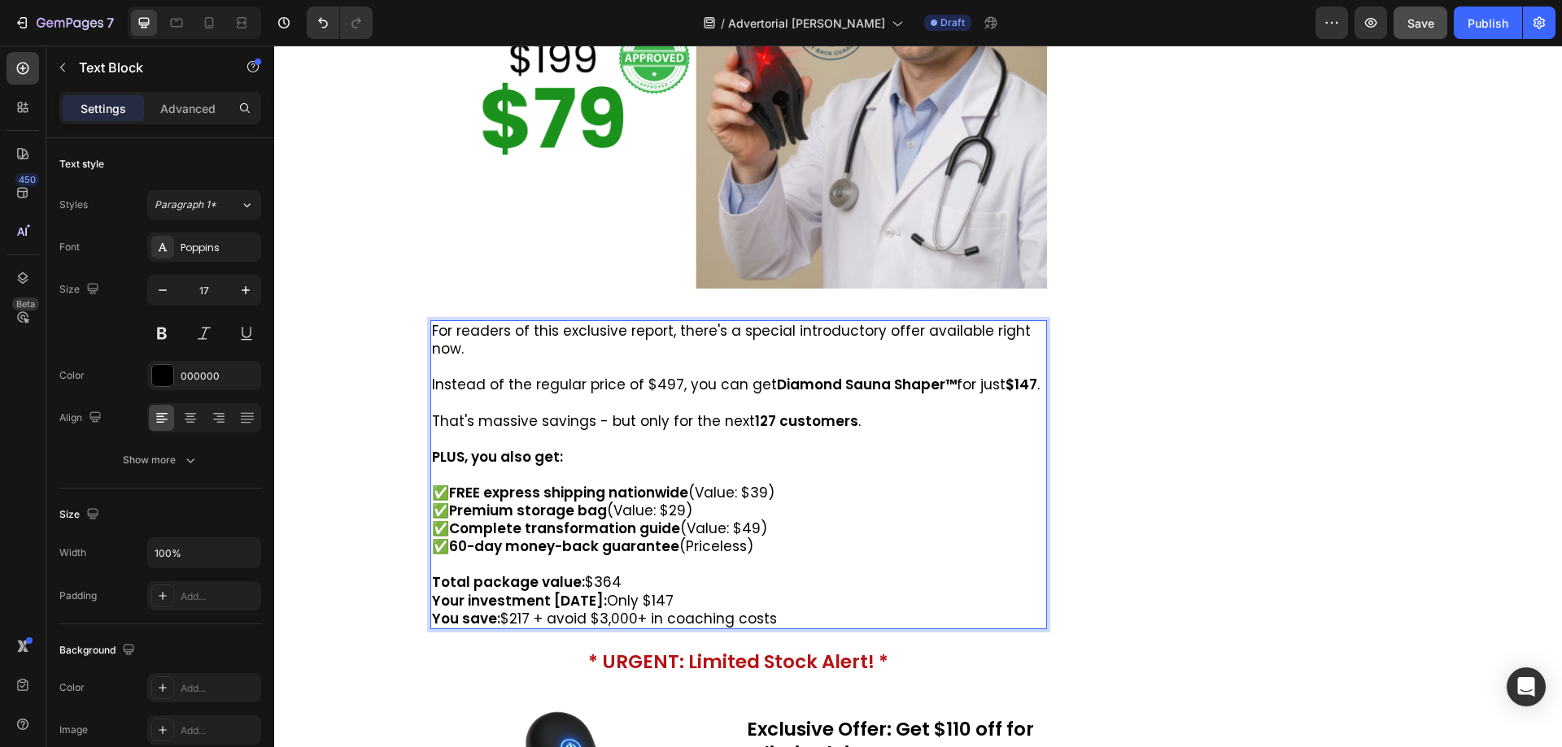
click at [649, 573] on p "Total package value: $364 Your investment [DATE]: Only $147 You save: $217 + av…" at bounding box center [739, 600] width 614 height 54
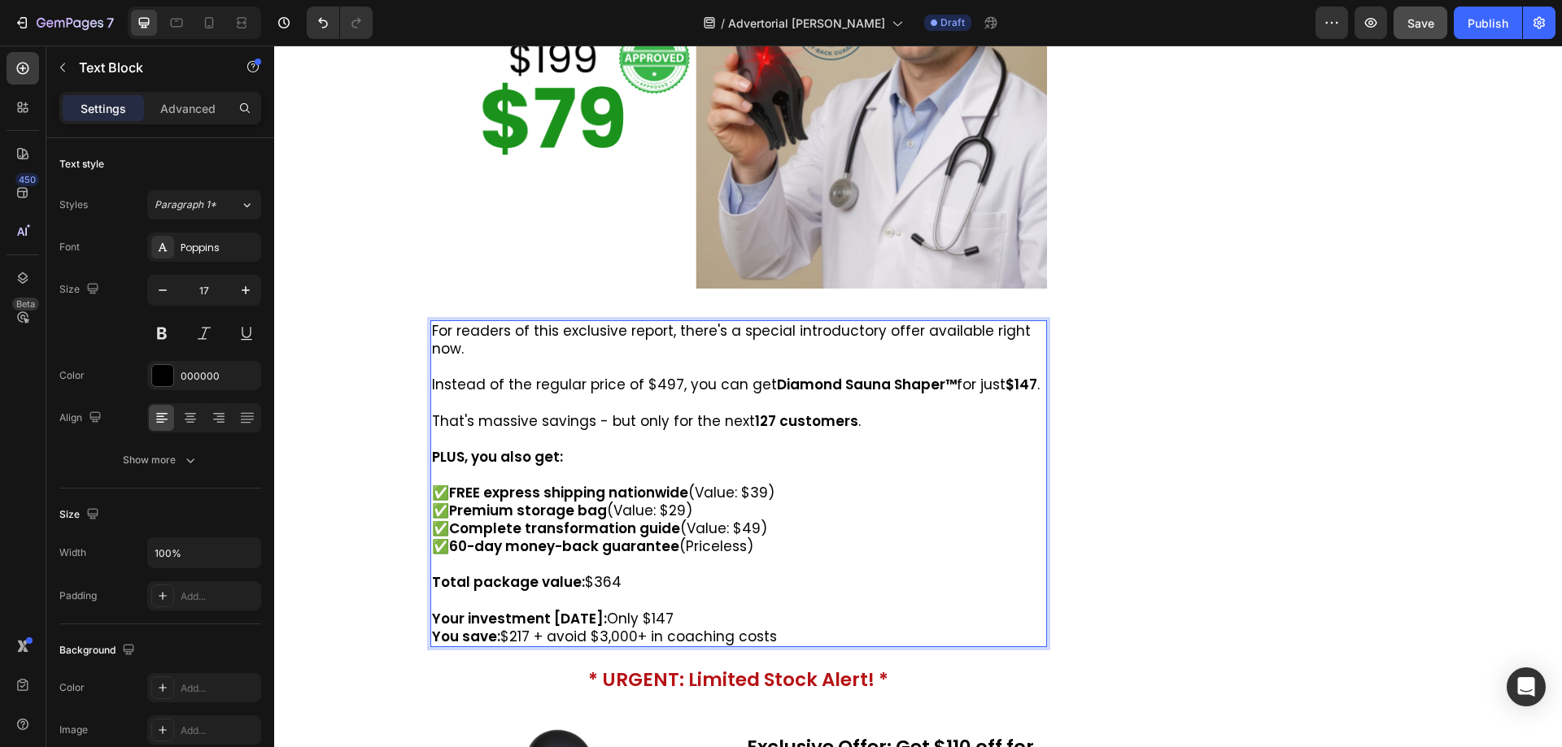
click at [674, 598] on p "⁠⁠⁠⁠⁠⁠⁠ Your investment [DATE]: Only $147 You save: $217 + avoid $3,000+ in coa…" at bounding box center [739, 619] width 614 height 54
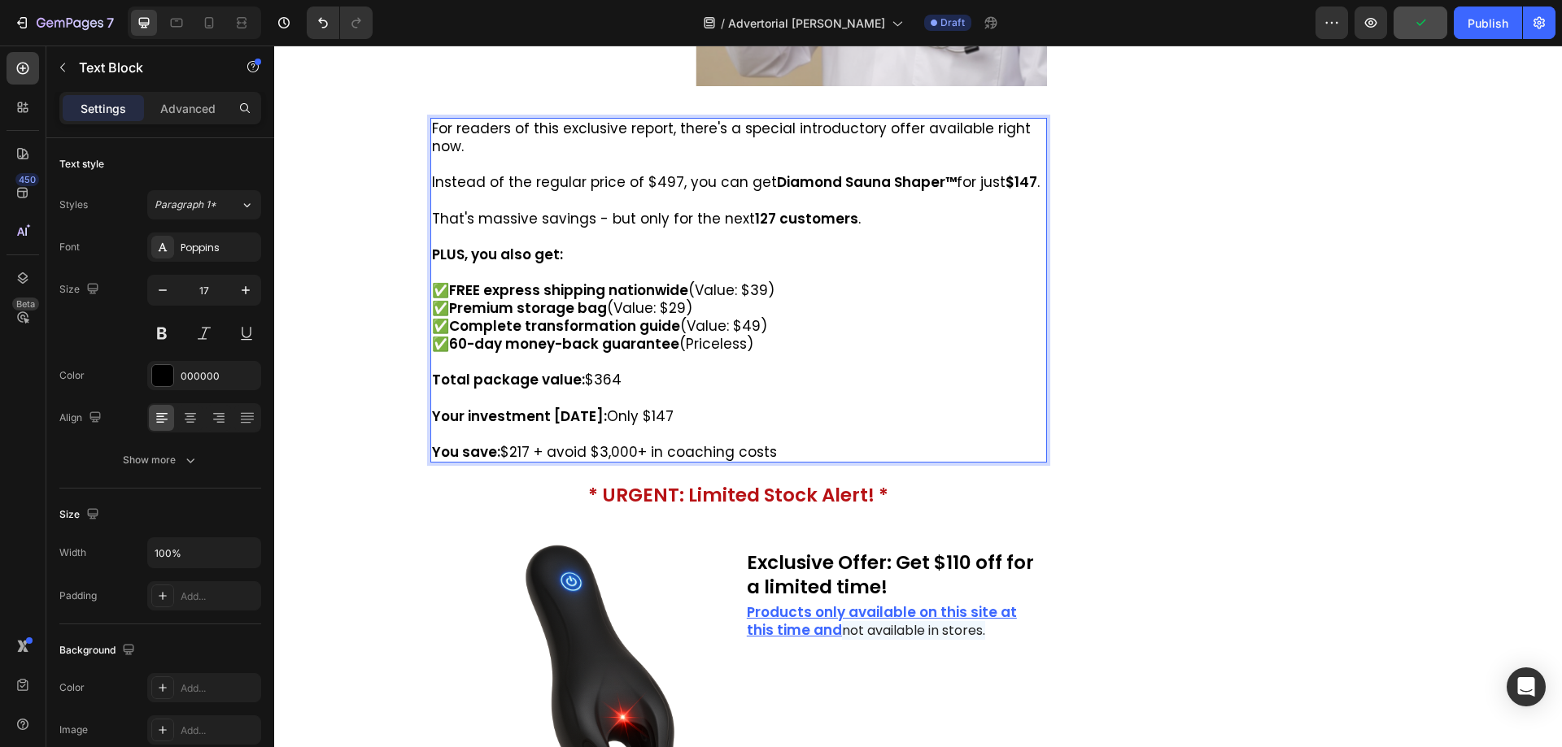
scroll to position [12606, 0]
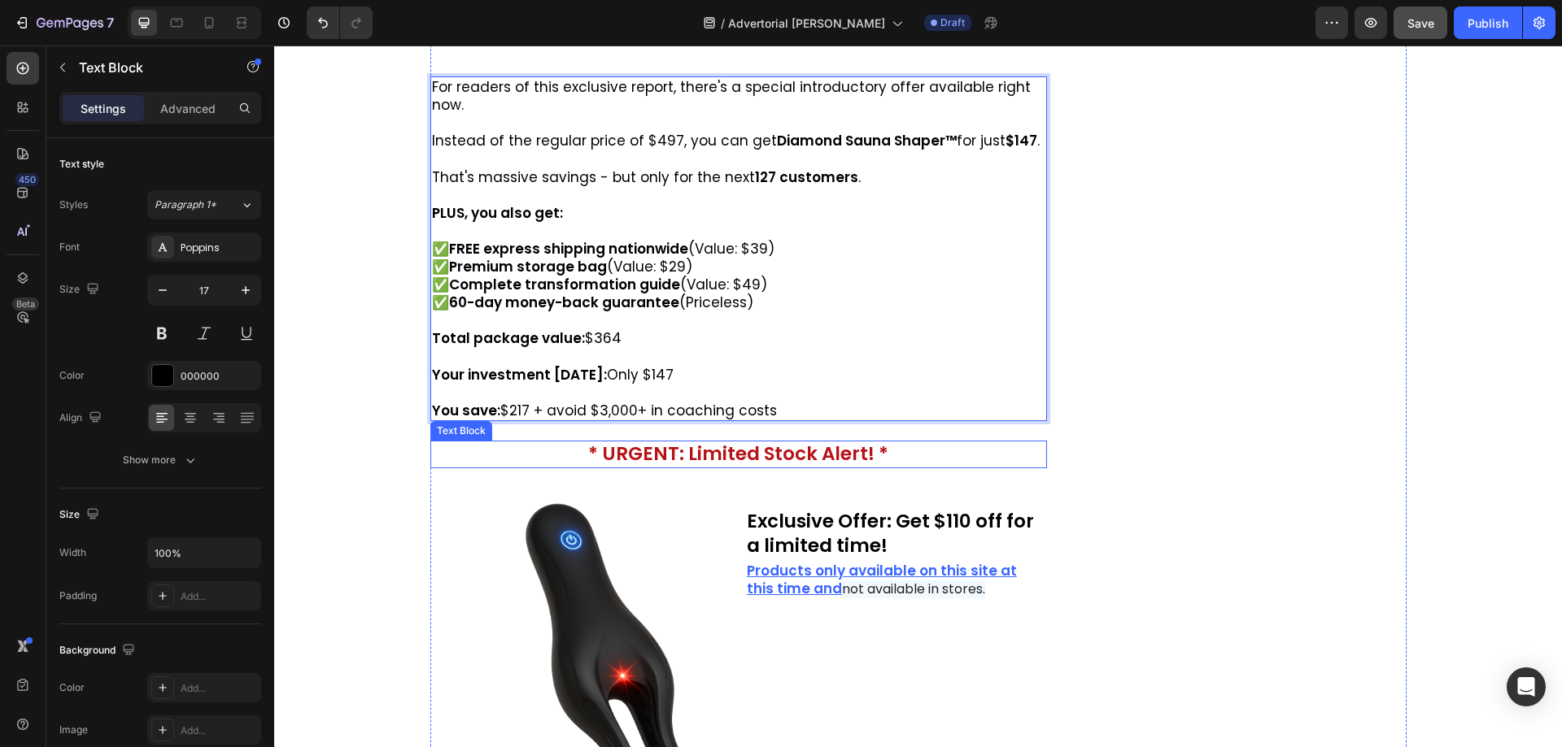
click at [719, 441] on strong "* URGENT: Limited Stock Alert! *" at bounding box center [738, 454] width 300 height 26
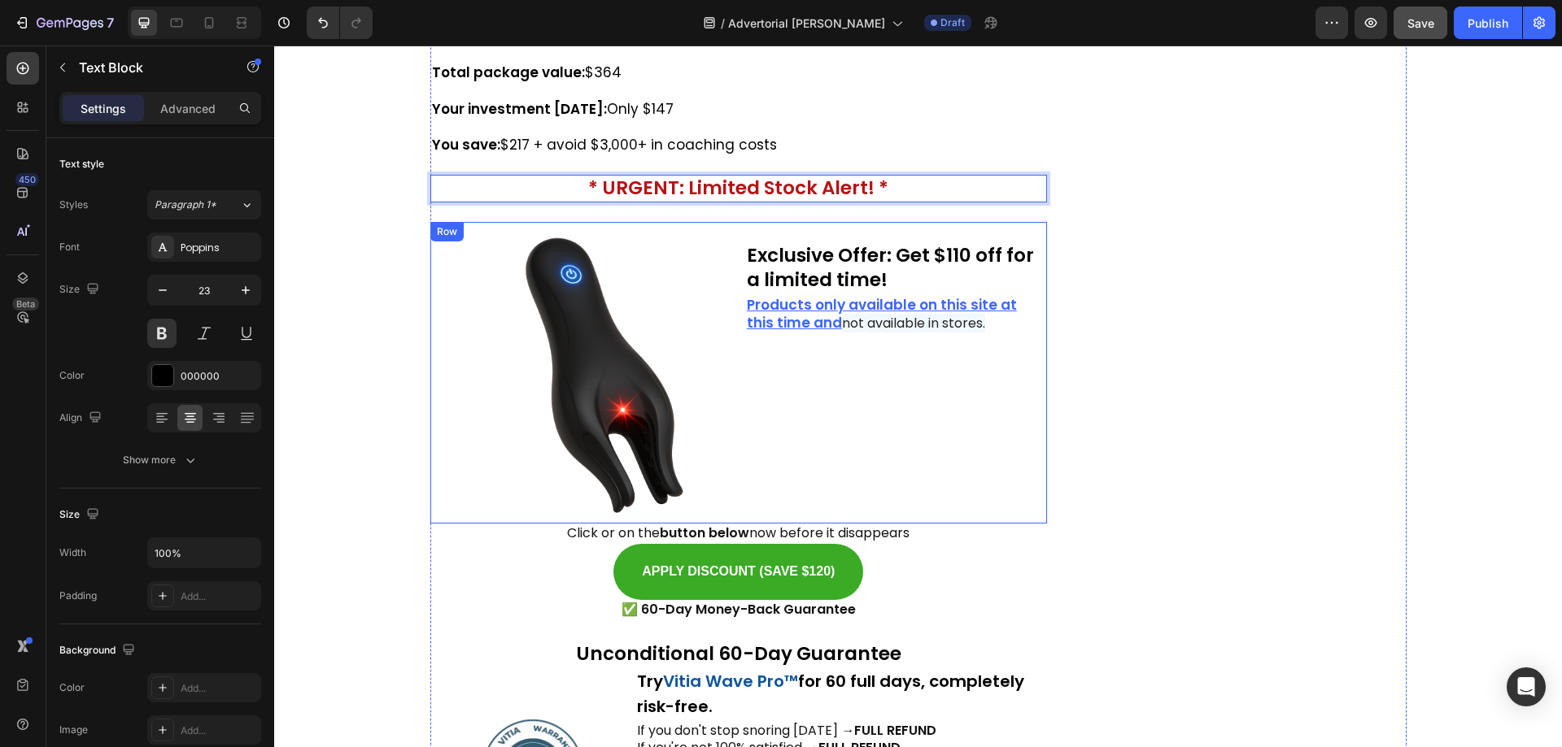
scroll to position [12850, 0]
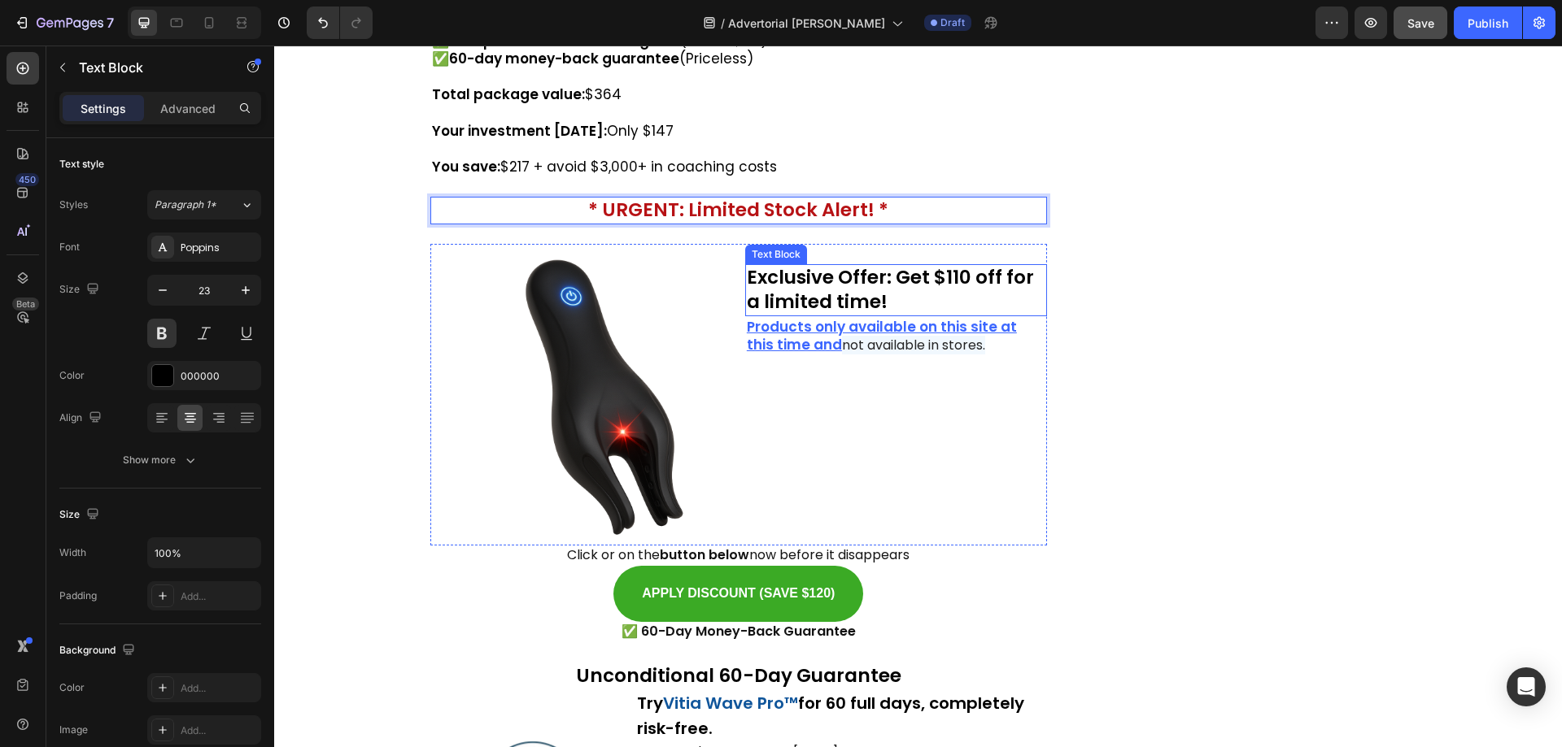
click at [792, 264] on strong "Exclusive Offer: Get $110 off for a limited time!" at bounding box center [890, 289] width 287 height 50
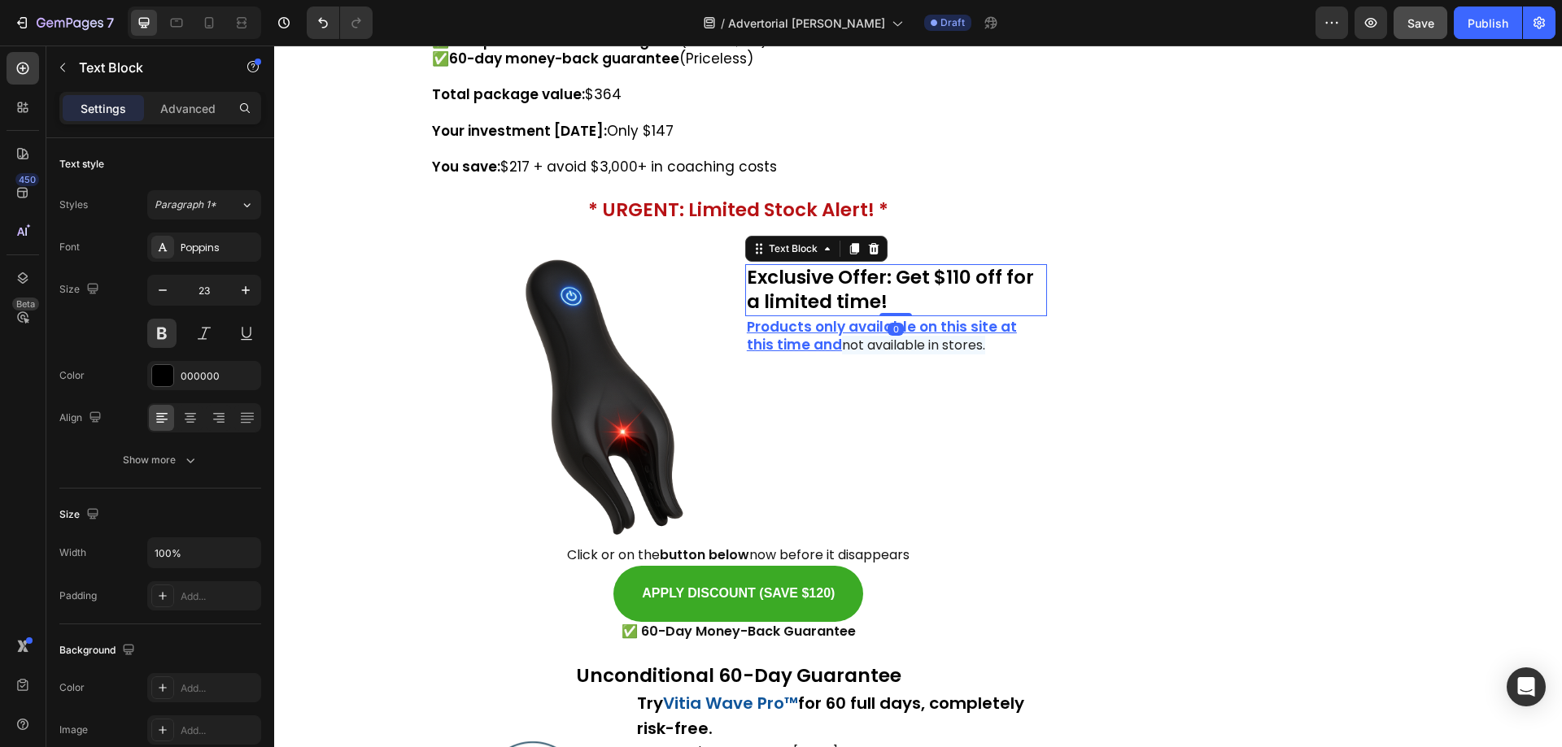
click at [793, 264] on strong "Exclusive Offer: Get $110 off for a limited time!" at bounding box center [890, 289] width 287 height 50
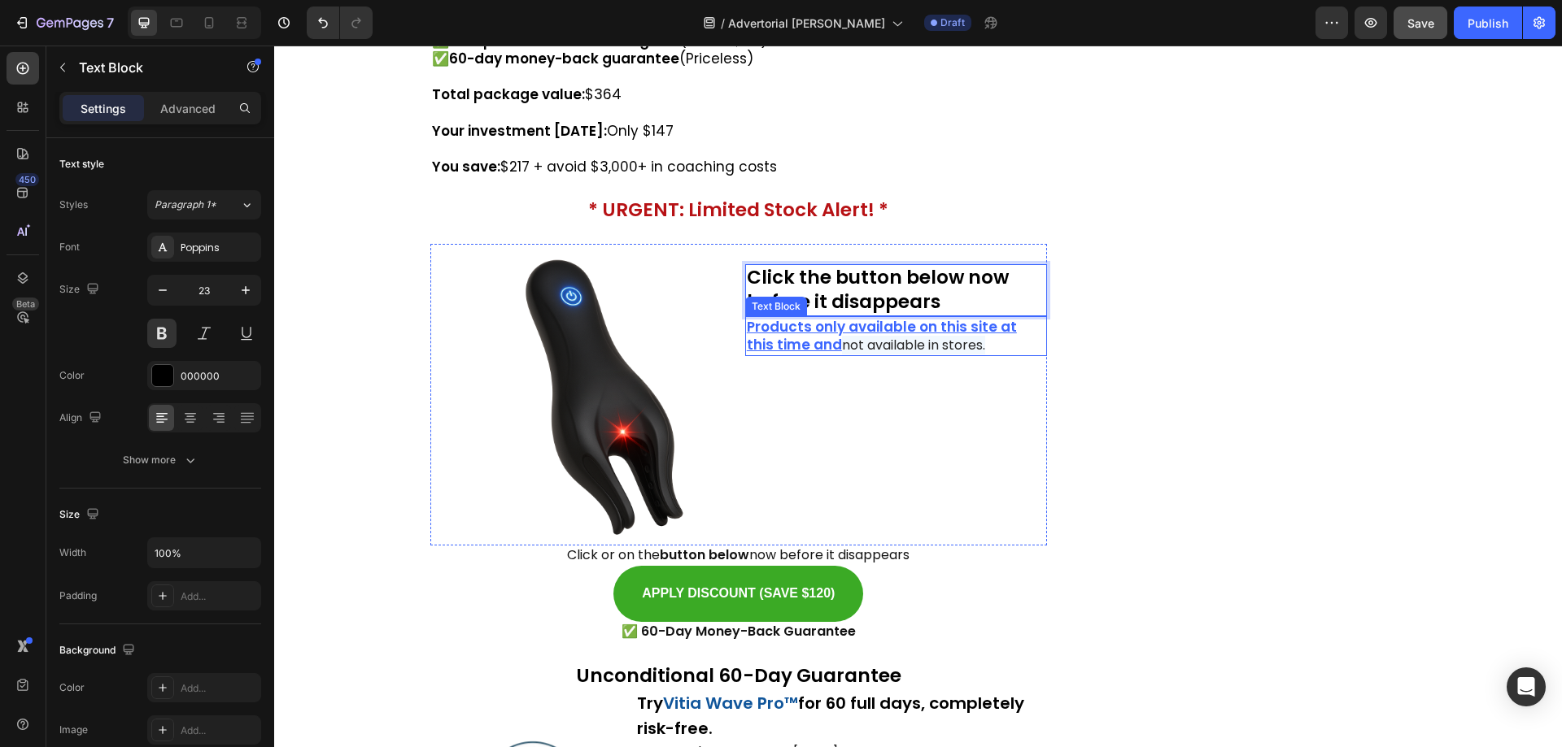
click at [969, 331] on p "Products only available on this site at this time and not available in stores." at bounding box center [896, 336] width 298 height 37
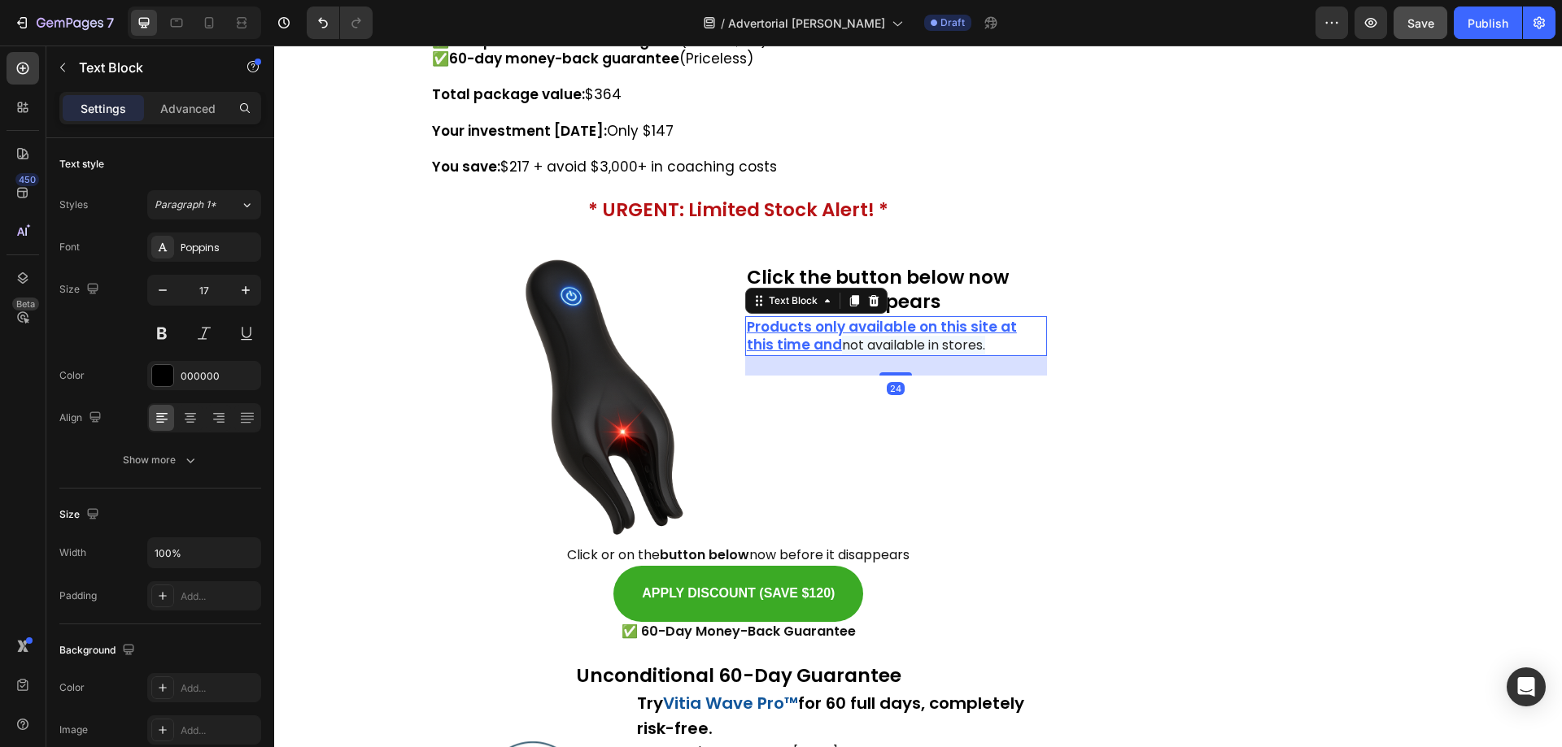
click at [969, 331] on p "Products only available on this site at this time and not available in stores." at bounding box center [896, 336] width 298 height 37
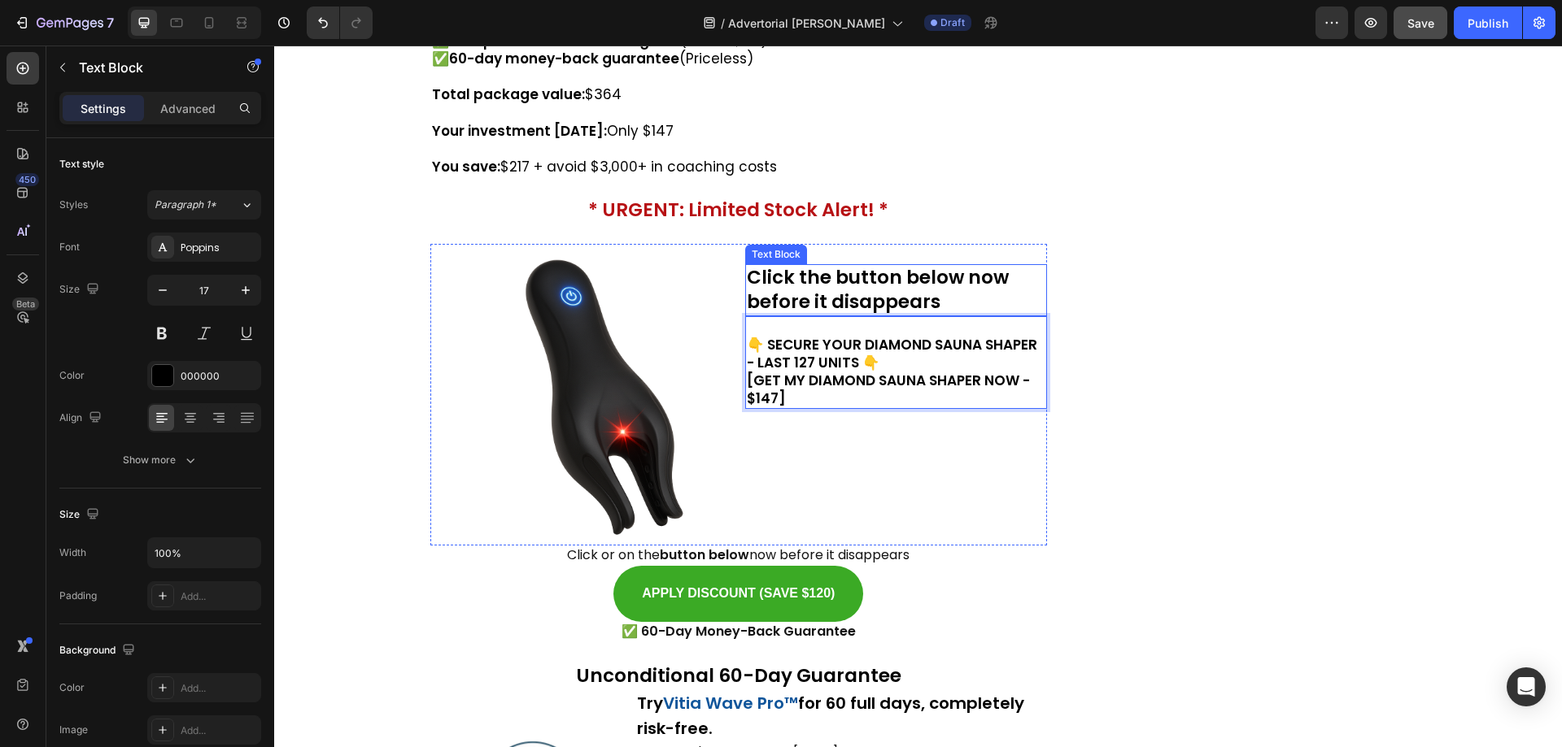
click at [942, 274] on p "Click the button below now before it disappears" at bounding box center [896, 290] width 298 height 49
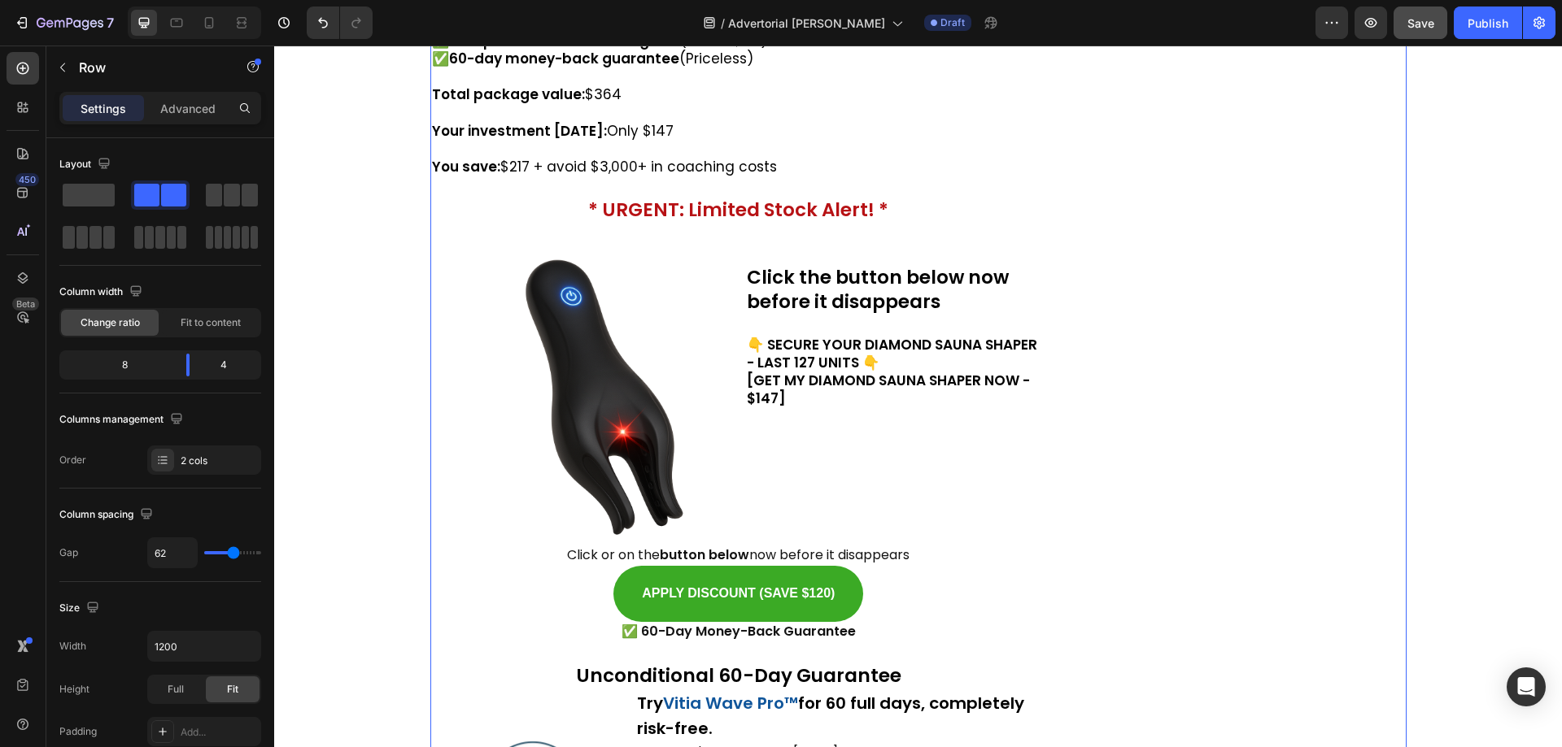
click at [878, 346] on p "👇 SECURE YOUR DIAMOND SAUNA SHAPER - LAST 127 UNITS 👇" at bounding box center [896, 354] width 298 height 36
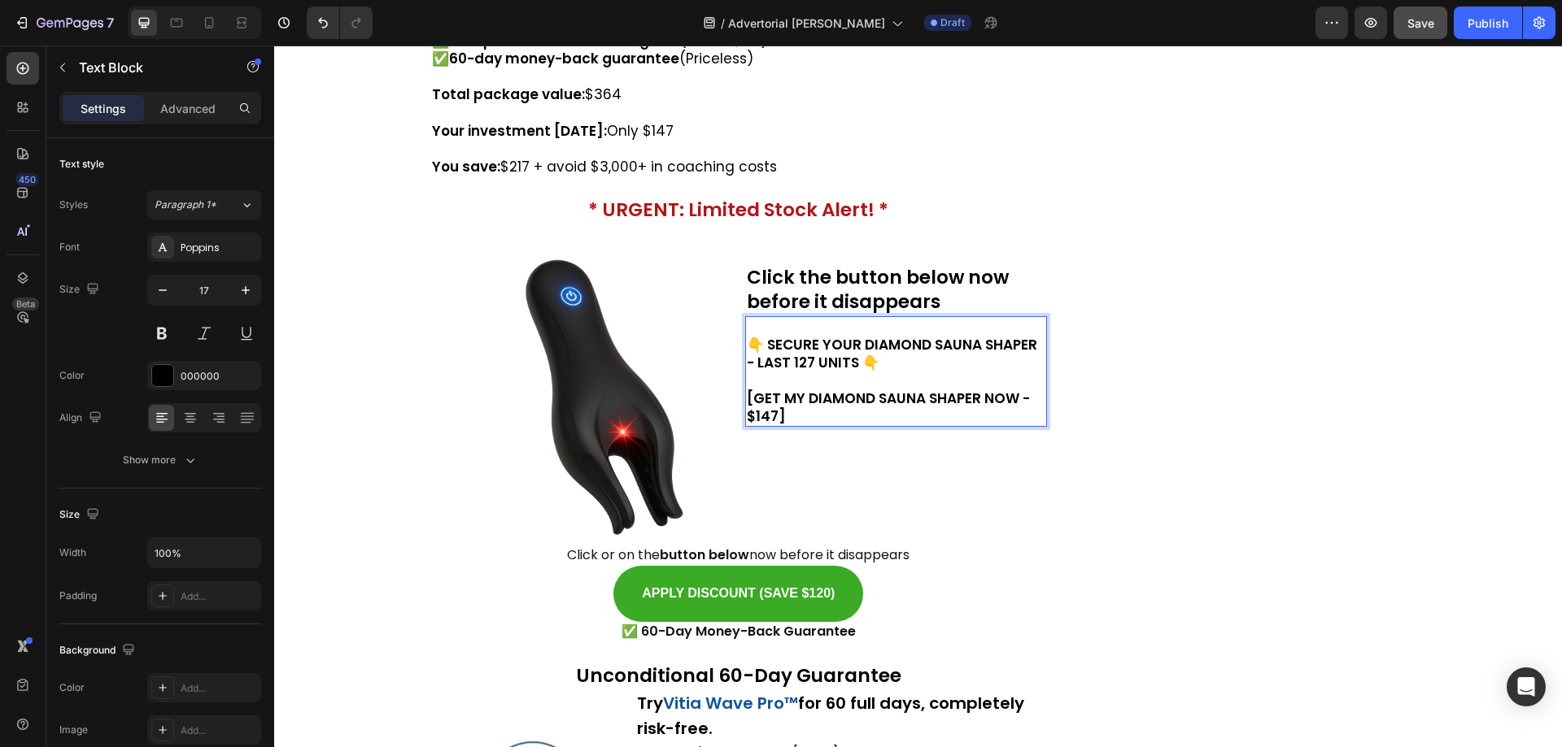
click at [803, 318] on p "Rich Text Editor. Editing area: main" at bounding box center [896, 327] width 298 height 18
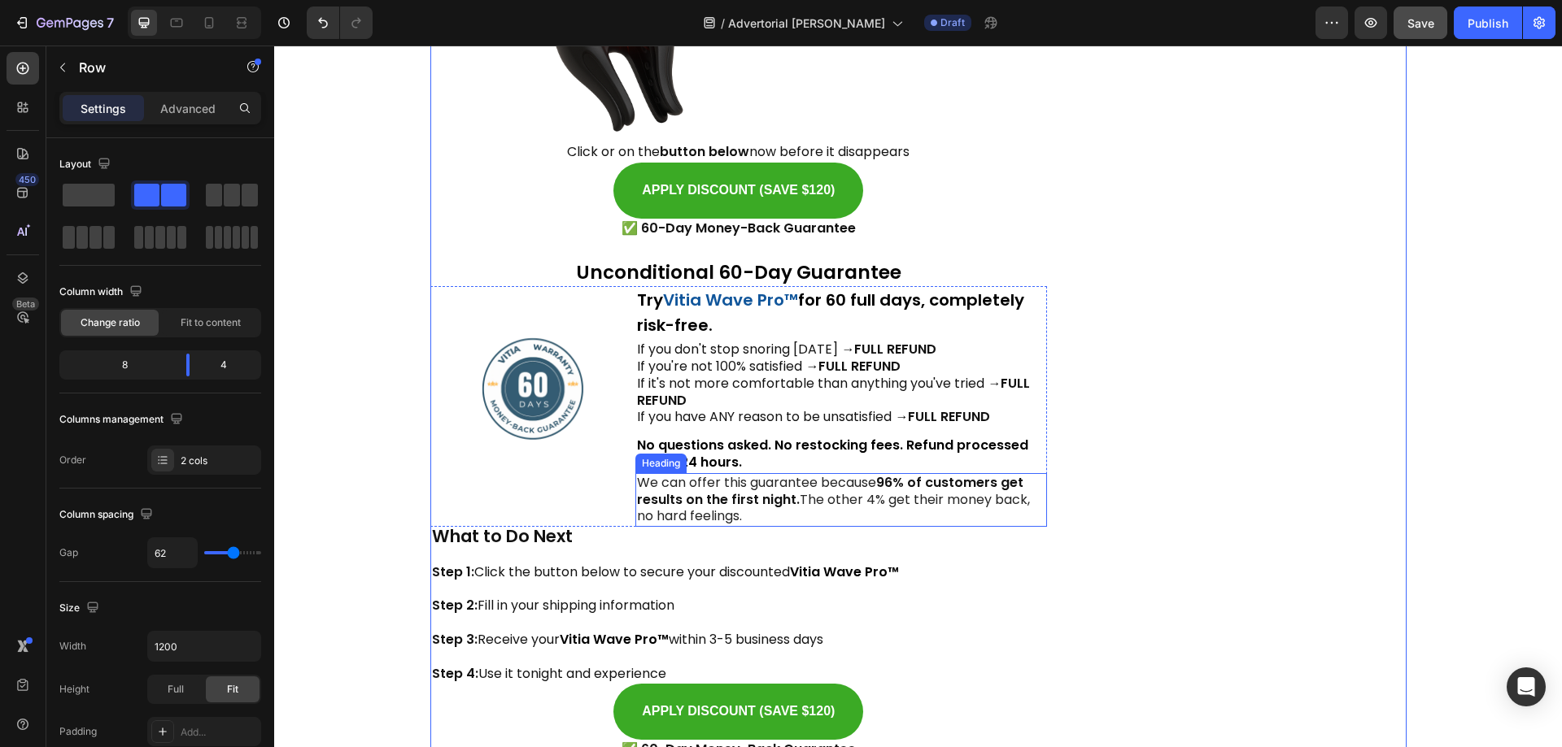
scroll to position [13257, 0]
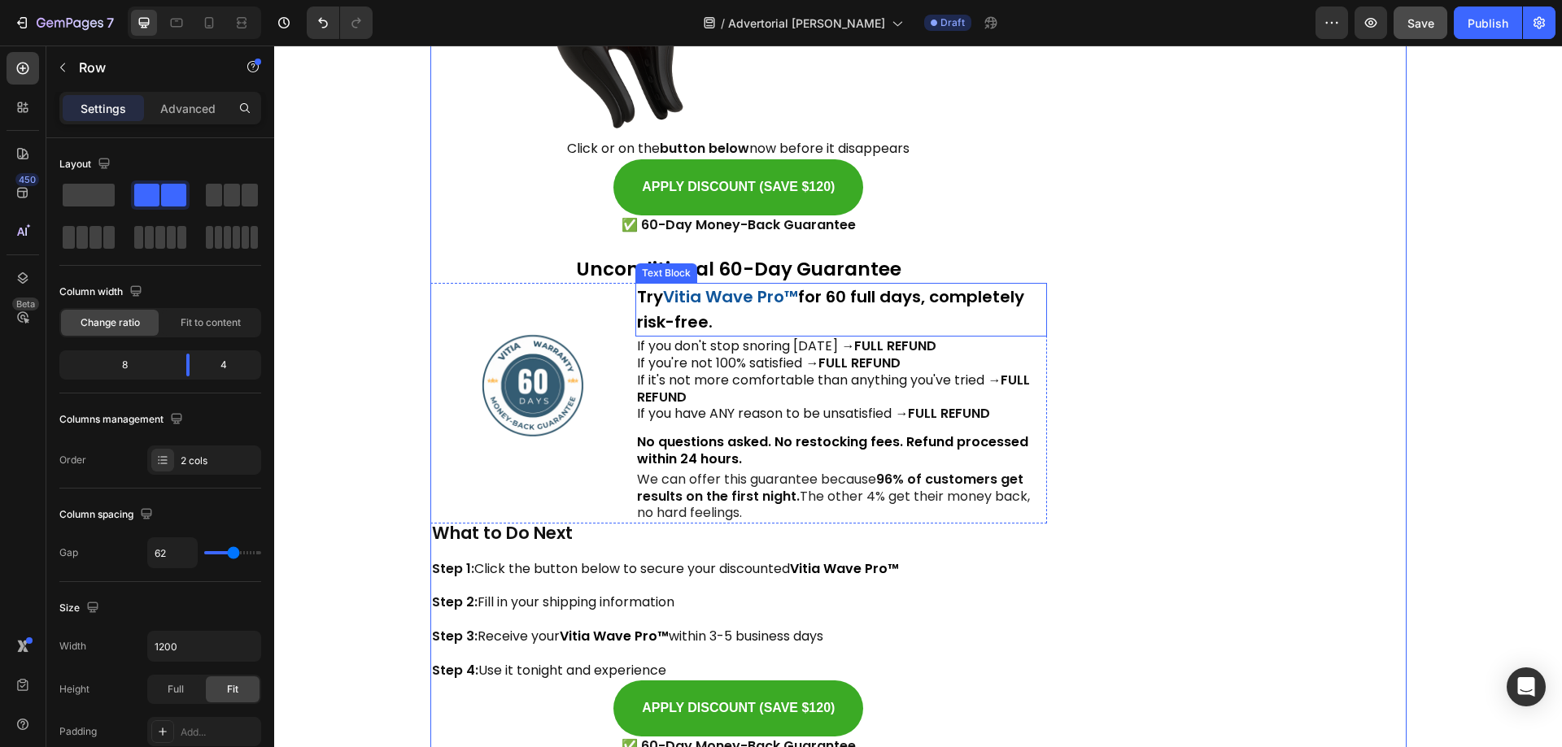
click at [734, 285] on strong "Vitia Wave Pro™" at bounding box center [730, 296] width 135 height 23
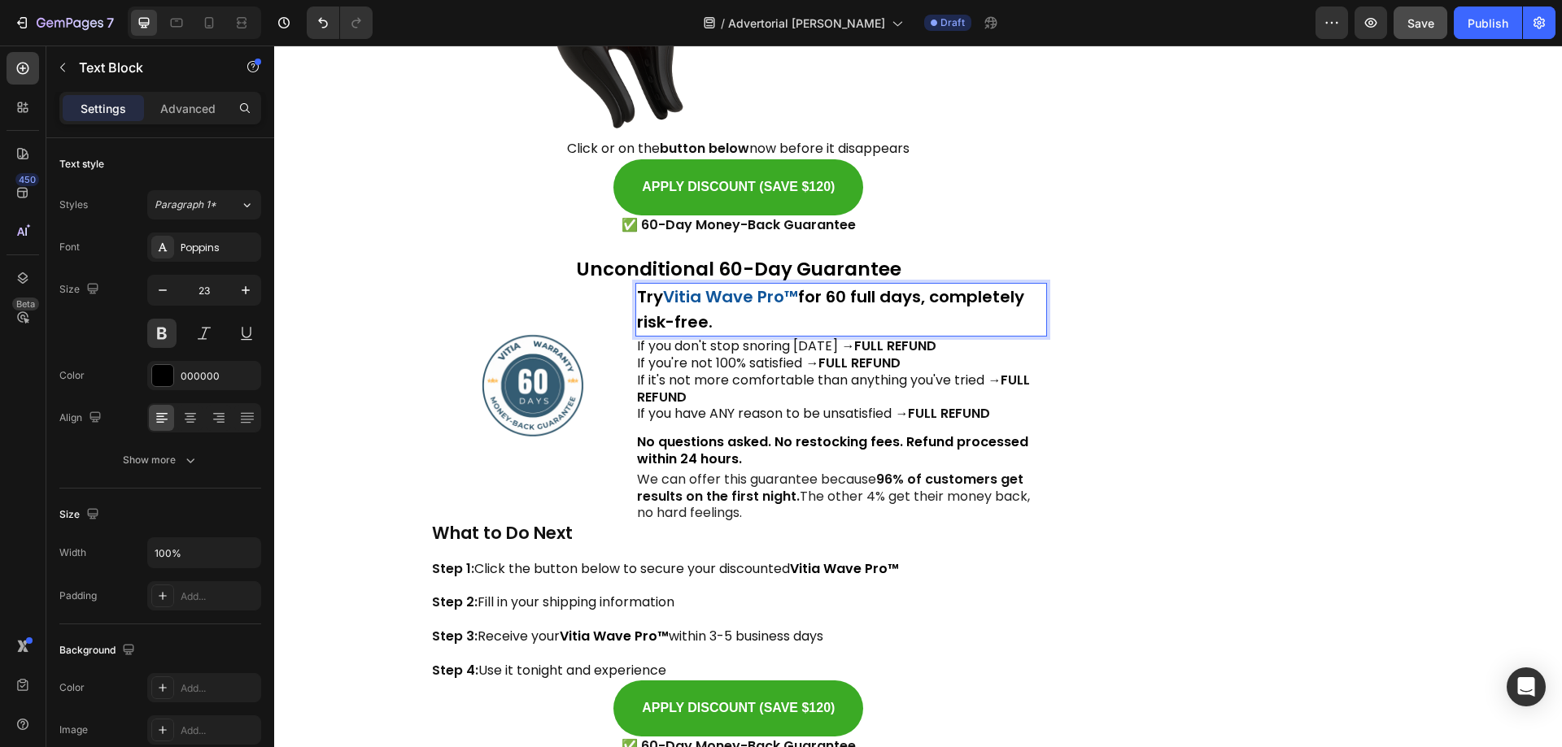
click at [734, 285] on strong "Vitia Wave Pro™" at bounding box center [730, 296] width 135 height 23
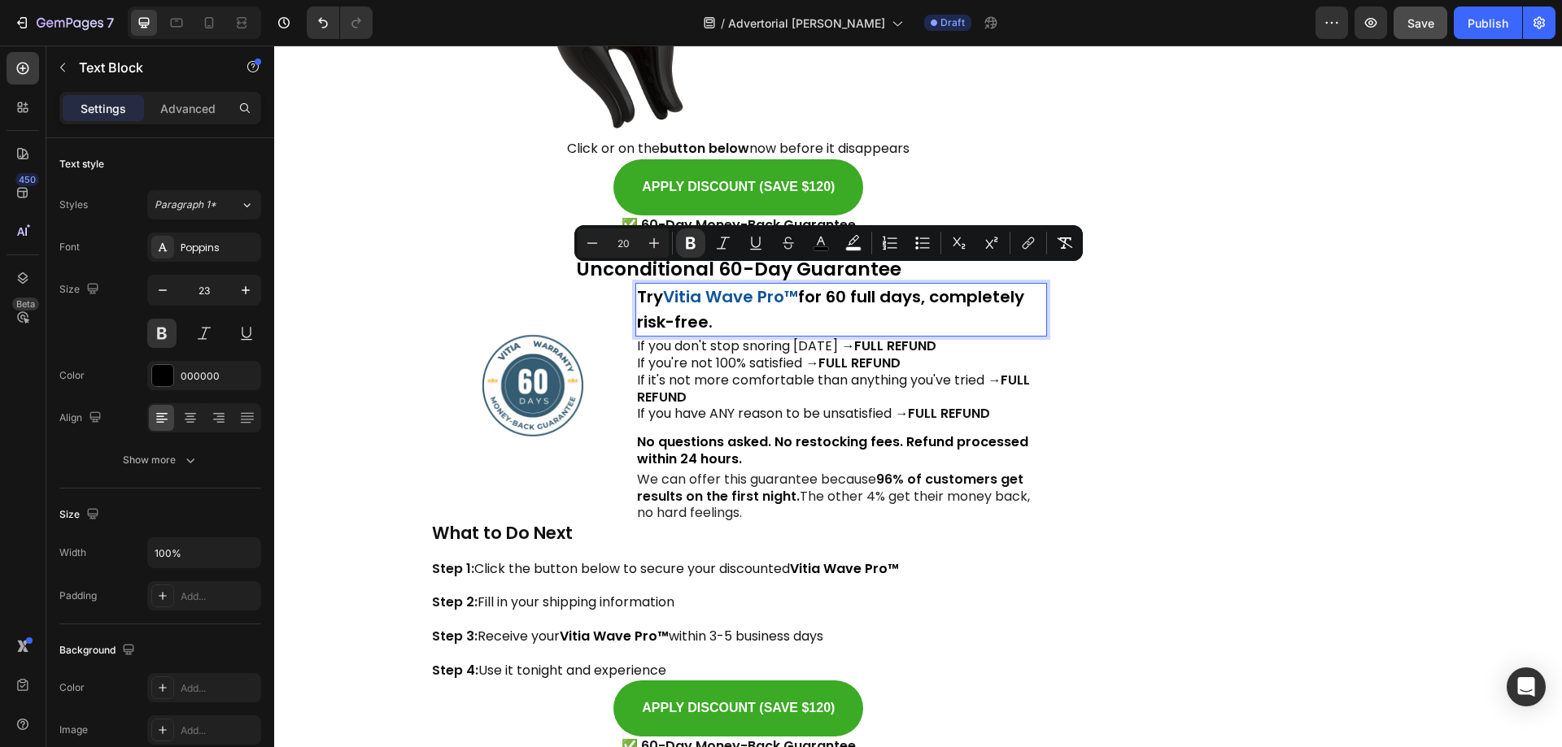
click at [852, 304] on p "Try Vitia Wave Pro™ for 60 full days, completely risk-free." at bounding box center [841, 310] width 408 height 50
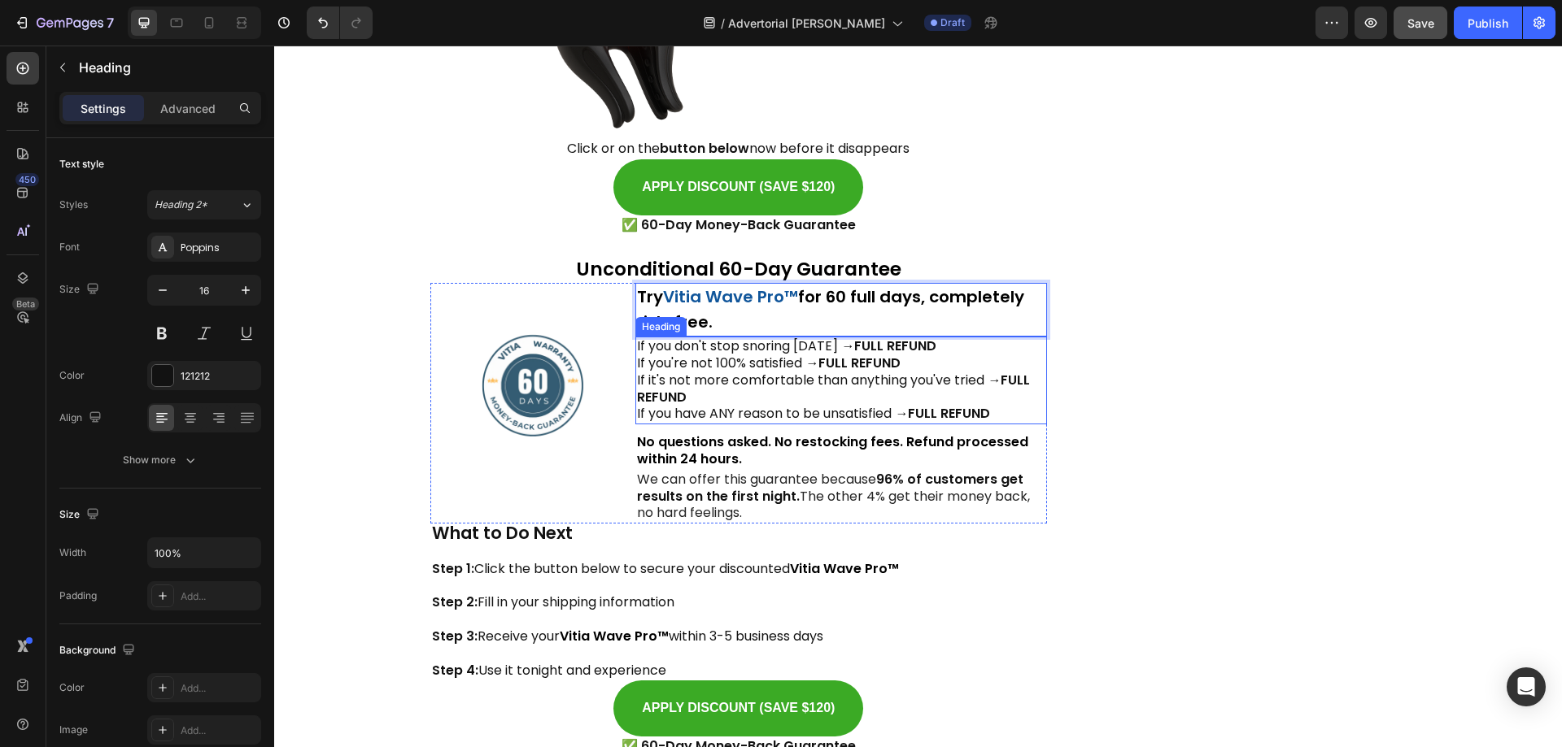
click at [785, 401] on p "If you don't stop snoring [DATE] → FULL REFUND If you're not 100% satisfied → F…" at bounding box center [841, 380] width 408 height 85
click at [726, 285] on strong "Vitia Wave Pro™" at bounding box center [730, 296] width 135 height 23
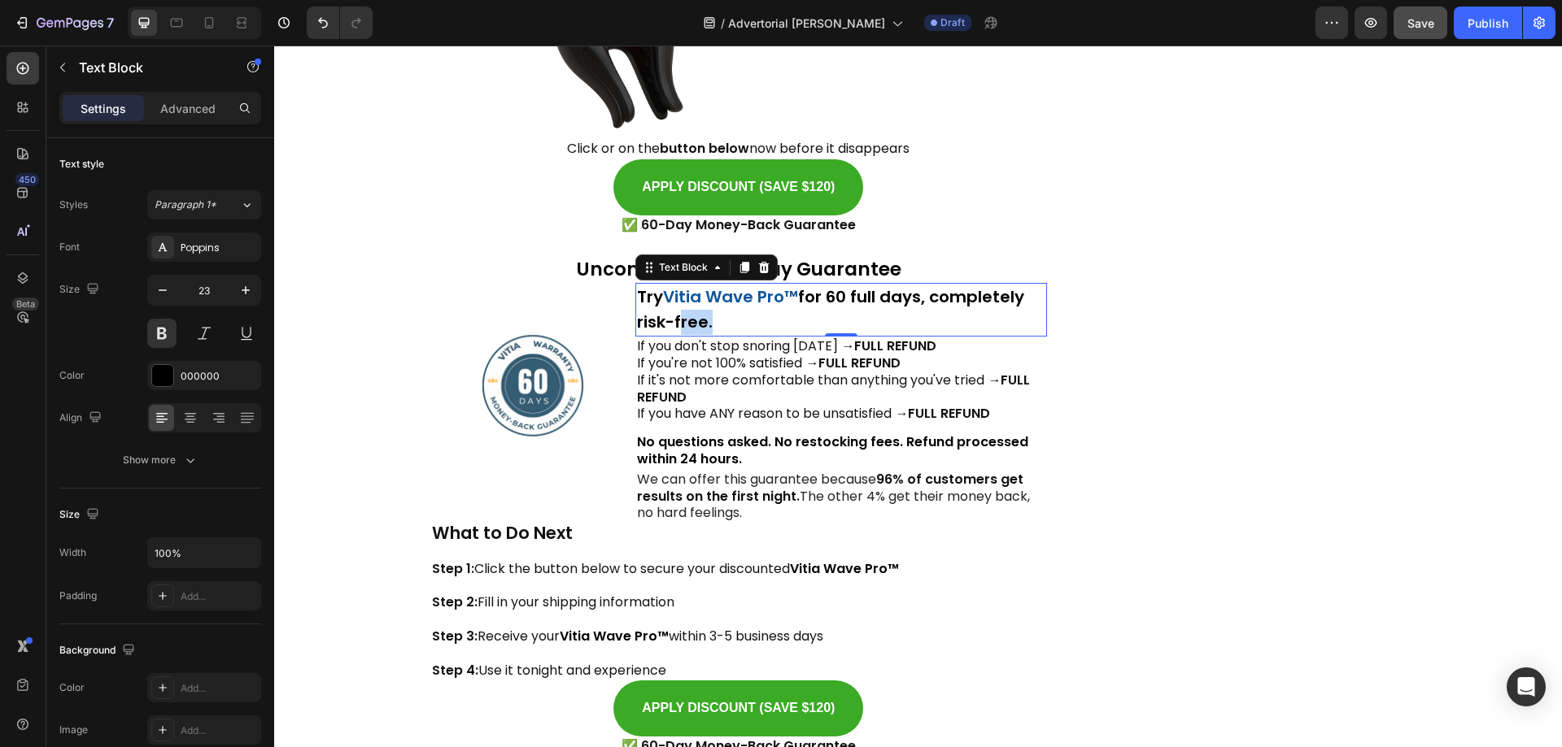
click at [690, 299] on strong "for 60 full days, completely risk-free." at bounding box center [830, 309] width 387 height 48
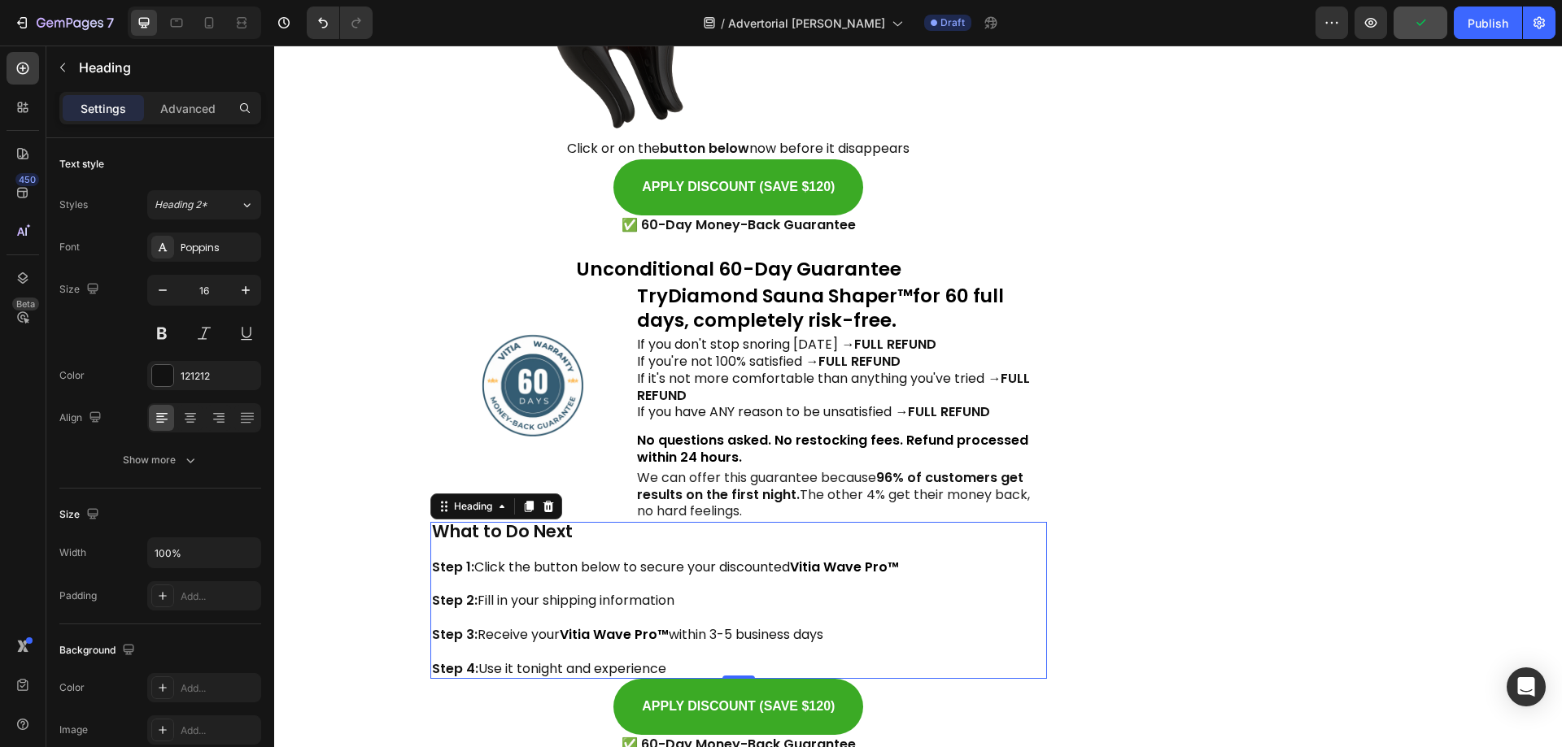
click at [503, 558] on span "Step 1: Click the button below to secure your discounted" at bounding box center [611, 567] width 358 height 19
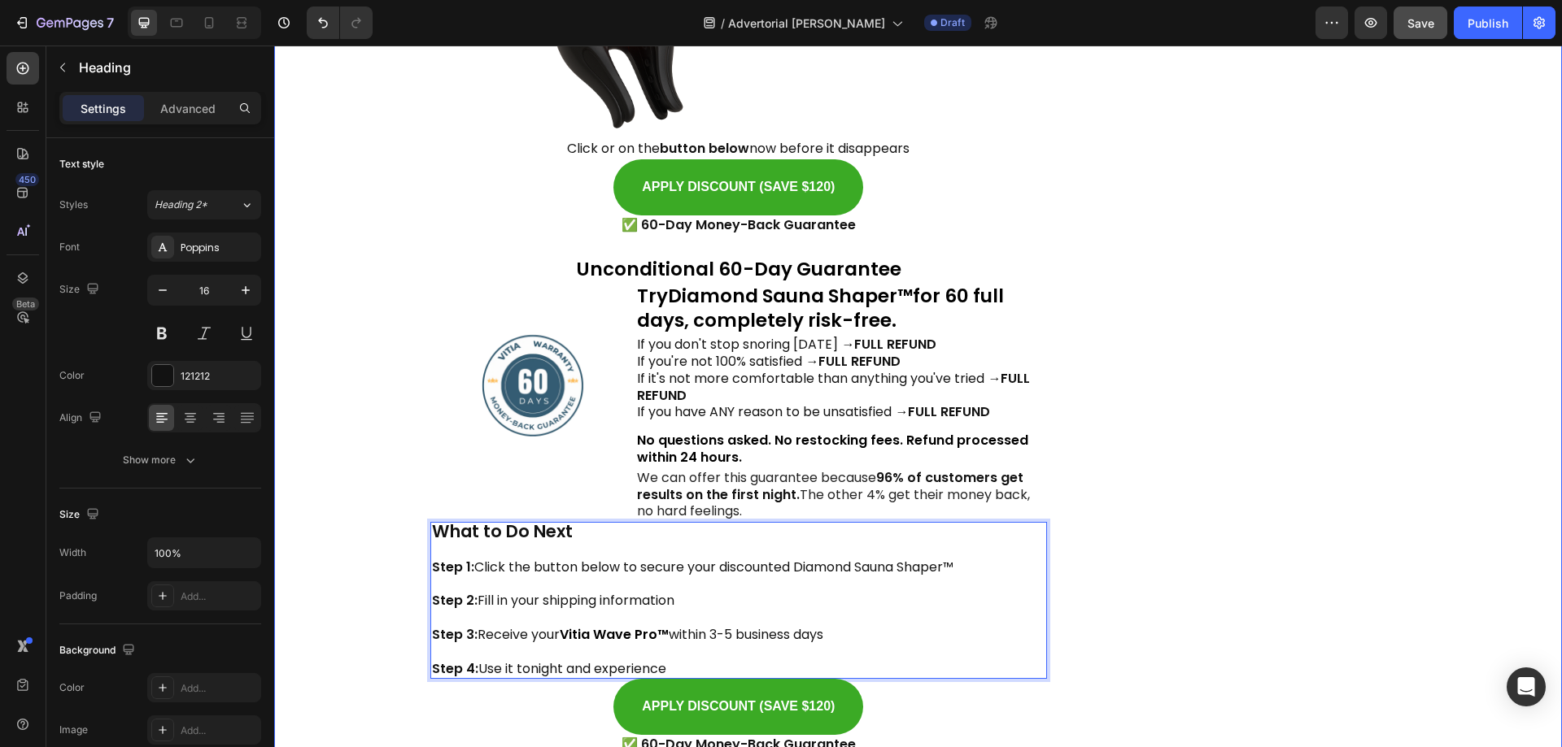
drag, startPoint x: 688, startPoint y: 587, endPoint x: 390, endPoint y: 579, distance: 298.6
drag, startPoint x: 854, startPoint y: 621, endPoint x: 416, endPoint y: 613, distance: 437.6
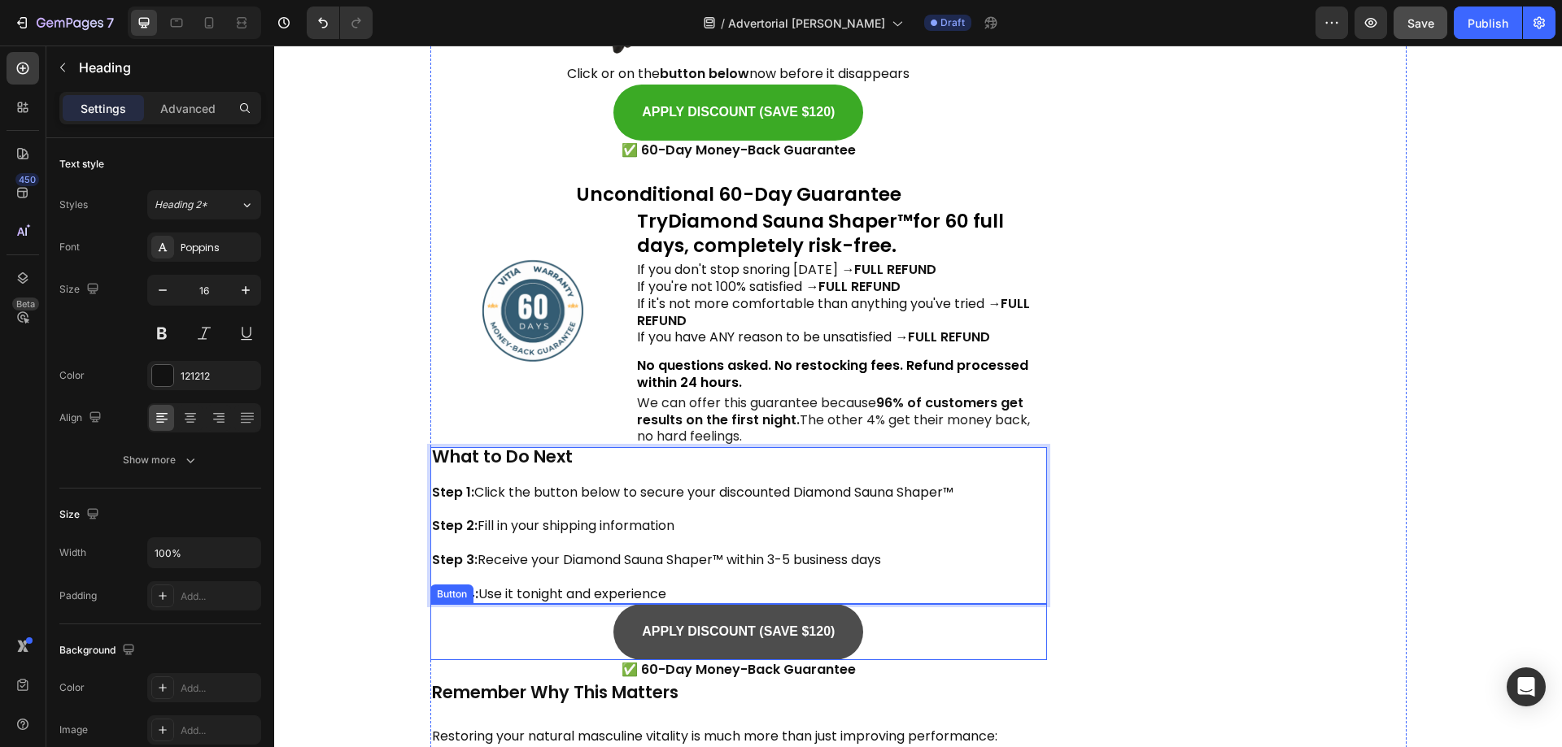
scroll to position [13338, 0]
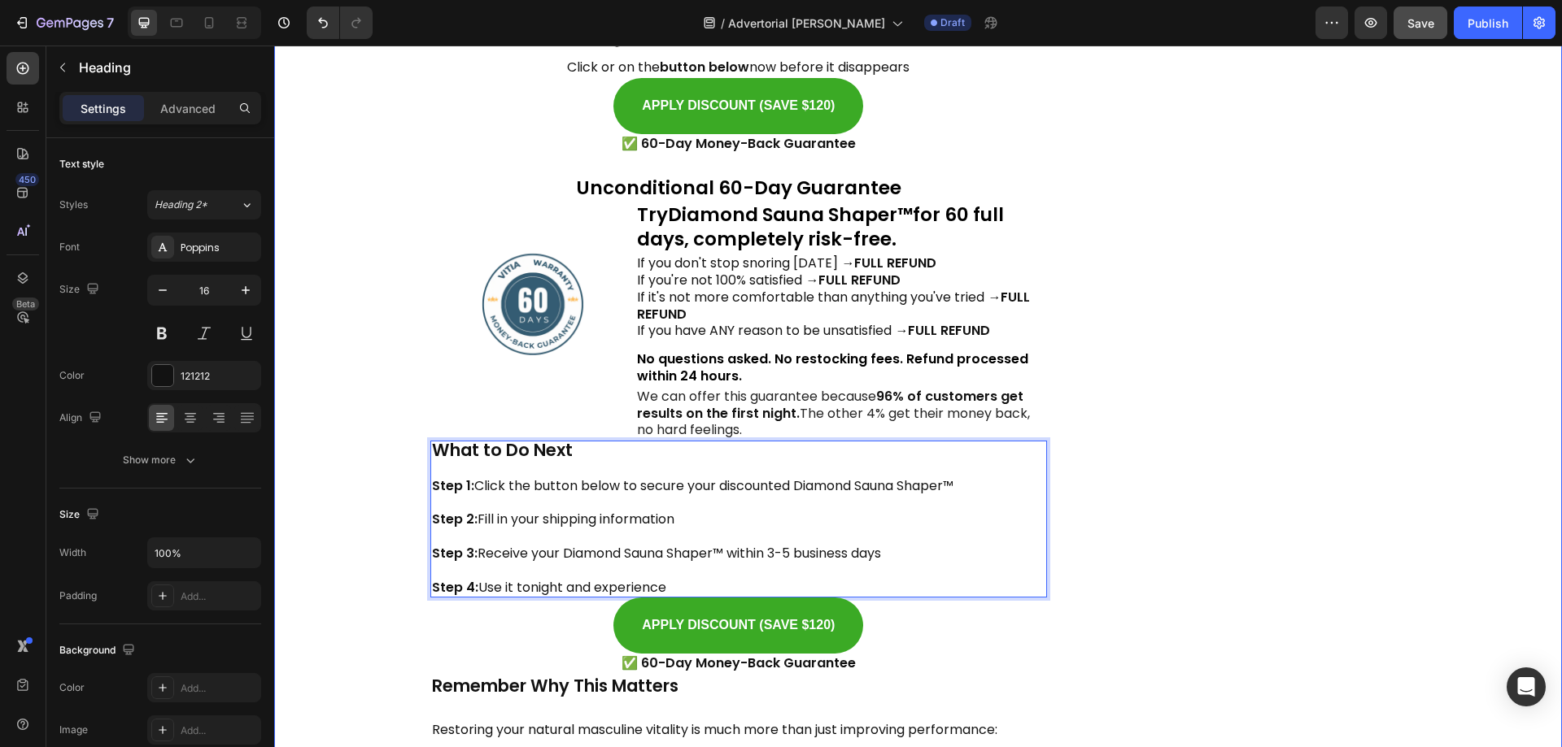
drag, startPoint x: 658, startPoint y: 569, endPoint x: 399, endPoint y: 565, distance: 258.7
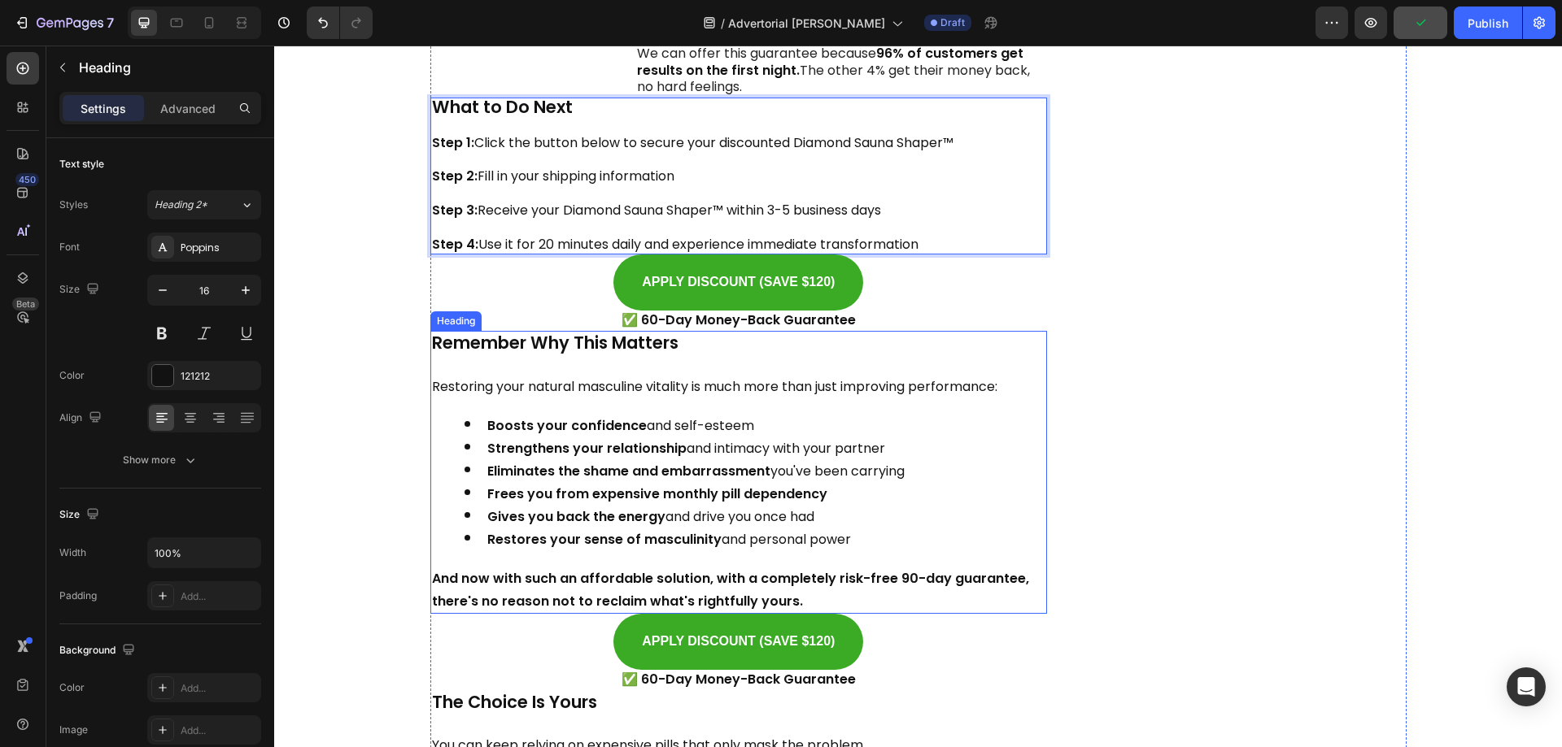
scroll to position [13745, 0]
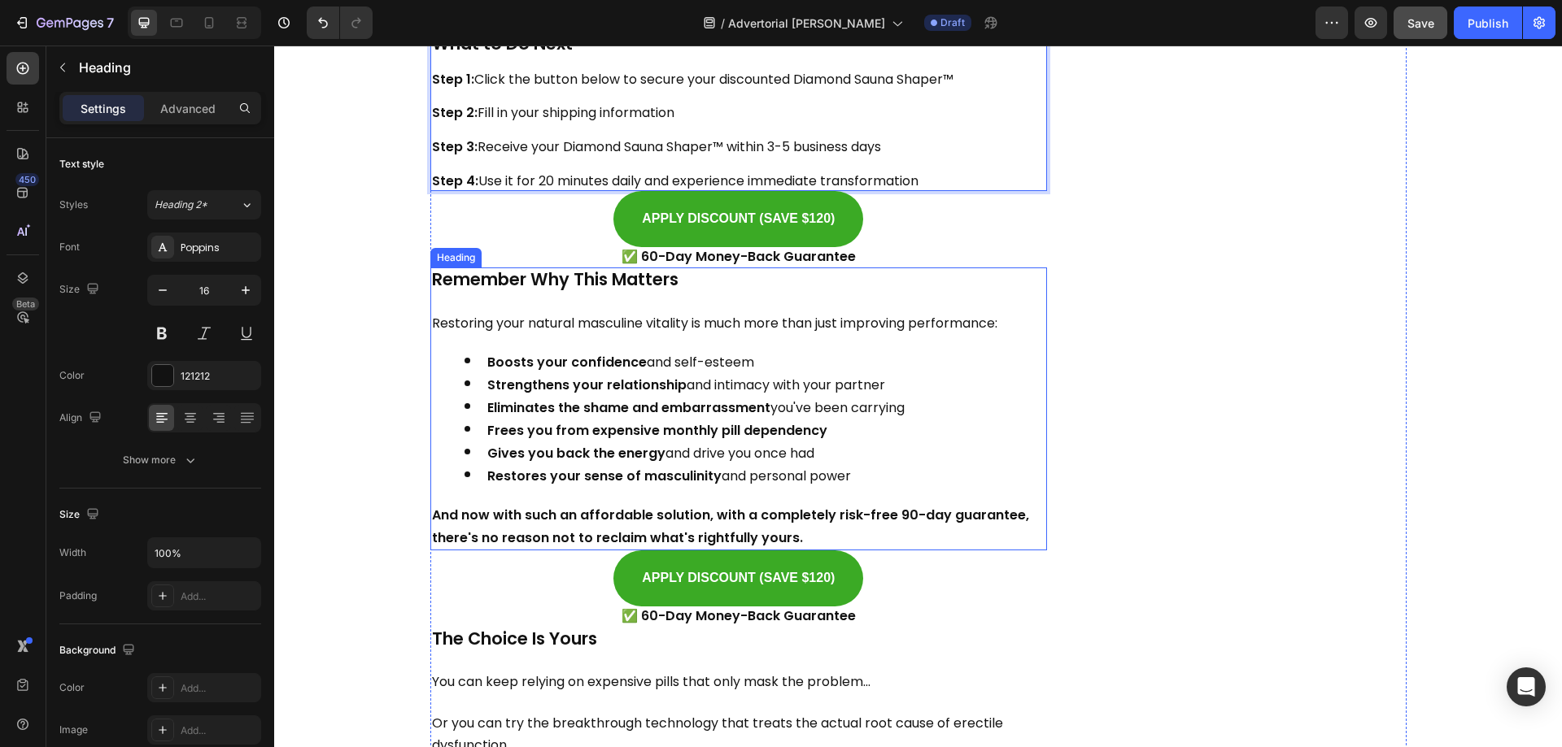
click at [594, 314] on span "Restoring your natural masculine vitality is much more than just improving perf…" at bounding box center [714, 323] width 565 height 19
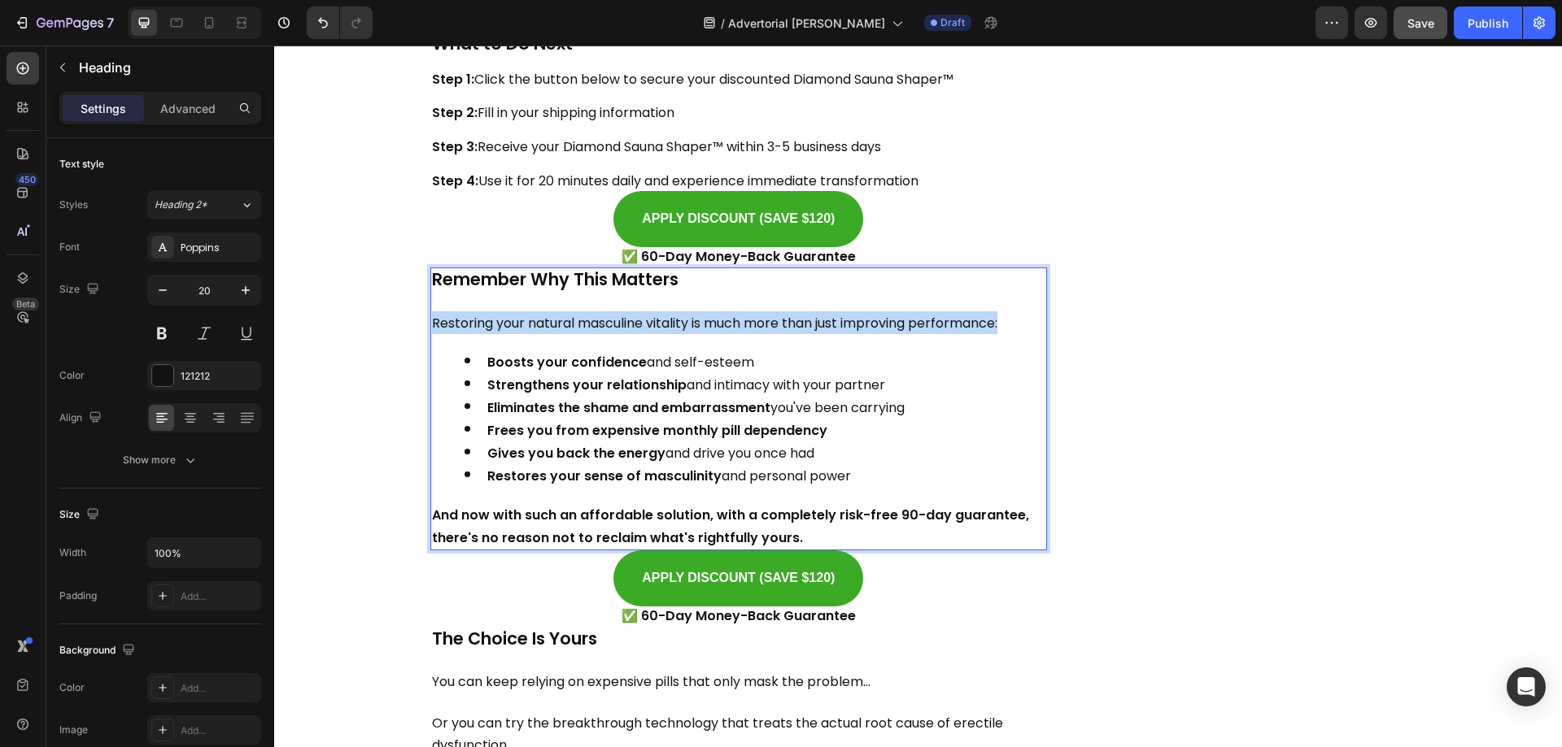
click at [594, 314] on span "Restoring your natural masculine vitality is much more than just improving perf…" at bounding box center [714, 323] width 565 height 19
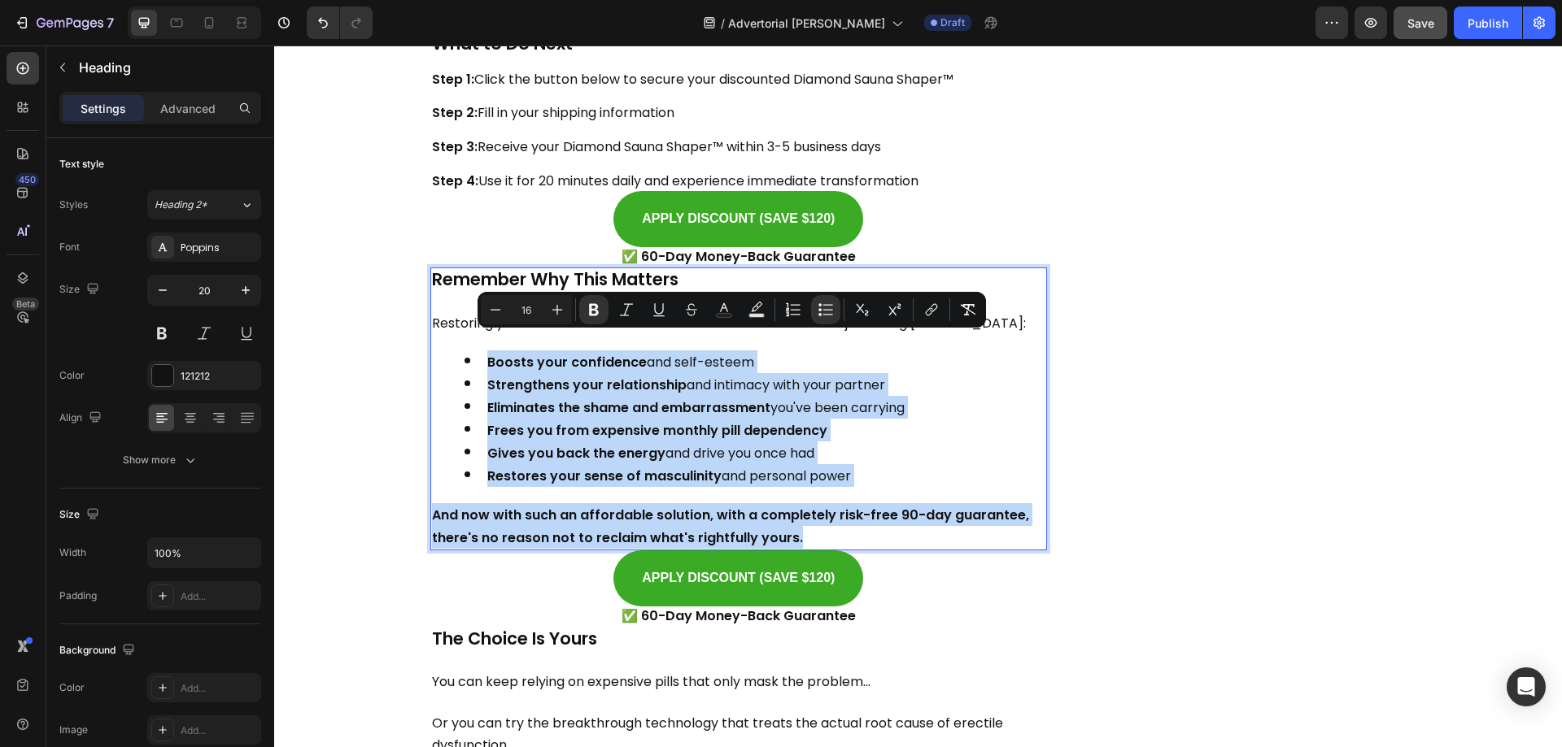
drag, startPoint x: 441, startPoint y: 335, endPoint x: 819, endPoint y: 508, distance: 416.0
click at [819, 508] on h2 "Remember Why This Matters Restoring your natural masculine confidence is much m…" at bounding box center [738, 409] width 617 height 283
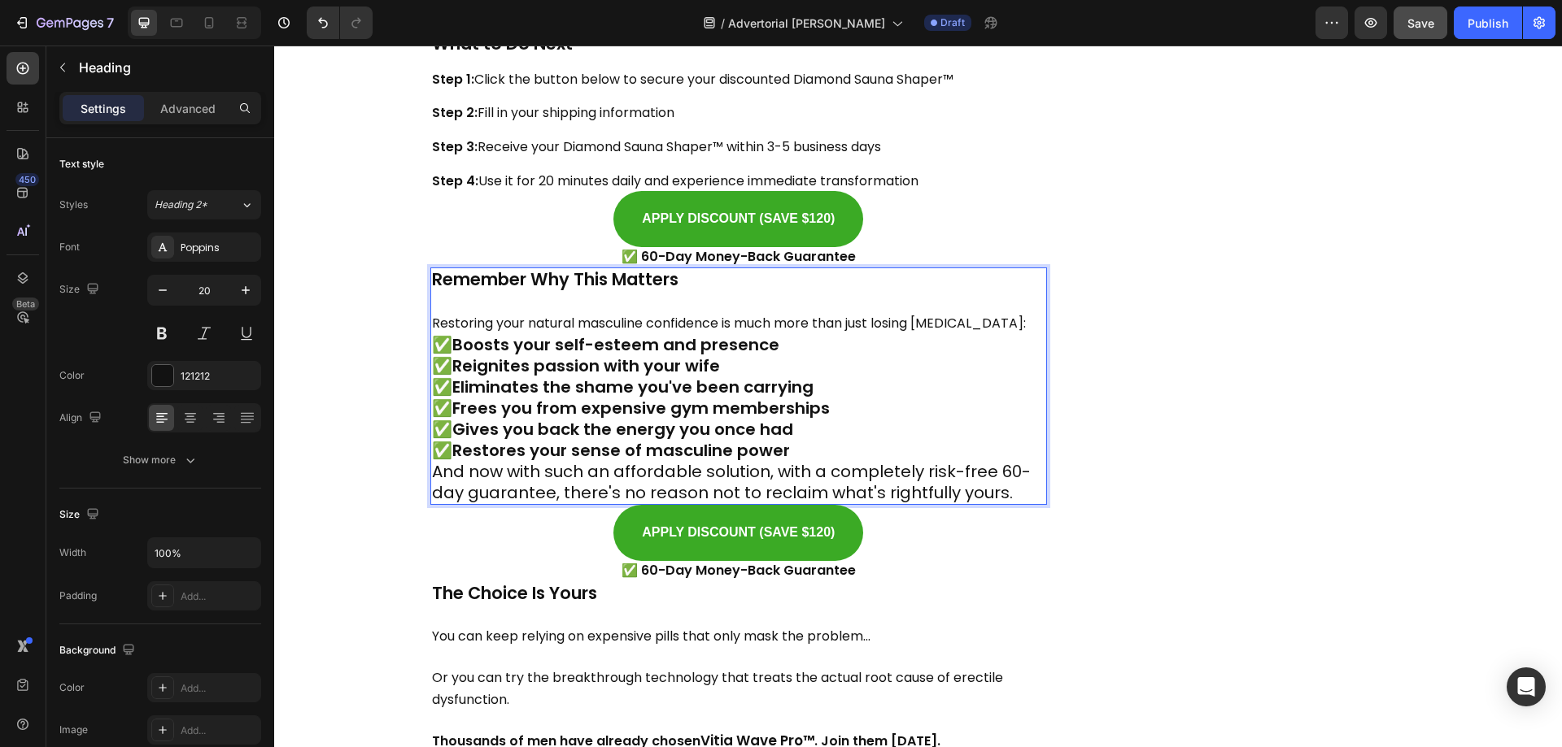
click at [817, 334] on p "✅ Boosts your self-esteem and presence ✅ Reignites passion with your wife ✅ Eli…" at bounding box center [739, 397] width 614 height 127
click at [980, 299] on p "Remember Why This Matters Restoring your natural masculine confidence is much m…" at bounding box center [739, 301] width 614 height 65
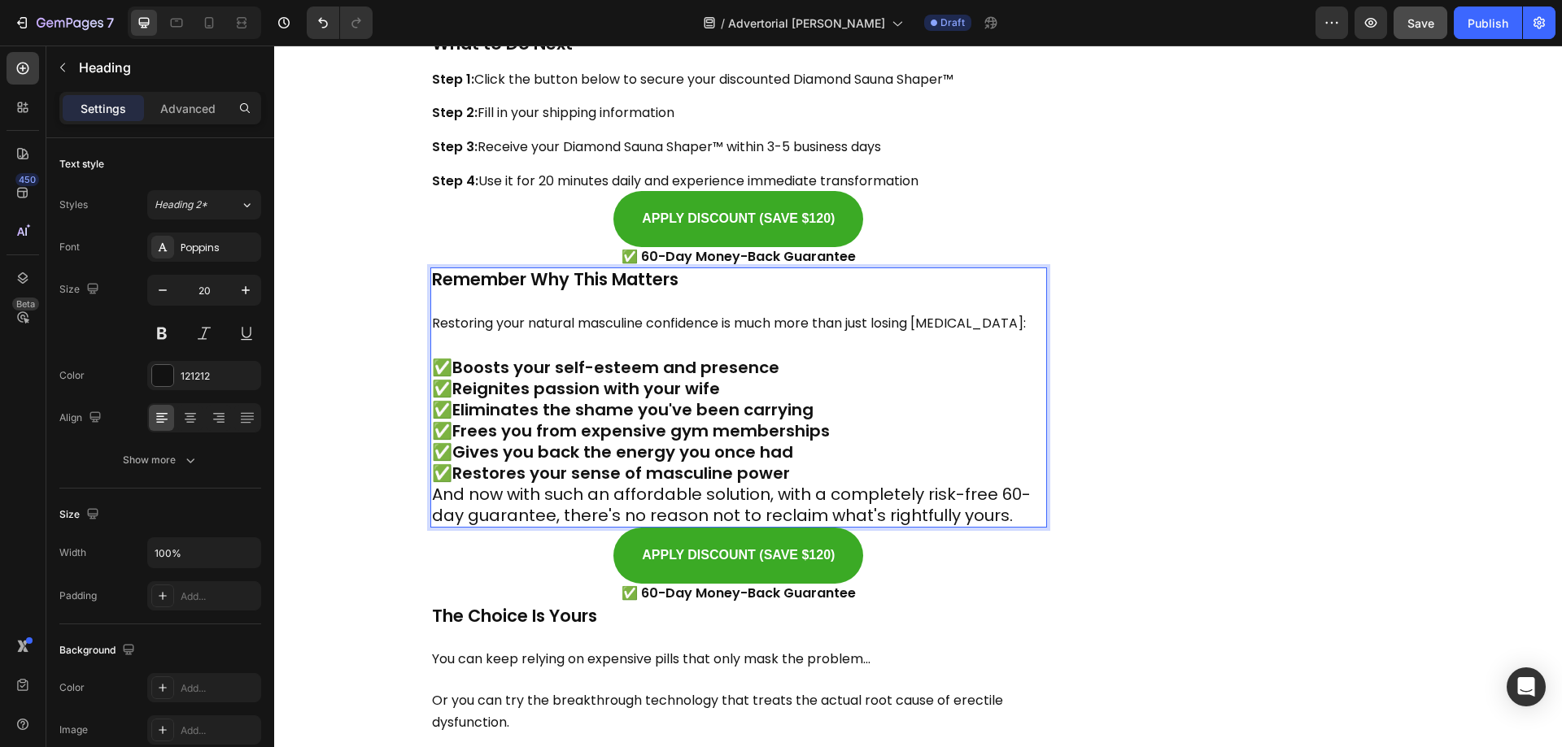
click at [813, 455] on p "✅ Boosts your self-esteem and presence ✅ Reignites passion with your wife ✅ Eli…" at bounding box center [739, 420] width 614 height 127
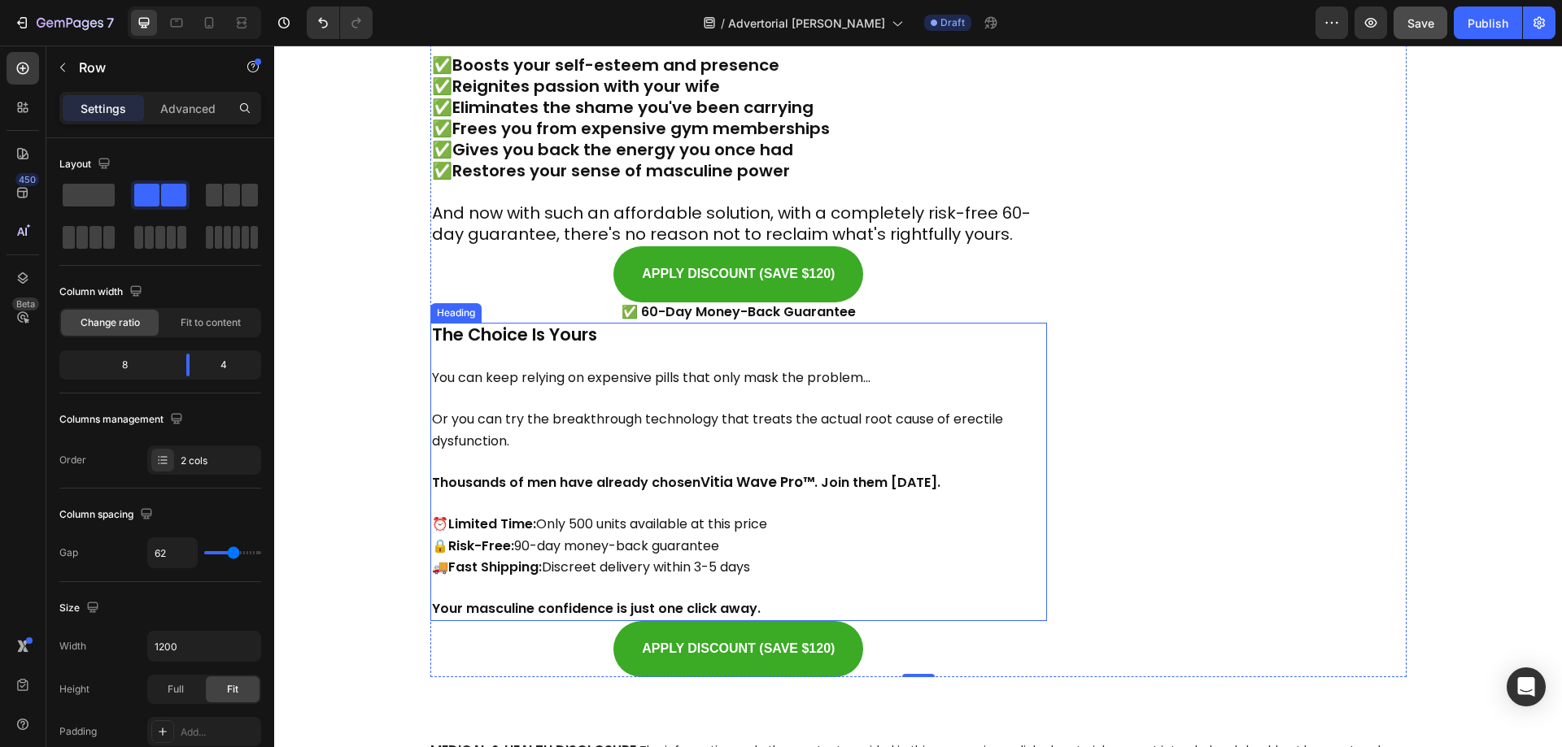
scroll to position [14070, 0]
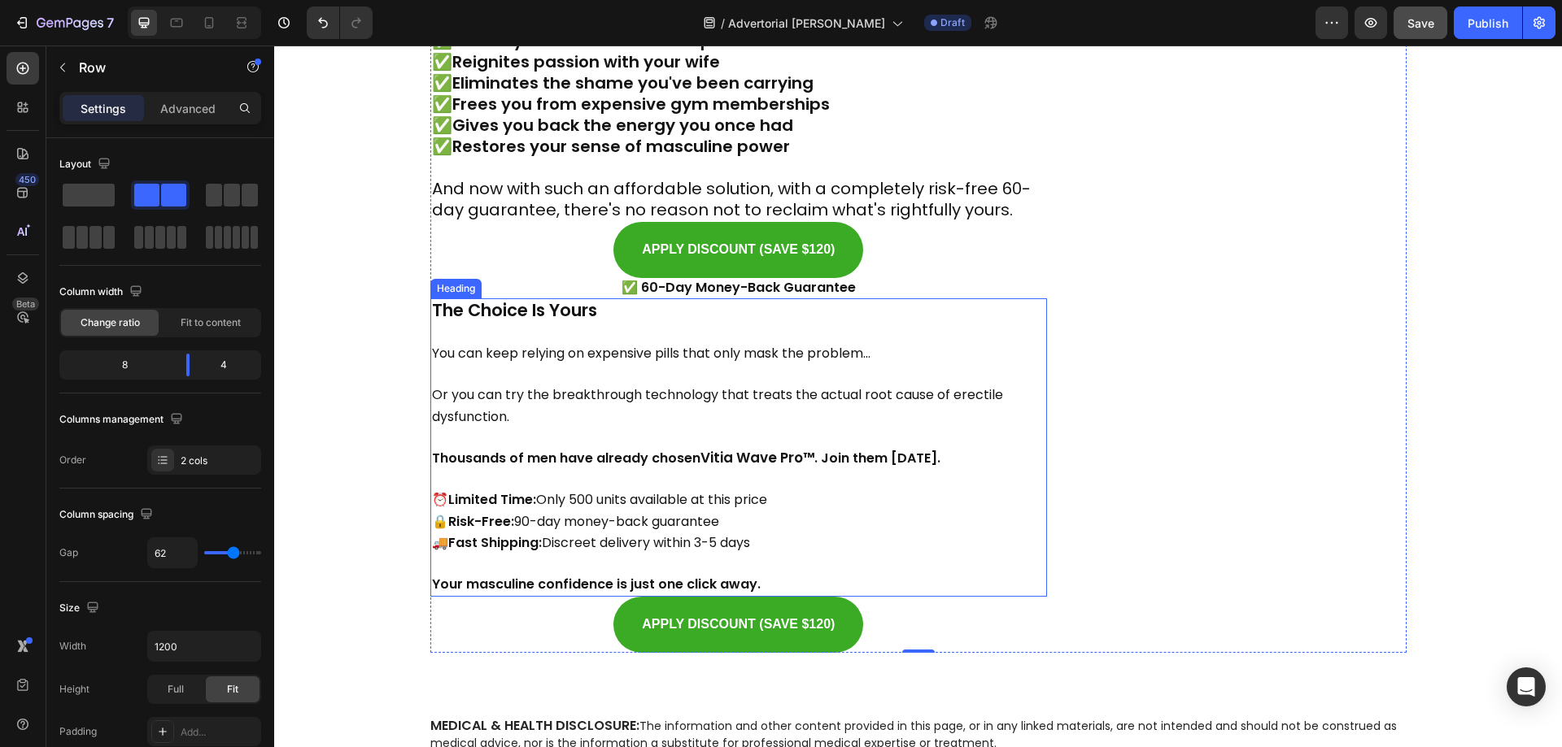
click at [504, 386] on span "Or you can try the breakthrough technology that treats the actual root cause of…" at bounding box center [717, 406] width 571 height 40
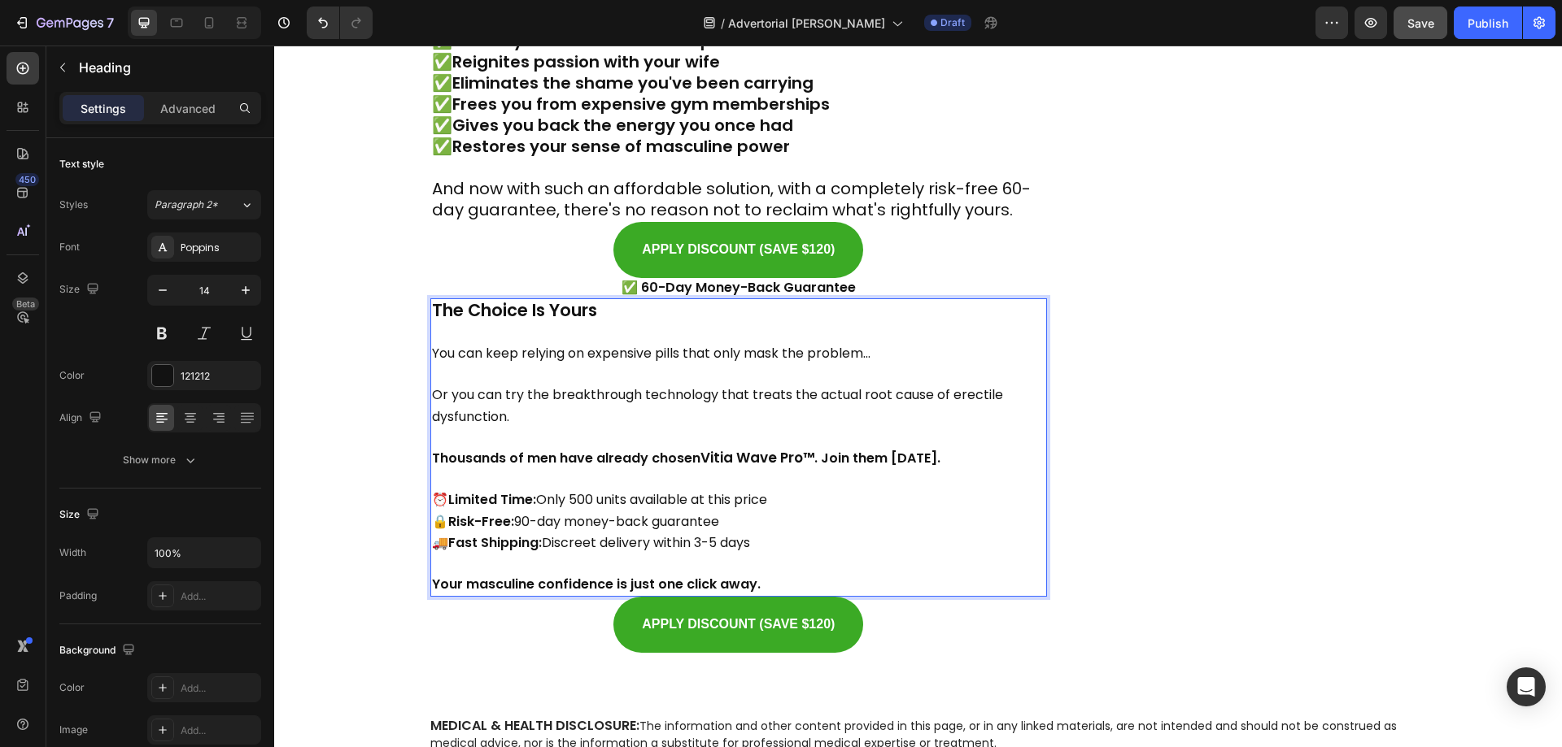
click at [593, 399] on p "The Choice Is Yours You can keep relying on expensive pills that only mask the …" at bounding box center [739, 448] width 614 height 296
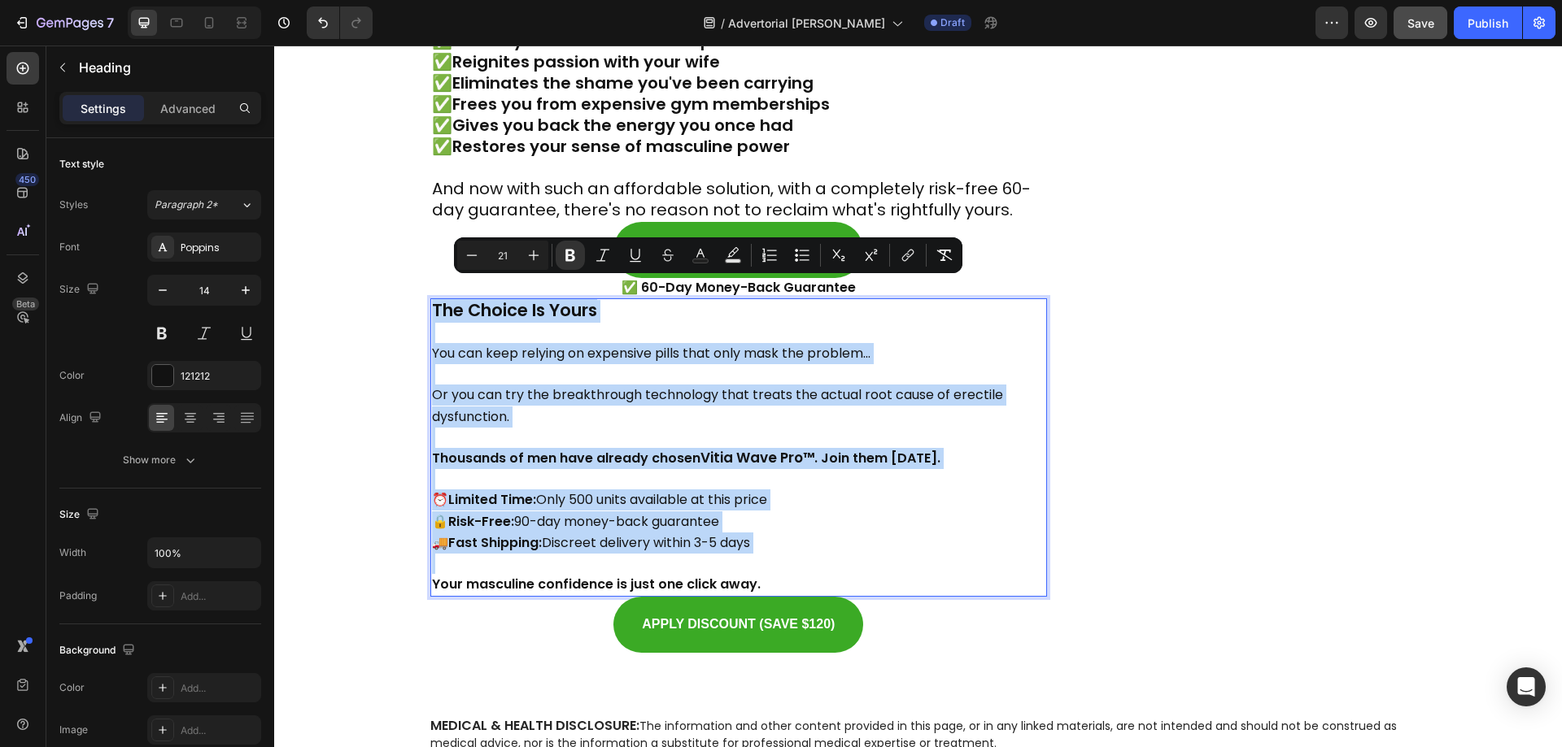
click at [591, 357] on p "The Choice Is Yours You can keep relying on expensive pills that only mask the …" at bounding box center [739, 448] width 614 height 296
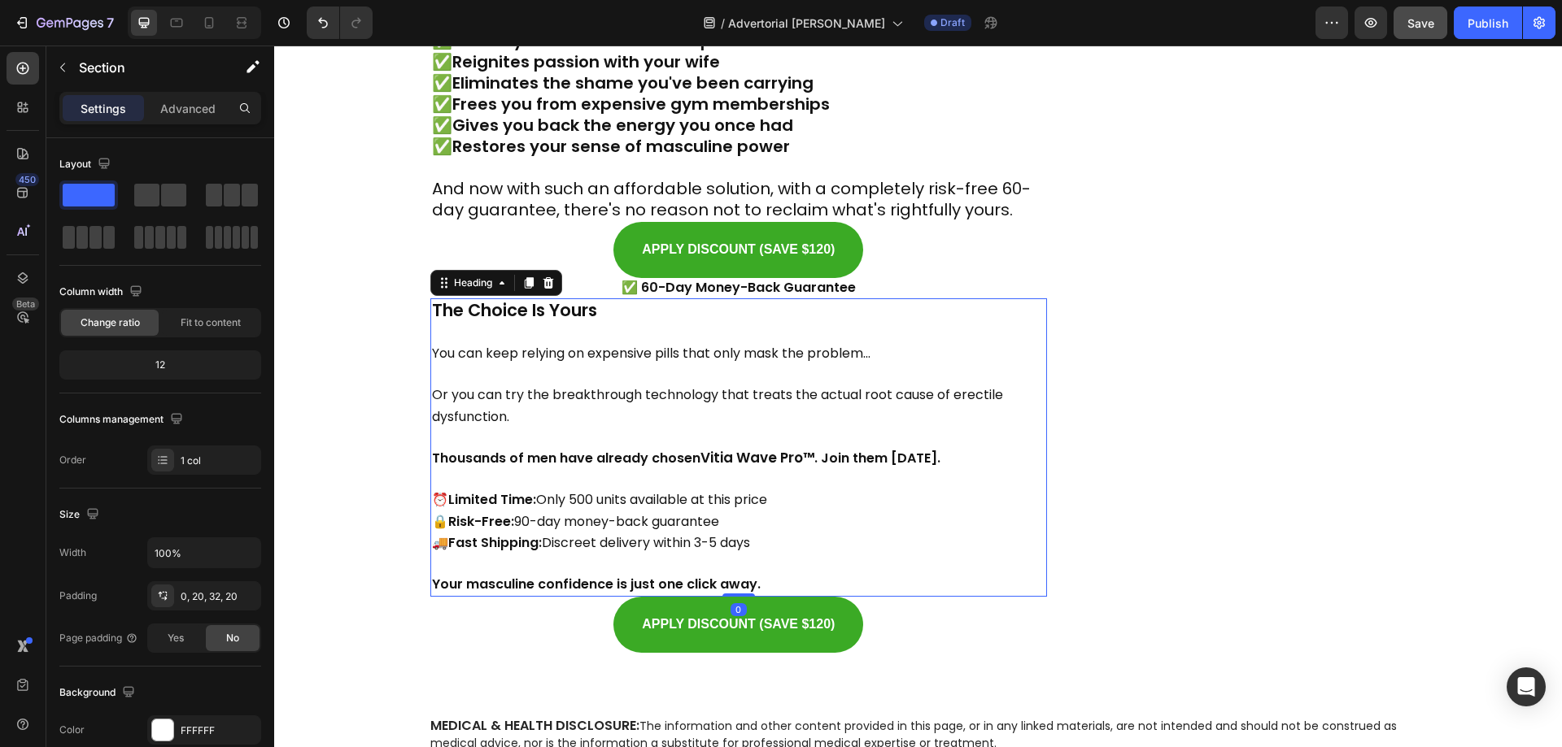
click at [432, 344] on span "You can keep relying on expensive pills that only mask the problem..." at bounding box center [651, 353] width 438 height 19
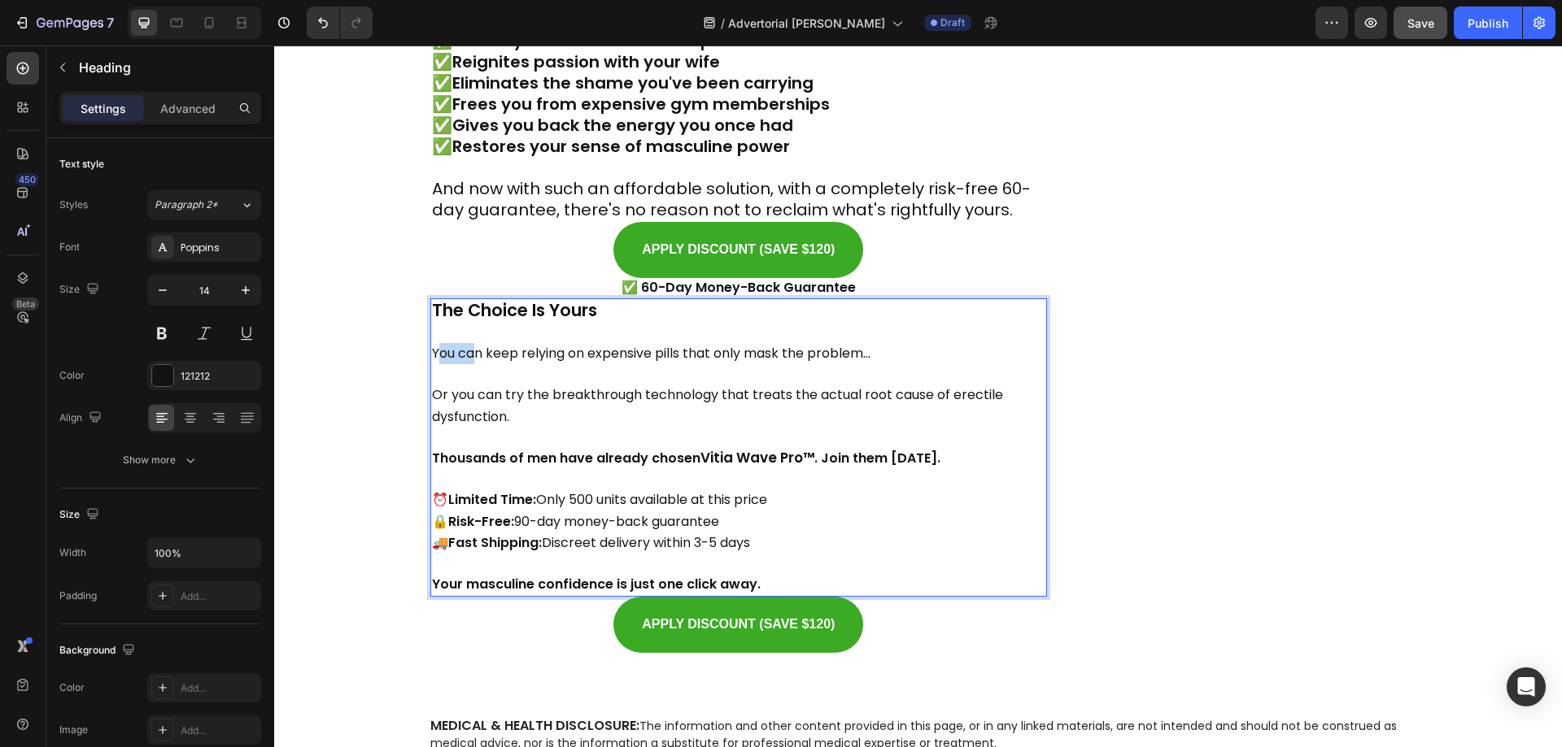
drag, startPoint x: 429, startPoint y: 334, endPoint x: 467, endPoint y: 337, distance: 37.5
click at [467, 344] on span "You can keep relying on expensive pills that only mask the problem..." at bounding box center [651, 353] width 438 height 19
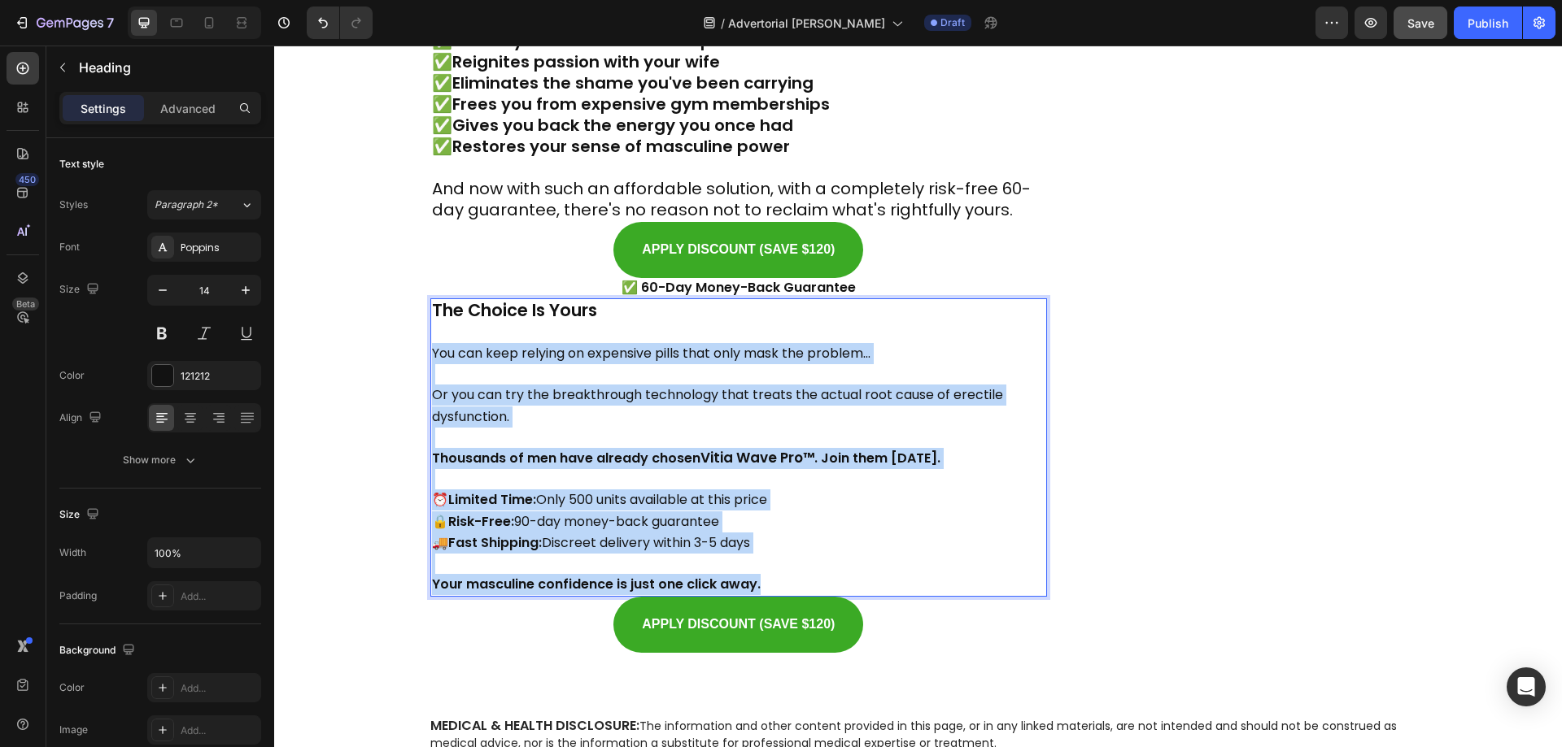
drag, startPoint x: 429, startPoint y: 334, endPoint x: 791, endPoint y: 564, distance: 429.6
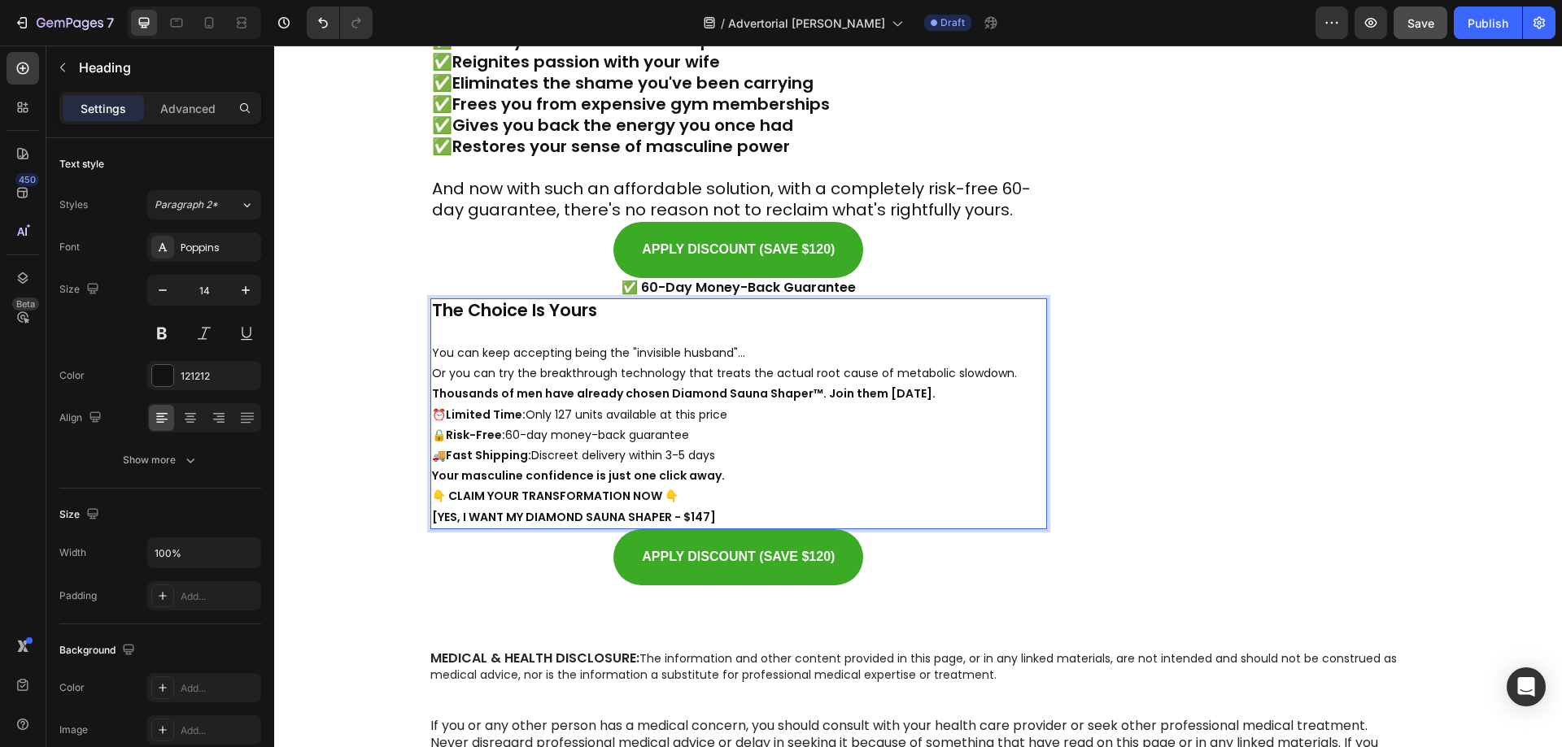
click at [782, 327] on p "The Choice Is Yours You can keep accepting being the "invisible husband"..." at bounding box center [739, 332] width 614 height 64
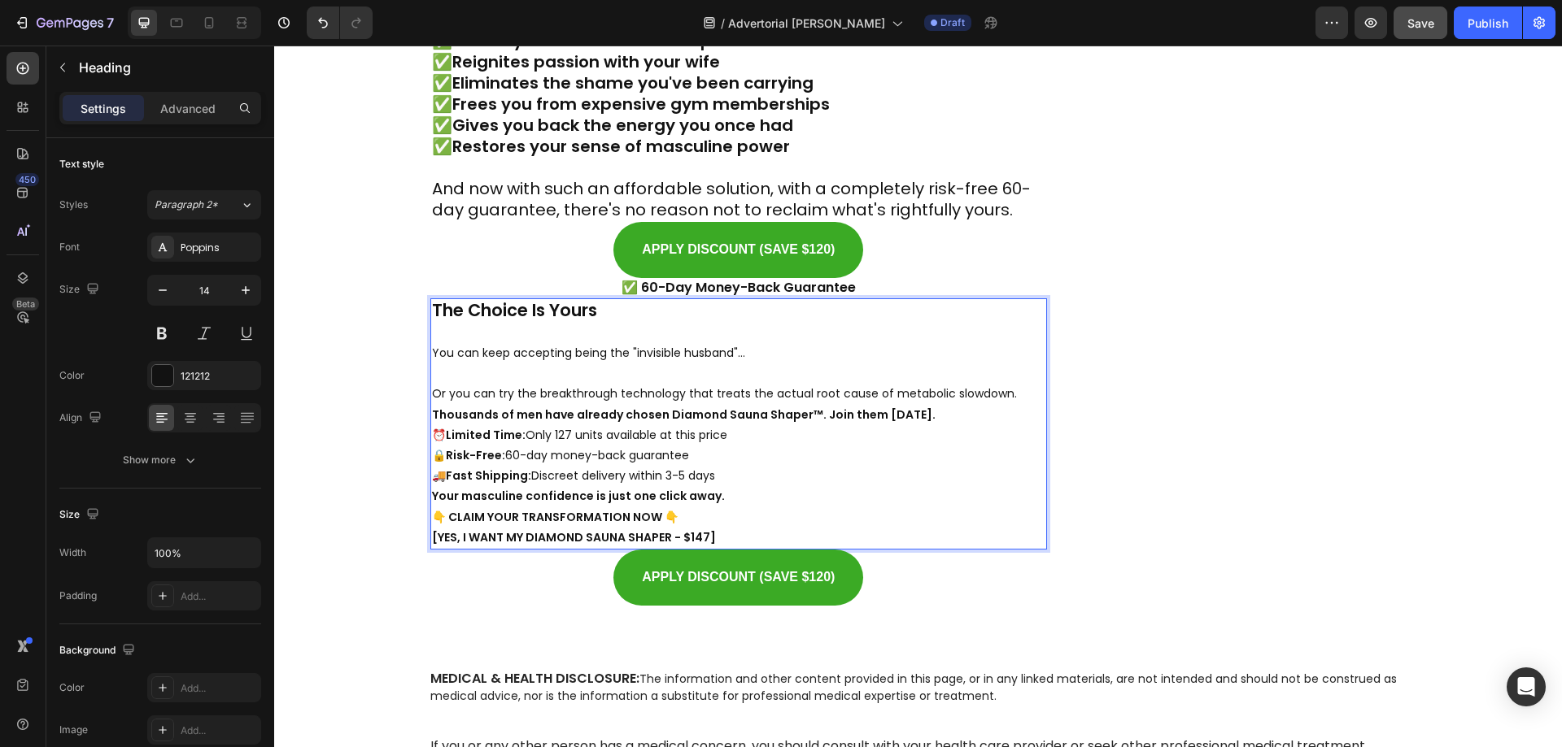
click at [1007, 384] on p "Or you can try the breakthrough technology that treats the actual root cause of…" at bounding box center [739, 394] width 614 height 20
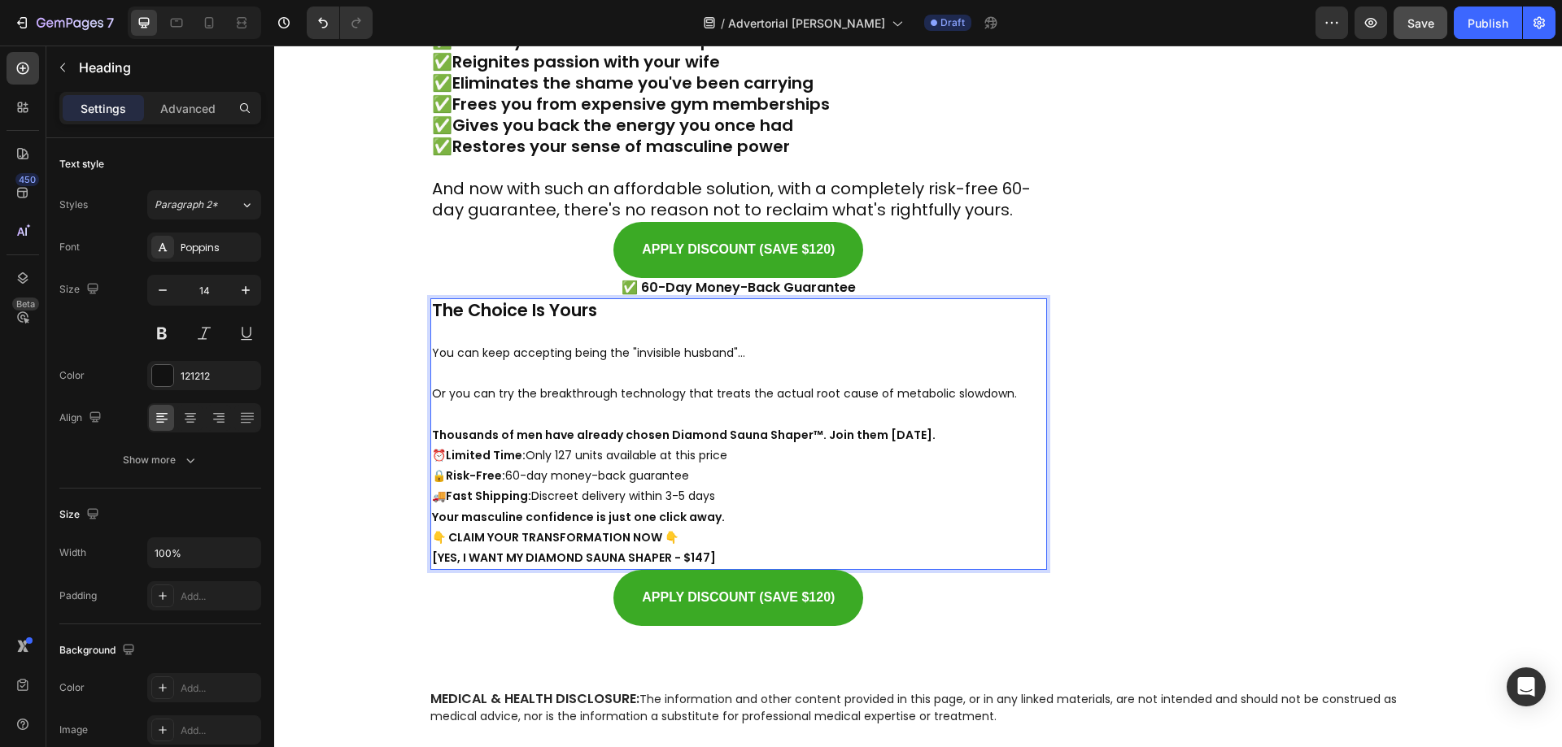
click at [930, 425] on p "Thousands of men have already chosen Diamond Sauna Shaper™. Join them [DATE]." at bounding box center [739, 435] width 614 height 20
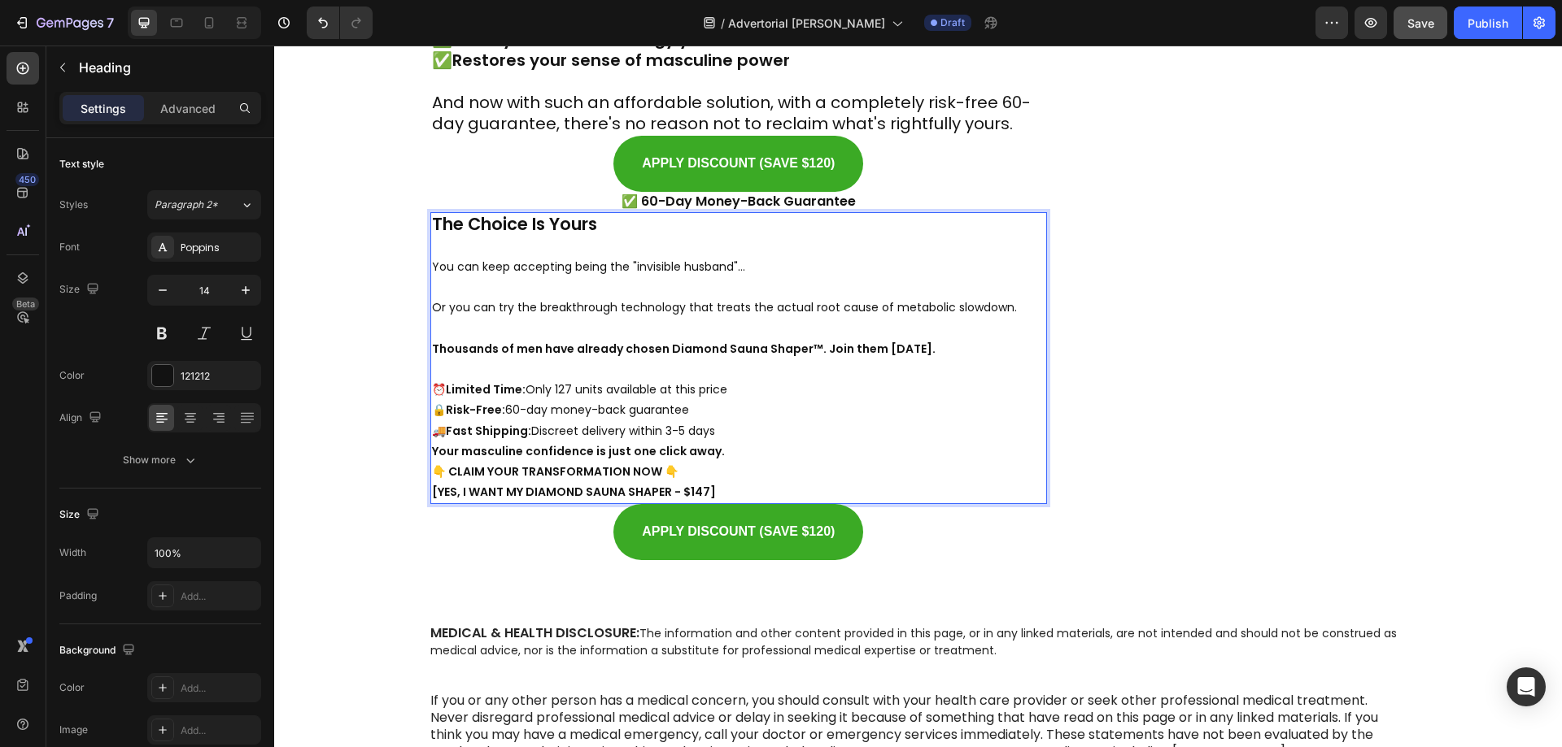
scroll to position [14152, 0]
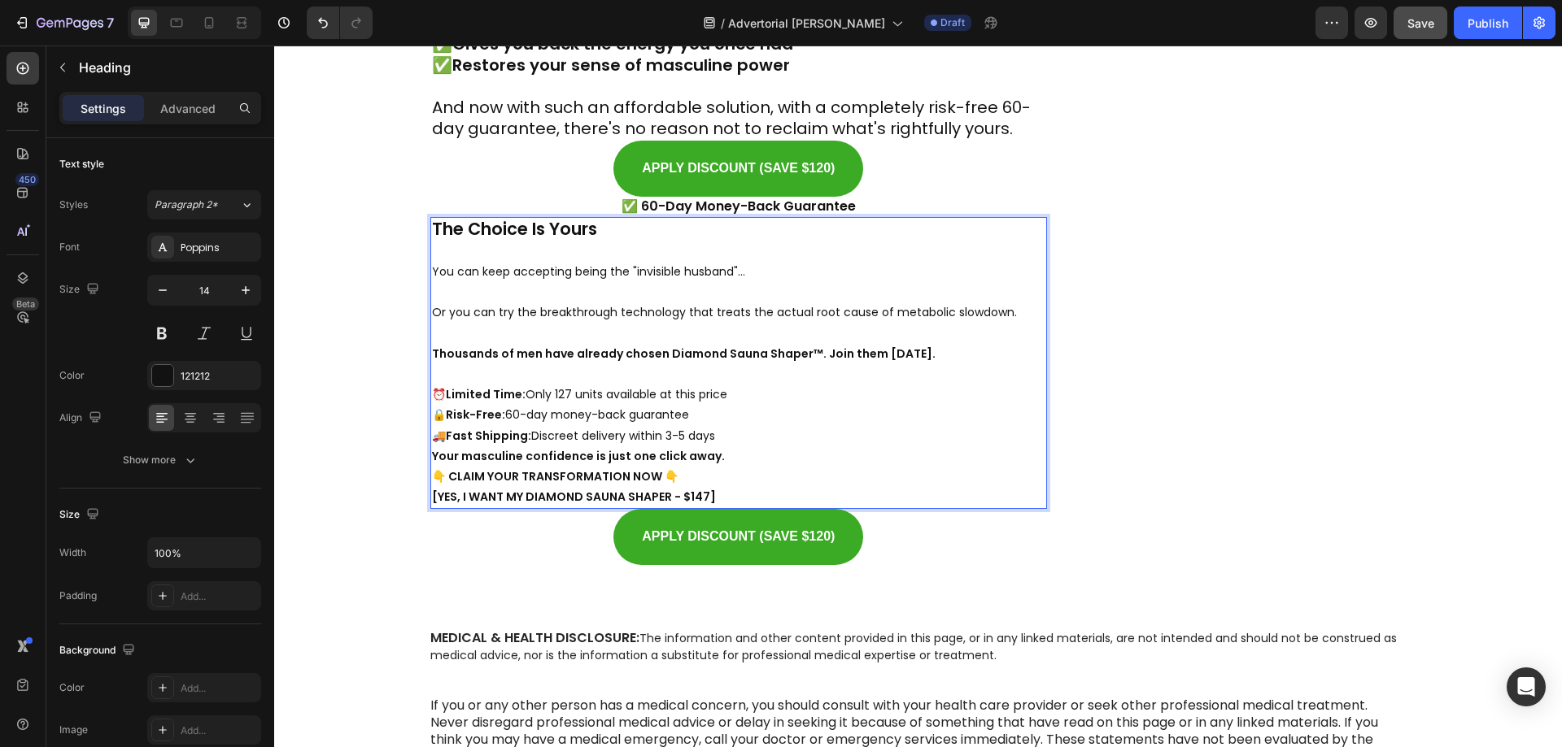
click at [608, 303] on p "Or you can try the breakthrough technology that treats the actual root cause of…" at bounding box center [739, 323] width 614 height 41
click at [900, 303] on p "Or you can try the breakthrough technology that treats the actual root cause of…" at bounding box center [739, 323] width 614 height 41
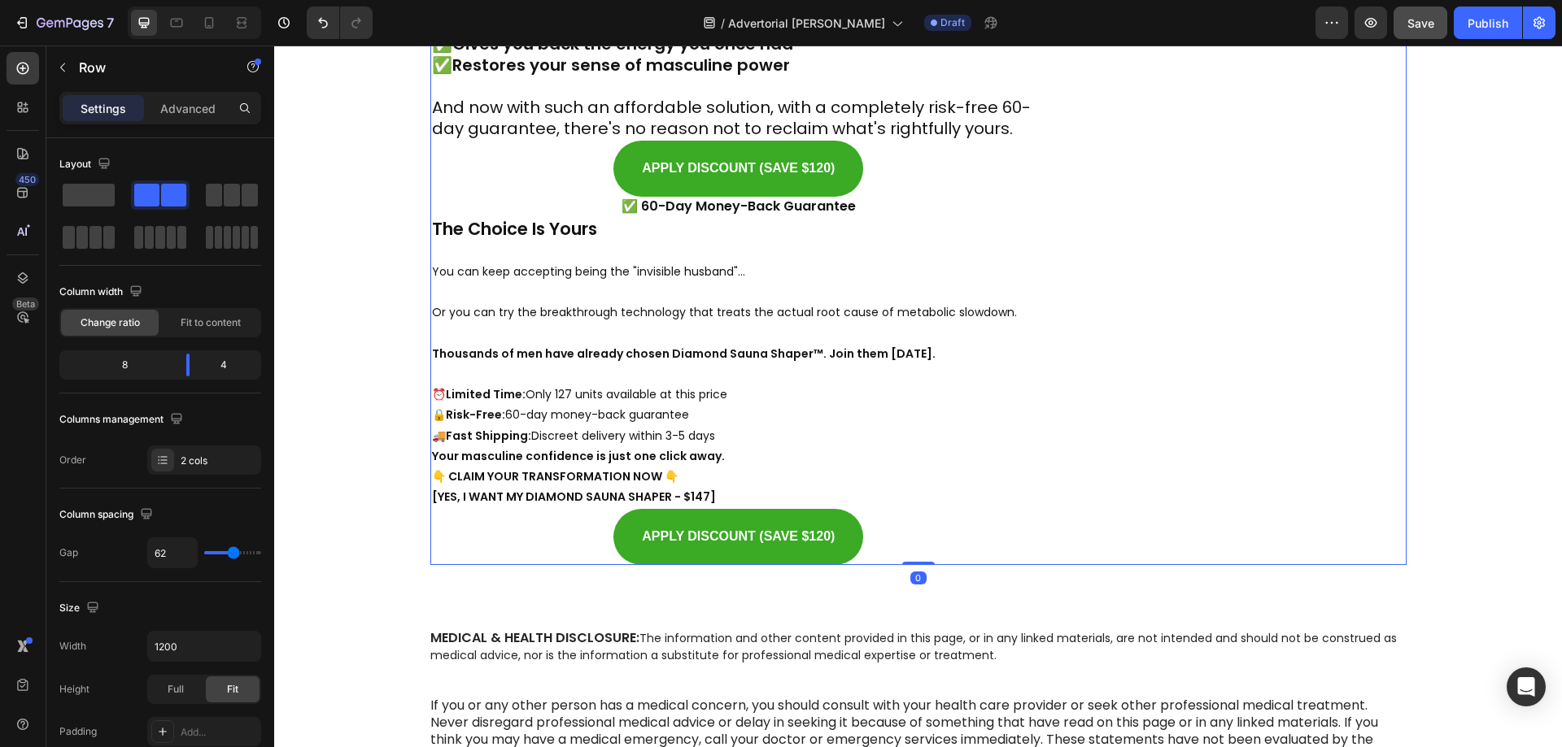
click at [990, 327] on p "⁠⁠⁠⁠⁠⁠⁠ The Choice Is Yours You can keep accepting being the "invisible husband…" at bounding box center [739, 364] width 614 height 290
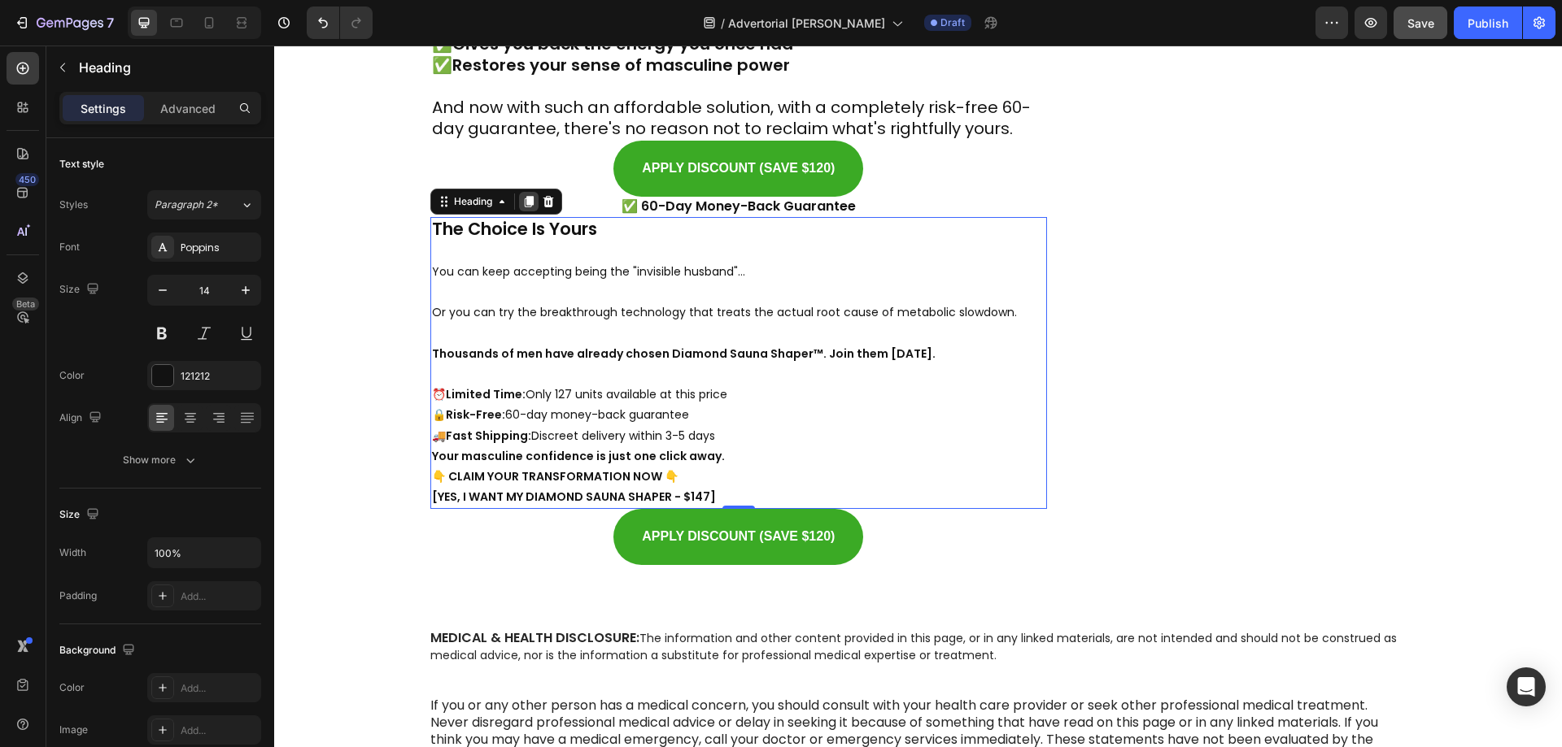
click at [522, 195] on icon at bounding box center [528, 201] width 13 height 13
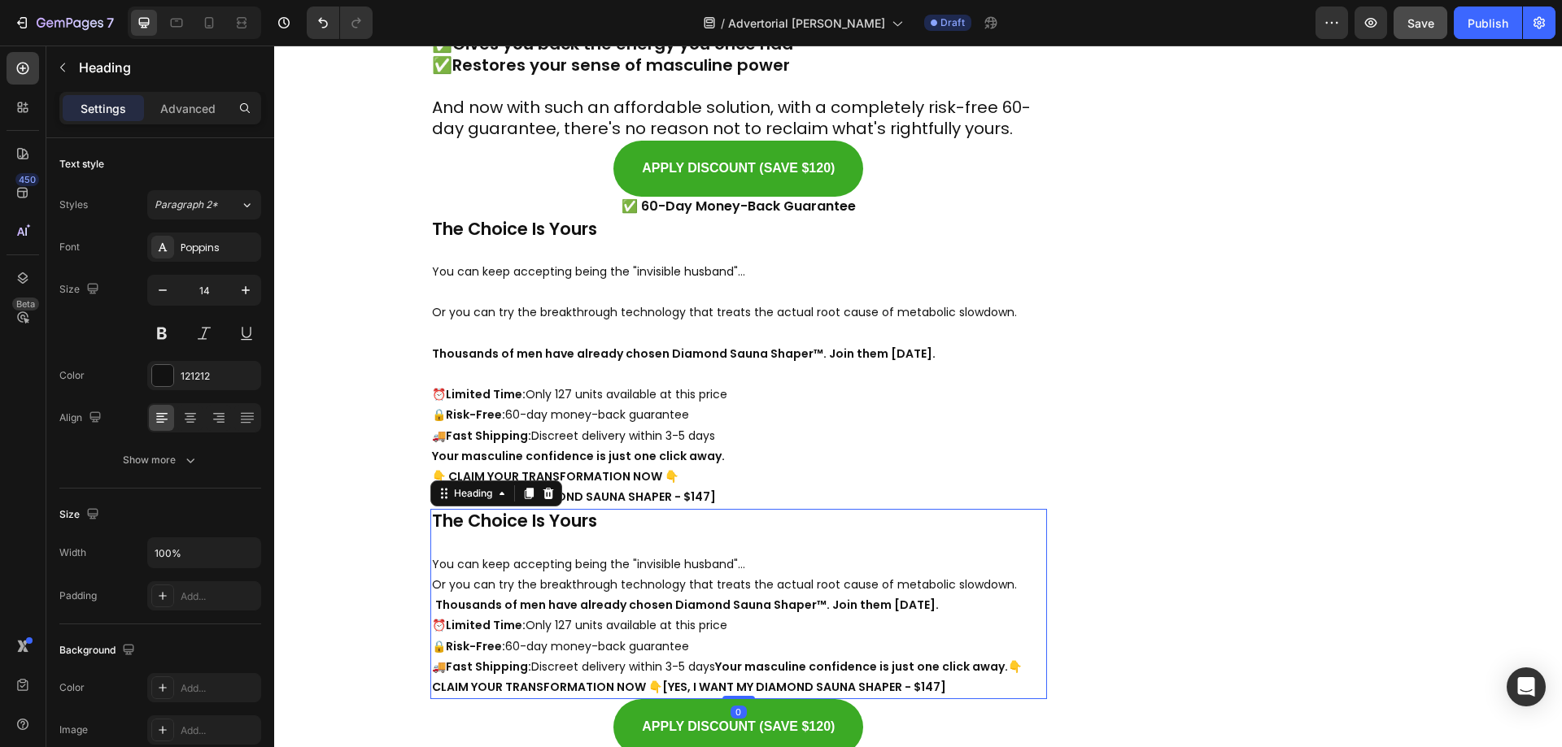
click at [593, 555] on h3 "The Choice Is Yours You can keep accepting being the "invisible husband"... Or …" at bounding box center [738, 604] width 617 height 190
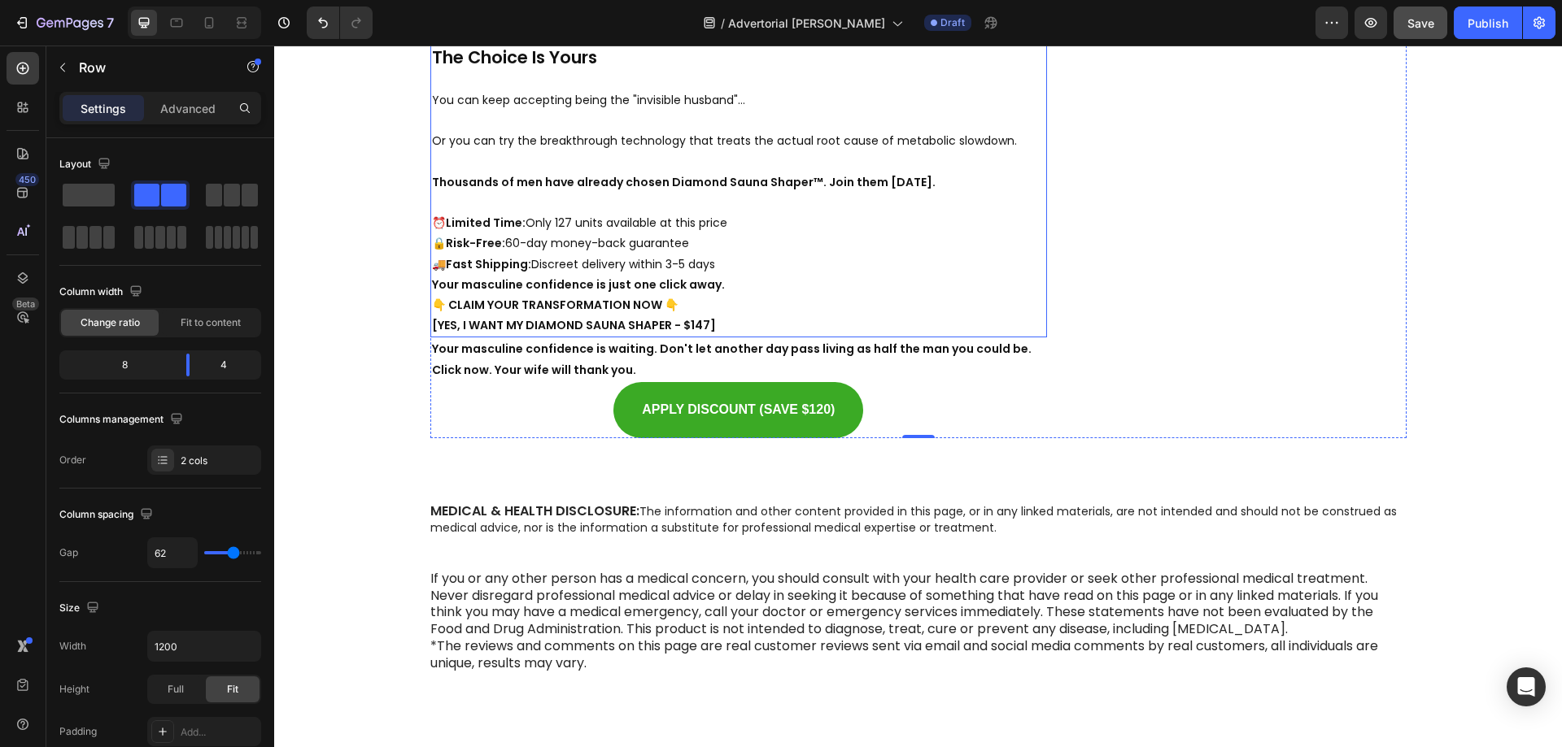
scroll to position [14477, 0]
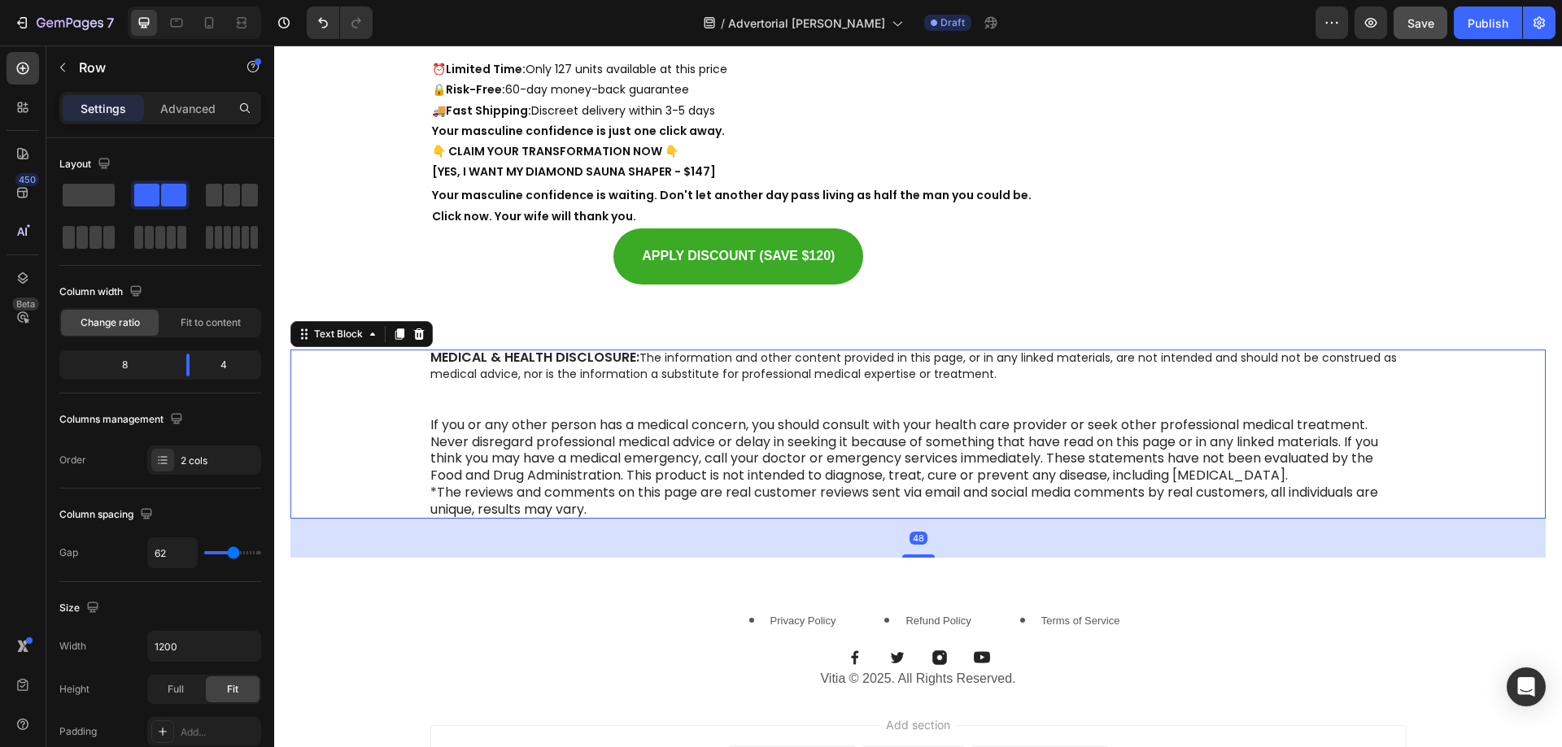
click at [544, 357] on span "The information and other content provided in this page, or in any linked mater…" at bounding box center [913, 366] width 966 height 33
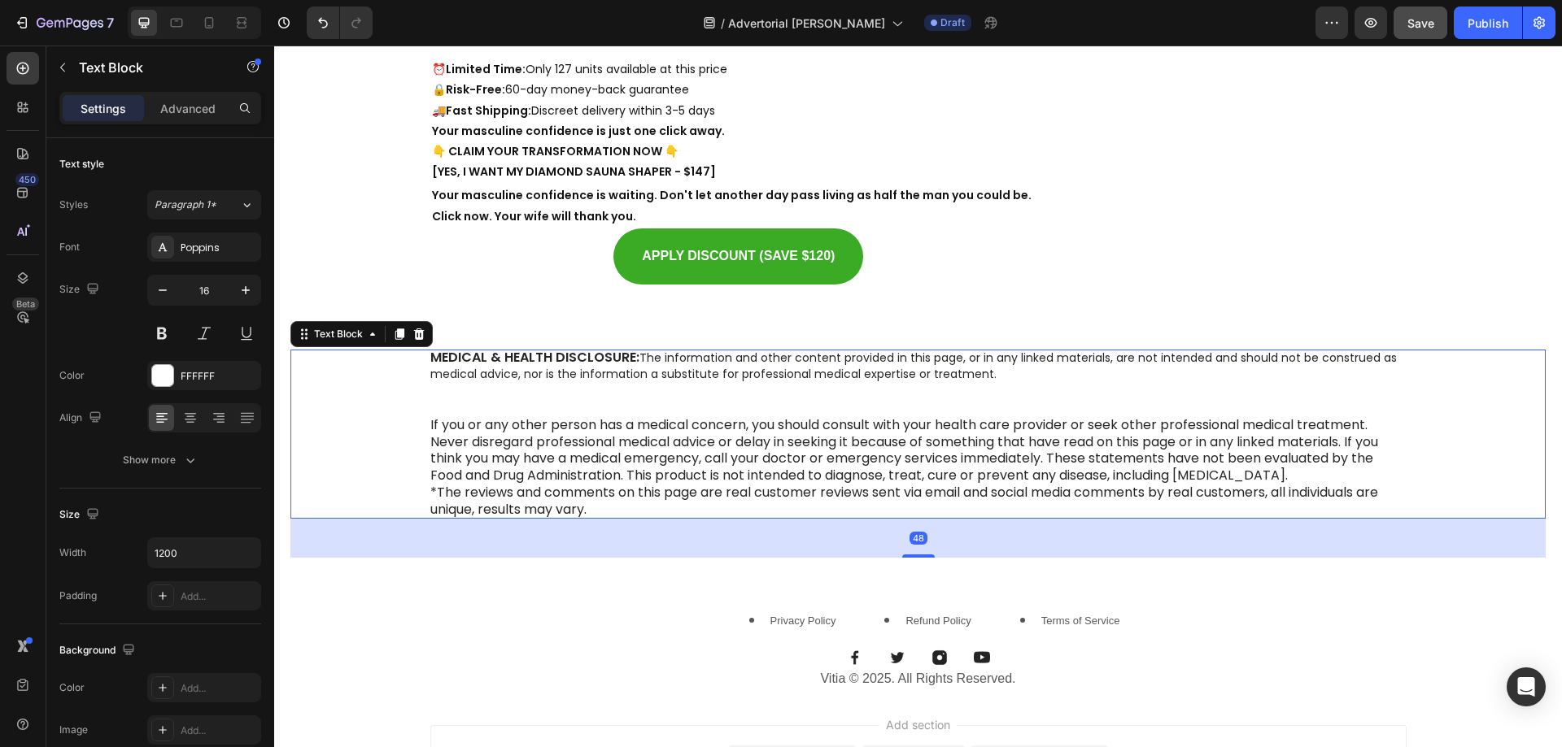
click at [544, 357] on span "The information and other content provided in this page, or in any linked mater…" at bounding box center [913, 366] width 966 height 33
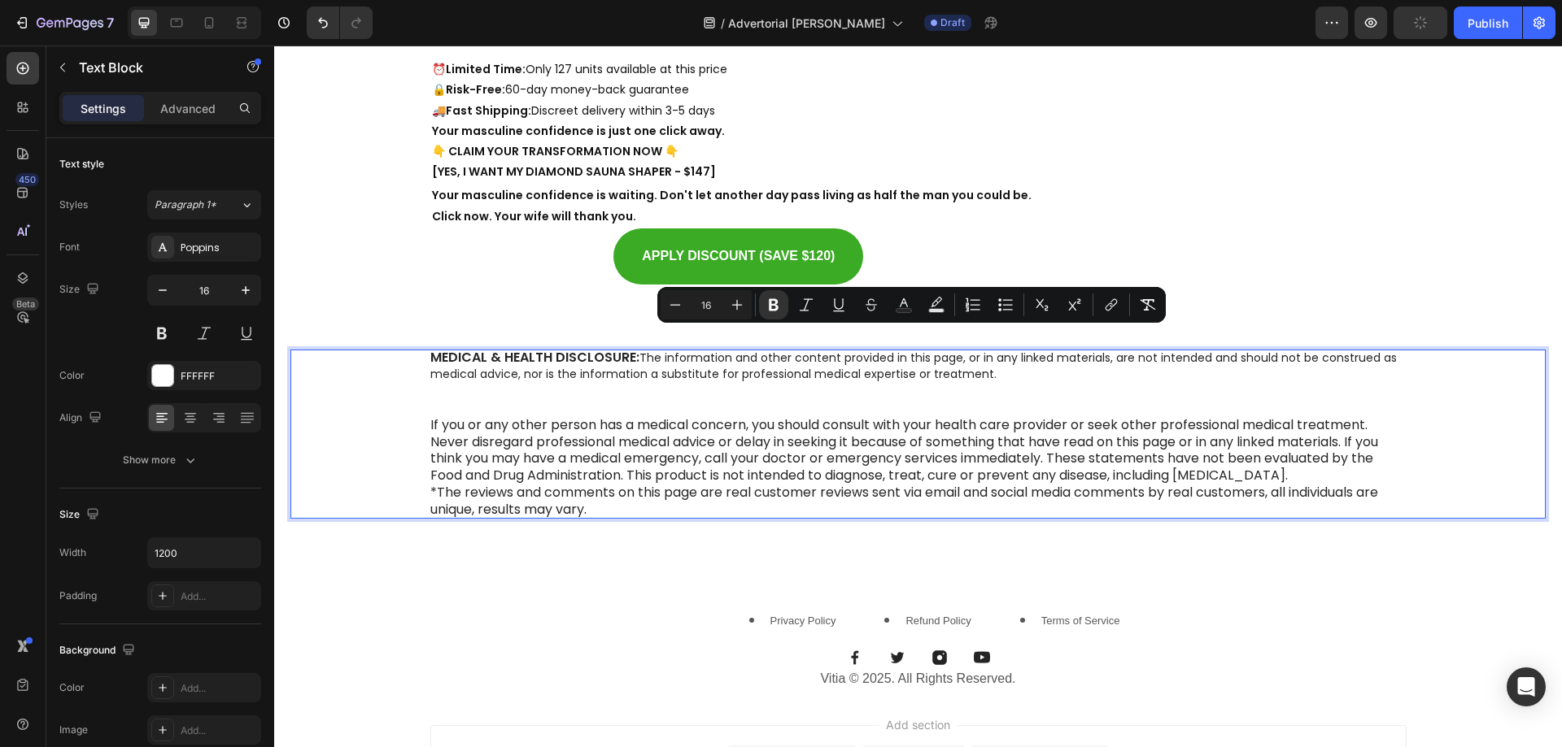
scroll to position [1, 0]
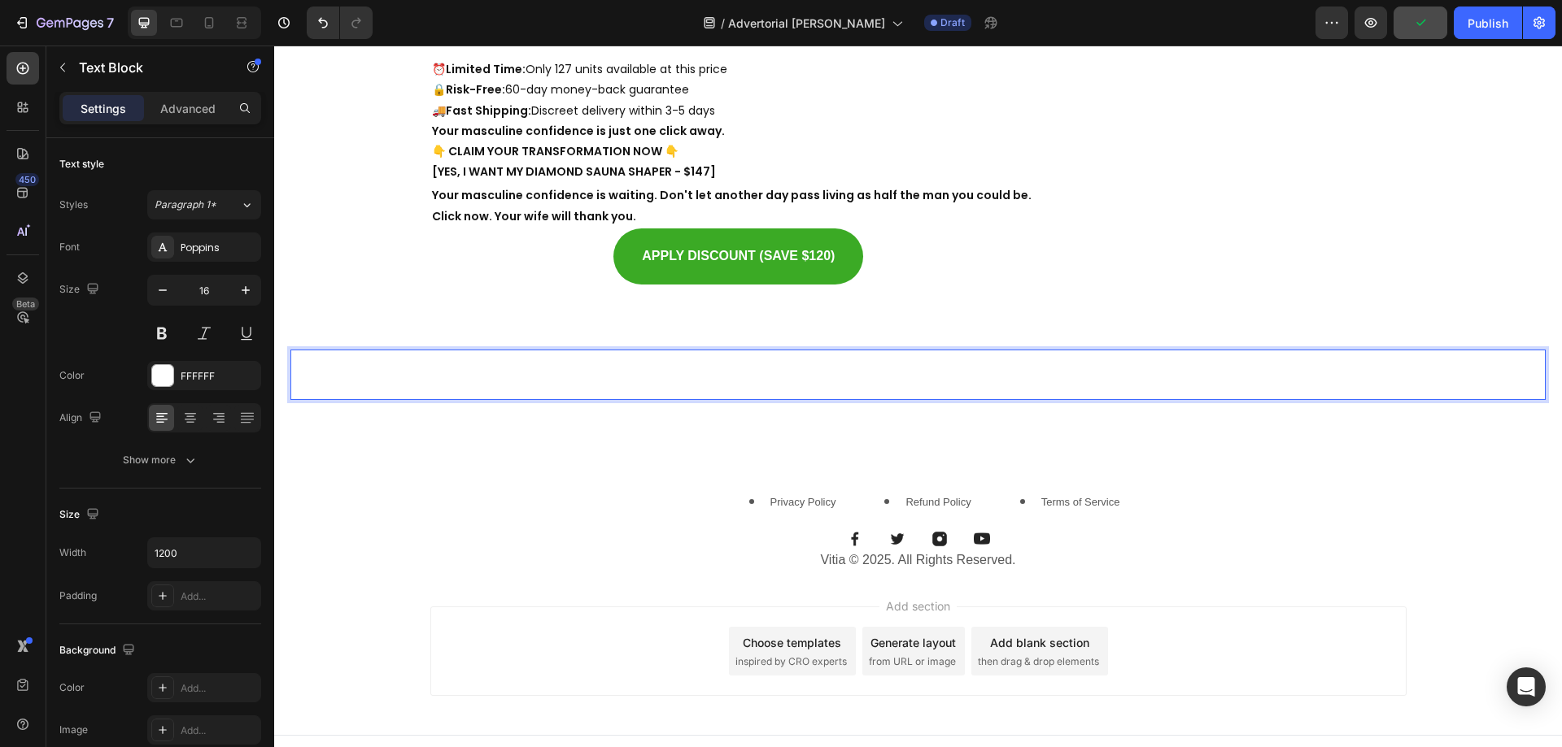
click at [650, 359] on icon "HEALTH DISCLOSURE: The information provided is not intended as medical advice. …" at bounding box center [910, 365] width 961 height 36
click at [650, 358] on icon "HEALTH DISCLOSURE: The information provided is not intended as medical advice. …" at bounding box center [910, 365] width 961 height 36
click at [215, 380] on div "FFFFFF" at bounding box center [204, 376] width 47 height 15
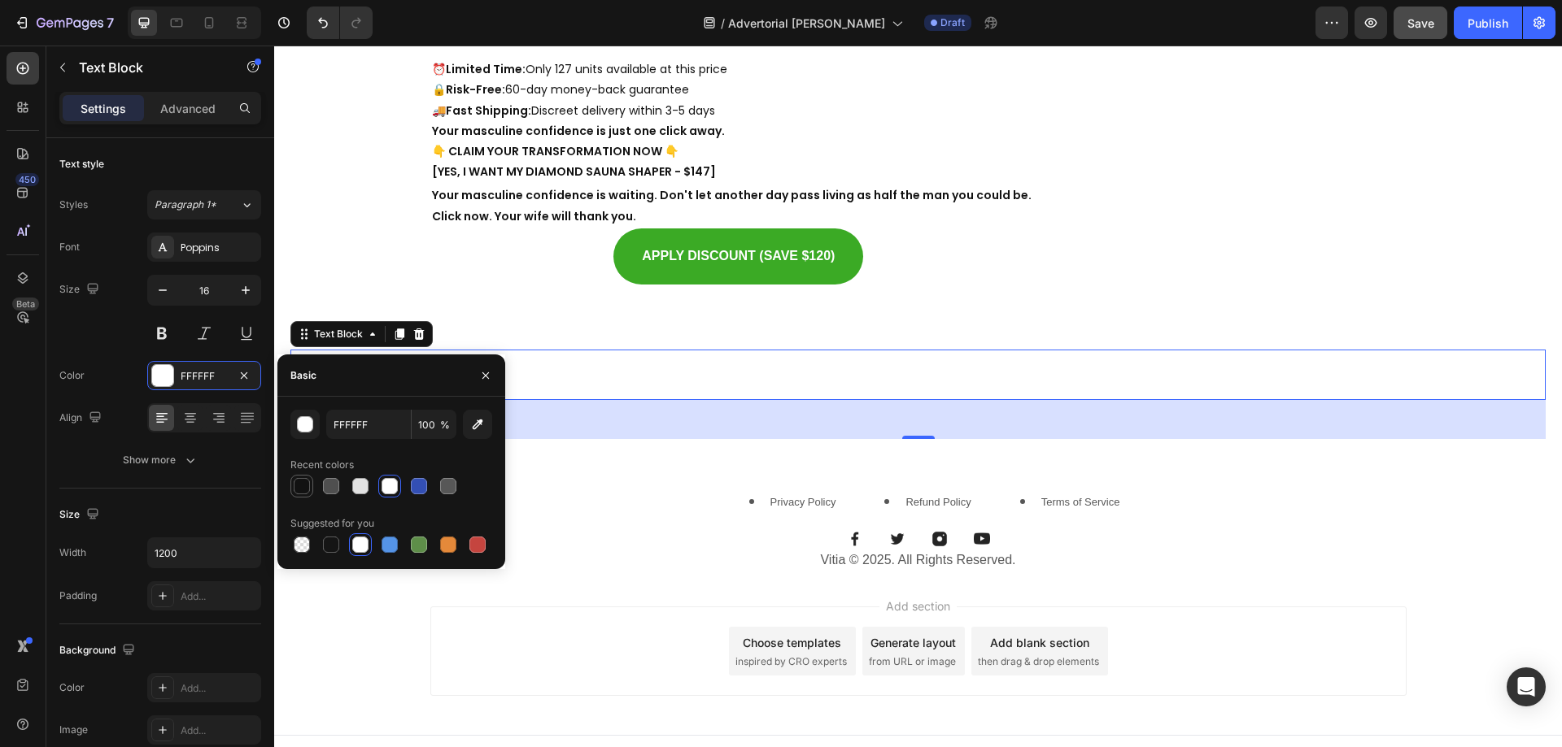
click at [301, 490] on div at bounding box center [302, 486] width 16 height 16
type input "121212"
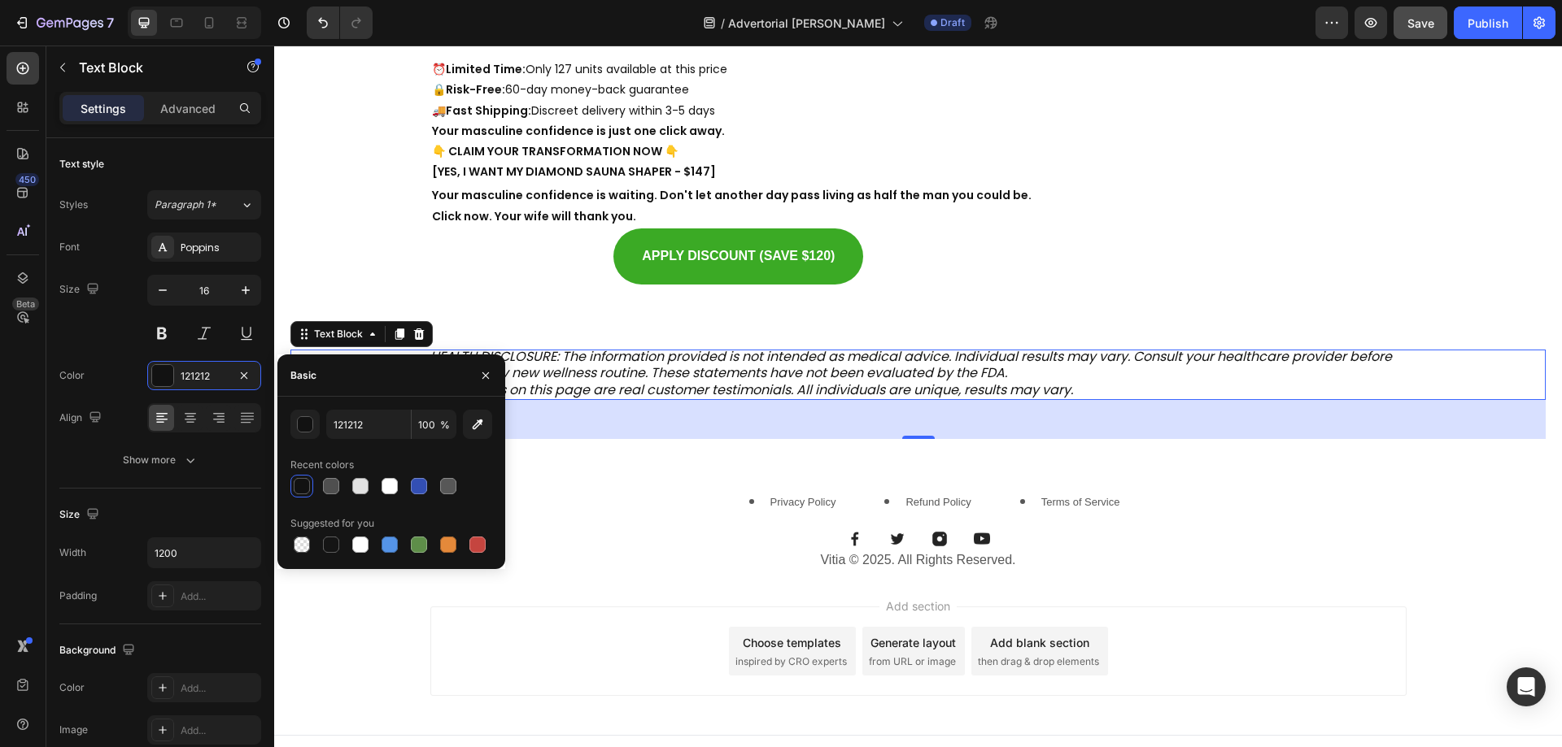
scroll to position [0, 0]
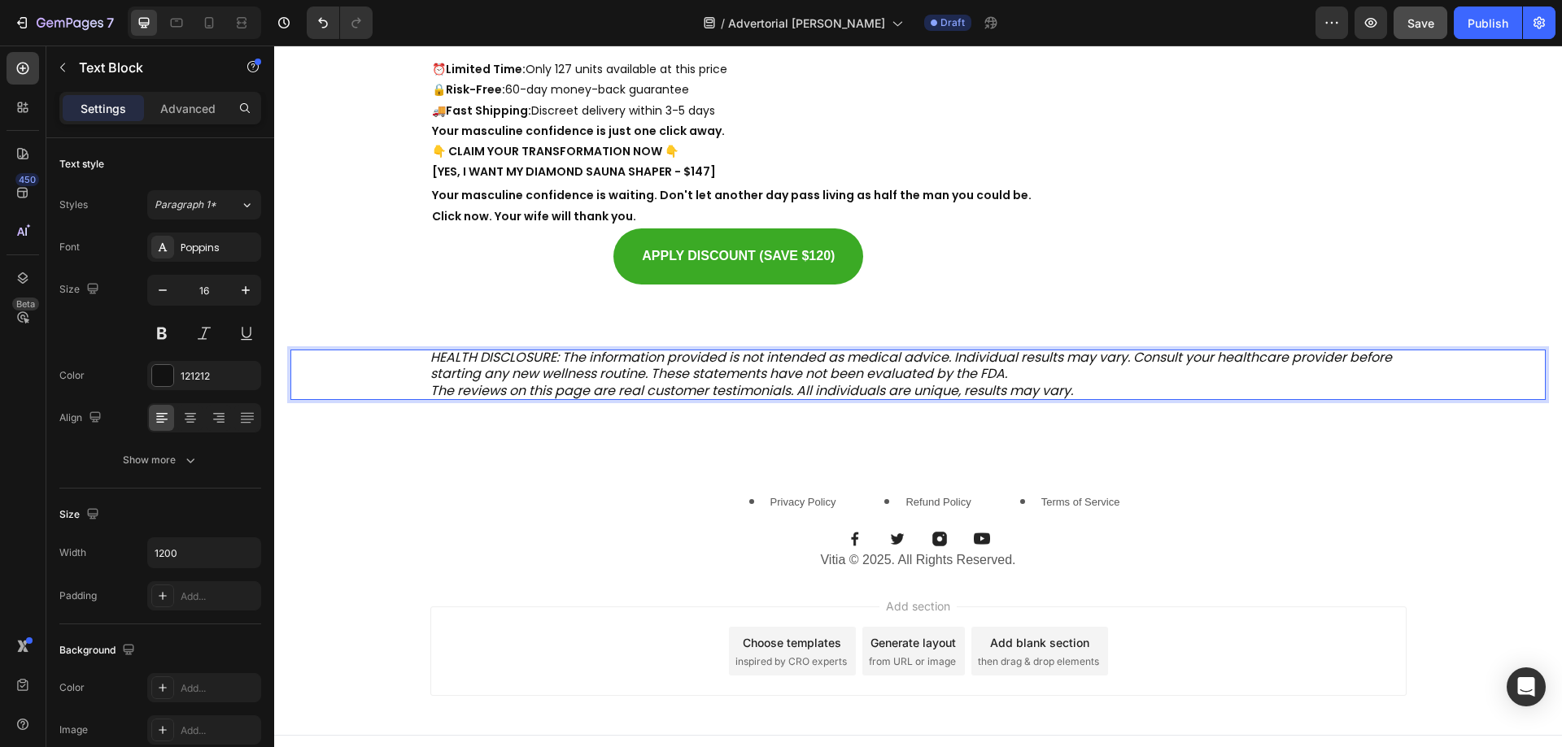
click at [651, 357] on icon "HEALTH DISCLOSURE: The information provided is not intended as medical advice. …" at bounding box center [910, 366] width 961 height 36
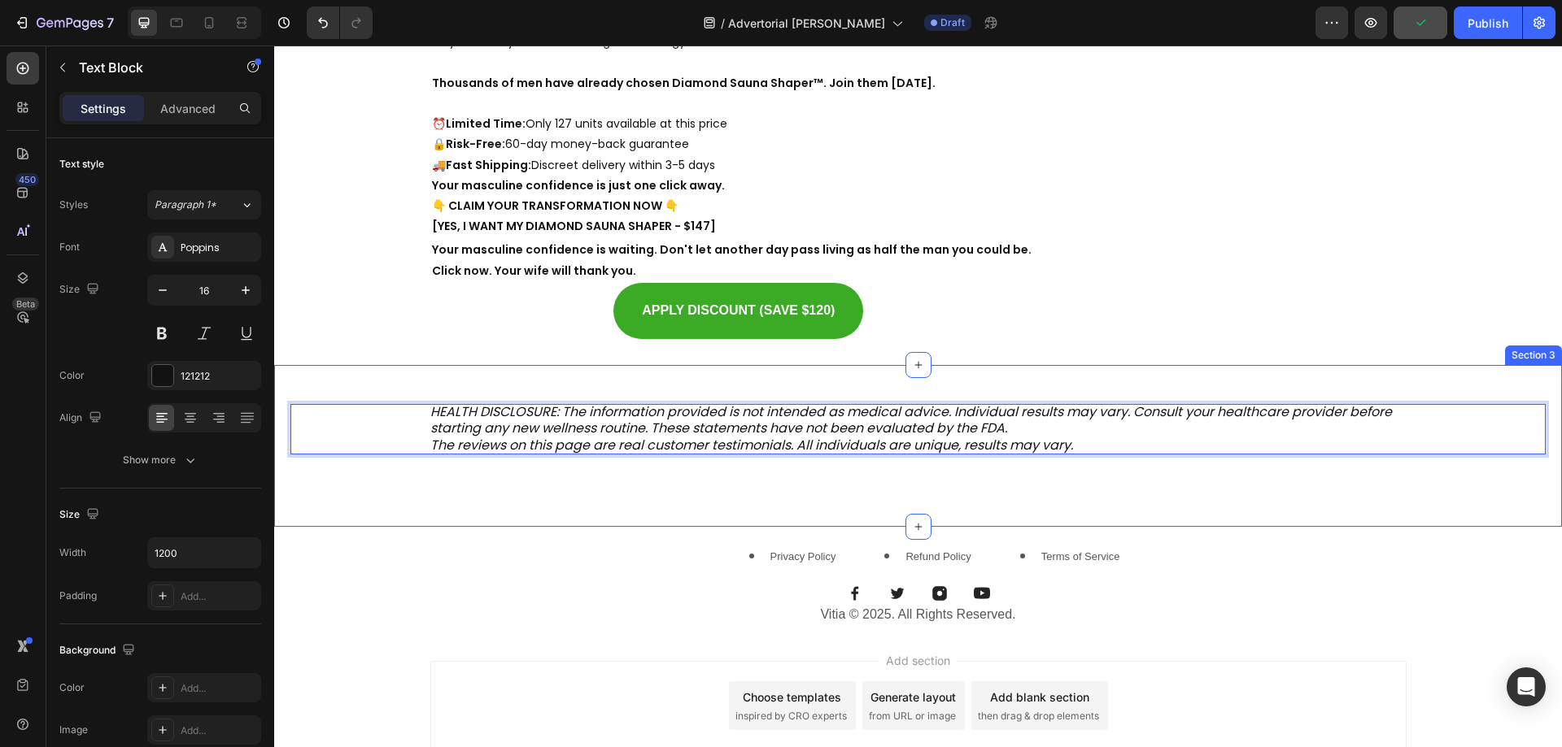
scroll to position [14233, 0]
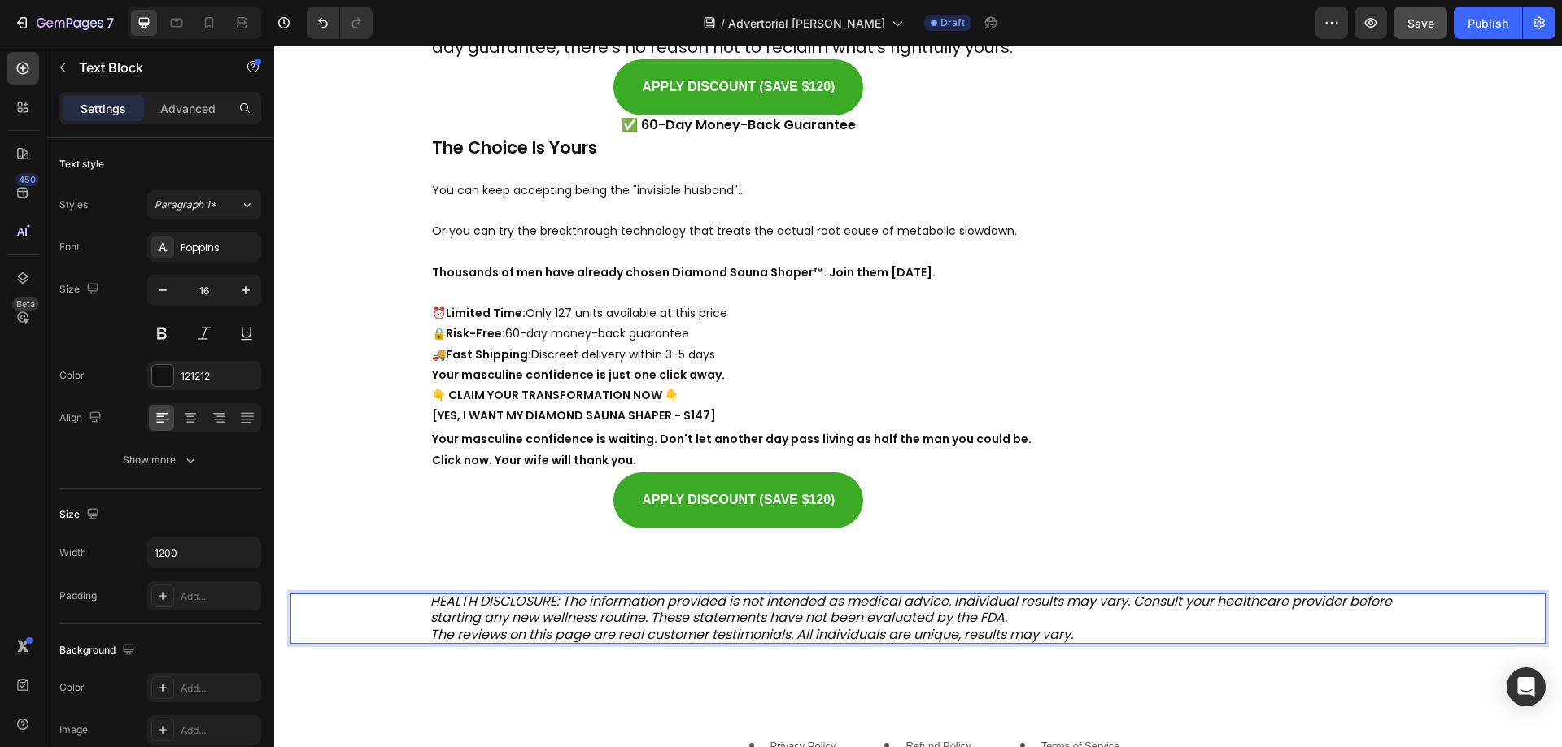
click at [594, 625] on icon "The reviews on this page are real customer testimonials. All individuals are un…" at bounding box center [751, 634] width 643 height 19
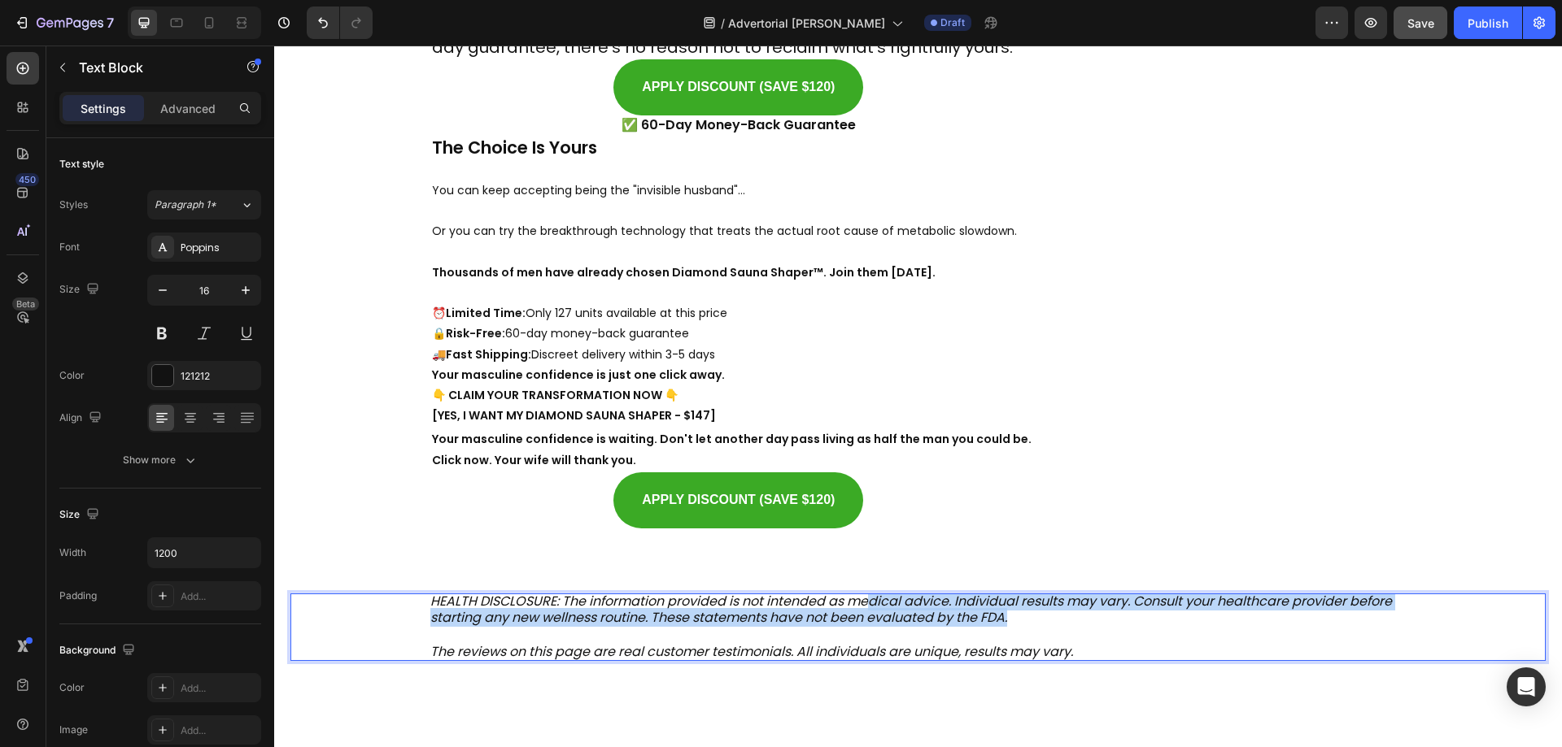
drag, startPoint x: 1014, startPoint y: 599, endPoint x: 860, endPoint y: 591, distance: 154.7
click at [860, 594] on p "HEALTH DISCLOSURE: The information provided is not intended as medical advice. …" at bounding box center [918, 611] width 976 height 34
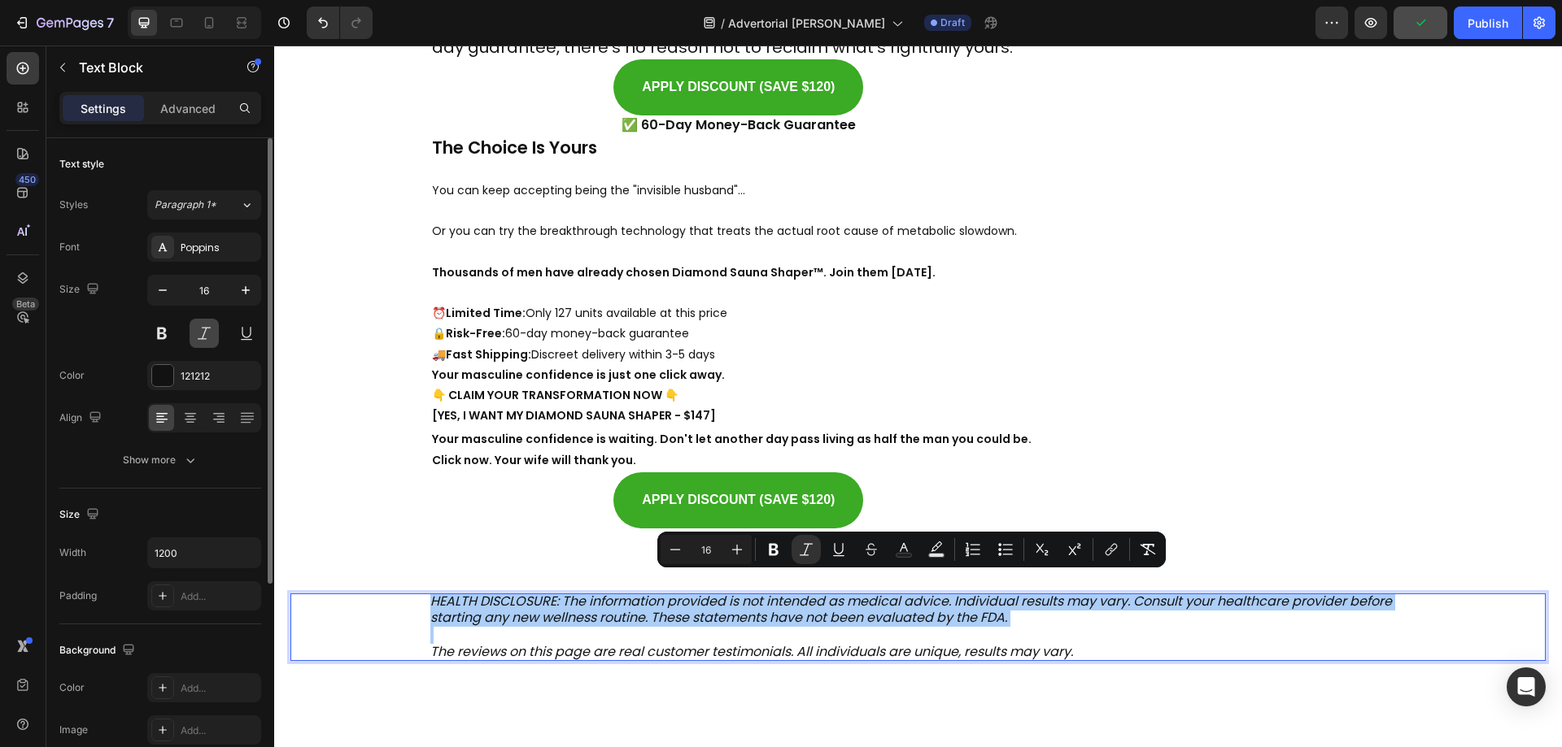
click at [198, 338] on button at bounding box center [204, 333] width 29 height 29
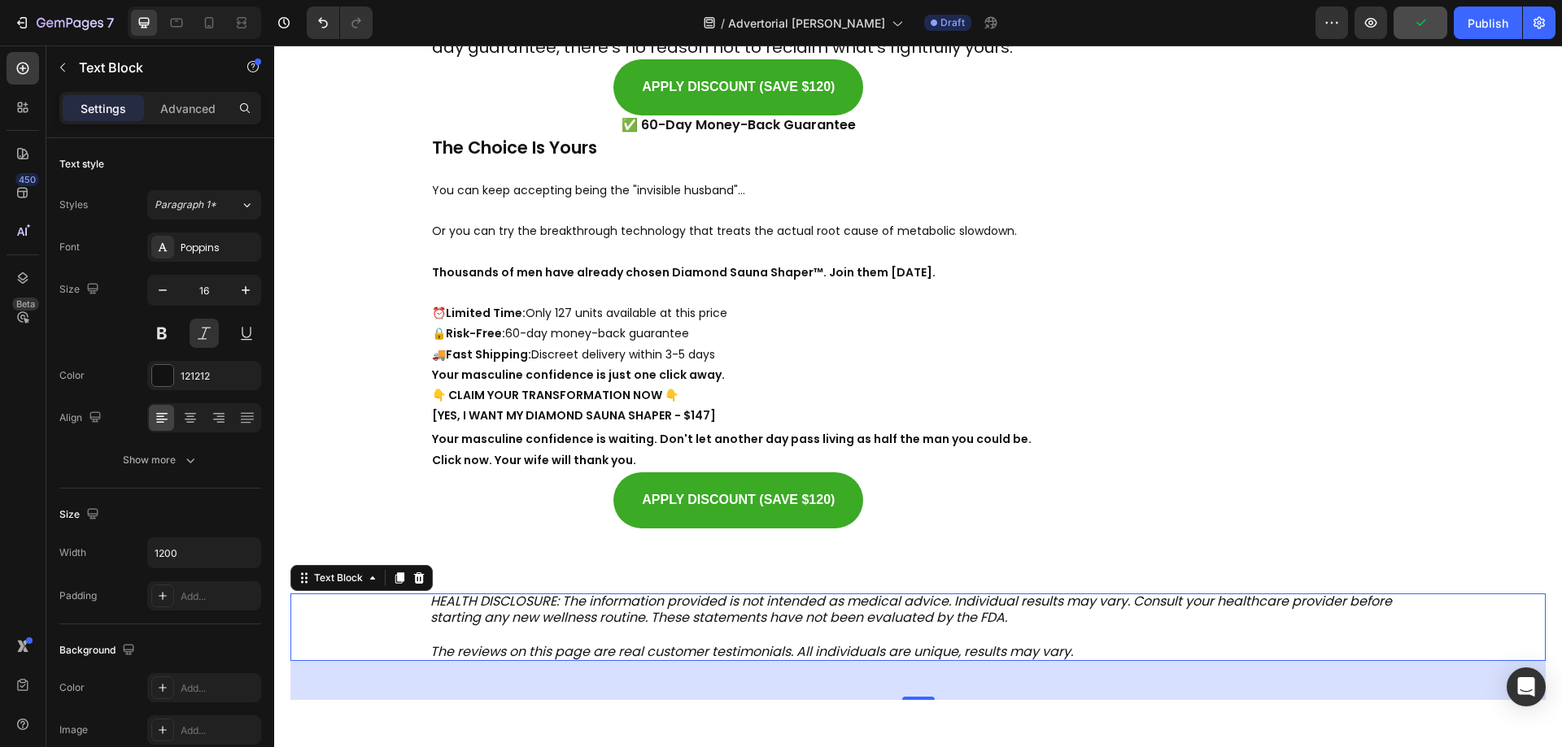
click at [575, 599] on icon "HEALTH DISCLOSURE: The information provided is not intended as medical advice. …" at bounding box center [910, 610] width 961 height 36
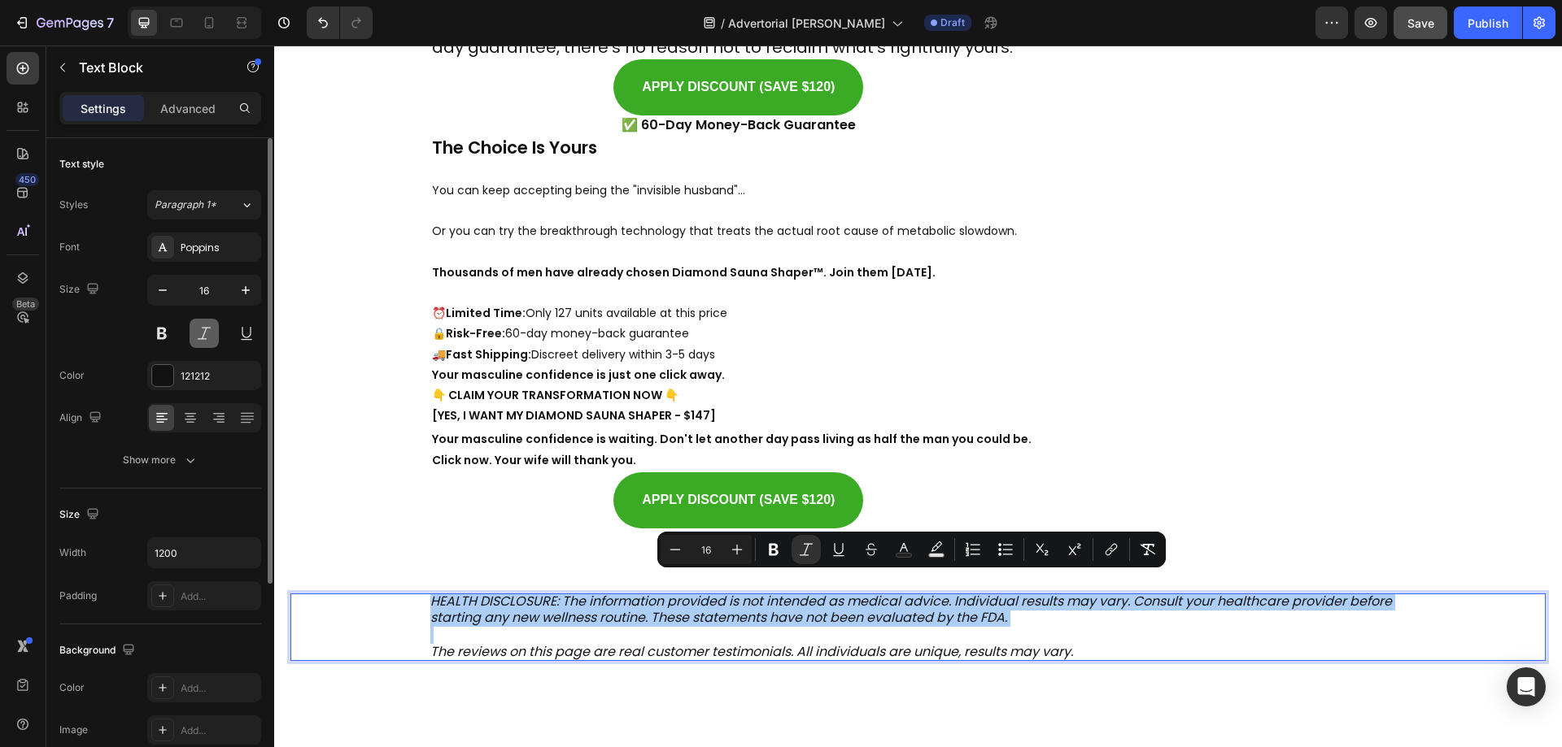
click at [200, 327] on button at bounding box center [204, 333] width 29 height 29
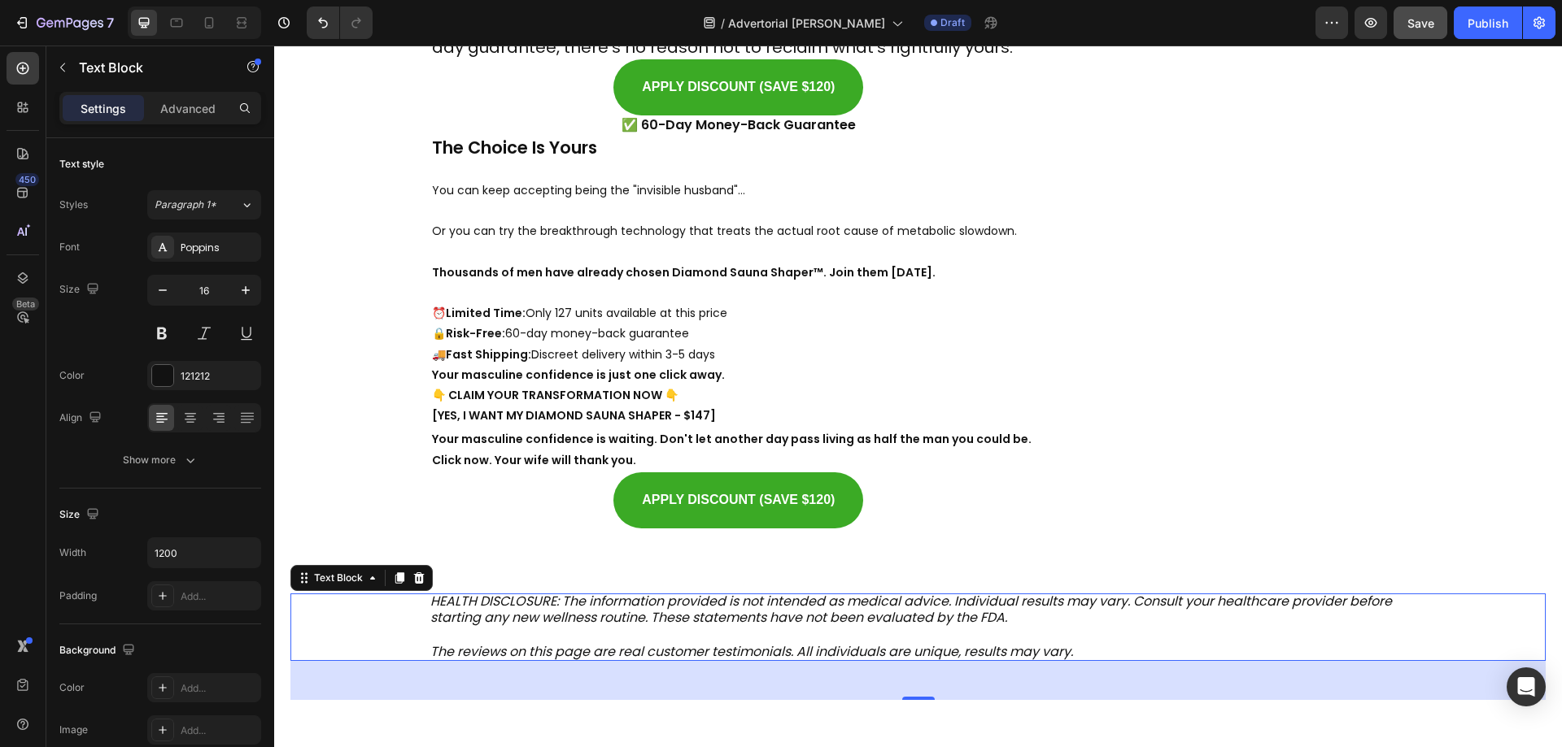
click at [1405, 34] on button "Save" at bounding box center [1420, 23] width 54 height 33
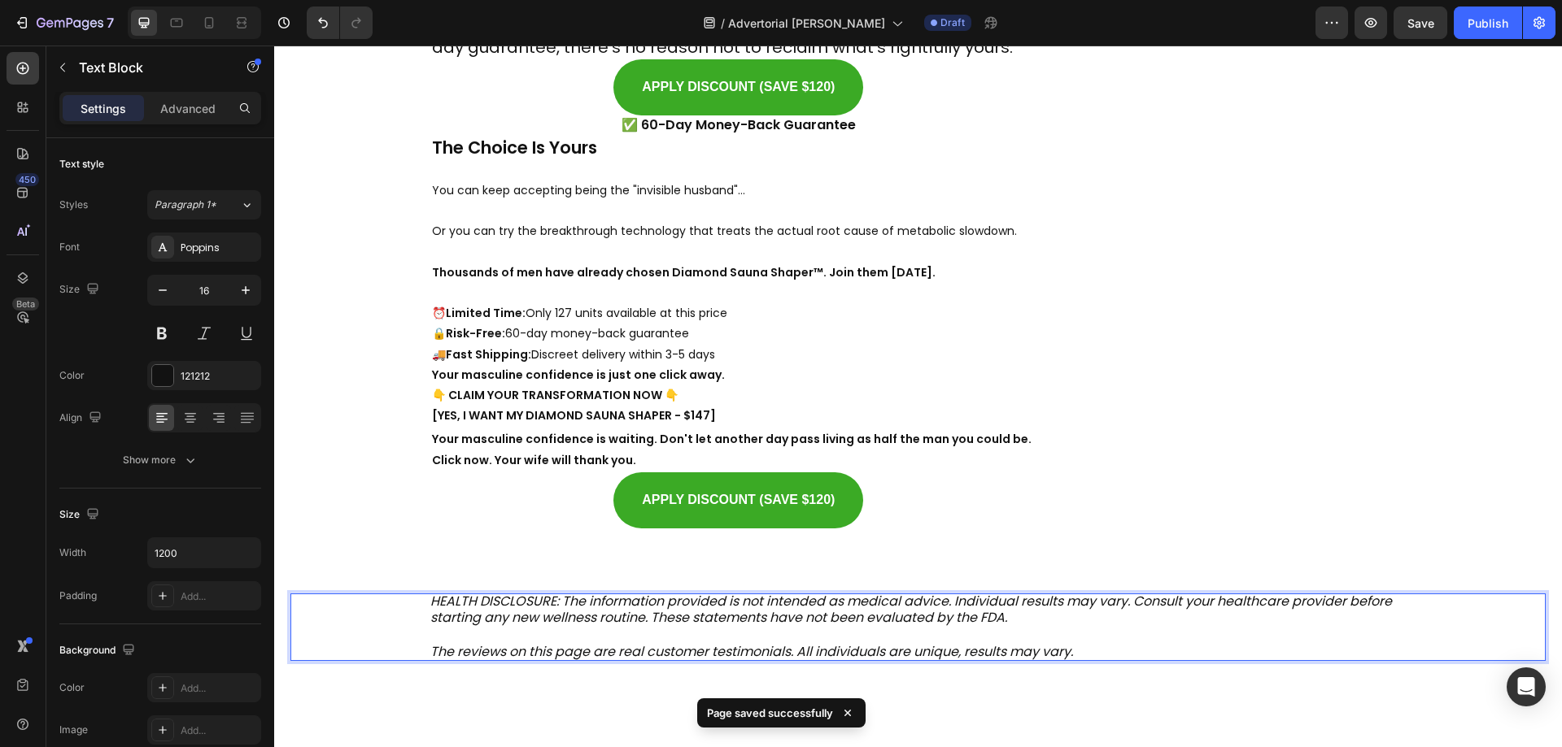
click at [443, 643] on icon "The reviews on this page are real customer testimonials. All individuals are un…" at bounding box center [751, 652] width 643 height 19
click at [454, 604] on icon "HEALTH DISCLOSURE: The information provided is not intended as medical advice. …" at bounding box center [910, 610] width 961 height 36
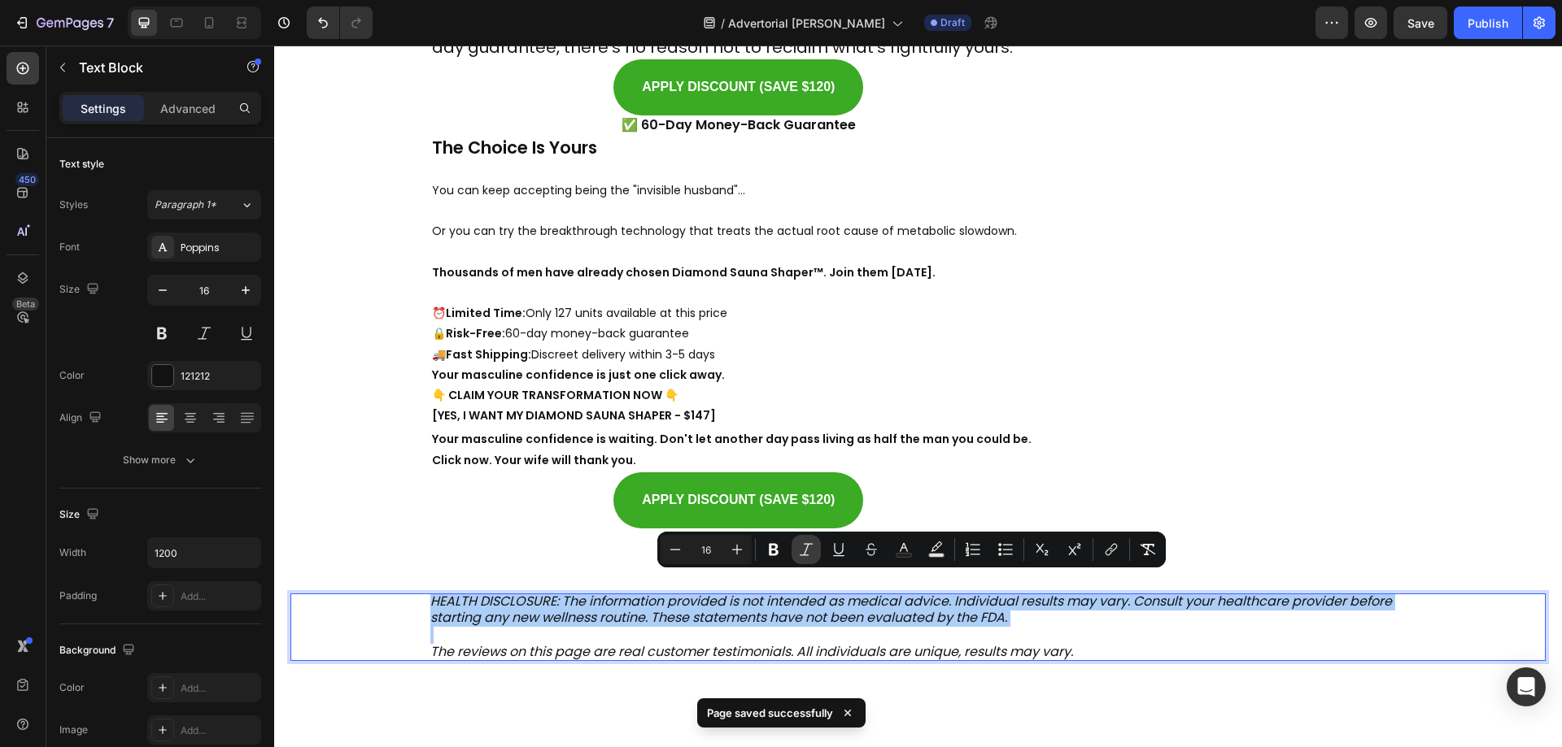
click at [811, 552] on icon "Editor contextual toolbar" at bounding box center [806, 550] width 16 height 16
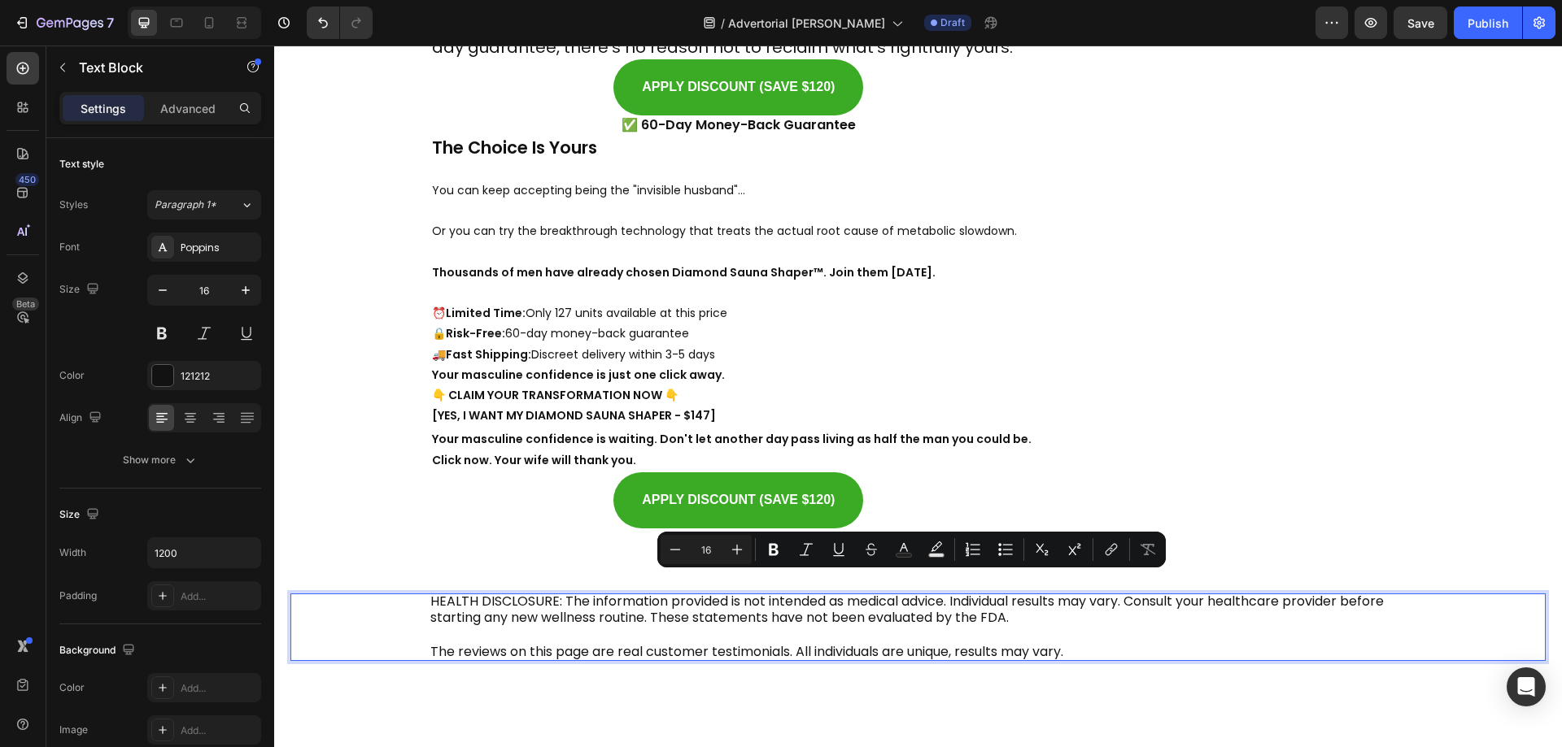
click at [663, 644] on p "The reviews on this page are real customer testimonials. All individuals are un…" at bounding box center [918, 652] width 976 height 17
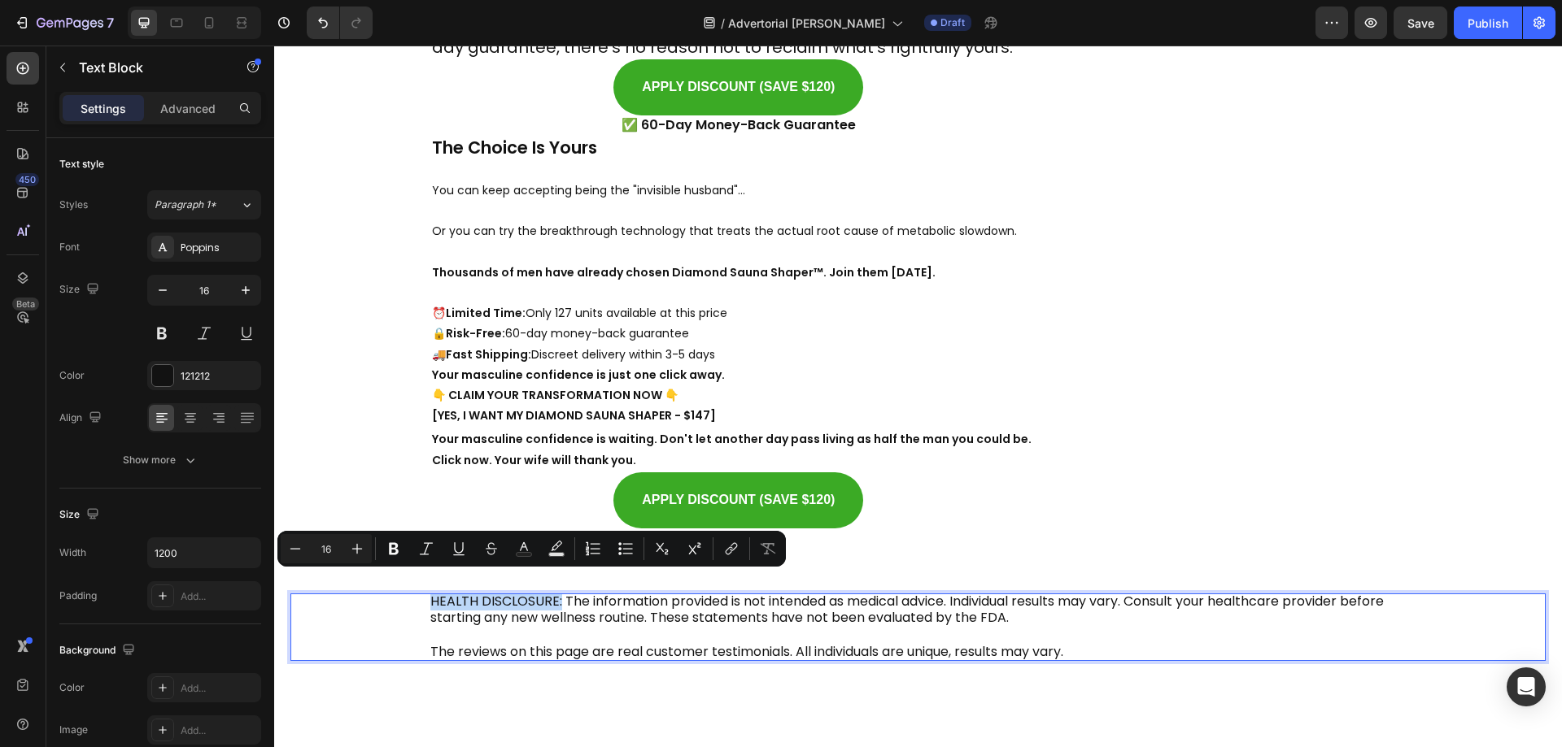
drag, startPoint x: 552, startPoint y: 582, endPoint x: 424, endPoint y: 585, distance: 128.5
click at [430, 594] on p "HEALTH DISCLOSURE: The information provided is not intended as medical advice. …" at bounding box center [918, 611] width 976 height 34
click at [393, 551] on icon "Editor contextual toolbar" at bounding box center [394, 549] width 16 height 16
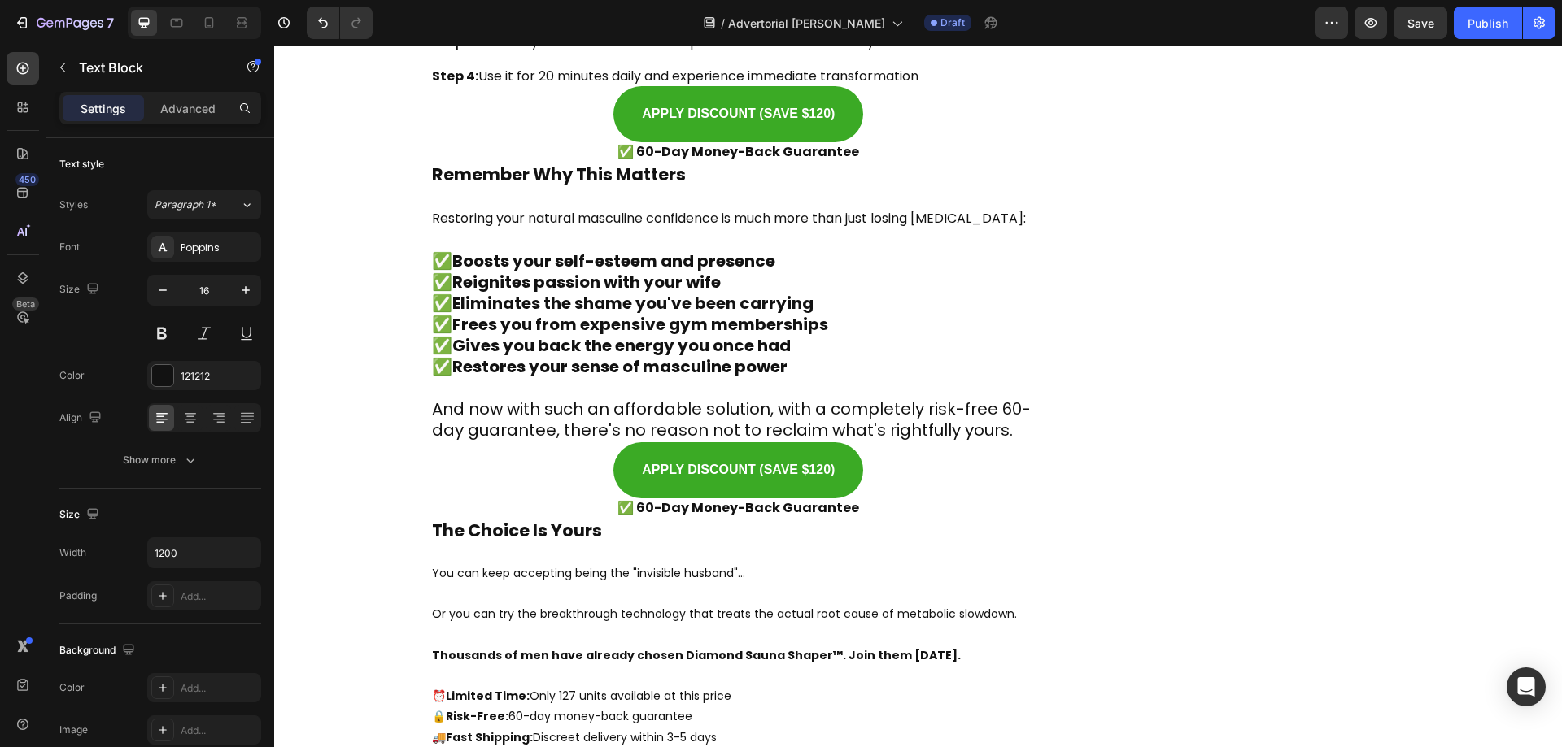
scroll to position [13766, 0]
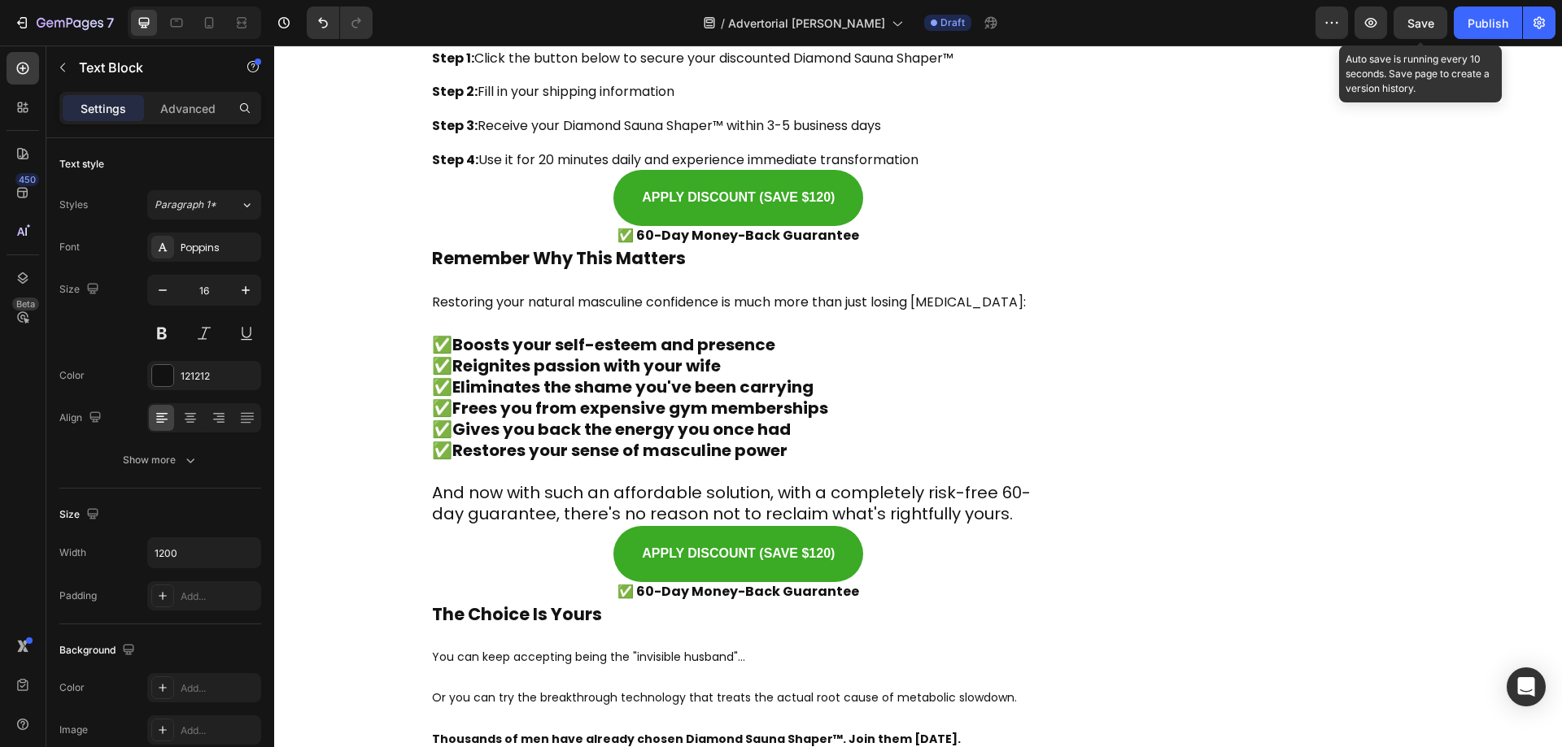
click at [1413, 18] on span "Save" at bounding box center [1420, 23] width 27 height 14
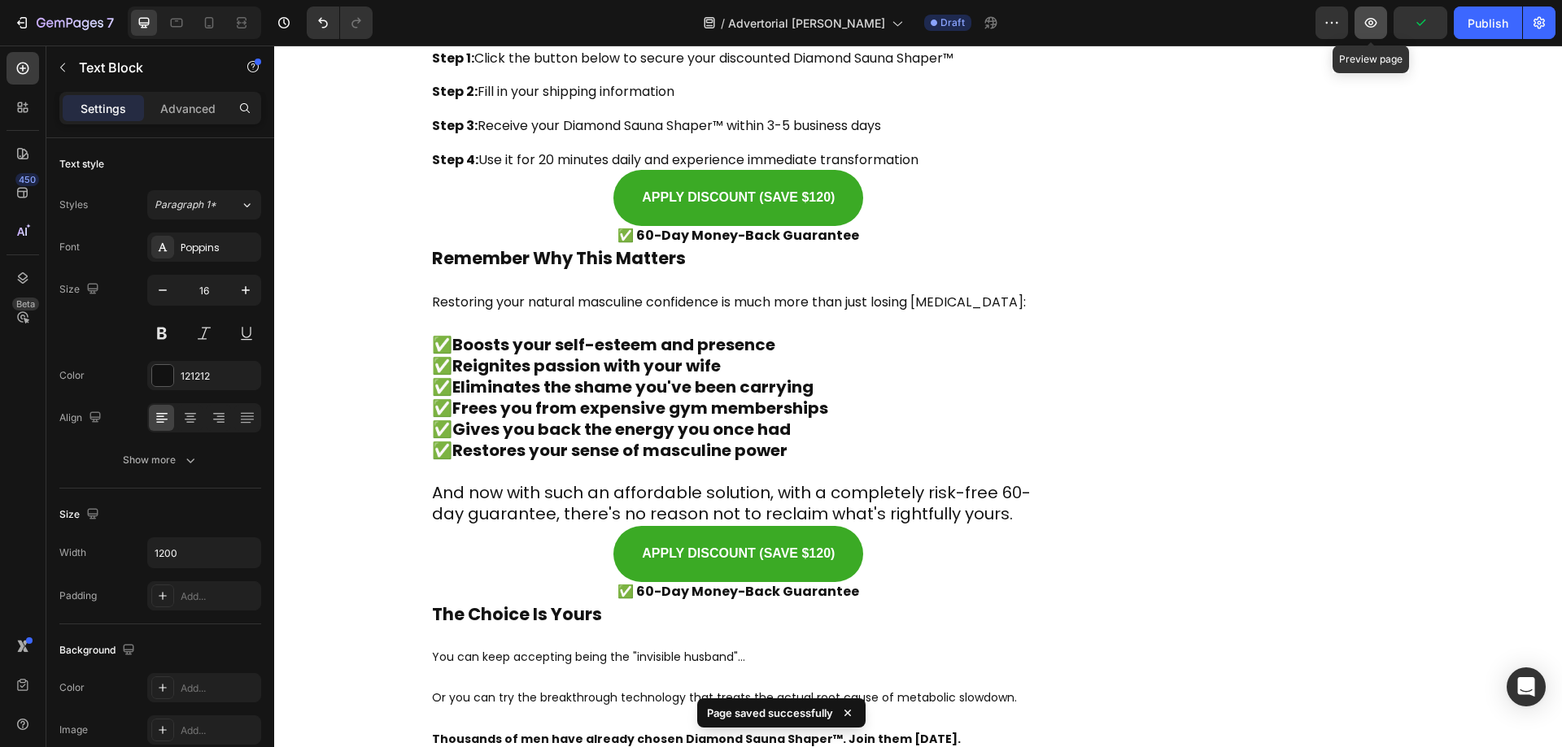
click at [1373, 20] on icon "button" at bounding box center [1370, 23] width 16 height 16
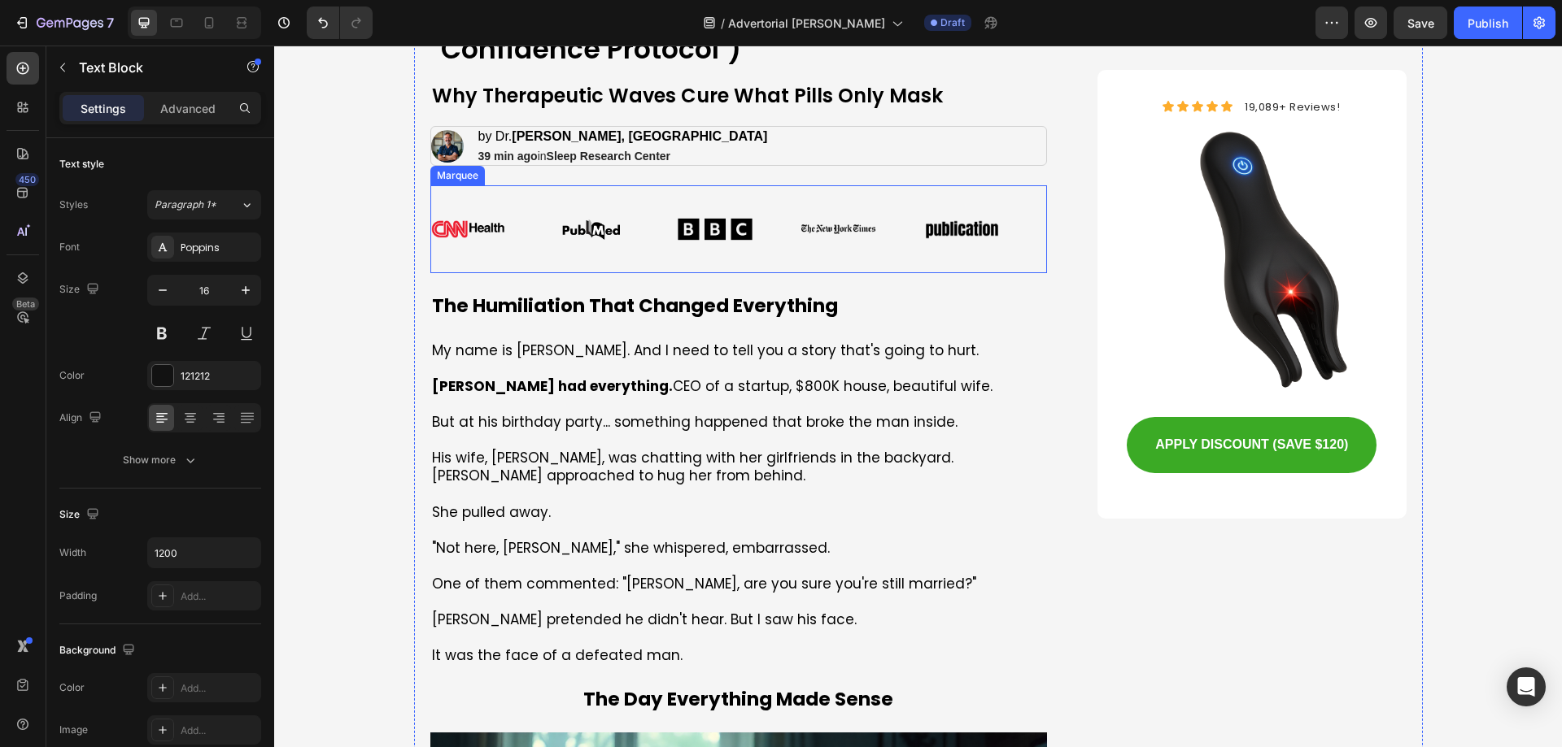
scroll to position [0, 0]
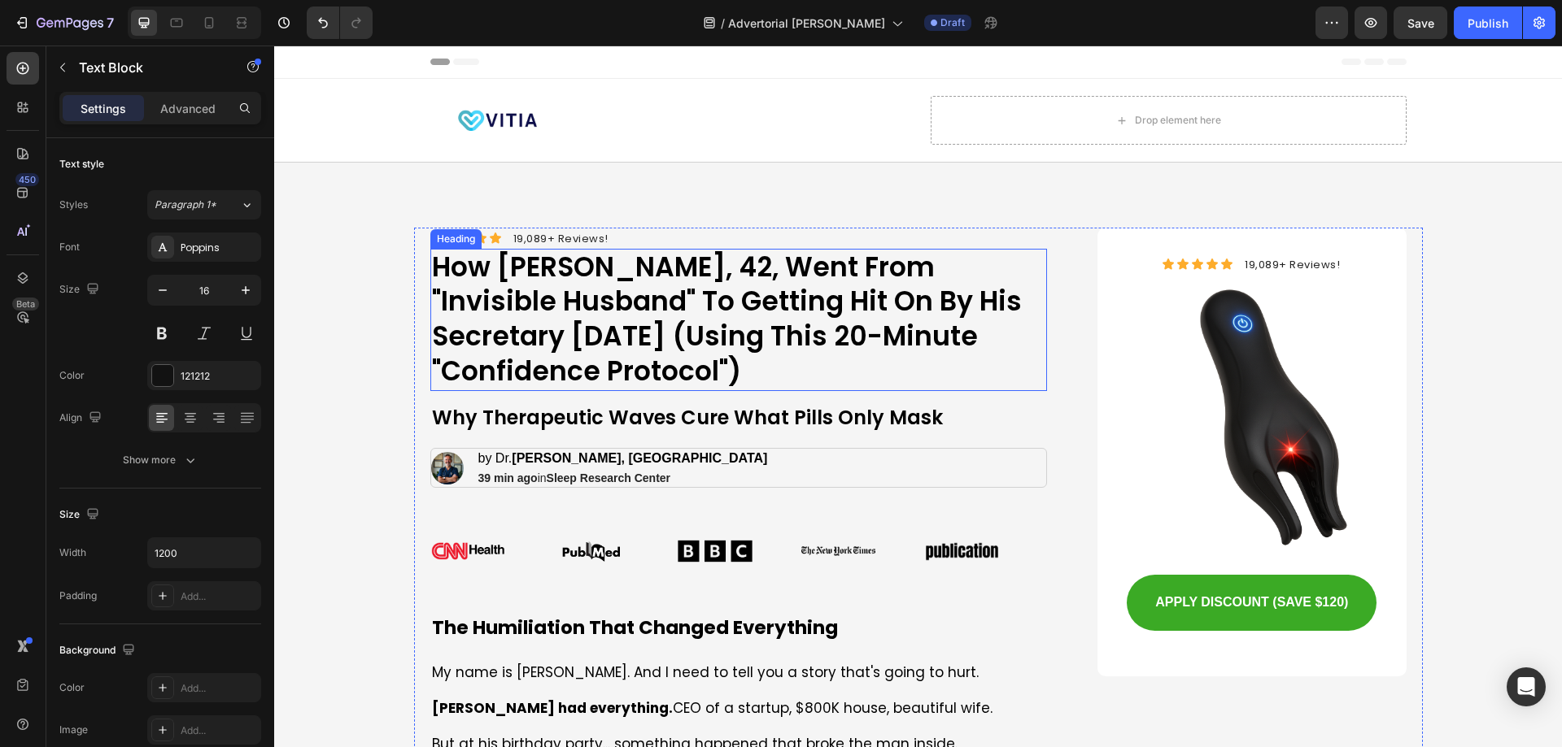
click at [651, 269] on h1 "How [PERSON_NAME], 42, Went From "Invisible Husband" To Getting Hit On By His S…" at bounding box center [738, 320] width 617 height 143
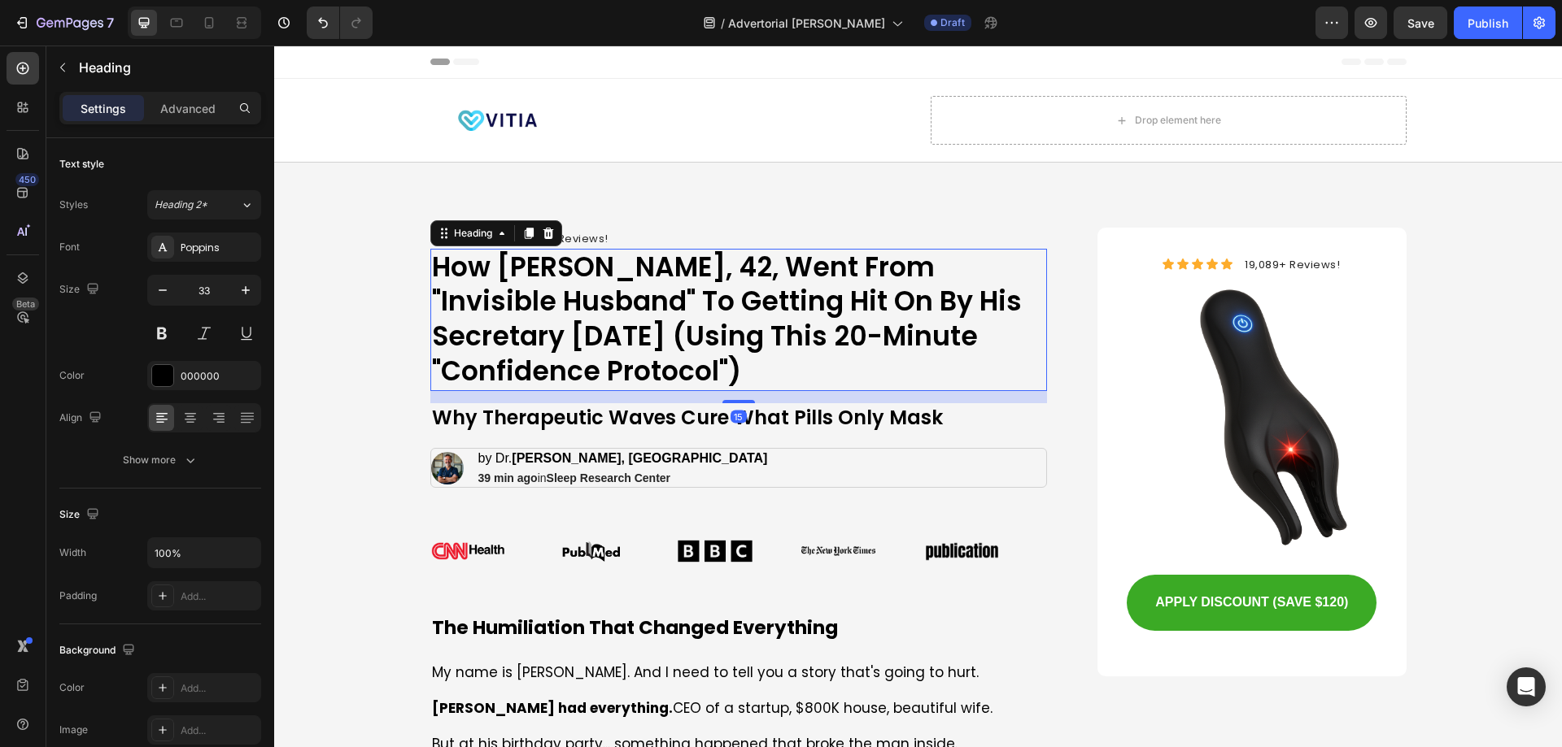
click at [641, 268] on h1 "How [PERSON_NAME], 42, Went From "Invisible Husband" To Getting Hit On By His S…" at bounding box center [738, 320] width 617 height 143
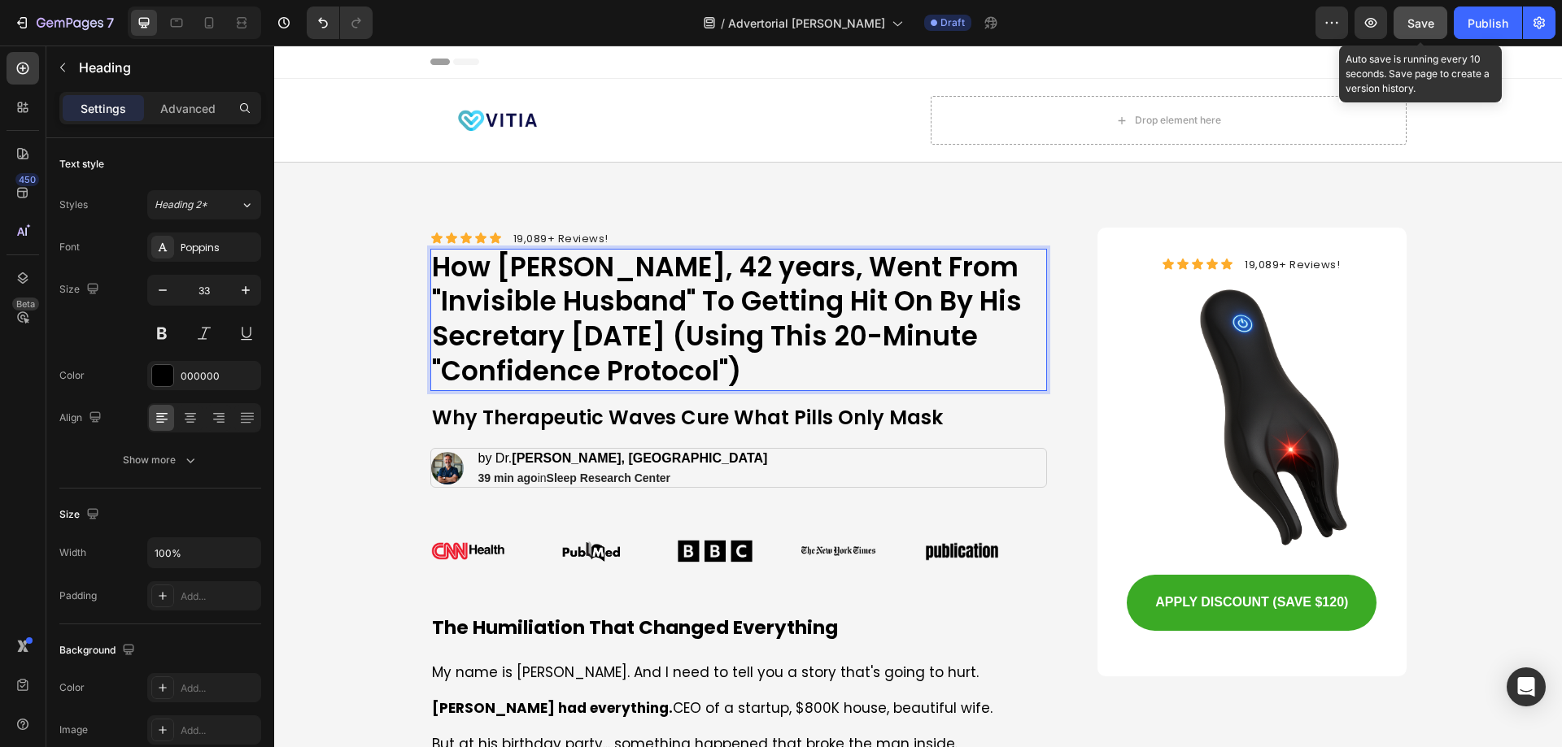
click at [1410, 35] on button "Save" at bounding box center [1420, 23] width 54 height 33
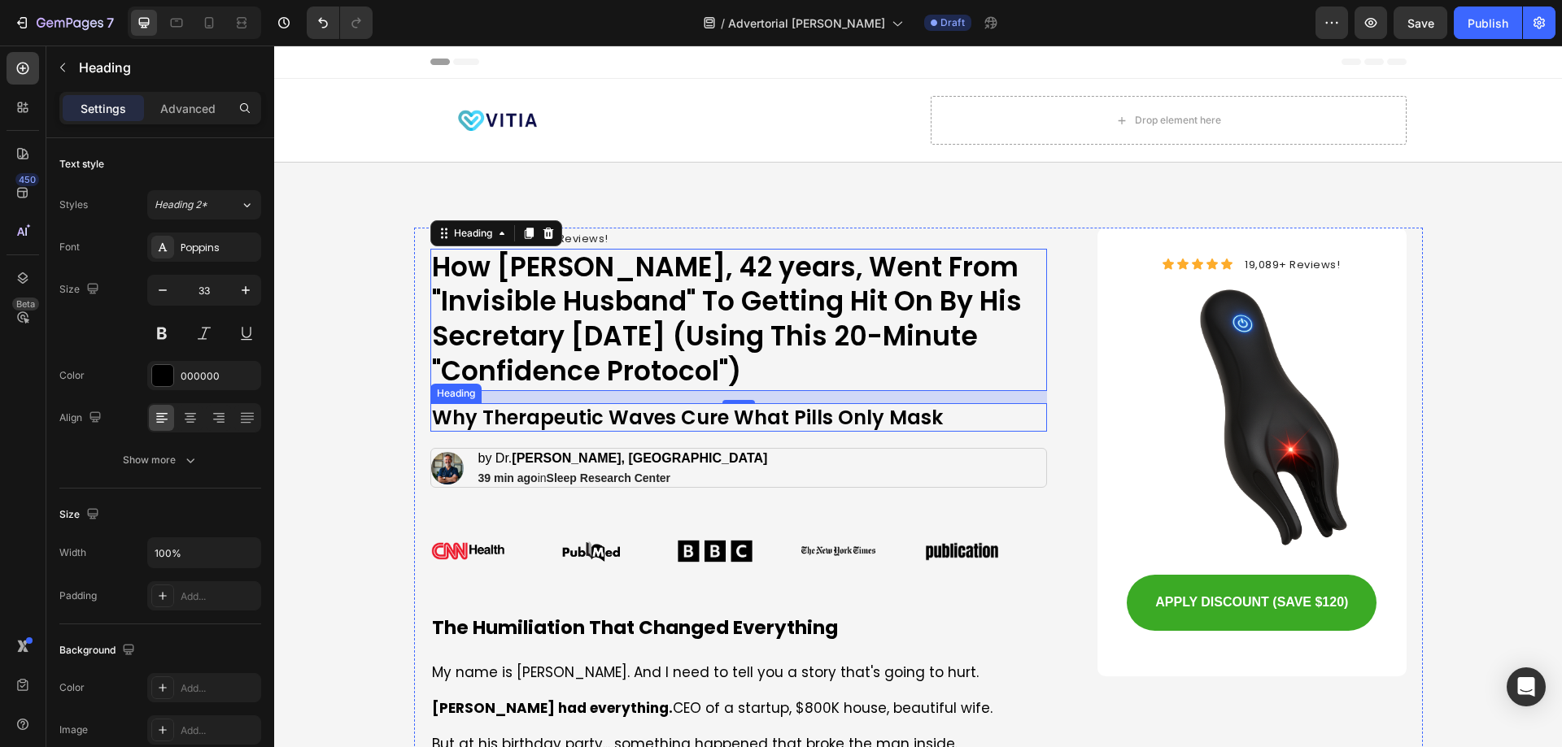
click at [550, 419] on h1 "Why Therapeutic Waves Cure What Pills Only Mask" at bounding box center [738, 417] width 617 height 28
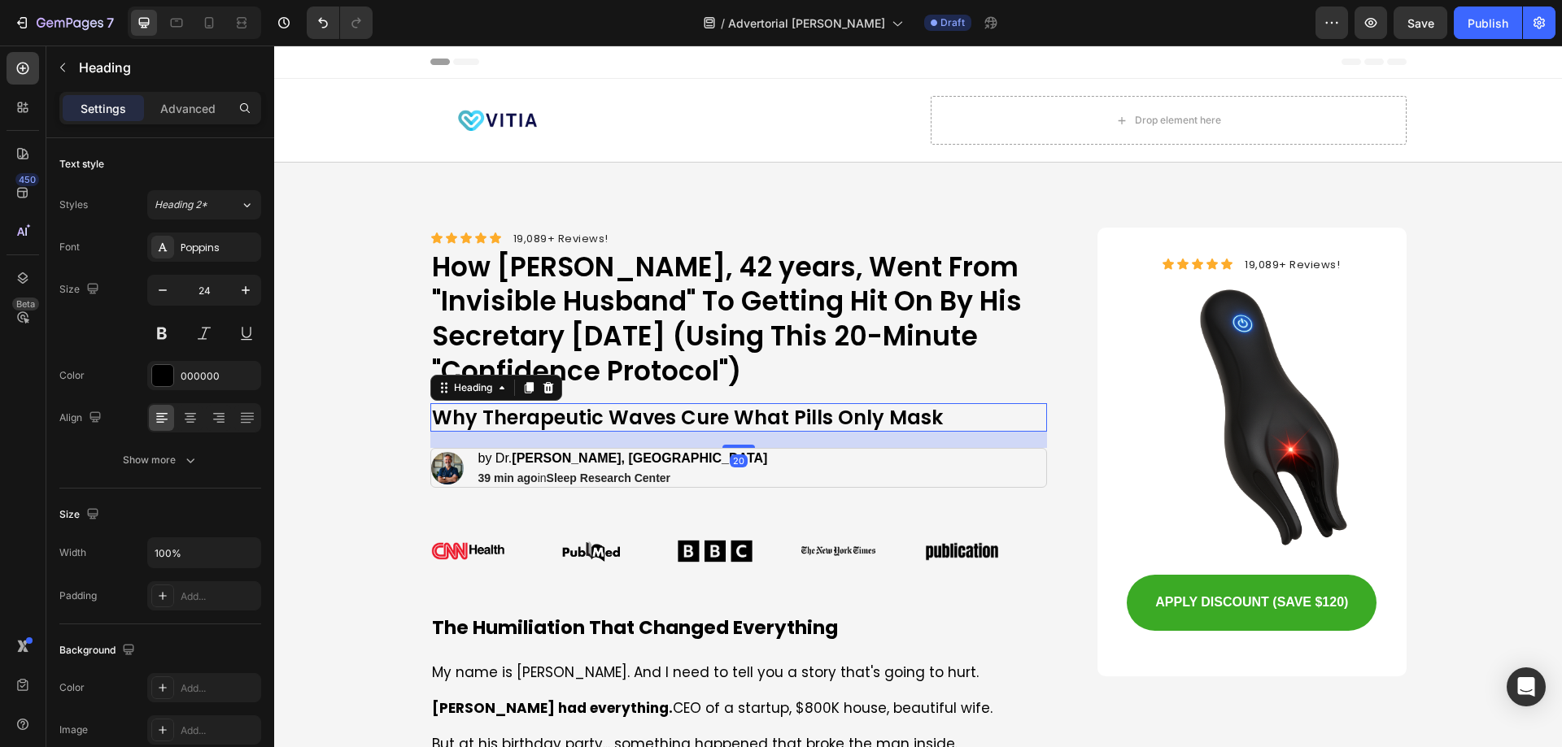
click at [550, 419] on h1 "Why Therapeutic Waves Cure What Pills Only Mask" at bounding box center [738, 417] width 617 height 28
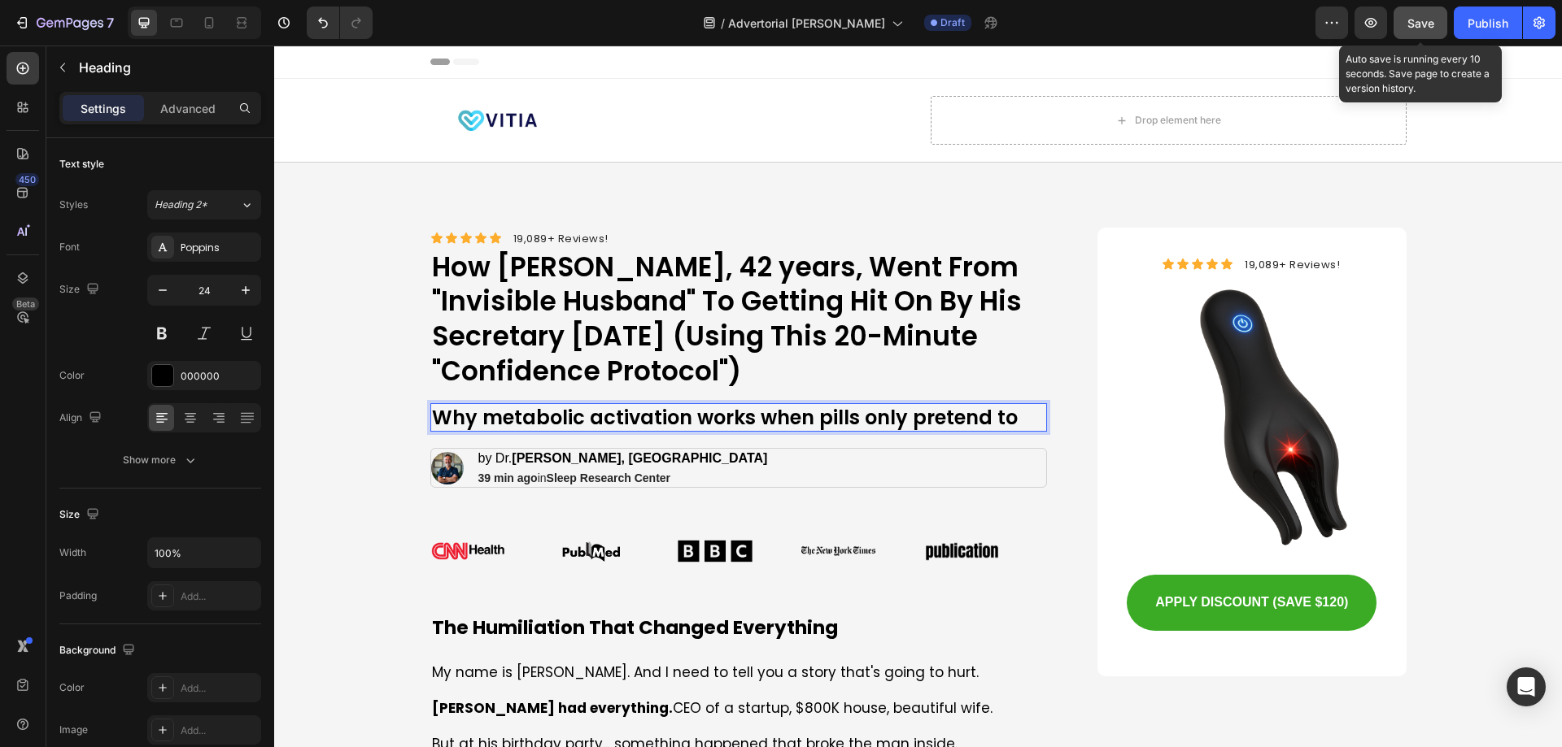
click at [1403, 24] on button "Save" at bounding box center [1420, 23] width 54 height 33
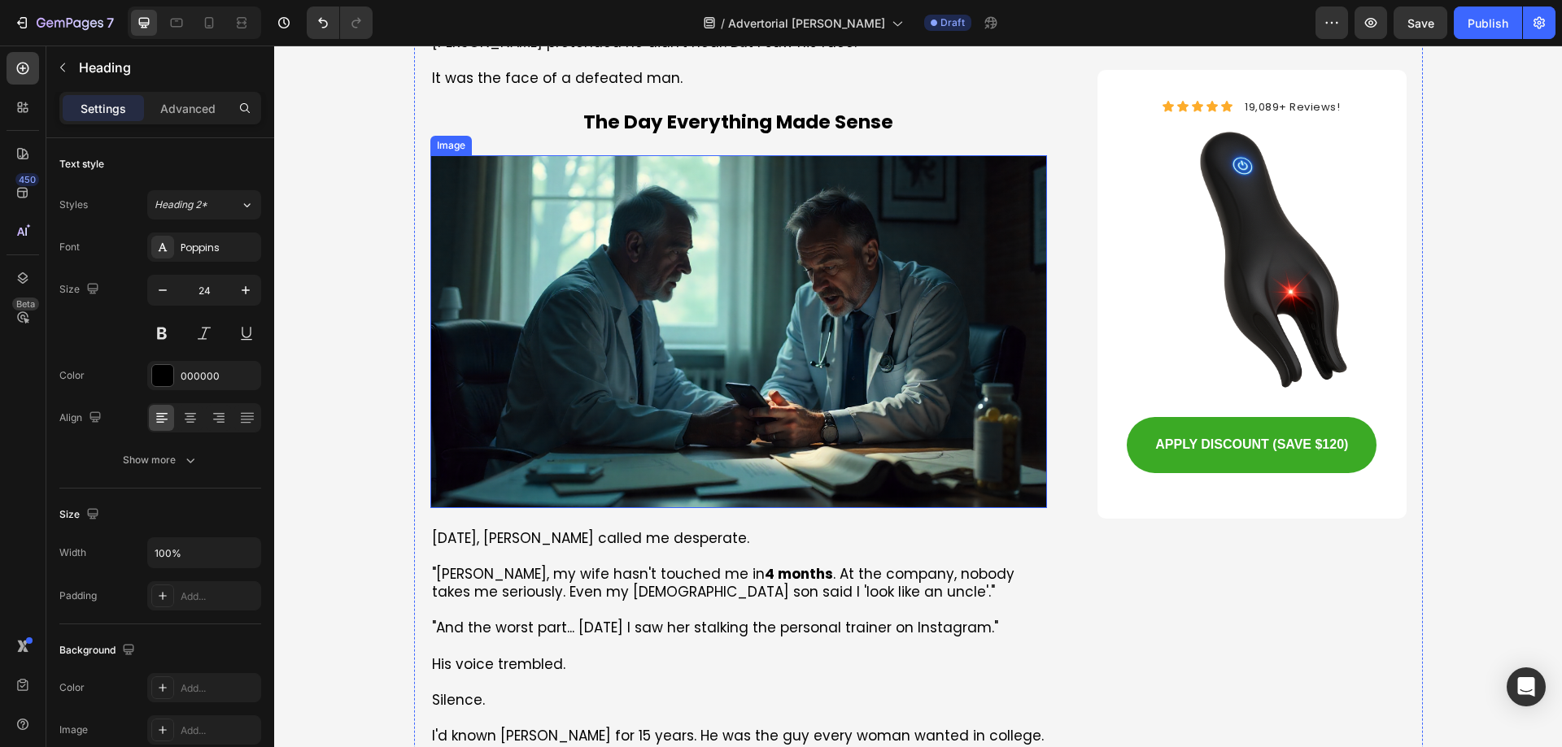
scroll to position [976, 0]
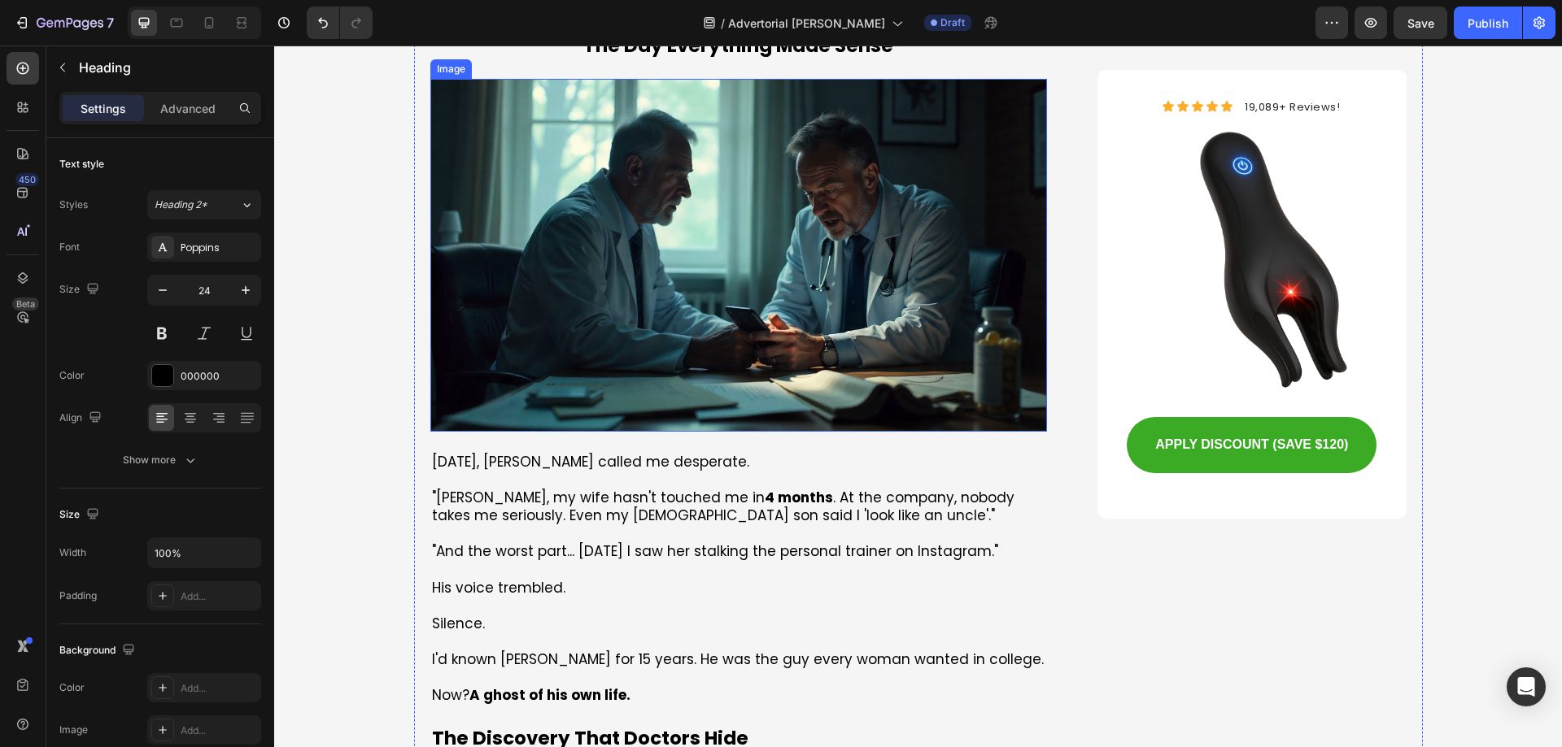
click at [703, 262] on img at bounding box center [738, 255] width 617 height 353
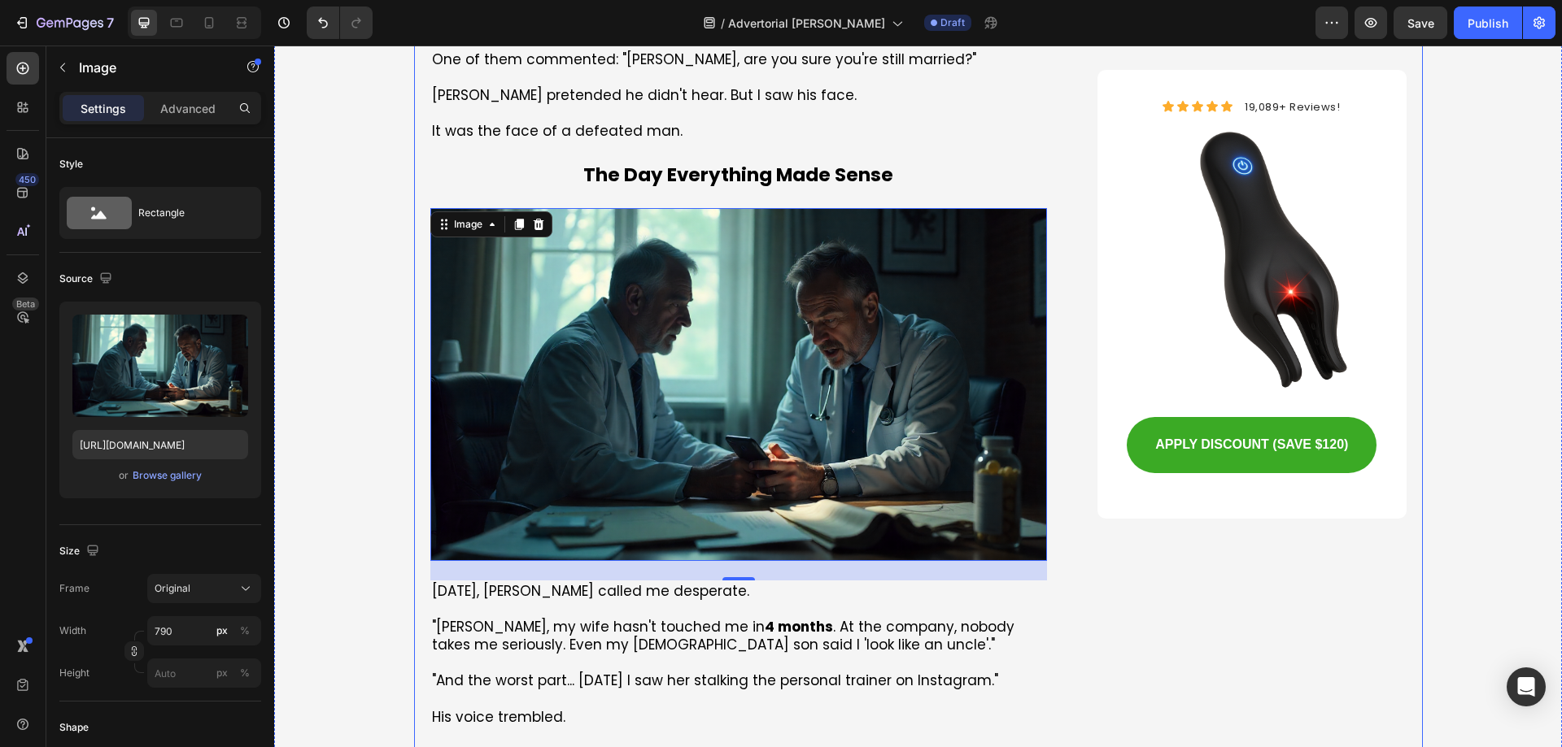
scroll to position [895, 0]
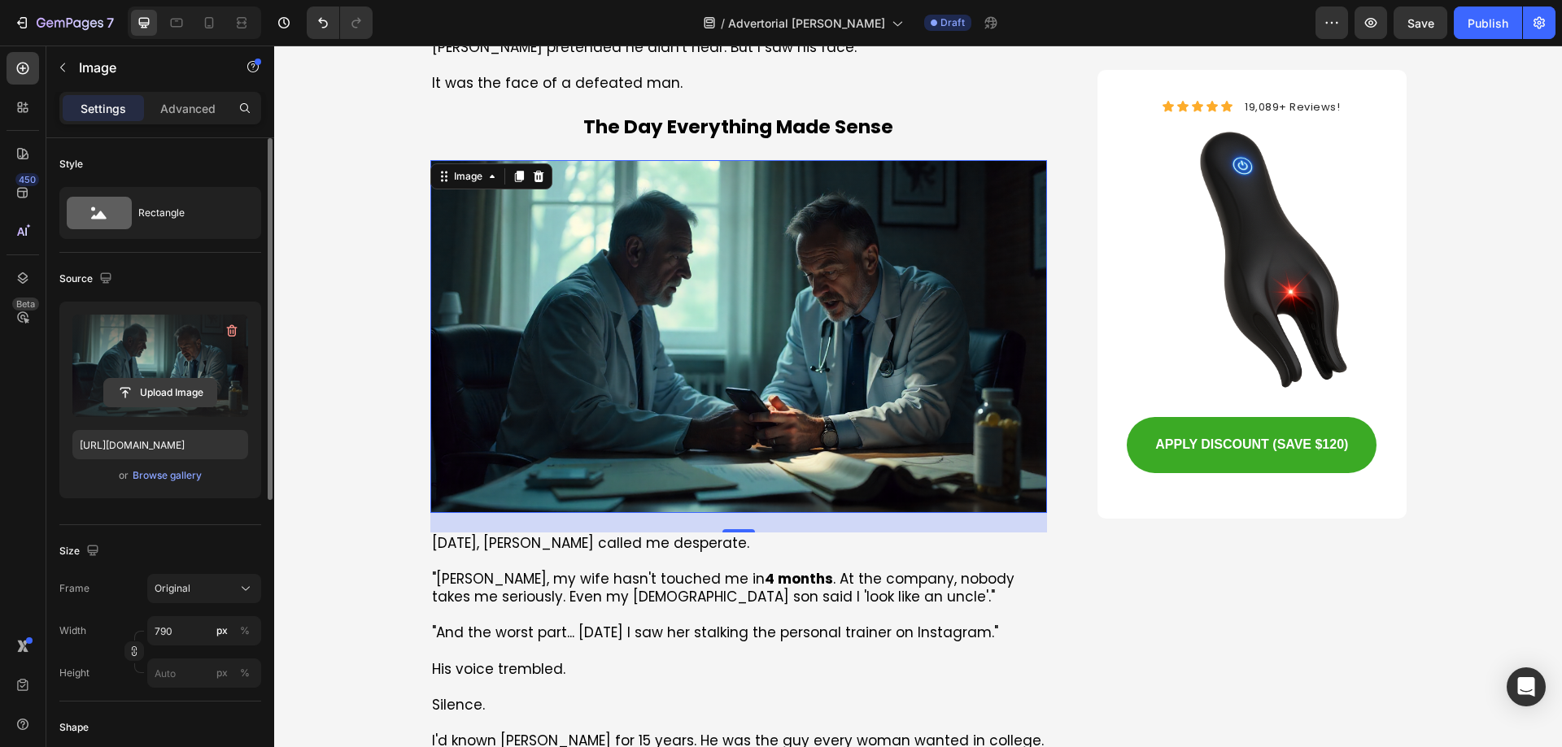
click at [171, 394] on input "file" at bounding box center [160, 393] width 112 height 28
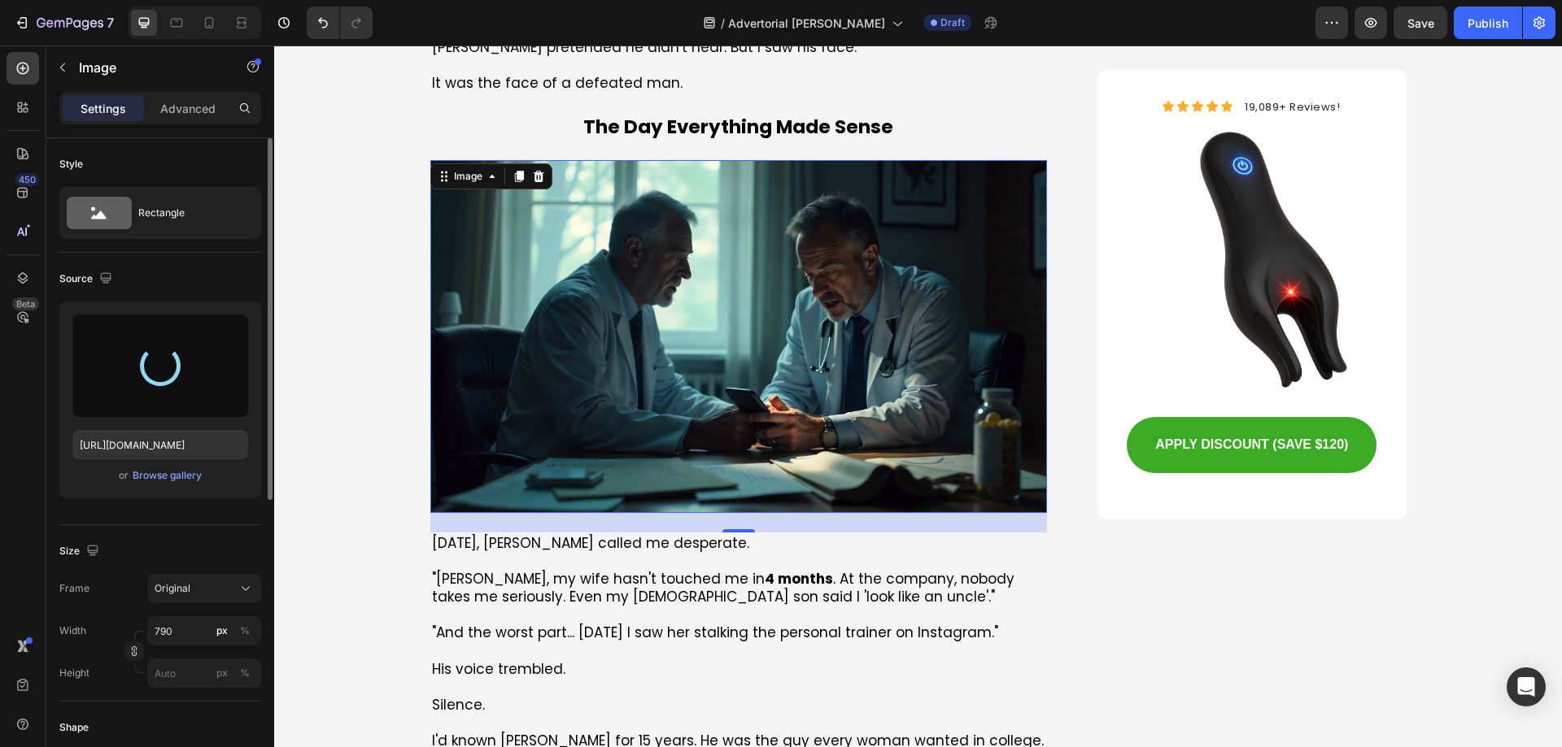
type input "[URL][DOMAIN_NAME]"
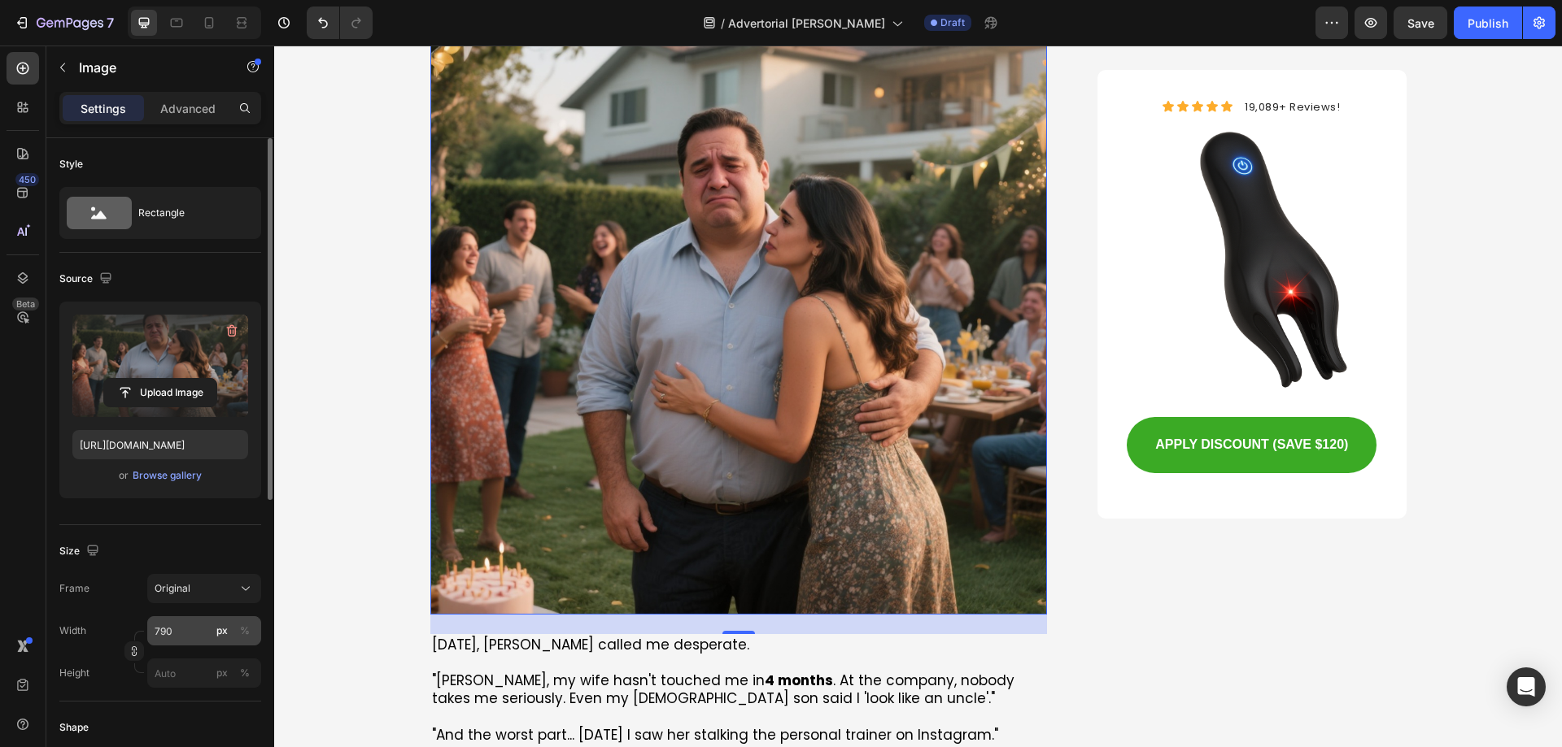
scroll to position [81, 0]
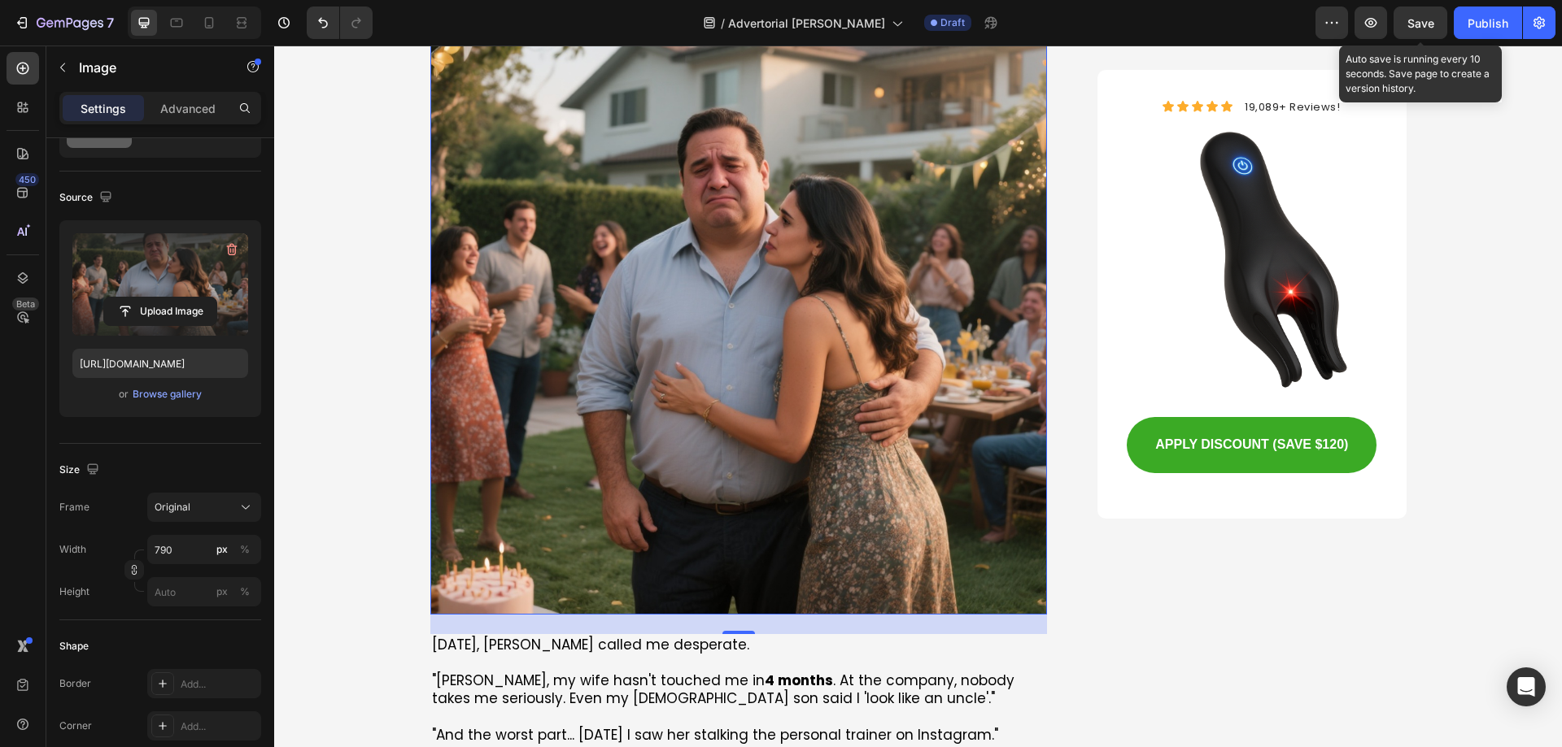
click at [1413, 28] on span "Save" at bounding box center [1420, 23] width 27 height 14
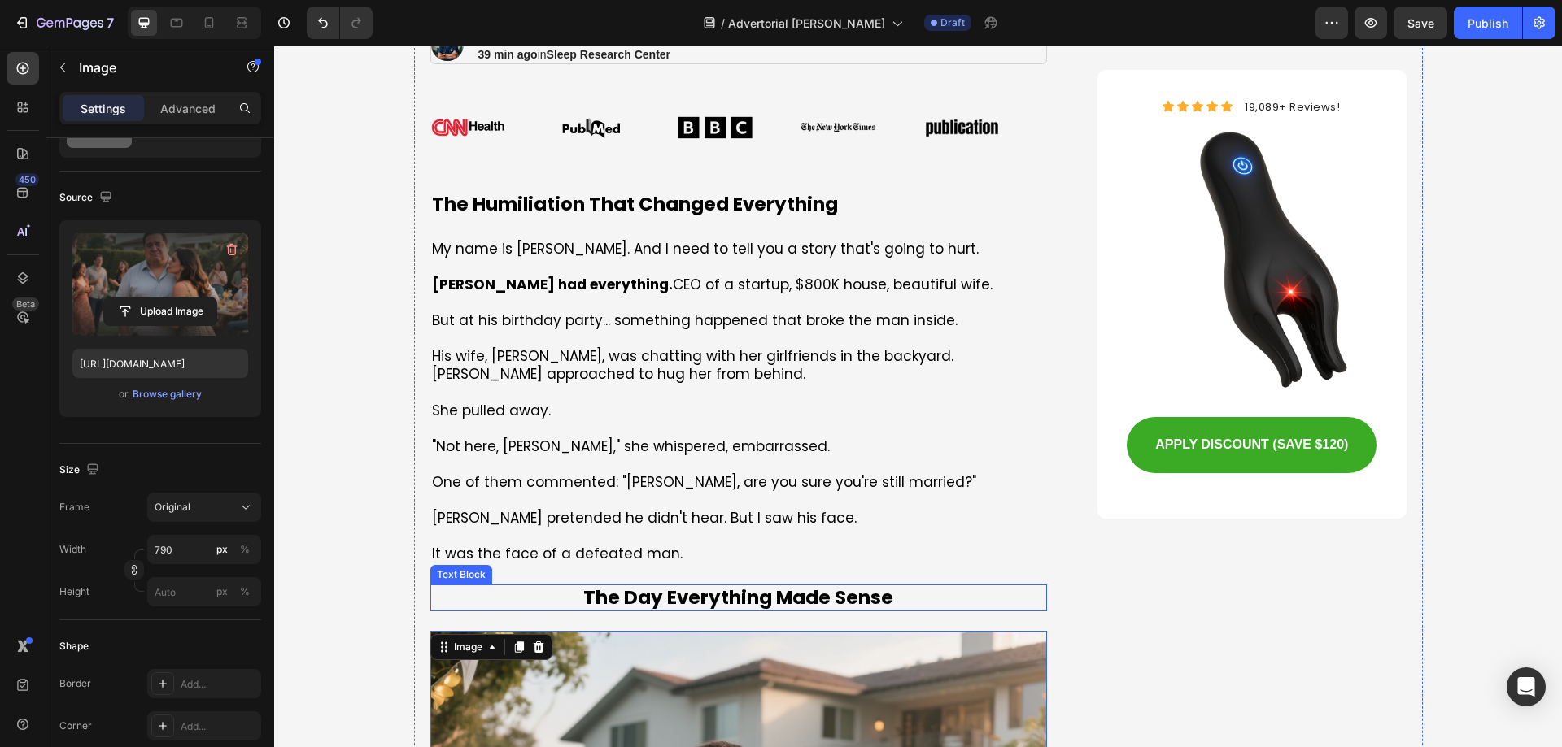
scroll to position [569, 0]
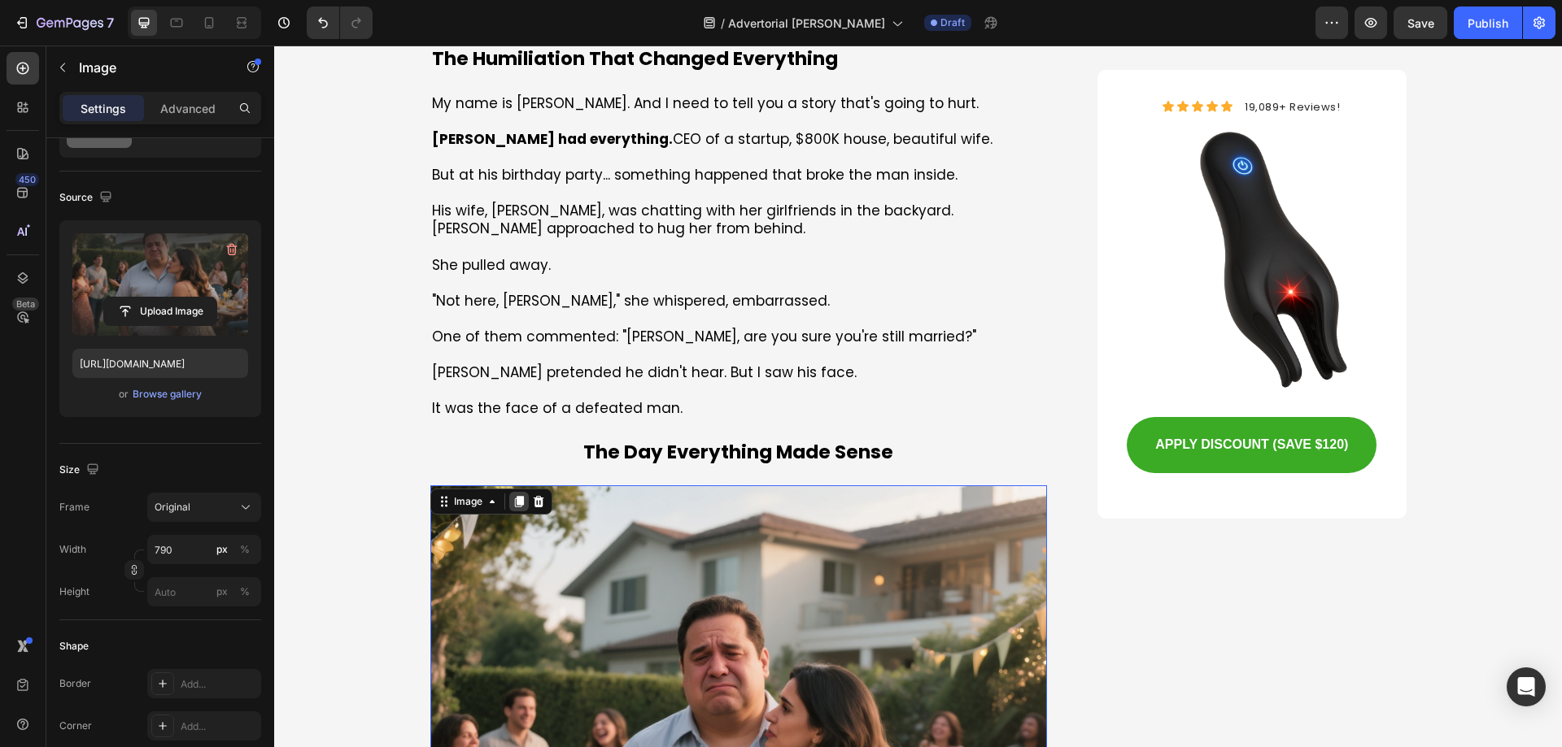
click at [514, 502] on icon at bounding box center [518, 502] width 9 height 11
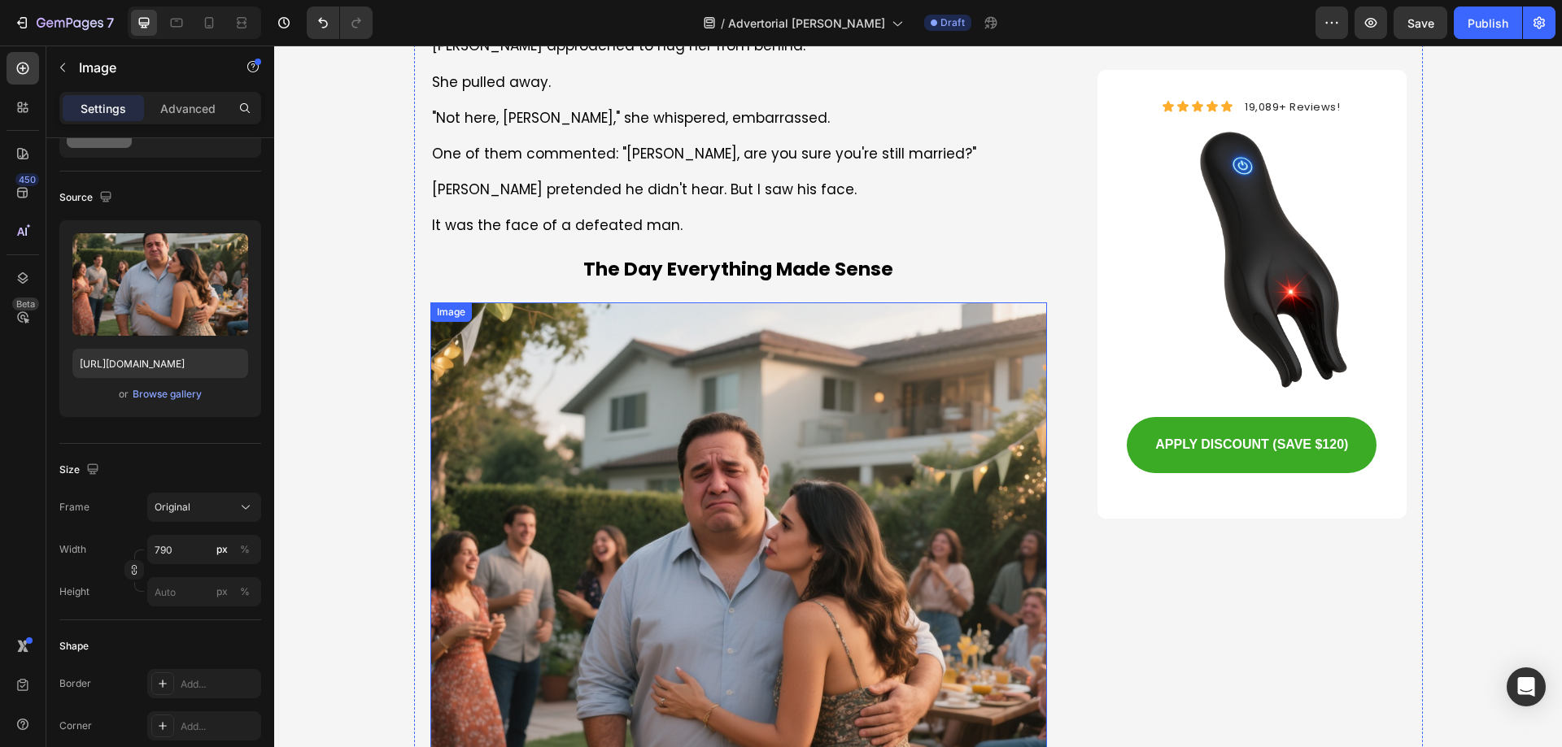
scroll to position [695, 0]
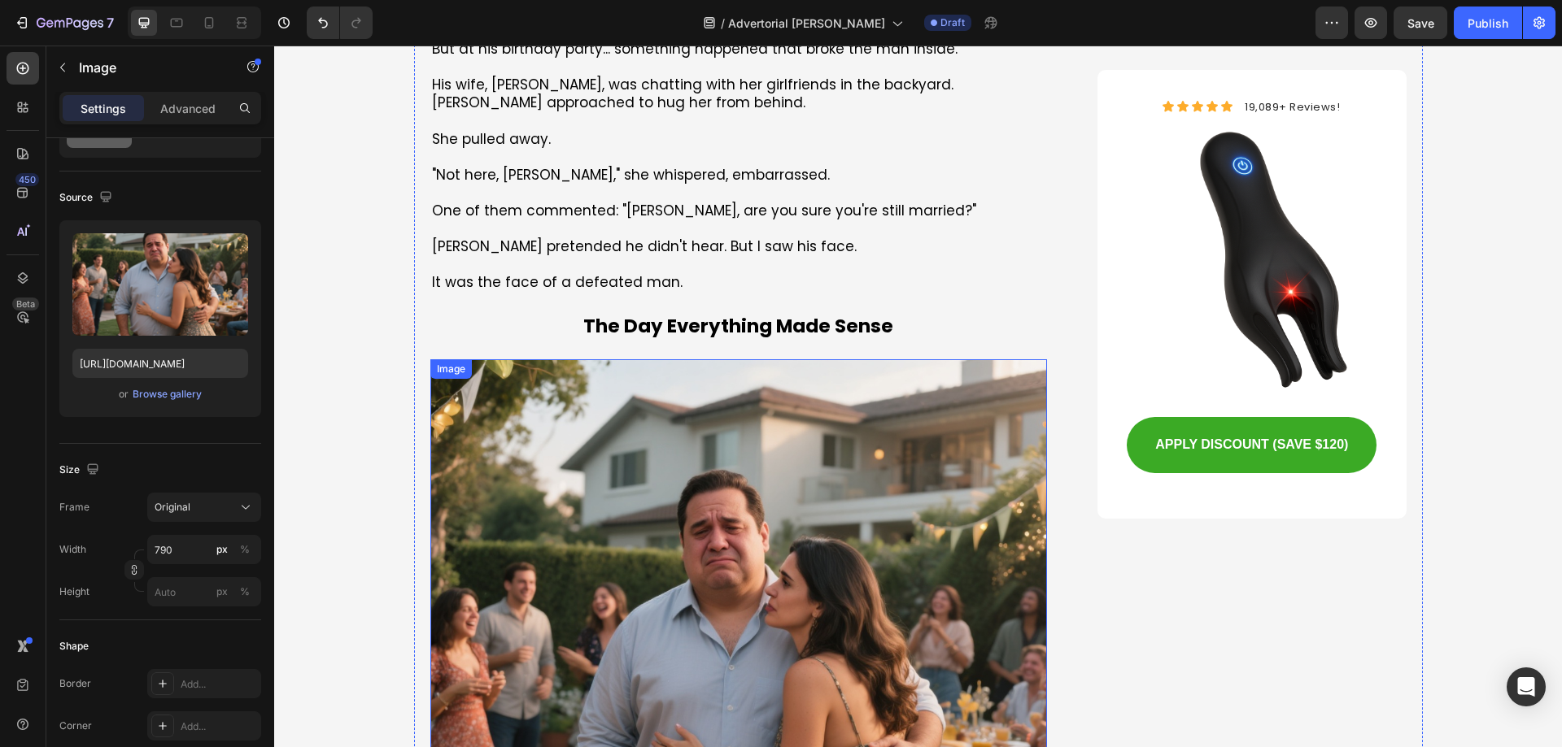
click at [578, 486] on img at bounding box center [738, 667] width 617 height 617
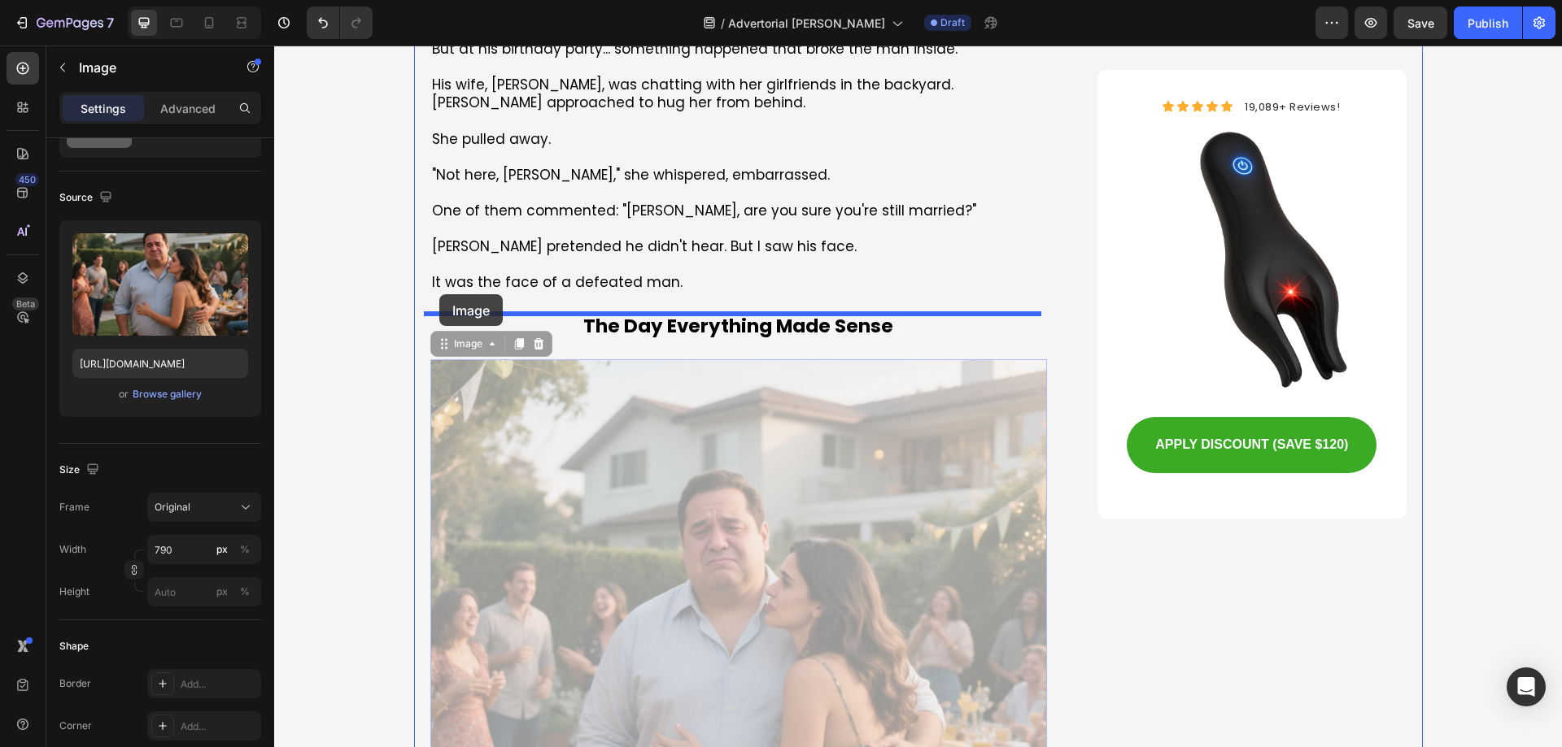
drag, startPoint x: 442, startPoint y: 349, endPoint x: 439, endPoint y: 294, distance: 54.6
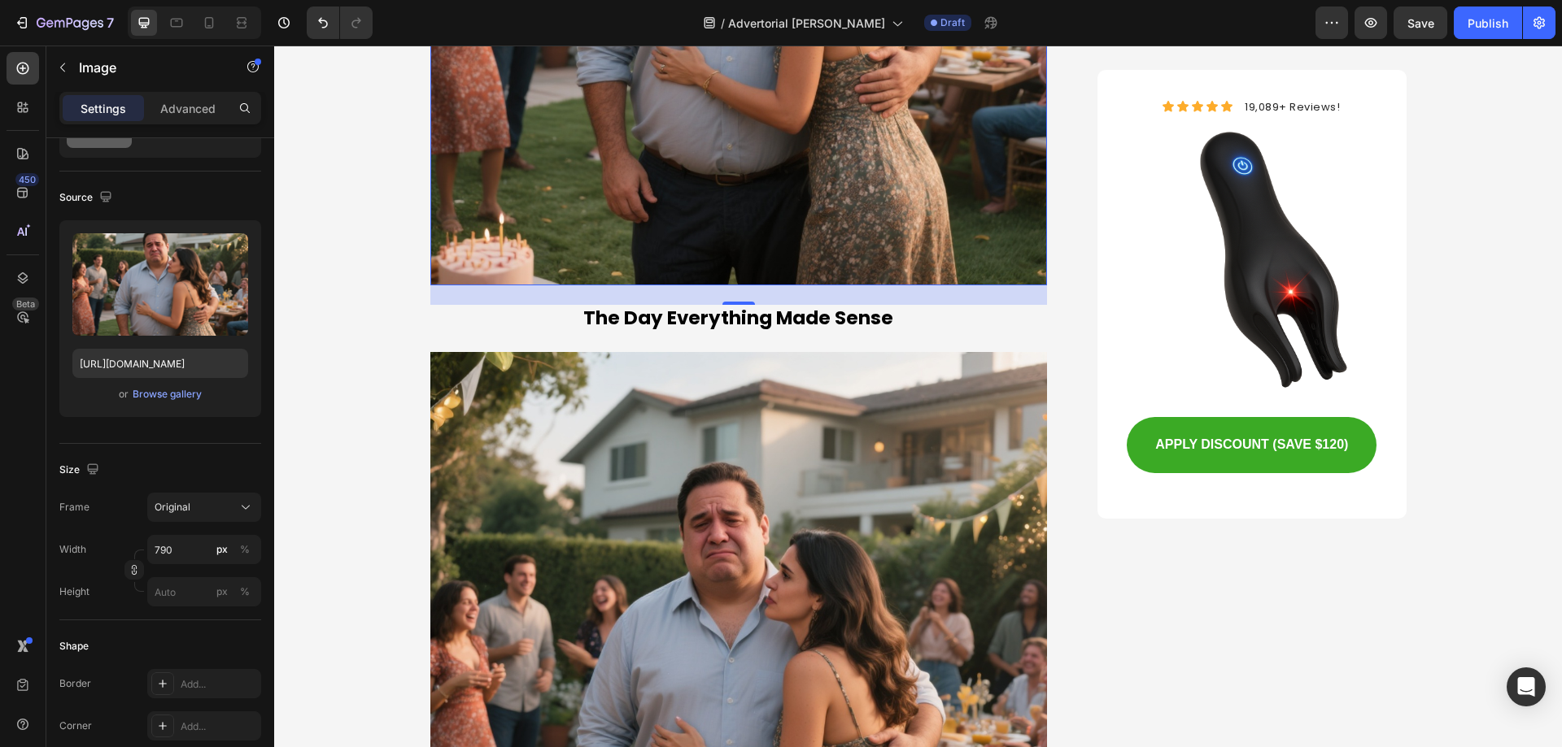
scroll to position [1346, 0]
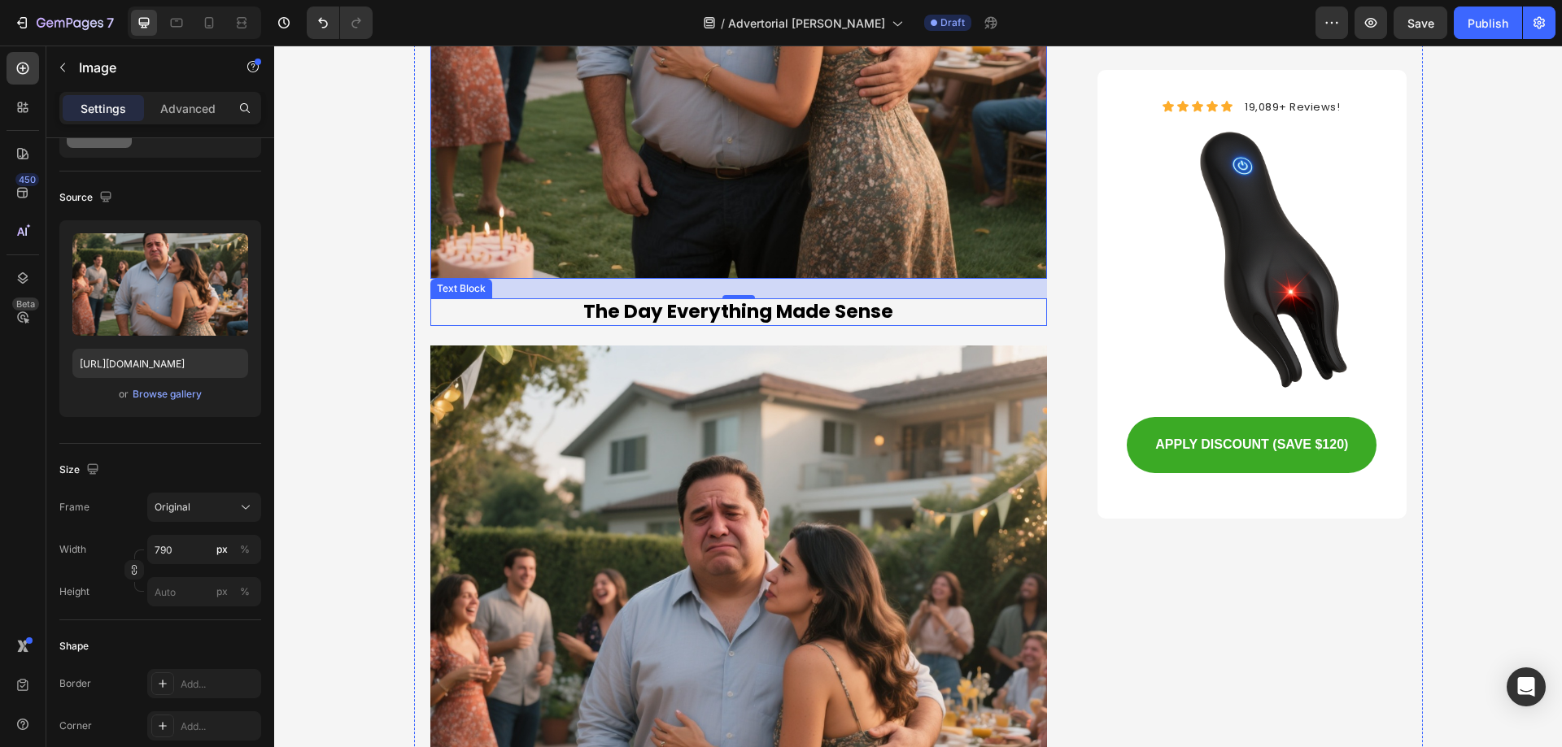
click at [689, 319] on p "The Day Everything Made Sense" at bounding box center [739, 312] width 614 height 24
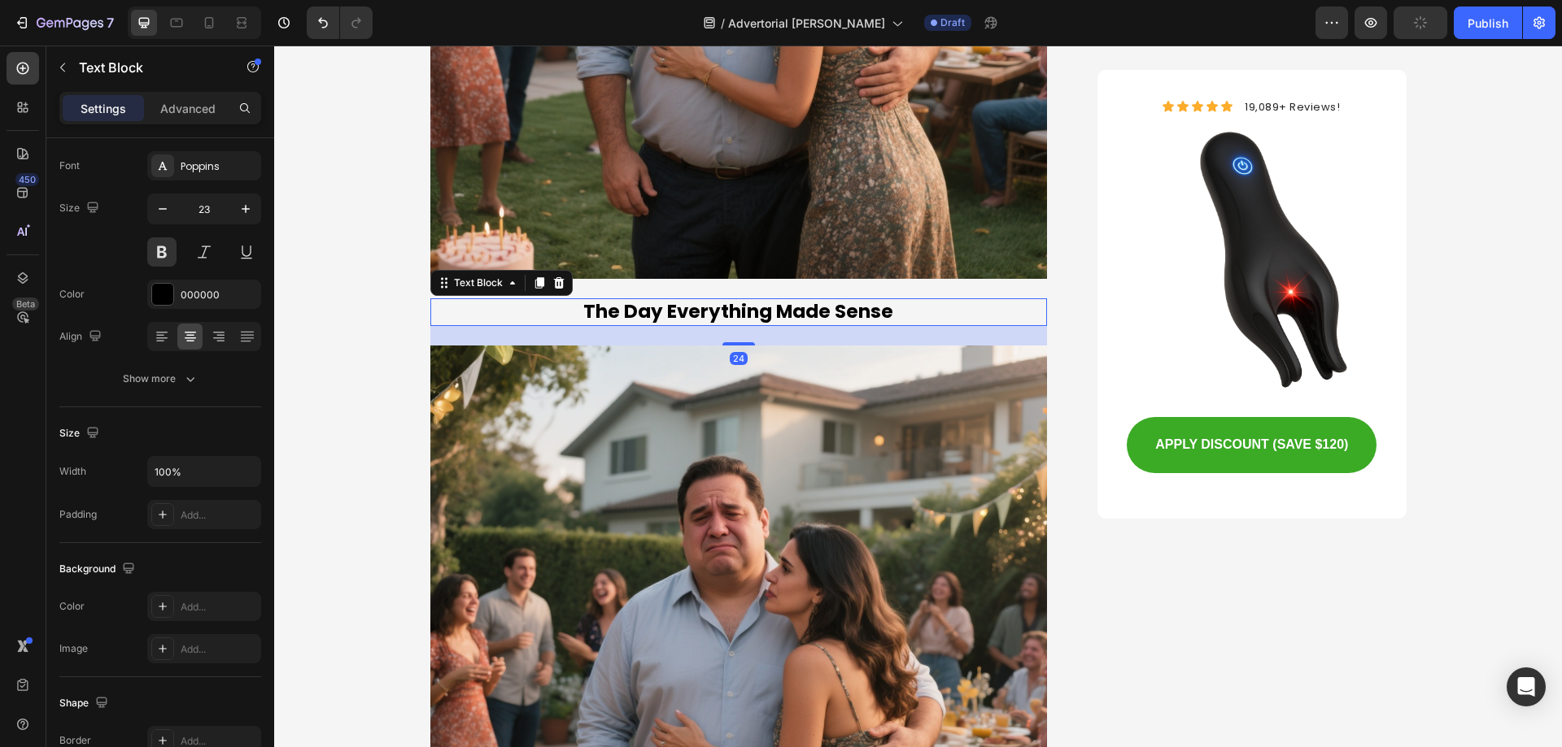
click at [689, 319] on p "The Day Everything Made Sense" at bounding box center [739, 312] width 614 height 24
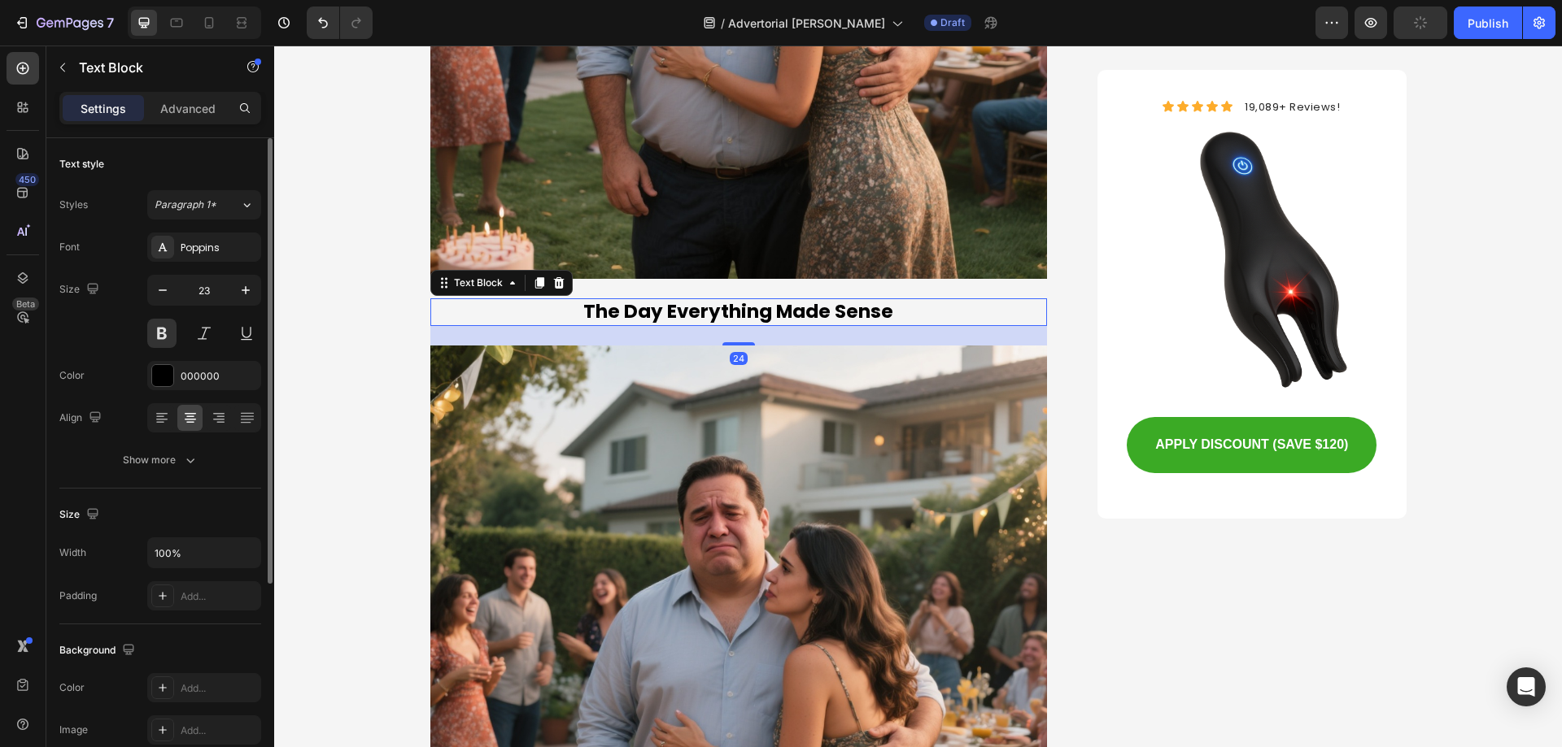
click at [689, 319] on p "The Day Everything Made Sense" at bounding box center [739, 312] width 614 height 24
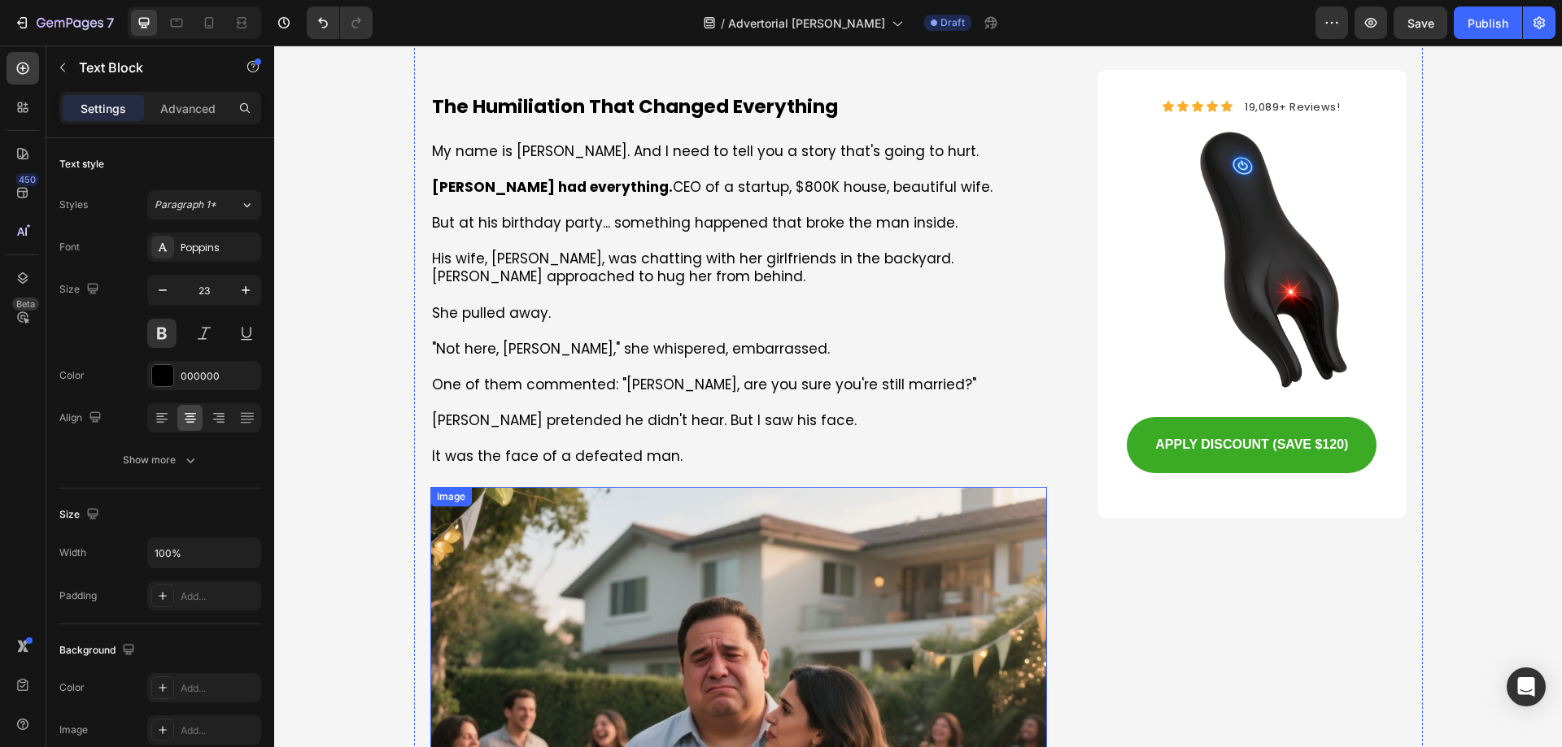
scroll to position [777, 0]
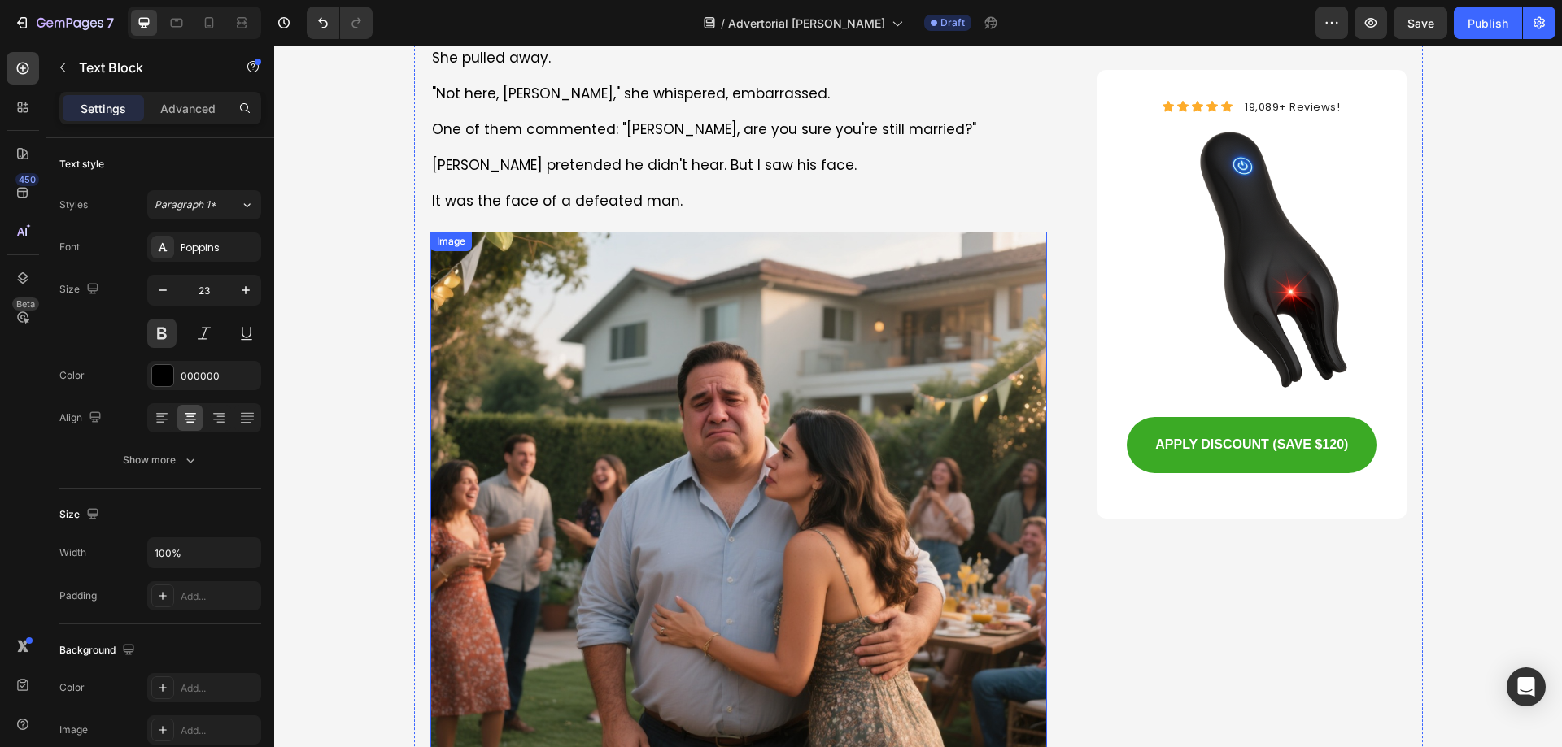
click at [582, 322] on img at bounding box center [738, 540] width 617 height 617
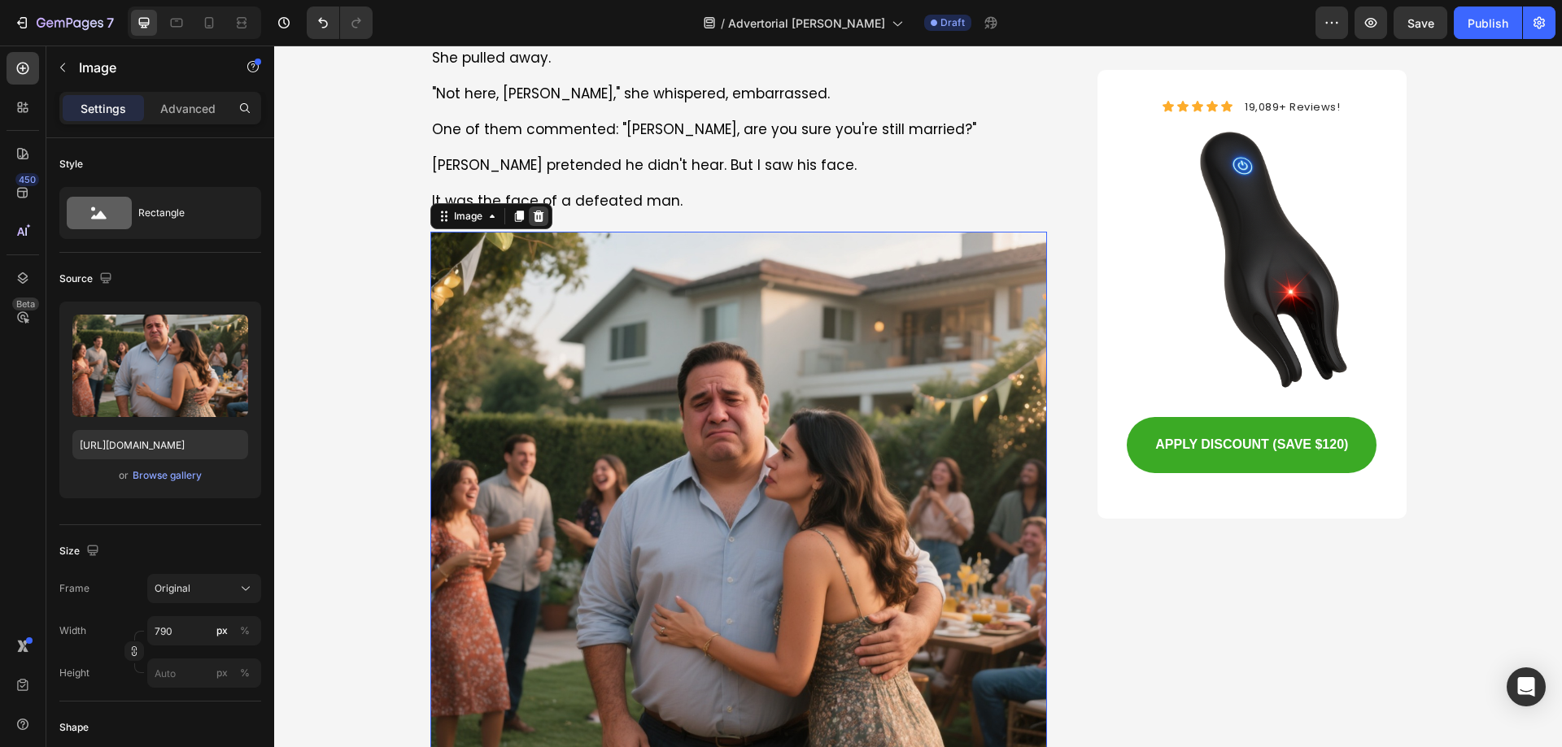
click at [535, 217] on icon at bounding box center [538, 215] width 11 height 11
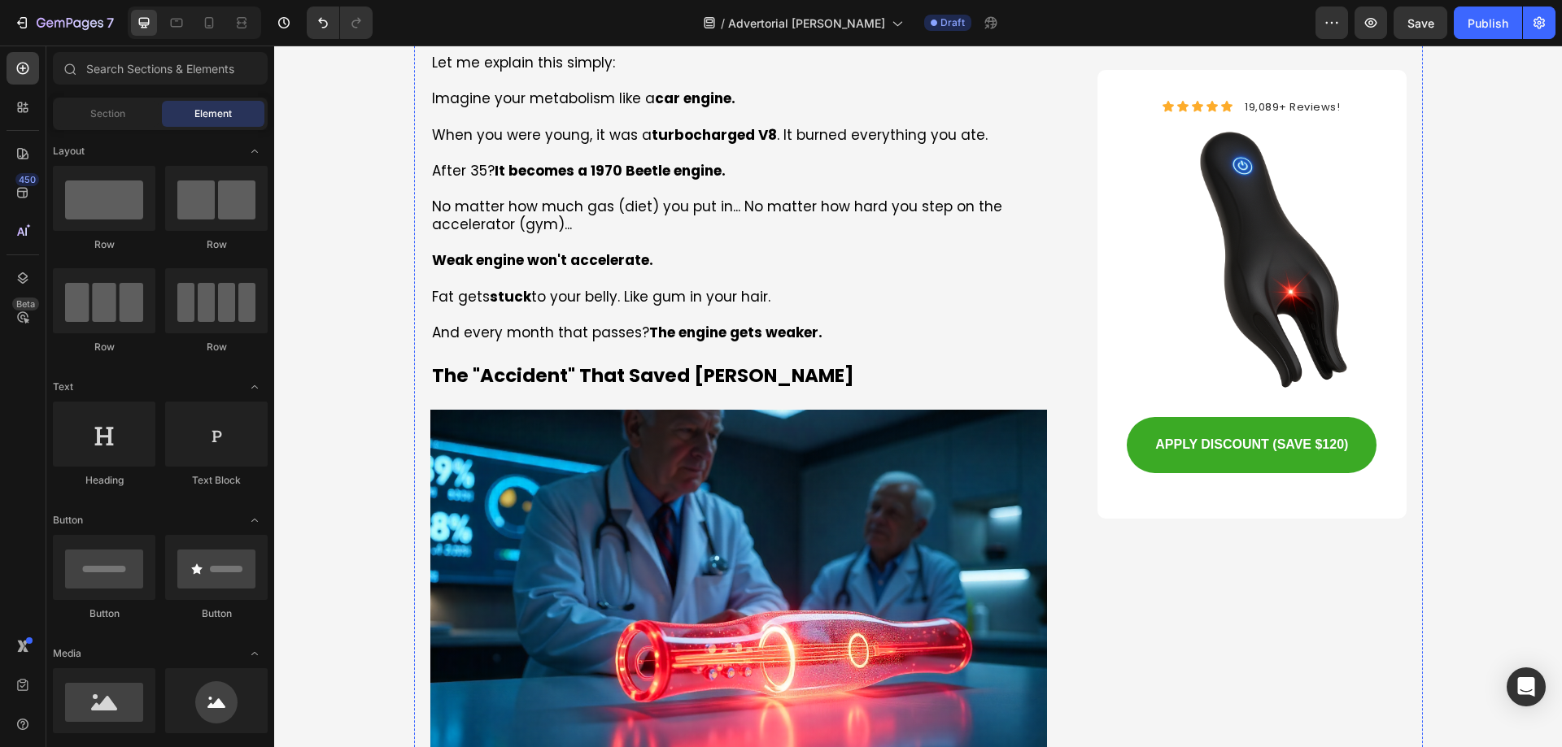
scroll to position [3217, 0]
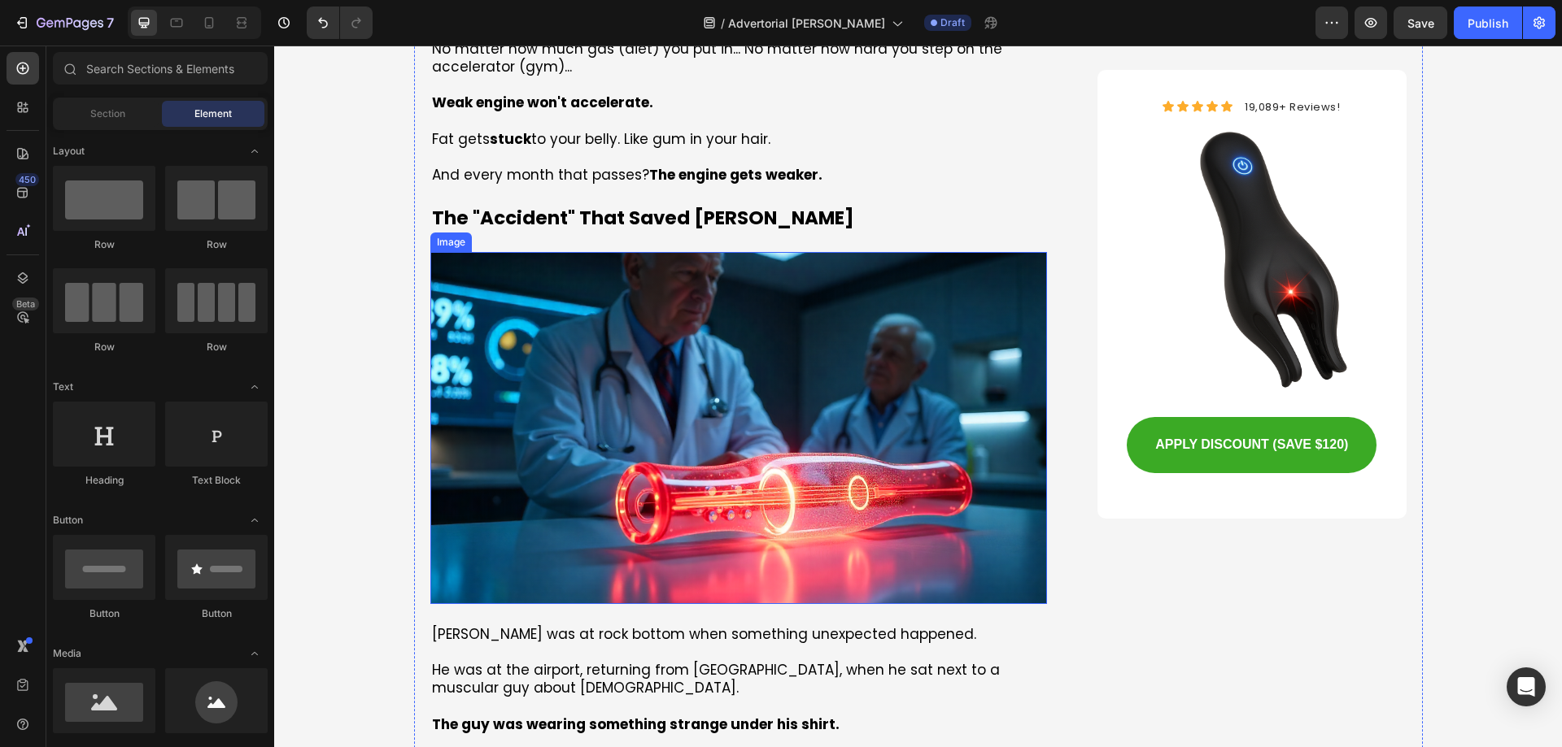
scroll to position [3379, 0]
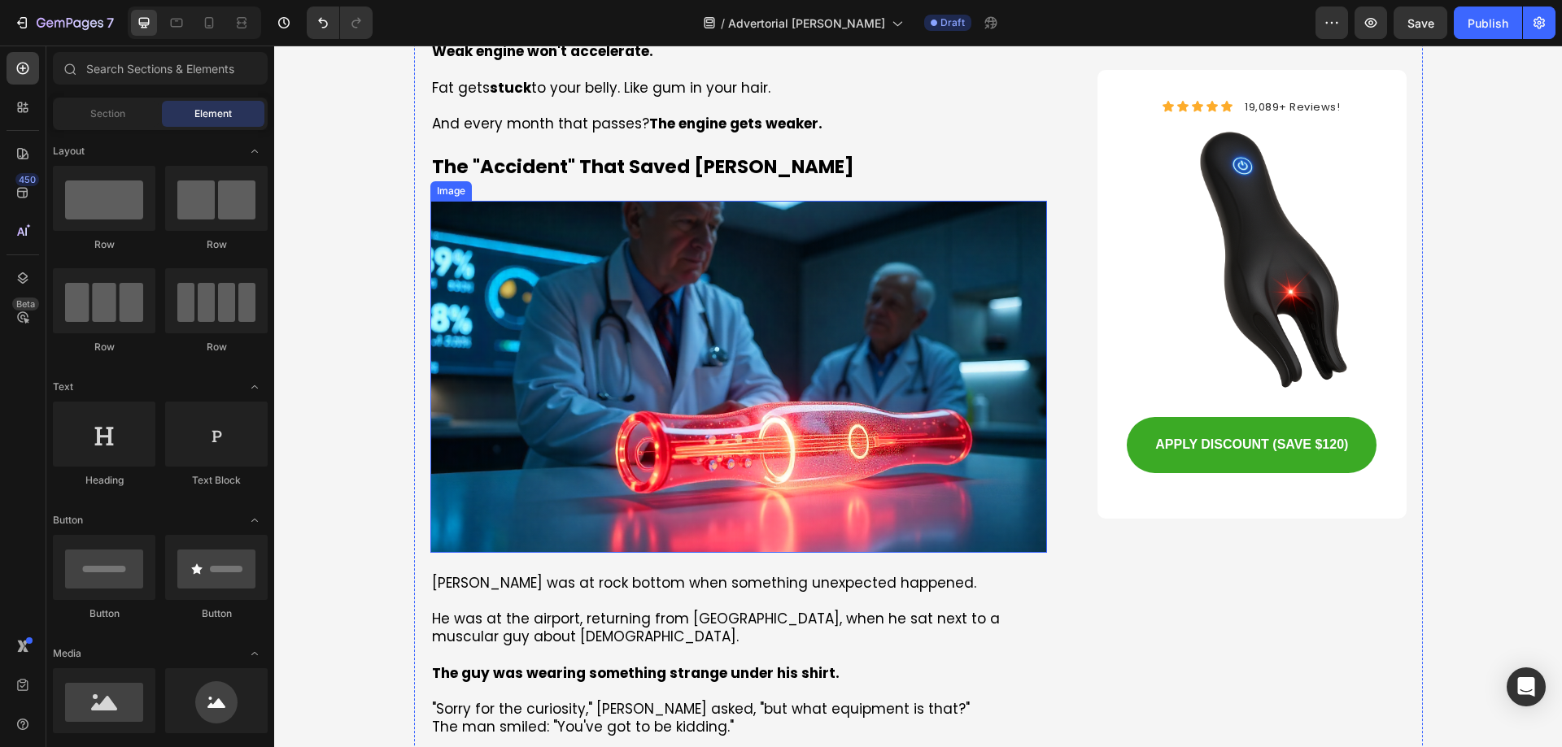
click at [679, 304] on img at bounding box center [738, 377] width 617 height 353
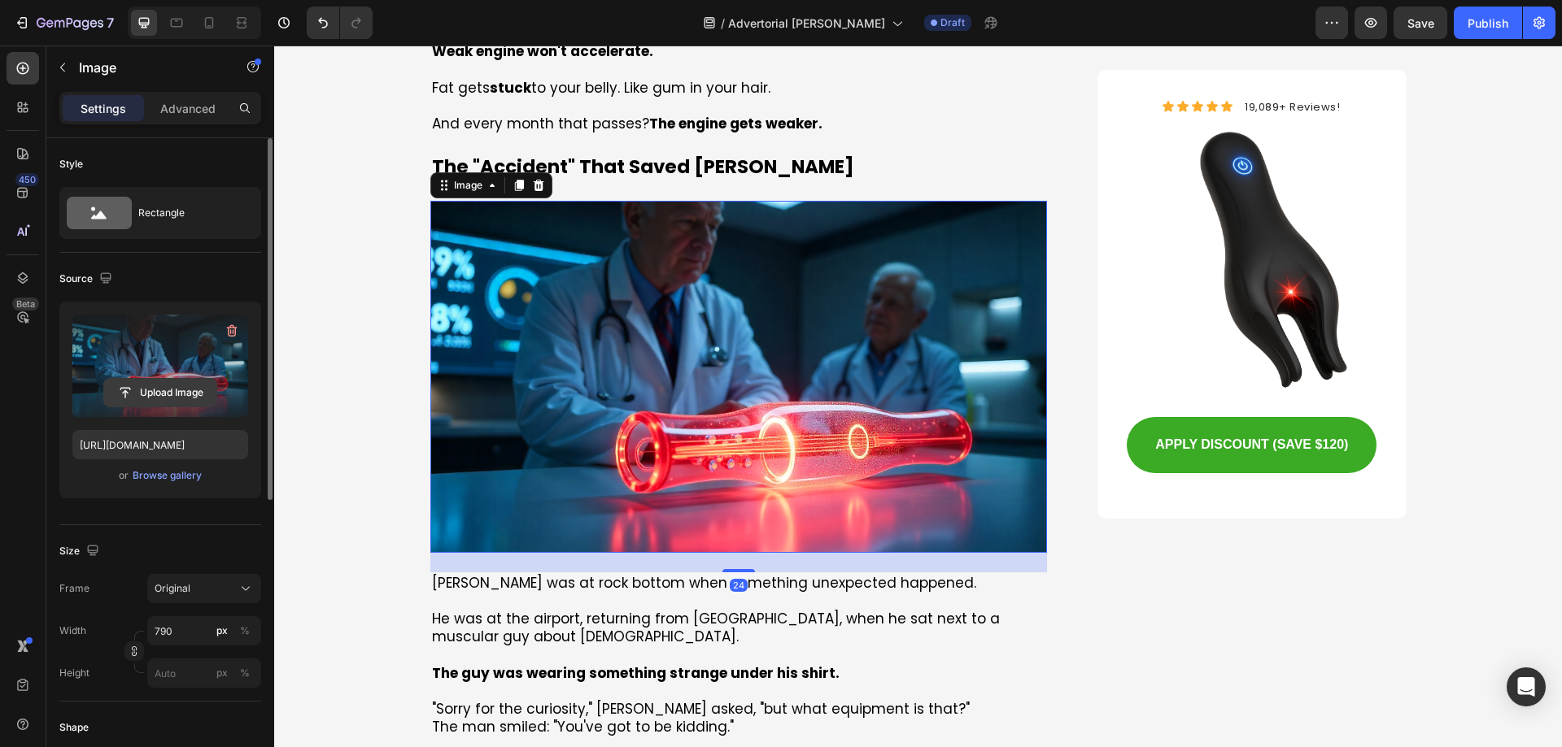
click at [132, 395] on input "file" at bounding box center [160, 393] width 112 height 28
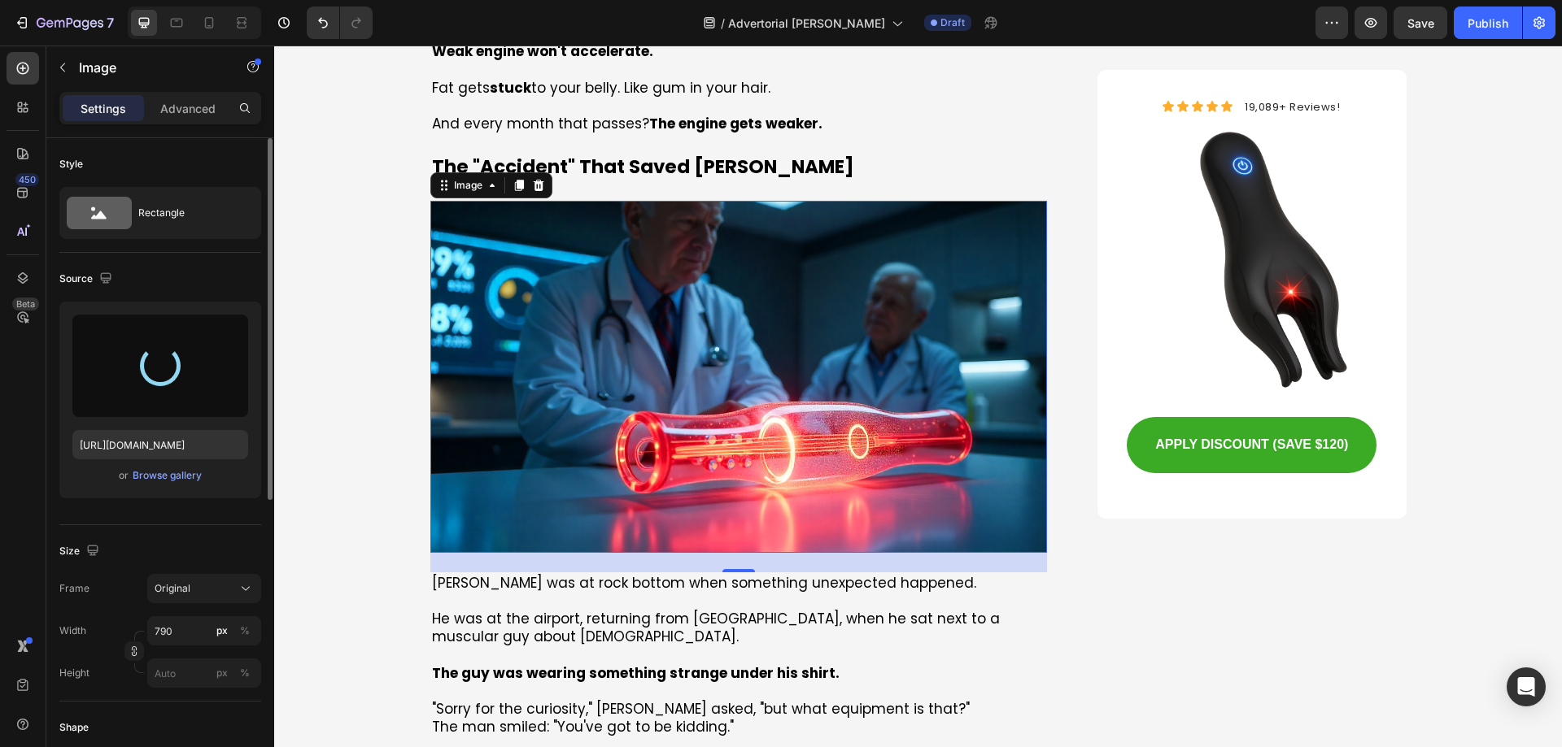
type input "https://cdn.shopify.com/s/files/1/0762/2036/7061/files/gempages_581674181997888…"
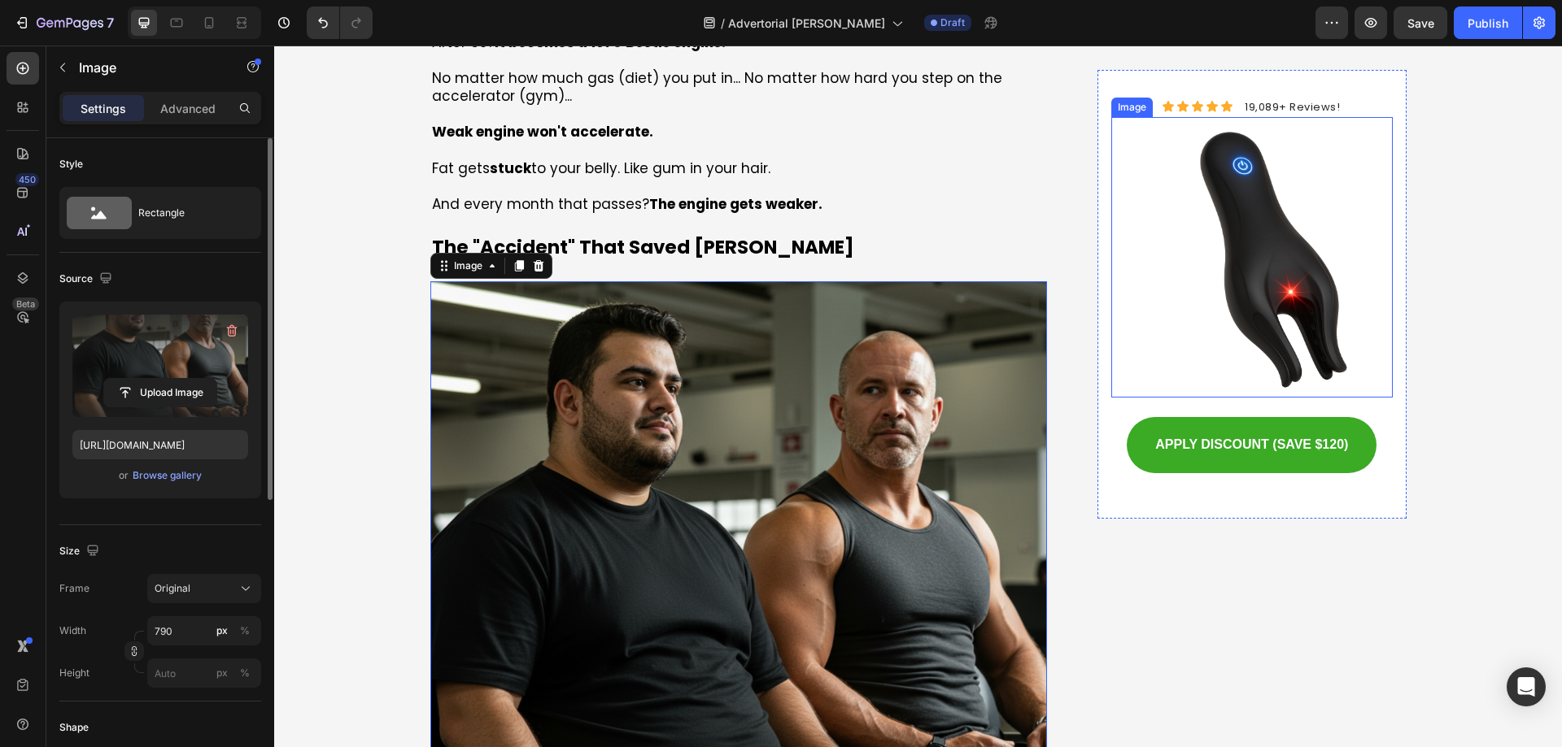
scroll to position [3298, 0]
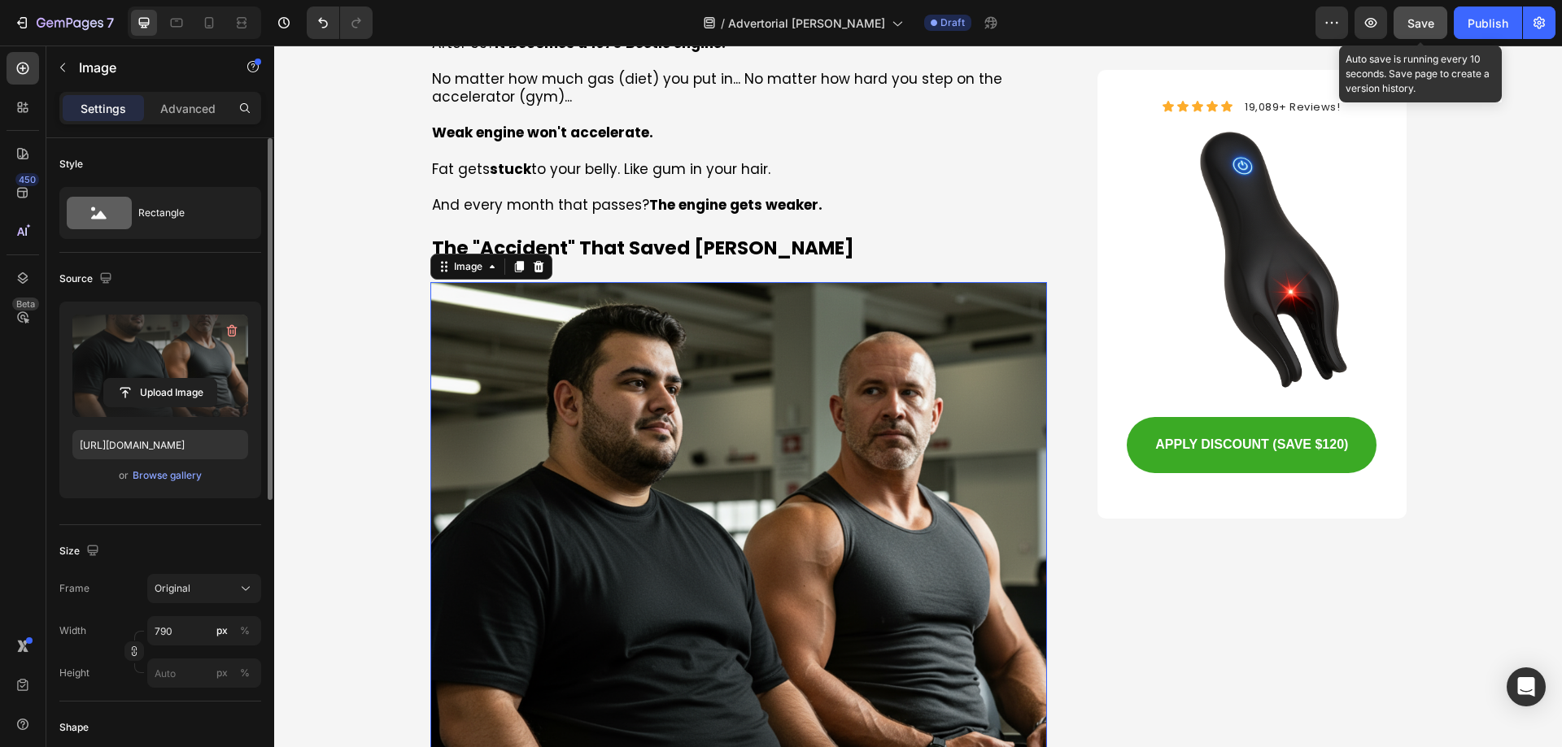
click at [1405, 29] on button "Save" at bounding box center [1420, 23] width 54 height 33
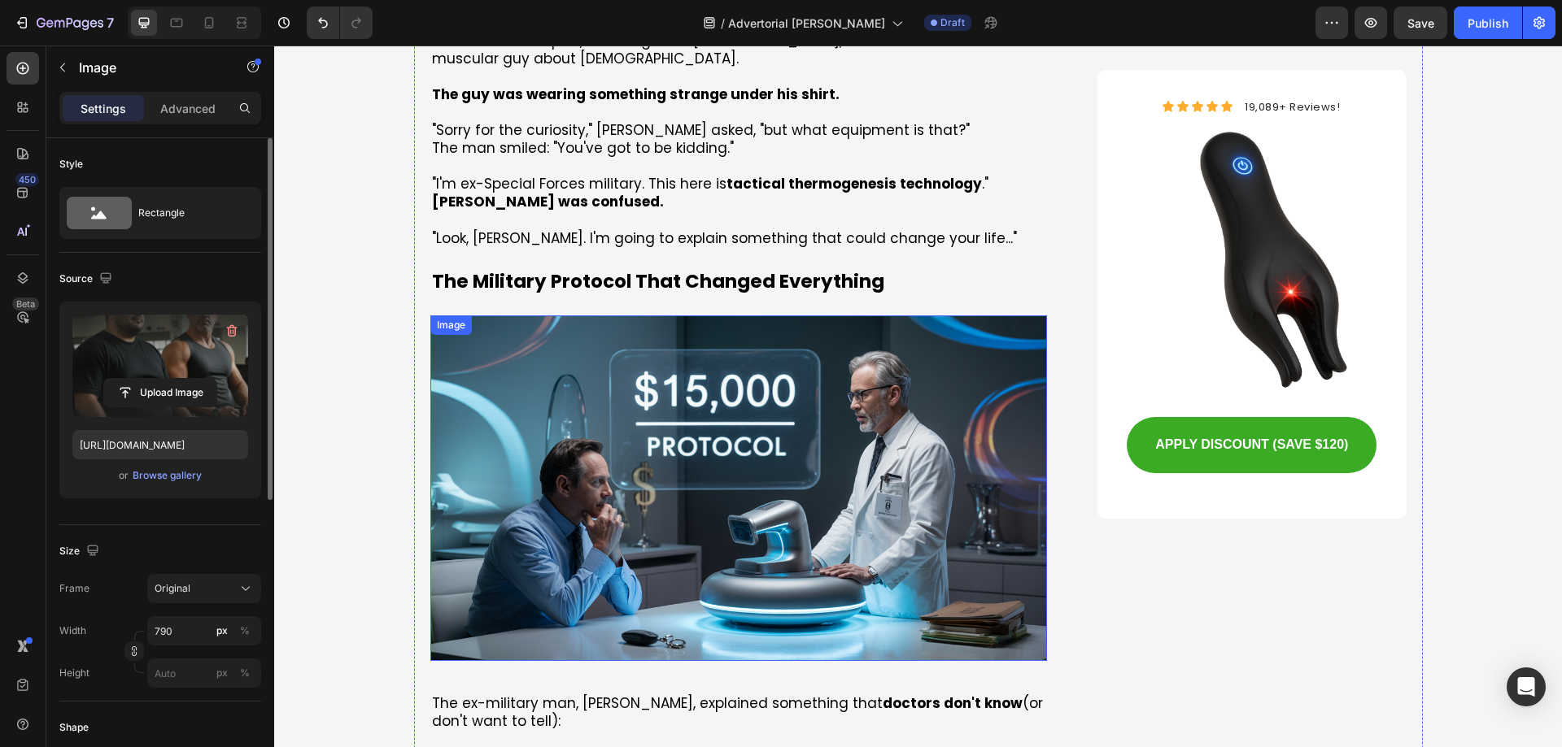
scroll to position [4111, 0]
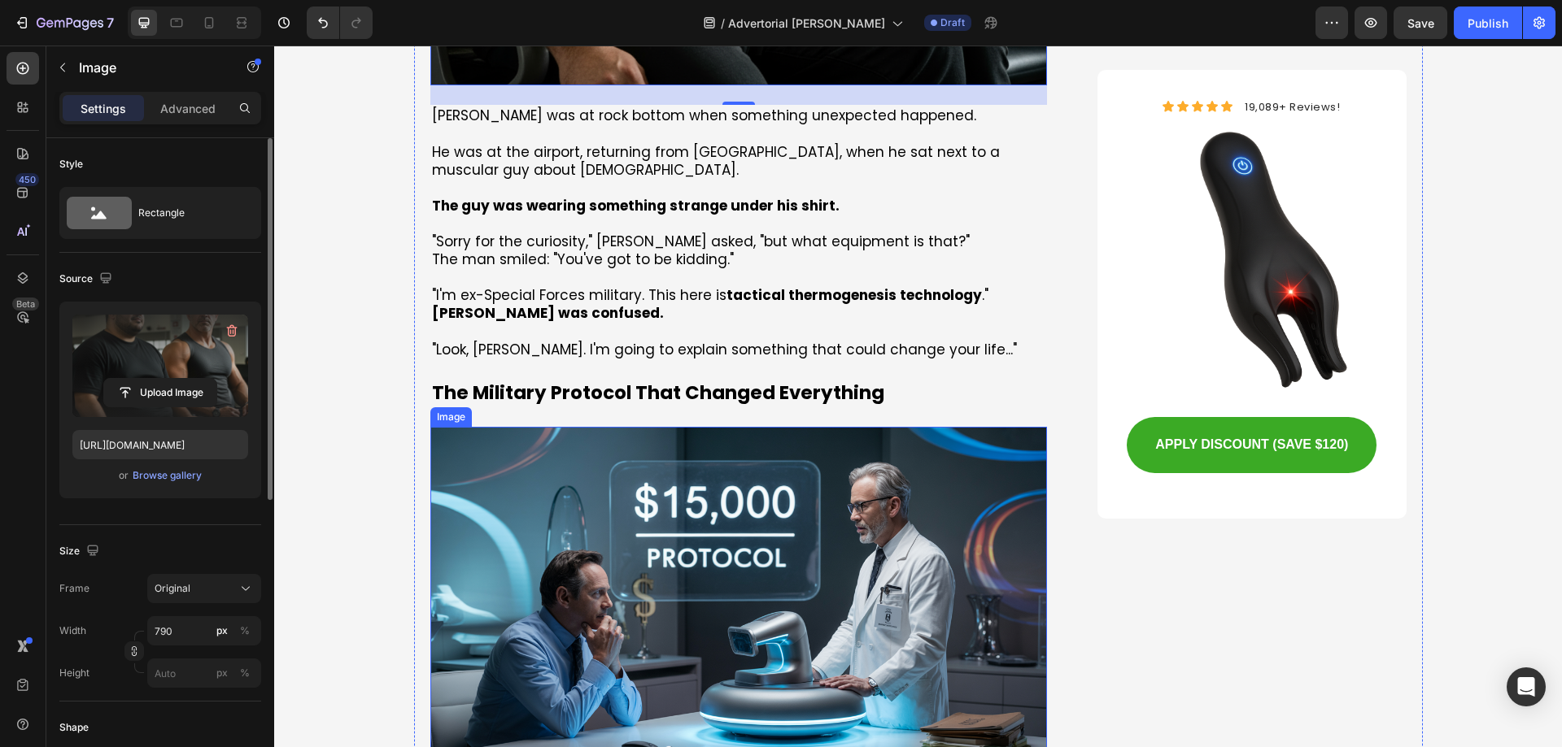
click at [671, 477] on img at bounding box center [738, 600] width 617 height 346
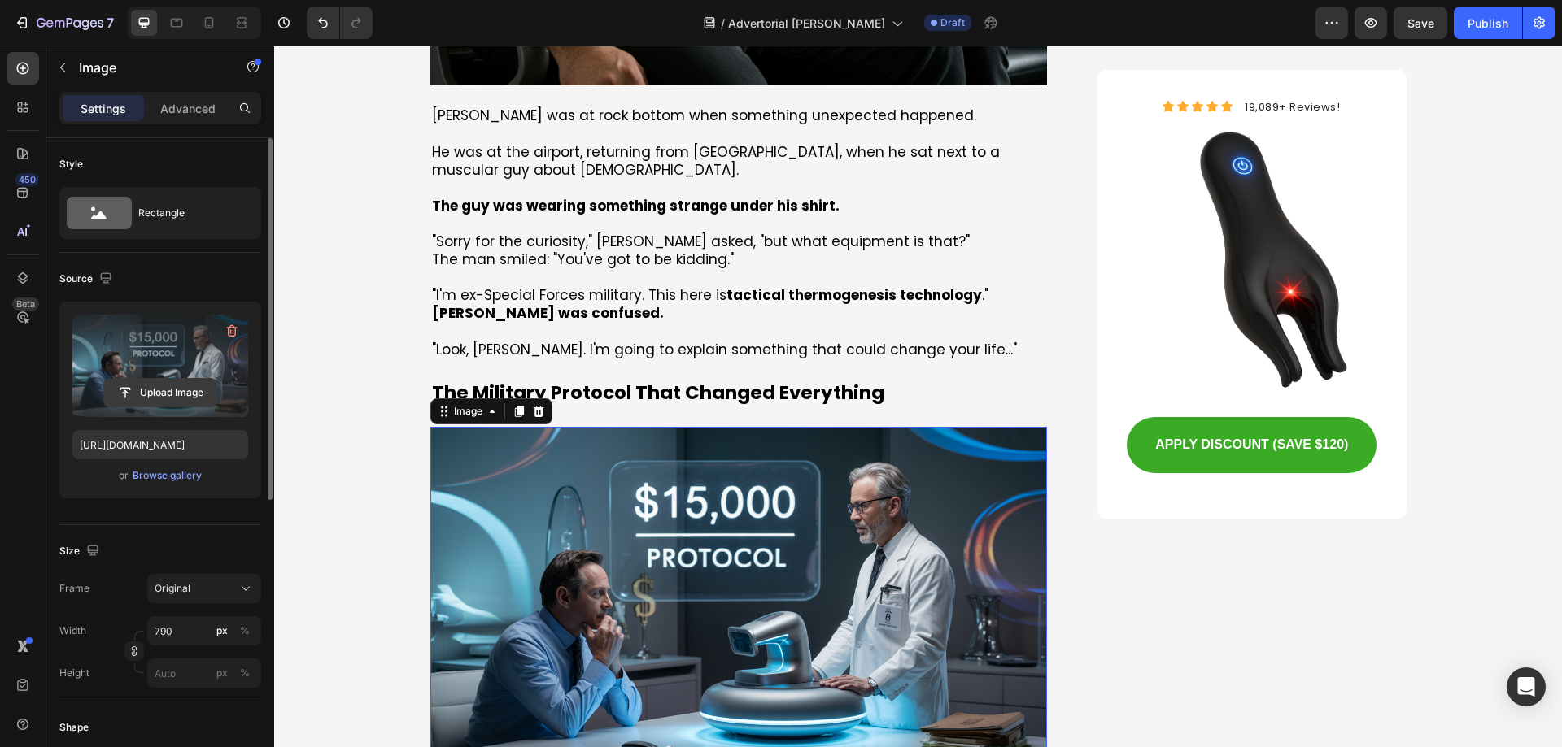
click at [160, 387] on input "file" at bounding box center [160, 393] width 112 height 28
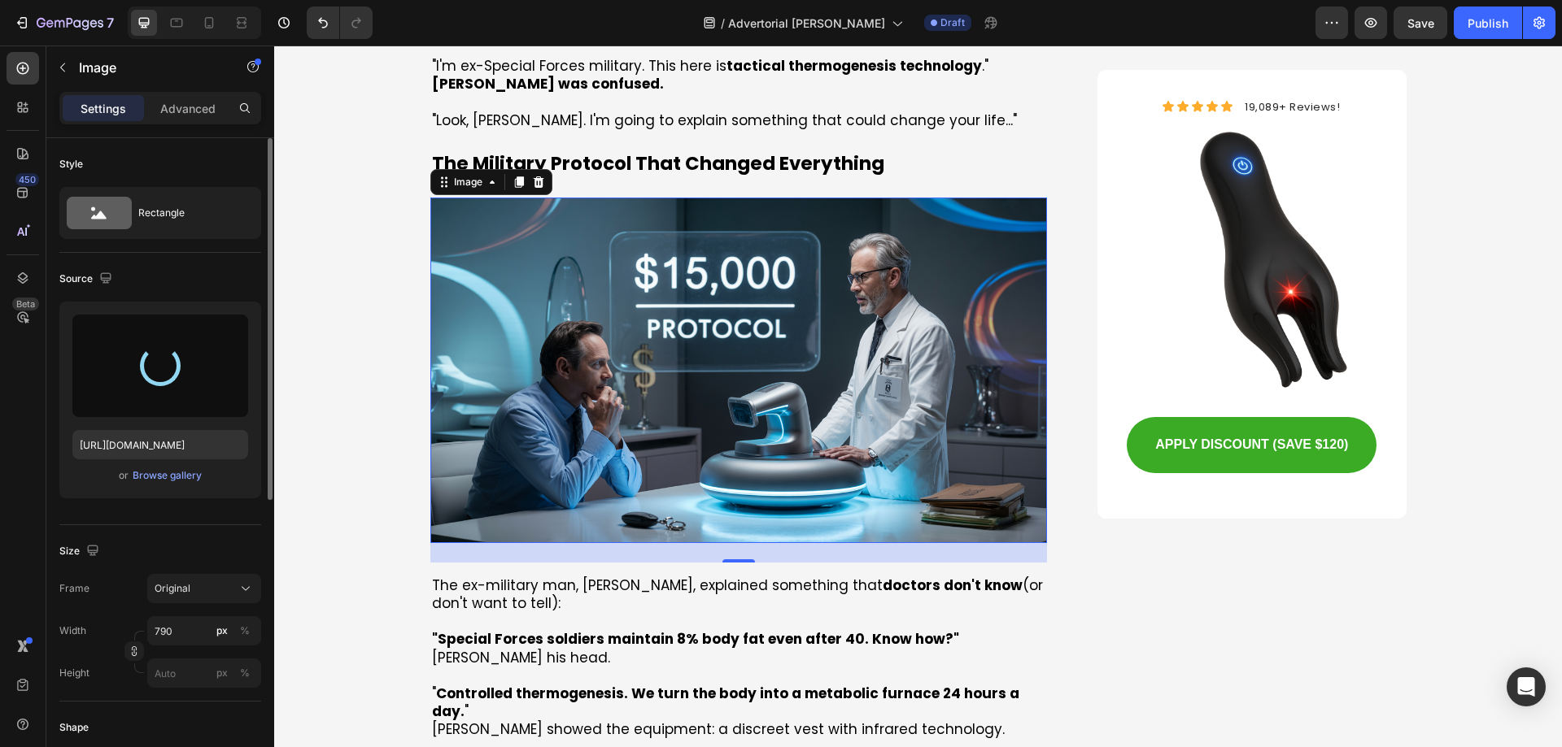
type input "https://cdn.shopify.com/s/files/1/0762/2036/7061/files/gempages_581674181997888…"
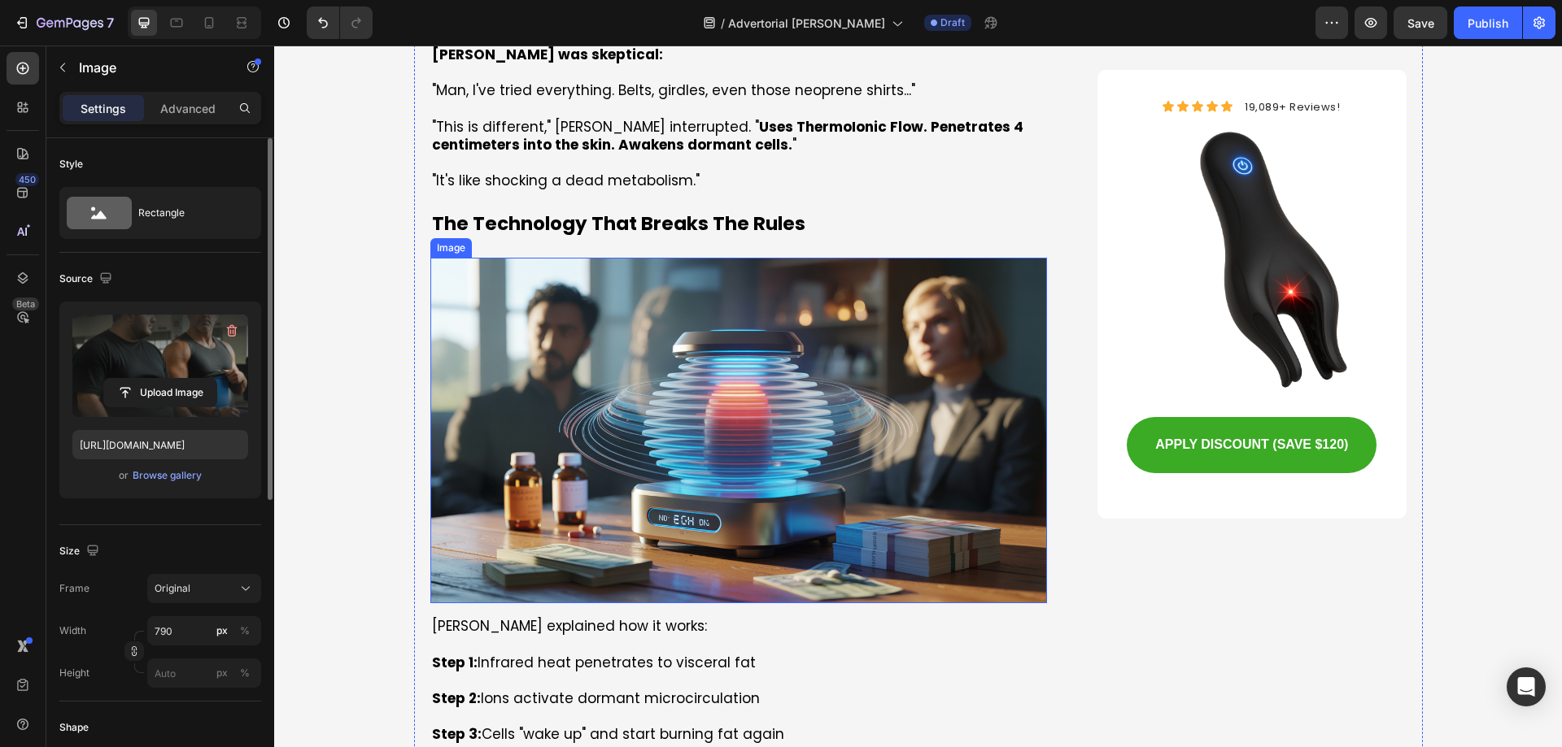
scroll to position [5368, 0]
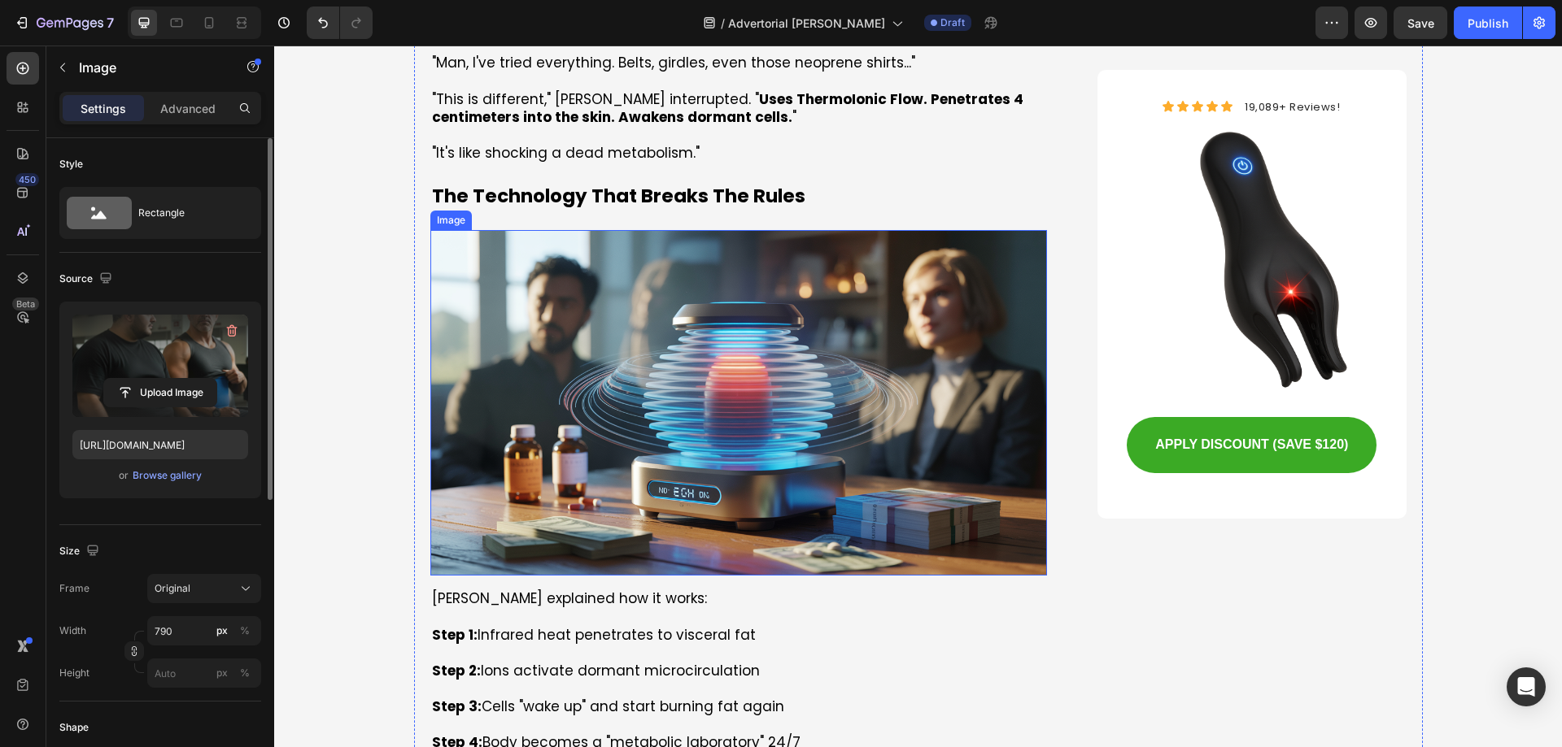
click at [716, 340] on img at bounding box center [738, 403] width 617 height 346
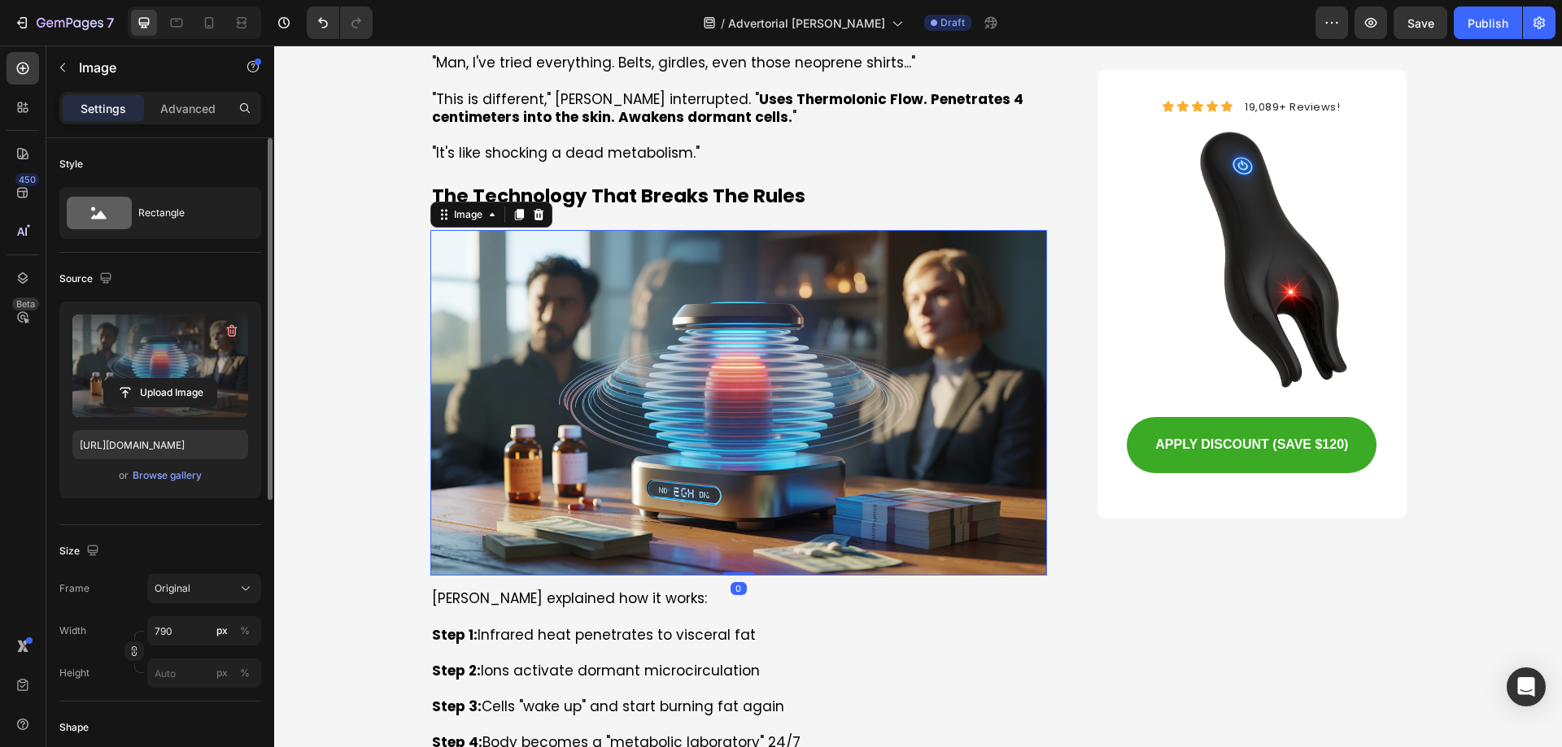
click at [160, 372] on label at bounding box center [160, 366] width 176 height 102
click at [160, 379] on input "file" at bounding box center [160, 393] width 112 height 28
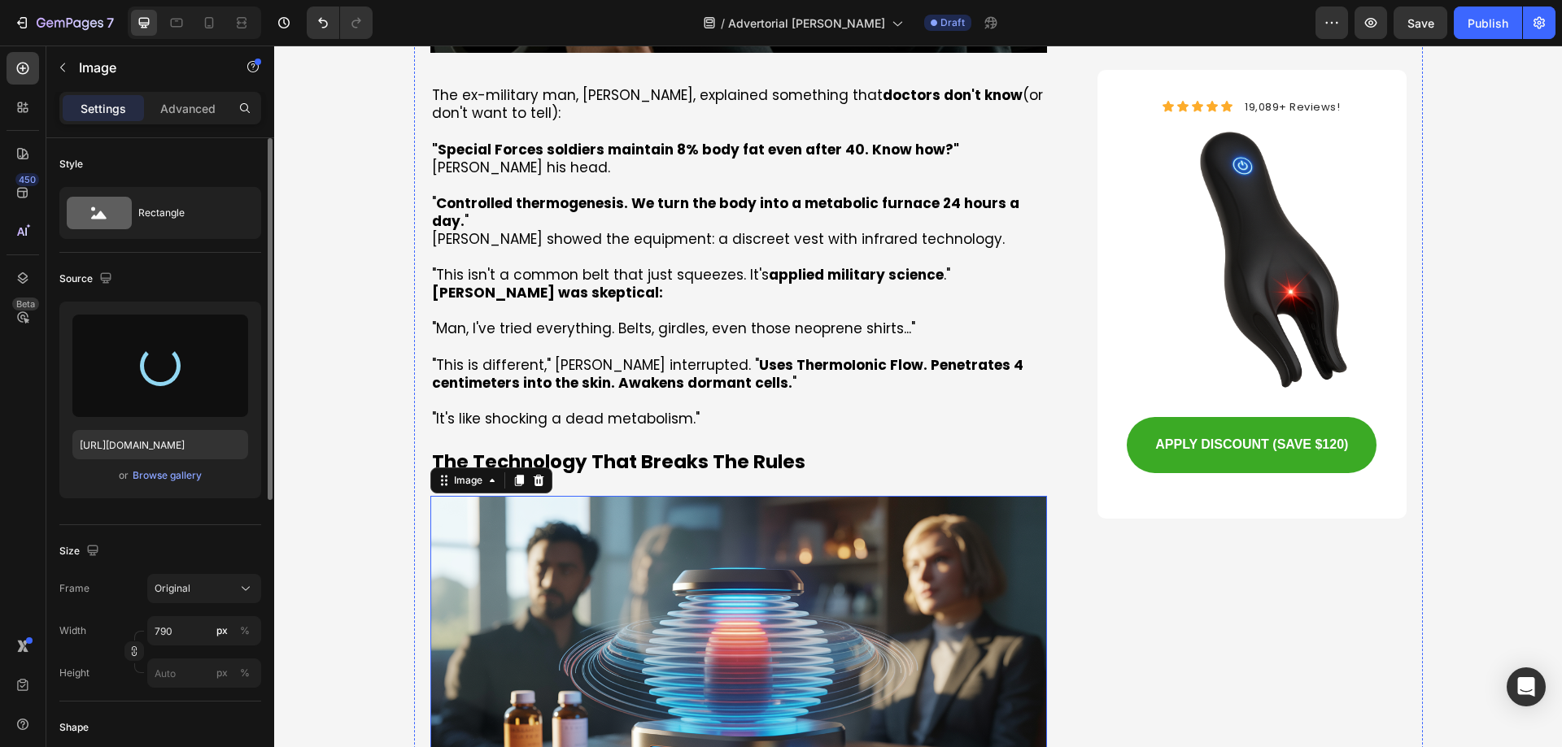
scroll to position [5043, 0]
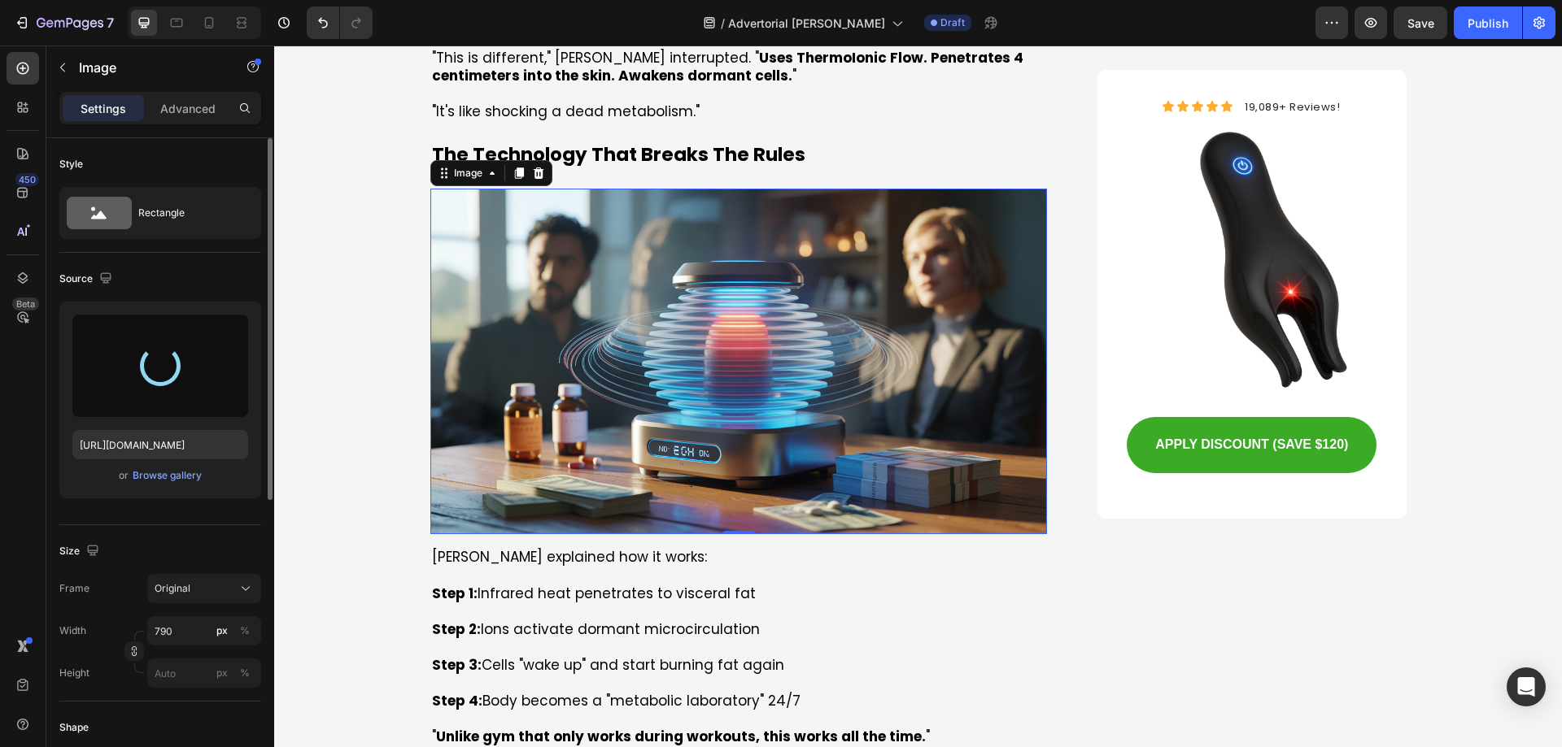
type input "https://cdn.shopify.com/s/files/1/0762/2036/7061/files/gempages_581674181997888…"
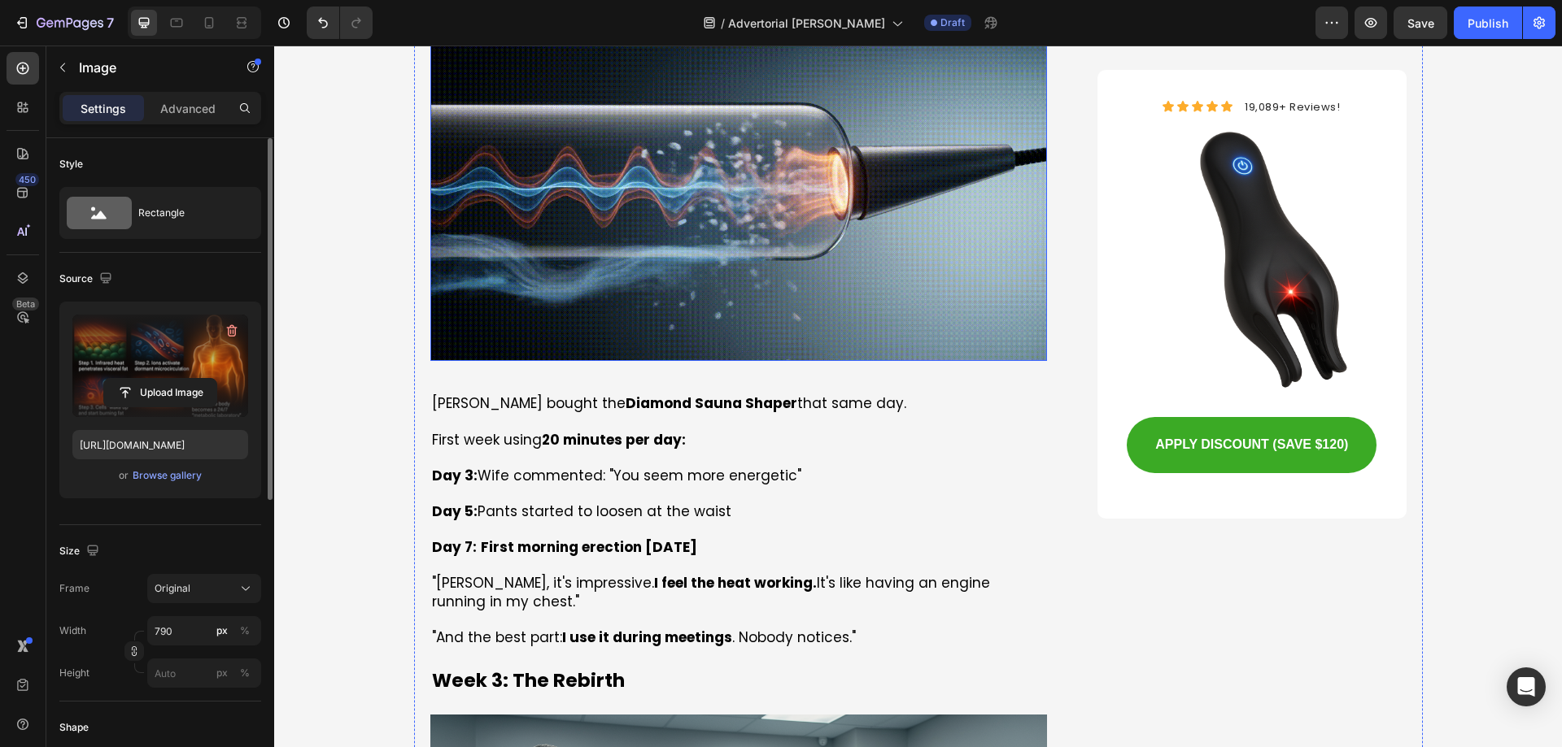
scroll to position [6507, 0]
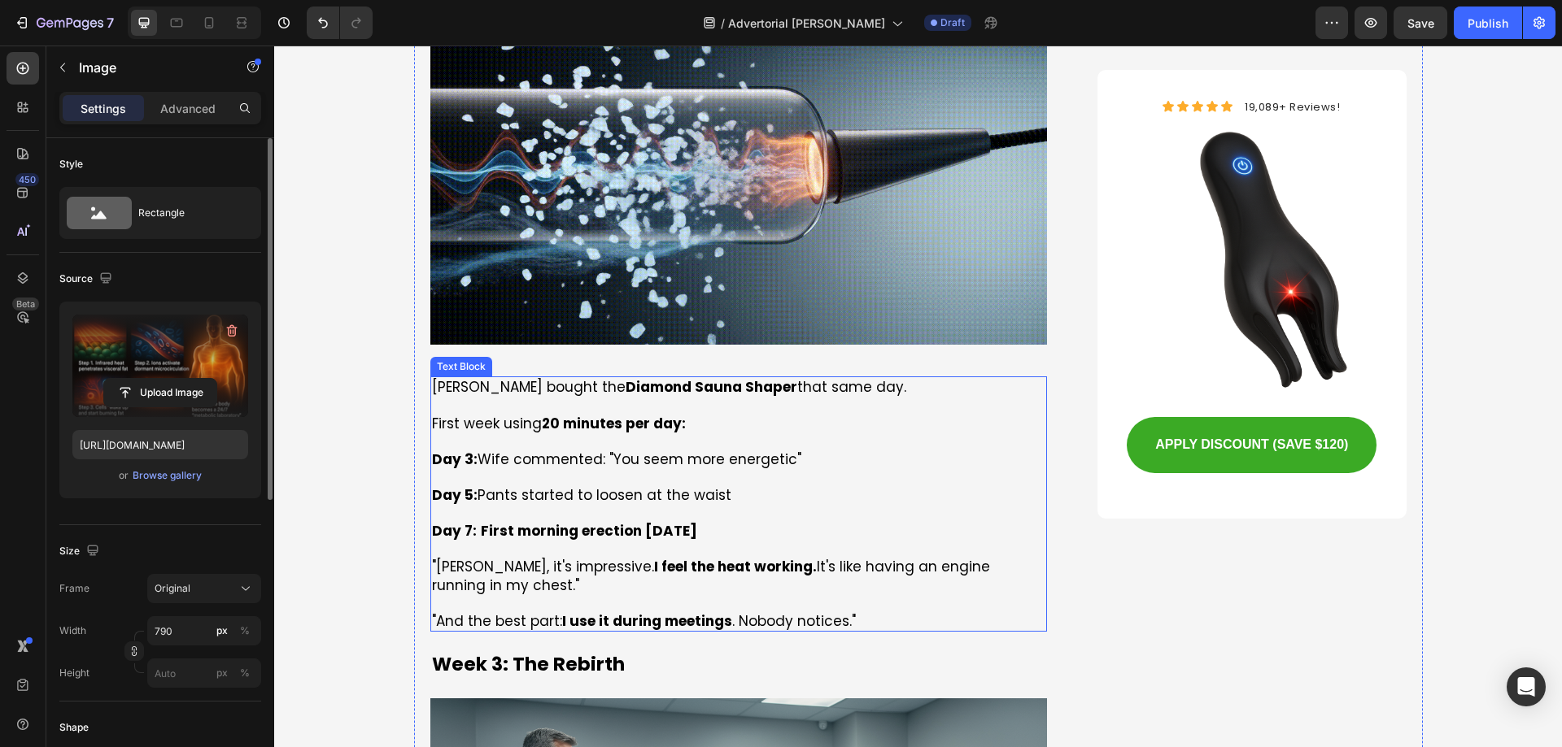
click at [673, 468] on p "Day 5: Pants started to loosen at the waist" at bounding box center [739, 486] width 614 height 36
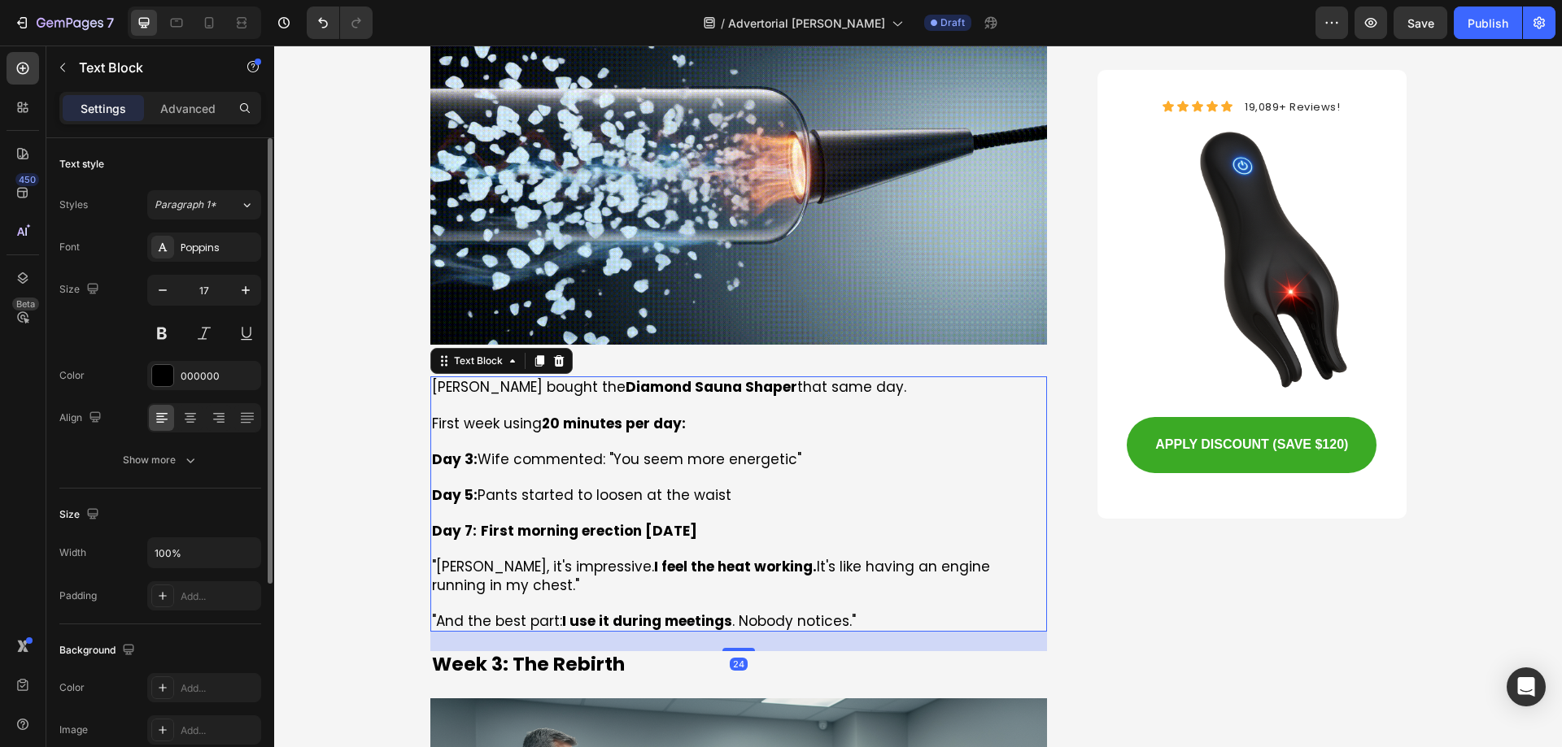
click at [532, 451] on p "Day 3: Wife commented: "You seem more energetic"" at bounding box center [739, 460] width 614 height 18
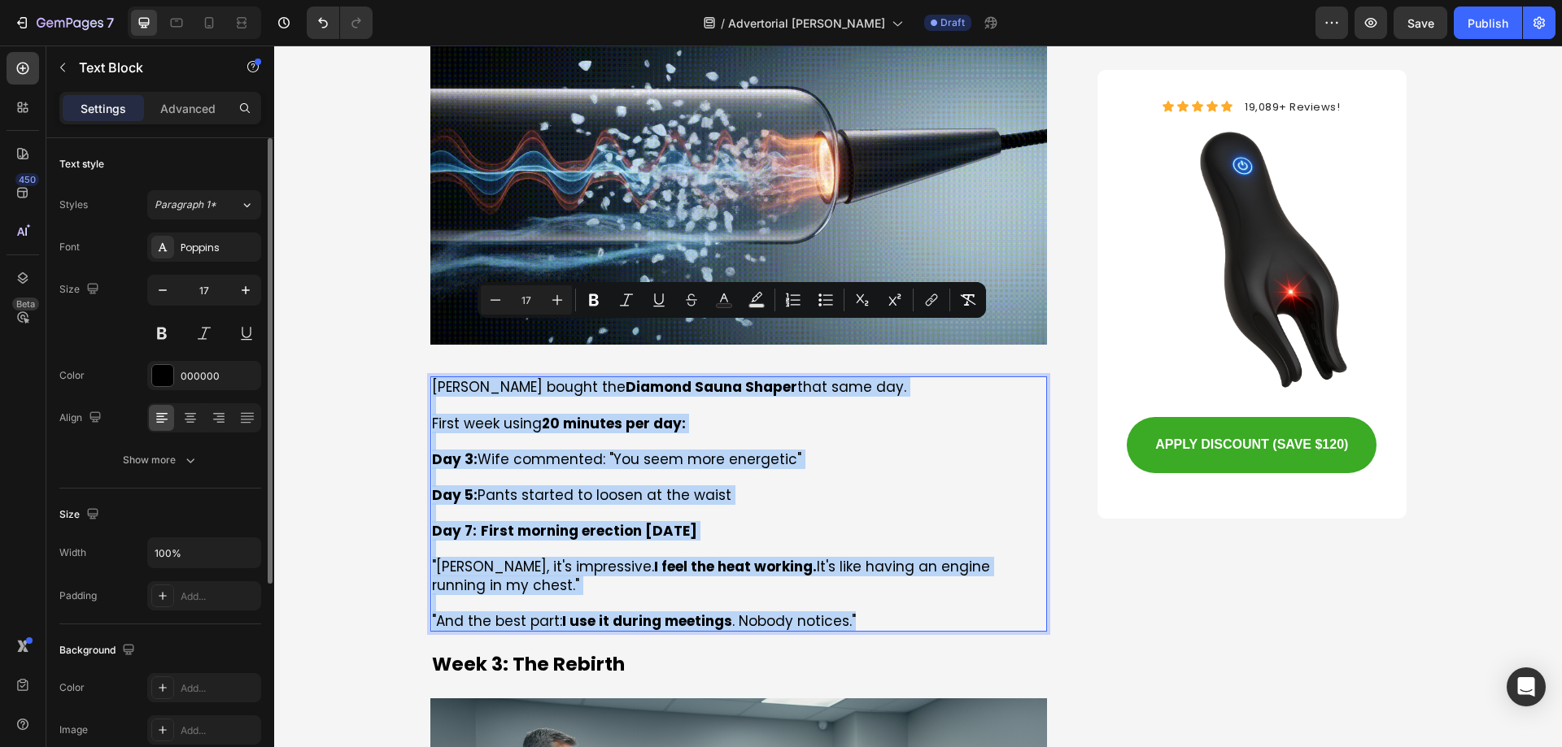
copy div "[PERSON_NAME] bought the Diamond Sauna Shaper that same day. First week using 2…"
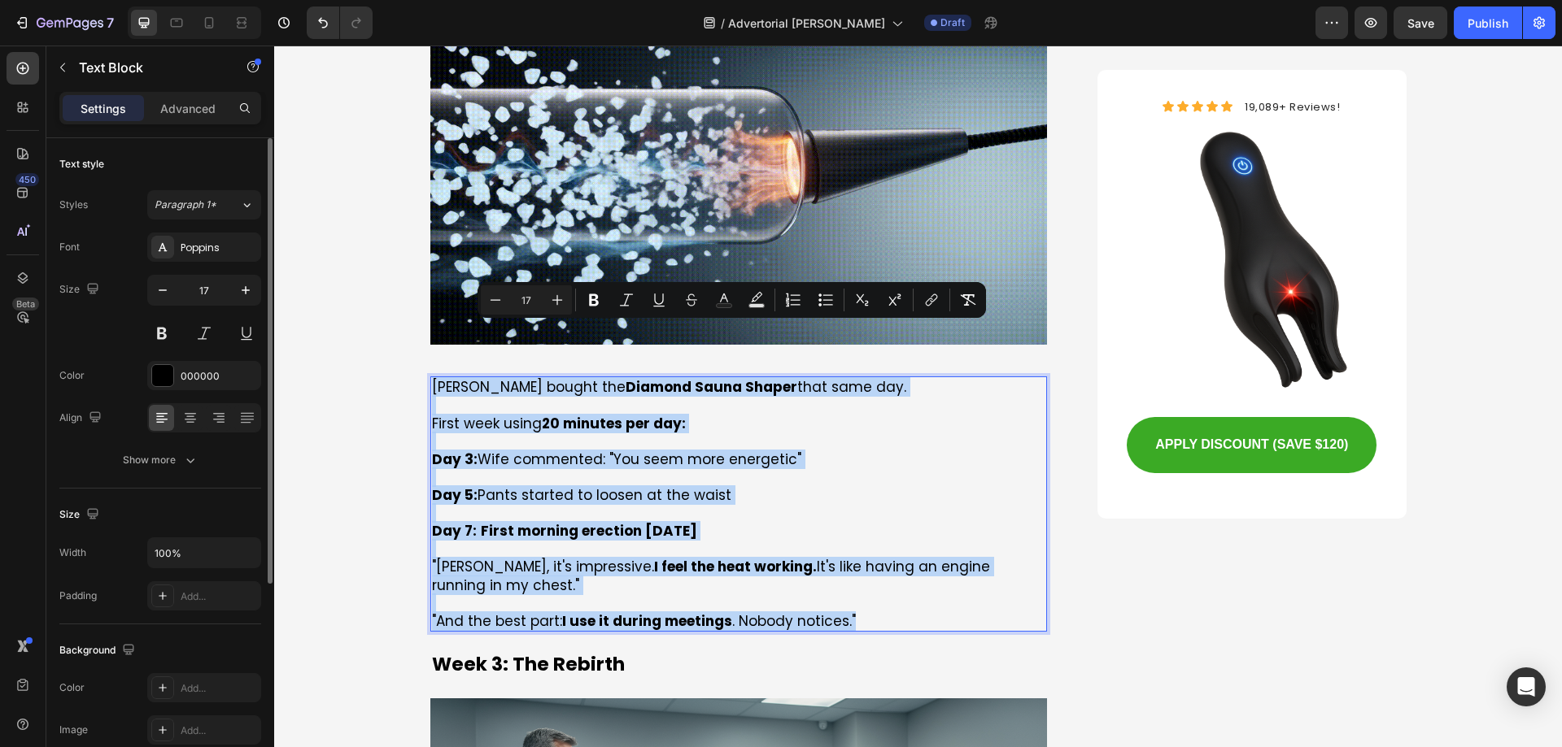
click at [715, 468] on p "Day 5: Pants started to loosen at the waist" at bounding box center [739, 486] width 614 height 36
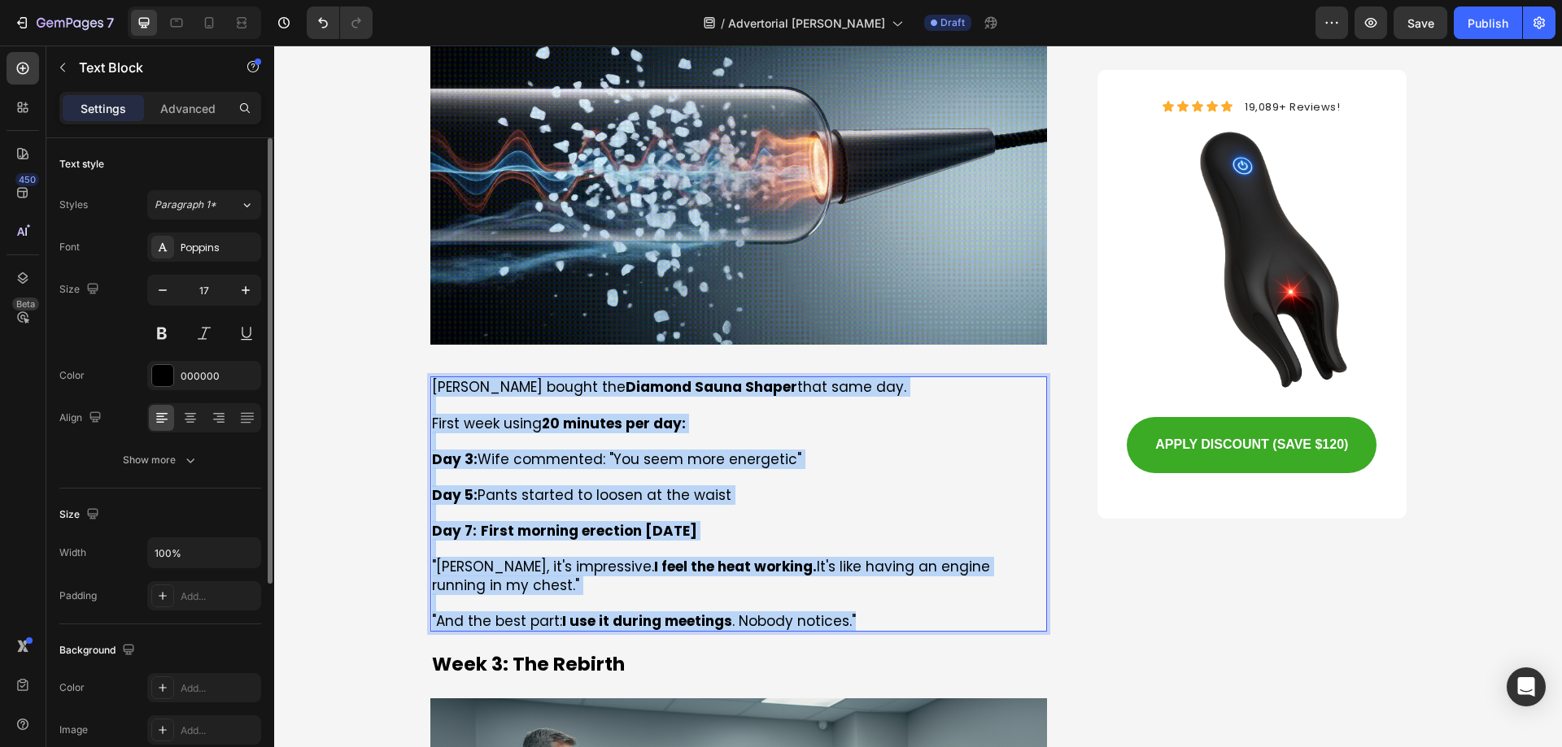
copy div "[PERSON_NAME] bought the Diamond Sauna Shaper that same day. First week using 2…"
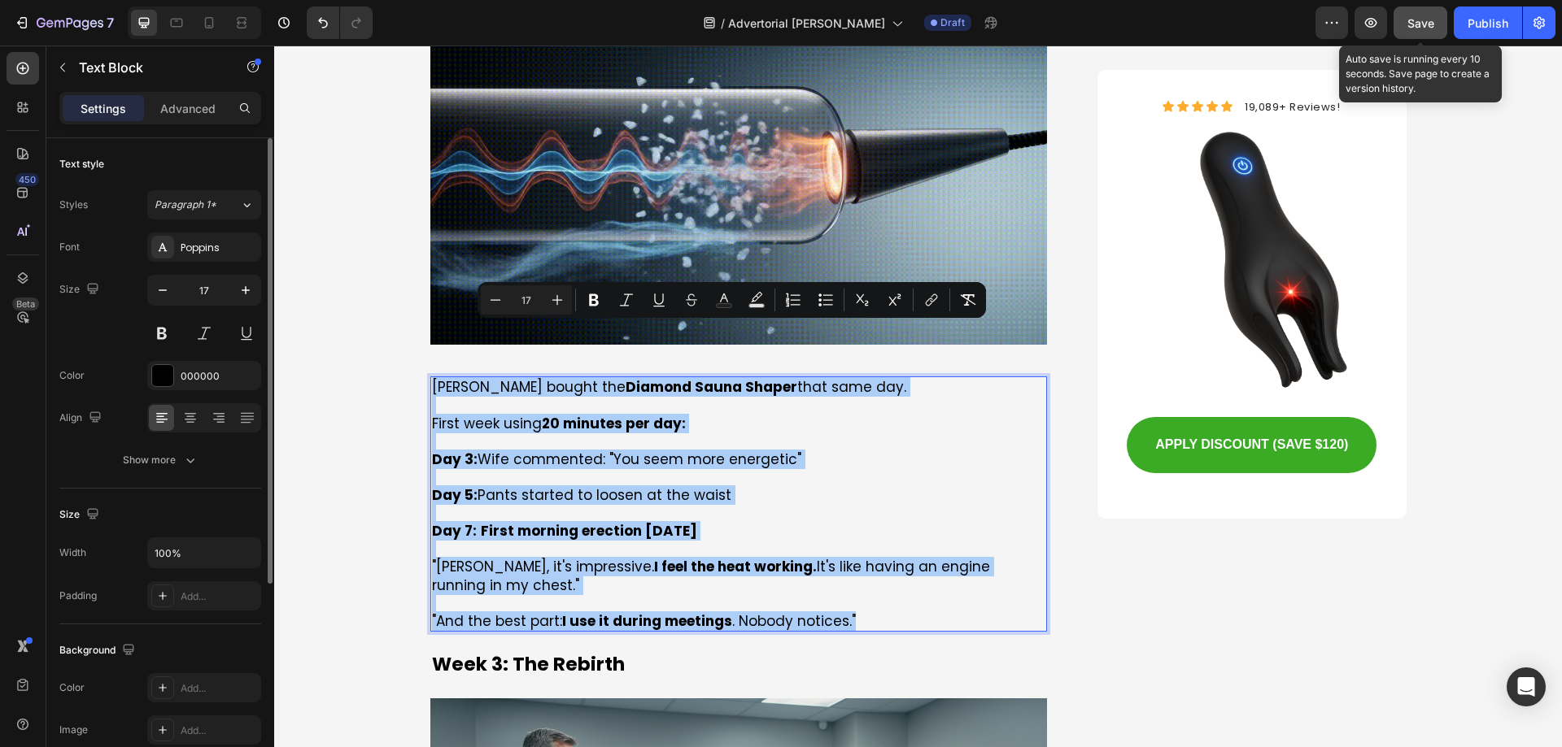
click at [1416, 17] on span "Save" at bounding box center [1420, 23] width 27 height 14
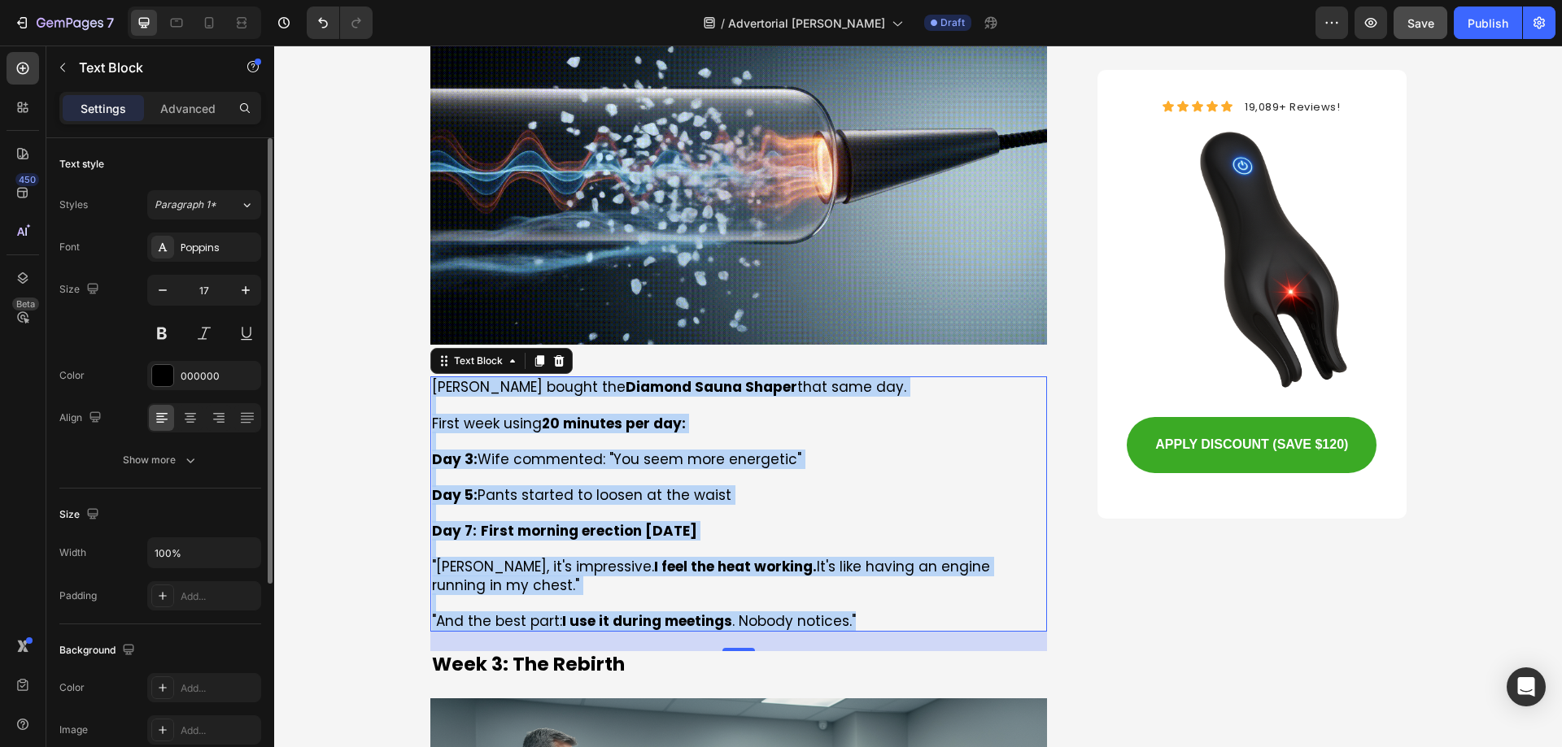
click at [647, 521] on strong "First morning erection [DATE]" at bounding box center [589, 531] width 216 height 20
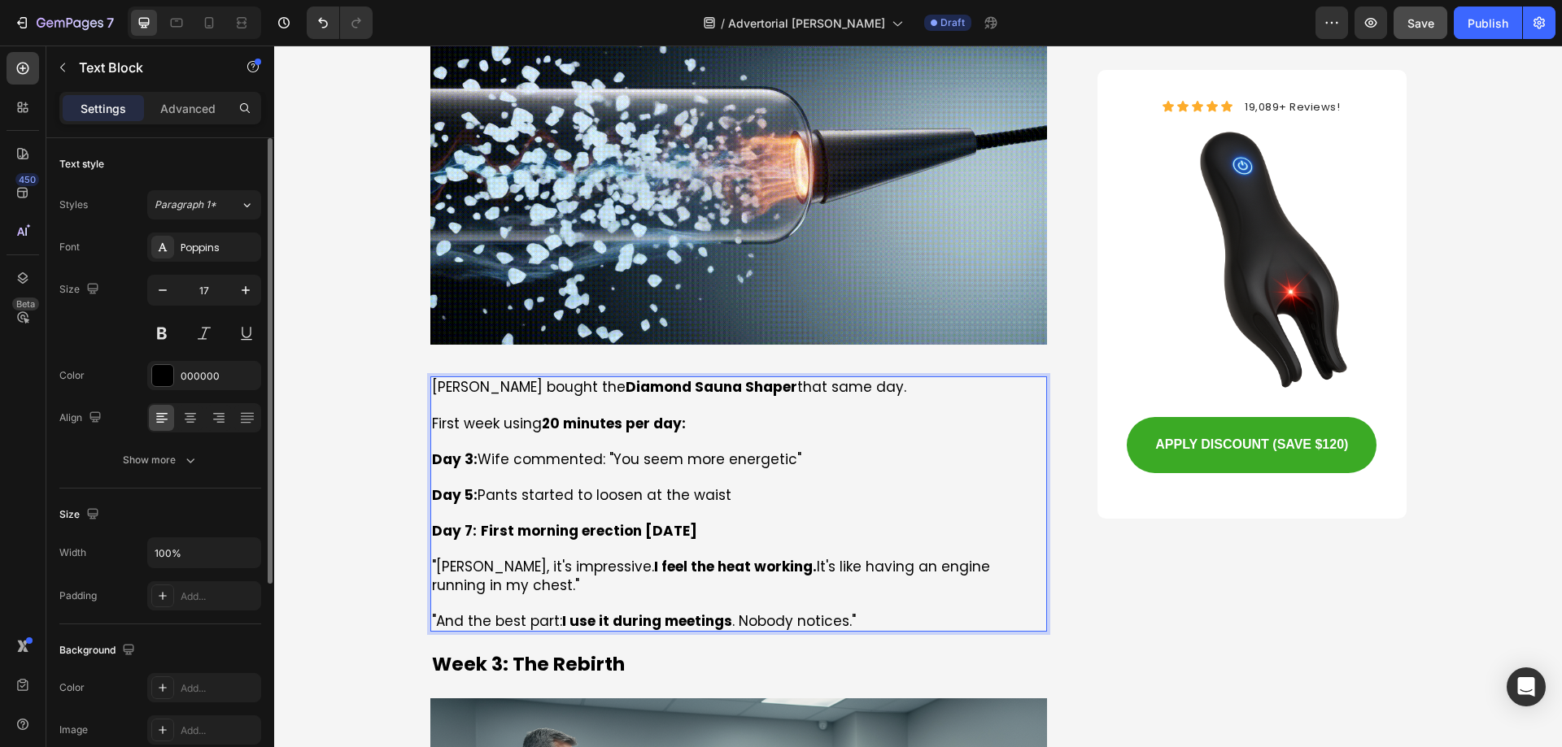
click at [647, 521] on strong "First morning erection [DATE]" at bounding box center [589, 531] width 216 height 20
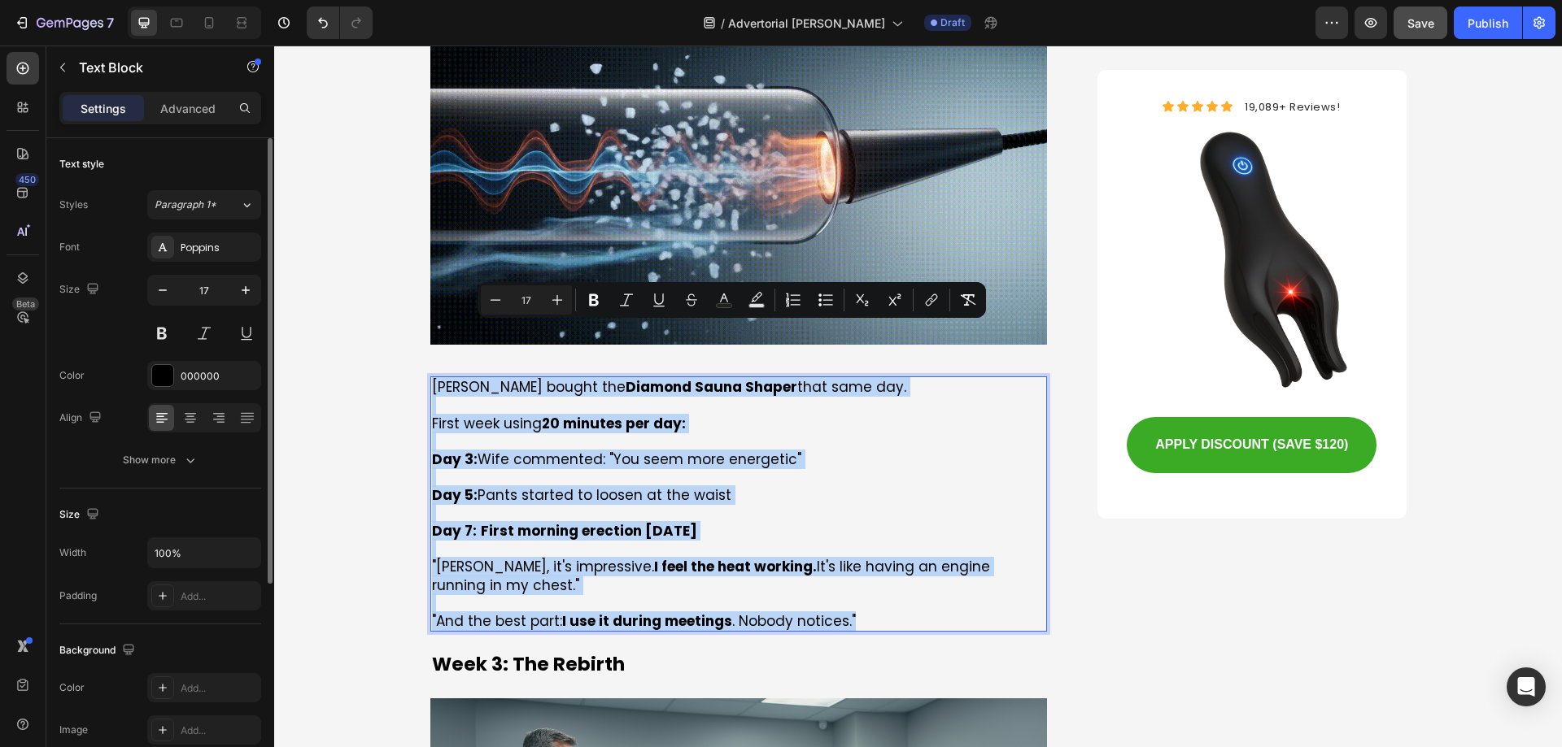
copy div "[PERSON_NAME] bought the Diamond Sauna Shaper that same day. First week using 2…"
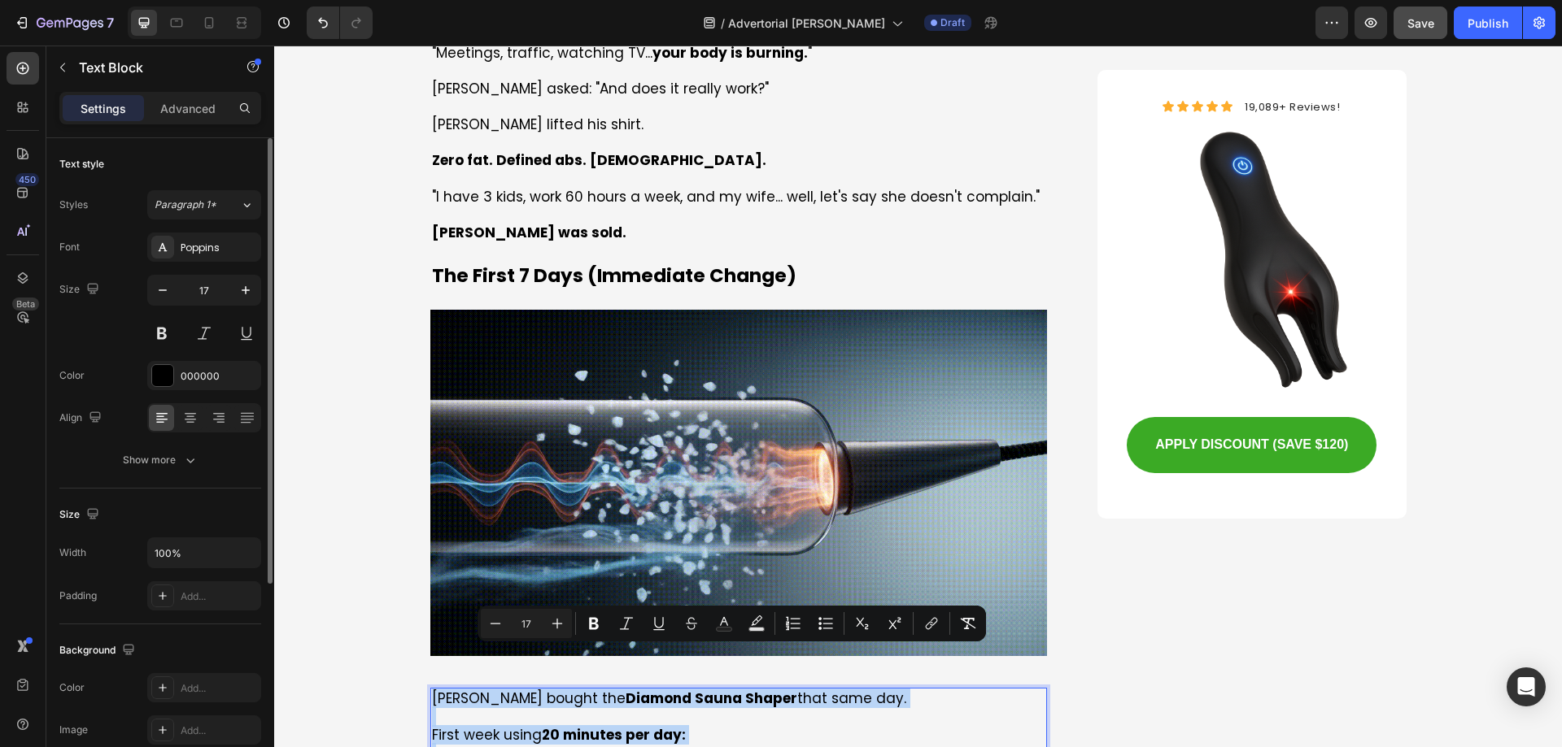
scroll to position [6181, 0]
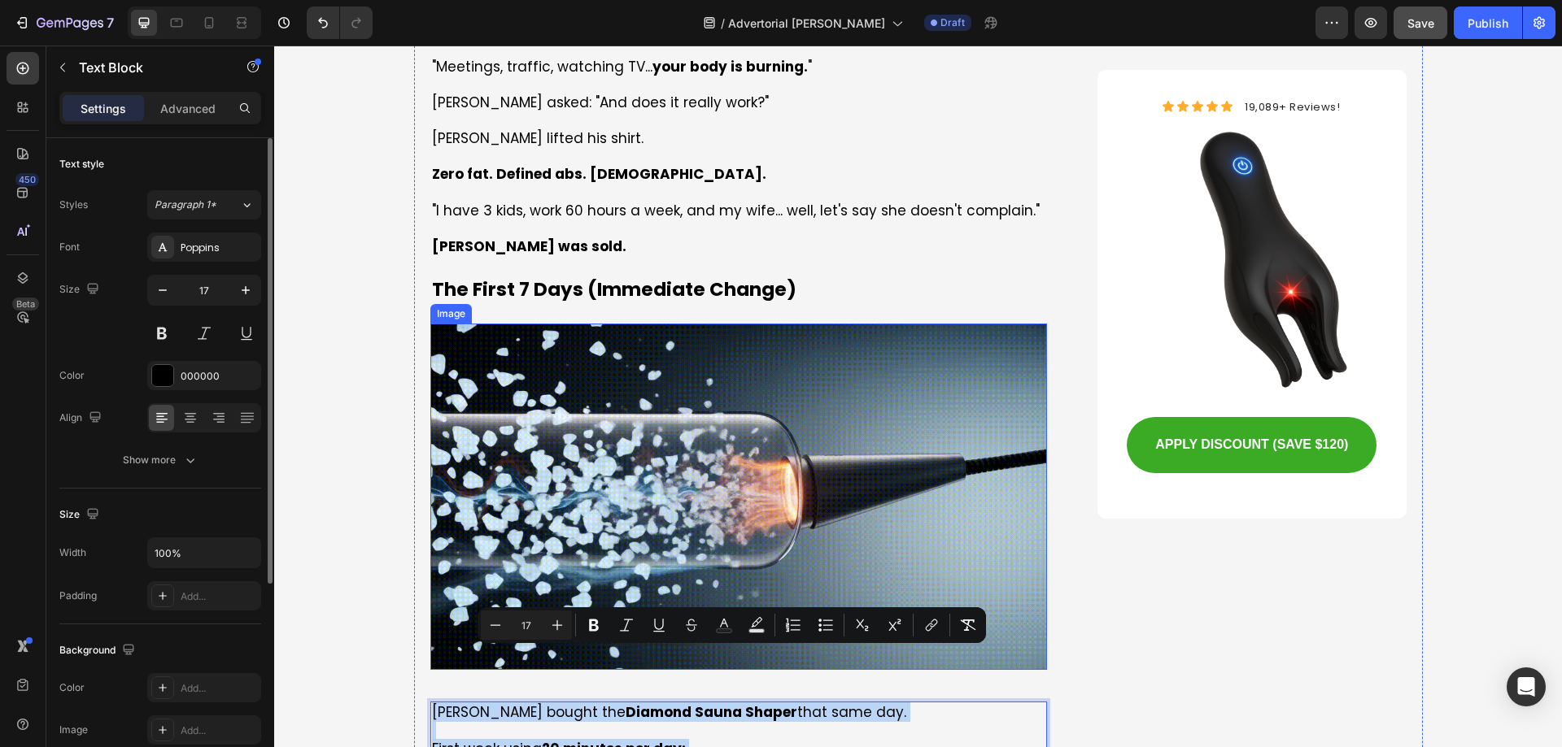
click at [727, 393] on img at bounding box center [738, 497] width 617 height 347
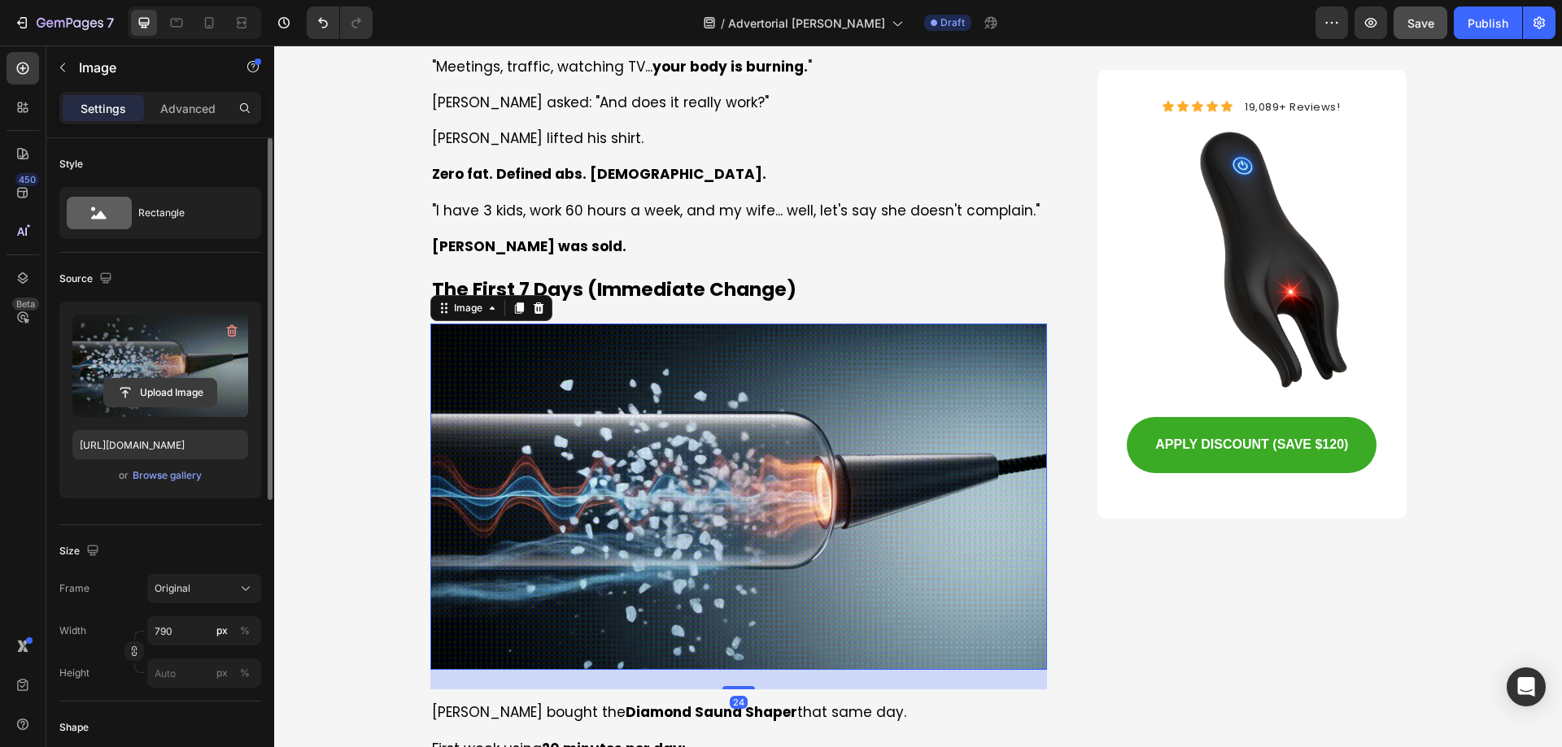
click at [176, 390] on input "file" at bounding box center [160, 393] width 112 height 28
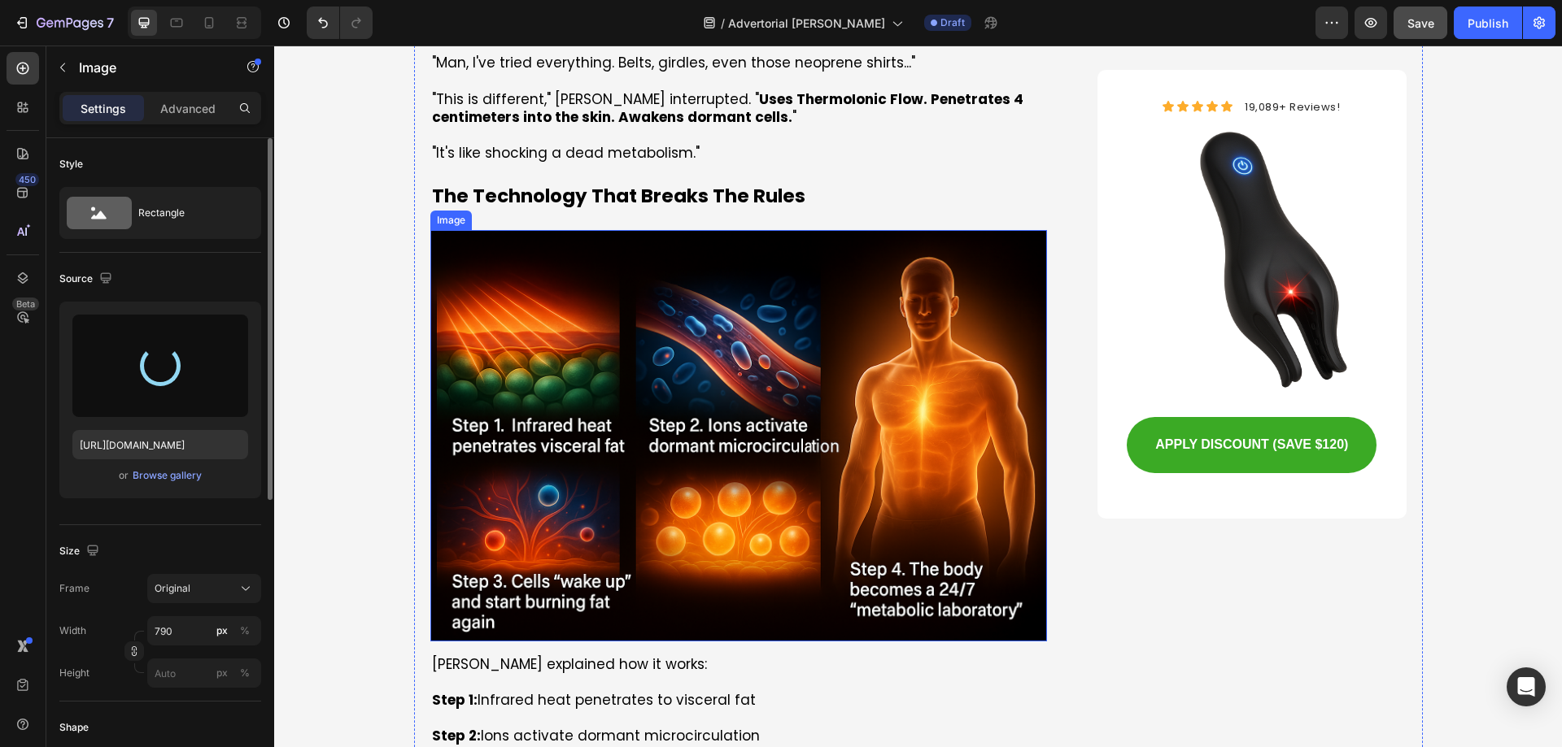
type input "https://cdn.shopify.com/s/files/1/0762/2036/7061/files/gempages_581674181997888…"
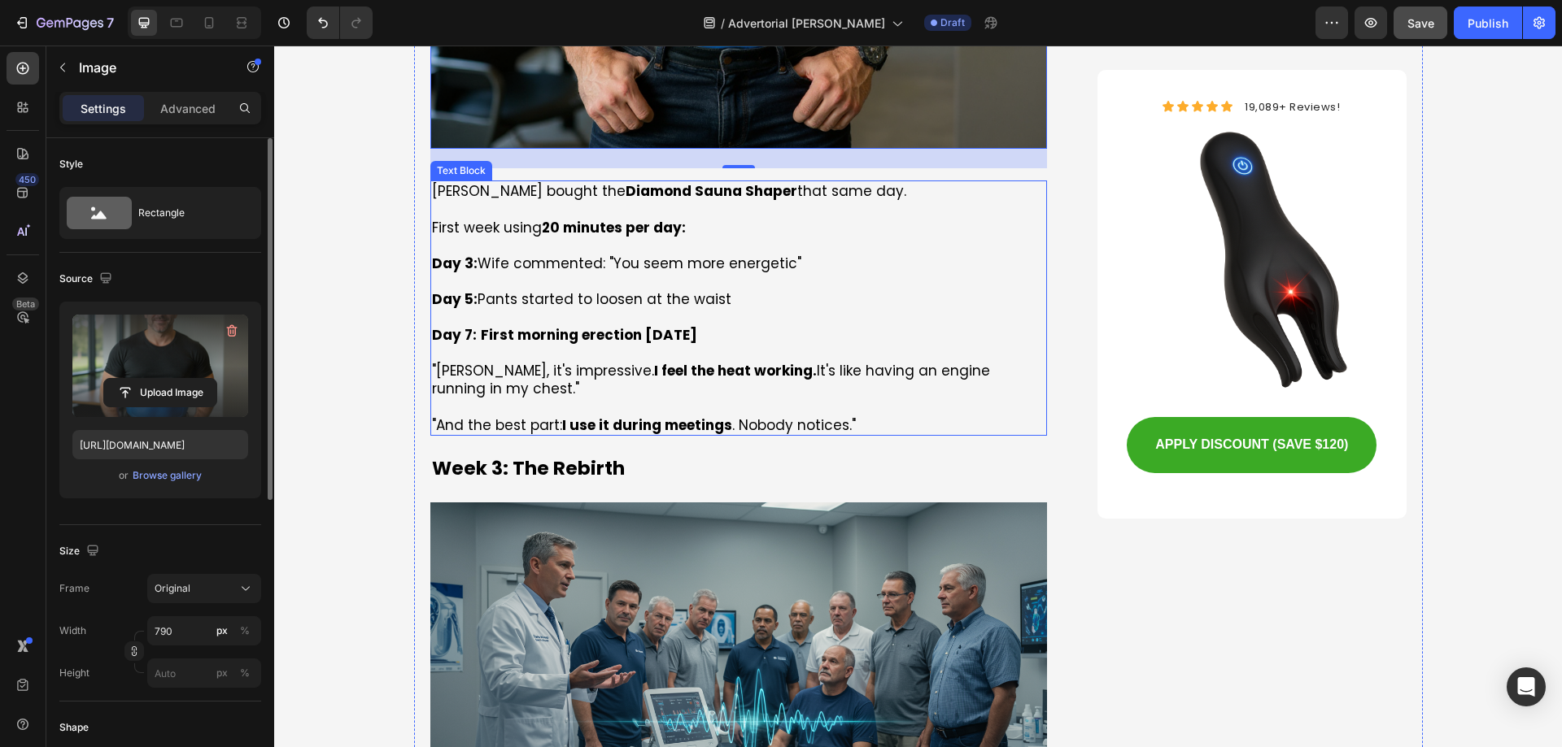
scroll to position [6995, 0]
